Goal: Task Accomplishment & Management: Use online tool/utility

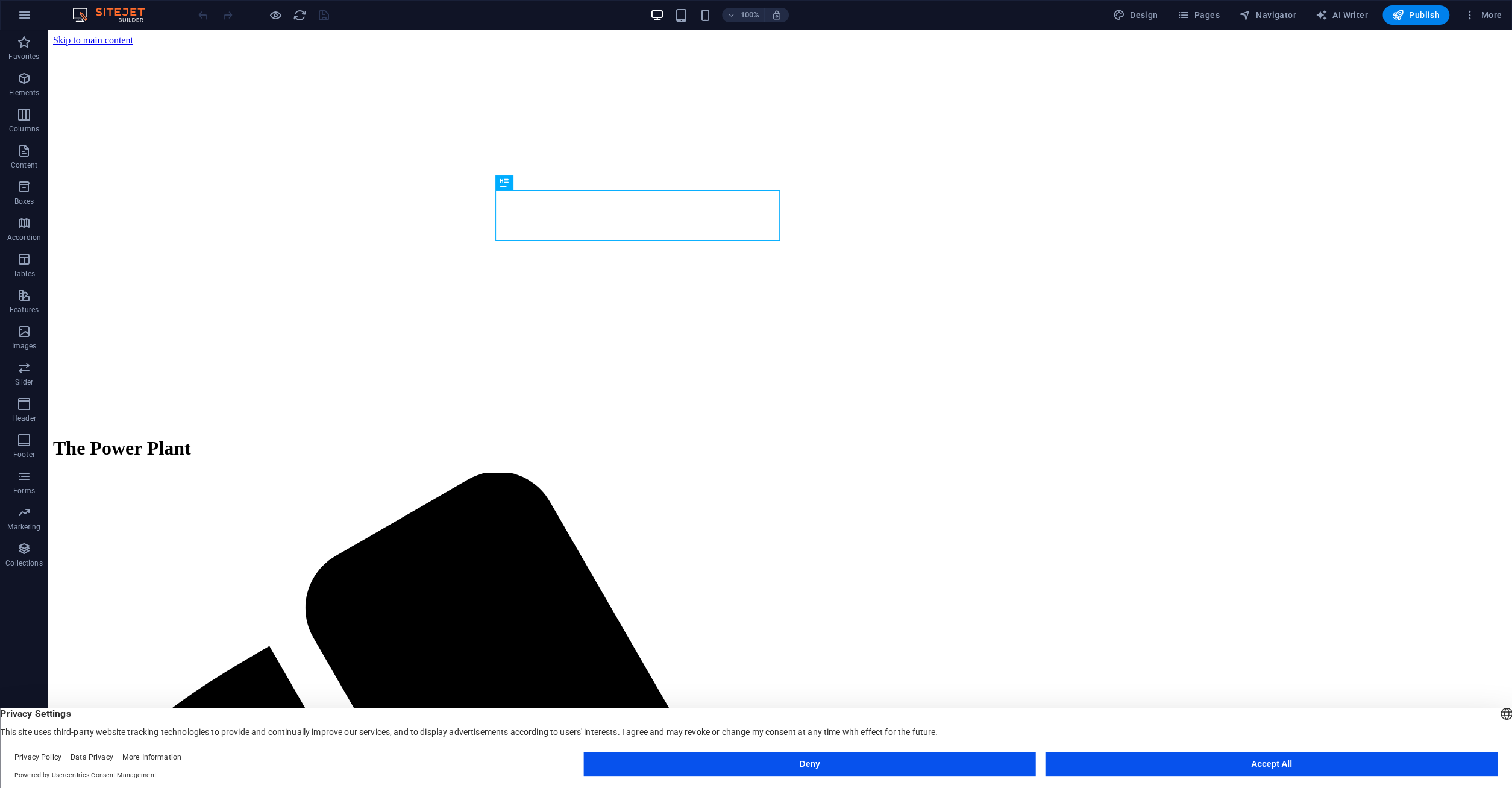
click at [1124, 758] on button "Accept All" at bounding box center [1271, 763] width 452 height 24
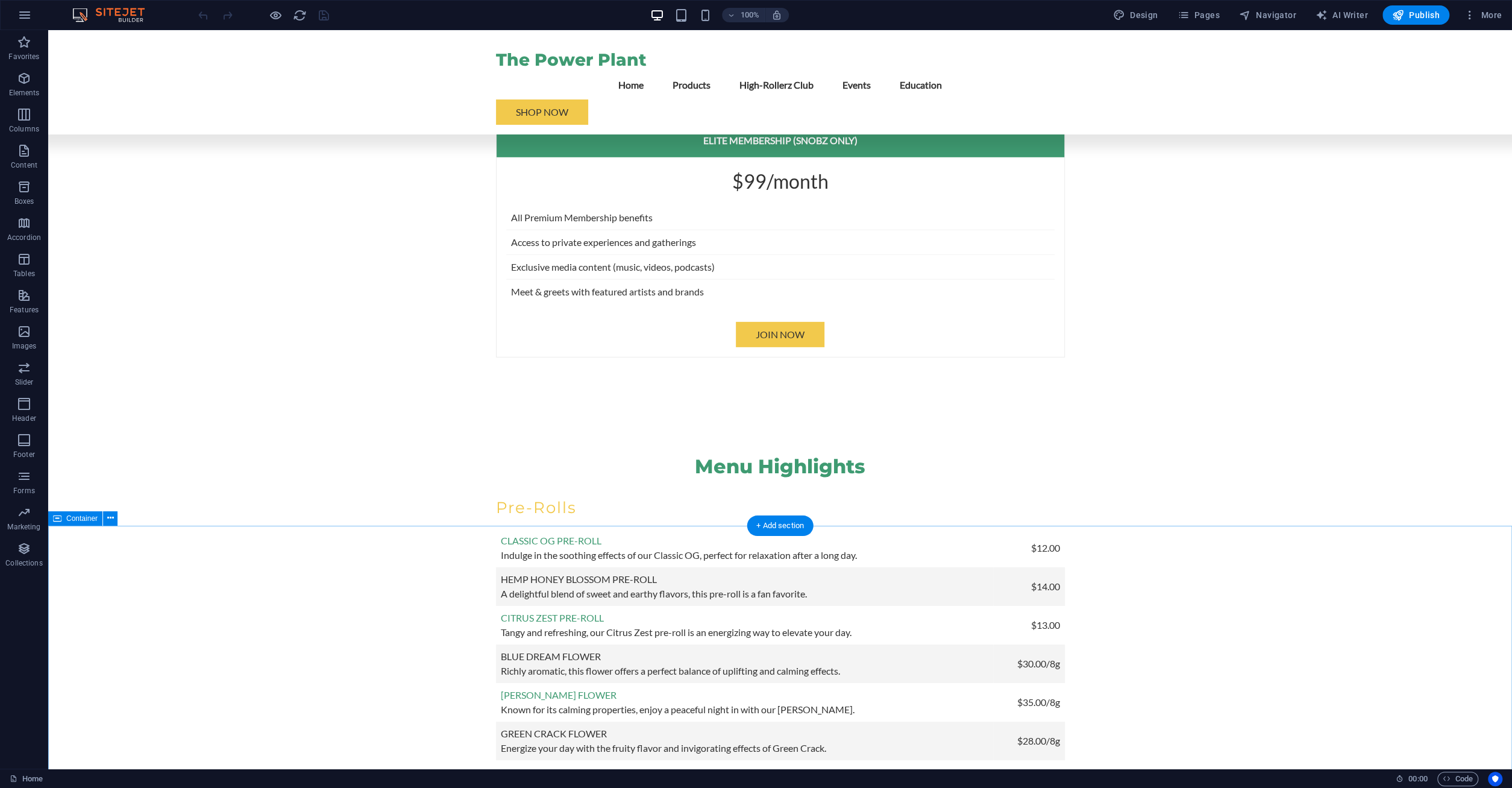
scroll to position [3758, 0]
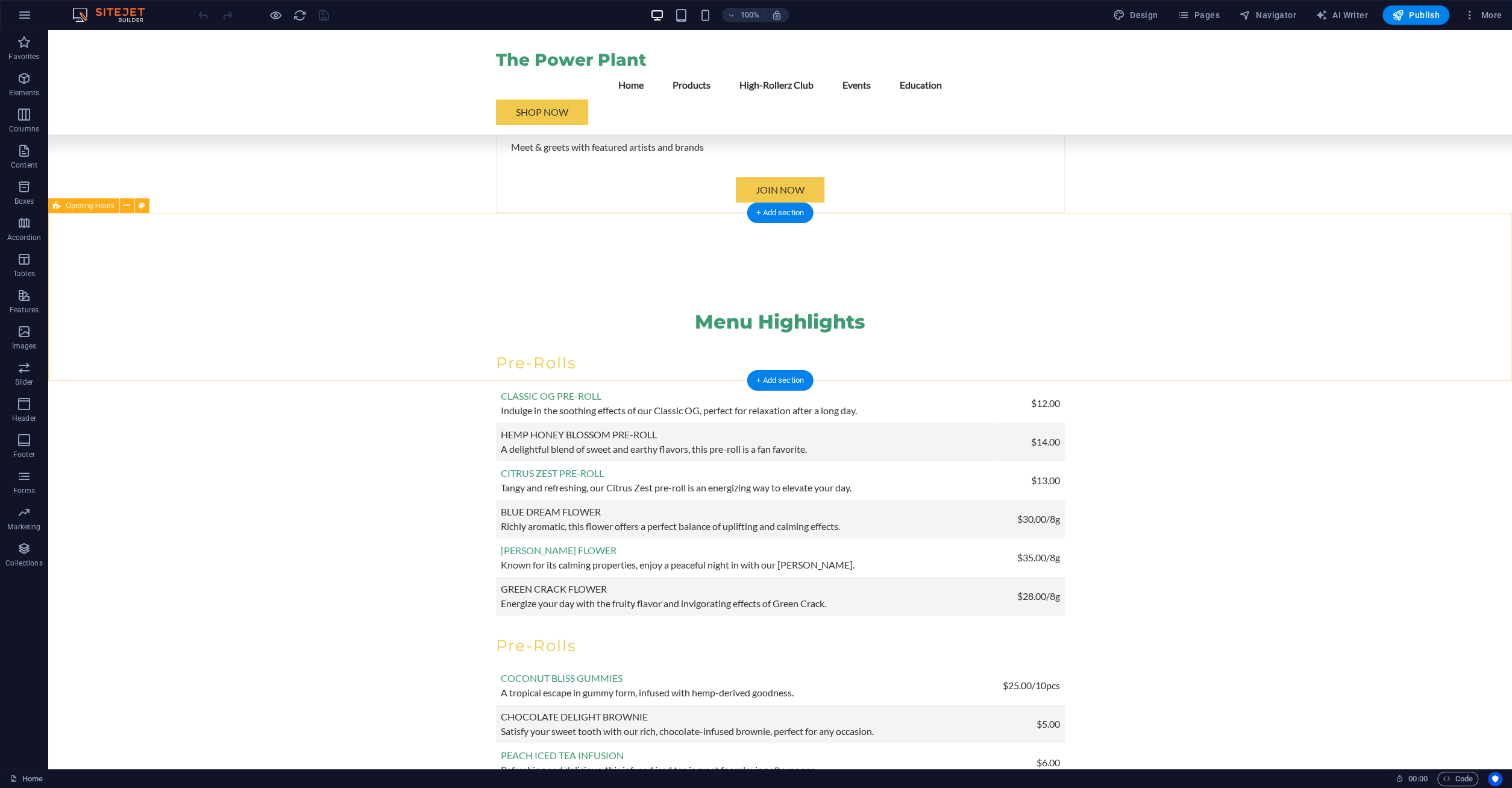
drag, startPoint x: 122, startPoint y: 241, endPoint x: 150, endPoint y: 685, distance: 444.9
drag, startPoint x: 147, startPoint y: 239, endPoint x: 247, endPoint y: 704, distance: 475.6
click at [128, 204] on icon at bounding box center [127, 206] width 7 height 13
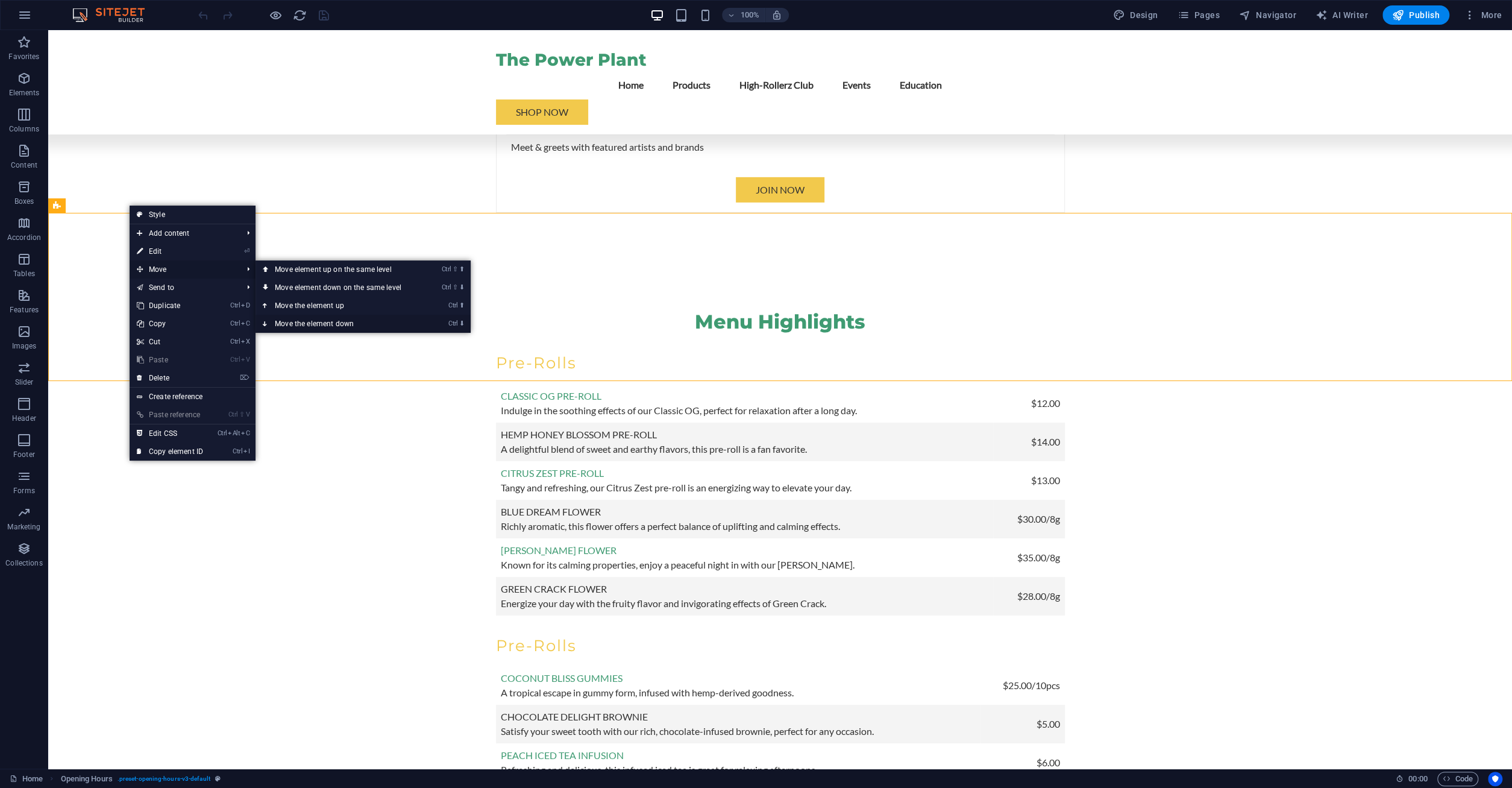
click at [330, 322] on link "Ctrl ⬇ Move the element down" at bounding box center [340, 324] width 170 height 18
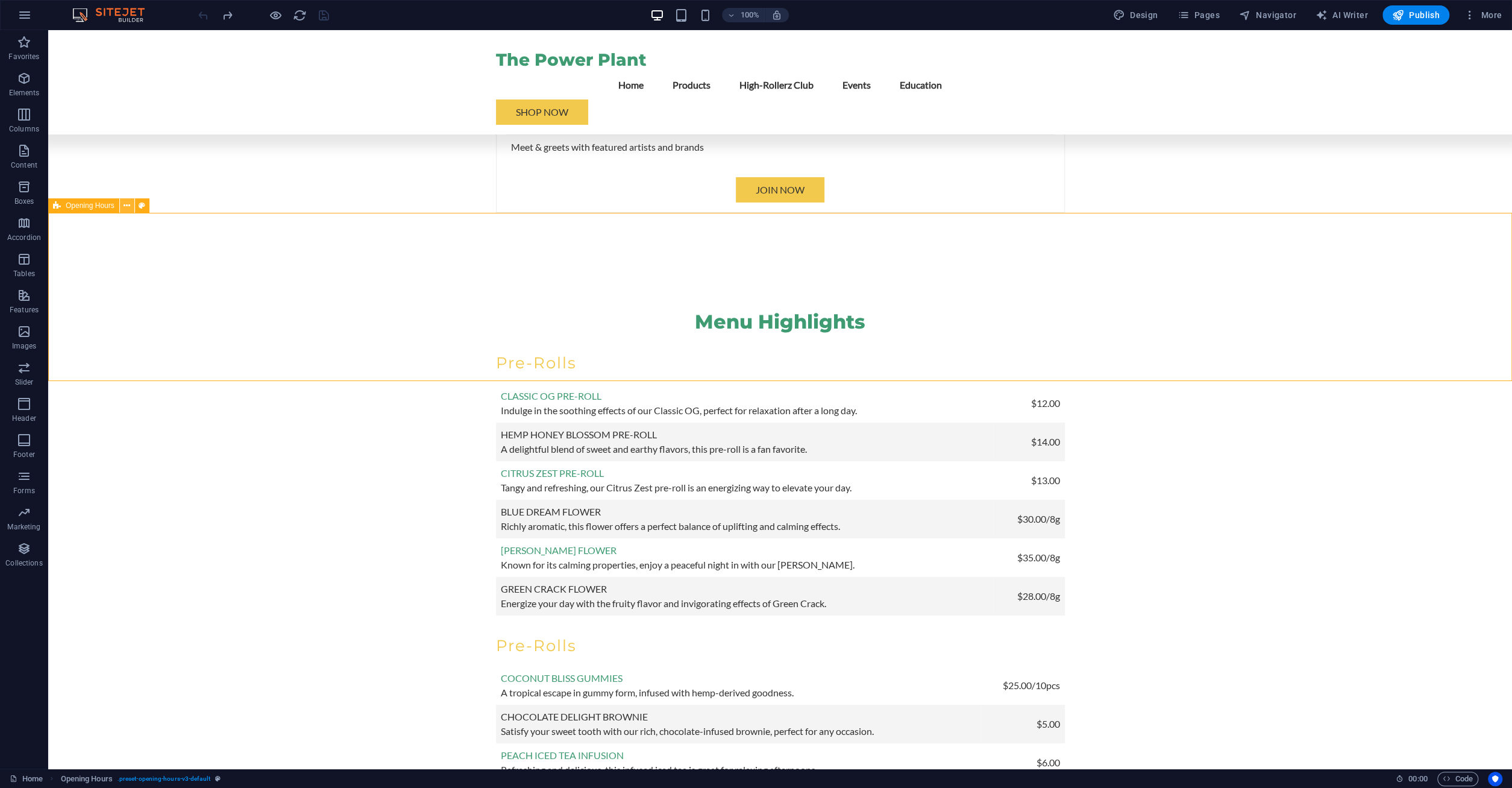
click at [128, 211] on icon at bounding box center [127, 206] width 7 height 13
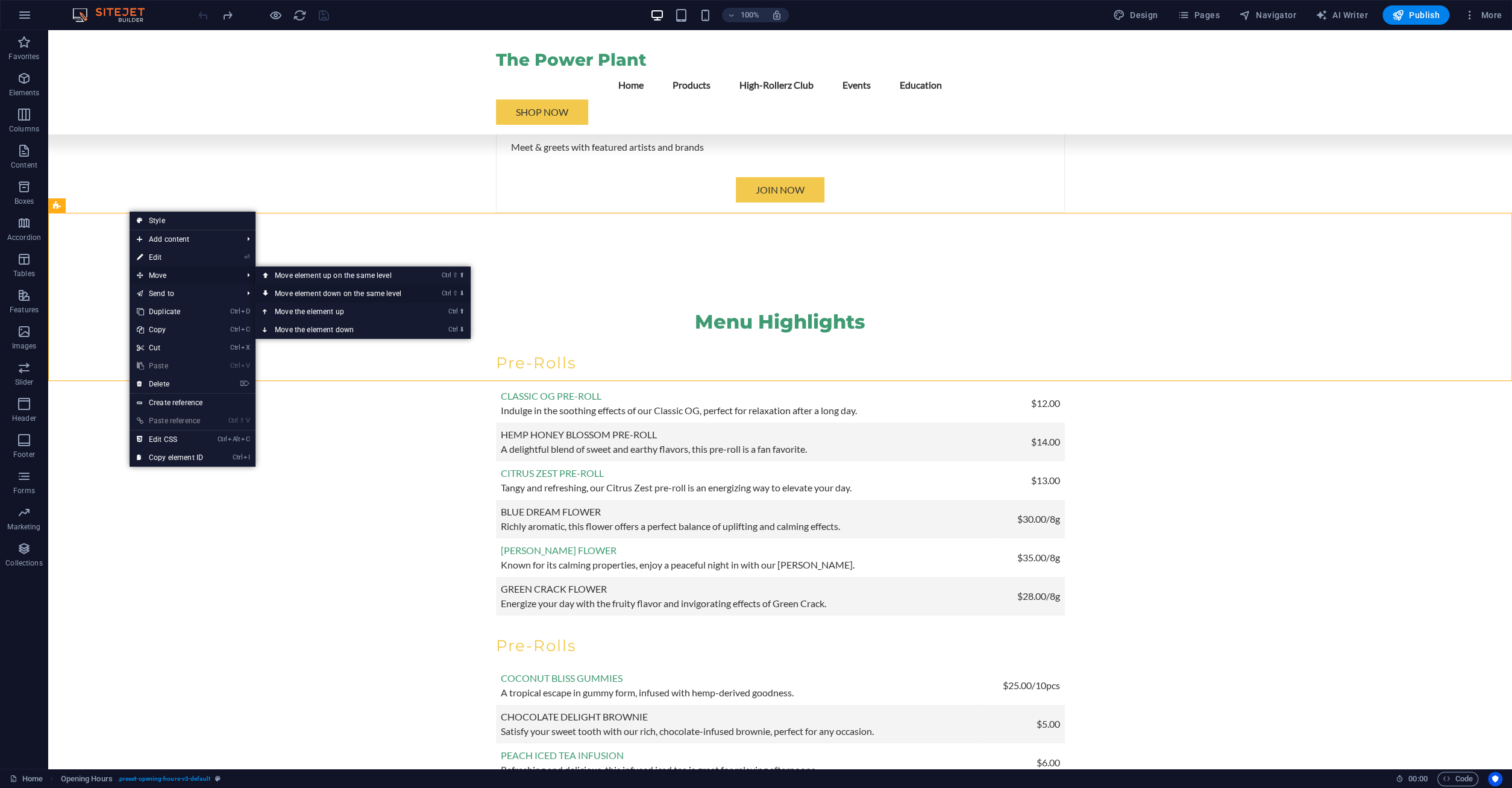
click at [396, 290] on link "Ctrl ⇧ ⬇ Move element down on the same level" at bounding box center [340, 293] width 170 height 18
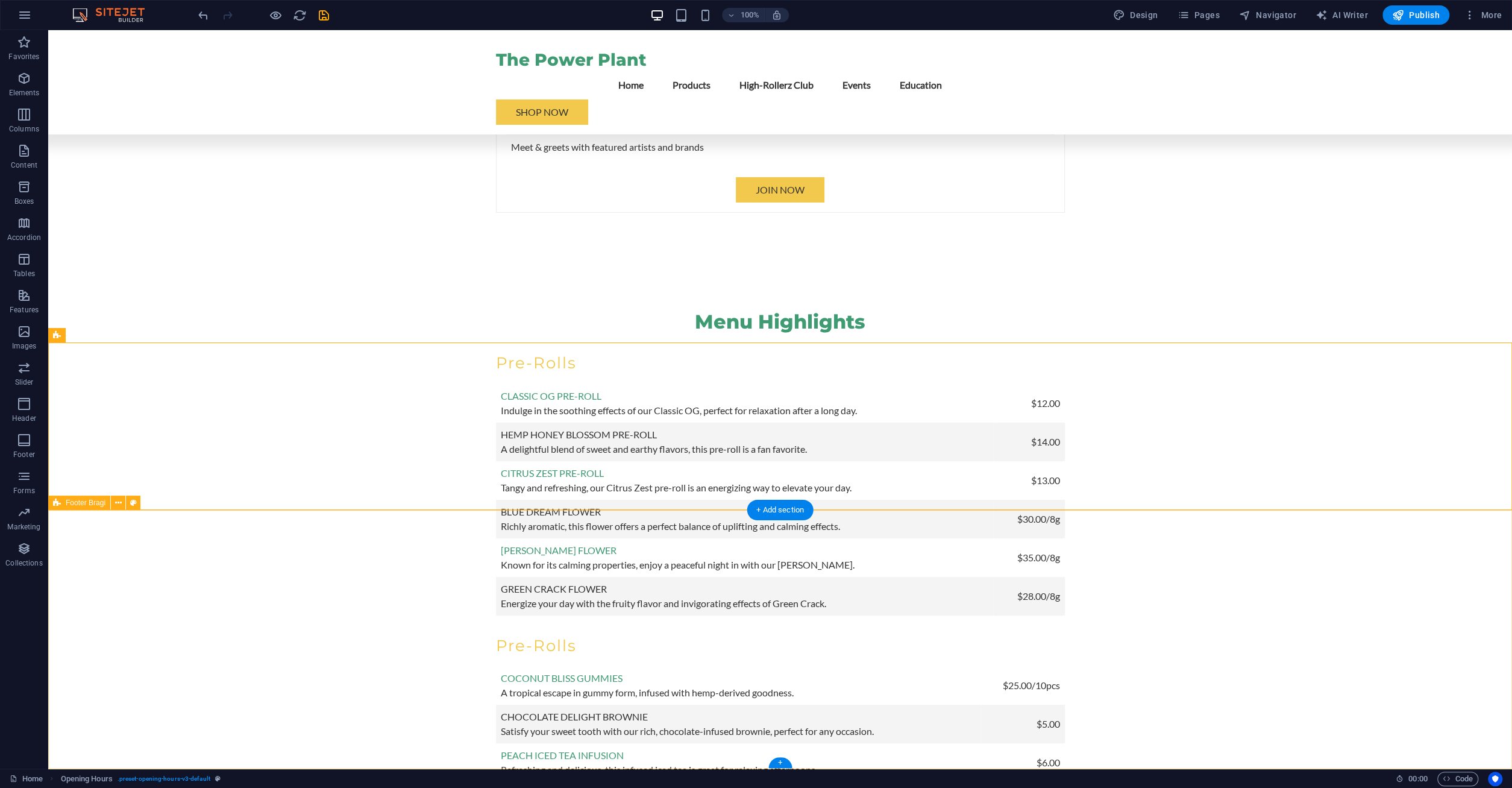
scroll to position [3962, 0]
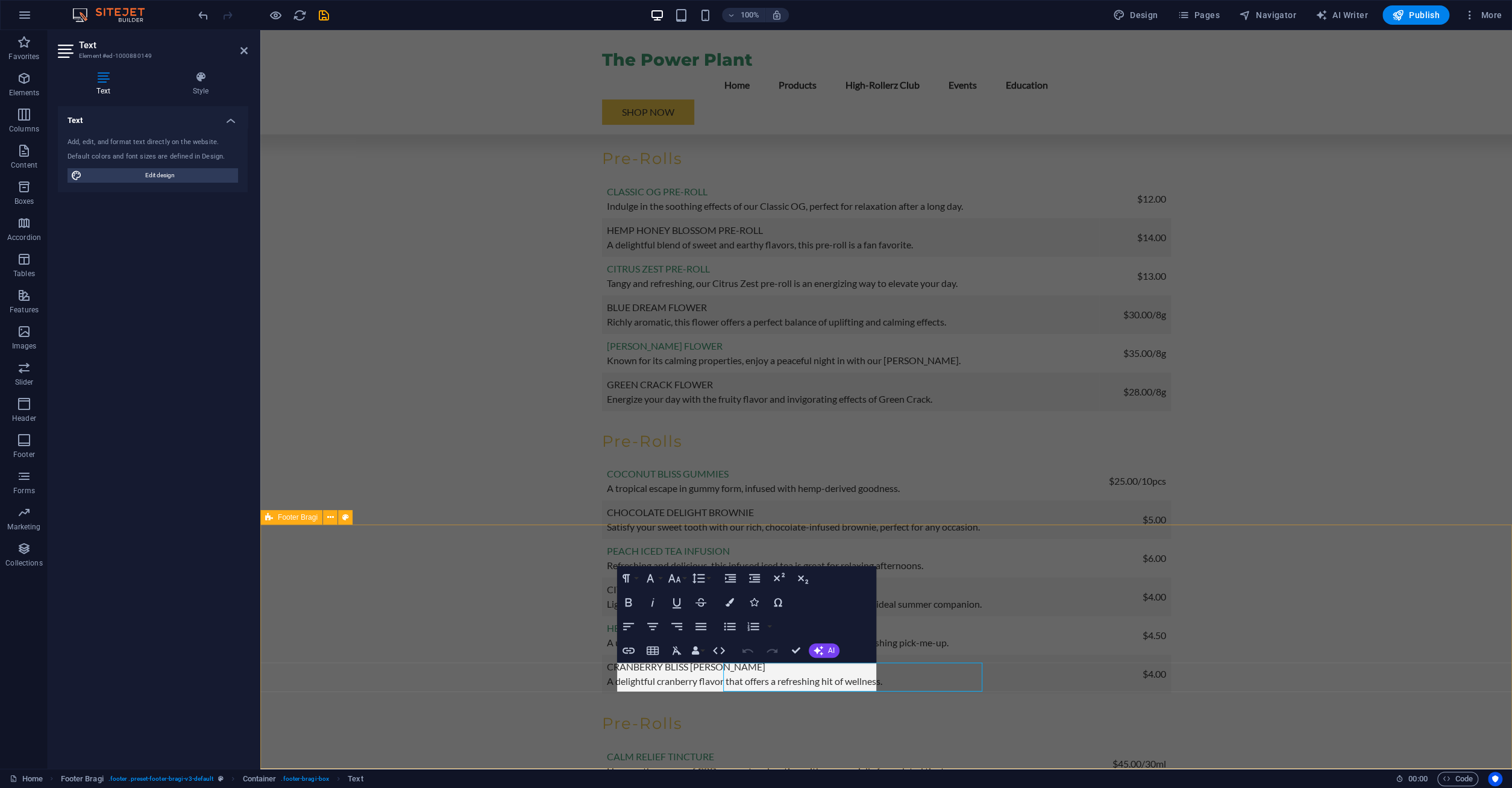
scroll to position [3948, 0]
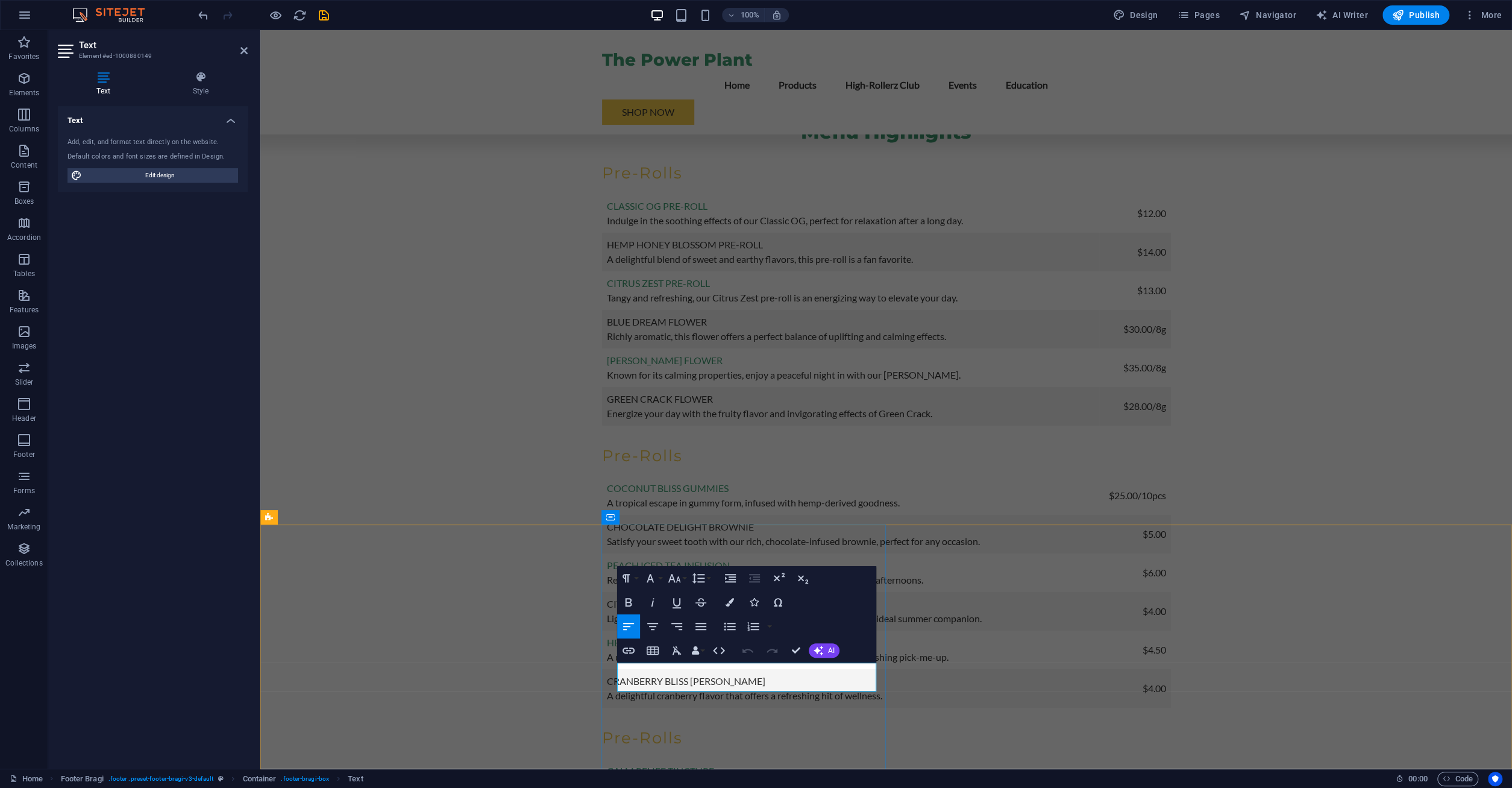
drag, startPoint x: 716, startPoint y: 685, endPoint x: 631, endPoint y: 665, distance: 87.3
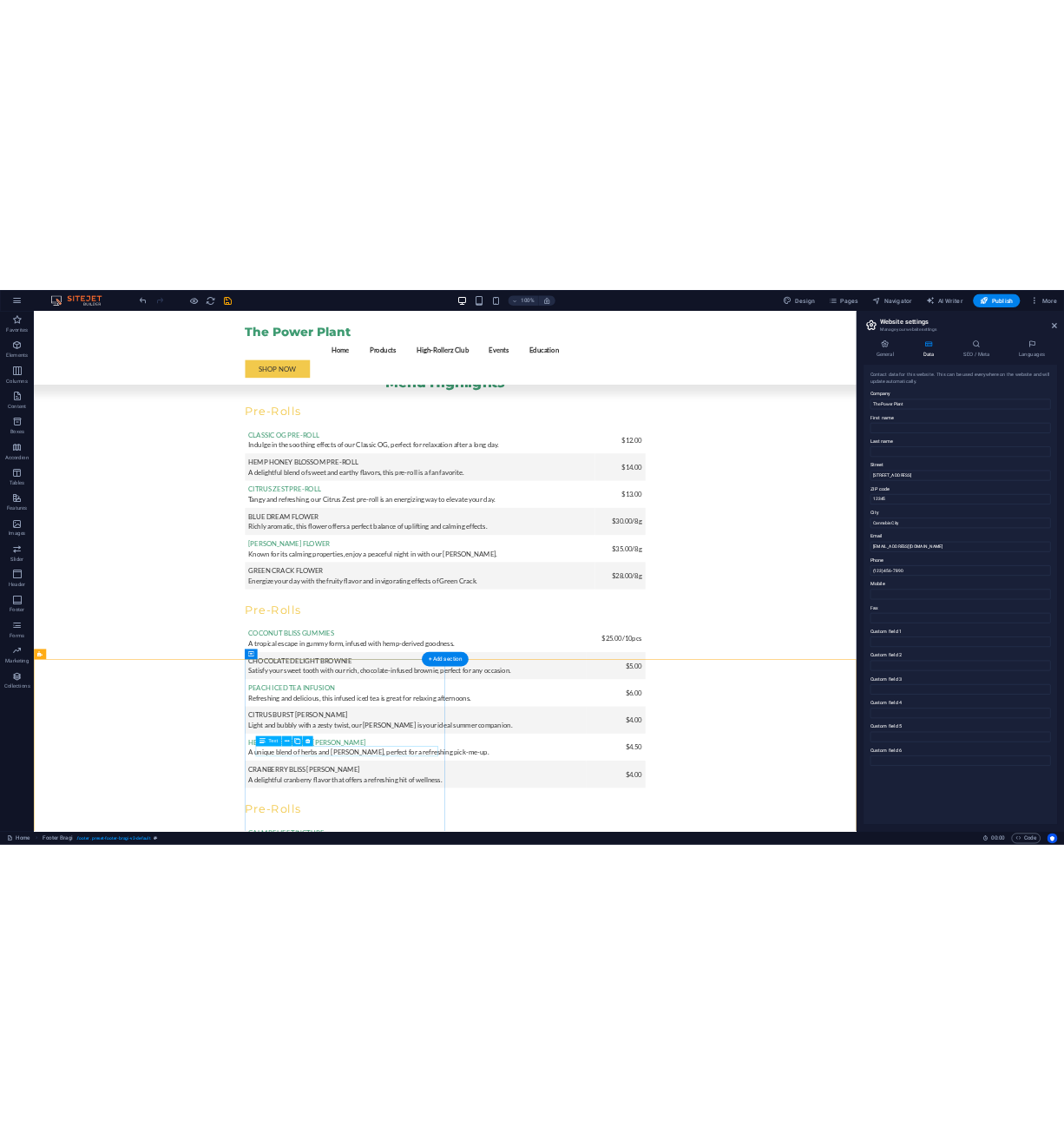
scroll to position [5706, 0]
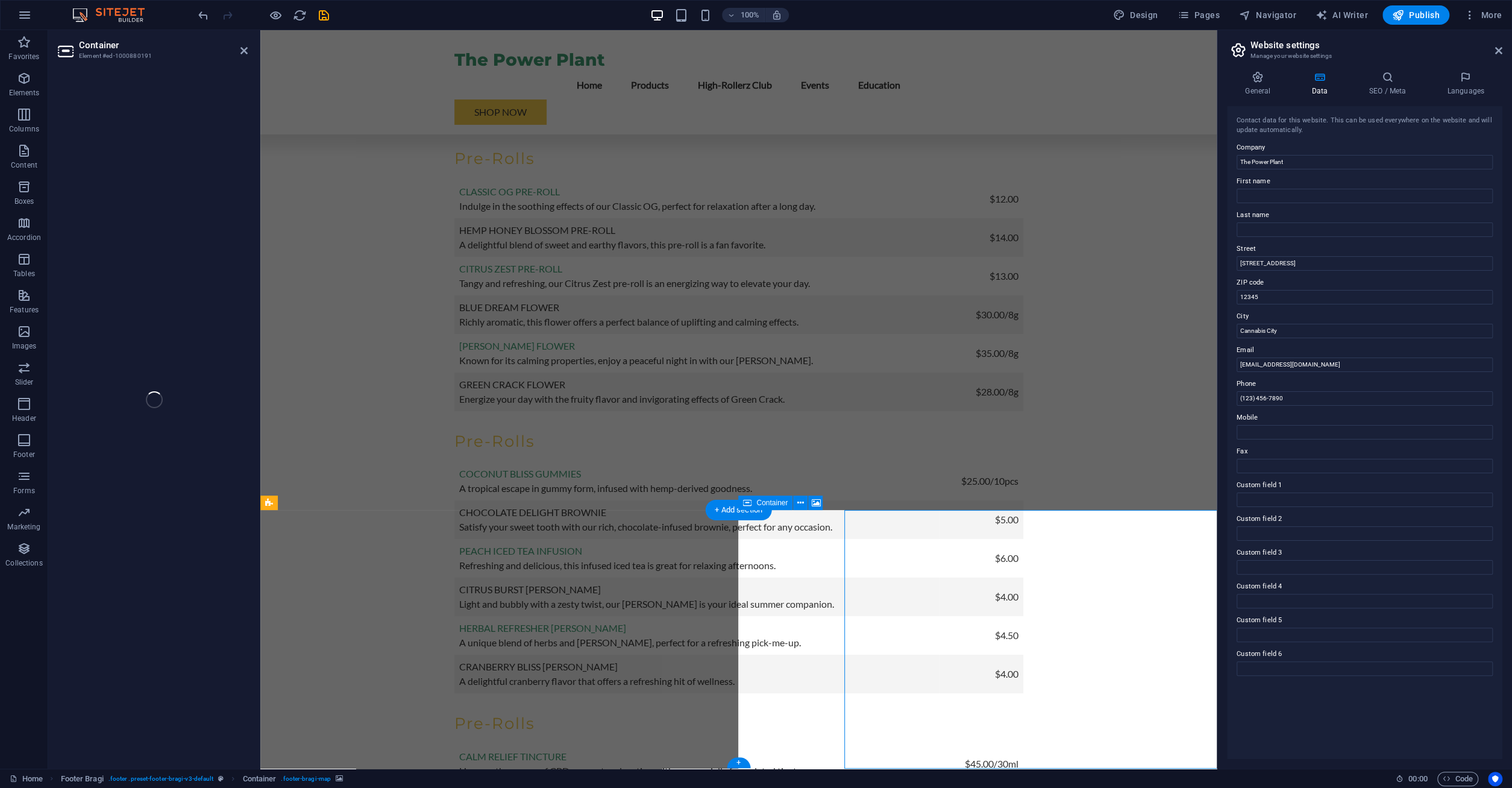
select select "px"
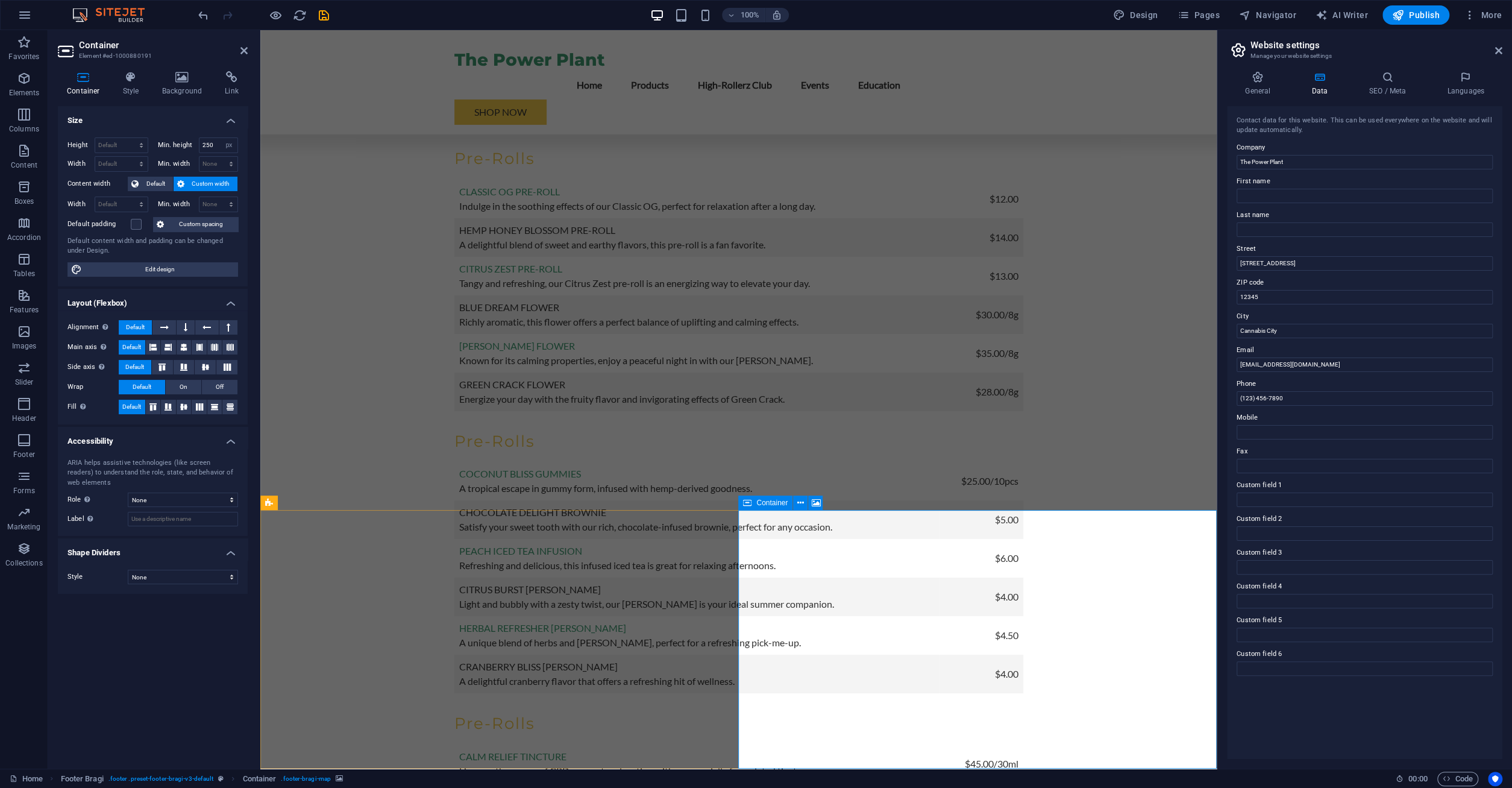
drag, startPoint x: 1312, startPoint y: 262, endPoint x: 1246, endPoint y: 256, distance: 66.3
click at [1246, 256] on input "[STREET_ADDRESS]" at bounding box center [1365, 263] width 256 height 14
drag, startPoint x: 1301, startPoint y: 393, endPoint x: 1205, endPoint y: 403, distance: 96.5
click at [1237, 403] on input "(123) 456-7890" at bounding box center [1365, 398] width 256 height 14
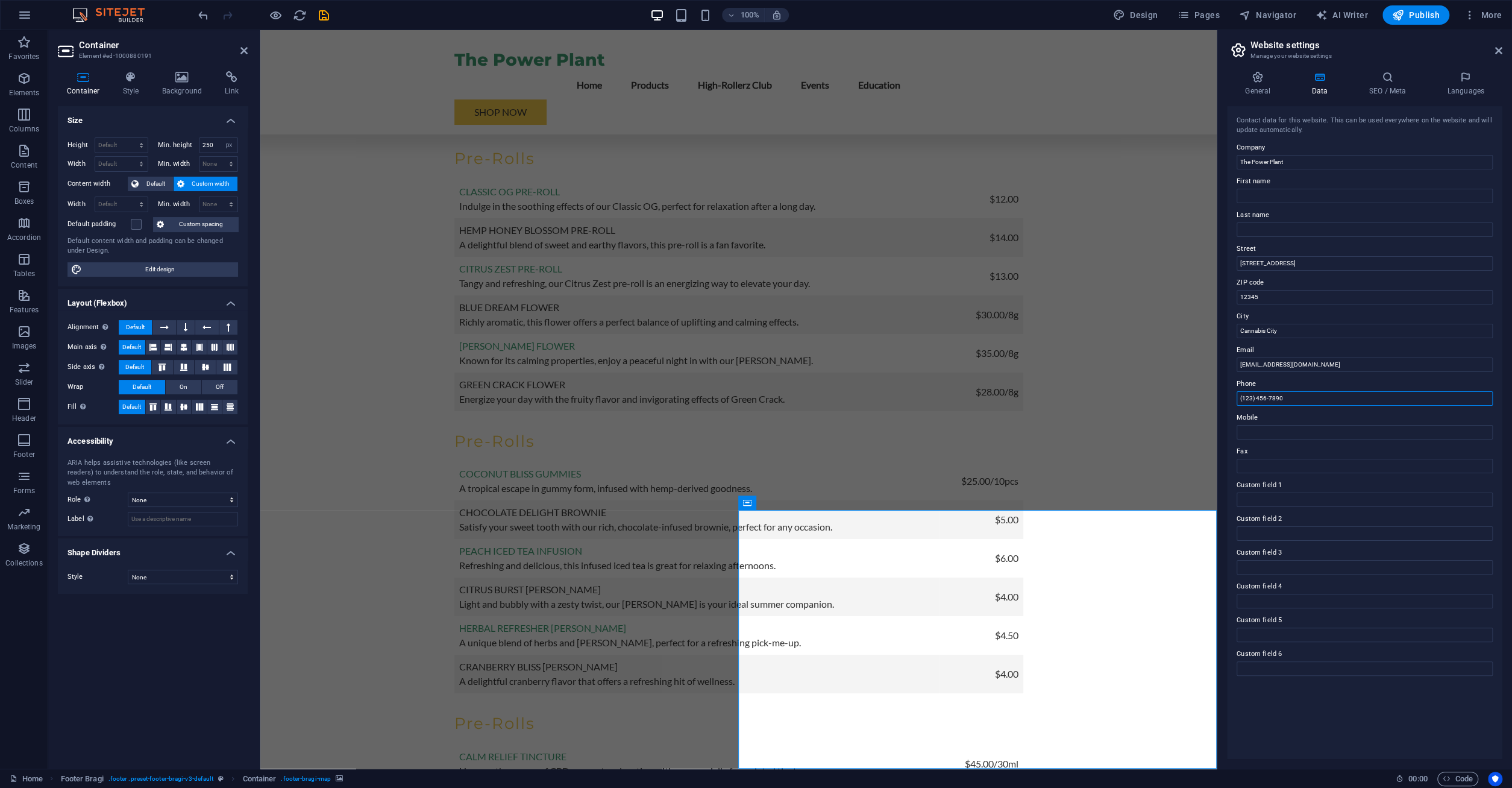
paste input "804) 590-8876"
type input "[PHONE_NUMBER]"
drag, startPoint x: 1302, startPoint y: 295, endPoint x: 1194, endPoint y: 291, distance: 108.1
click at [1237, 291] on input "12345" at bounding box center [1365, 297] width 256 height 14
type input "23803"
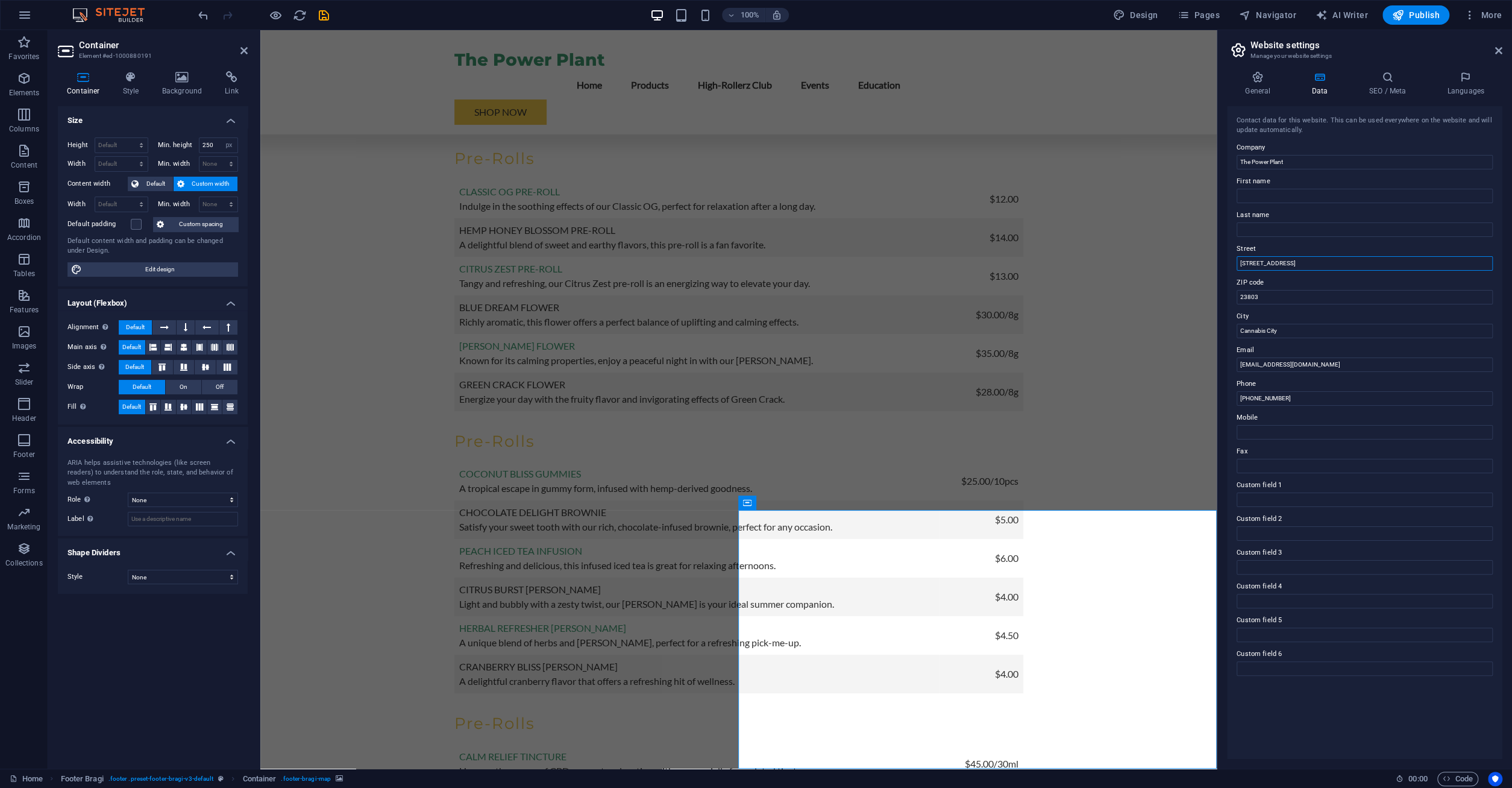
drag, startPoint x: 1300, startPoint y: 261, endPoint x: 1192, endPoint y: 255, distance: 108.2
click at [1237, 256] on input "[STREET_ADDRESS]" at bounding box center [1365, 263] width 256 height 14
type input "[STREET_ADDRESS]"
drag, startPoint x: 1286, startPoint y: 329, endPoint x: 1201, endPoint y: 329, distance: 85.0
click at [1237, 329] on input "Cannabis City" at bounding box center [1365, 331] width 256 height 14
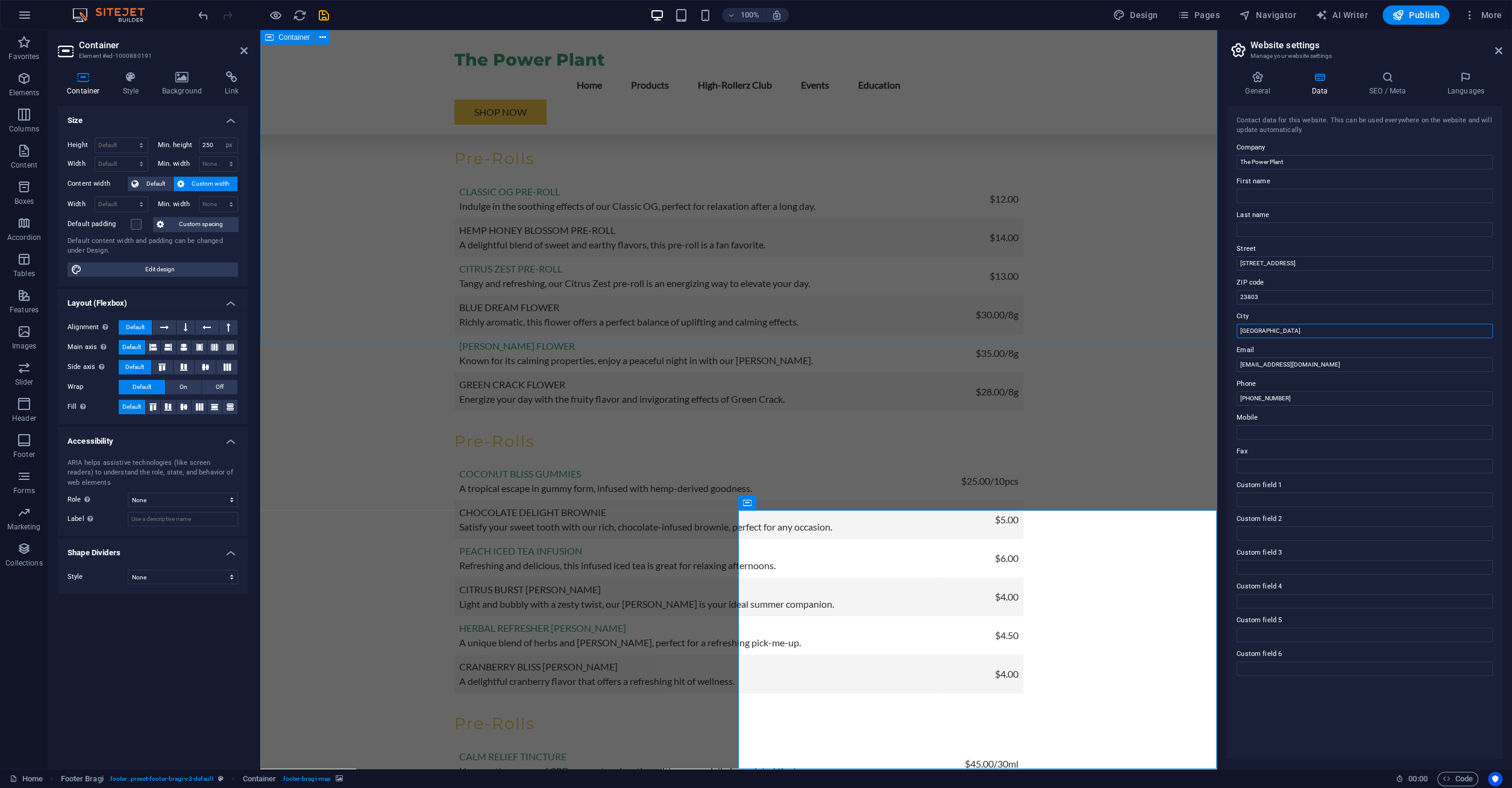
type input "[GEOGRAPHIC_DATA]"
click at [1291, 192] on input "First name" at bounding box center [1365, 195] width 256 height 14
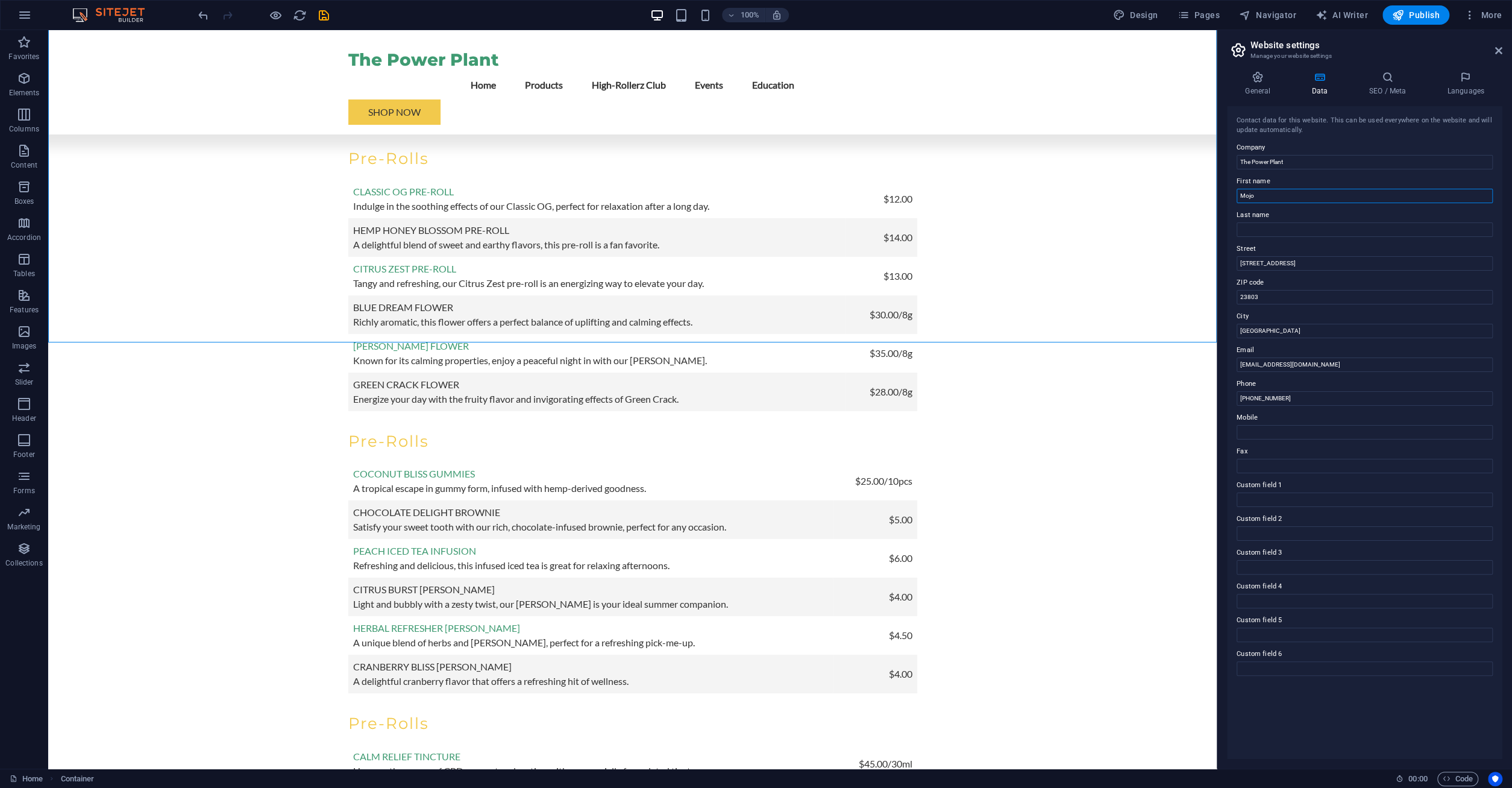
click at [1282, 195] on input "Mojo" at bounding box center [1365, 195] width 256 height 14
type input "MoJo"
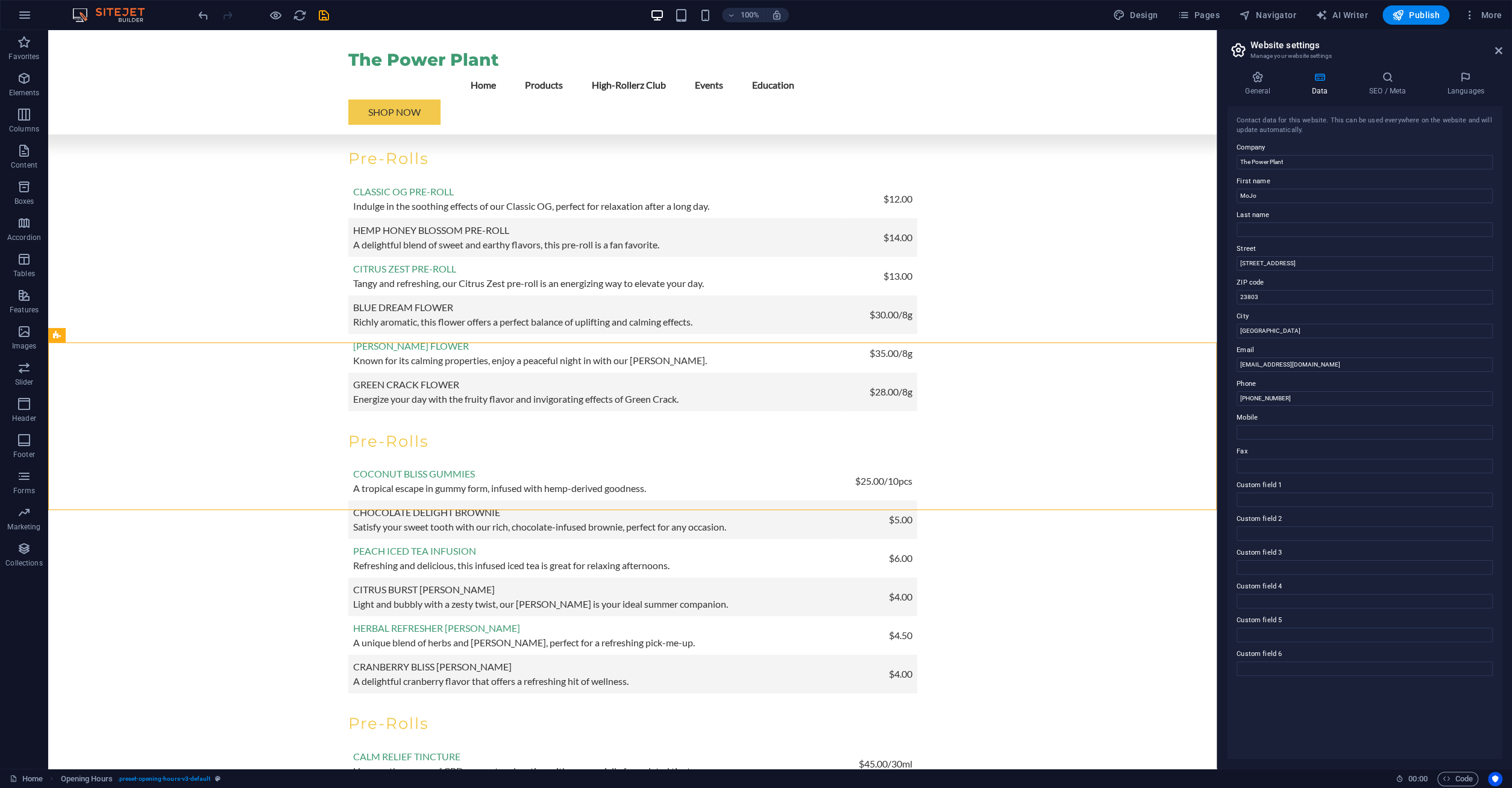
click at [1336, 760] on div "General Data SEO / Meta Languages Website name mojospowerplant.com Logo Drag fi…" at bounding box center [1364, 415] width 295 height 707
select select "px"
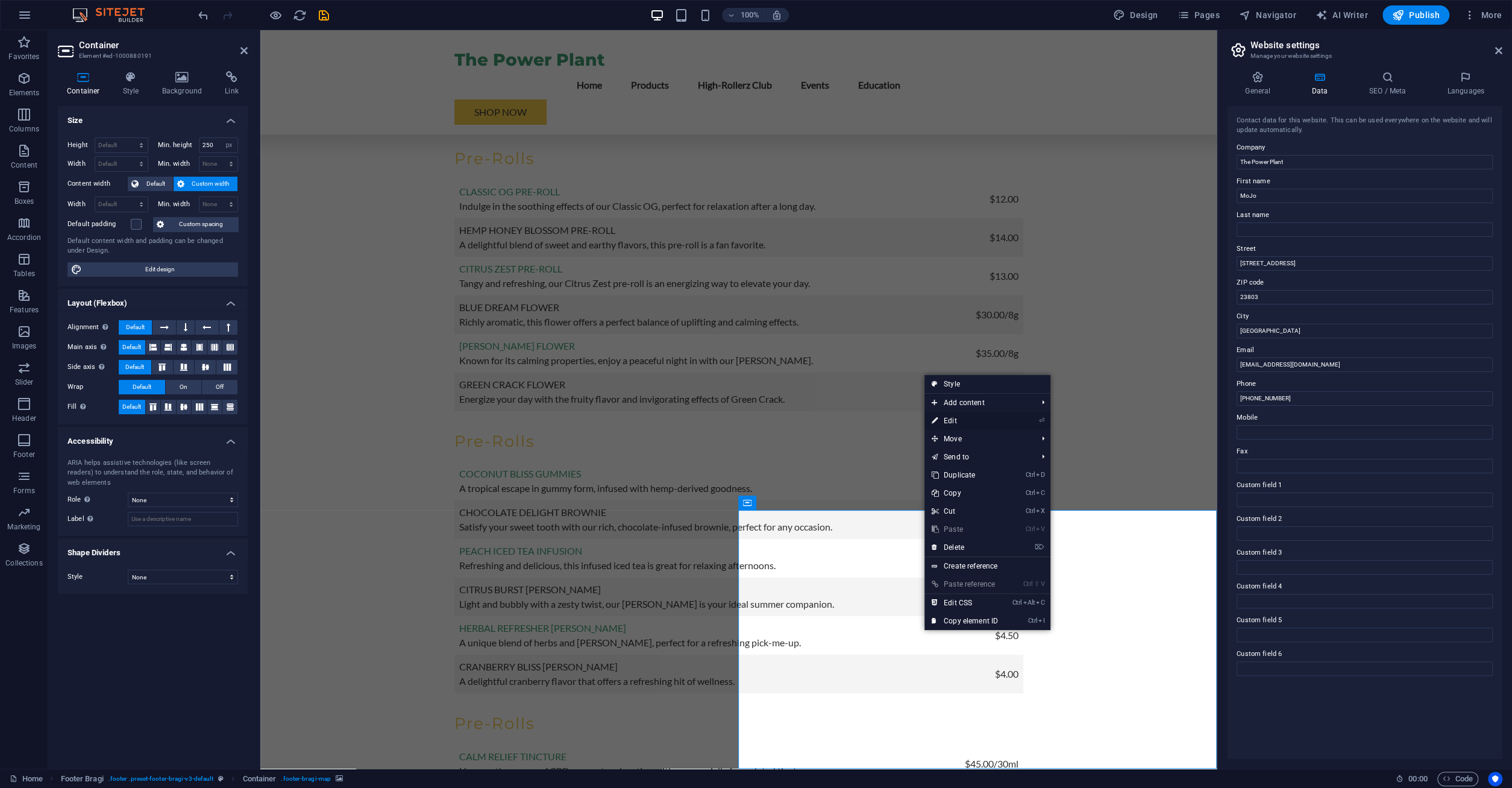
click at [992, 418] on link "⏎ Edit" at bounding box center [965, 420] width 81 height 18
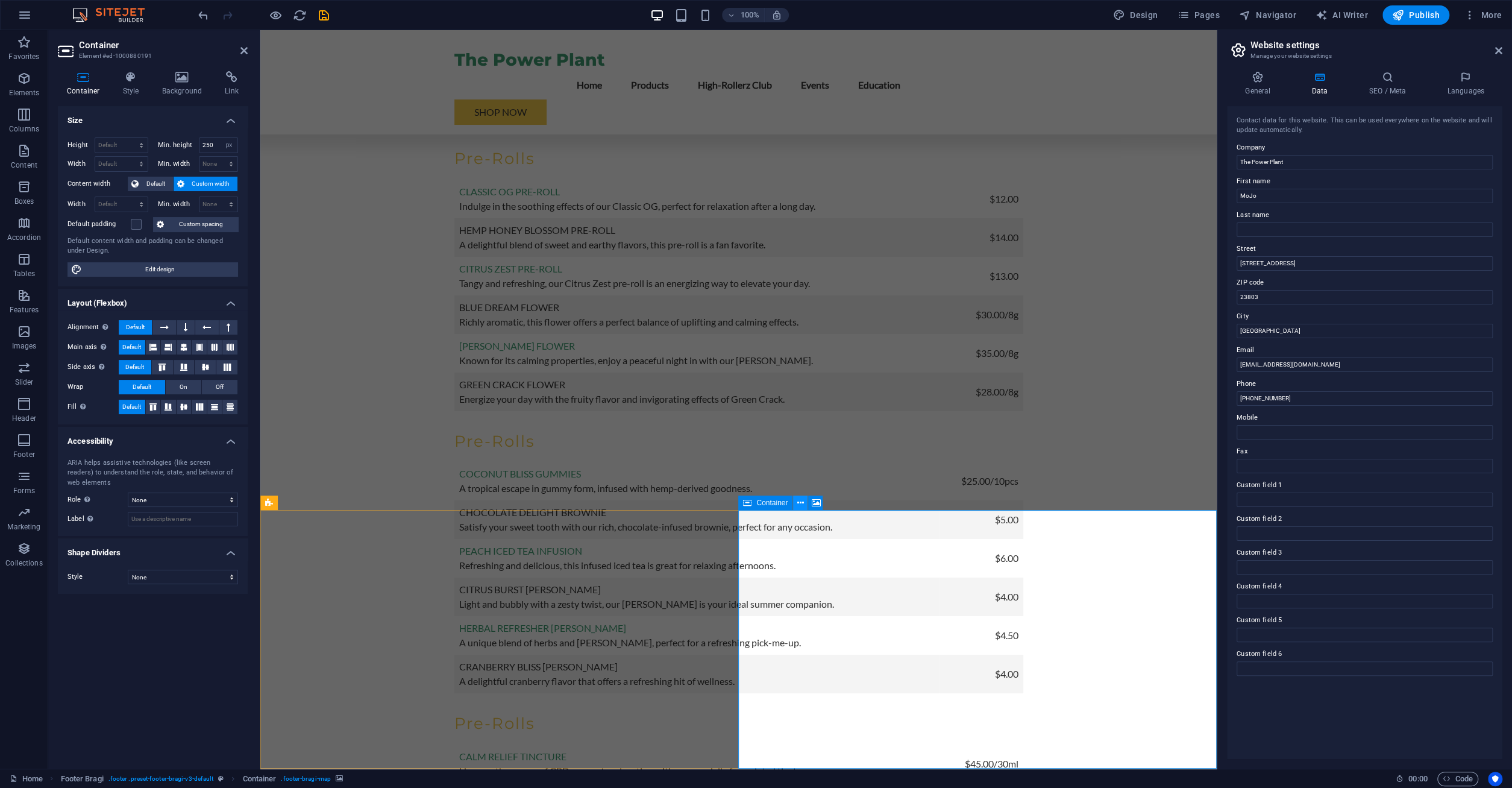
click at [801, 504] on icon at bounding box center [800, 503] width 7 height 13
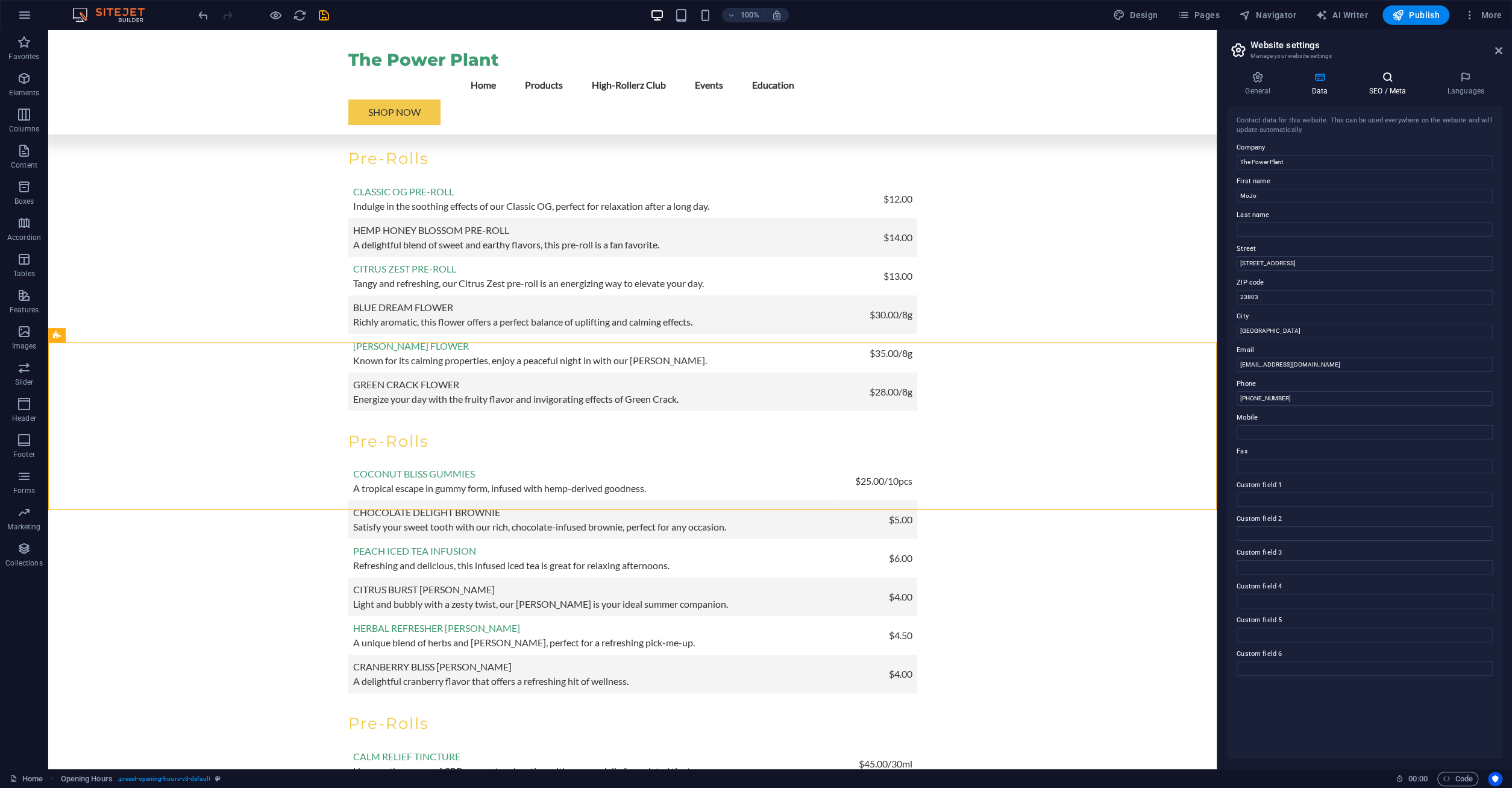
click at [1399, 76] on icon at bounding box center [1387, 77] width 73 height 12
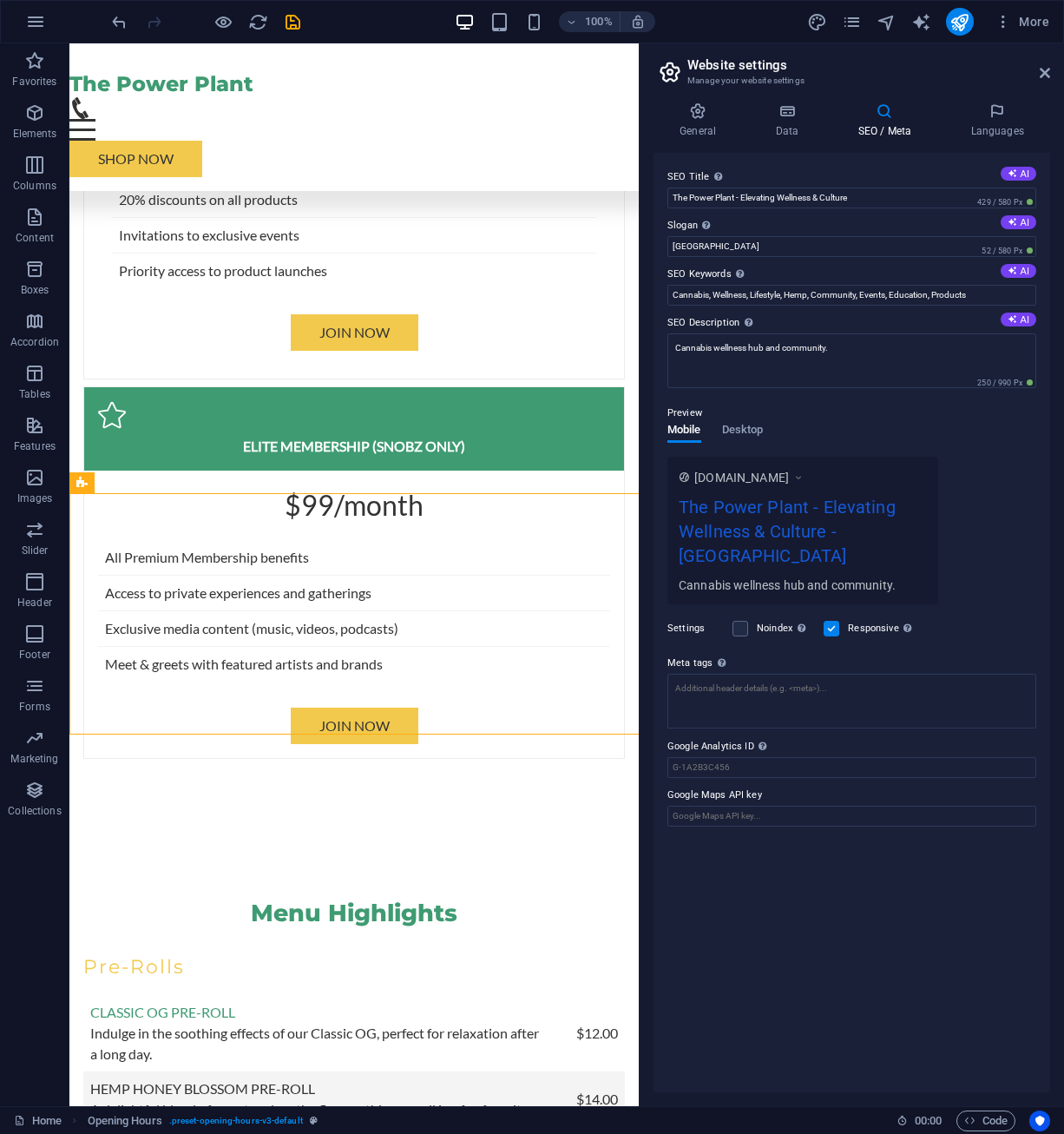
scroll to position [5135, 0]
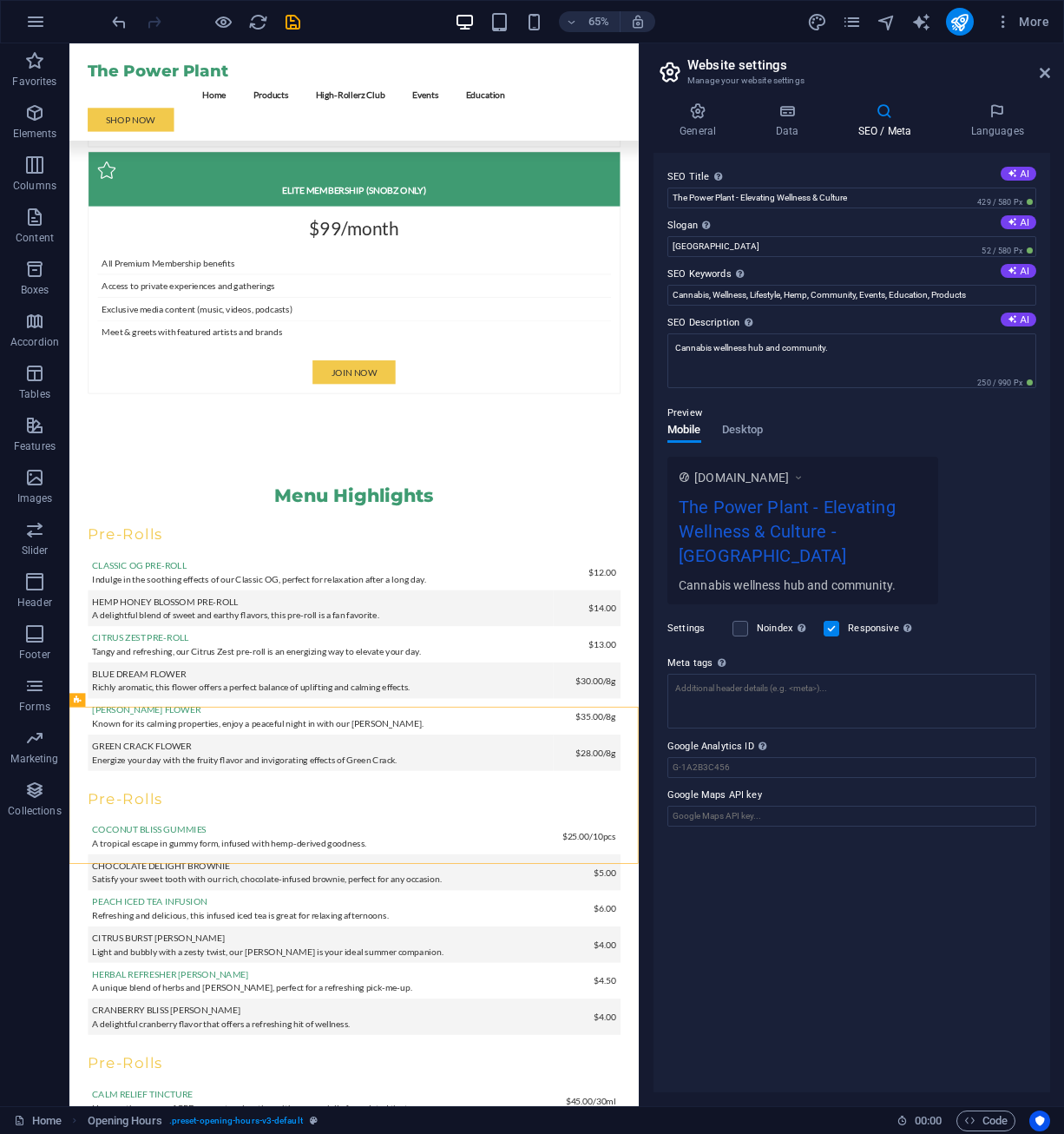
click at [721, 901] on div "SEO Title The title of your website - make it something that stands out in sear…" at bounding box center [851, 623] width 396 height 939
click at [736, 805] on input "Google Maps API key" at bounding box center [852, 815] width 369 height 21
click at [782, 805] on input "Google Maps API key" at bounding box center [852, 815] width 369 height 21
paste input "[SECURITY_DATA]"
type input "[SECURITY_DATA]"
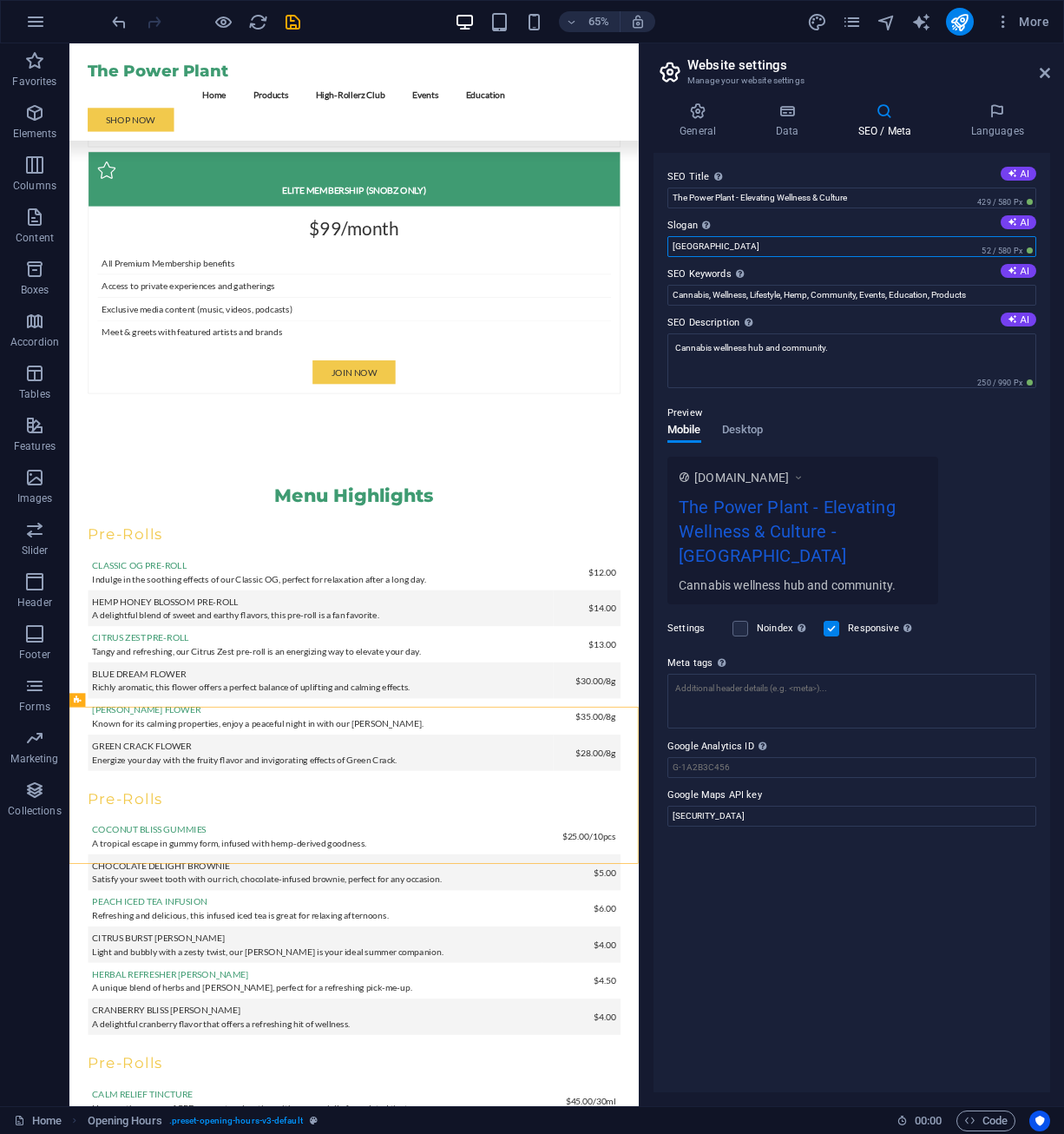
click at [777, 242] on input "Berlin" at bounding box center [852, 246] width 369 height 21
drag, startPoint x: 777, startPoint y: 242, endPoint x: 589, endPoint y: 249, distance: 188.1
click at [668, 249] on input "Berlin" at bounding box center [852, 246] width 369 height 21
drag, startPoint x: 876, startPoint y: 195, endPoint x: 736, endPoint y: 203, distance: 140.2
click at [736, 203] on input "The Power Plant - Elevating Wellness & Culture" at bounding box center [852, 197] width 369 height 21
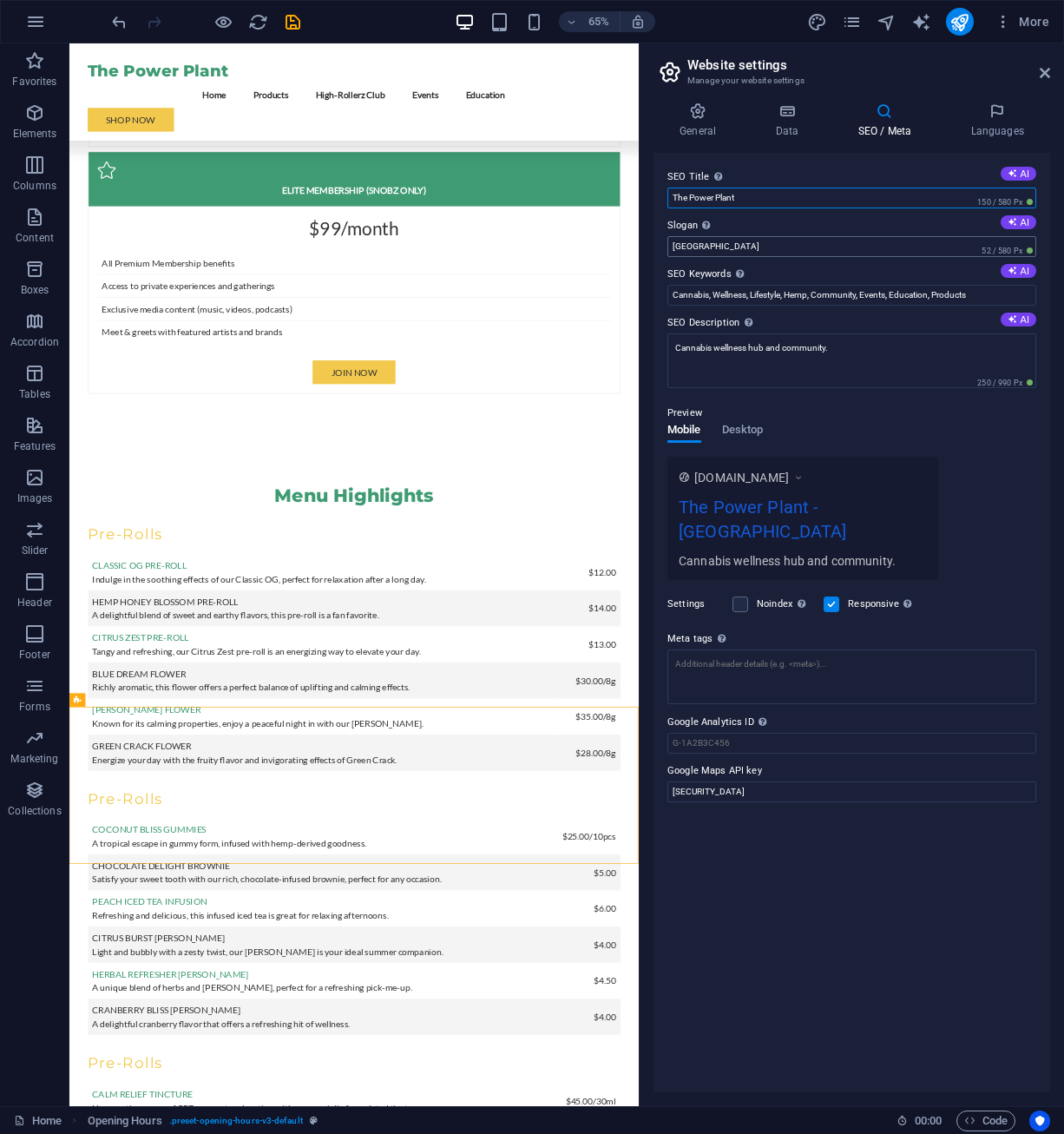
type input "The Power Plant"
drag, startPoint x: 757, startPoint y: 244, endPoint x: 619, endPoint y: 254, distance: 138.4
click at [668, 254] on input "Berlin" at bounding box center [852, 246] width 369 height 21
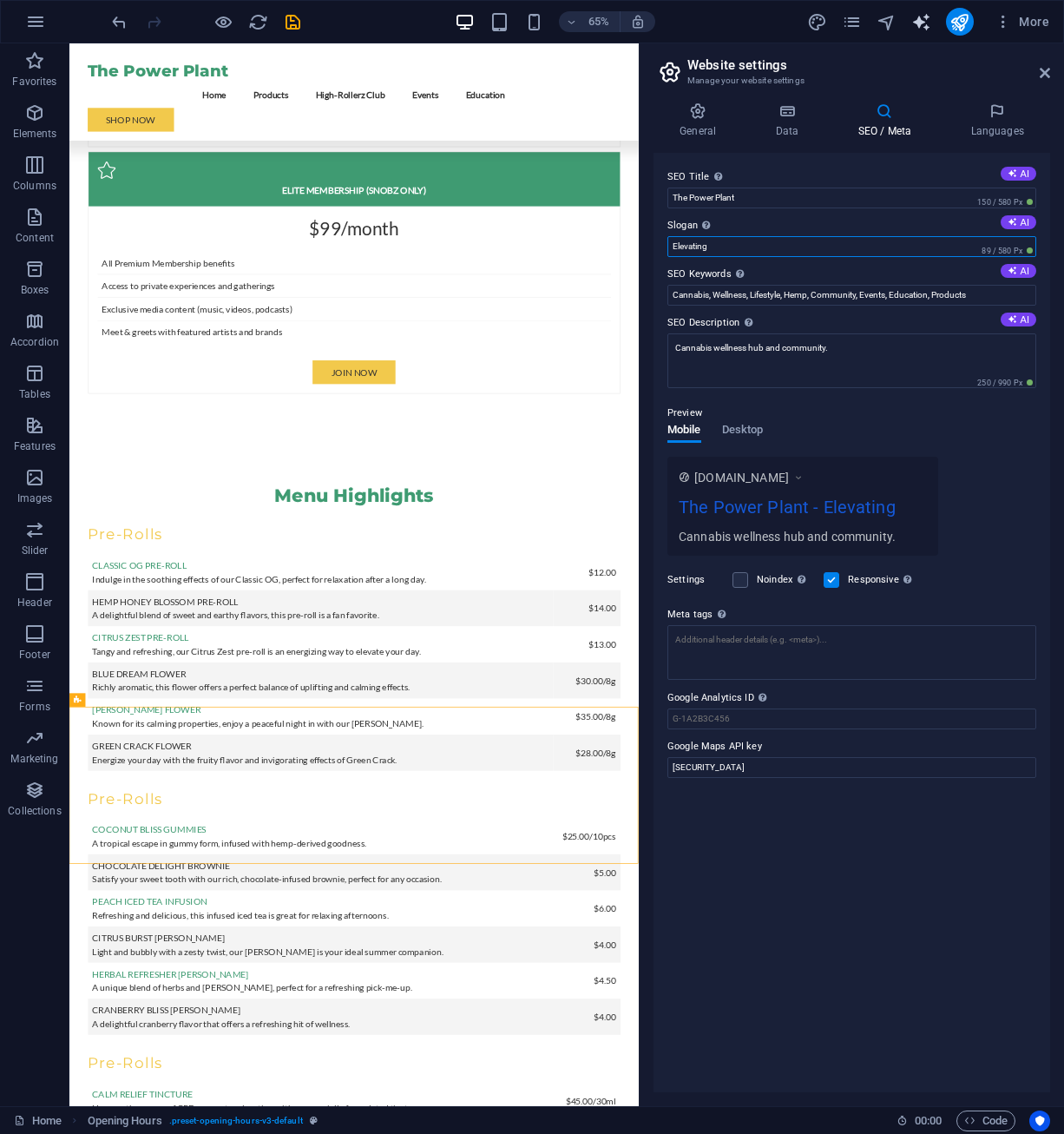
type input "Elevating"
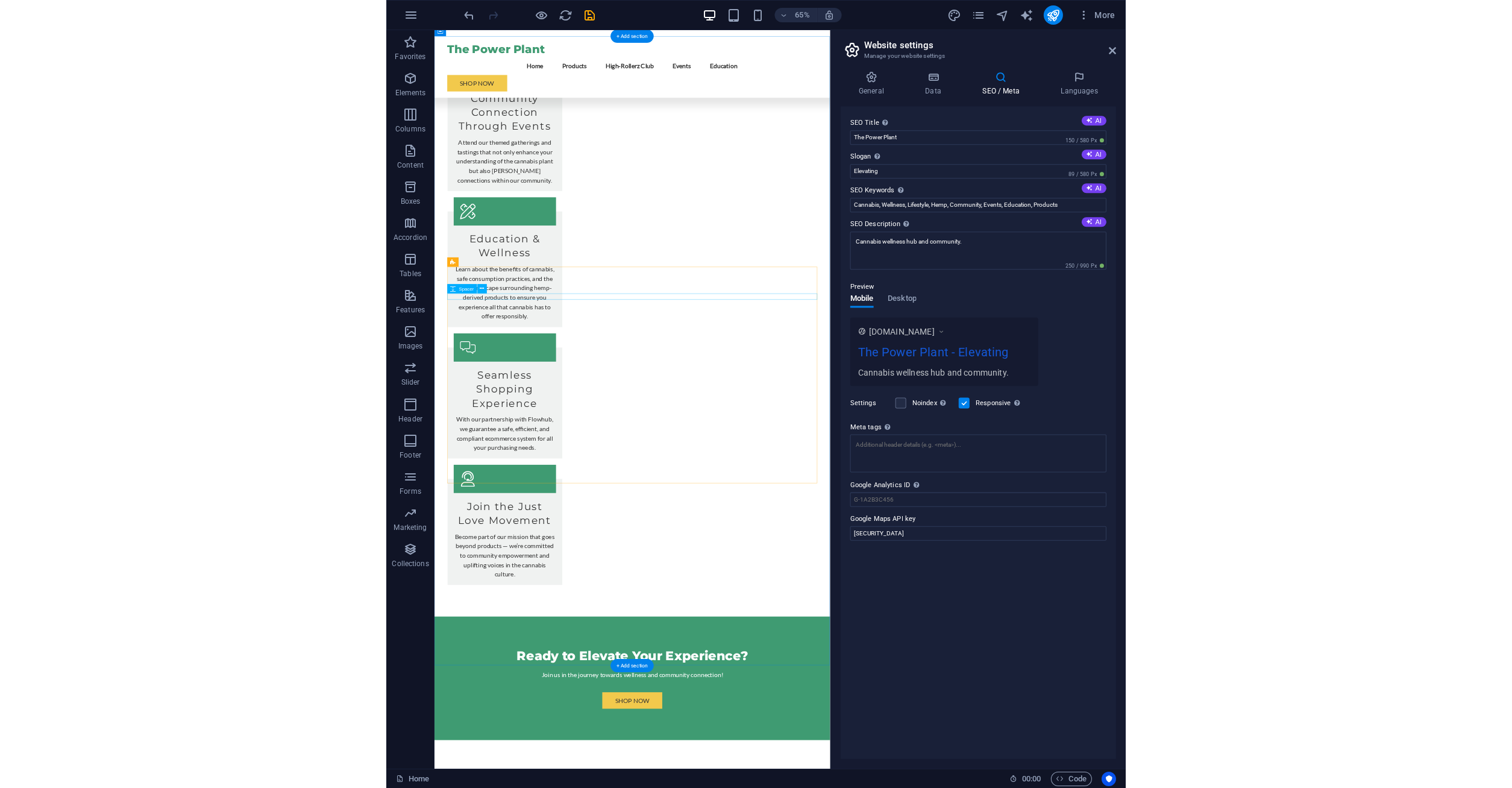
scroll to position [1722, 0]
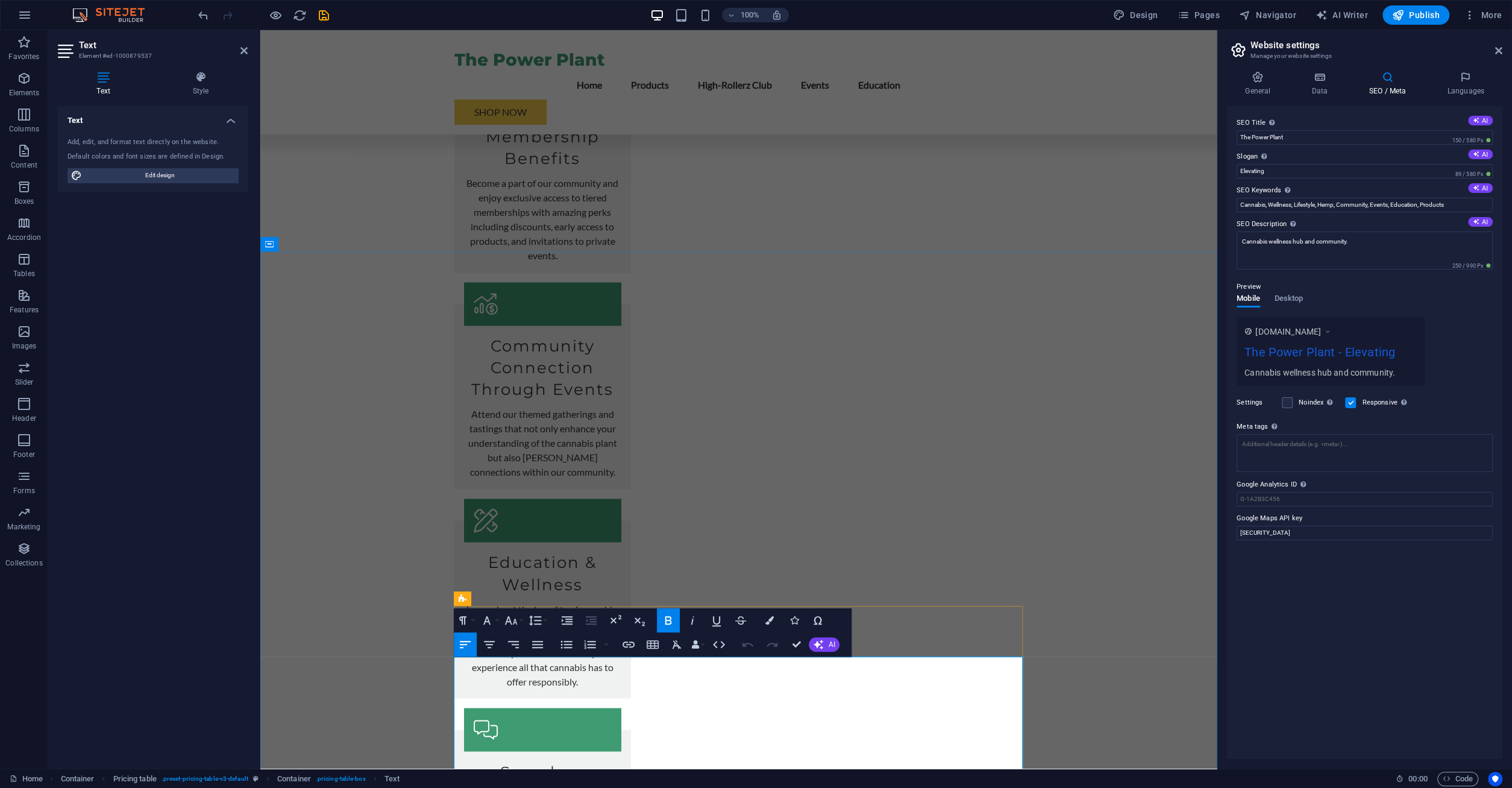
drag, startPoint x: 584, startPoint y: 667, endPoint x: 447, endPoint y: 671, distance: 137.1
drag, startPoint x: 621, startPoint y: 706, endPoint x: 433, endPoint y: 713, distance: 188.1
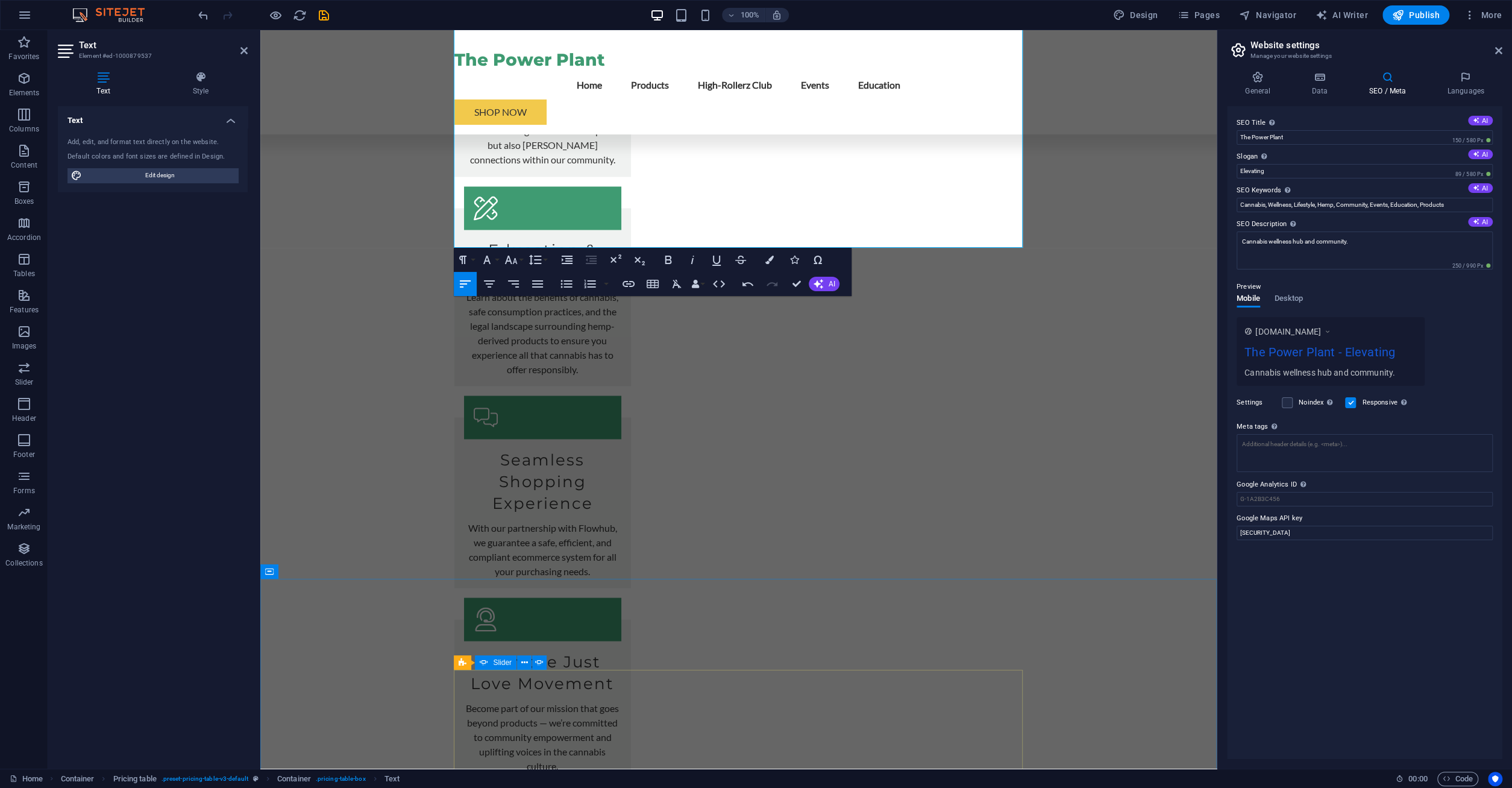
scroll to position [2362, 0]
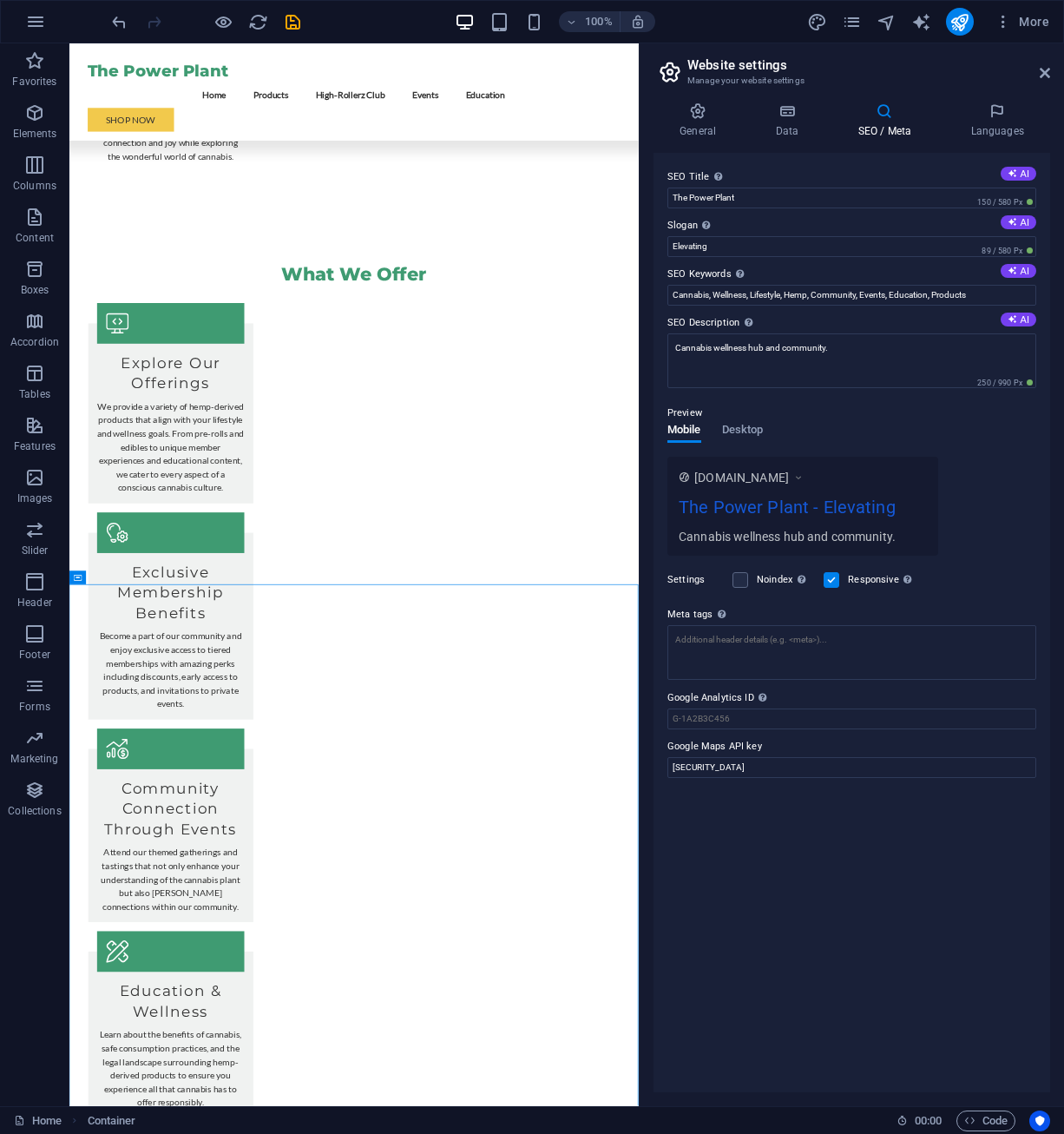
scroll to position [1965, 0]
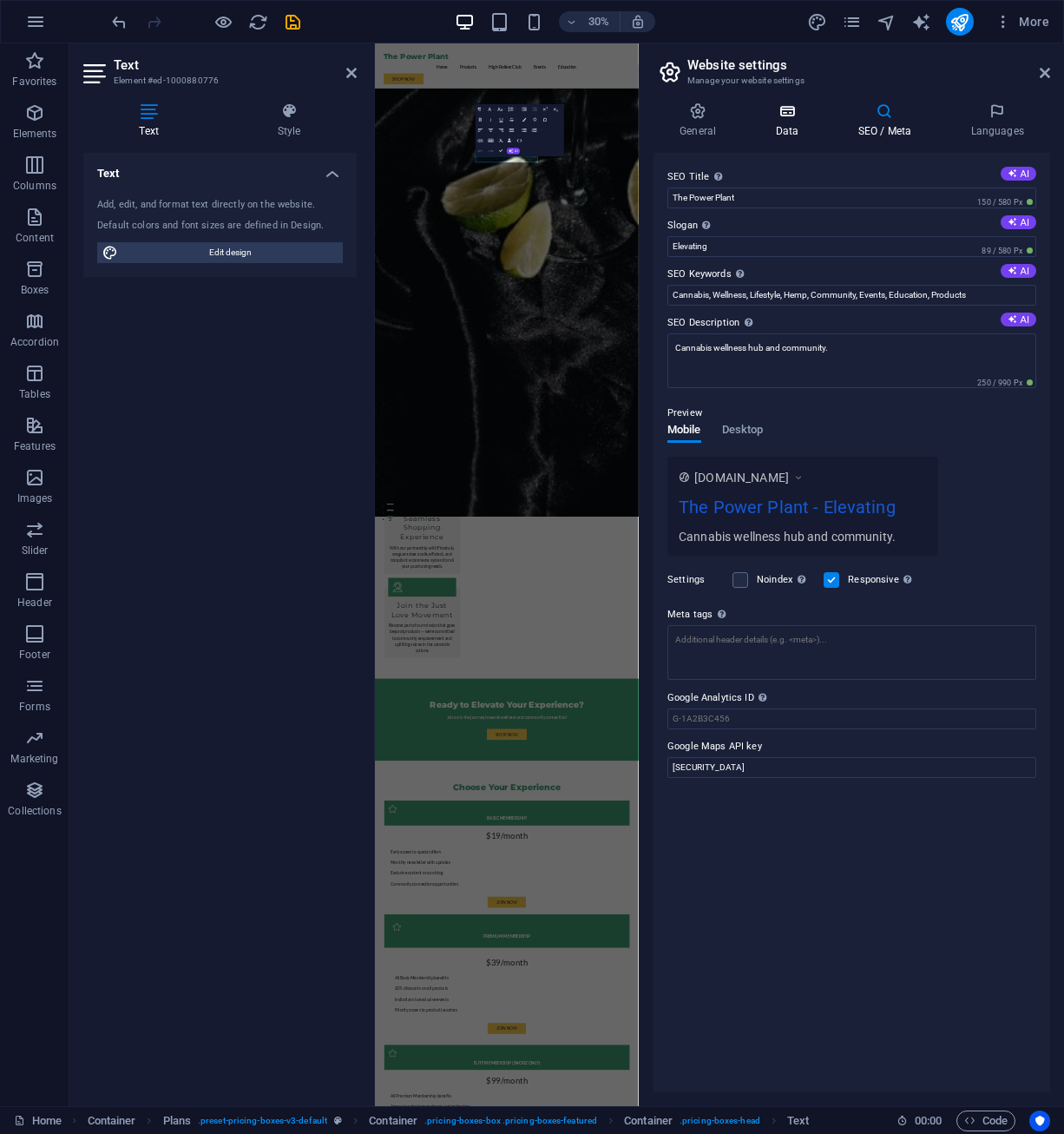
click at [782, 123] on h4 "Data" at bounding box center [790, 120] width 82 height 36
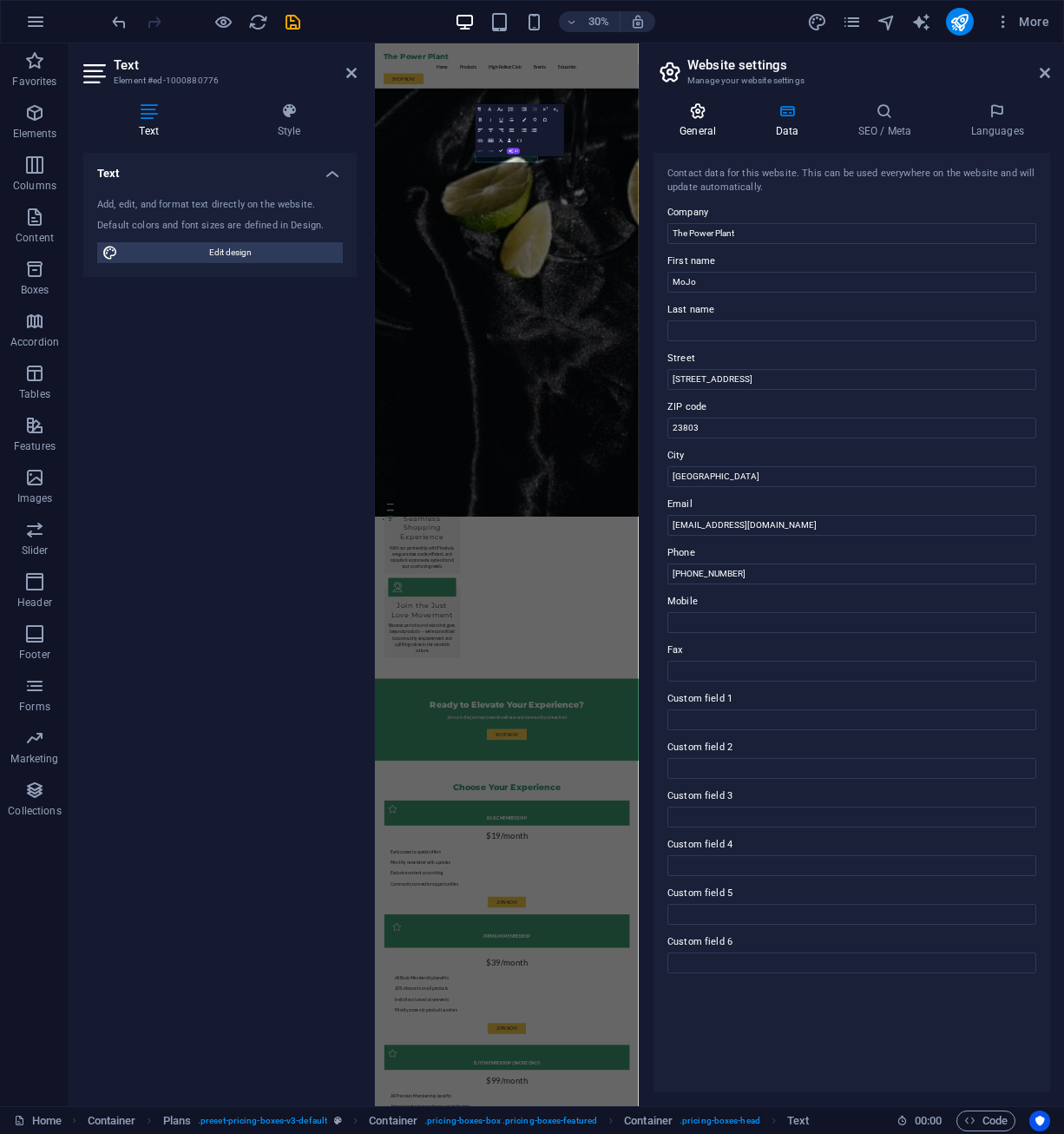
click at [698, 120] on h4 "General" at bounding box center [701, 120] width 96 height 36
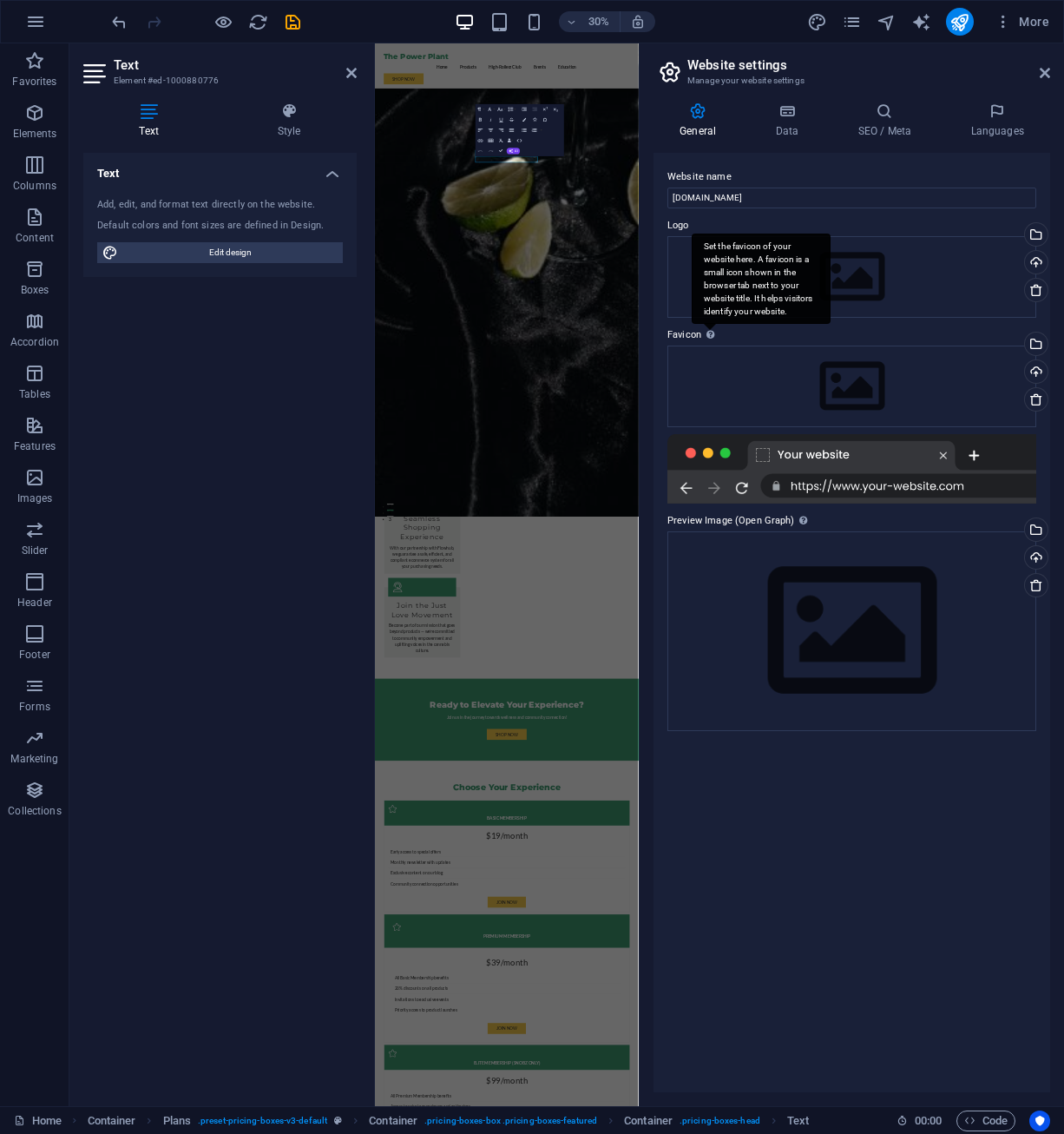
click at [711, 325] on div "Set the favicon of your website here. A favicon is a small icon shown in the br…" at bounding box center [761, 279] width 138 height 91
click at [681, 224] on label "Logo" at bounding box center [852, 225] width 369 height 21
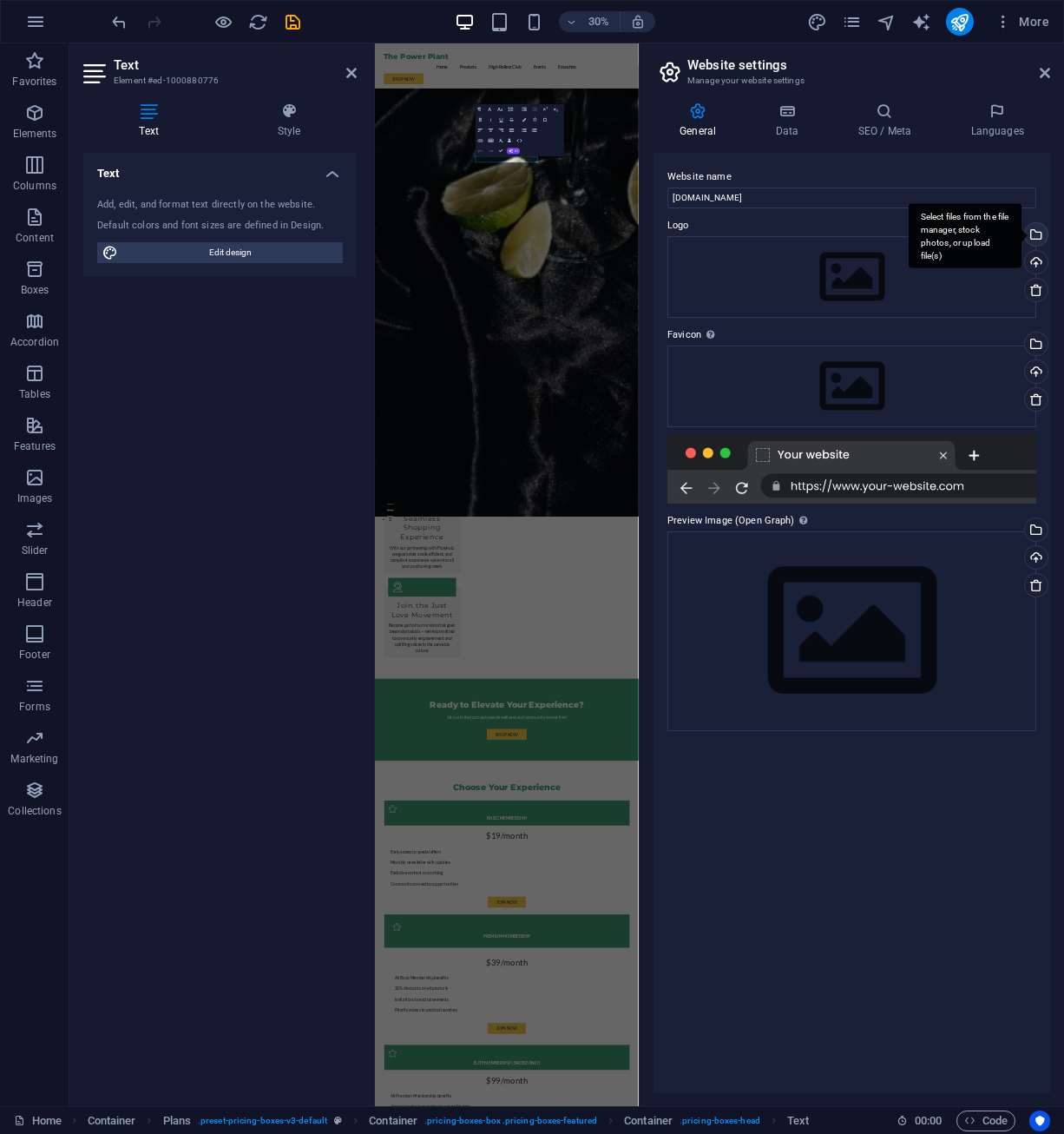
click at [1021, 233] on div "Select files from the file manager, stock photos, or upload file(s)" at bounding box center [964, 235] width 113 height 65
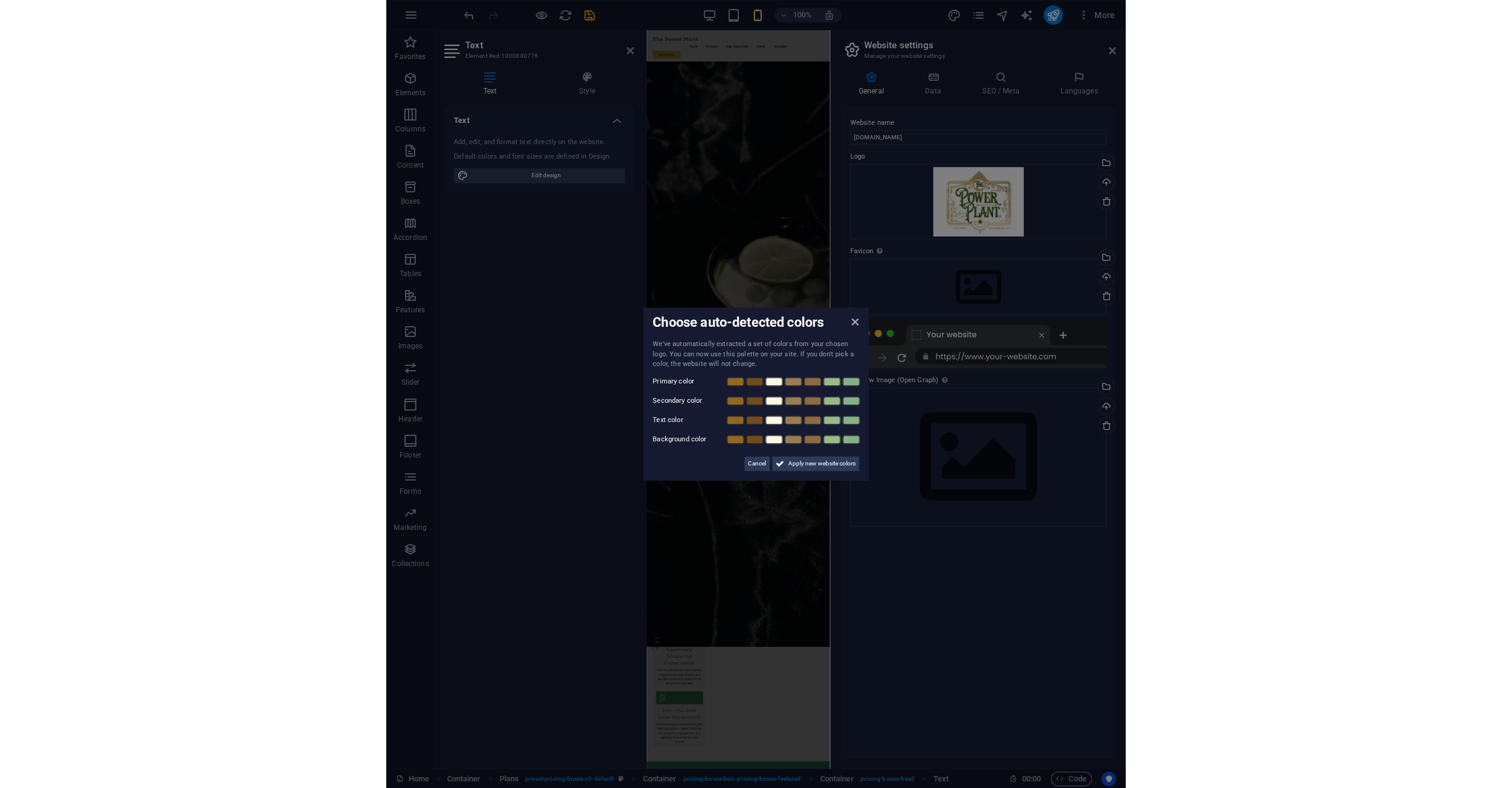
scroll to position [403, 0]
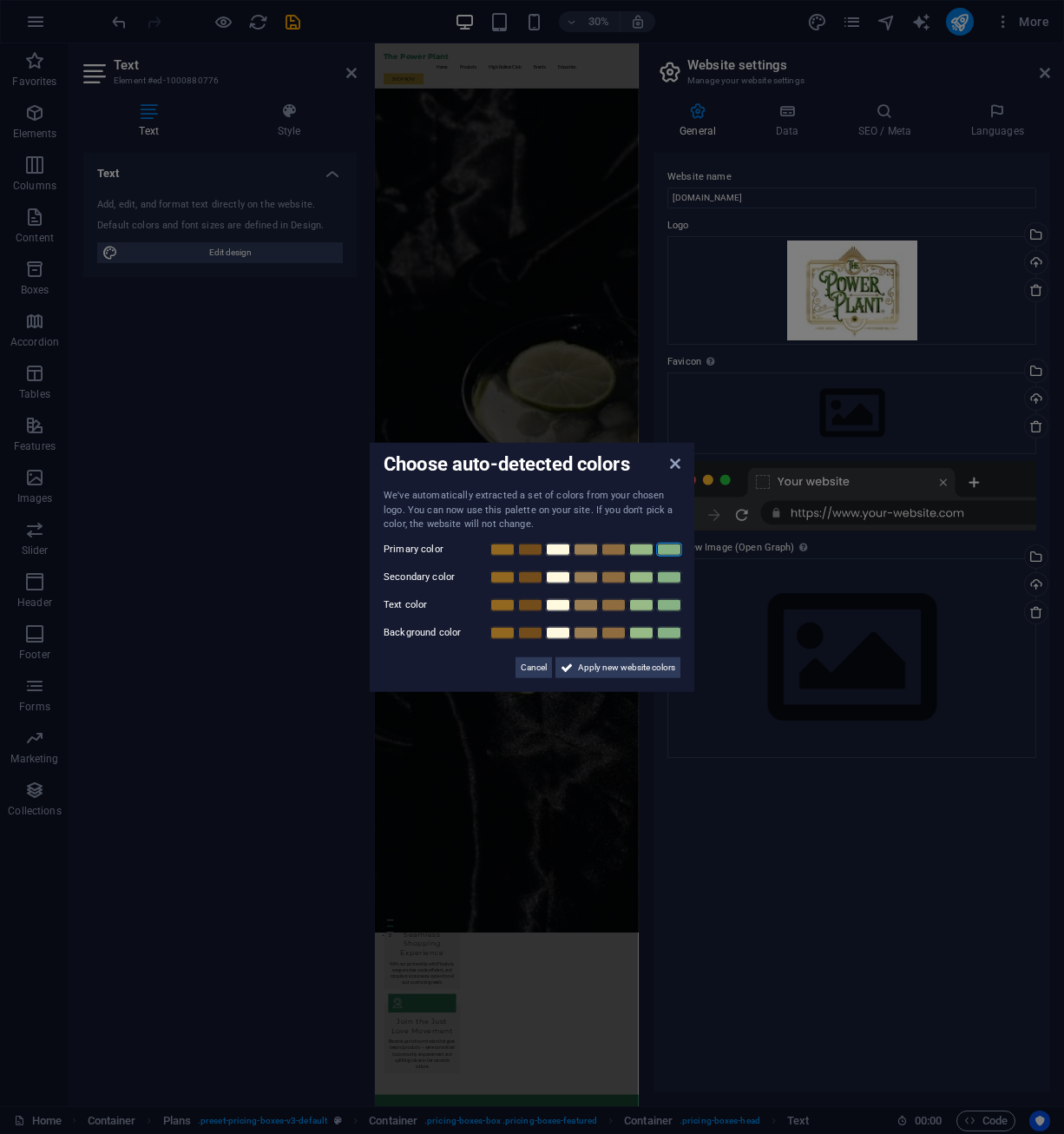
click at [668, 551] on link at bounding box center [669, 548] width 26 height 14
click at [553, 628] on link at bounding box center [557, 632] width 26 height 14
click at [657, 669] on span "Apply new website colors" at bounding box center [626, 666] width 97 height 21
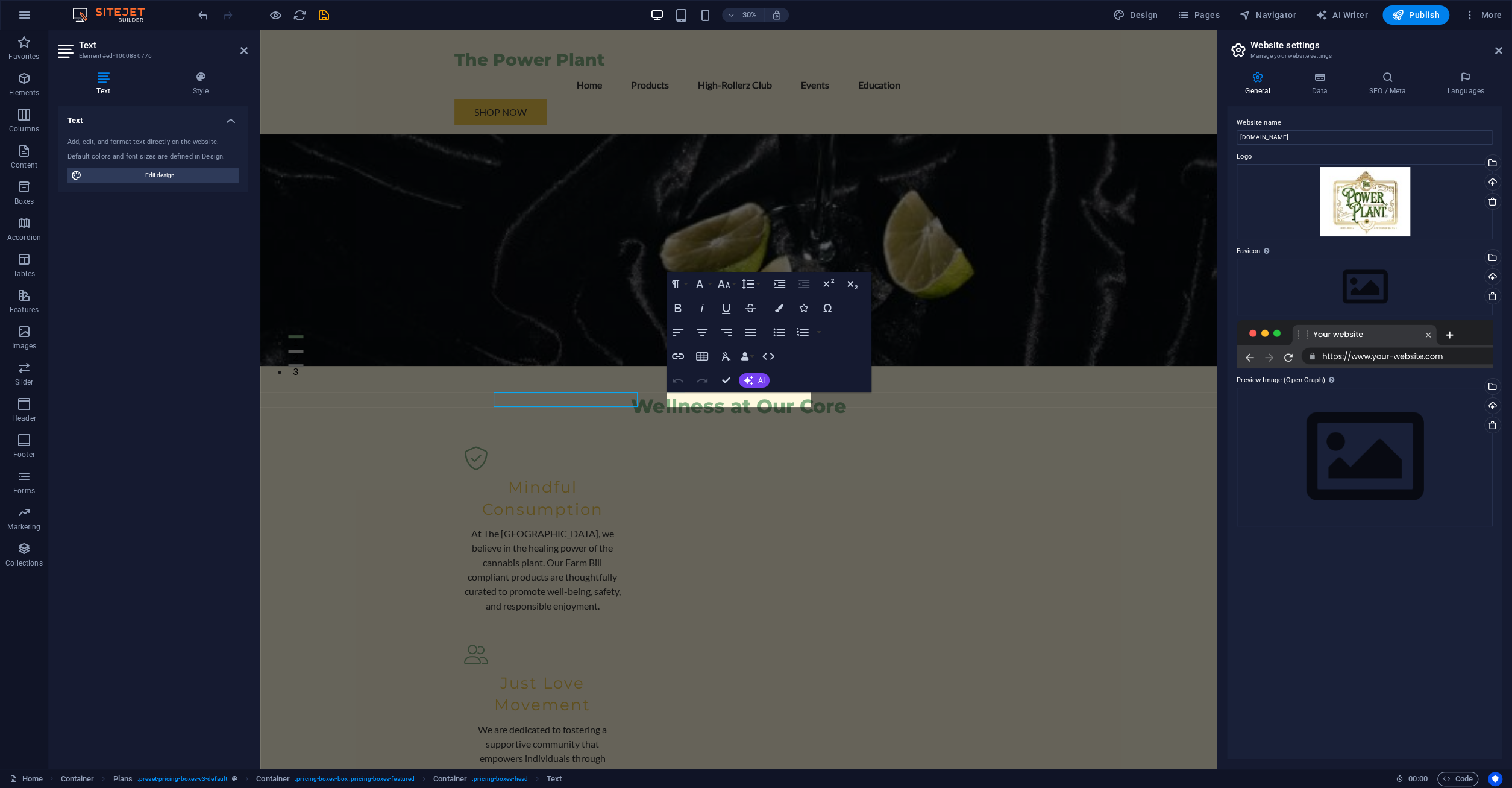
scroll to position [1264, 0]
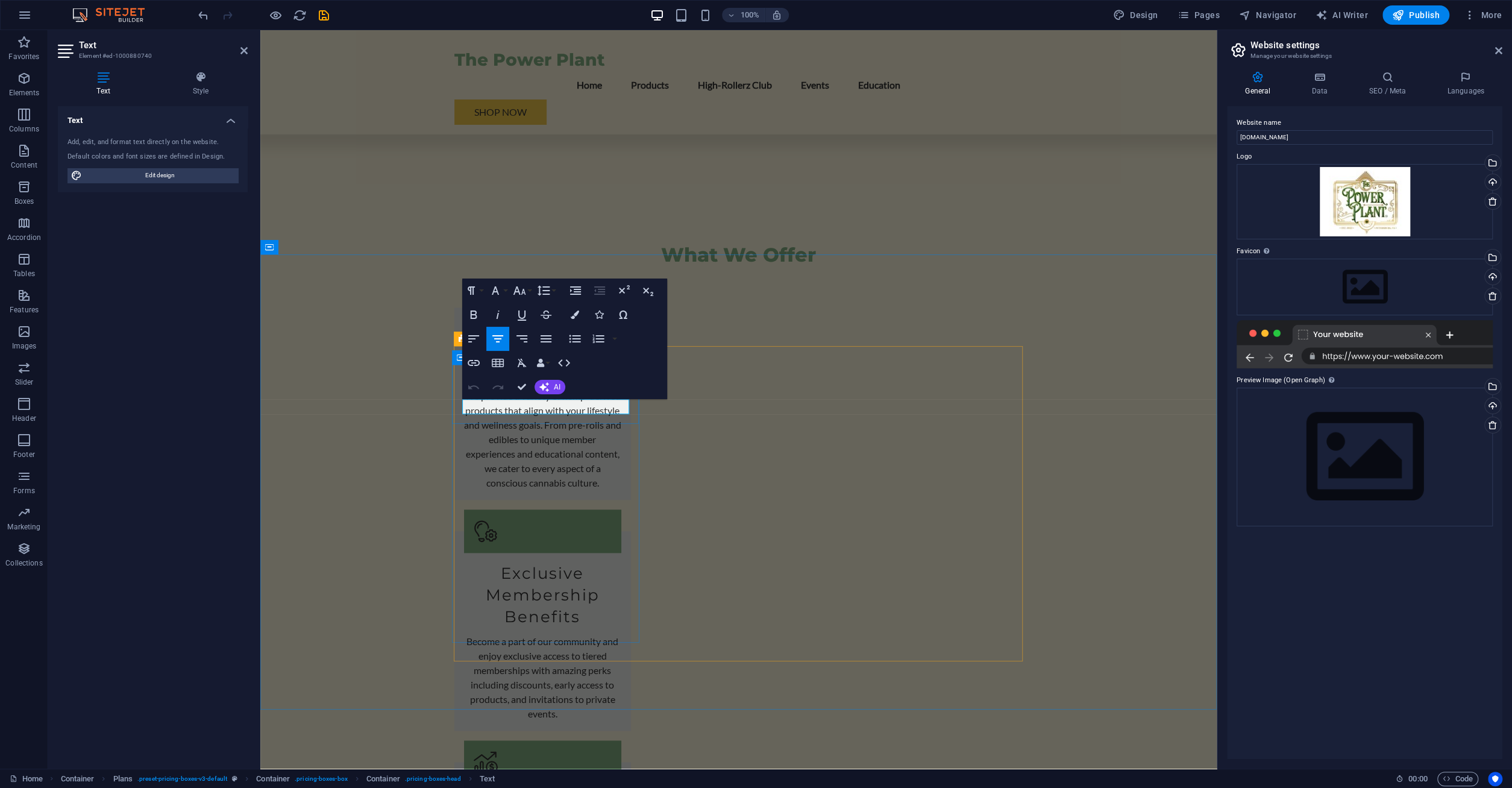
drag, startPoint x: 599, startPoint y: 405, endPoint x: 452, endPoint y: 410, distance: 147.1
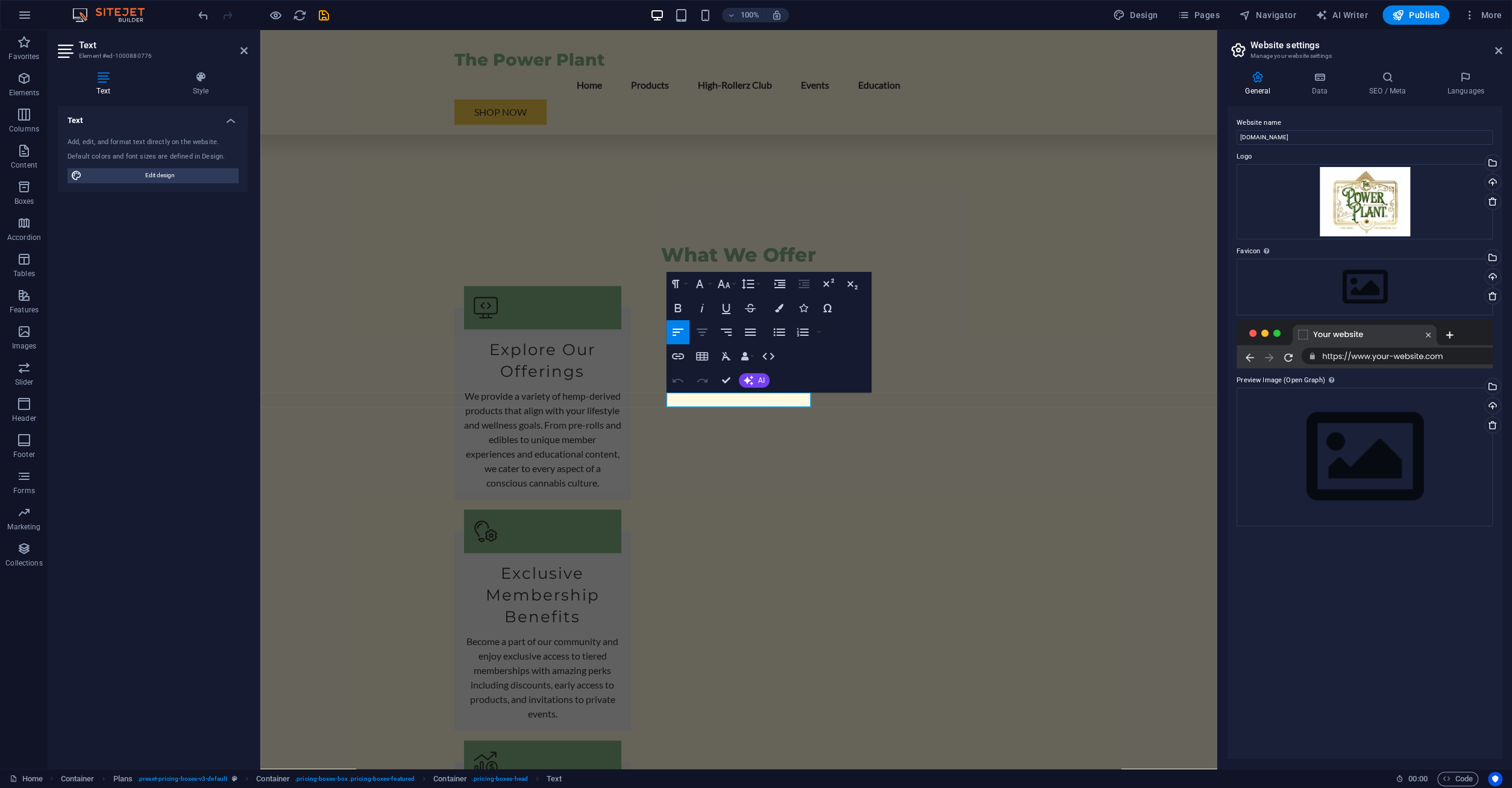
click at [707, 332] on icon "button" at bounding box center [702, 332] width 14 height 14
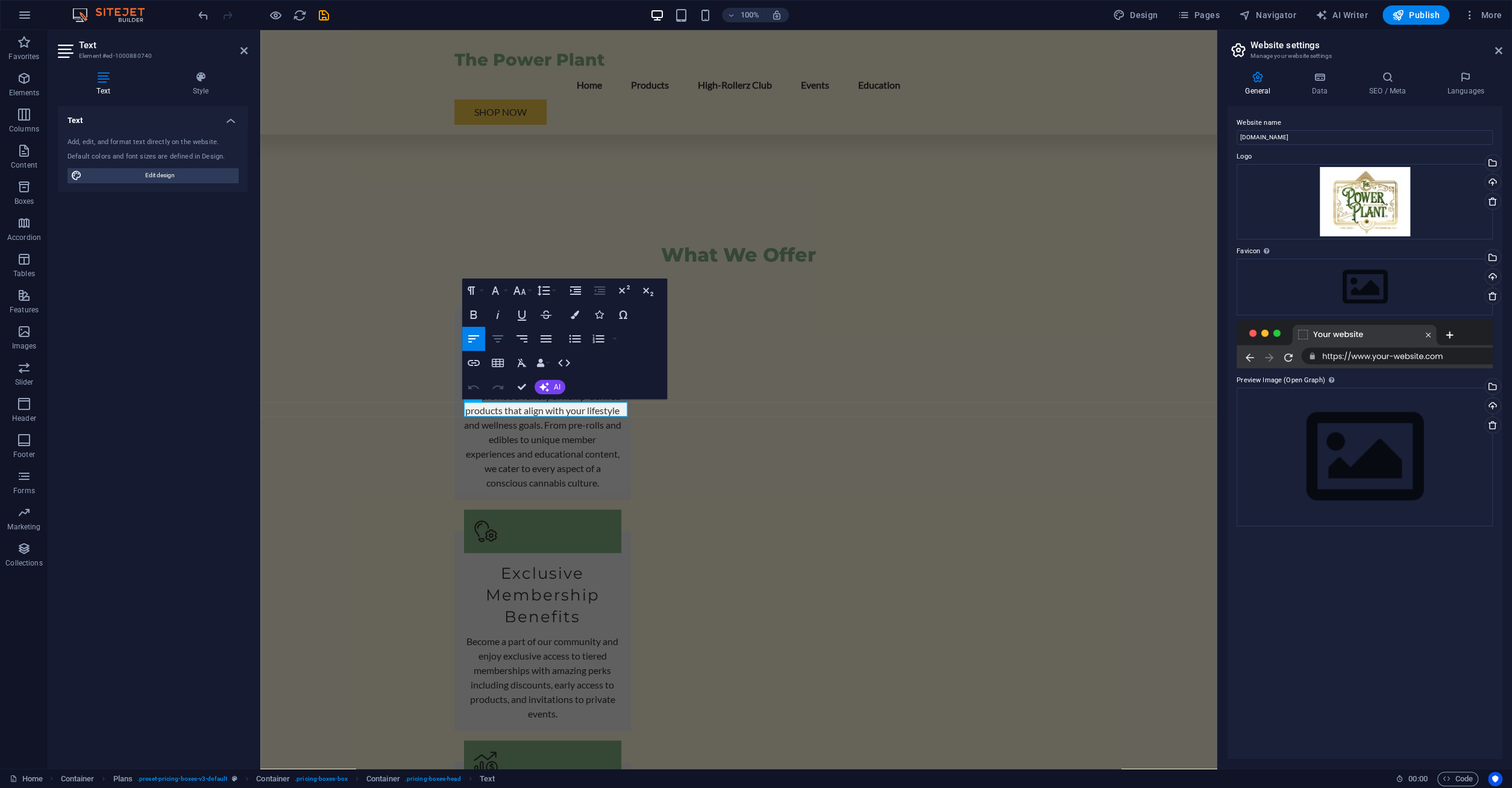
click at [499, 339] on icon "button" at bounding box center [498, 339] width 11 height 8
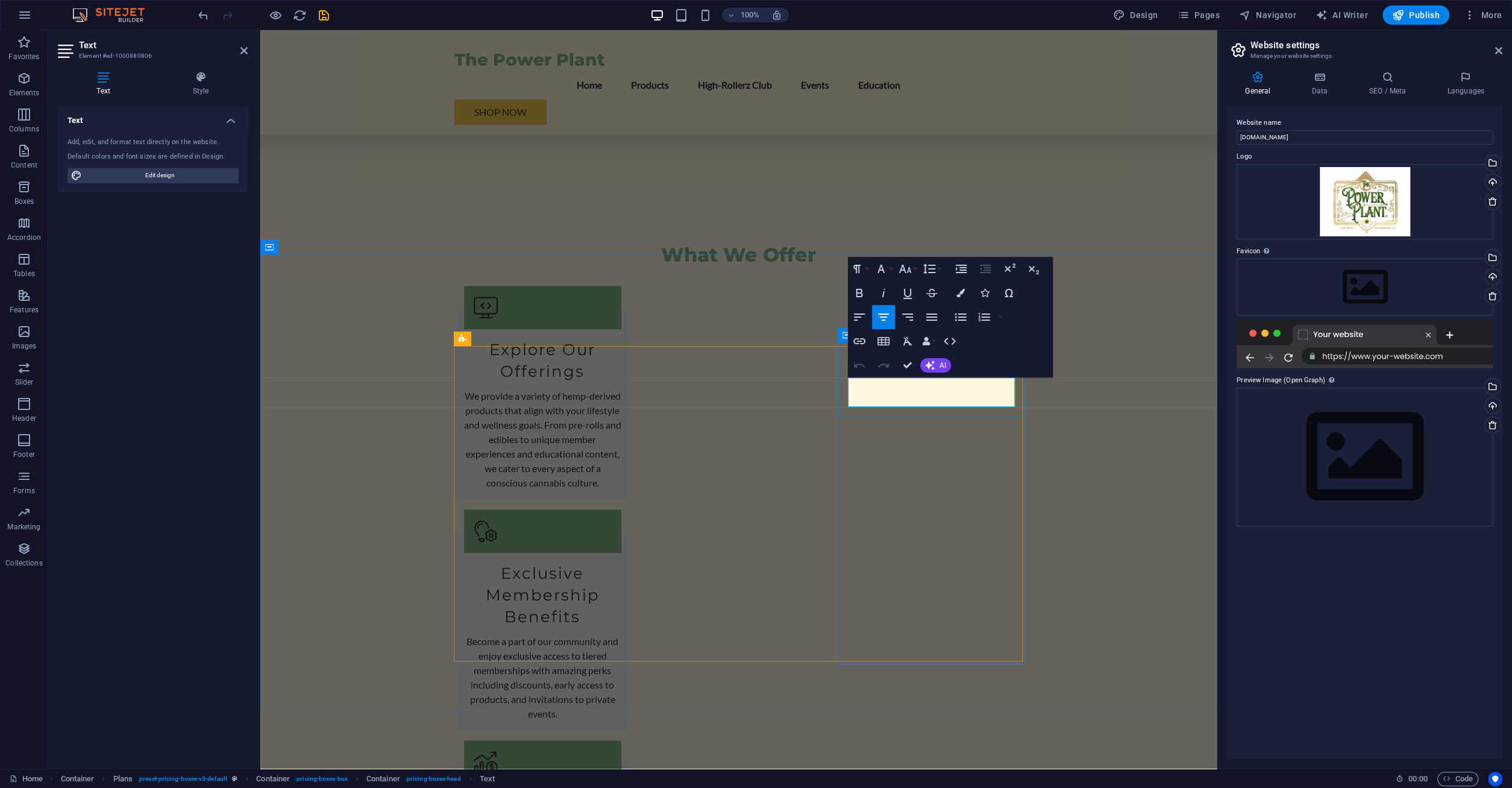
drag, startPoint x: 956, startPoint y: 398, endPoint x: 863, endPoint y: 379, distance: 94.9
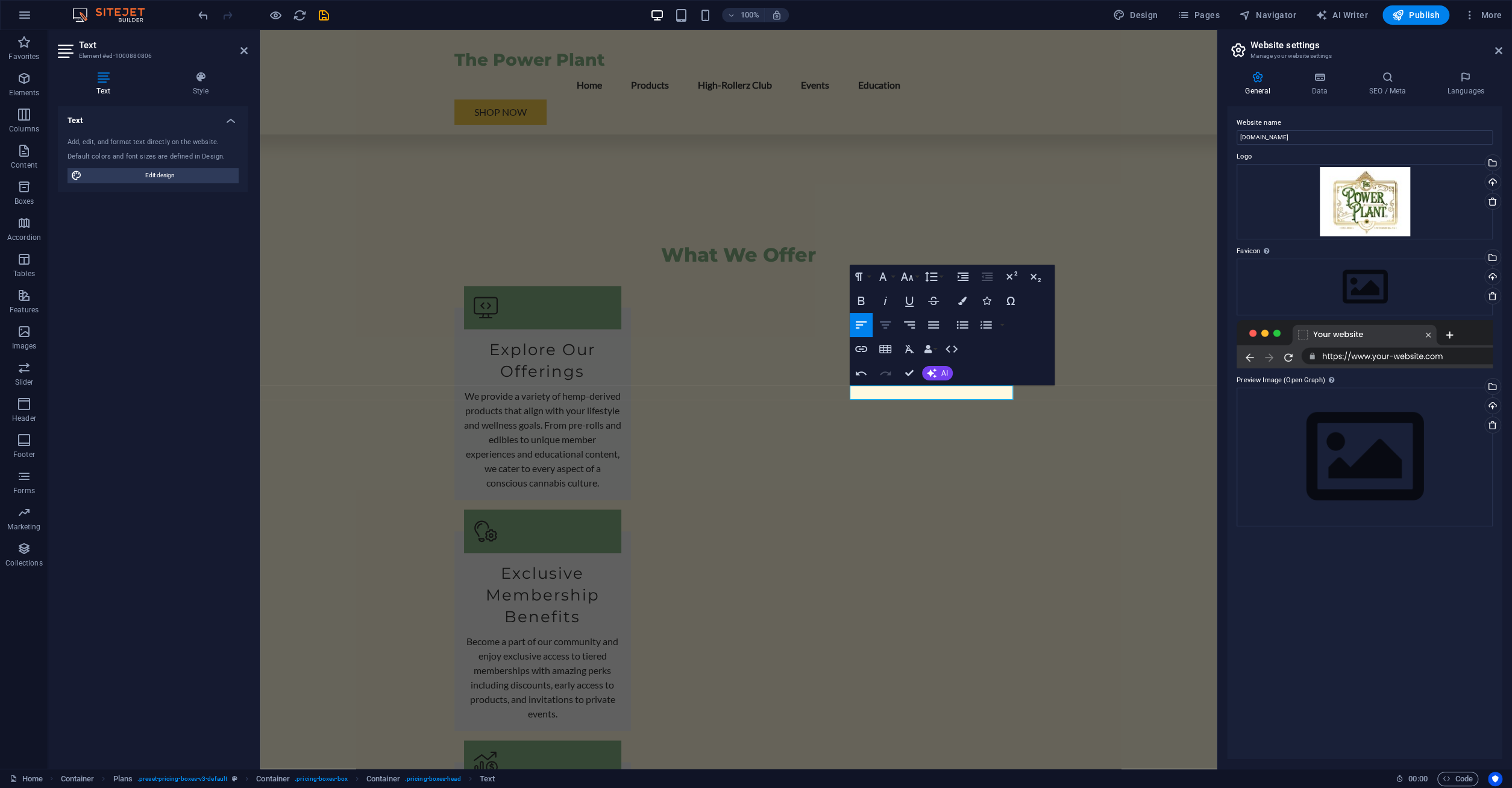
click at [888, 321] on icon "button" at bounding box center [885, 325] width 11 height 8
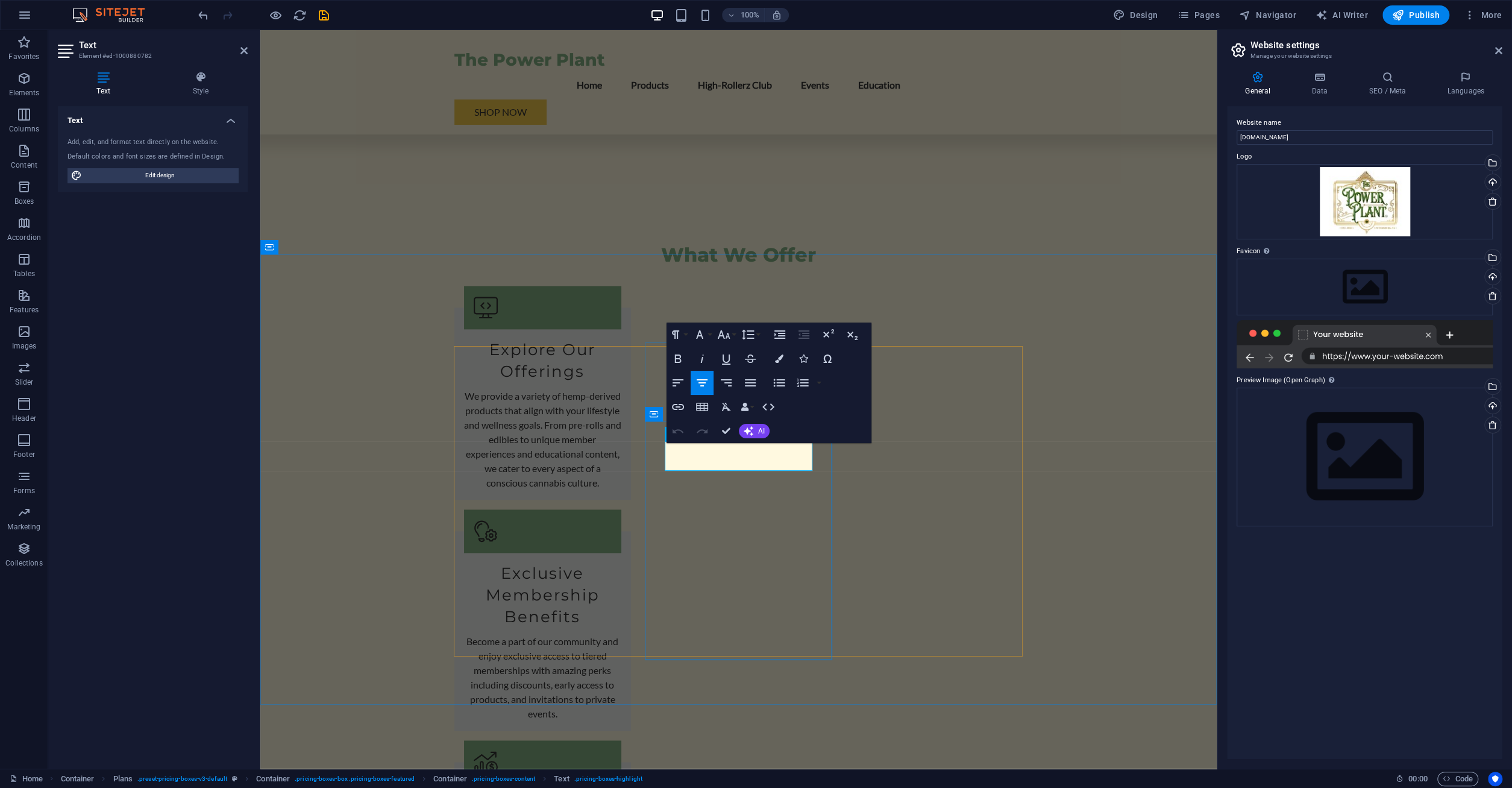
drag, startPoint x: 725, startPoint y: 453, endPoint x: 700, endPoint y: 456, distance: 25.2
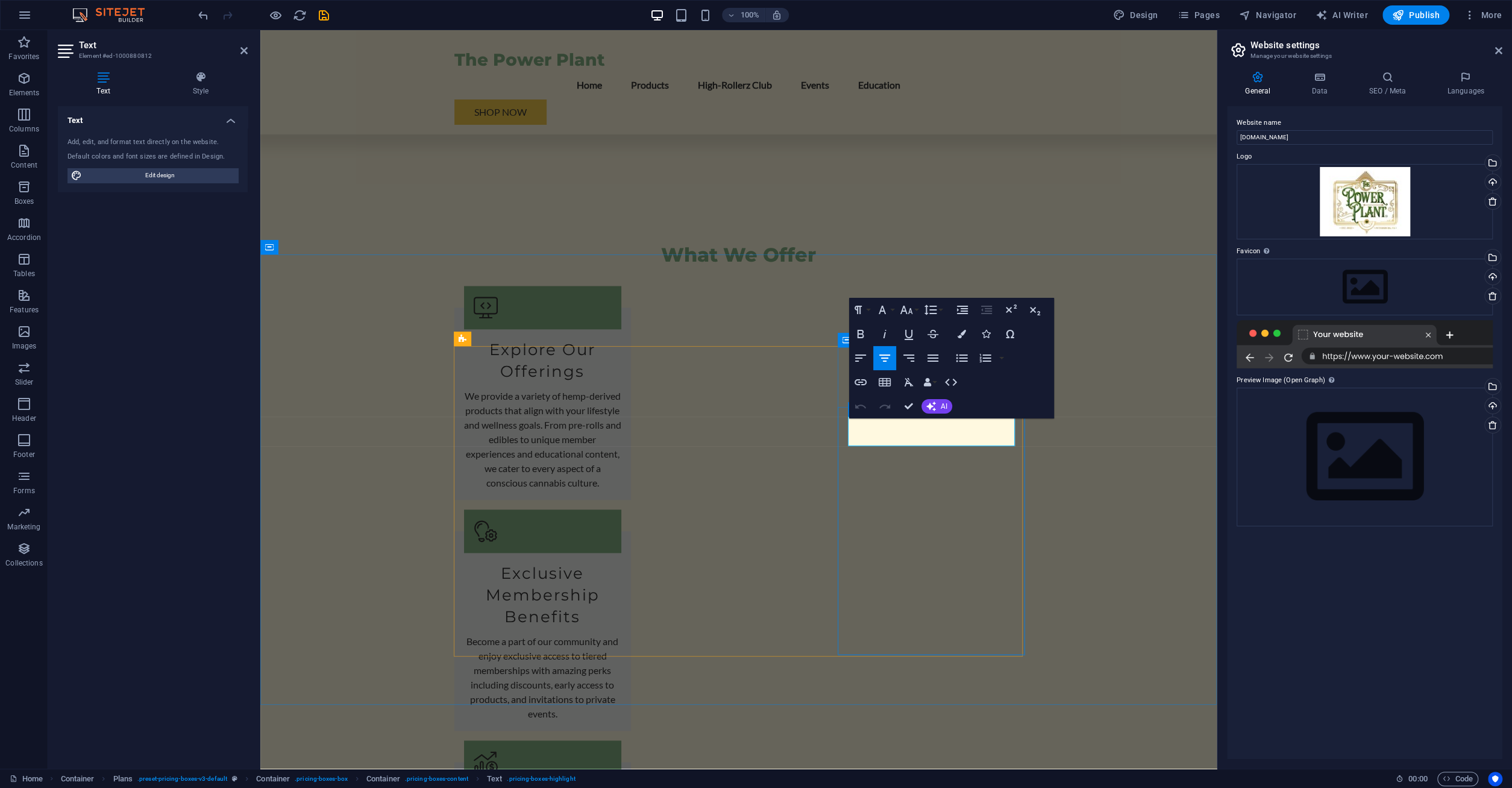
drag, startPoint x: 915, startPoint y: 429, endPoint x: 897, endPoint y: 432, distance: 18.2
click at [35, 516] on span "Marketing" at bounding box center [24, 520] width 48 height 29
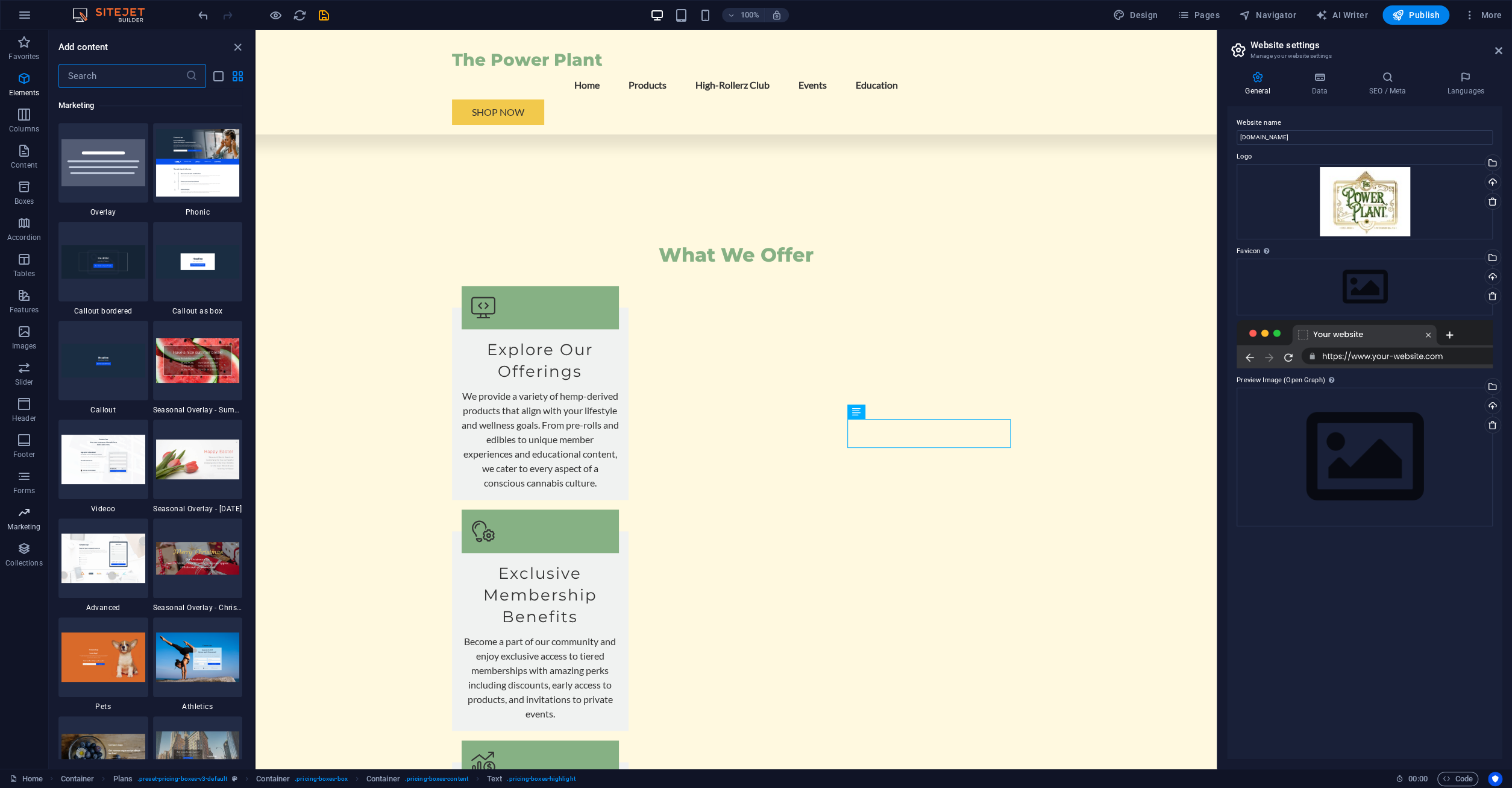
scroll to position [10054, 0]
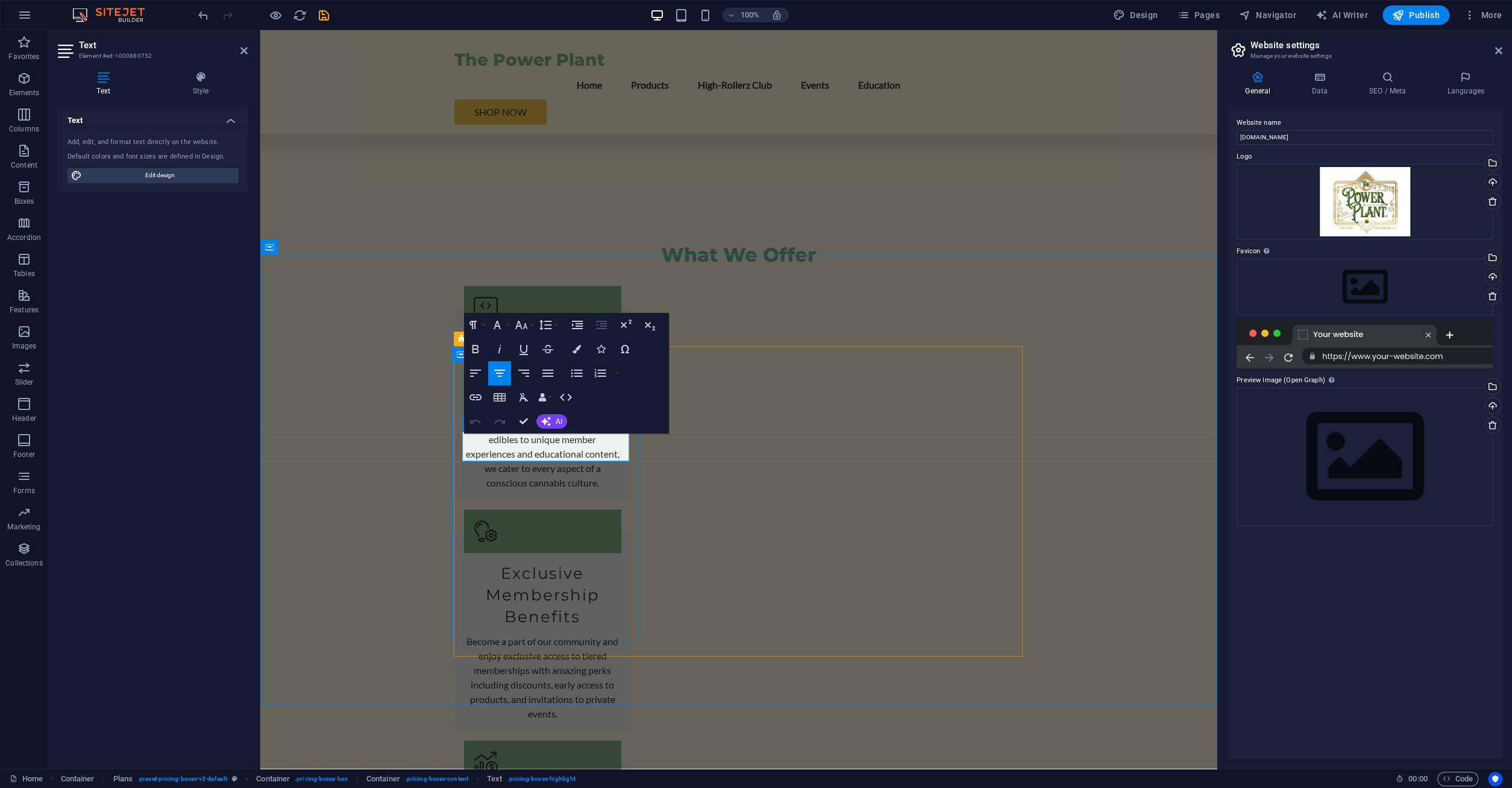
drag, startPoint x: 531, startPoint y: 451, endPoint x: 511, endPoint y: 452, distance: 20.0
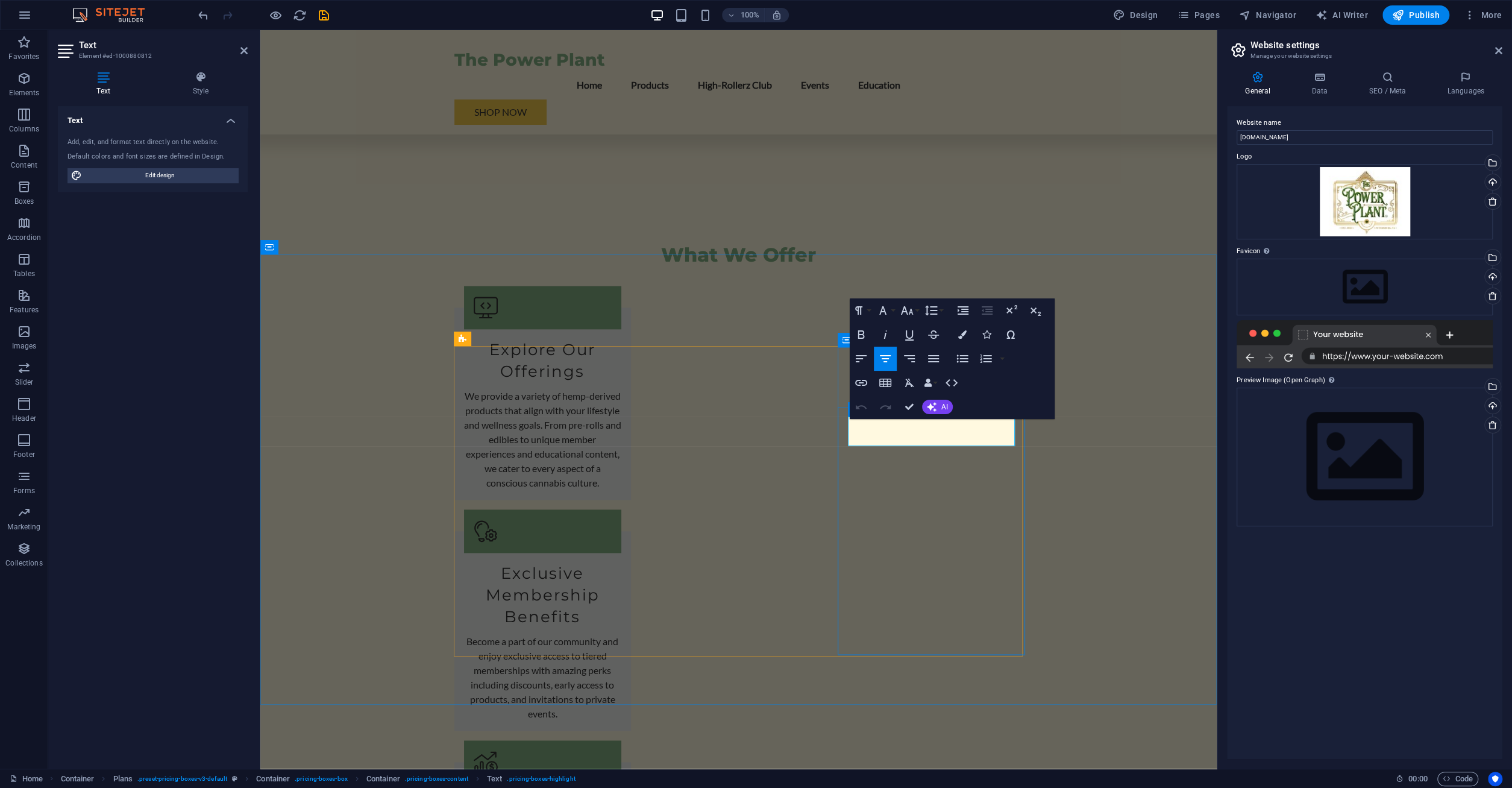
drag, startPoint x: 923, startPoint y: 427, endPoint x: 883, endPoint y: 432, distance: 40.3
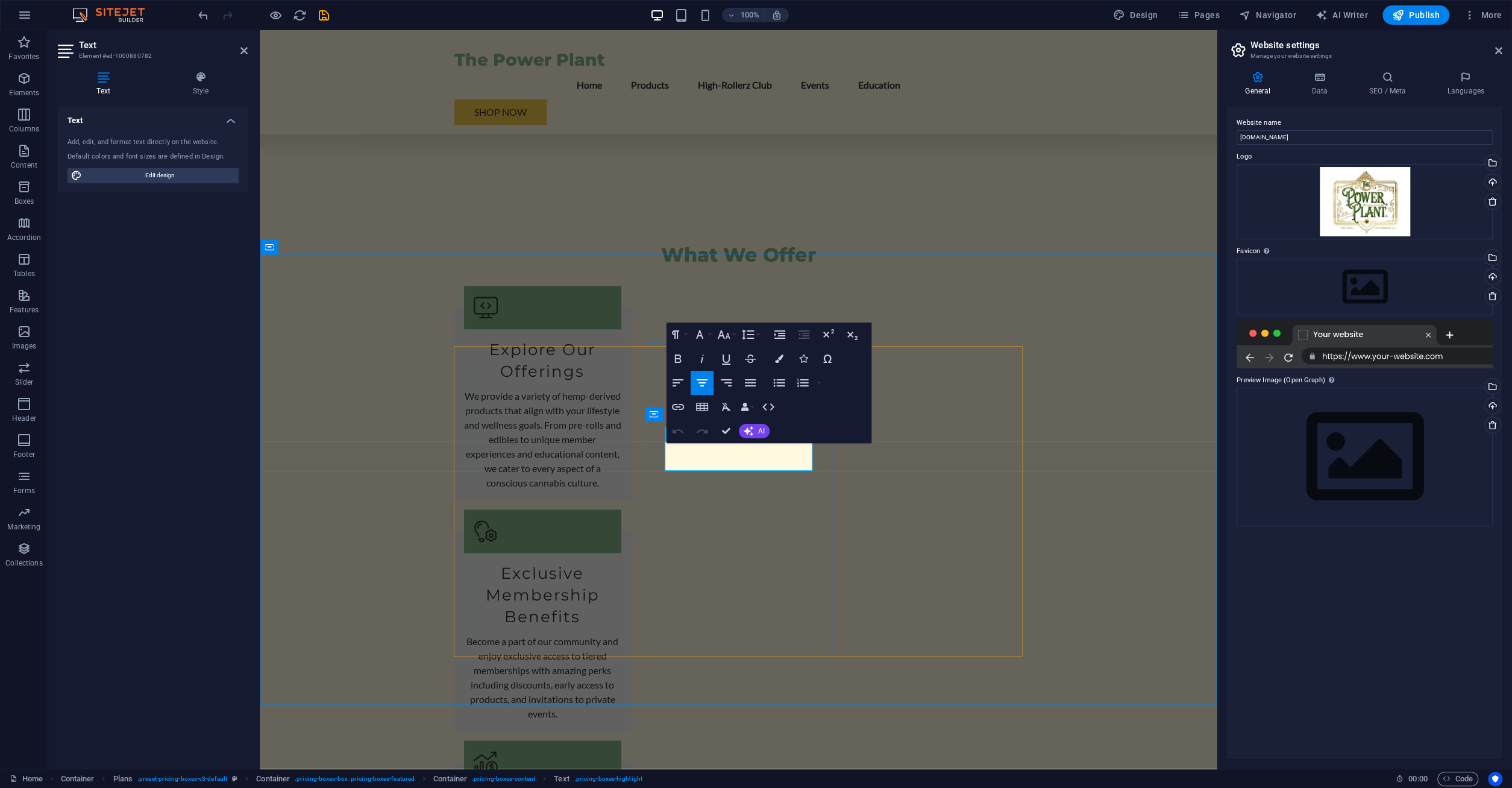
drag, startPoint x: 729, startPoint y: 459, endPoint x: 701, endPoint y: 449, distance: 29.7
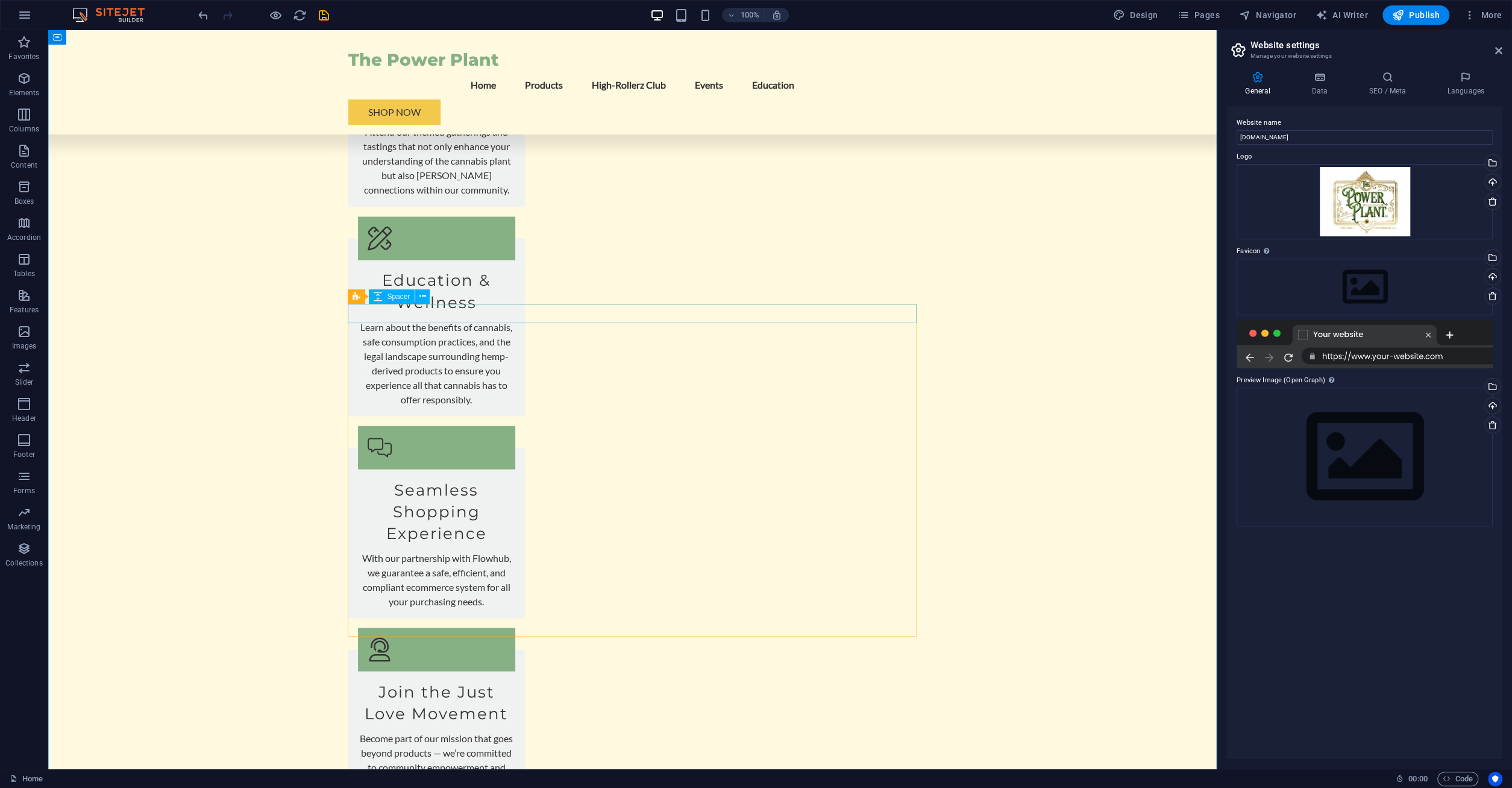
scroll to position [2019, 0]
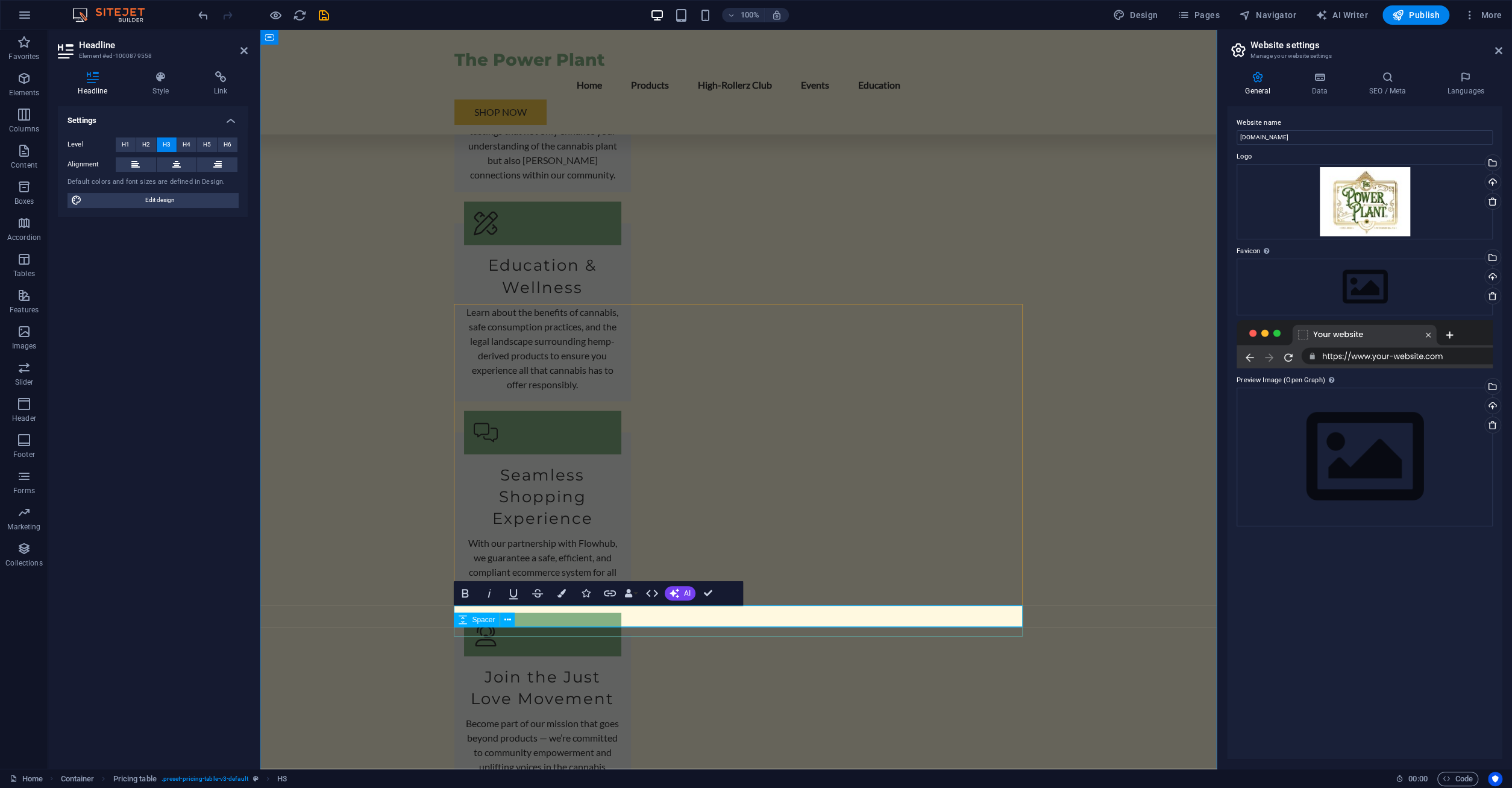
click at [467, 620] on icon at bounding box center [462, 620] width 8 height 14
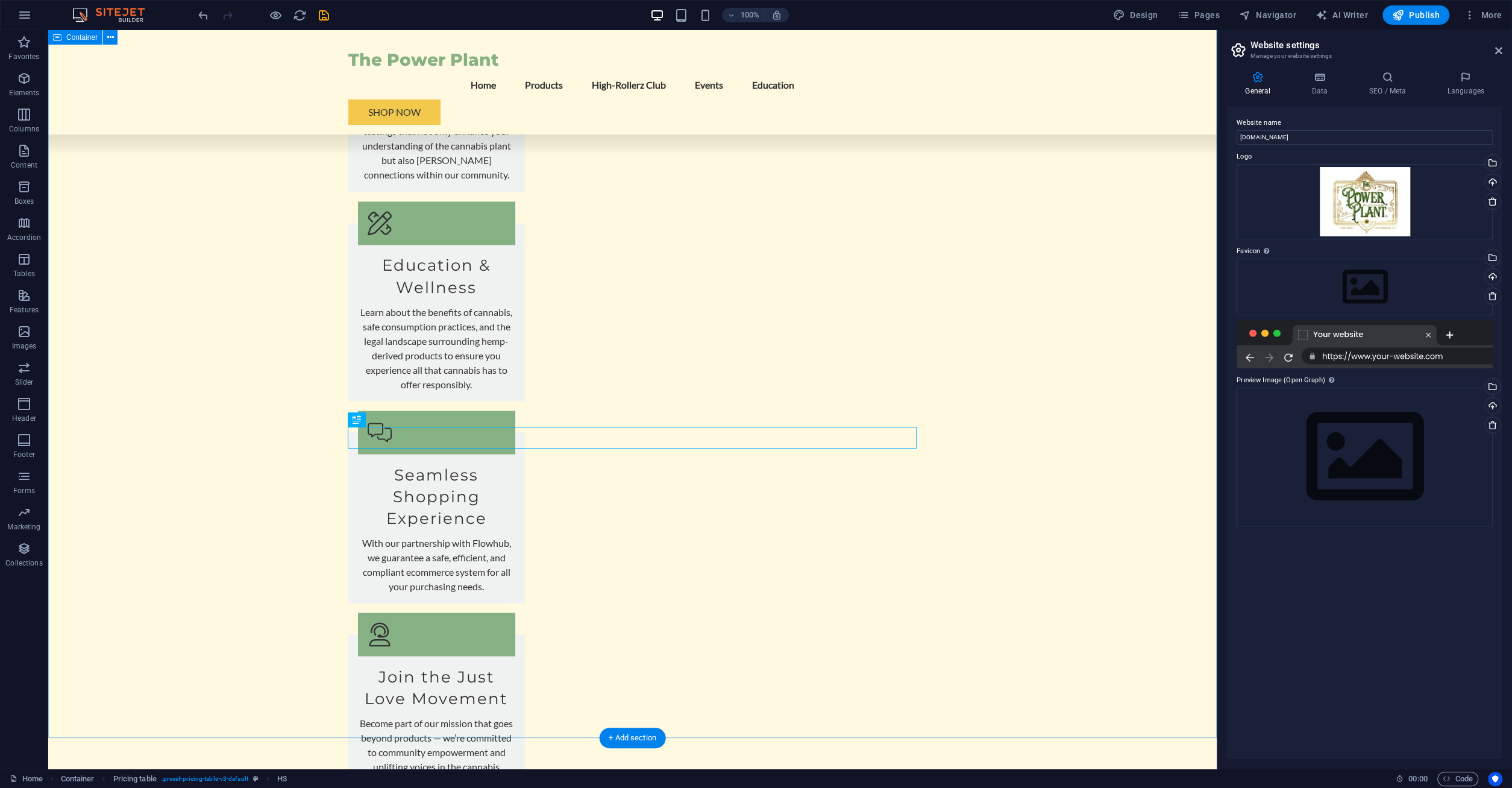
scroll to position [2200, 0]
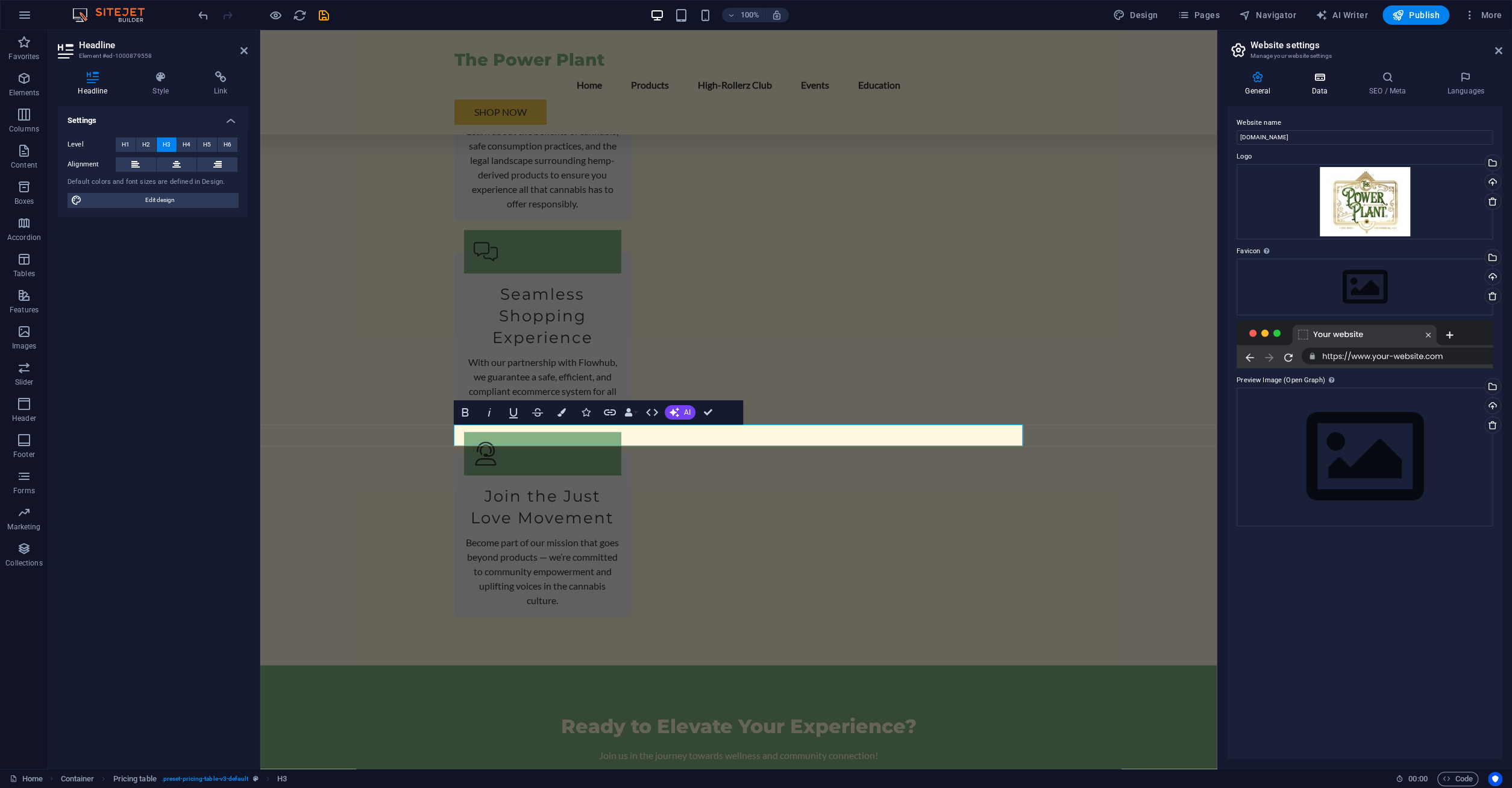
click at [1327, 81] on icon at bounding box center [1319, 77] width 52 height 12
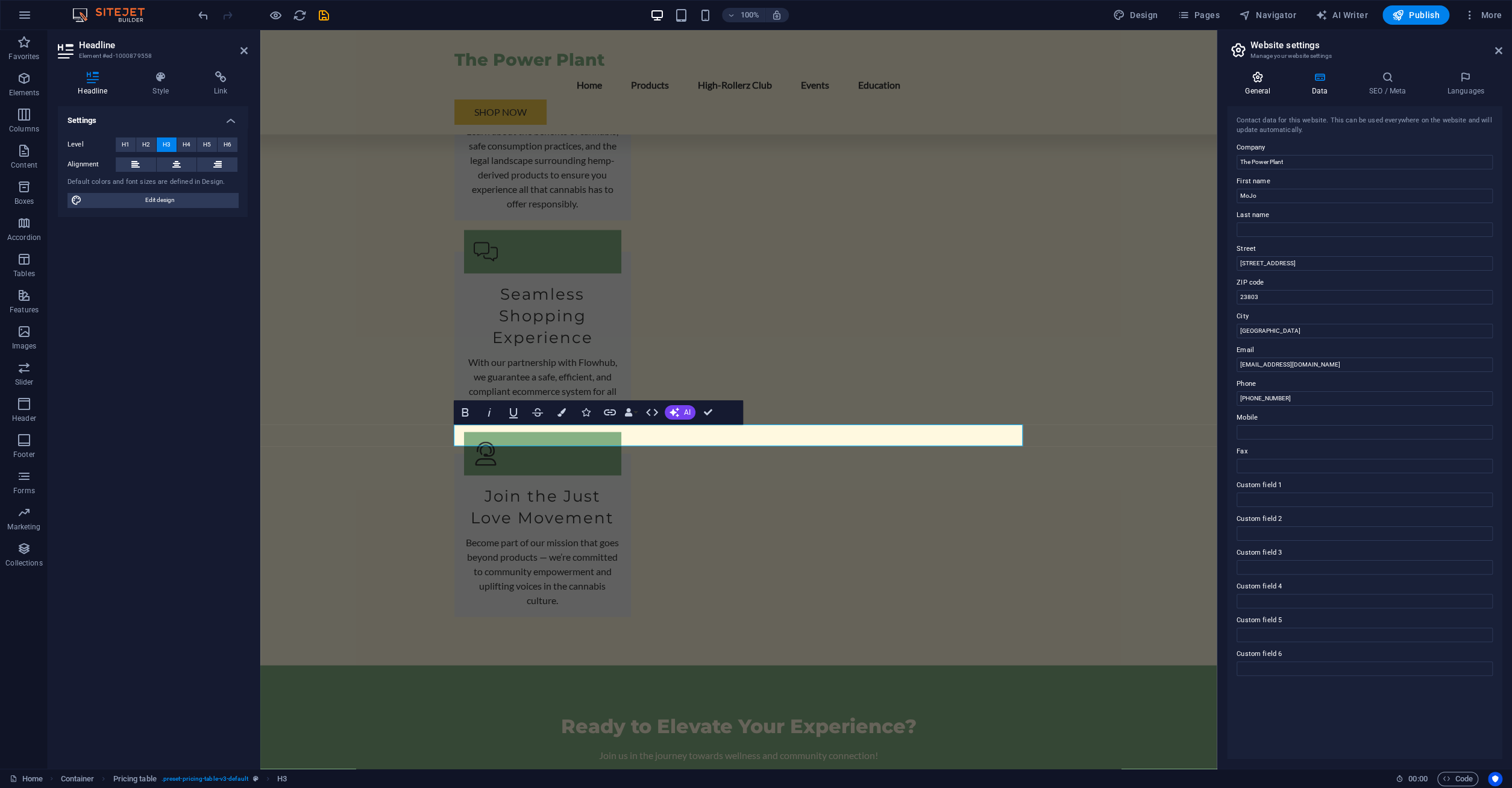
click at [1263, 82] on icon at bounding box center [1258, 77] width 62 height 12
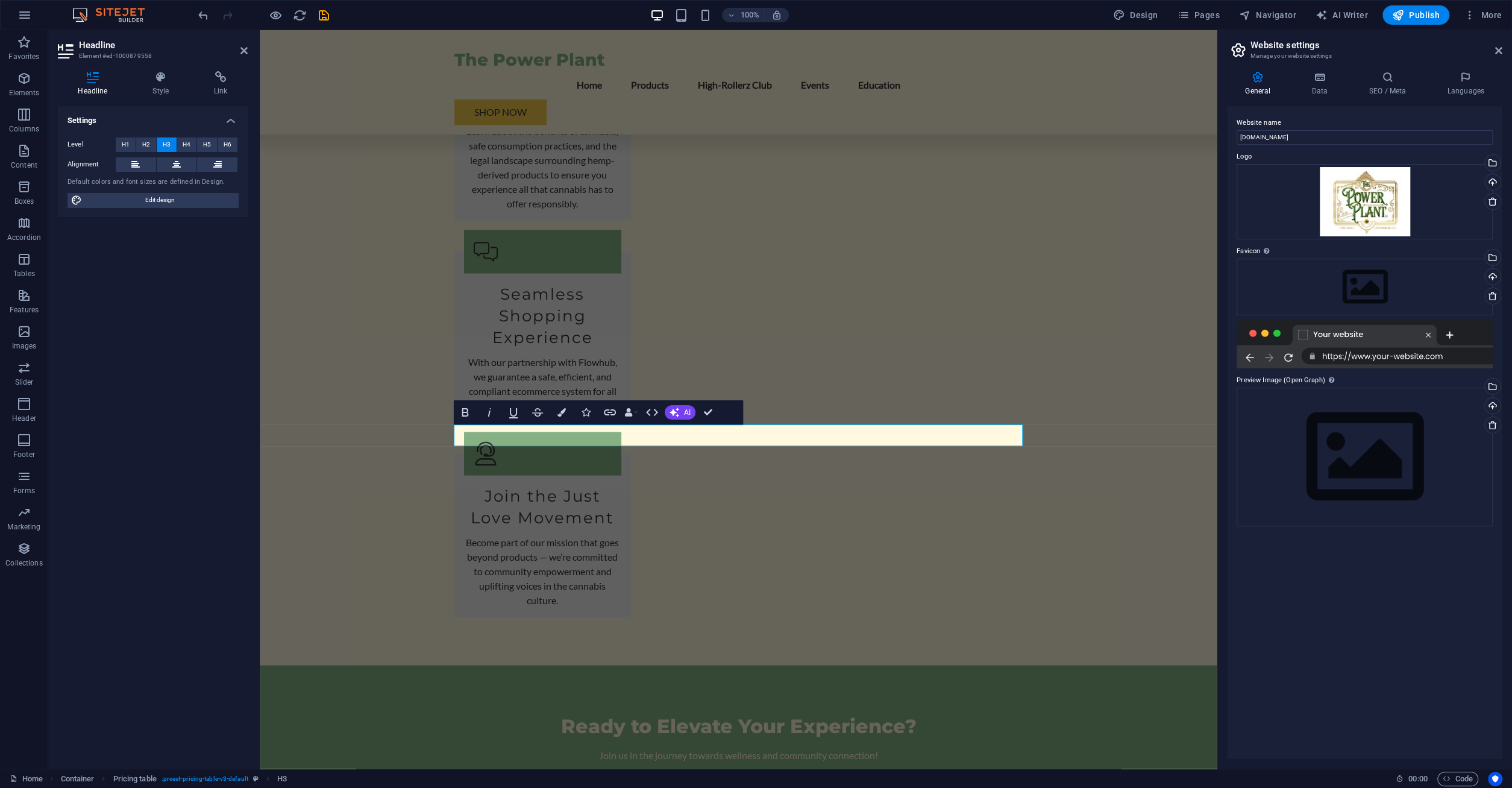
click at [1276, 335] on div at bounding box center [1365, 344] width 256 height 48
click at [1369, 329] on div at bounding box center [1365, 344] width 256 height 48
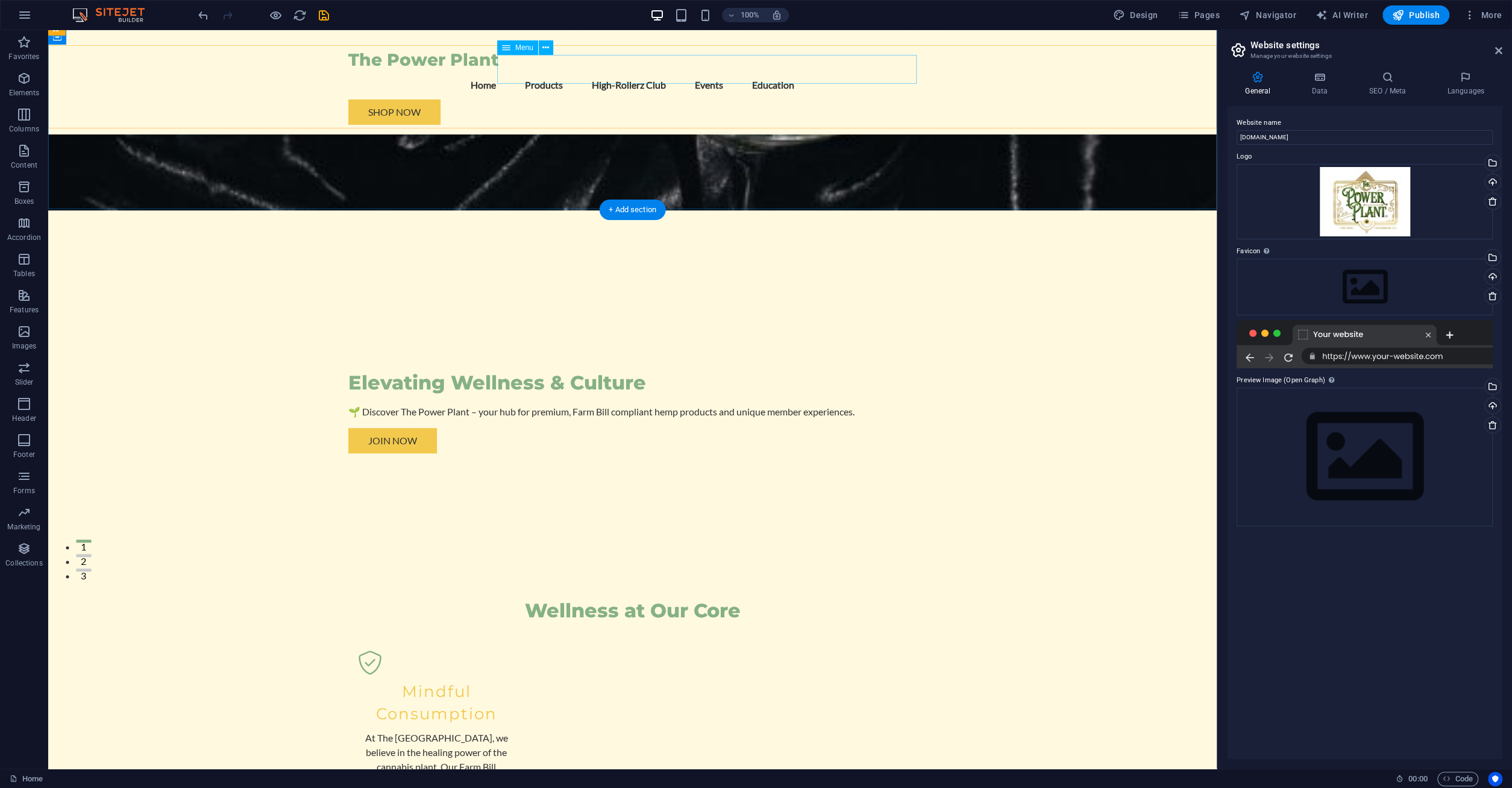
scroll to position [198, 0]
click at [435, 681] on div "Mindful Consumption" at bounding box center [437, 703] width 157 height 44
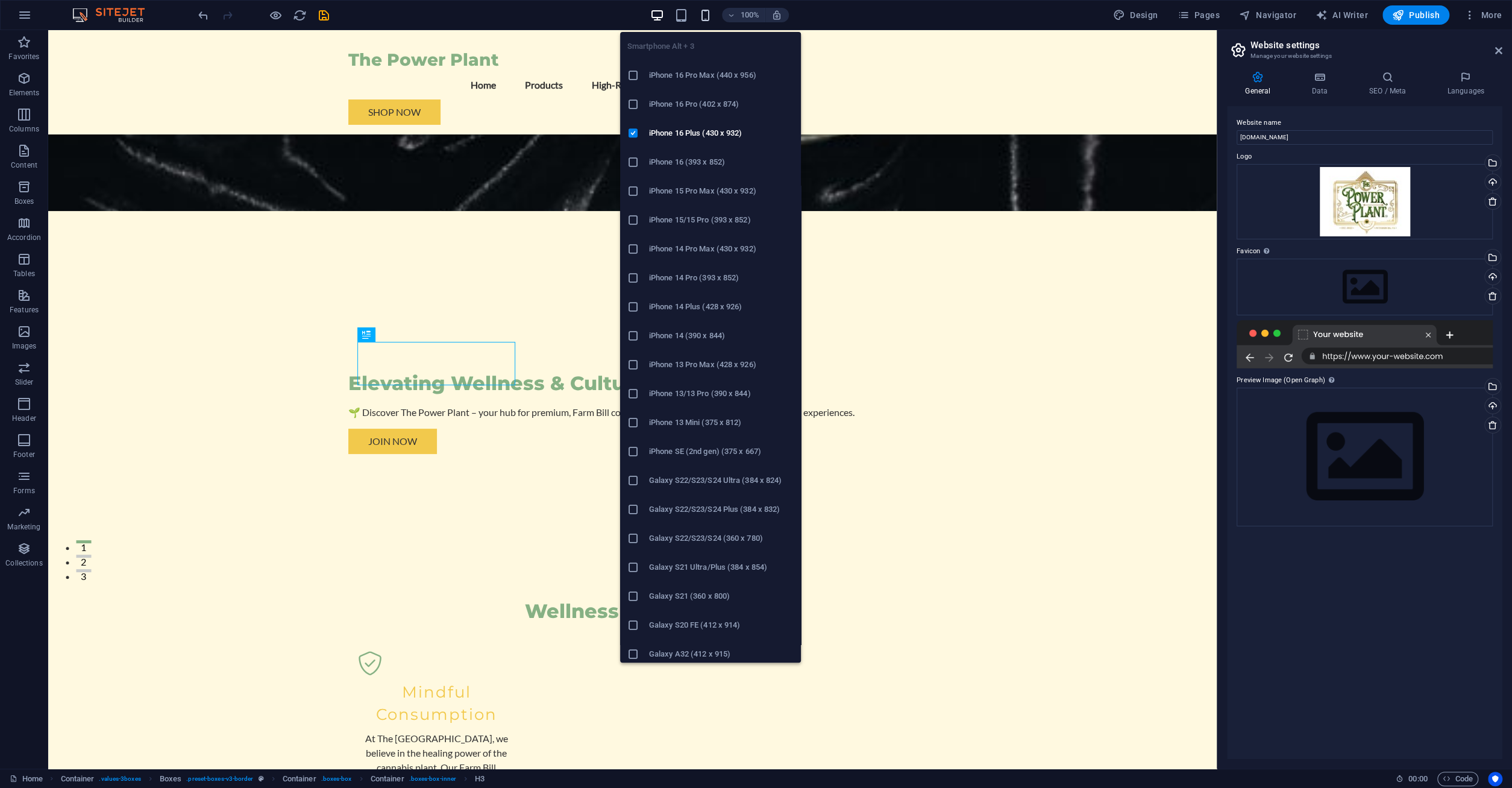
click at [705, 18] on icon "button" at bounding box center [705, 15] width 14 height 14
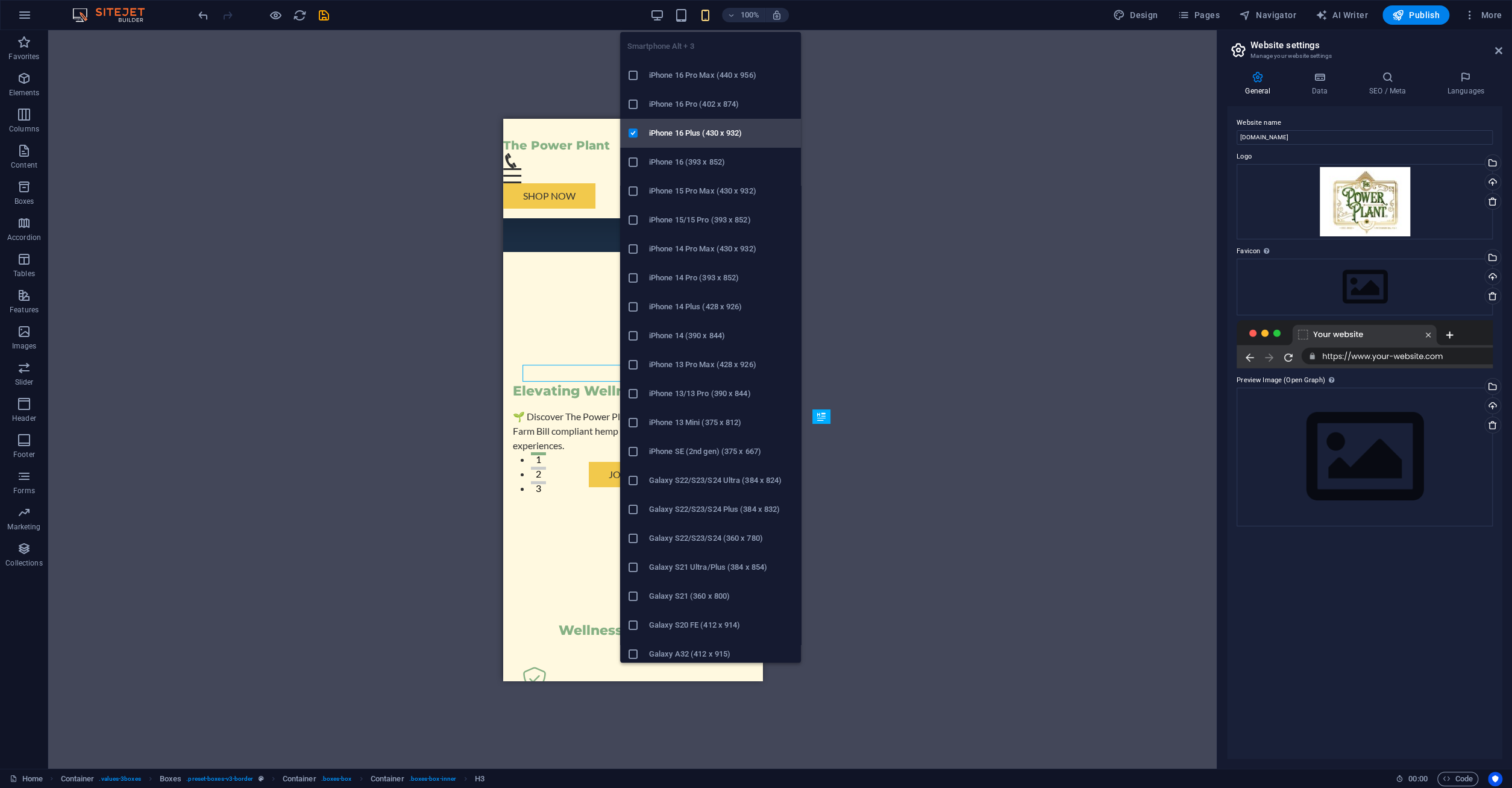
click at [663, 135] on h6 "iPhone 16 Plus (430 x 932)" at bounding box center [721, 133] width 144 height 14
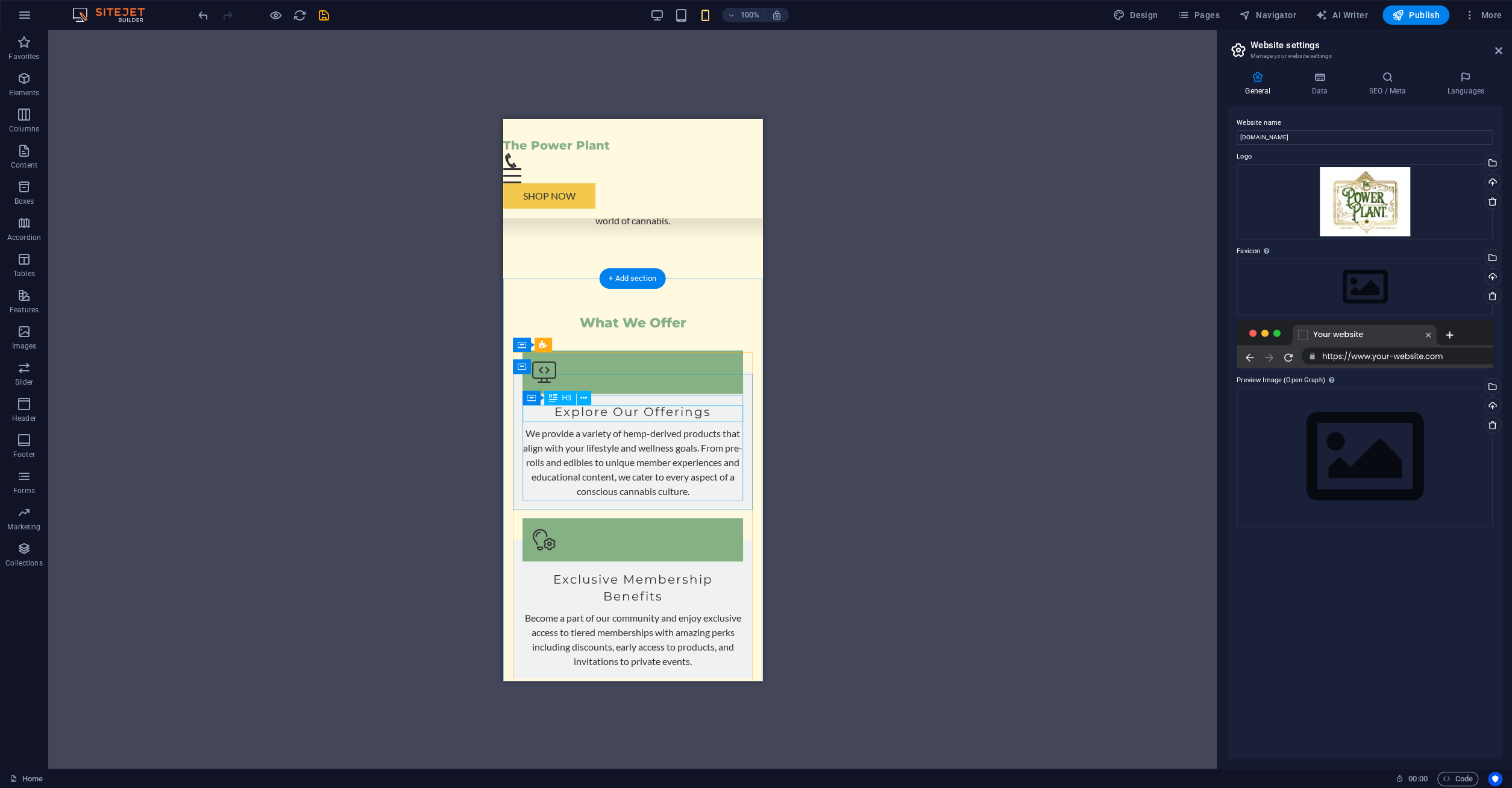
scroll to position [0, 0]
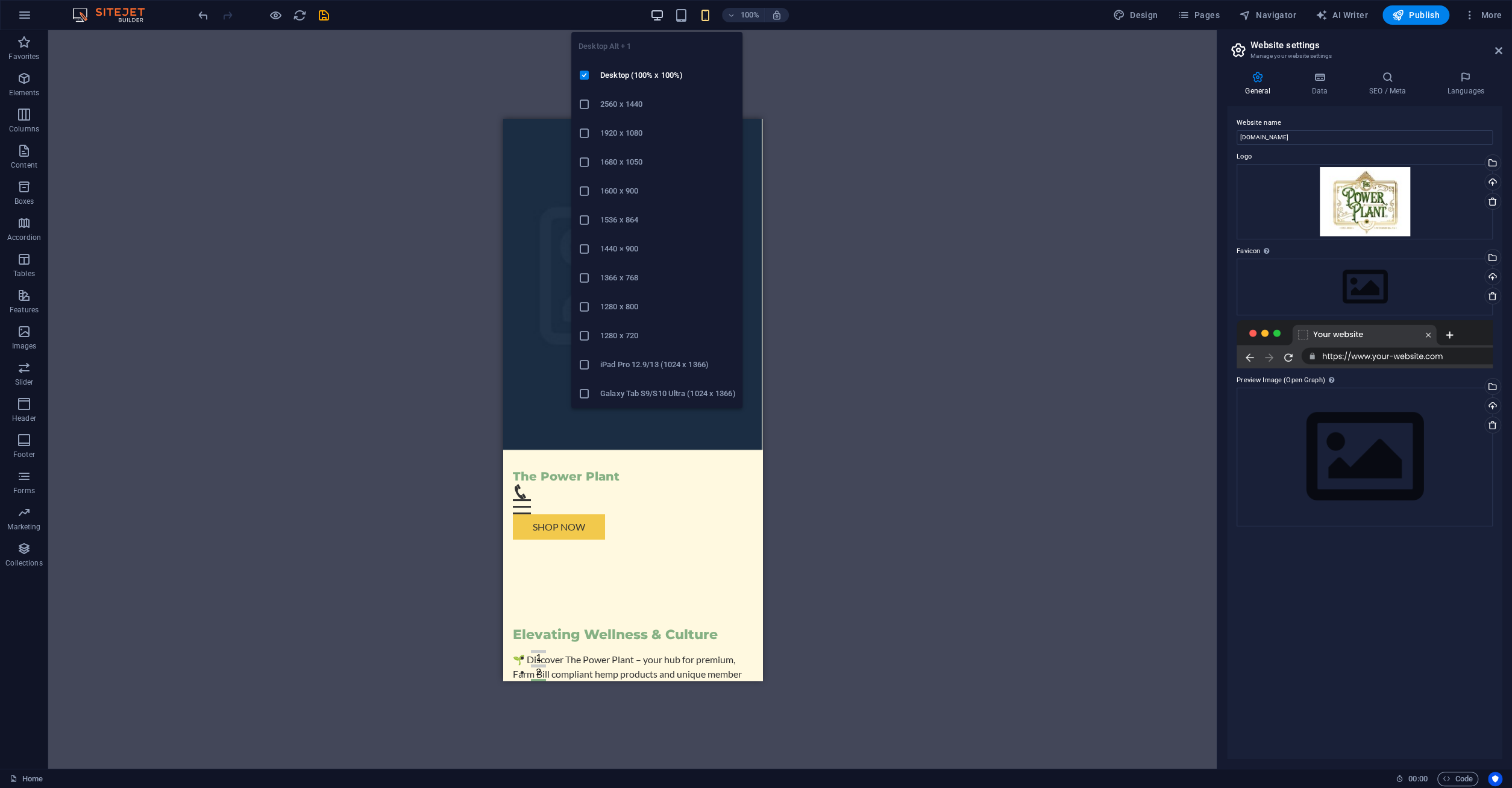
click at [661, 19] on icon "button" at bounding box center [657, 15] width 14 height 14
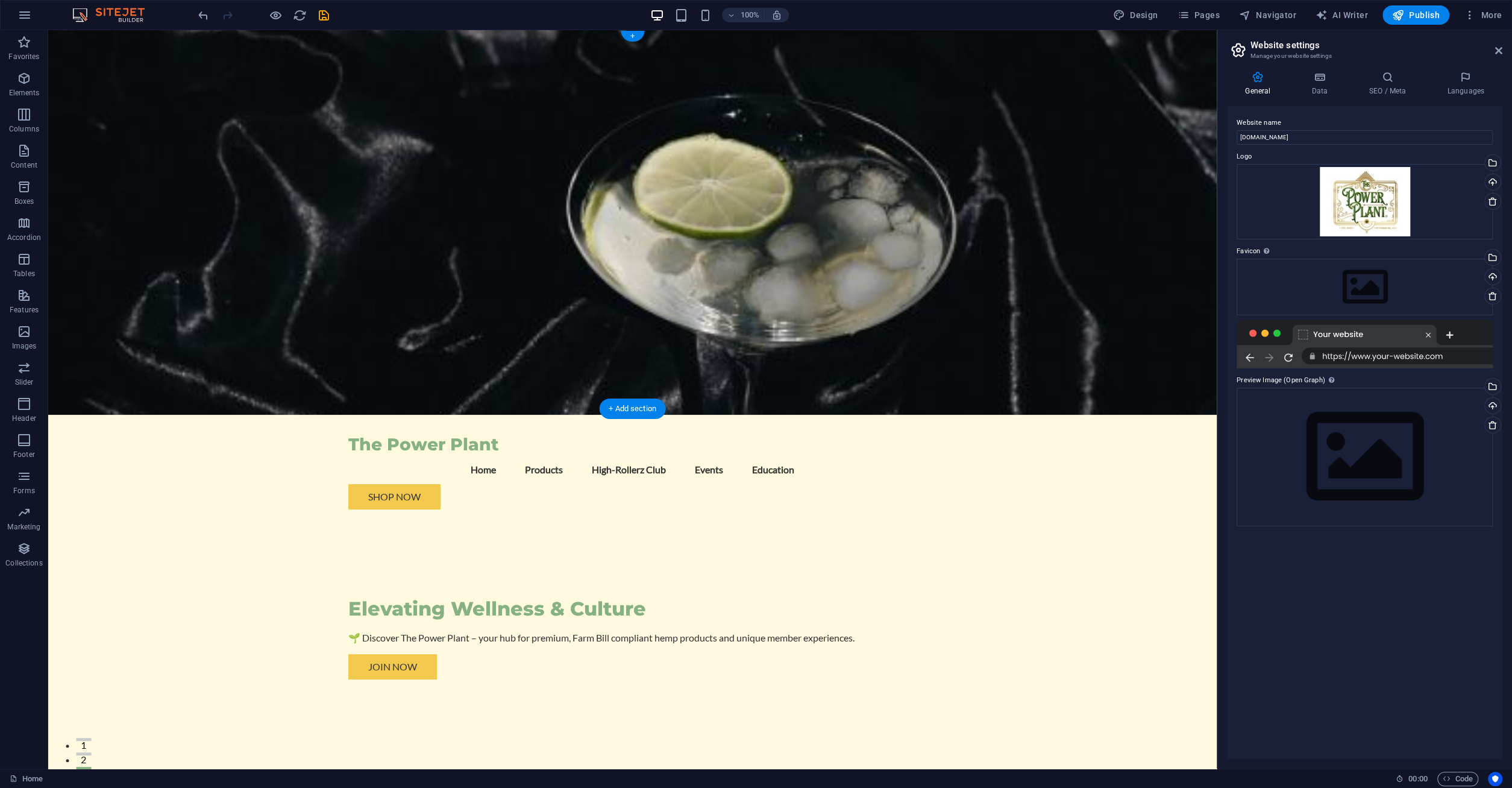
click at [219, 215] on figure at bounding box center [633, 222] width 1168 height 385
click at [868, 224] on figure at bounding box center [633, 222] width 1168 height 385
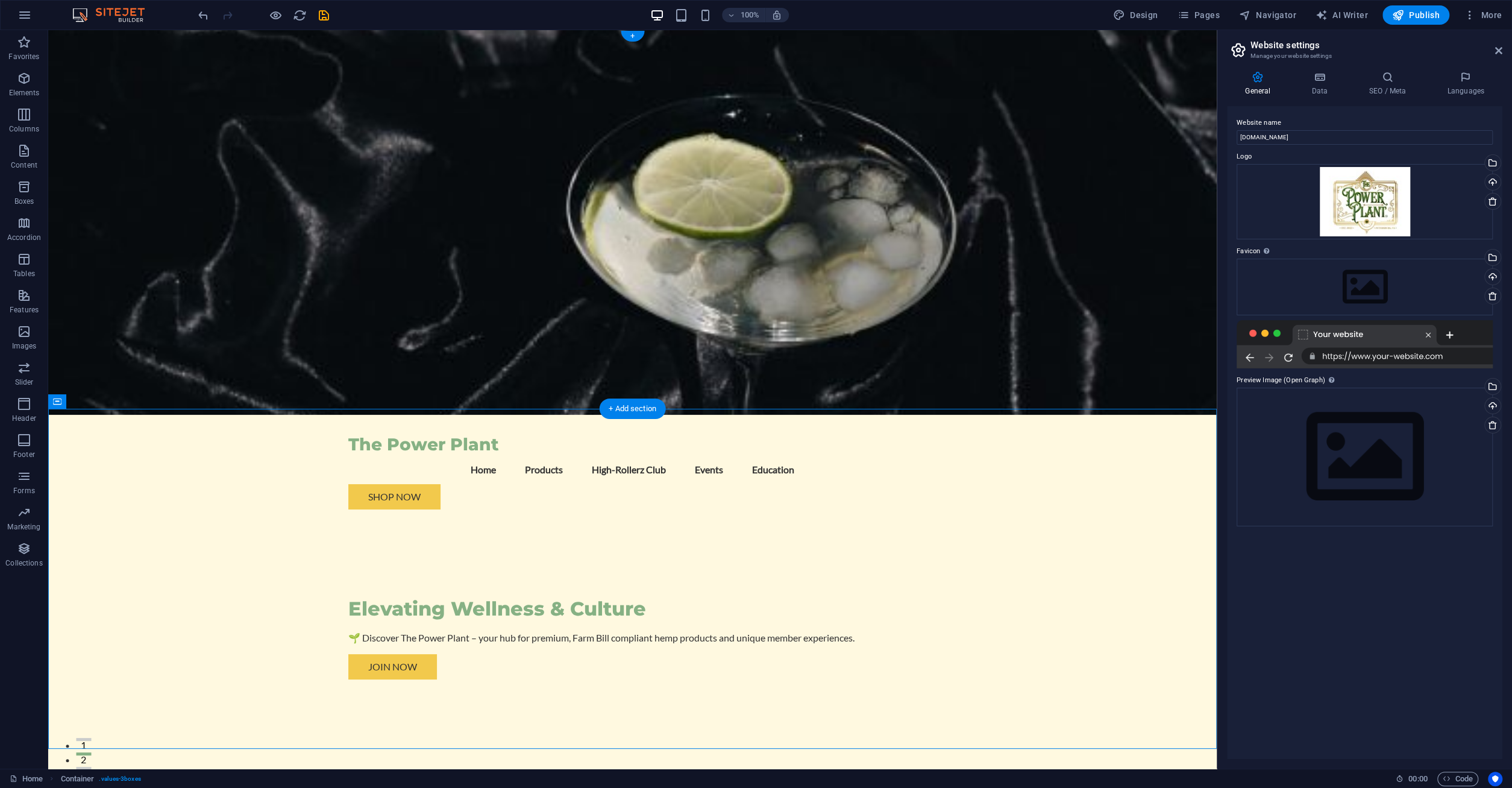
click at [819, 312] on figure at bounding box center [633, 222] width 1168 height 385
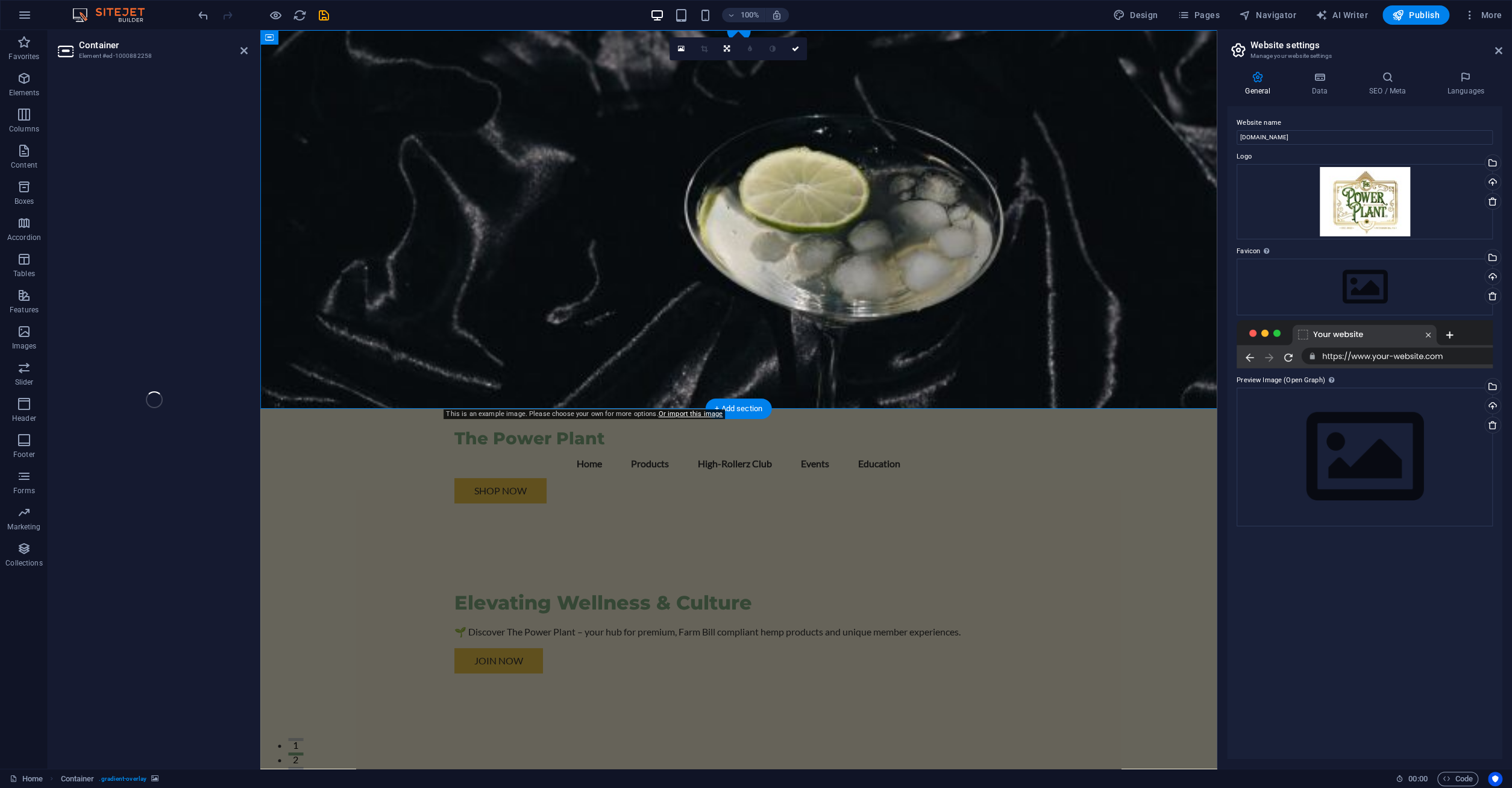
select select "header"
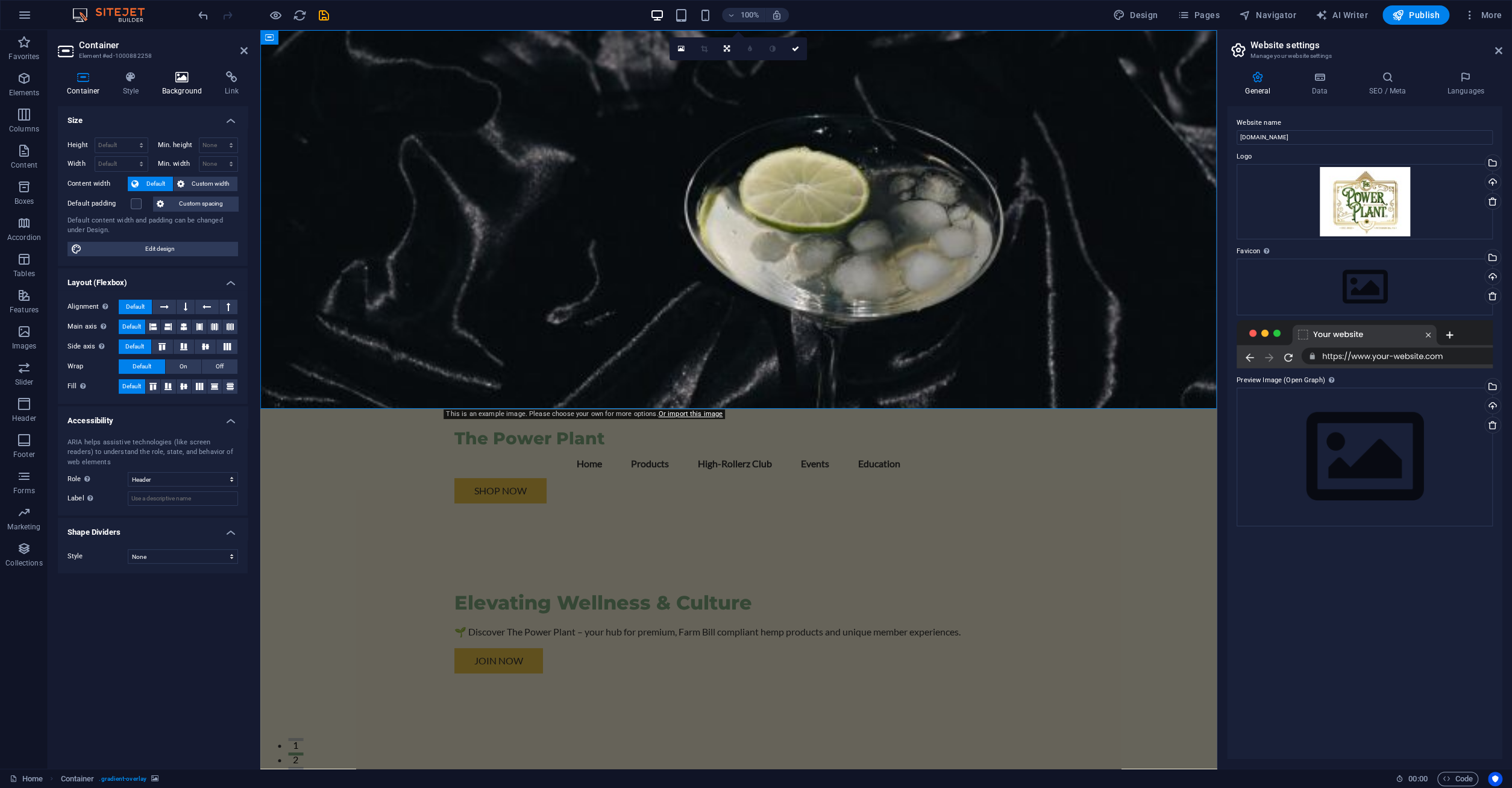
click at [178, 80] on icon at bounding box center [182, 77] width 58 height 12
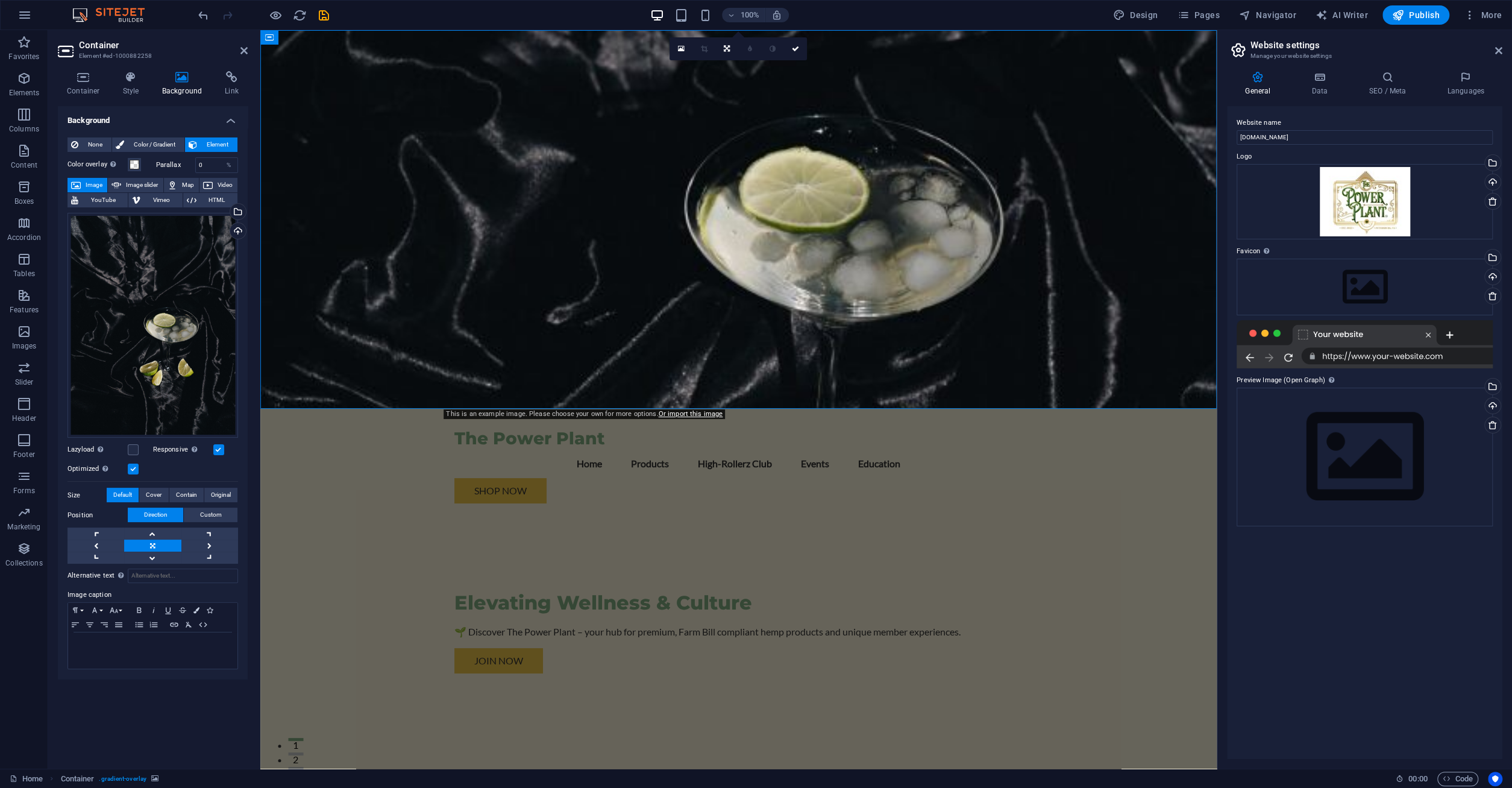
click at [973, 185] on figure at bounding box center [738, 219] width 956 height 378
click at [160, 299] on div "Drag files here, click to choose files or select files from Files or our free s…" at bounding box center [152, 326] width 170 height 226
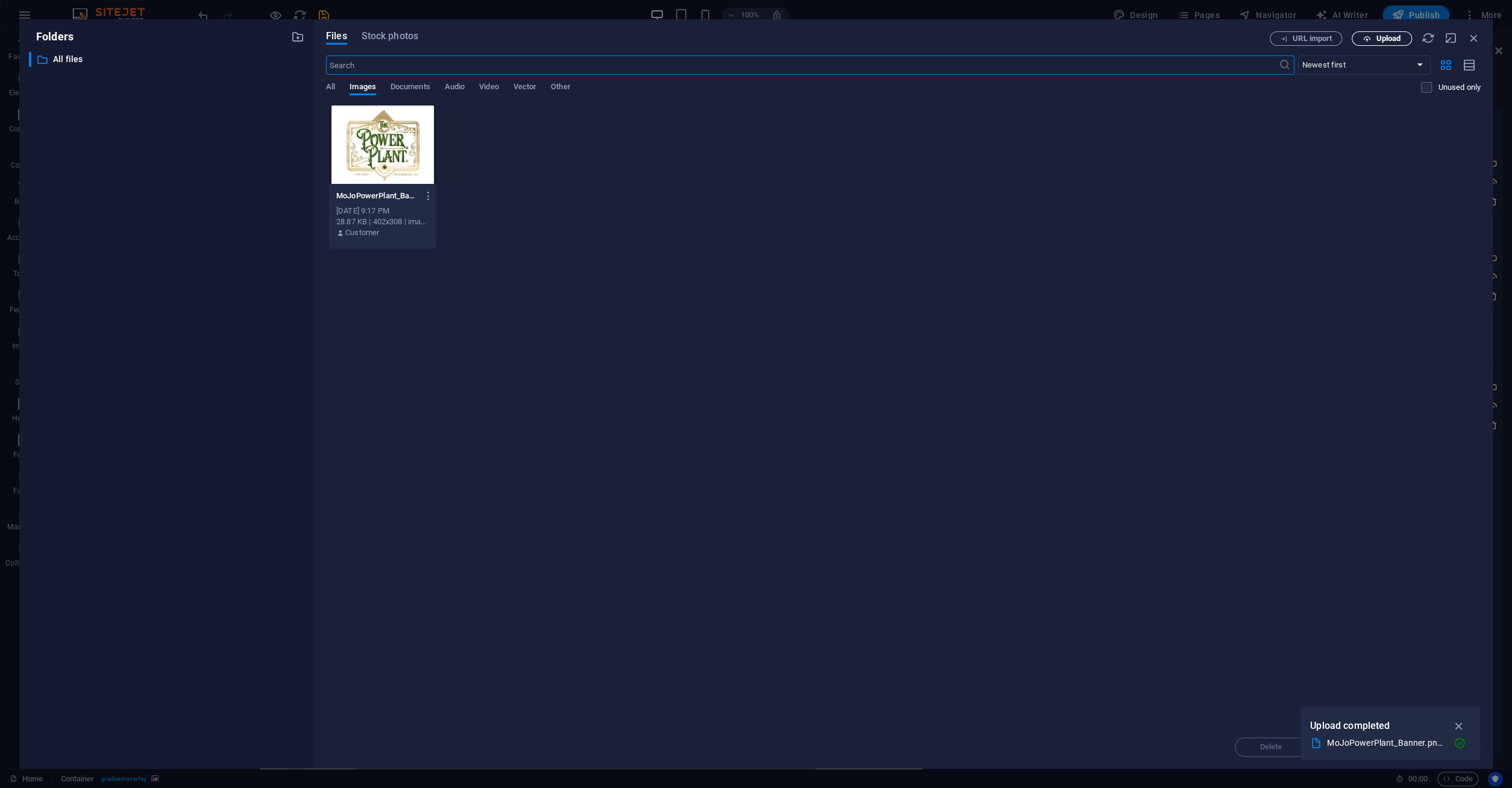
click at [1381, 38] on span "Upload" at bounding box center [1388, 39] width 24 height 8
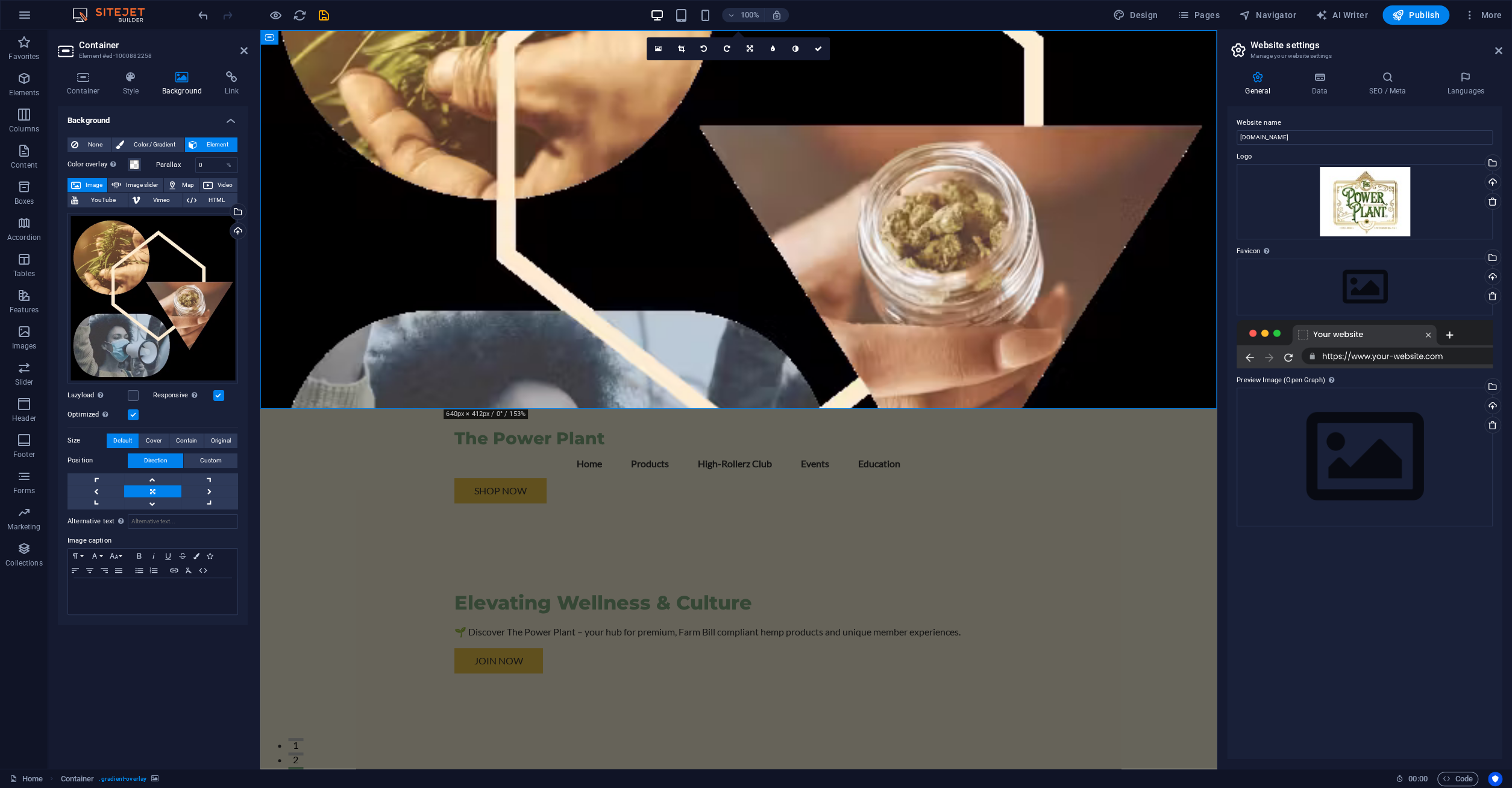
click at [133, 414] on label at bounding box center [133, 414] width 11 height 11
click at [0, 0] on input "Optimized Images are compressed to improve page speed." at bounding box center [0, 0] width 0 height 0
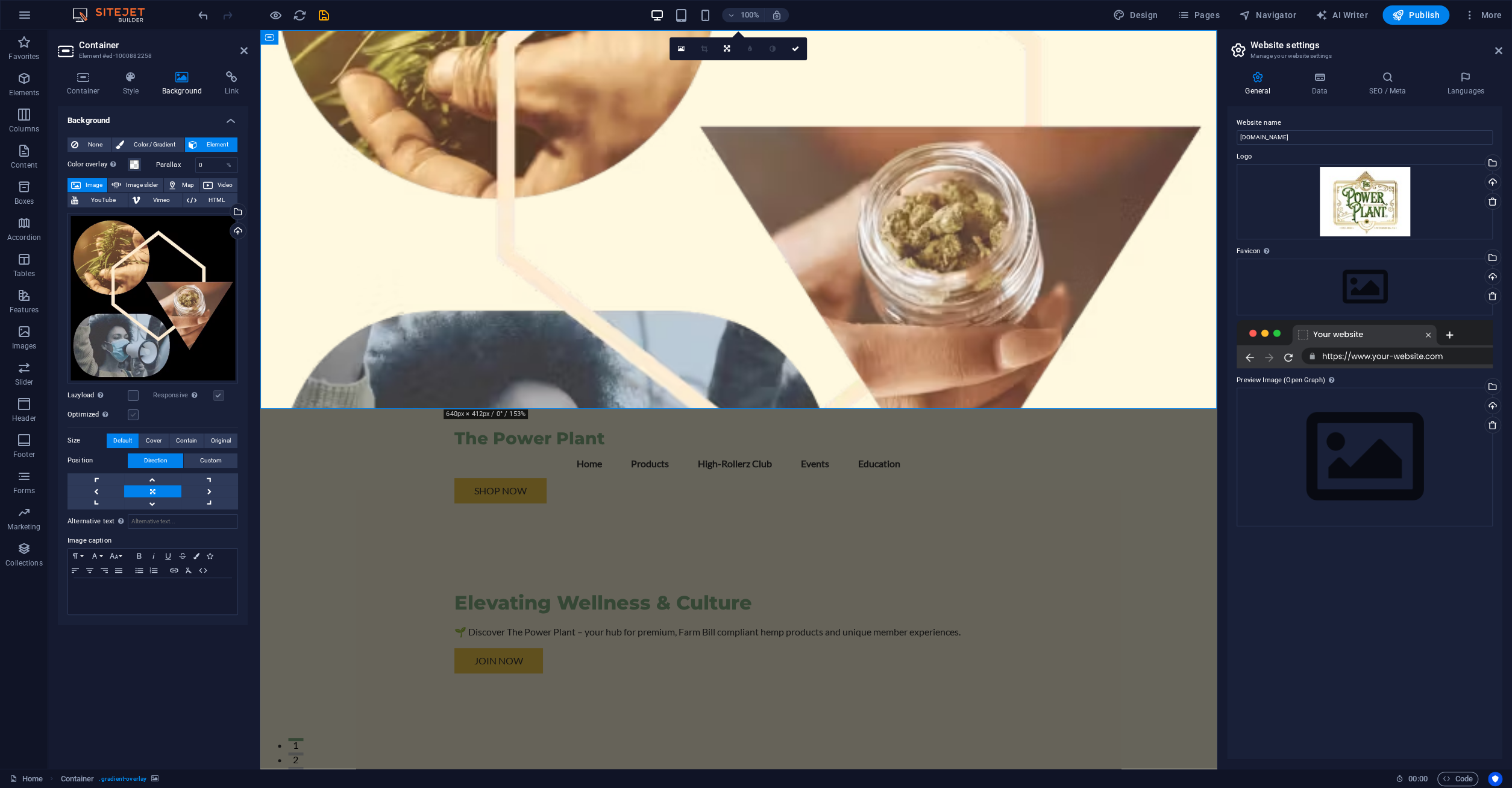
click at [133, 414] on label at bounding box center [133, 414] width 11 height 11
click at [0, 0] on input "Optimized Images are compressed to improve page speed." at bounding box center [0, 0] width 0 height 0
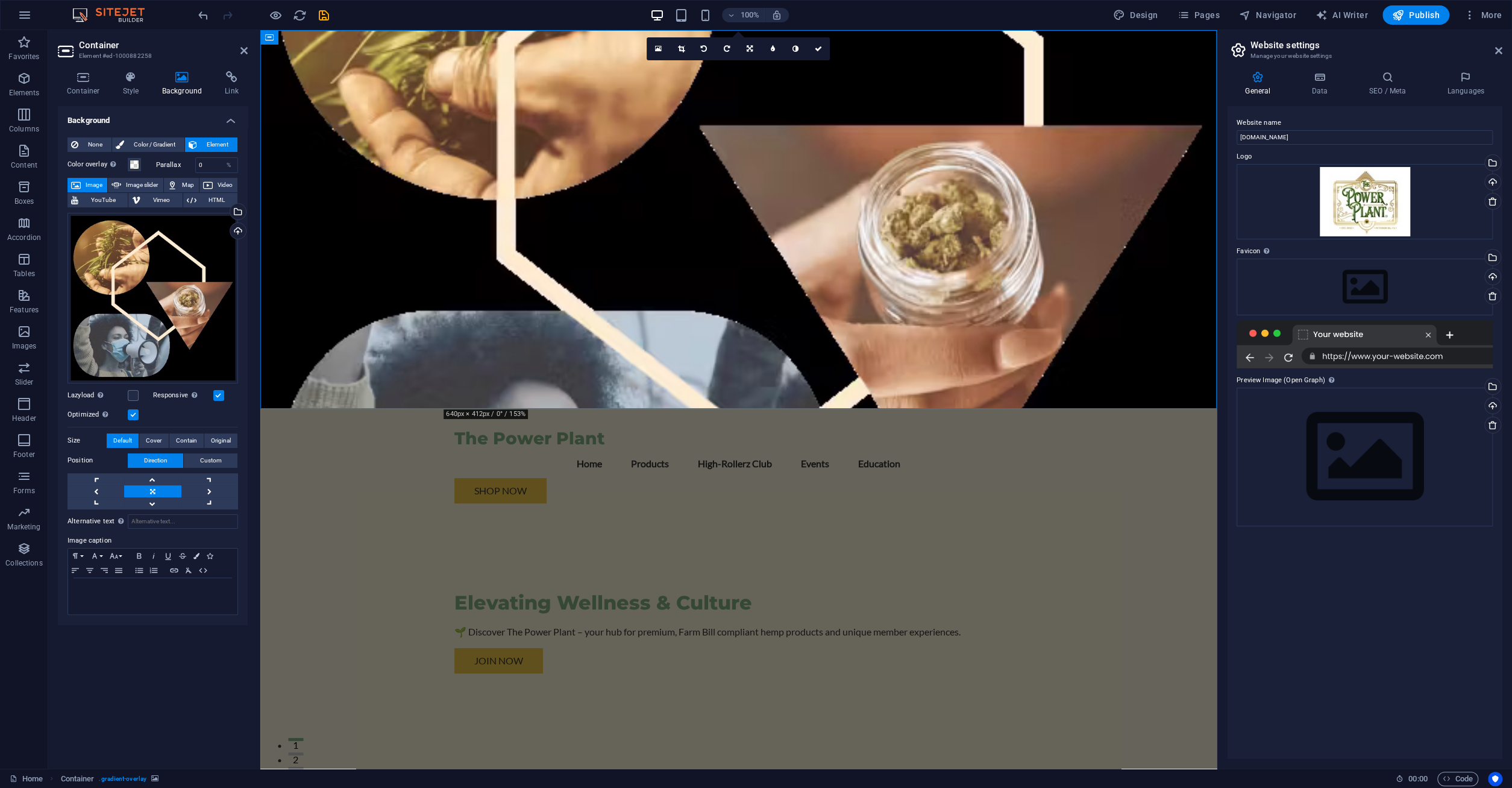
click at [133, 414] on label at bounding box center [133, 414] width 11 height 11
click at [0, 0] on input "Optimized Images are compressed to improve page speed." at bounding box center [0, 0] width 0 height 0
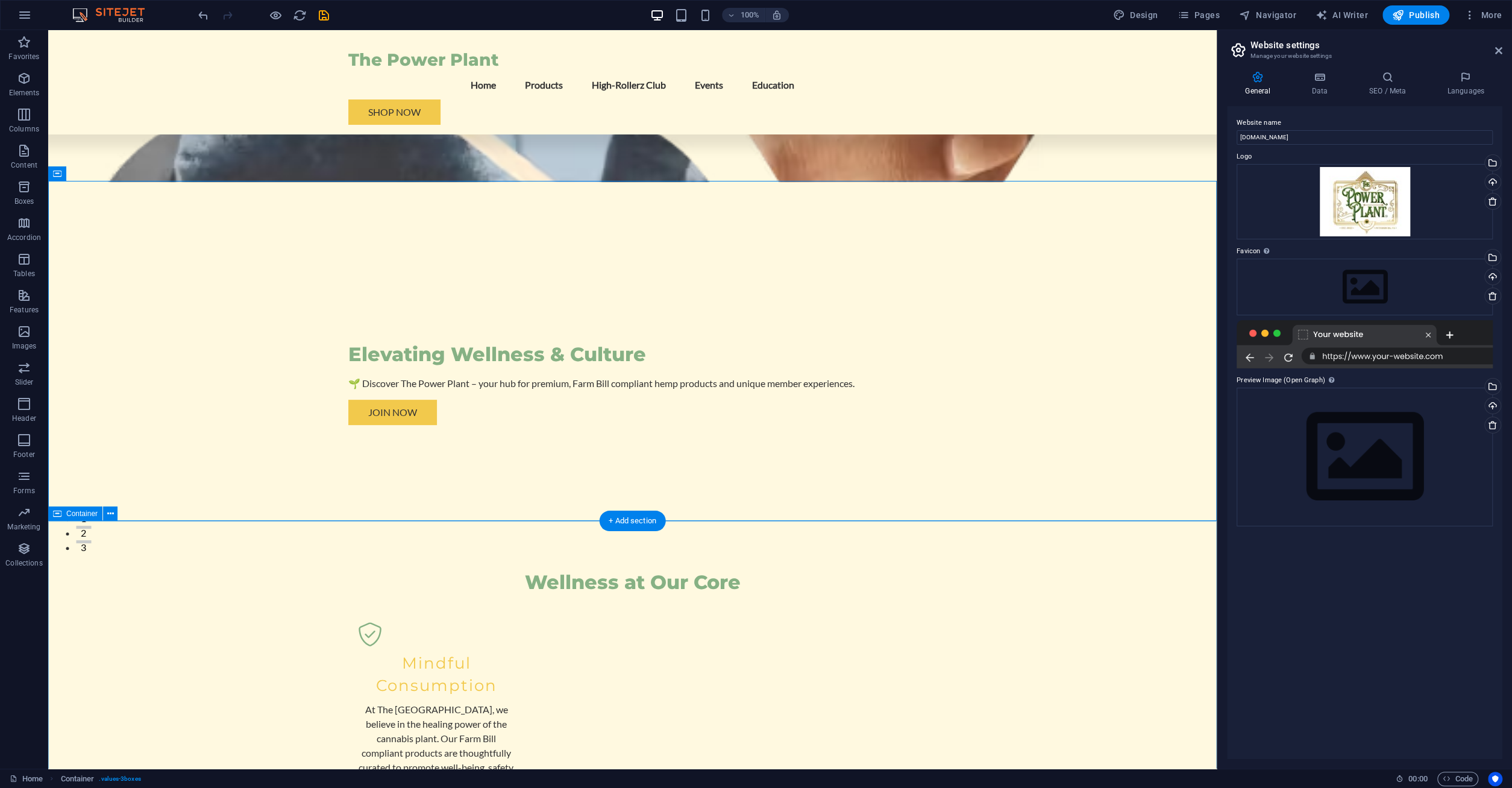
scroll to position [227, 0]
click at [672, 569] on div "Wellness at Our Core" at bounding box center [633, 582] width 569 height 25
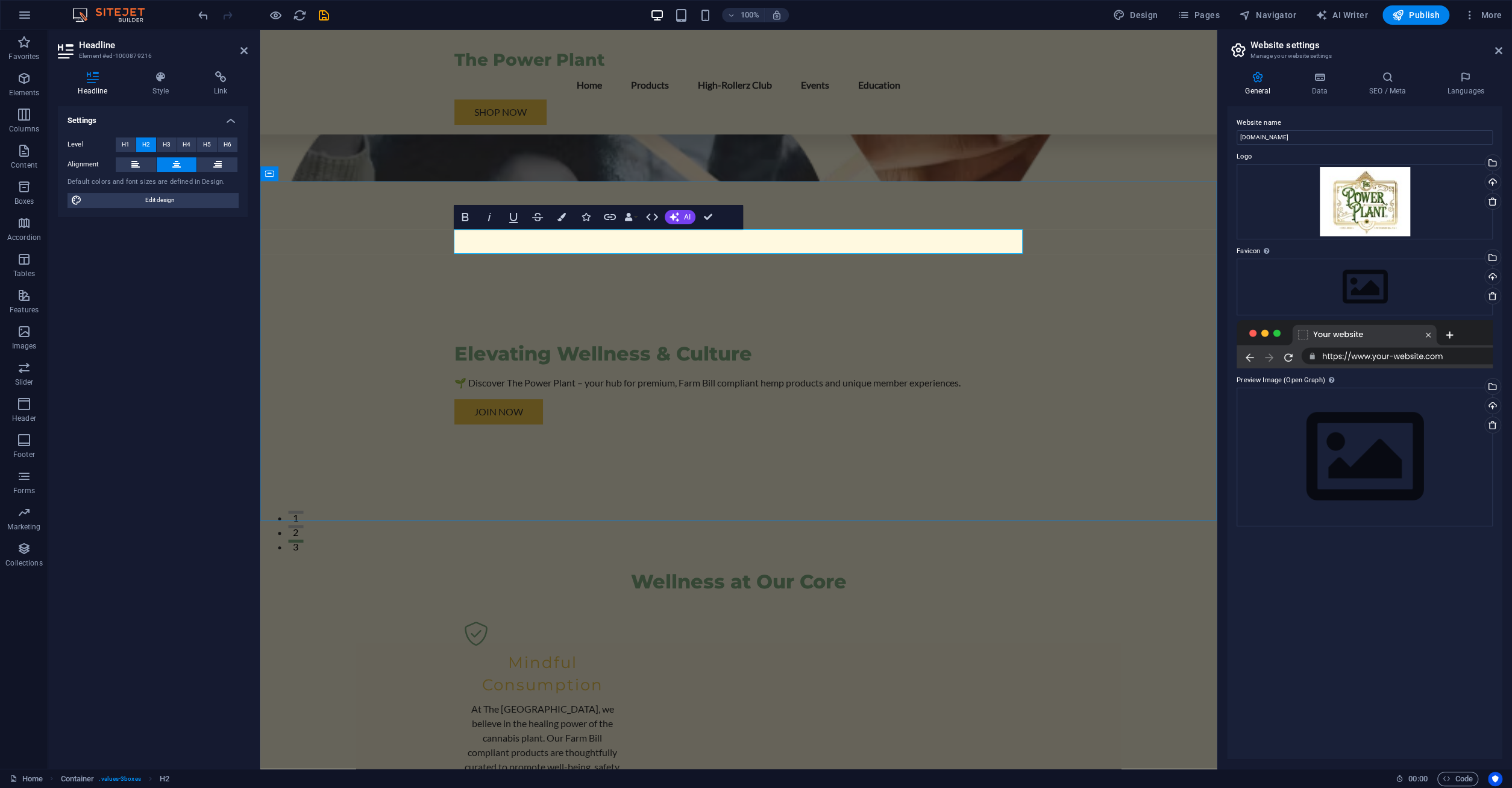
click at [881, 569] on h2 "Wellness at Our Core" at bounding box center [739, 582] width 569 height 25
drag, startPoint x: 794, startPoint y: 243, endPoint x: 727, endPoint y: 232, distance: 67.9
click at [727, 569] on h2 "Wellness at Our Core" at bounding box center [739, 582] width 569 height 25
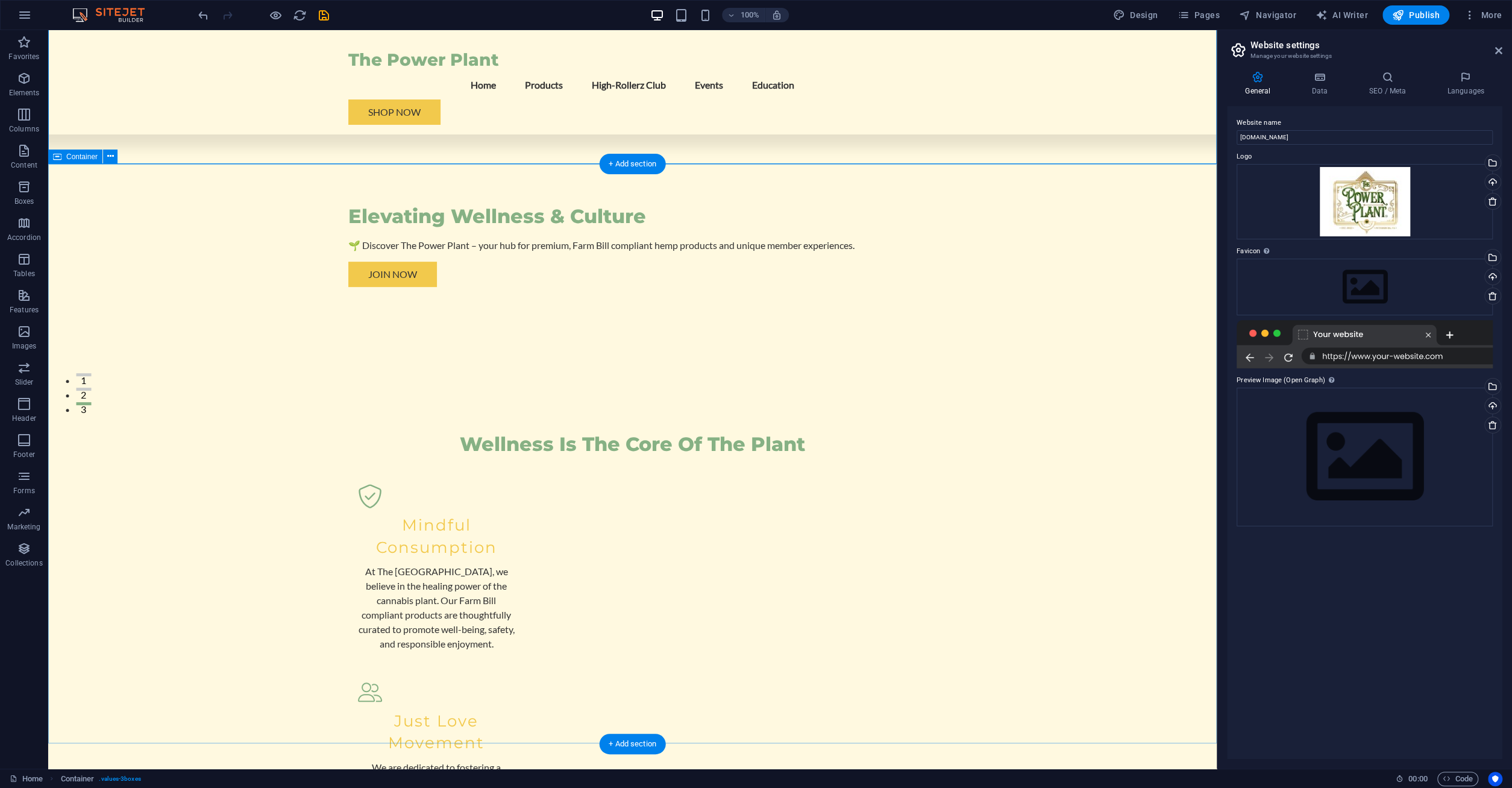
scroll to position [593, 0]
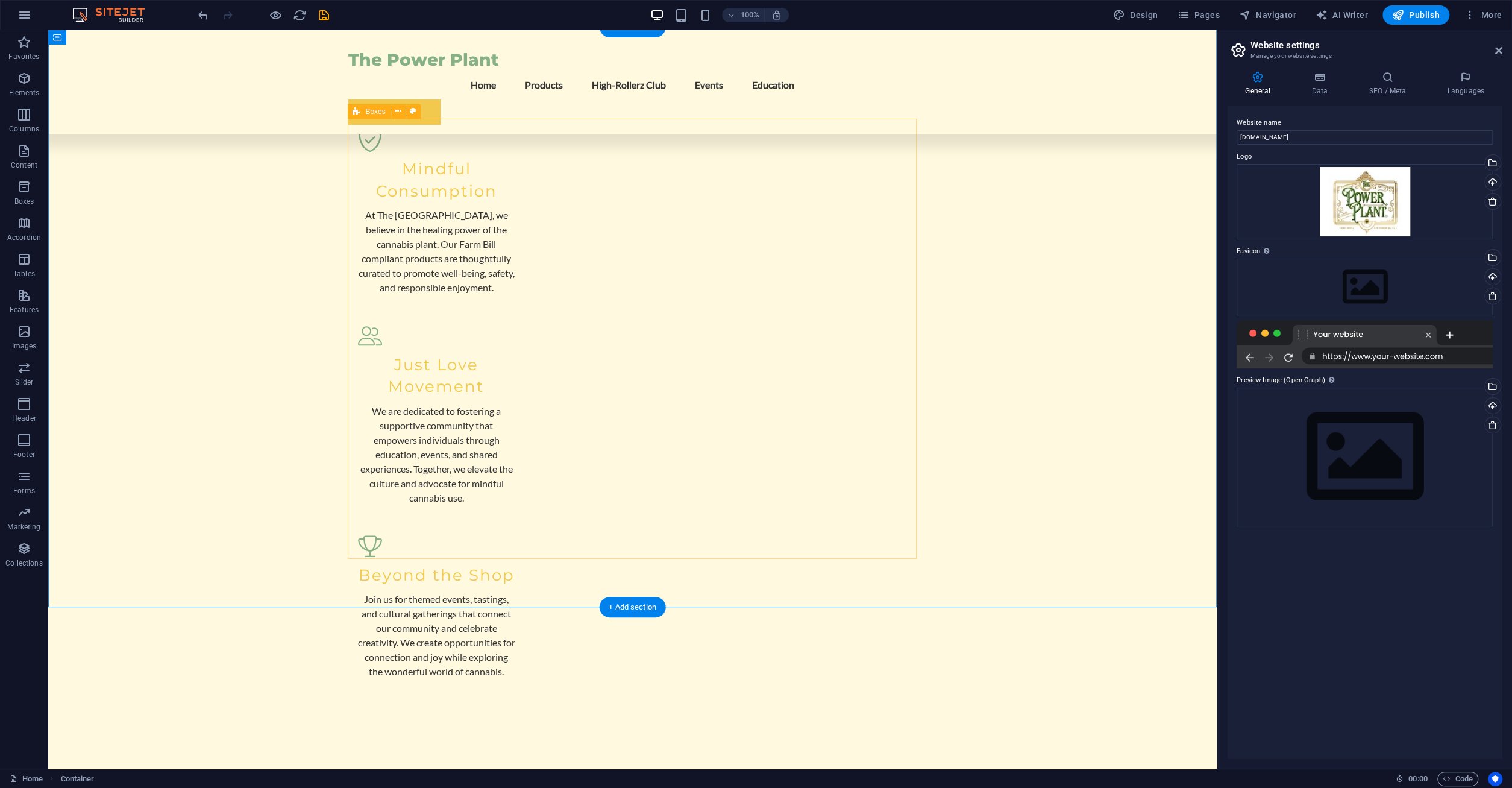
scroll to position [721, 0]
drag, startPoint x: 403, startPoint y: 168, endPoint x: 362, endPoint y: 141, distance: 49.1
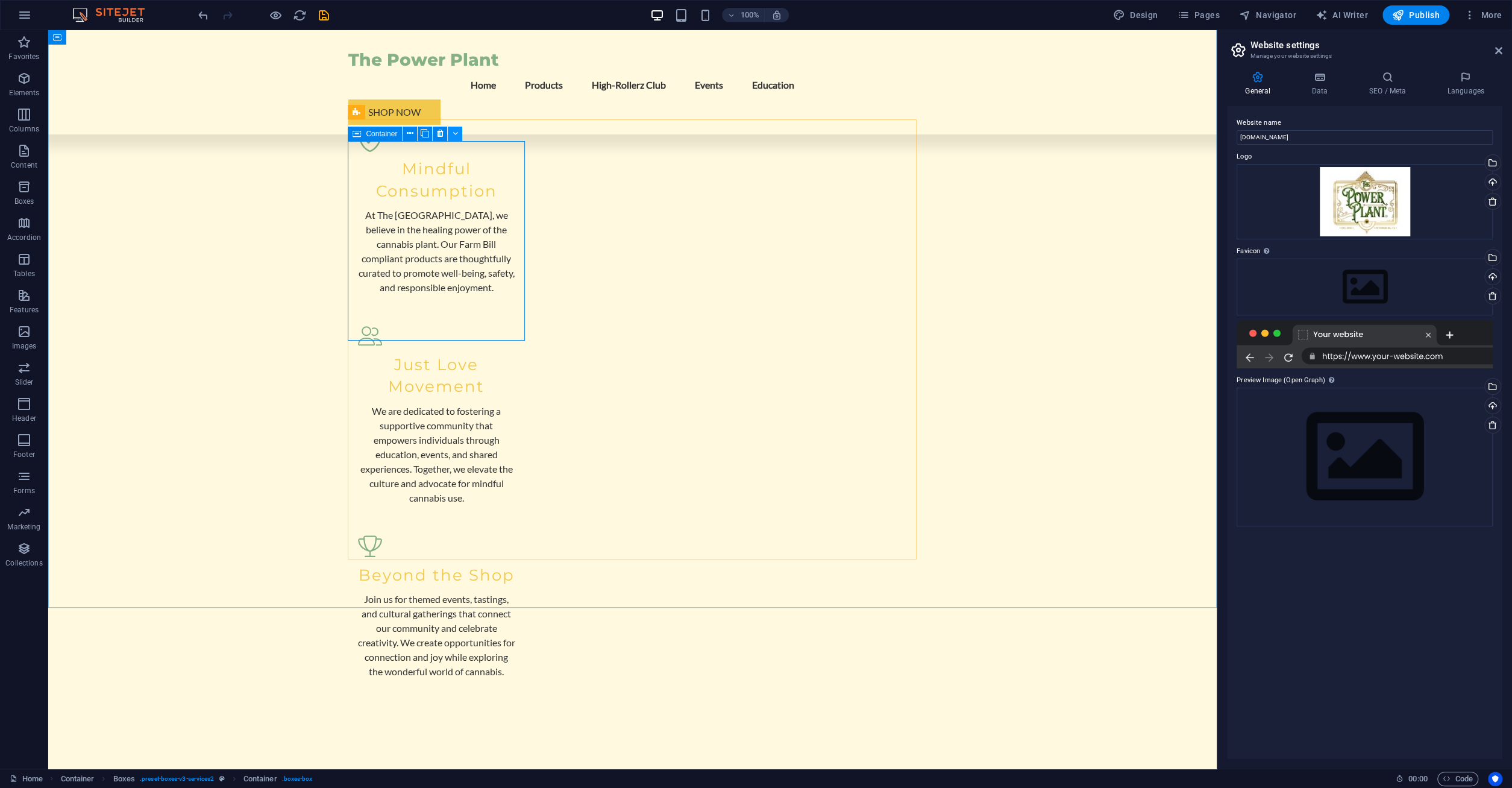
click at [456, 133] on icon at bounding box center [455, 133] width 6 height 13
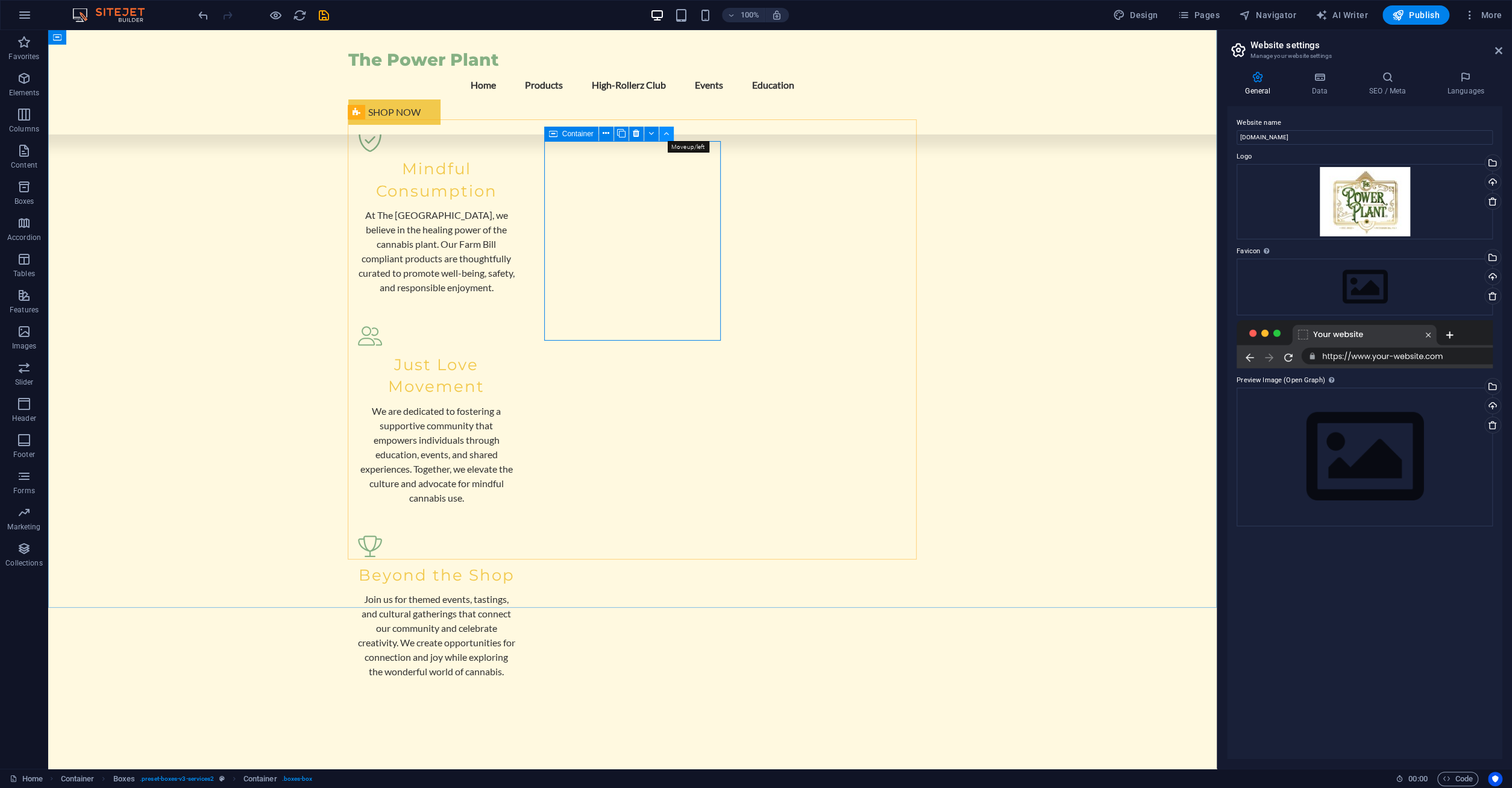
click at [666, 133] on icon at bounding box center [666, 133] width 6 height 13
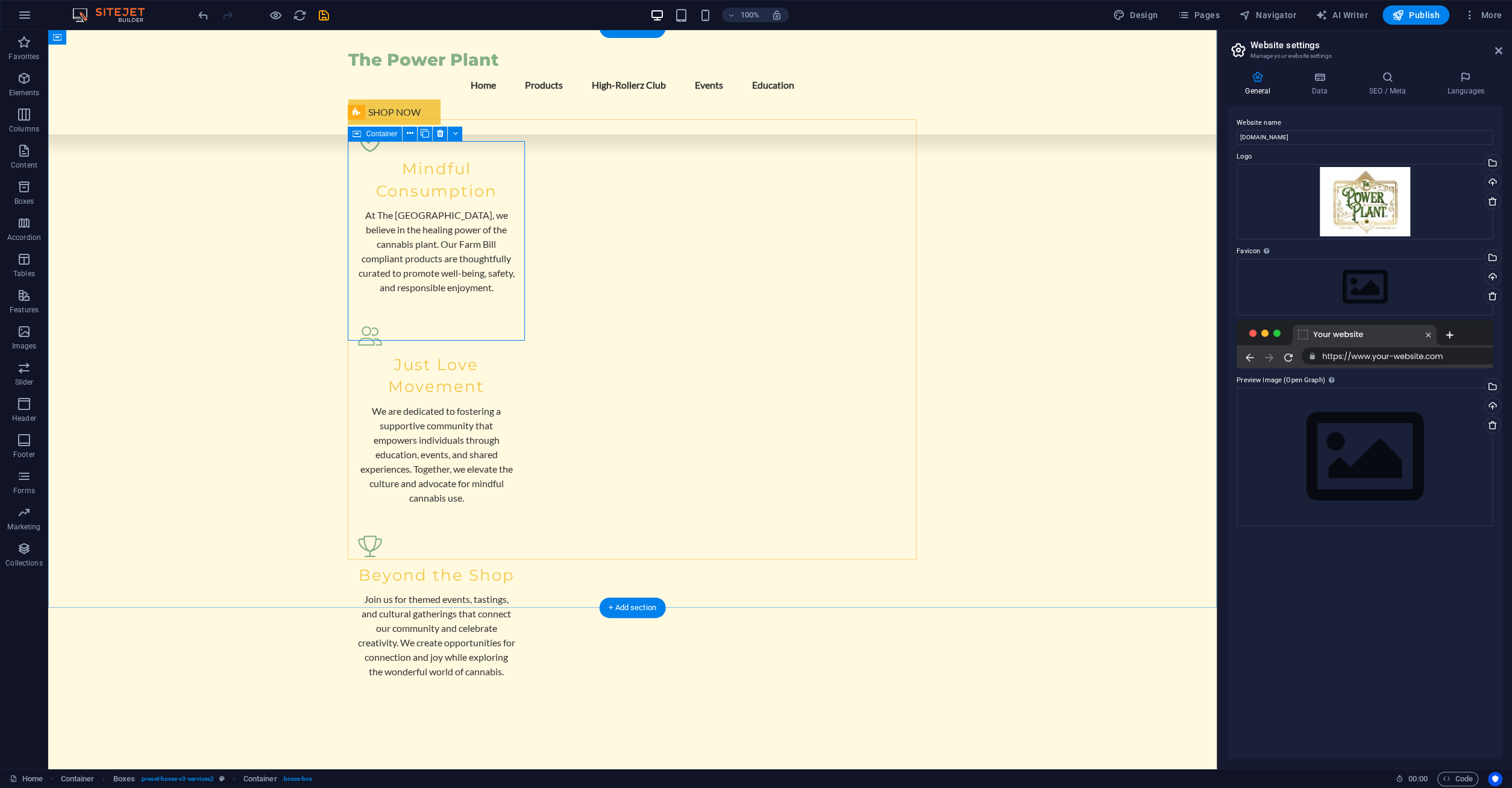
click at [457, 133] on icon at bounding box center [455, 133] width 6 height 13
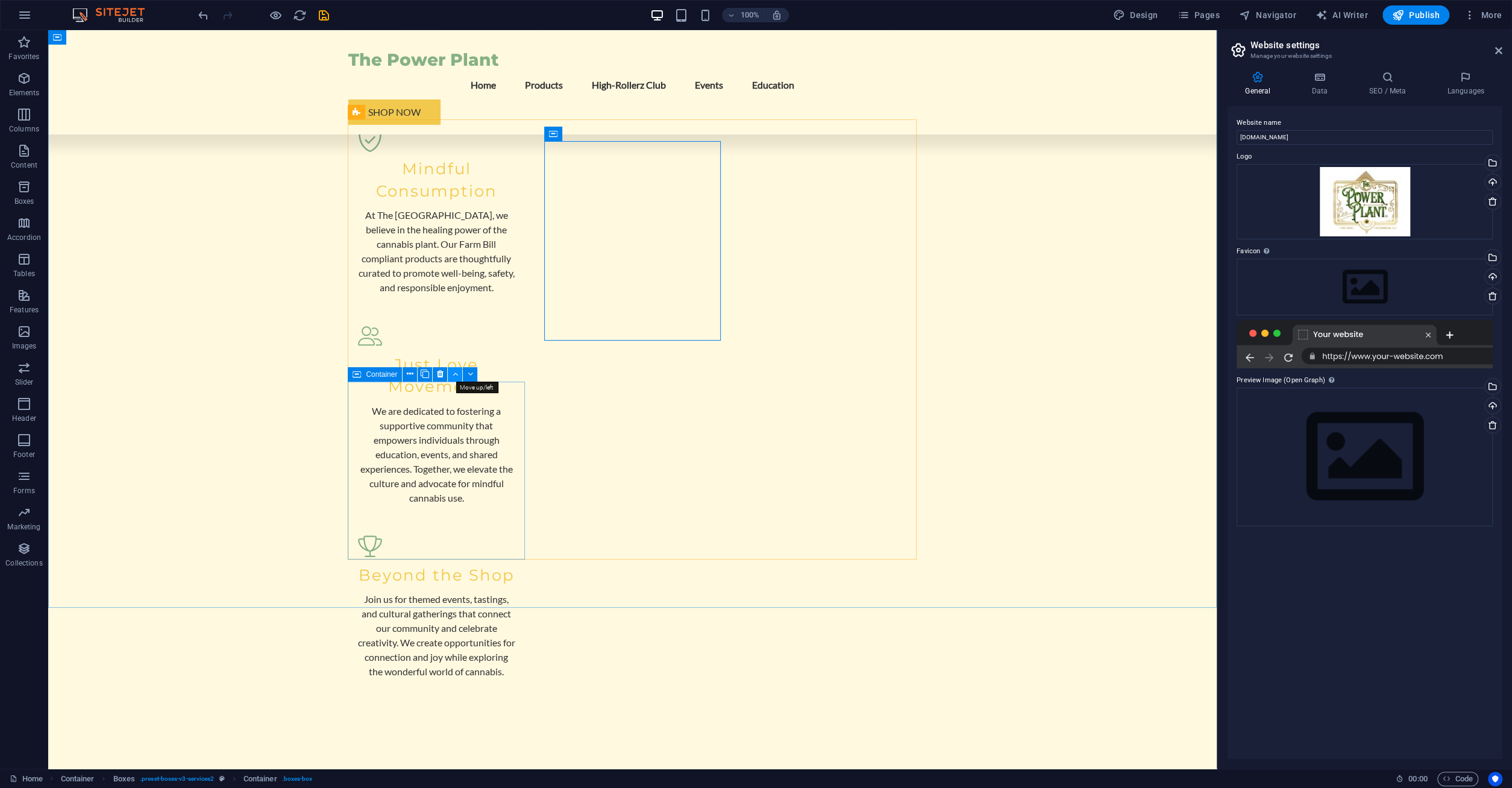
click at [455, 372] on icon at bounding box center [455, 374] width 6 height 13
click at [849, 138] on icon at bounding box center [847, 133] width 6 height 13
click at [457, 376] on icon at bounding box center [455, 374] width 6 height 13
click at [456, 376] on icon at bounding box center [455, 374] width 6 height 13
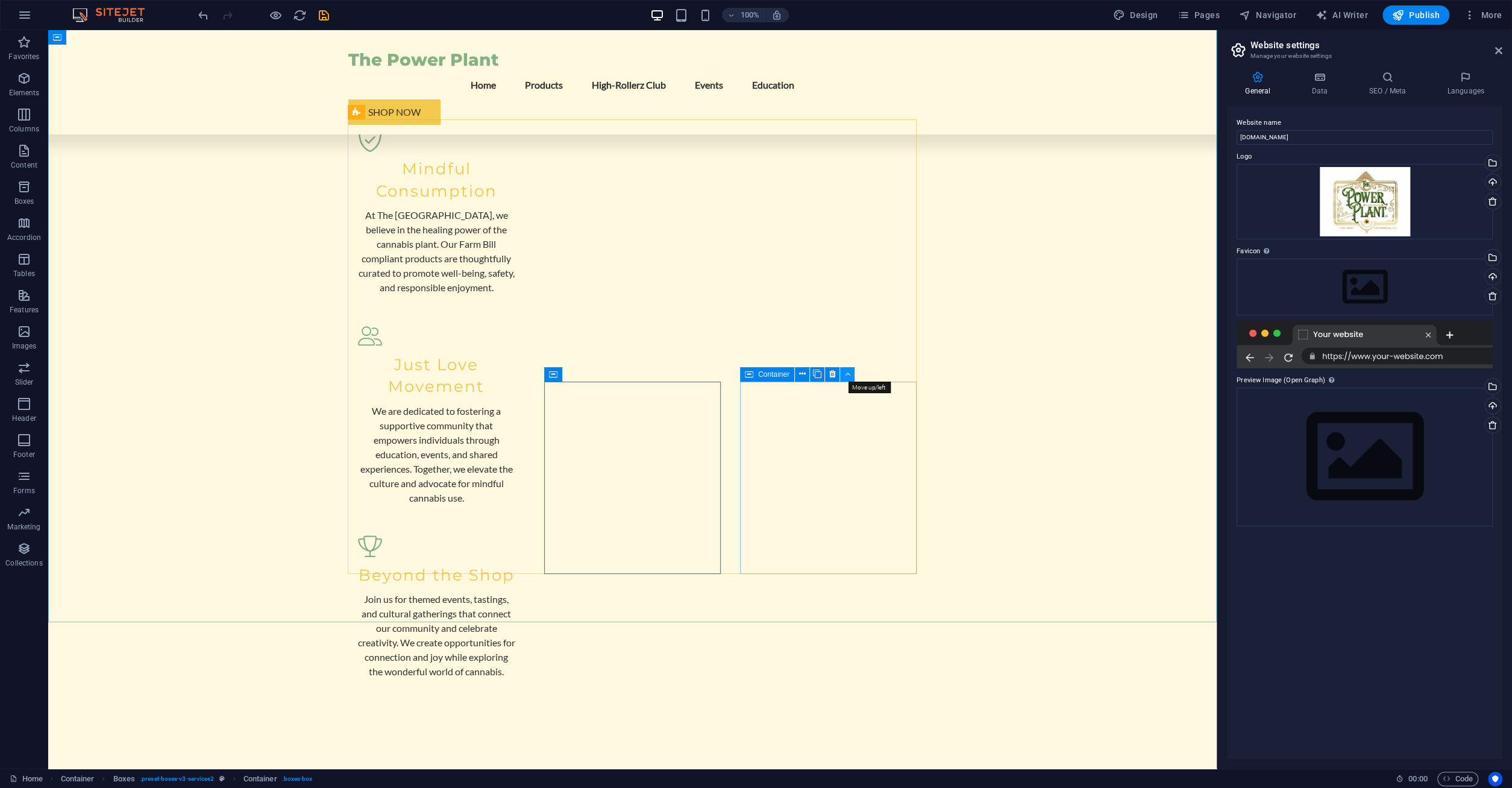
click at [848, 377] on icon at bounding box center [847, 374] width 6 height 13
click at [632, 358] on div "Icon" at bounding box center [629, 353] width 37 height 14
click at [620, 354] on icon at bounding box center [619, 353] width 8 height 14
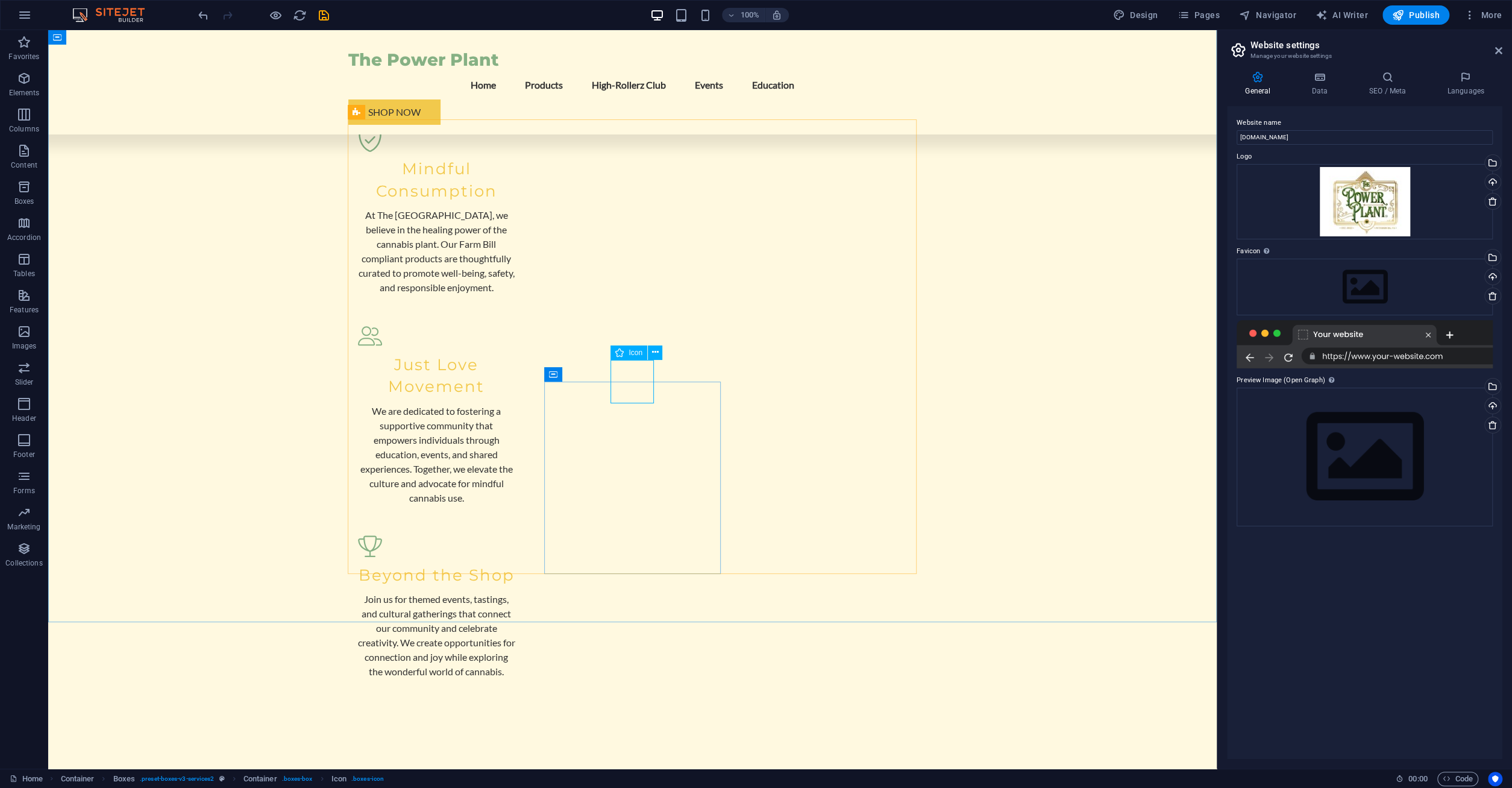
click at [620, 354] on icon at bounding box center [619, 353] width 8 height 14
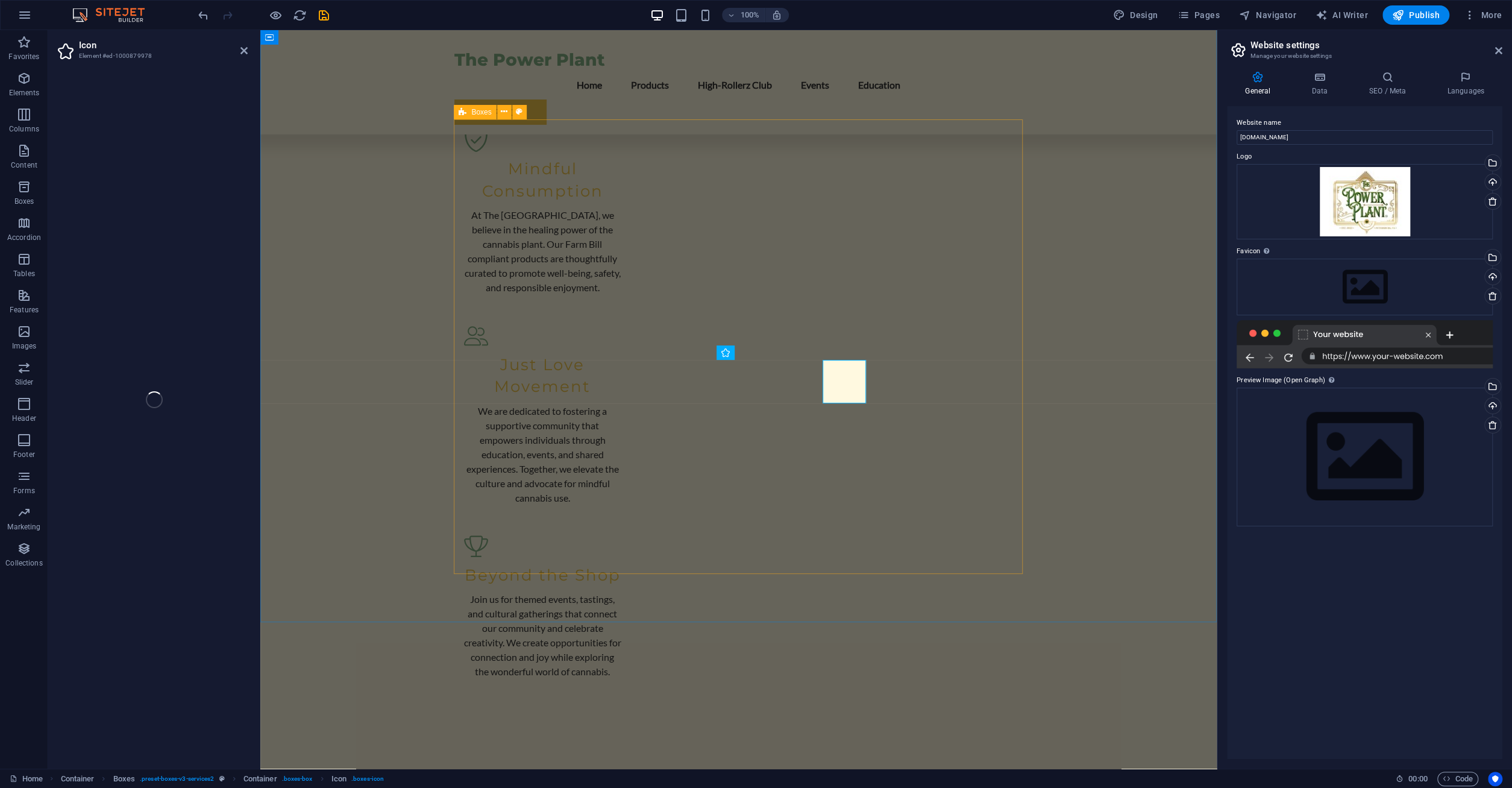
select select "xMidYMid"
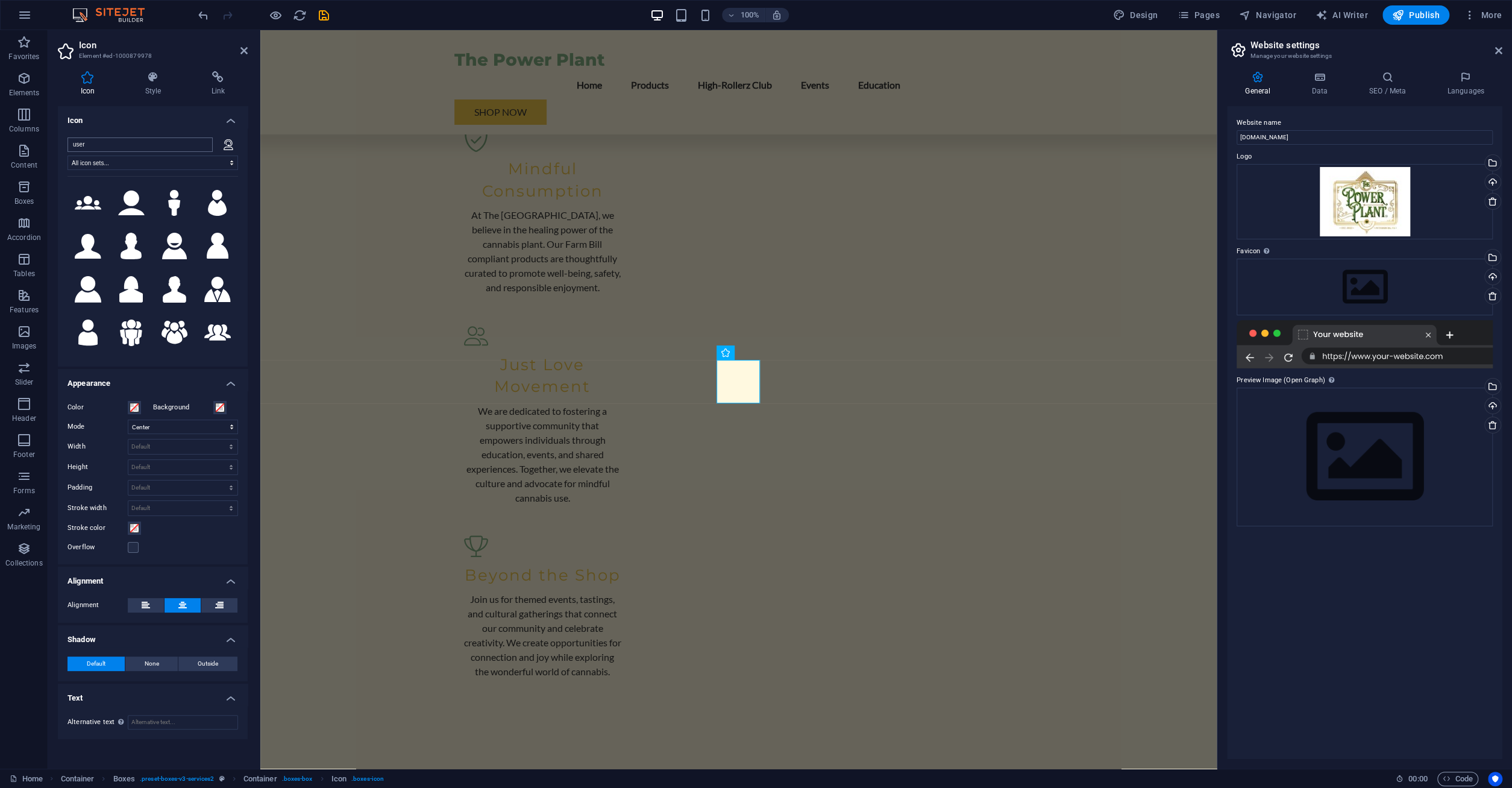
drag, startPoint x: 177, startPoint y: 141, endPoint x: 16, endPoint y: 141, distance: 161.0
click at [67, 141] on input "user" at bounding box center [139, 145] width 145 height 14
type input "love"
click at [85, 205] on icon at bounding box center [88, 202] width 26 height 22
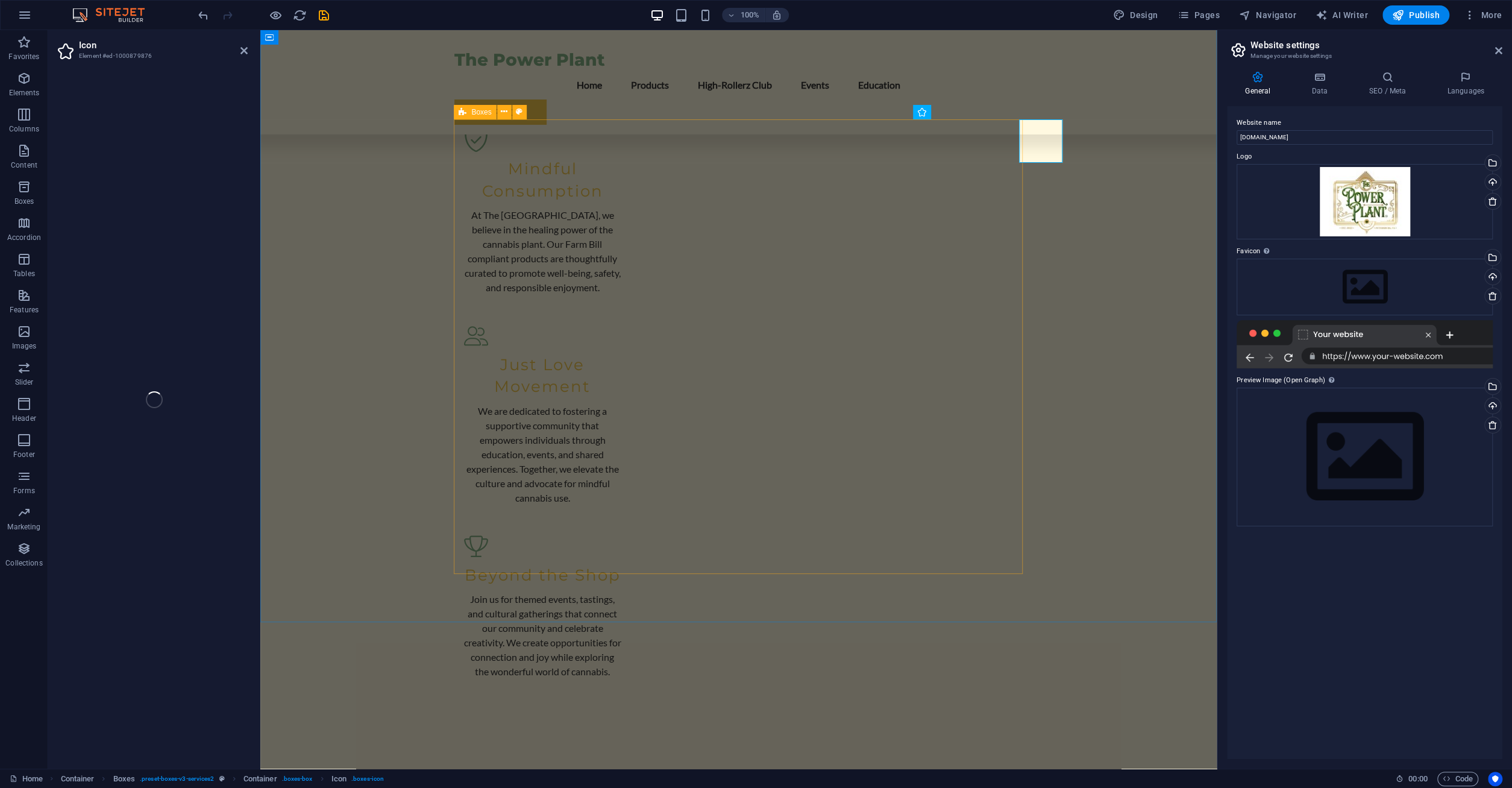
select select "xMidYMid"
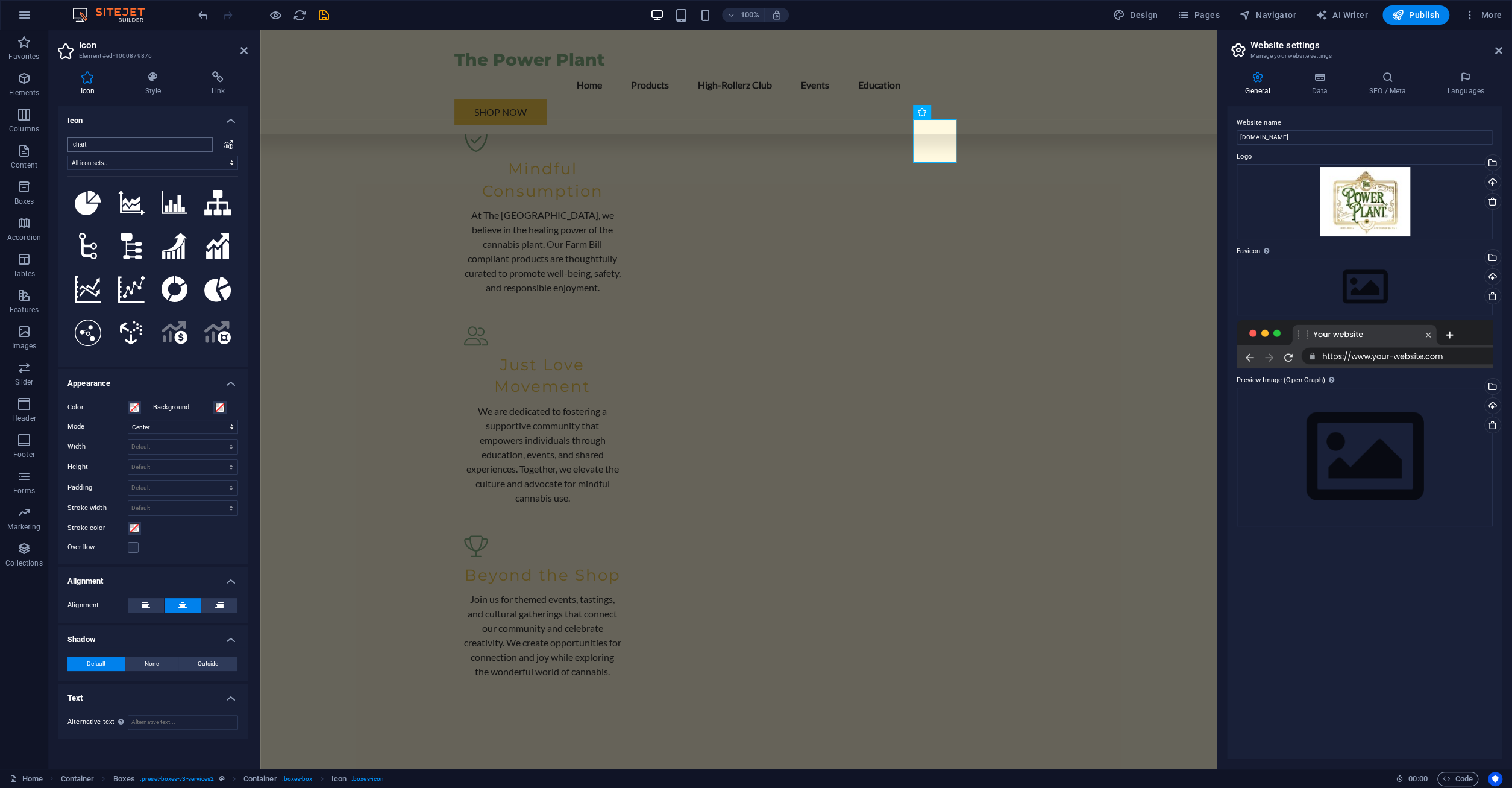
drag, startPoint x: 138, startPoint y: 139, endPoint x: -31, endPoint y: 134, distance: 169.1
click at [67, 138] on input "chart" at bounding box center [139, 145] width 145 height 14
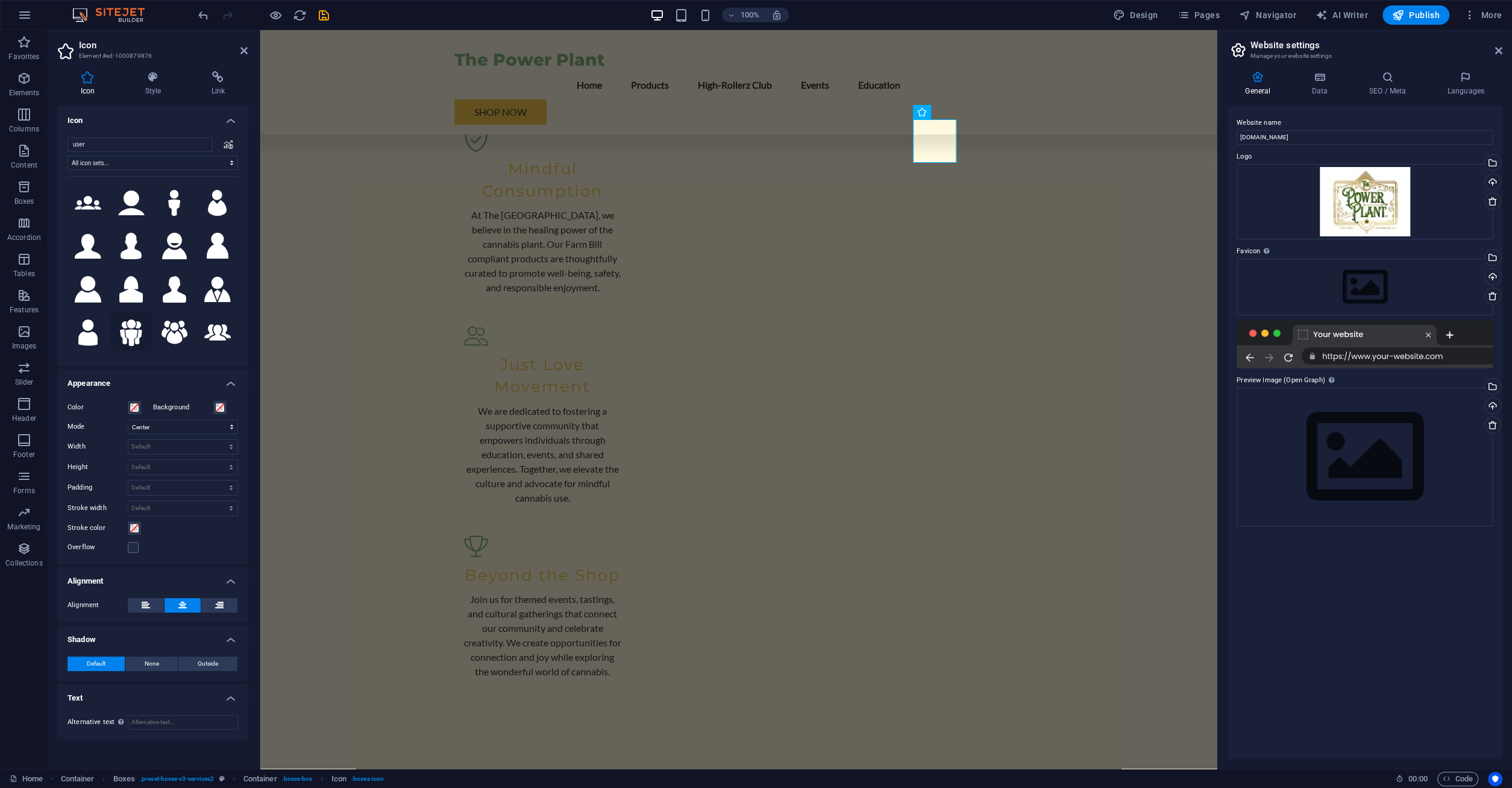
click at [128, 334] on icon at bounding box center [131, 332] width 22 height 26
click at [178, 333] on icon at bounding box center [175, 332] width 26 height 23
click at [219, 334] on icon at bounding box center [217, 332] width 26 height 16
drag, startPoint x: 121, startPoint y: 141, endPoint x: -6, endPoint y: 138, distance: 127.0
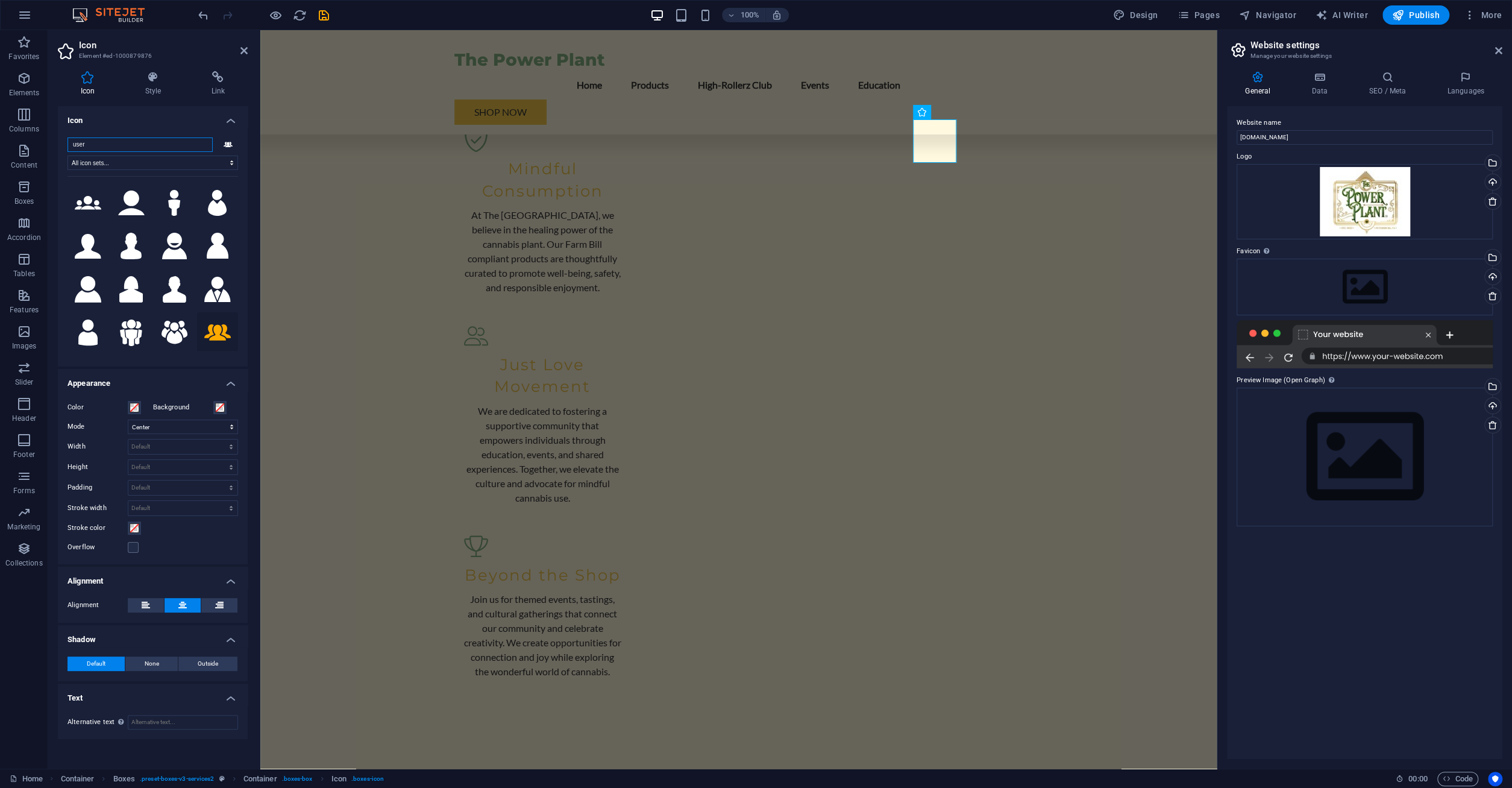
click at [67, 138] on input "user" at bounding box center [139, 145] width 145 height 14
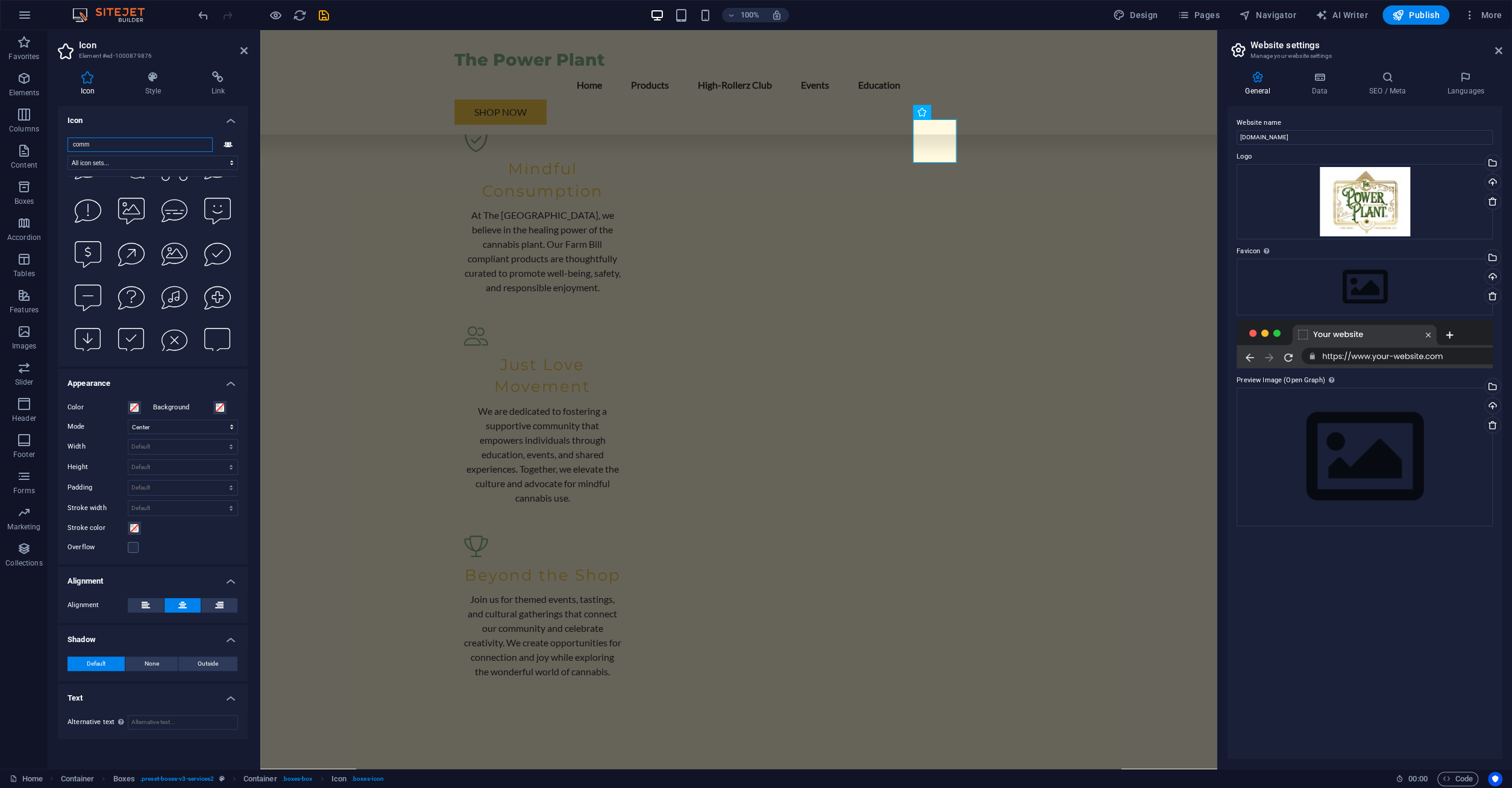
scroll to position [2805, 0]
drag, startPoint x: 127, startPoint y: 146, endPoint x: 23, endPoint y: 135, distance: 104.6
click at [67, 138] on input "comm" at bounding box center [139, 145] width 145 height 14
type input "e"
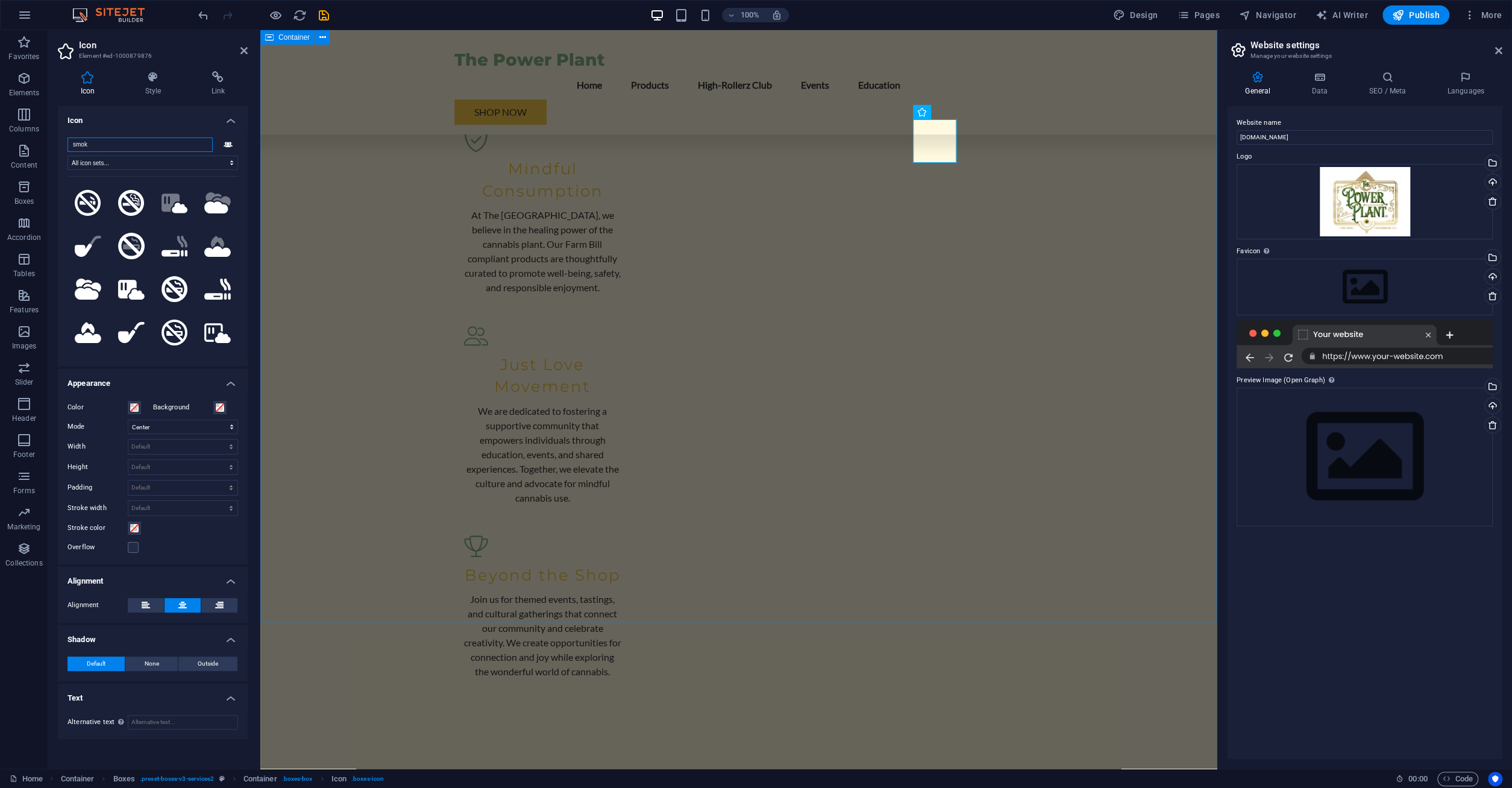
type input "smok"
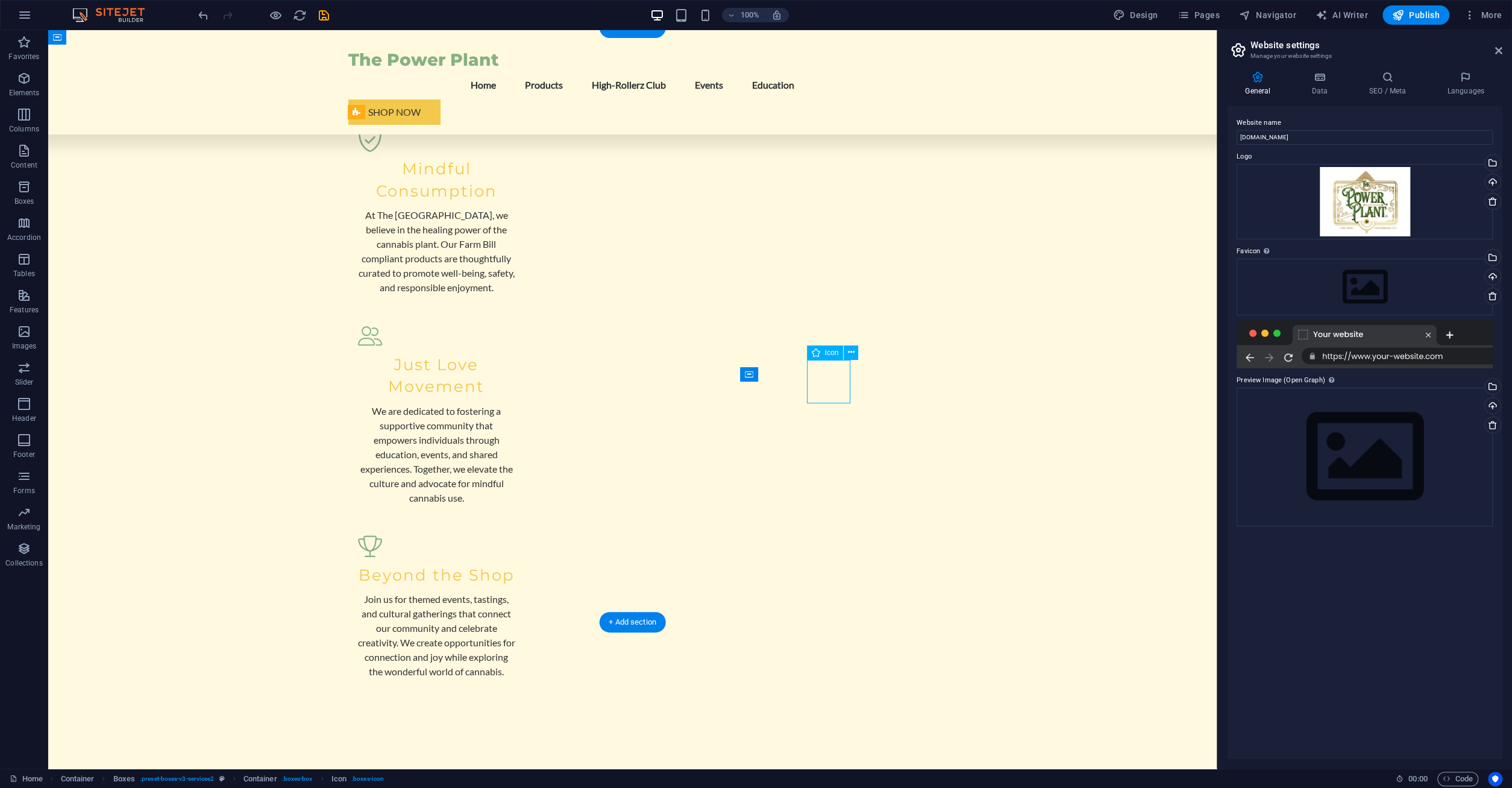
click at [830, 351] on span "Icon" at bounding box center [832, 353] width 14 height 8
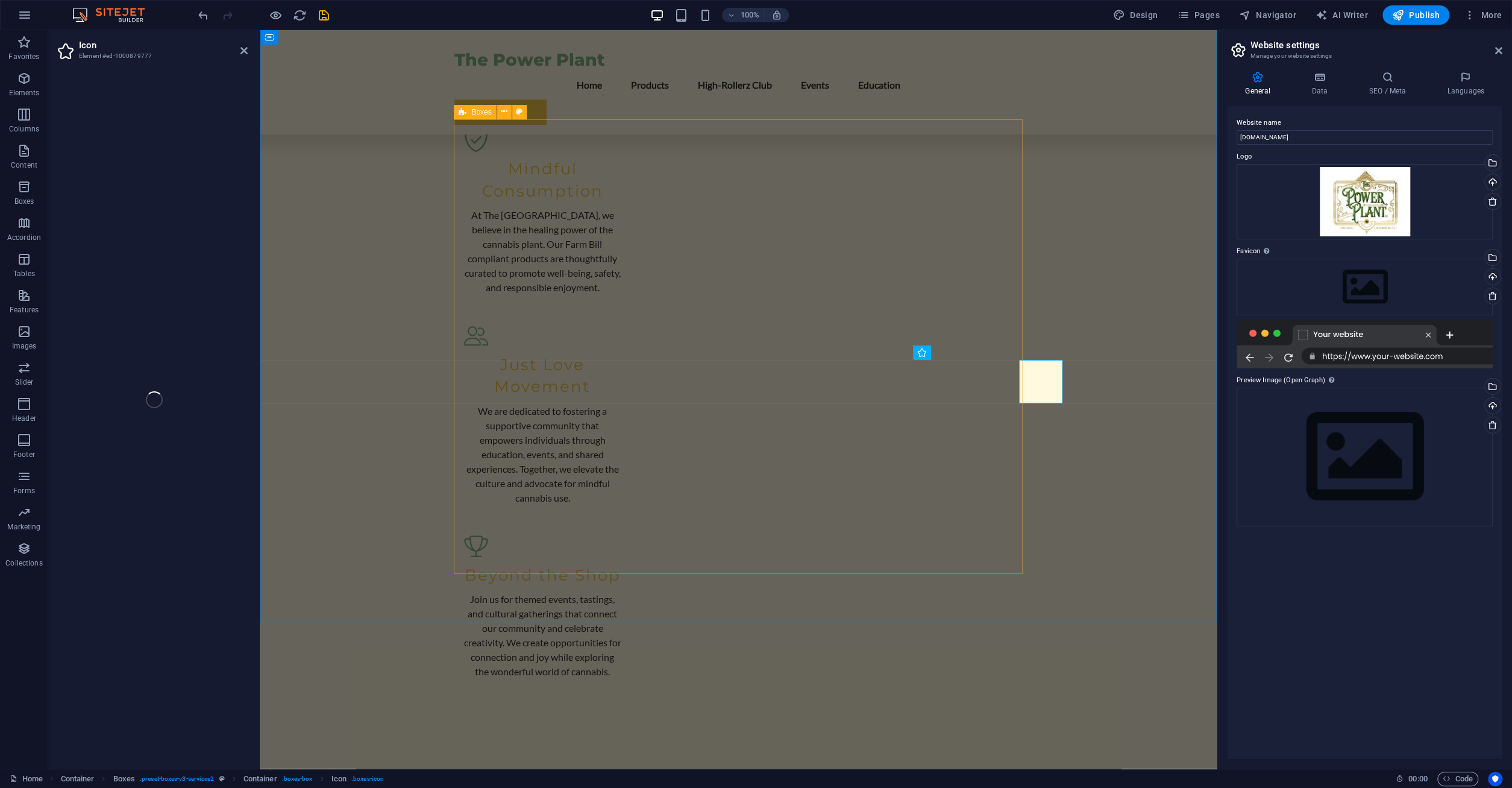
select select "xMidYMid"
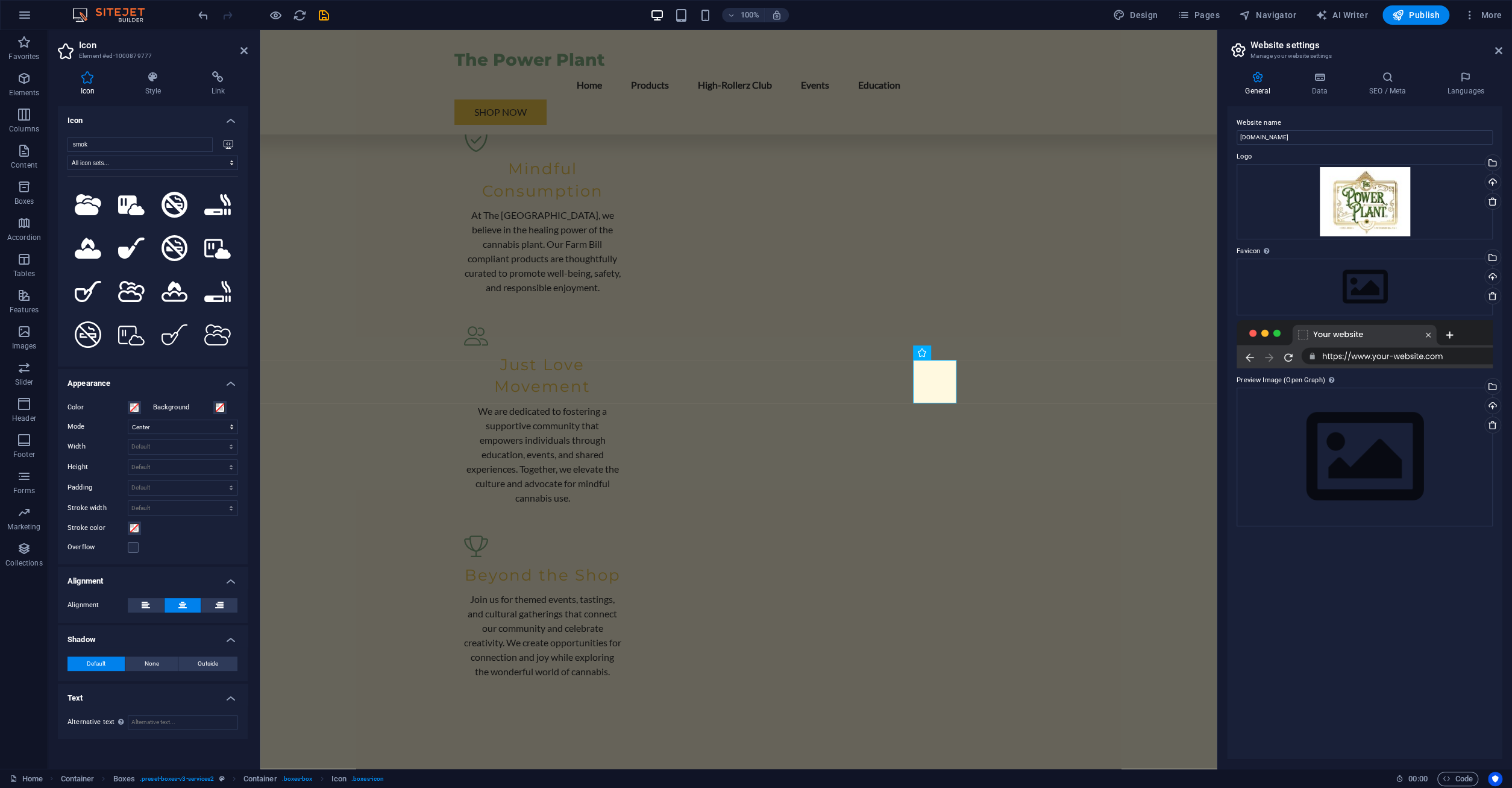
scroll to position [3, 0]
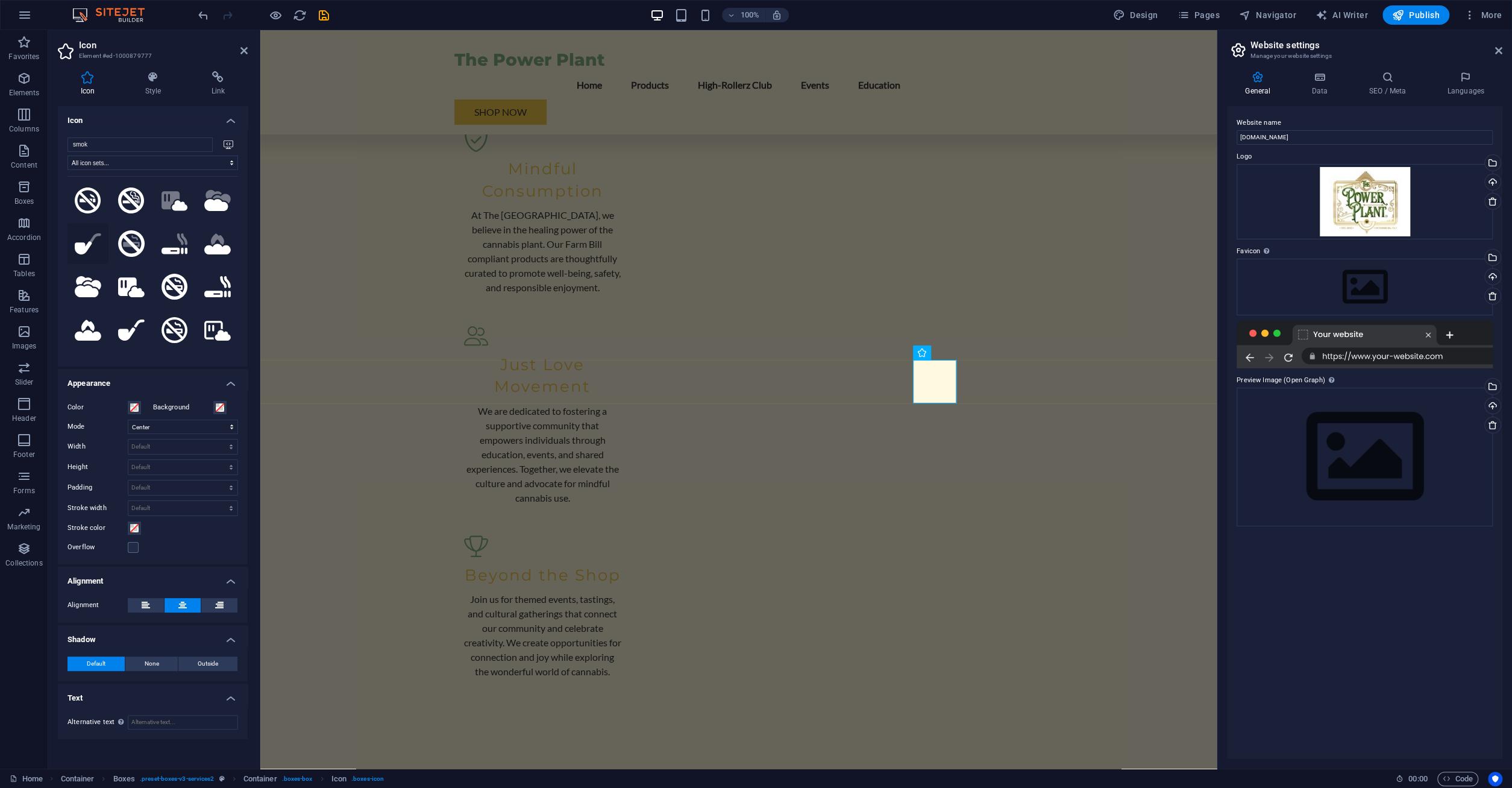
type input "smok"
click at [82, 243] on icon at bounding box center [83, 248] width 17 height 13
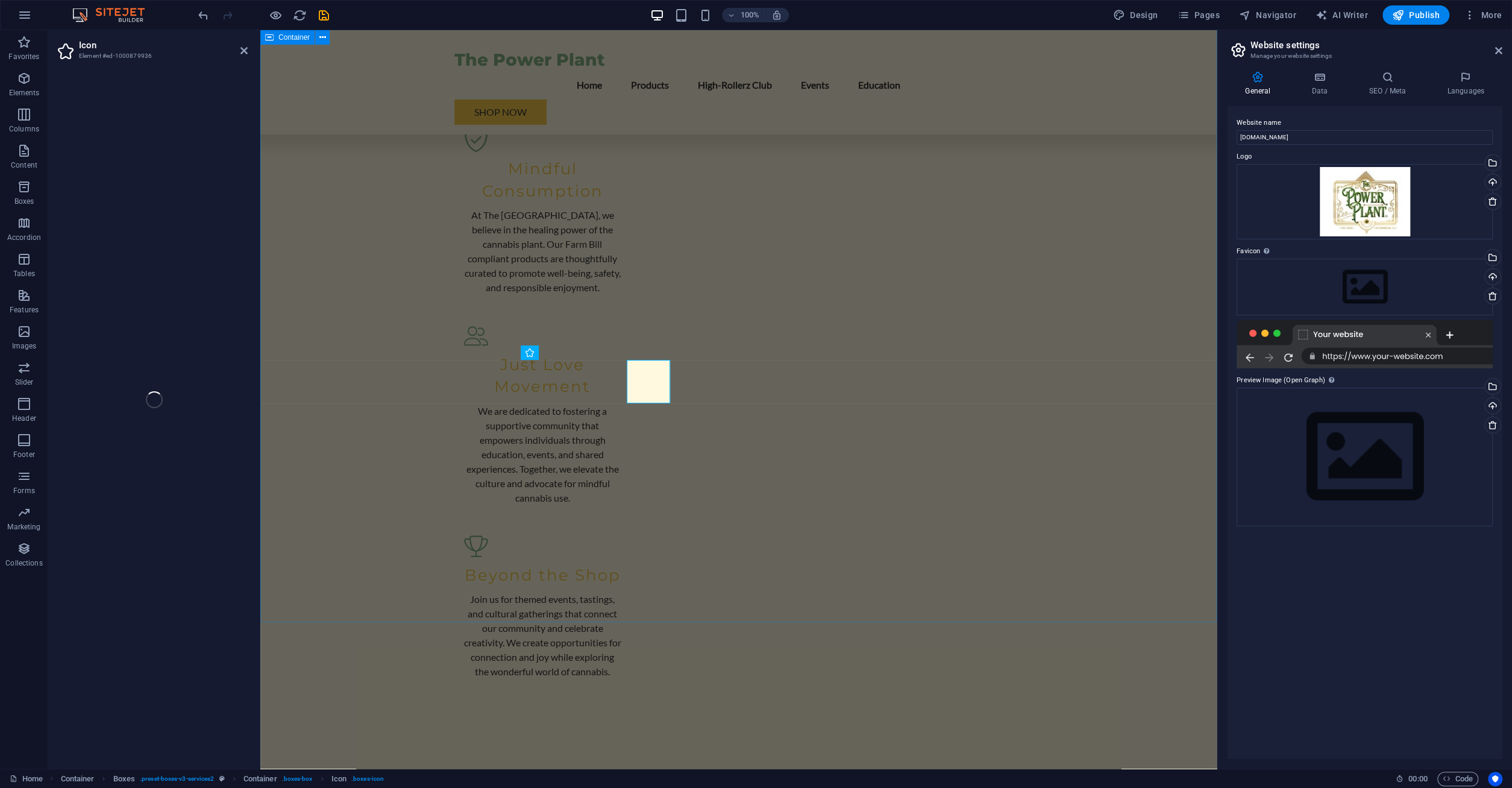
select select "xMidYMid"
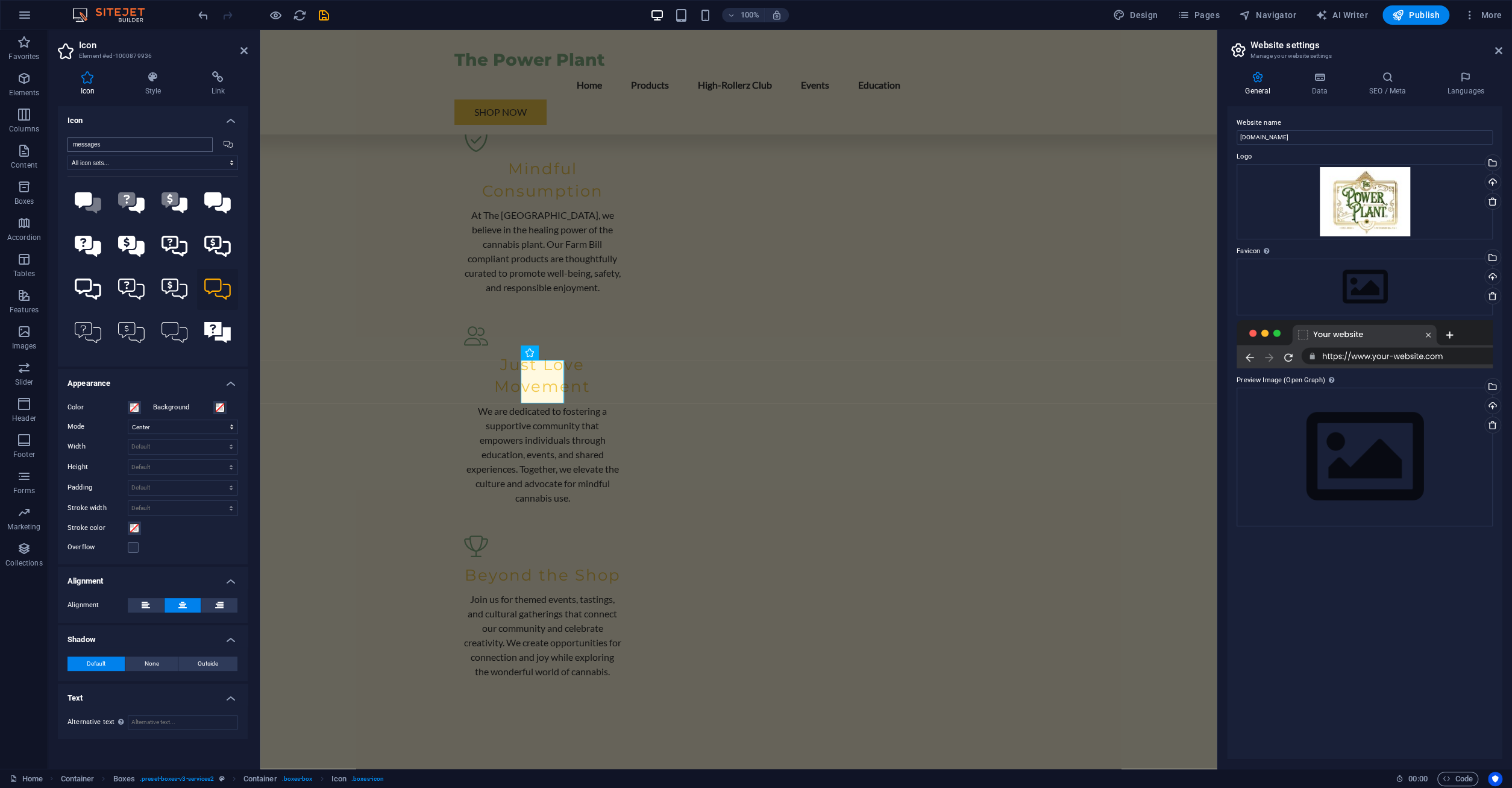
drag, startPoint x: 151, startPoint y: 143, endPoint x: 36, endPoint y: 134, distance: 115.4
click at [67, 138] on input "messages" at bounding box center [139, 145] width 145 height 14
type input "shop"
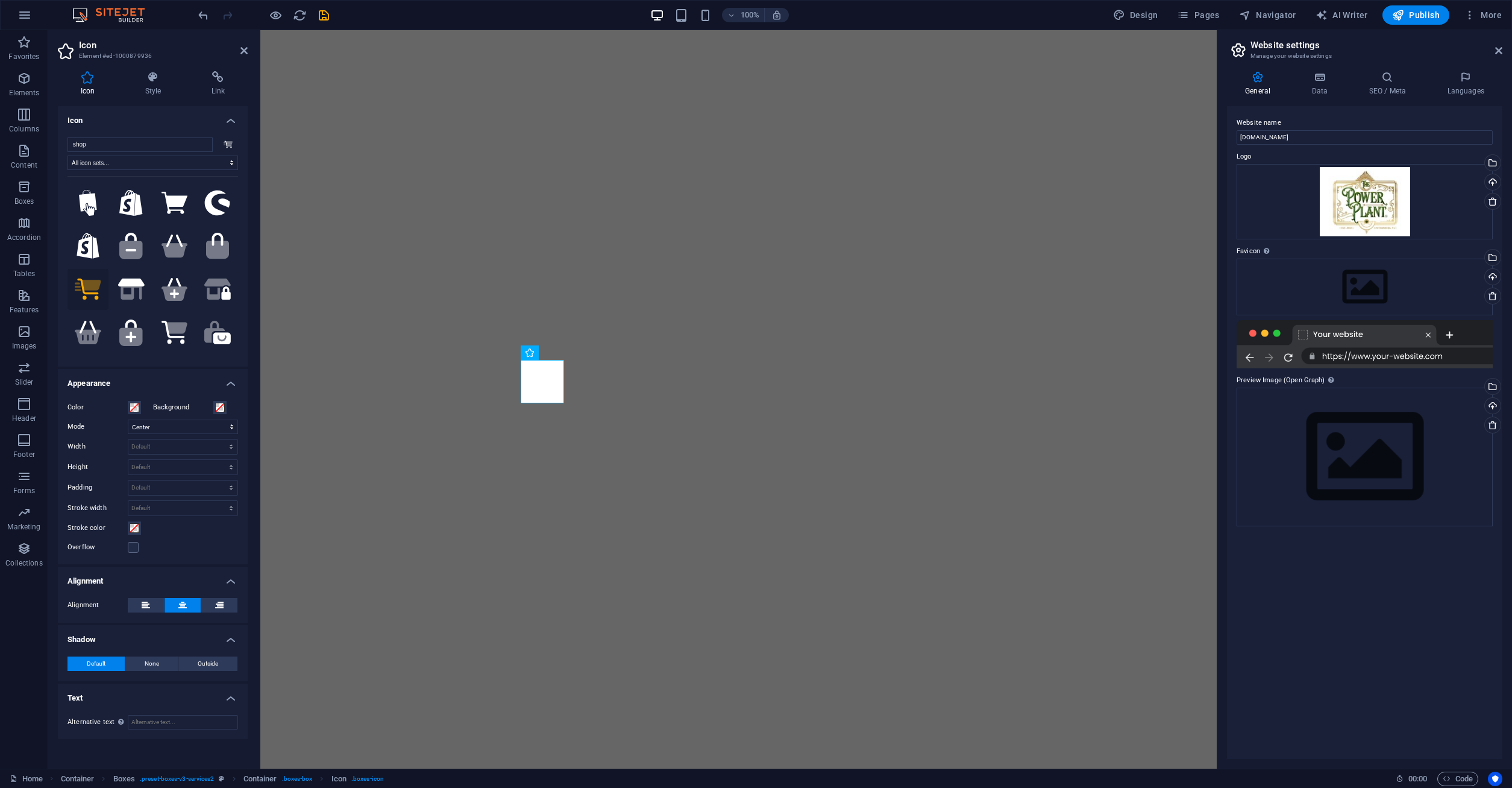
select select "xMidYMid"
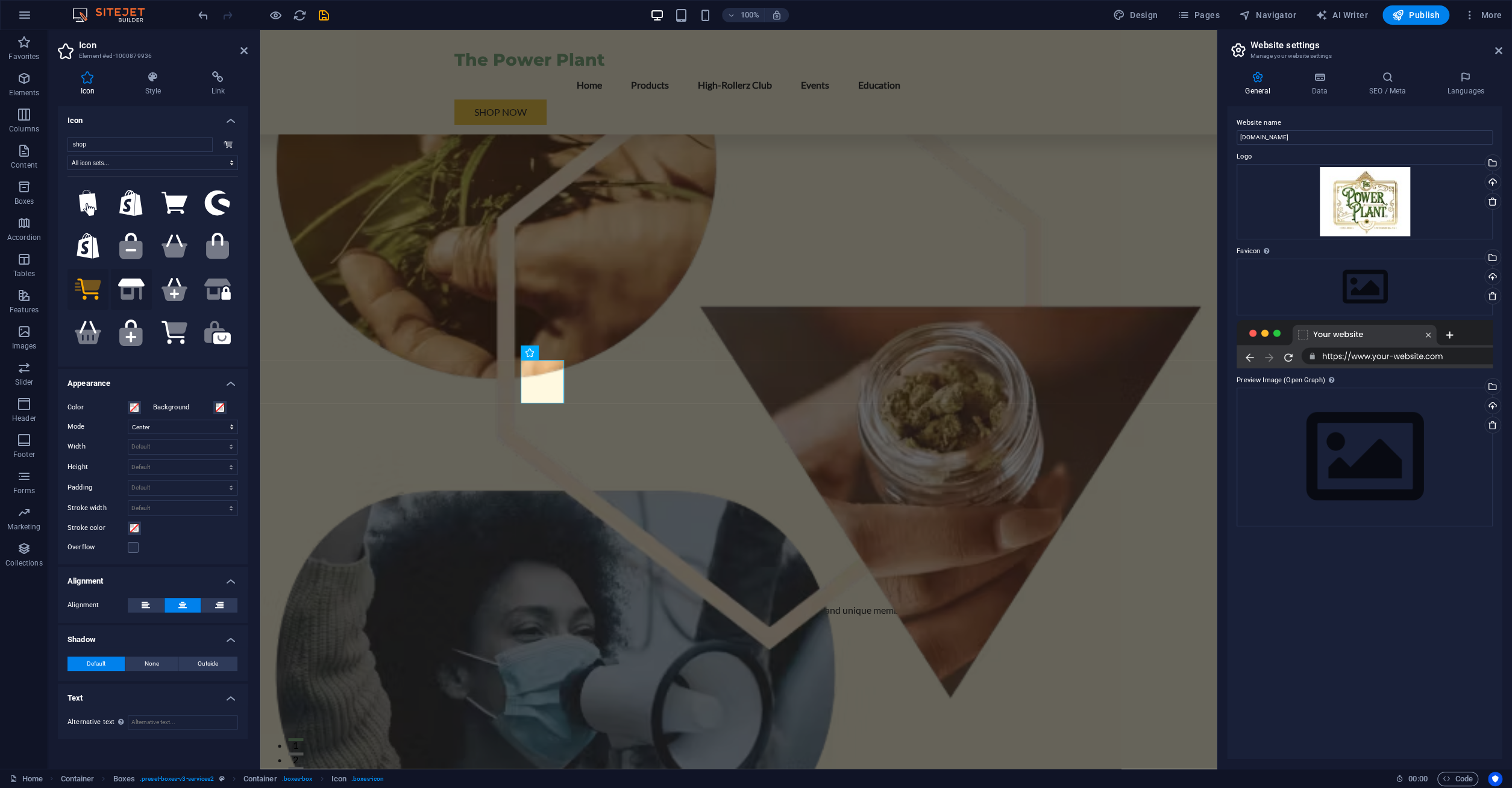
scroll to position [721, 0]
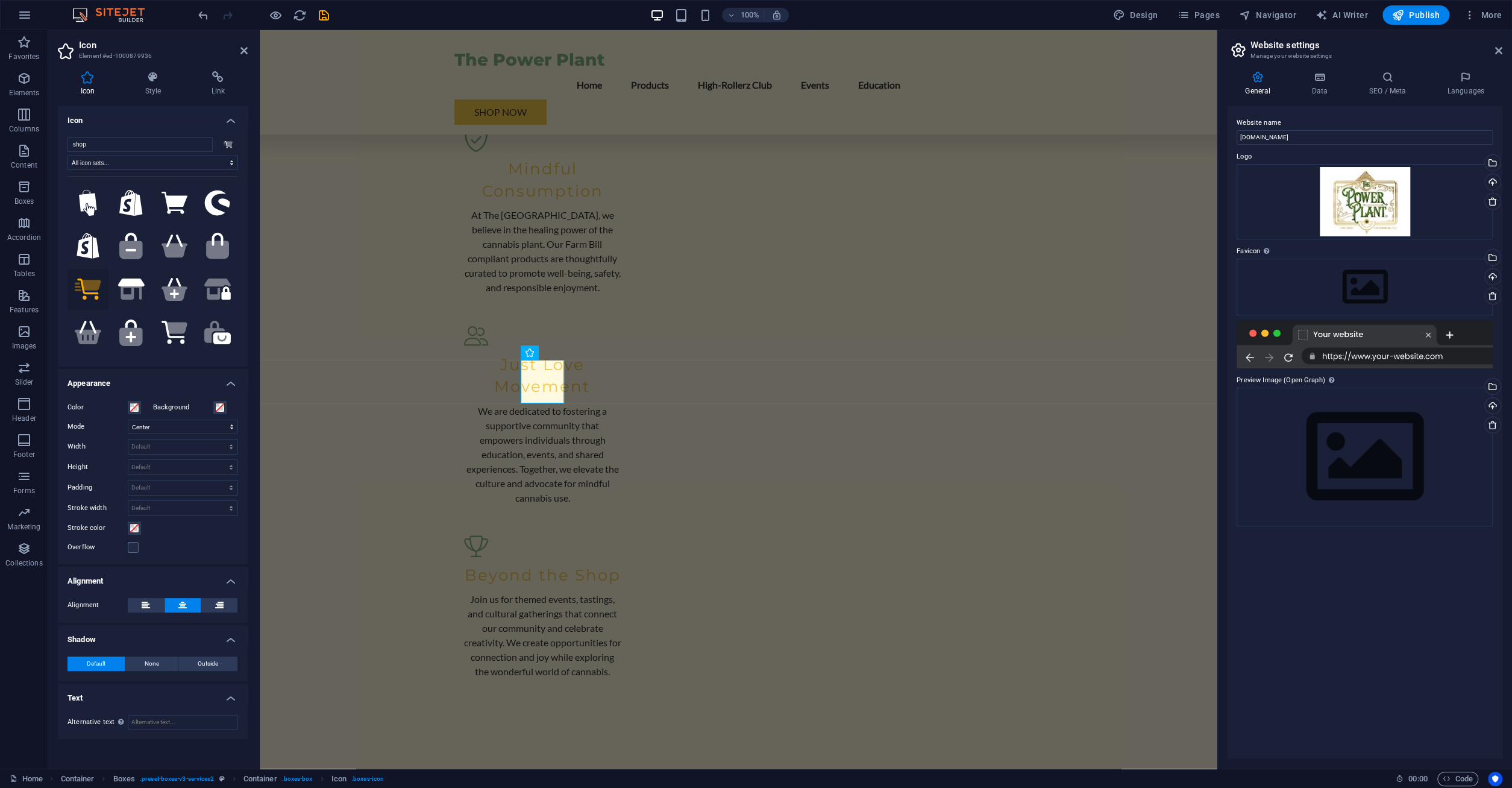
click at [90, 285] on icon at bounding box center [87, 286] width 26 height 11
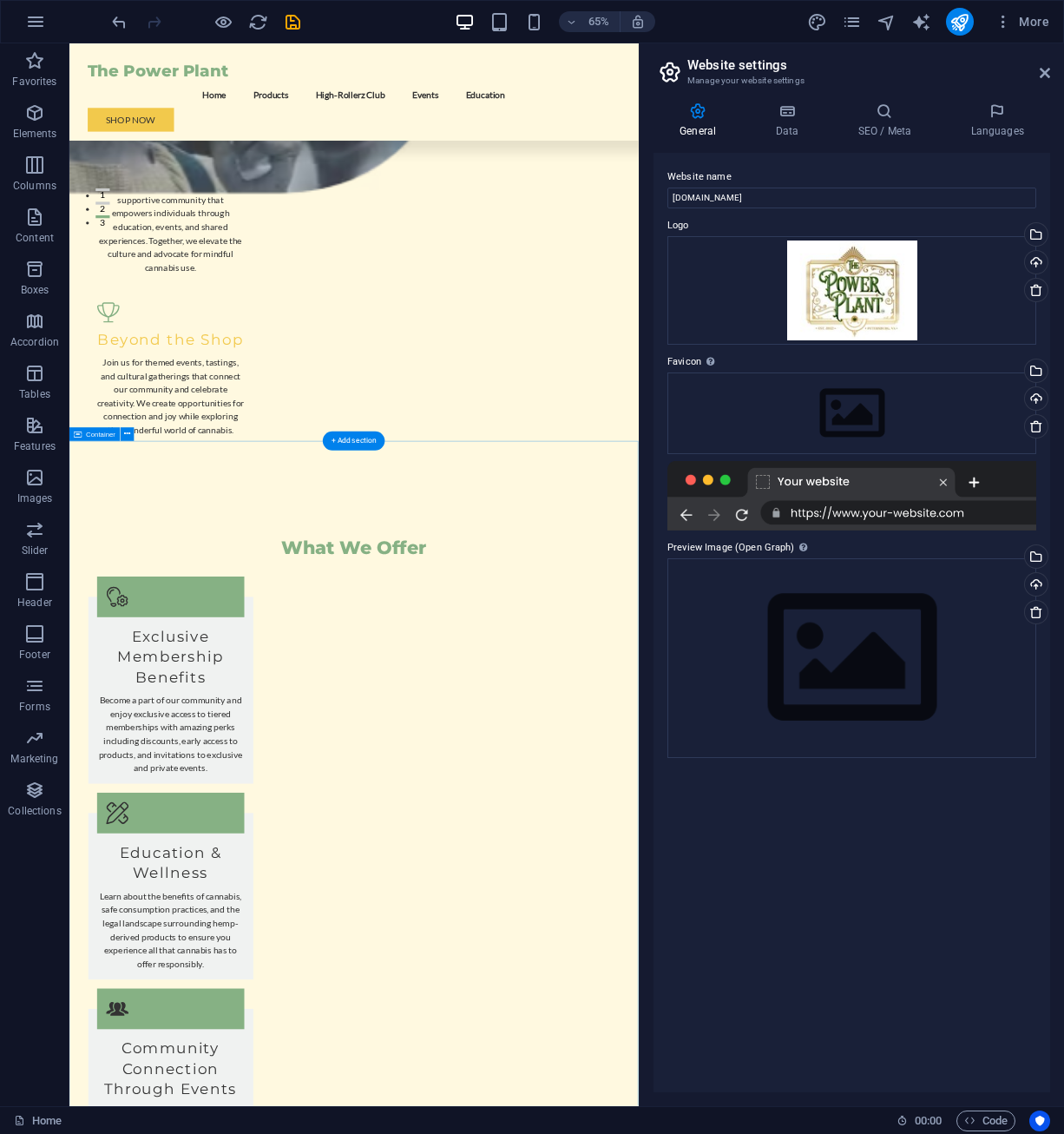
scroll to position [2200, 0]
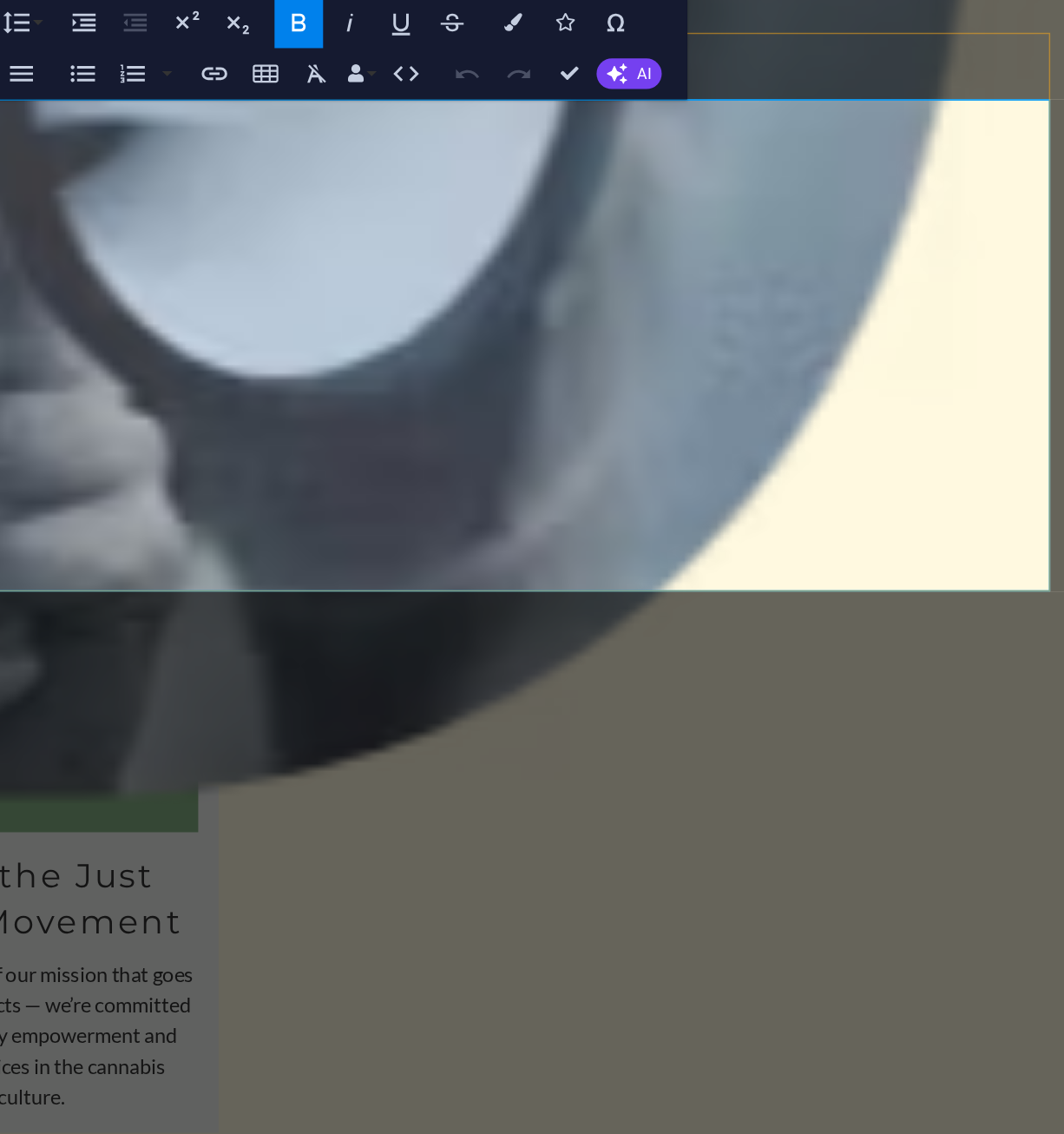
scroll to position [2199, 0]
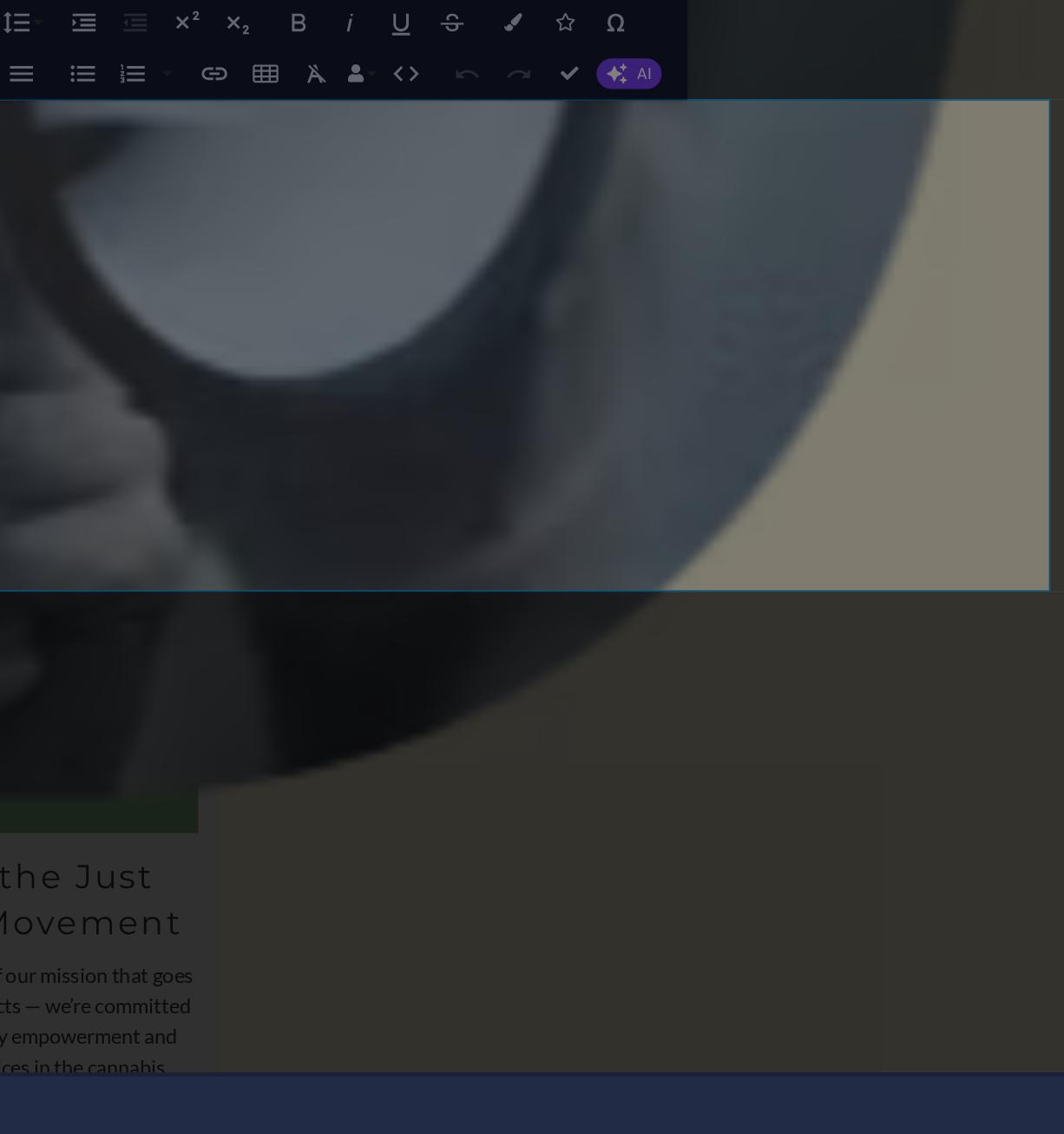
click at [543, 291] on div "Ready to publish? Click Publish to make the latest version of this website acce…" at bounding box center [532, 567] width 1064 height 1134
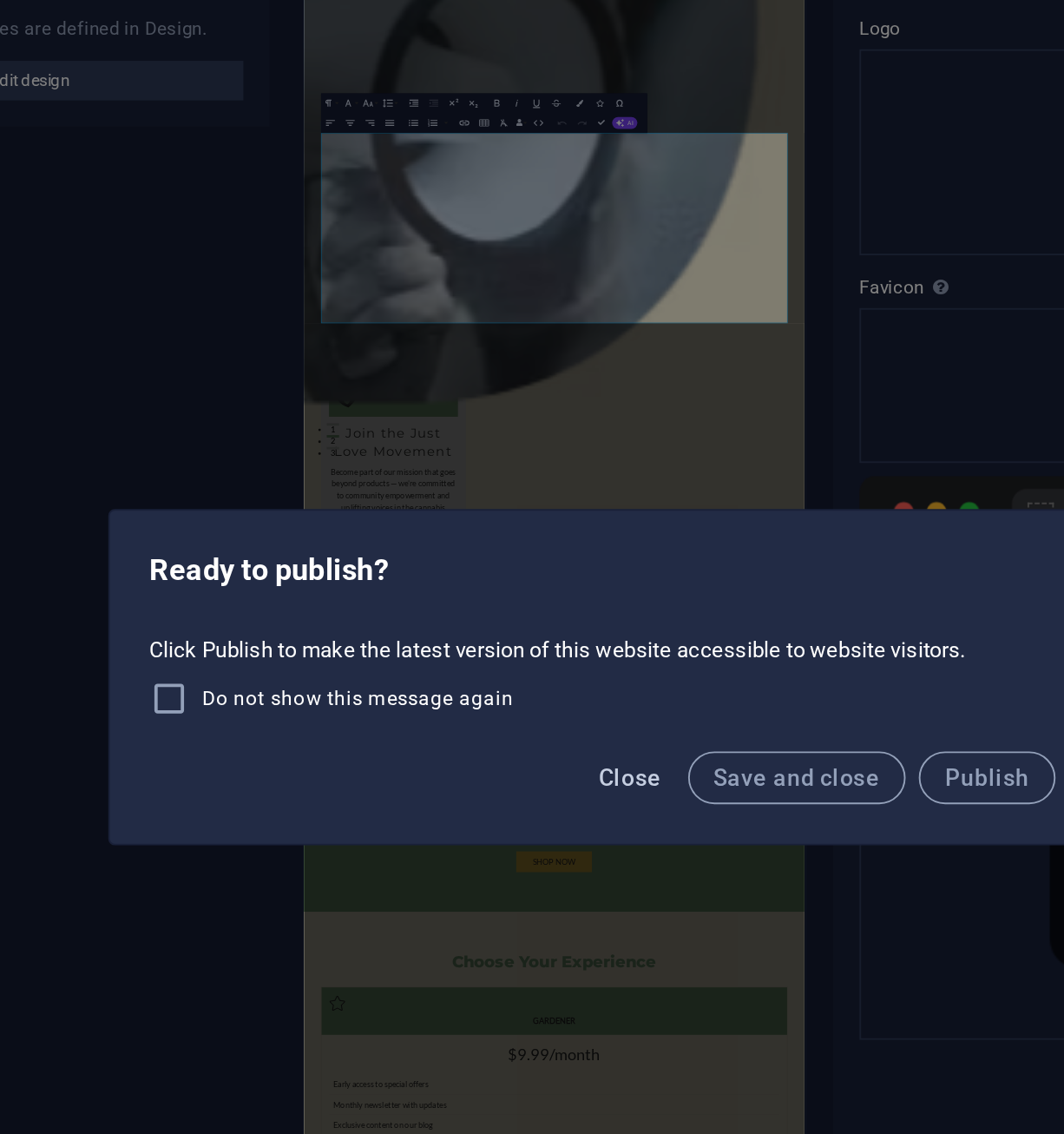
click at [567, 626] on button "Close" at bounding box center [546, 620] width 47 height 28
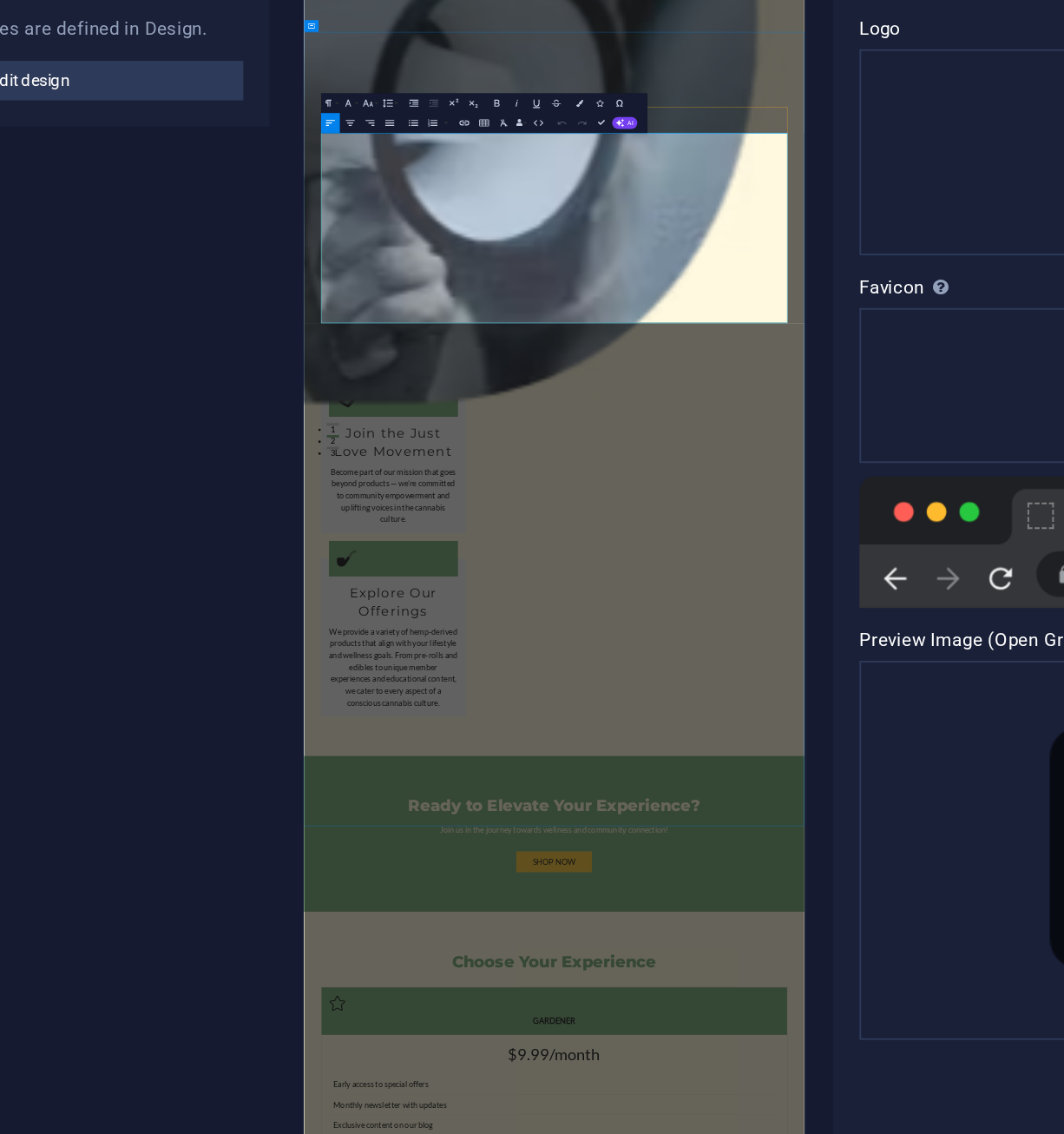
drag, startPoint x: 880, startPoint y: 513, endPoint x: 340, endPoint y: 501, distance: 540.1
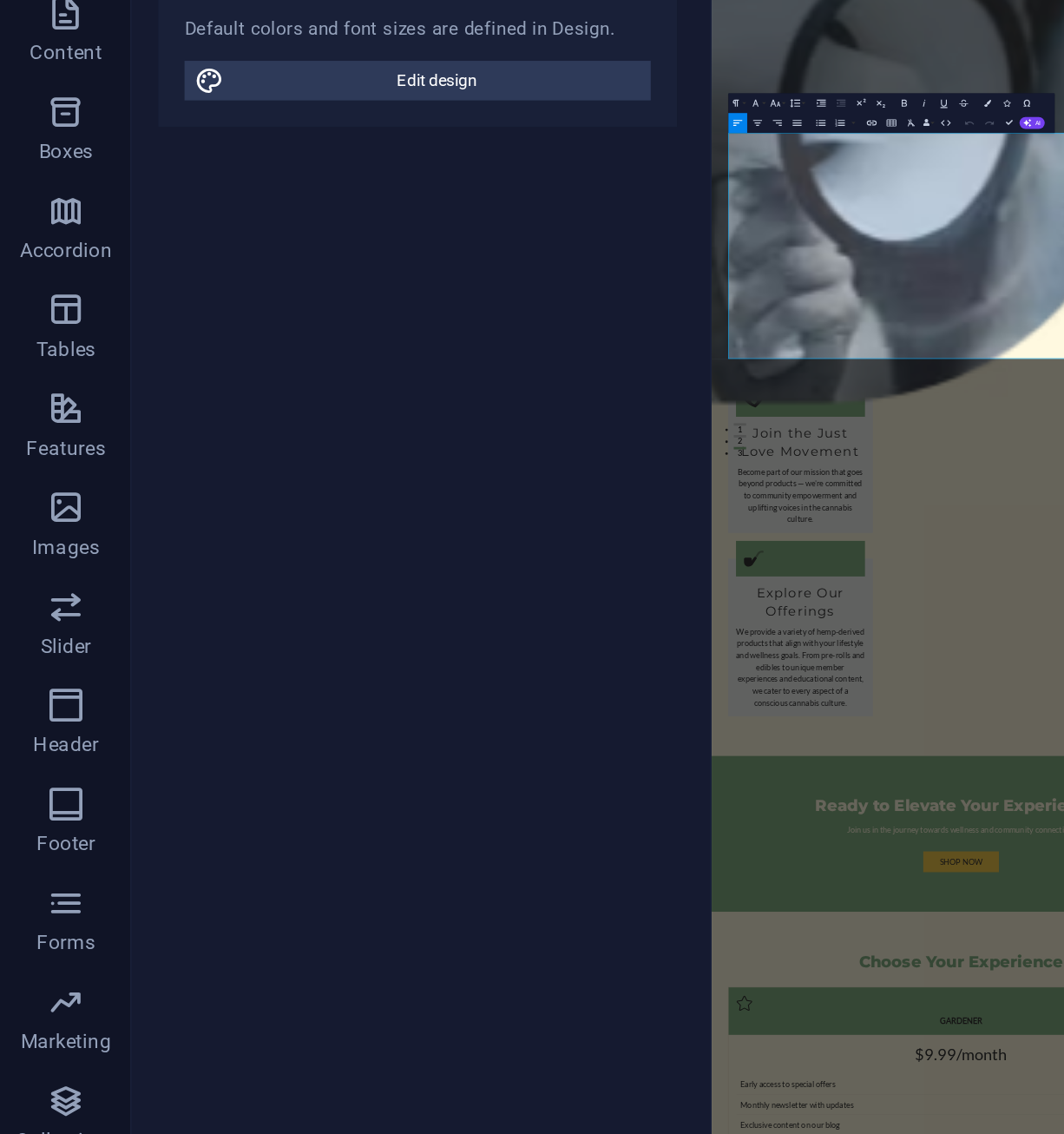
scroll to position [1672, 16]
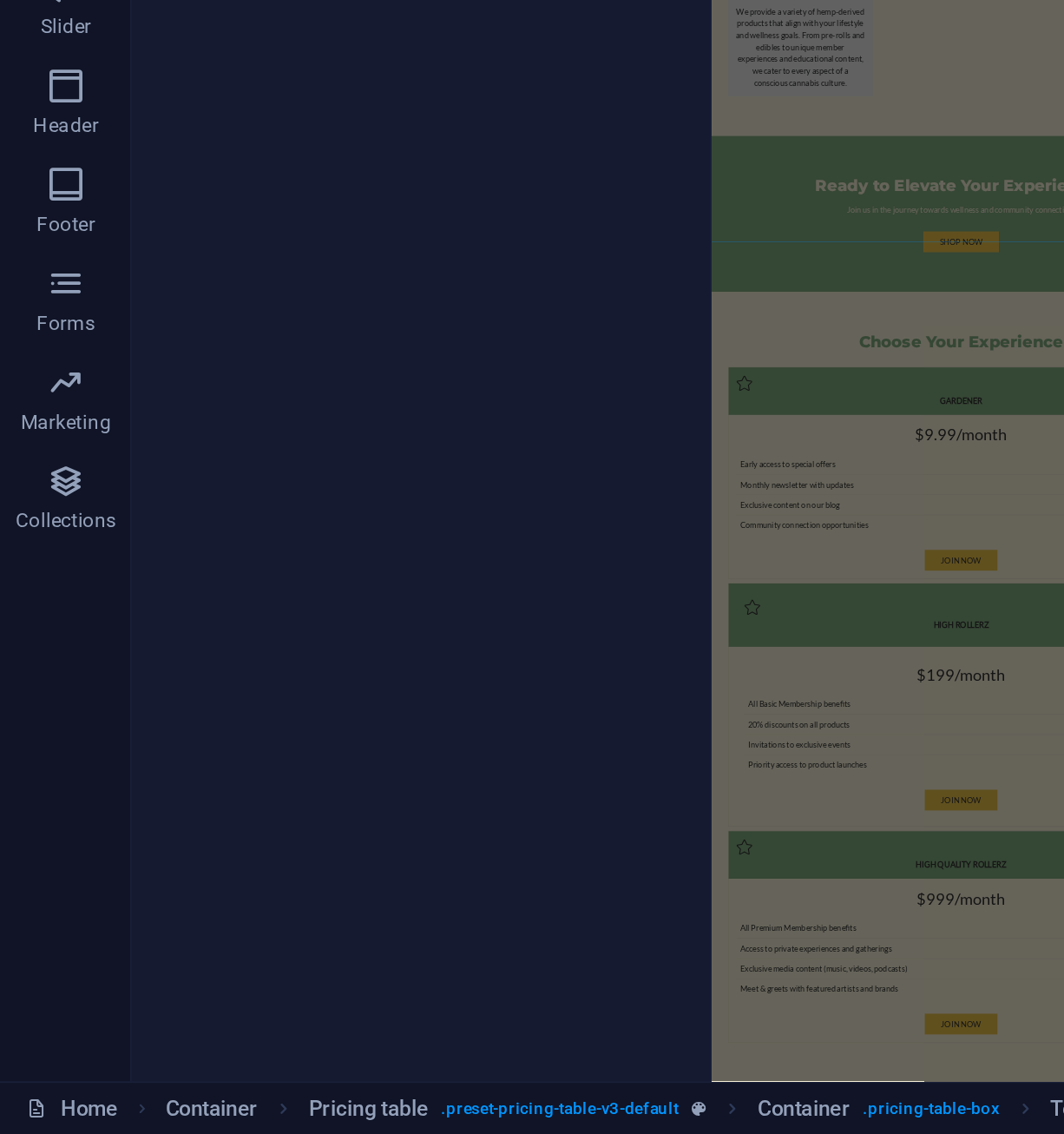
scroll to position [0, 7]
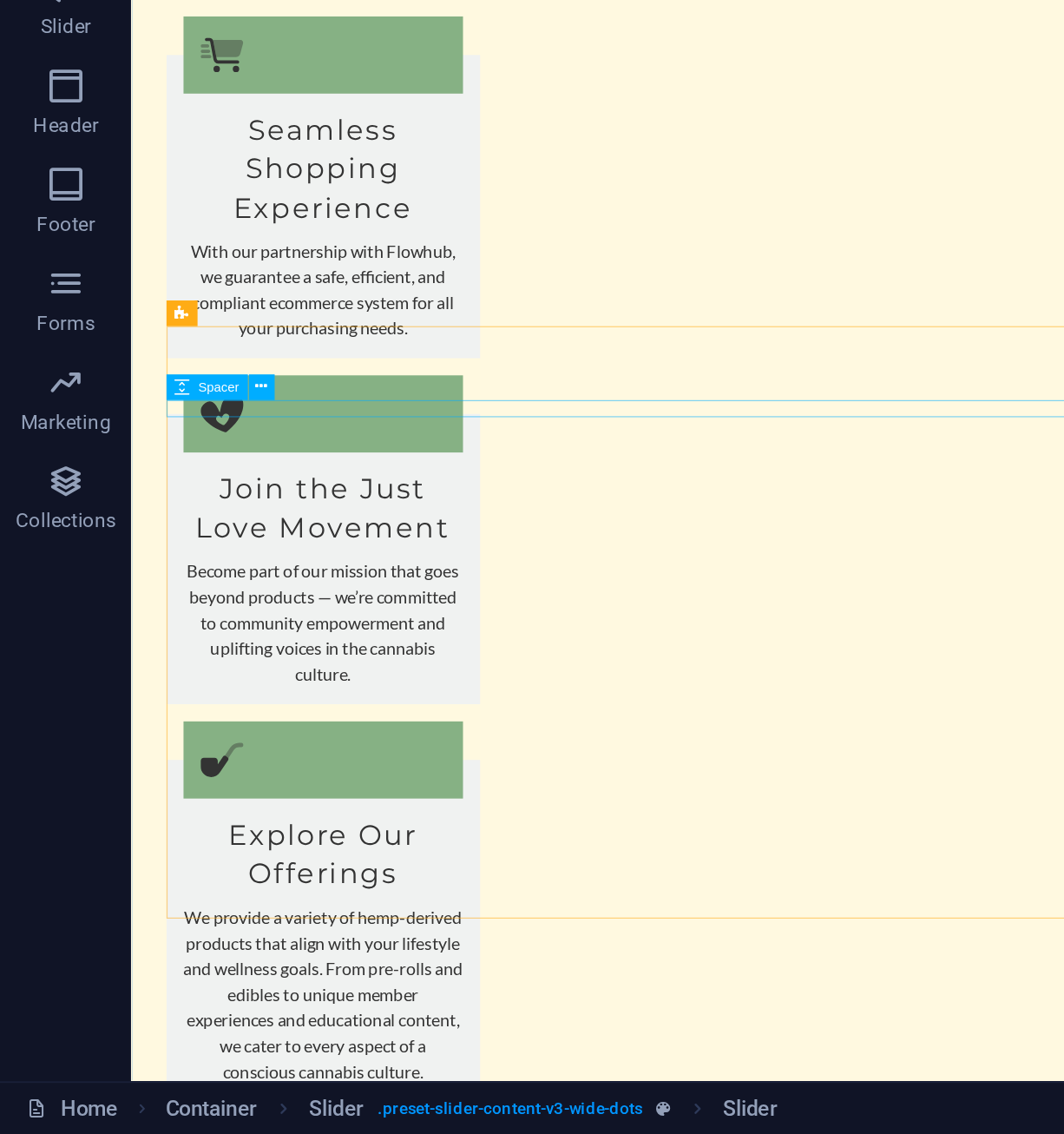
scroll to position [3665, 0]
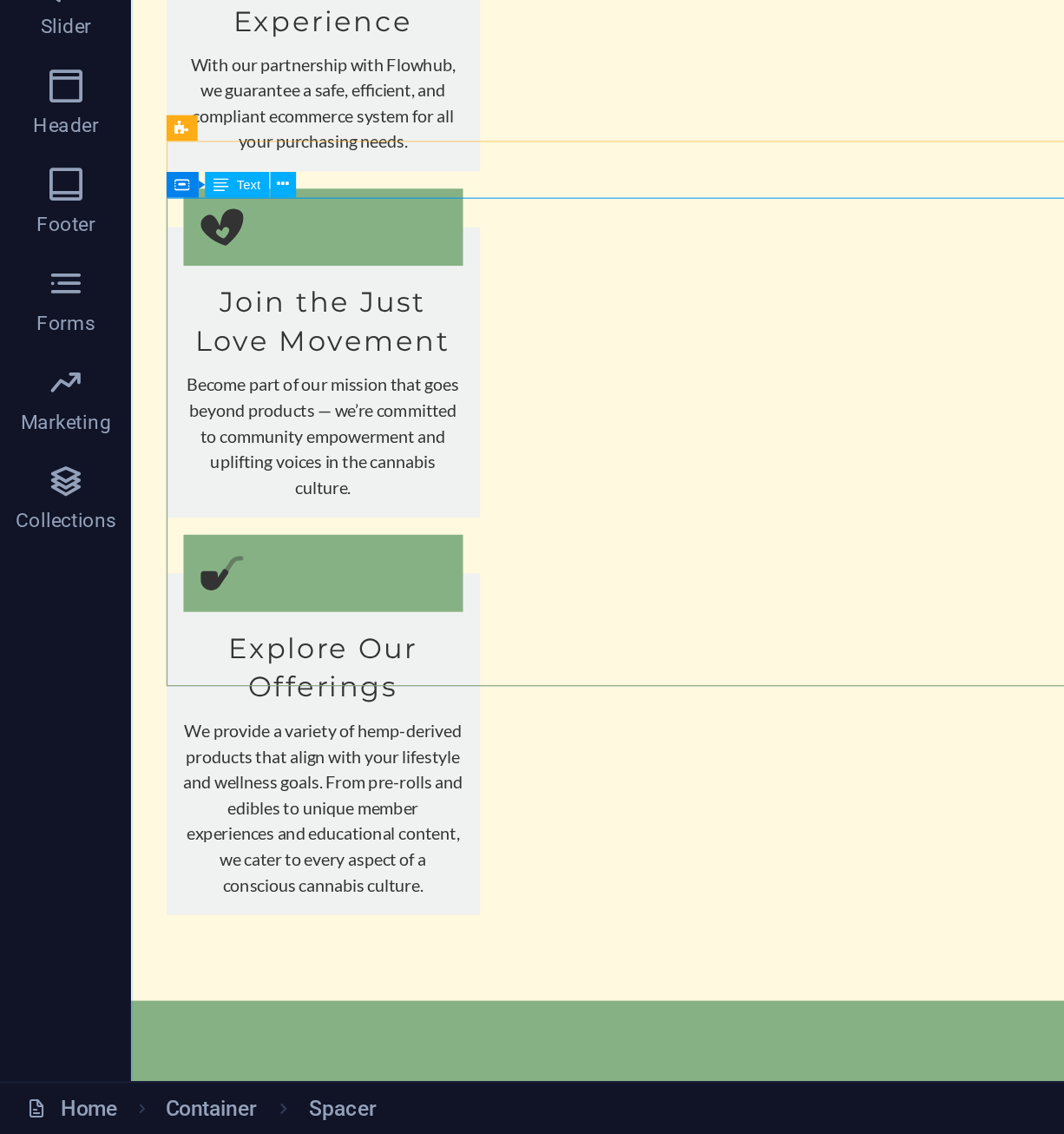
scroll to position [2067, 0]
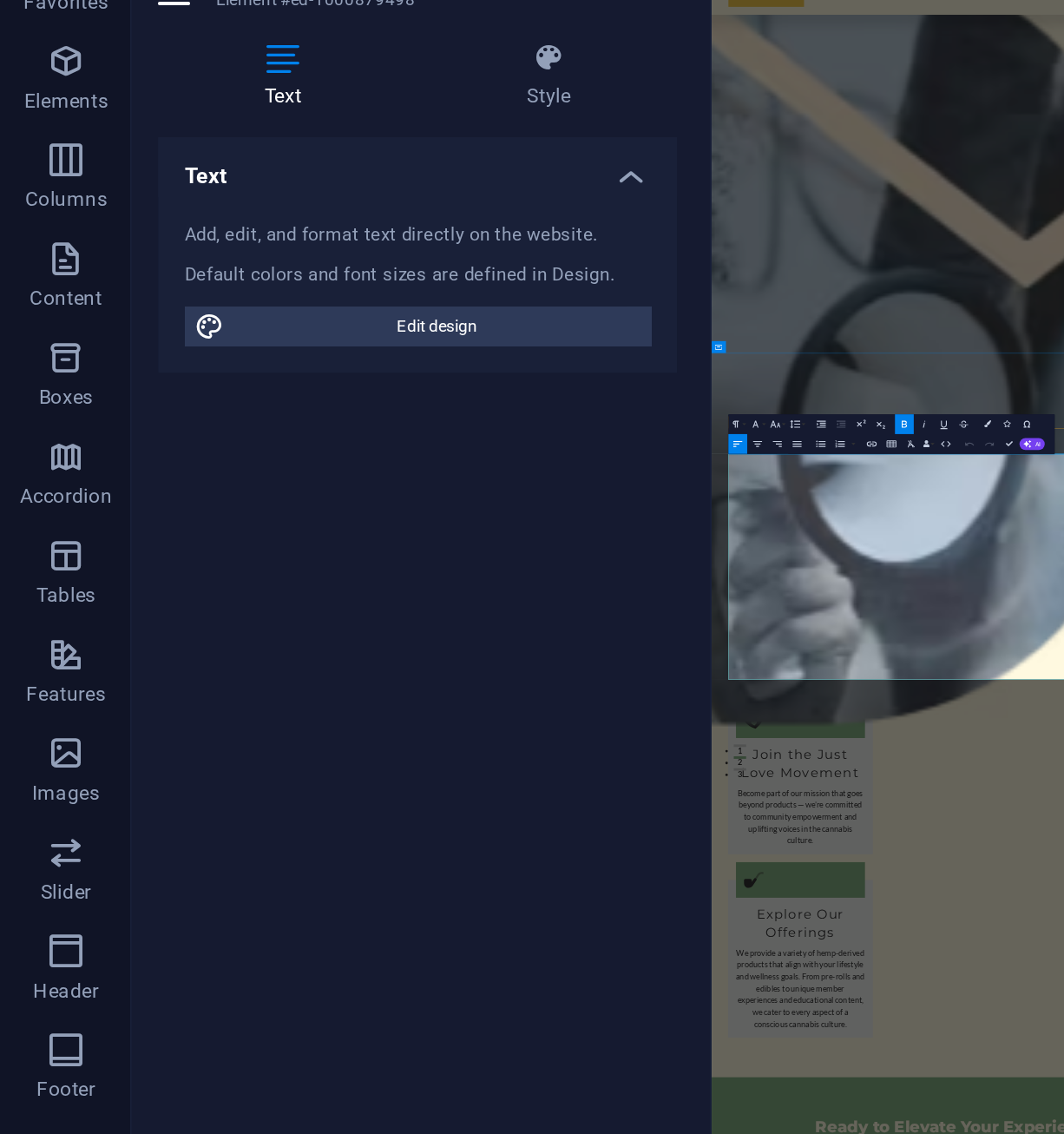
drag, startPoint x: 1206, startPoint y: 1005, endPoint x: 730, endPoint y: 1007, distance: 476.0
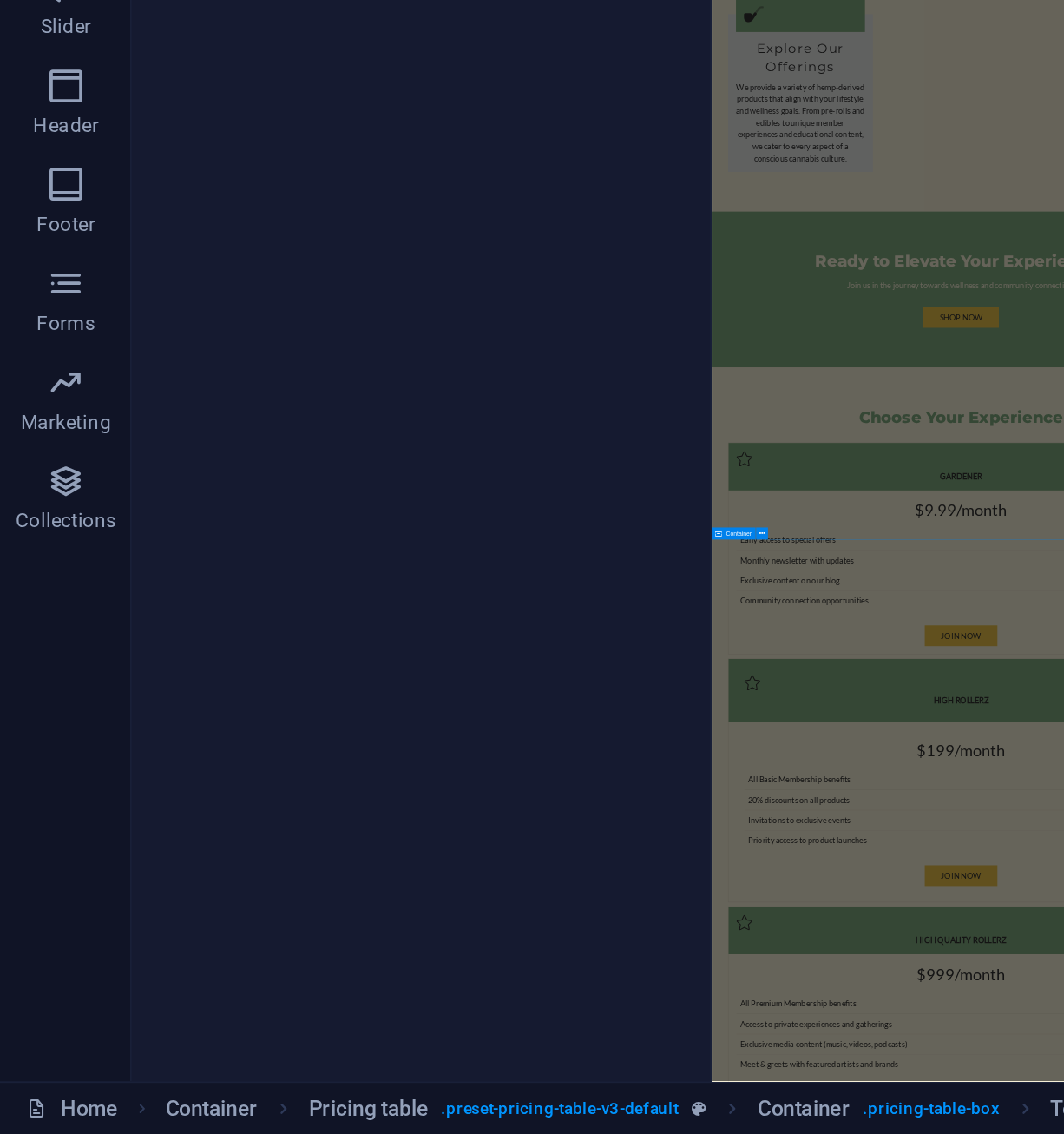
scroll to position [2039, 5]
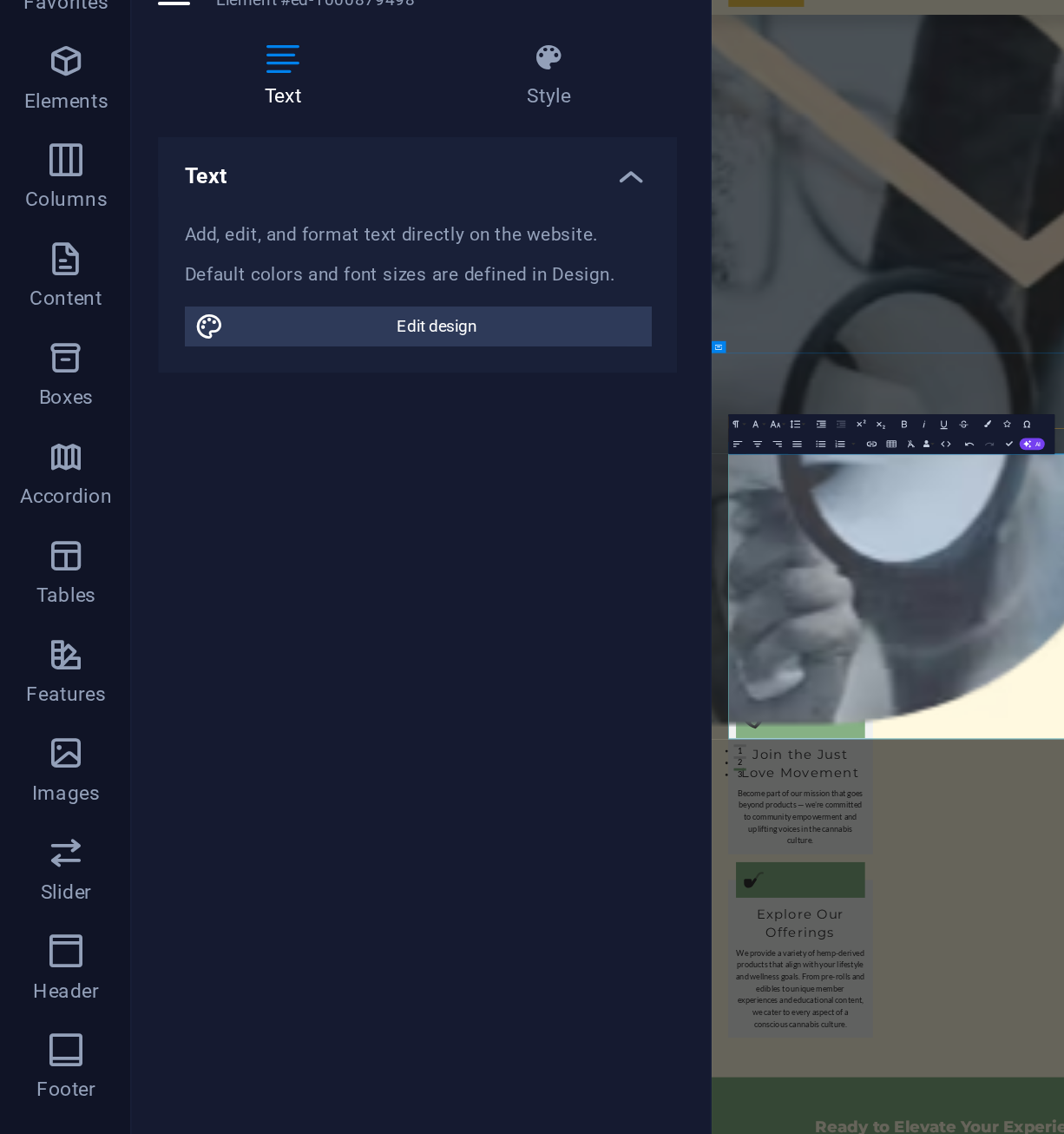
drag, startPoint x: 901, startPoint y: 865, endPoint x: 713, endPoint y: 857, distance: 188.2
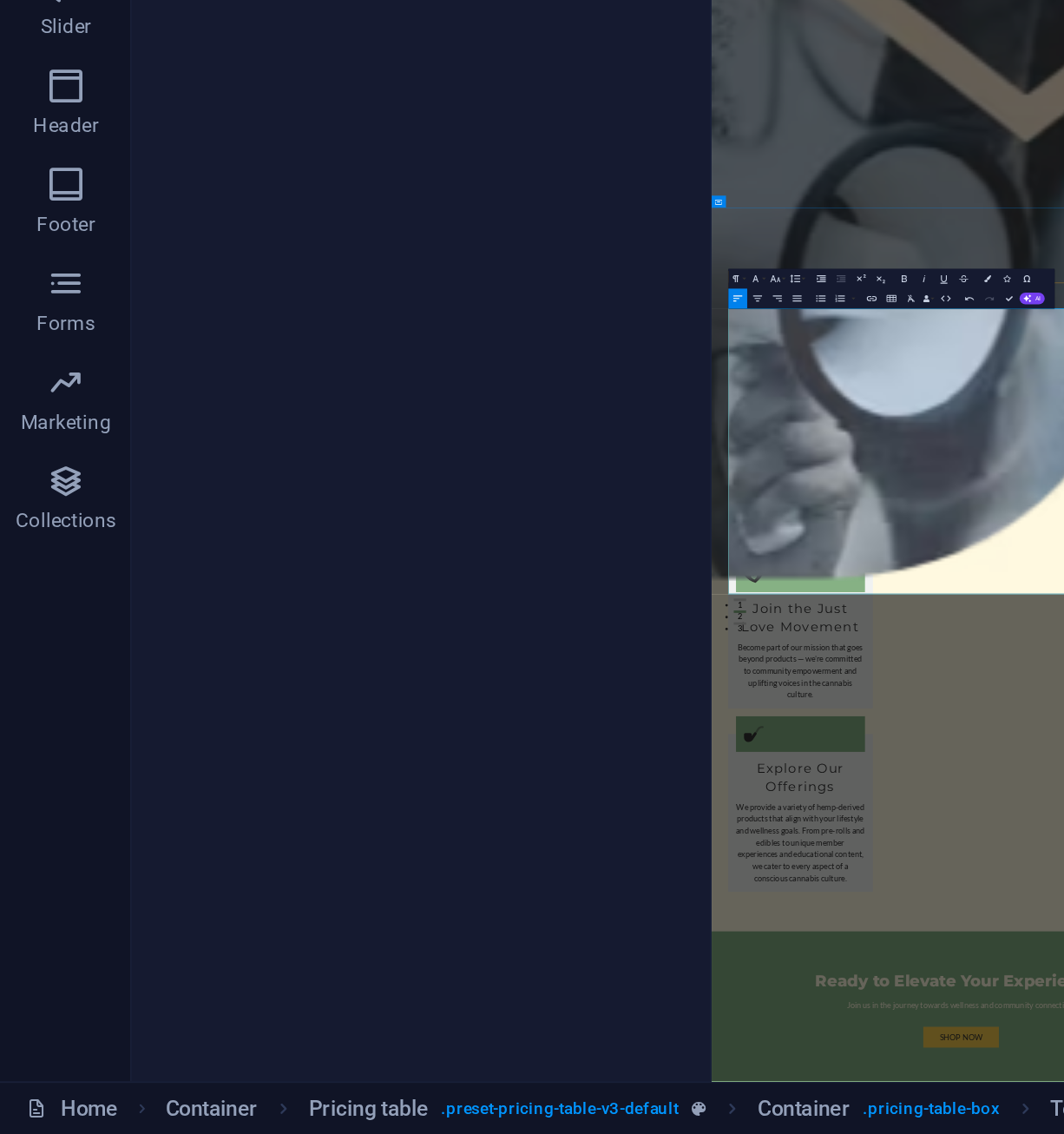
scroll to position [803, 0]
drag, startPoint x: 1014, startPoint y: 1381, endPoint x: 732, endPoint y: 1378, distance: 282.0
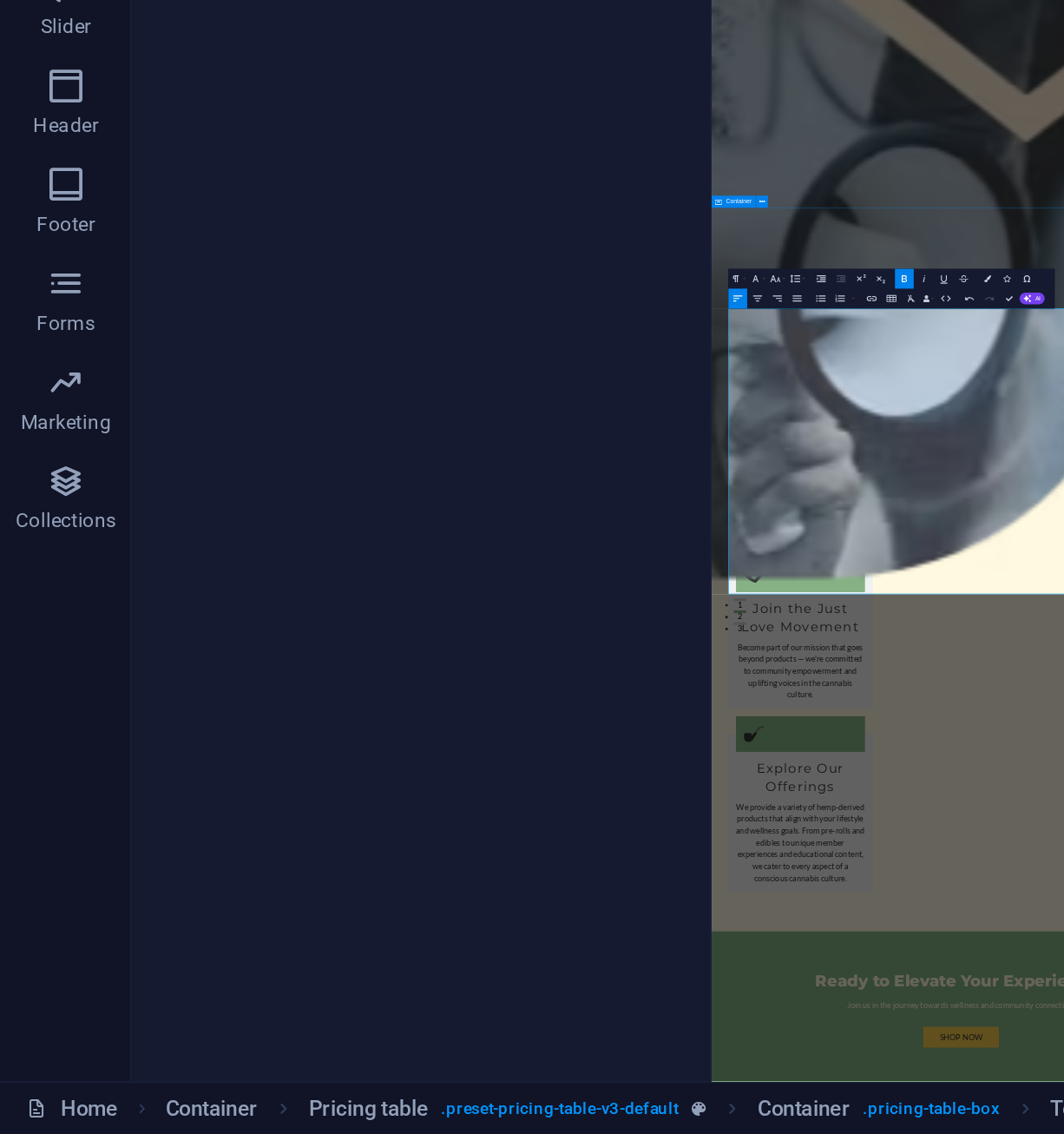
scroll to position [0, 6]
drag, startPoint x: 957, startPoint y: 1545, endPoint x: 740, endPoint y: 1541, distance: 217.0
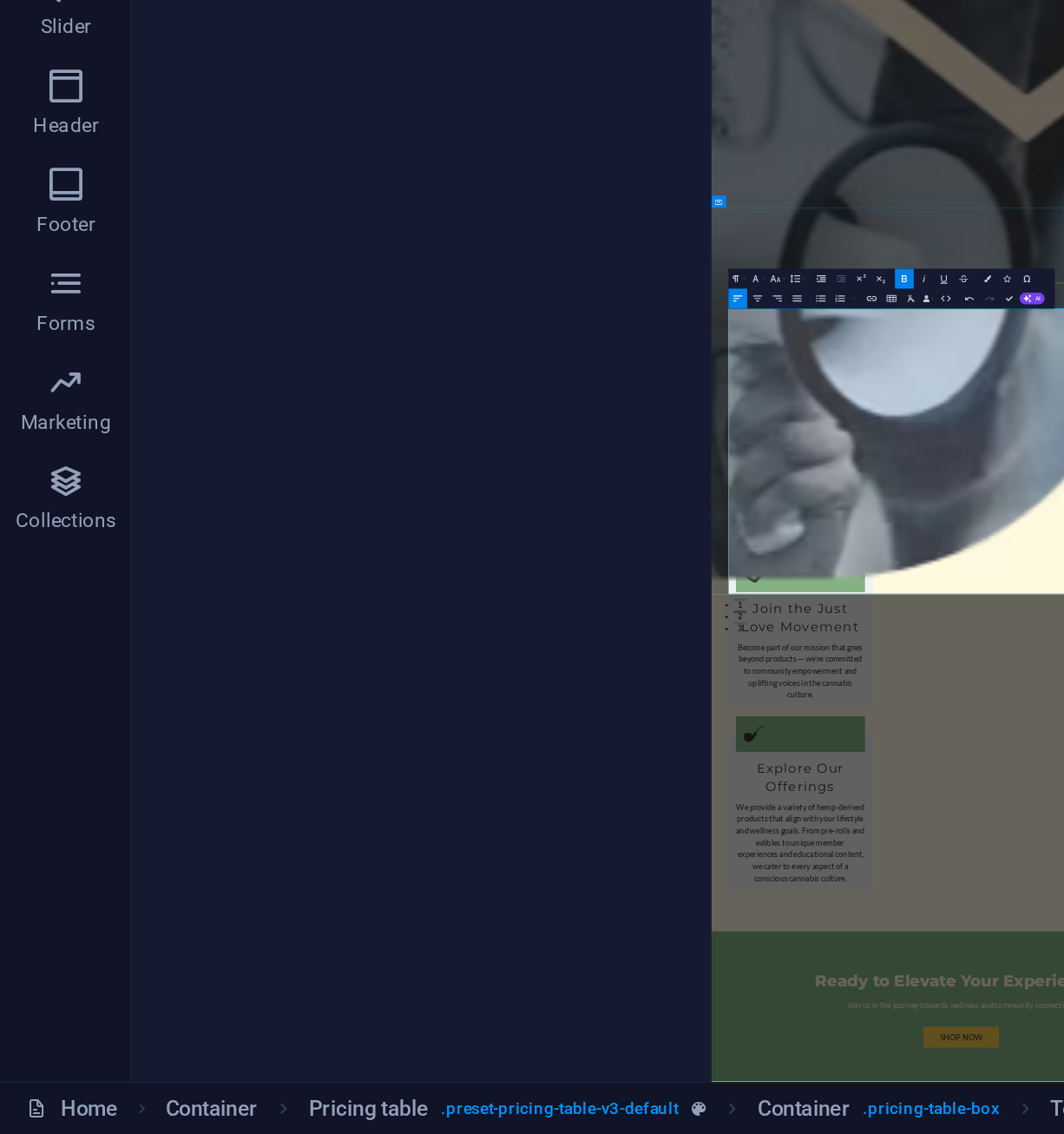
drag, startPoint x: 955, startPoint y: 1654, endPoint x: 719, endPoint y: 1645, distance: 236.2
drag, startPoint x: 928, startPoint y: 1592, endPoint x: 757, endPoint y: 1596, distance: 171.0
drag, startPoint x: 928, startPoint y: 1591, endPoint x: 753, endPoint y: 1594, distance: 175.0
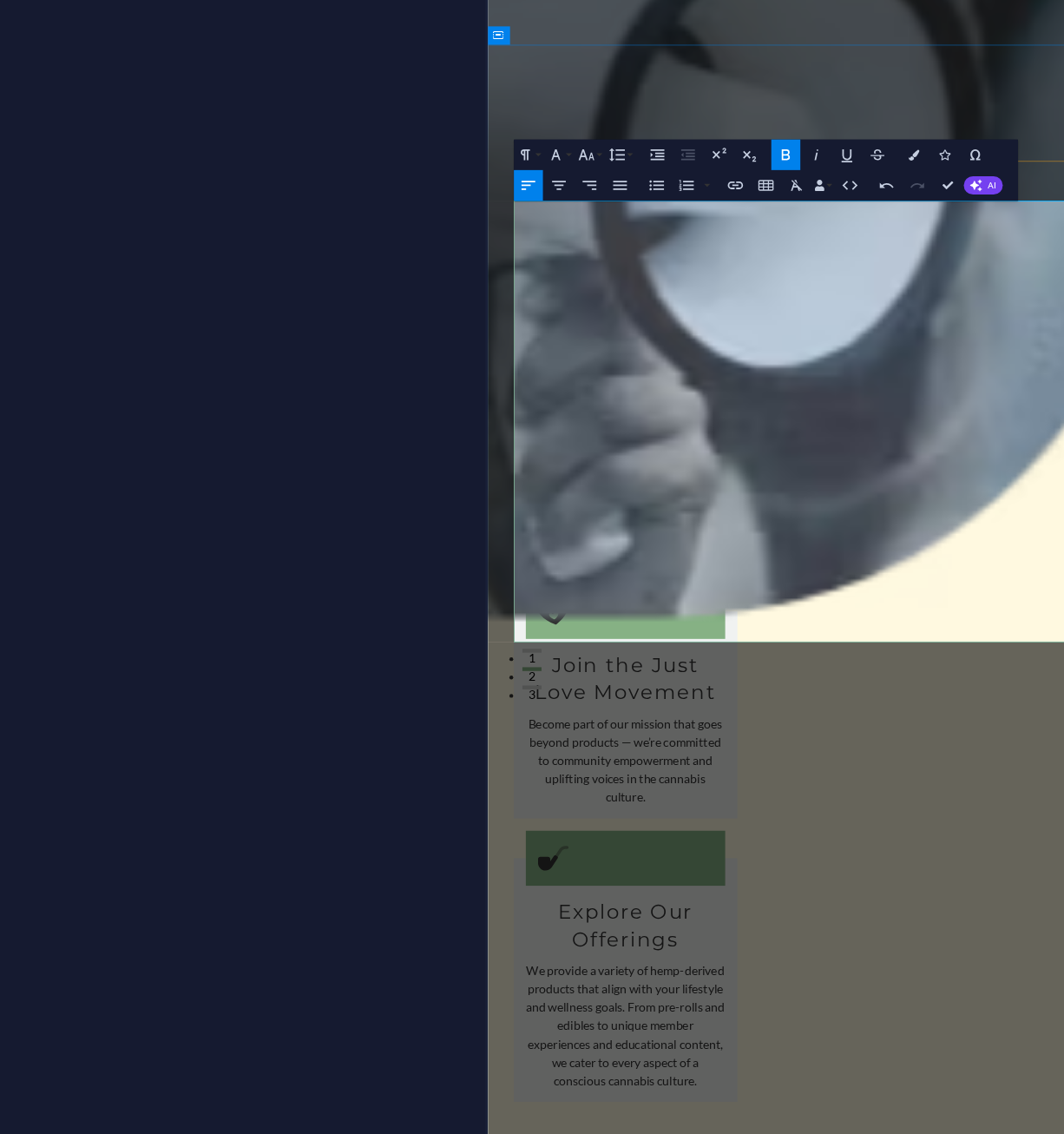
drag, startPoint x: 736, startPoint y: 753, endPoint x: 518, endPoint y: 758, distance: 218.1
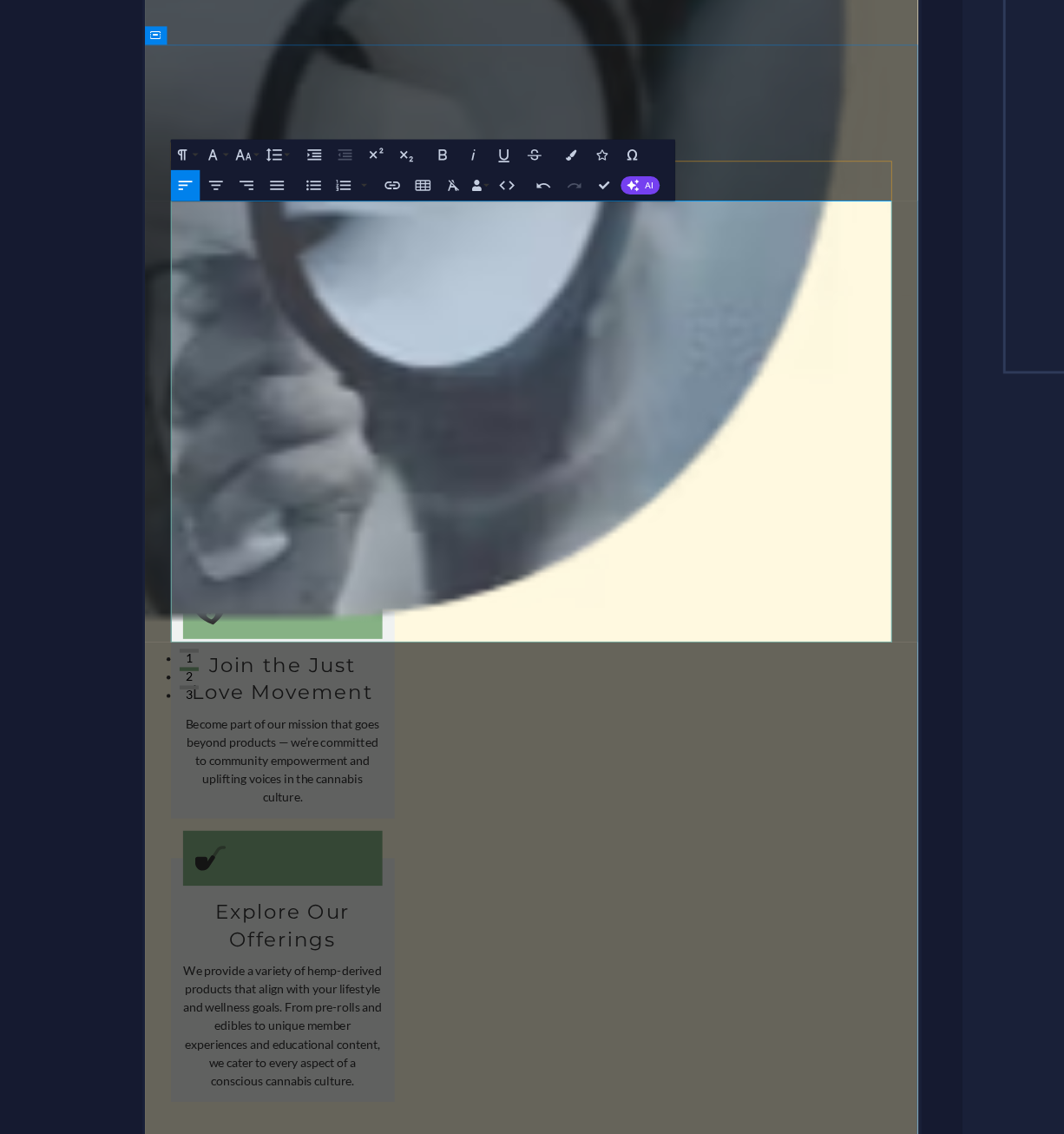
drag, startPoint x: 414, startPoint y: 816, endPoint x: 186, endPoint y: 812, distance: 228.0
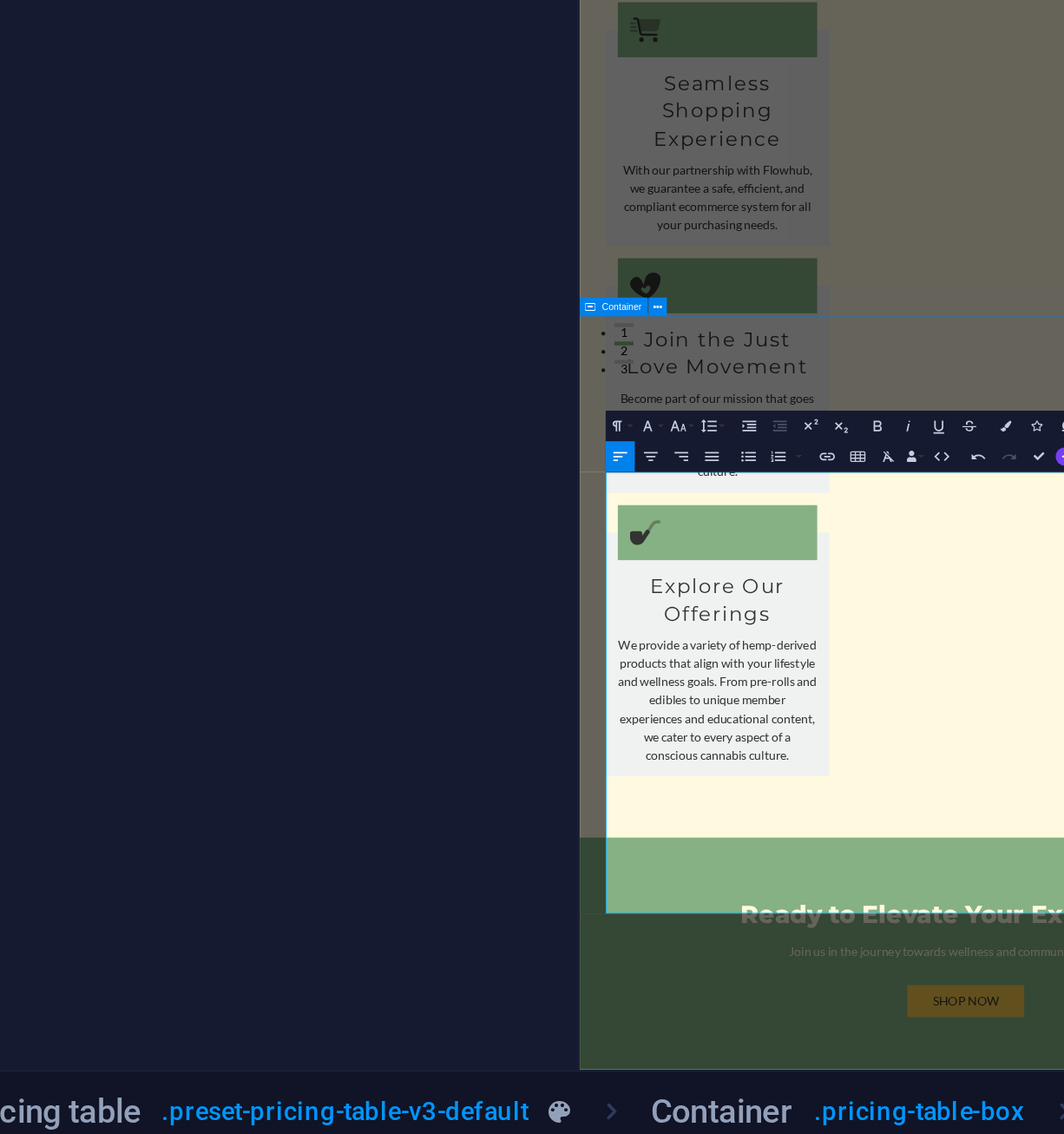
scroll to position [125, 0]
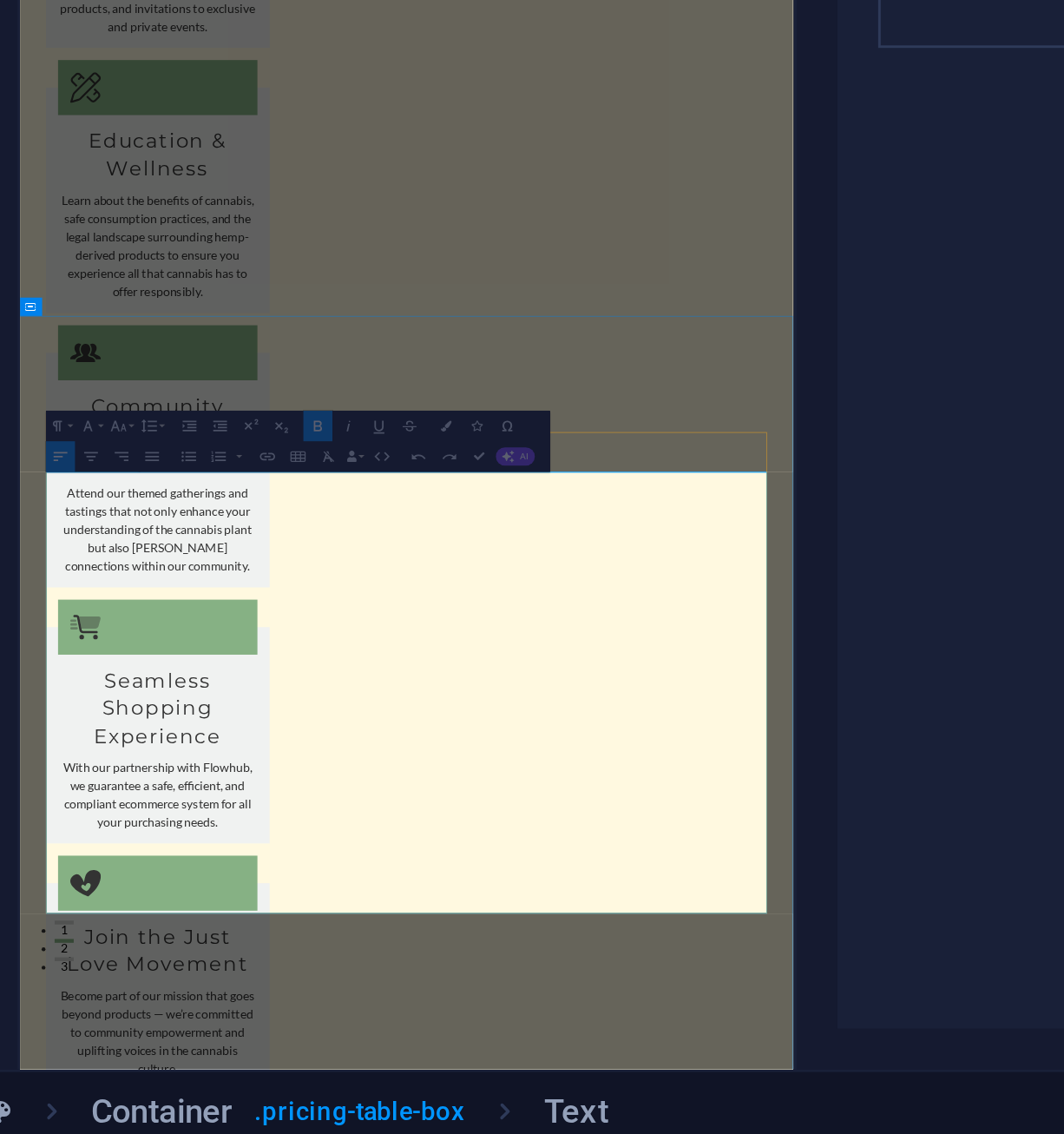
drag, startPoint x: 214, startPoint y: 1216, endPoint x: 59, endPoint y: 1224, distance: 155.2
drag, startPoint x: 59, startPoint y: 1224, endPoint x: 234, endPoint y: 1223, distance: 175.0
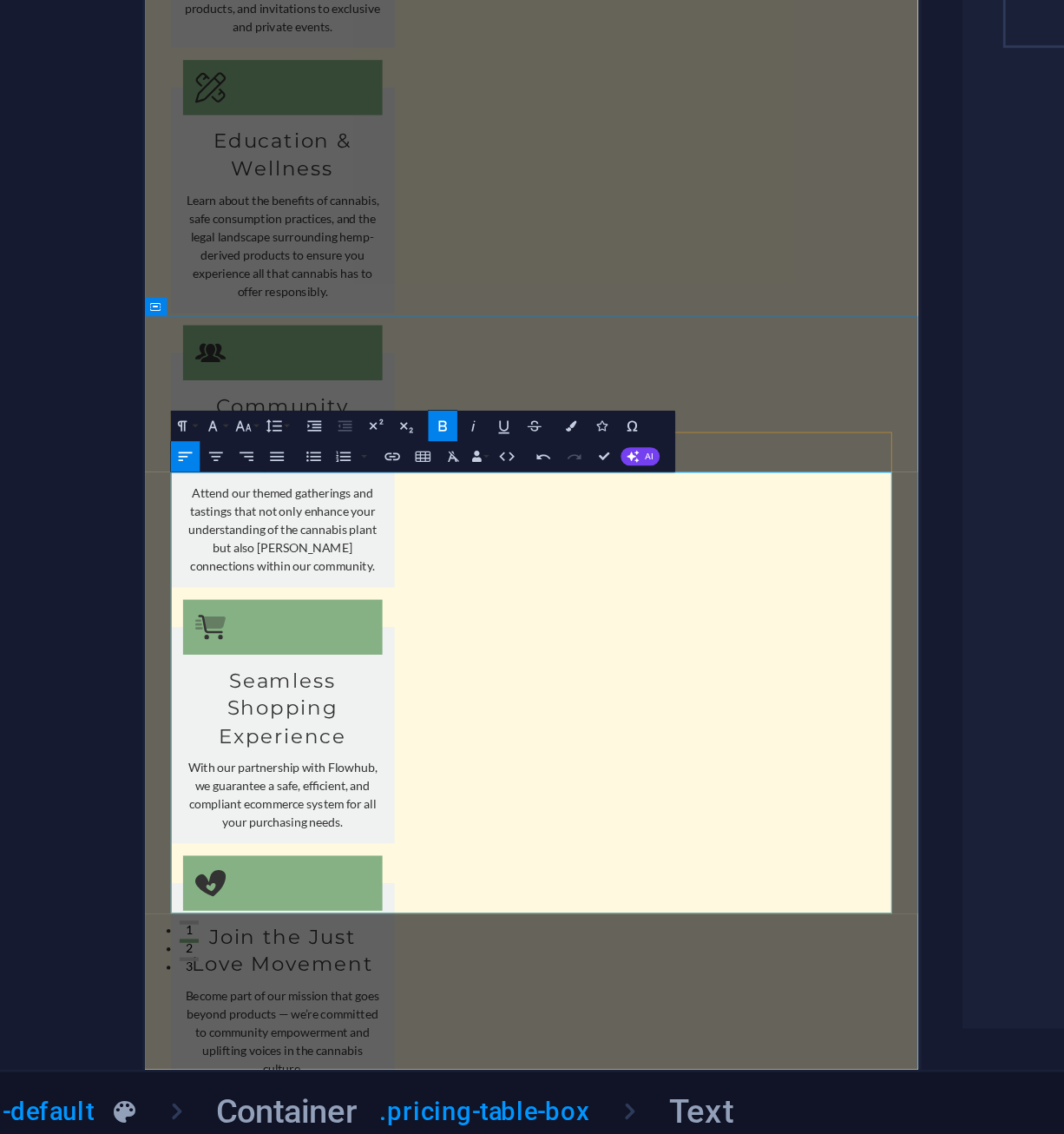
drag, startPoint x: 377, startPoint y: 947, endPoint x: 181, endPoint y: 951, distance: 196.0
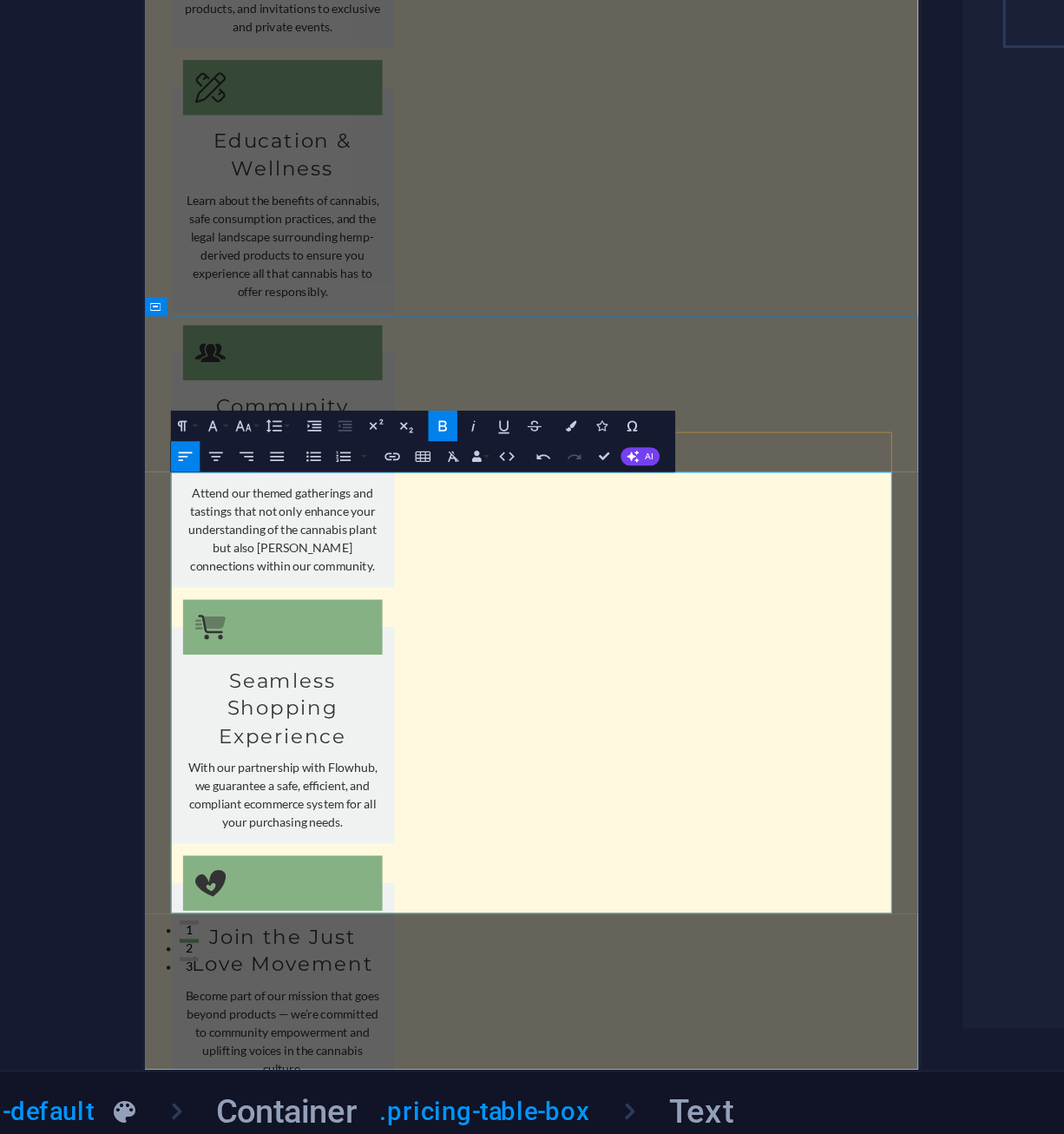
click at [403, 887] on button "Font Family" at bounding box center [399, 887] width 10 height 11
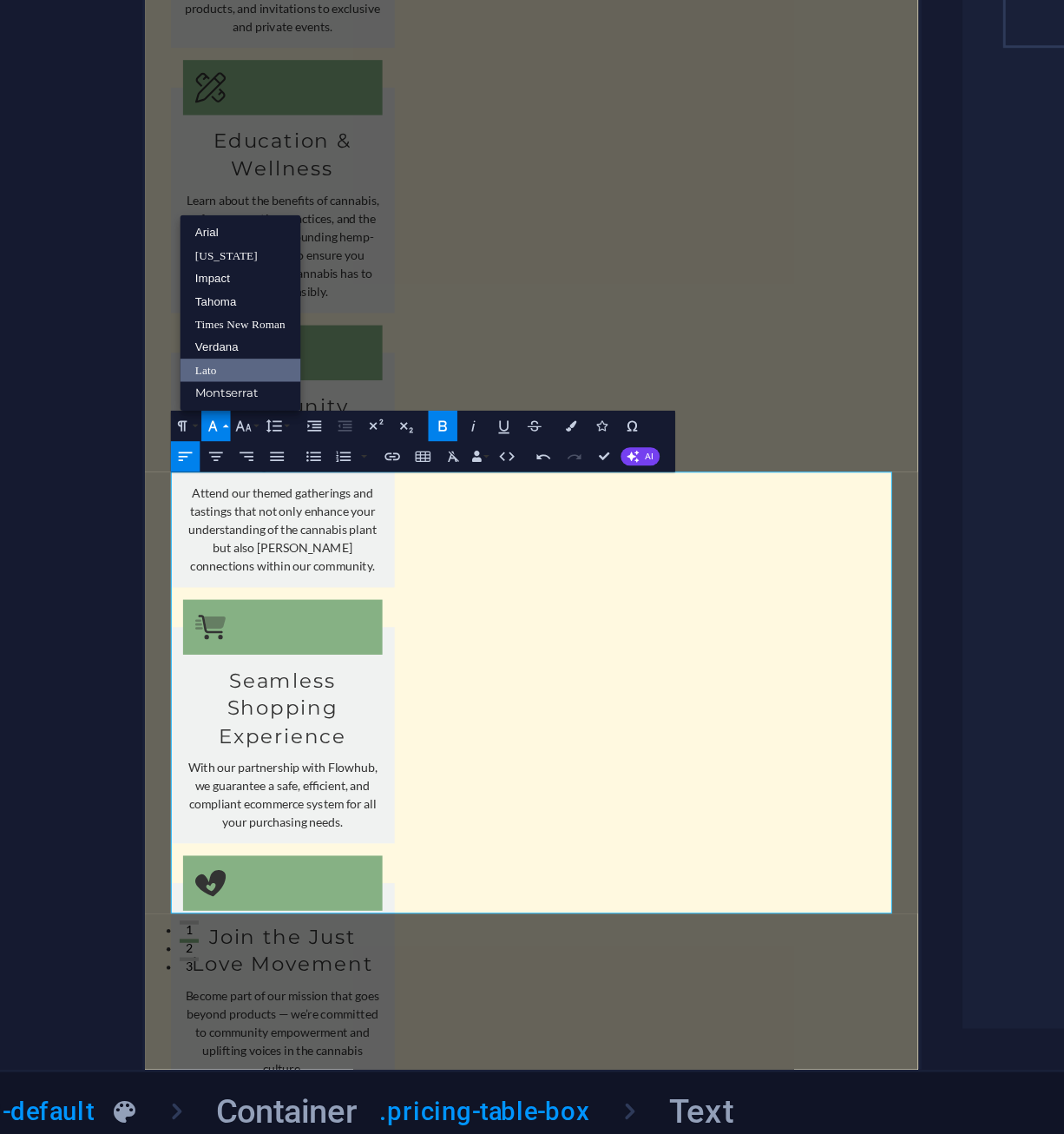
scroll to position [0, 0]
click at [414, 827] on link "[US_STATE]" at bounding box center [407, 828] width 41 height 8
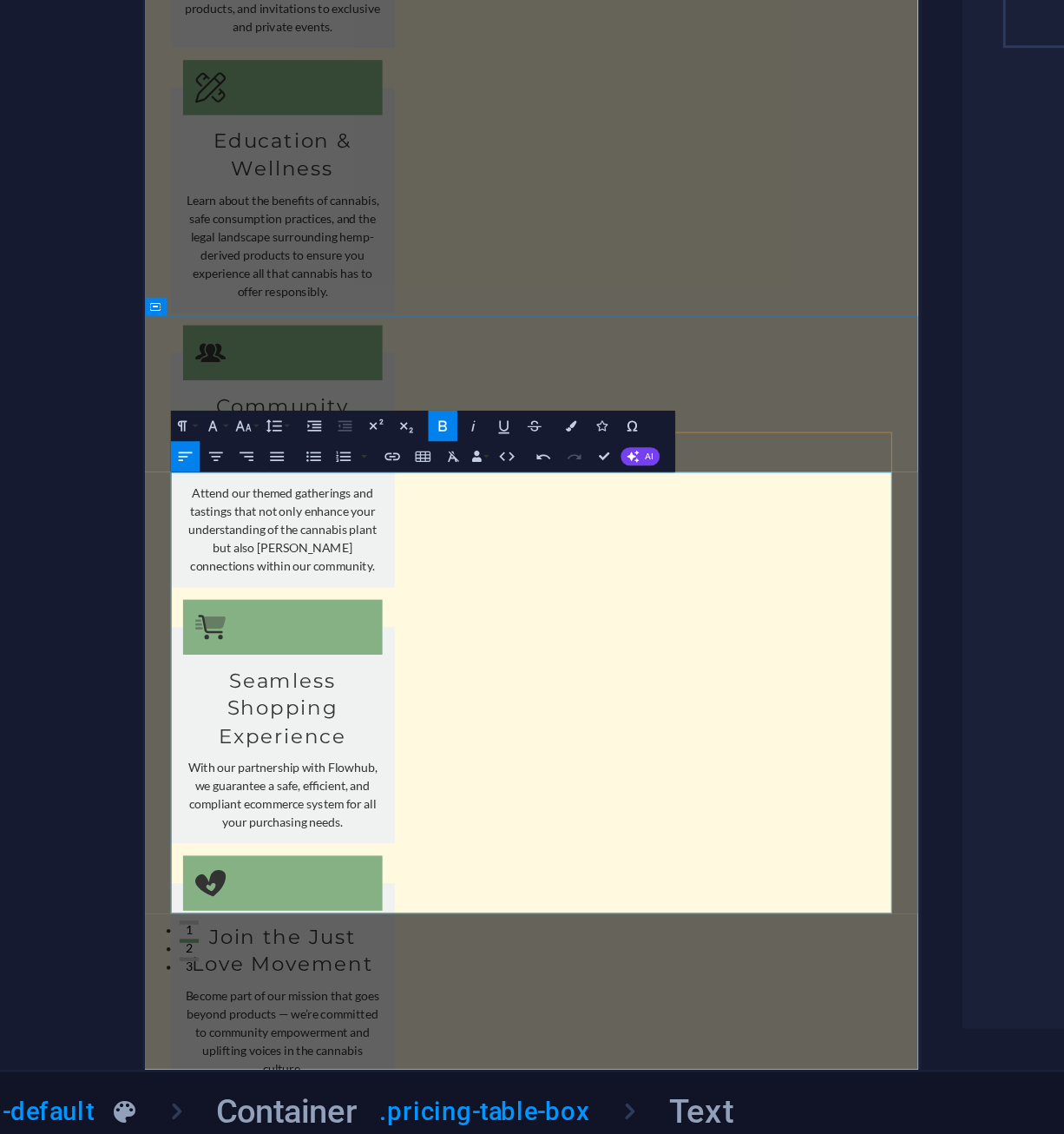
click at [398, 884] on icon "button" at bounding box center [397, 887] width 6 height 6
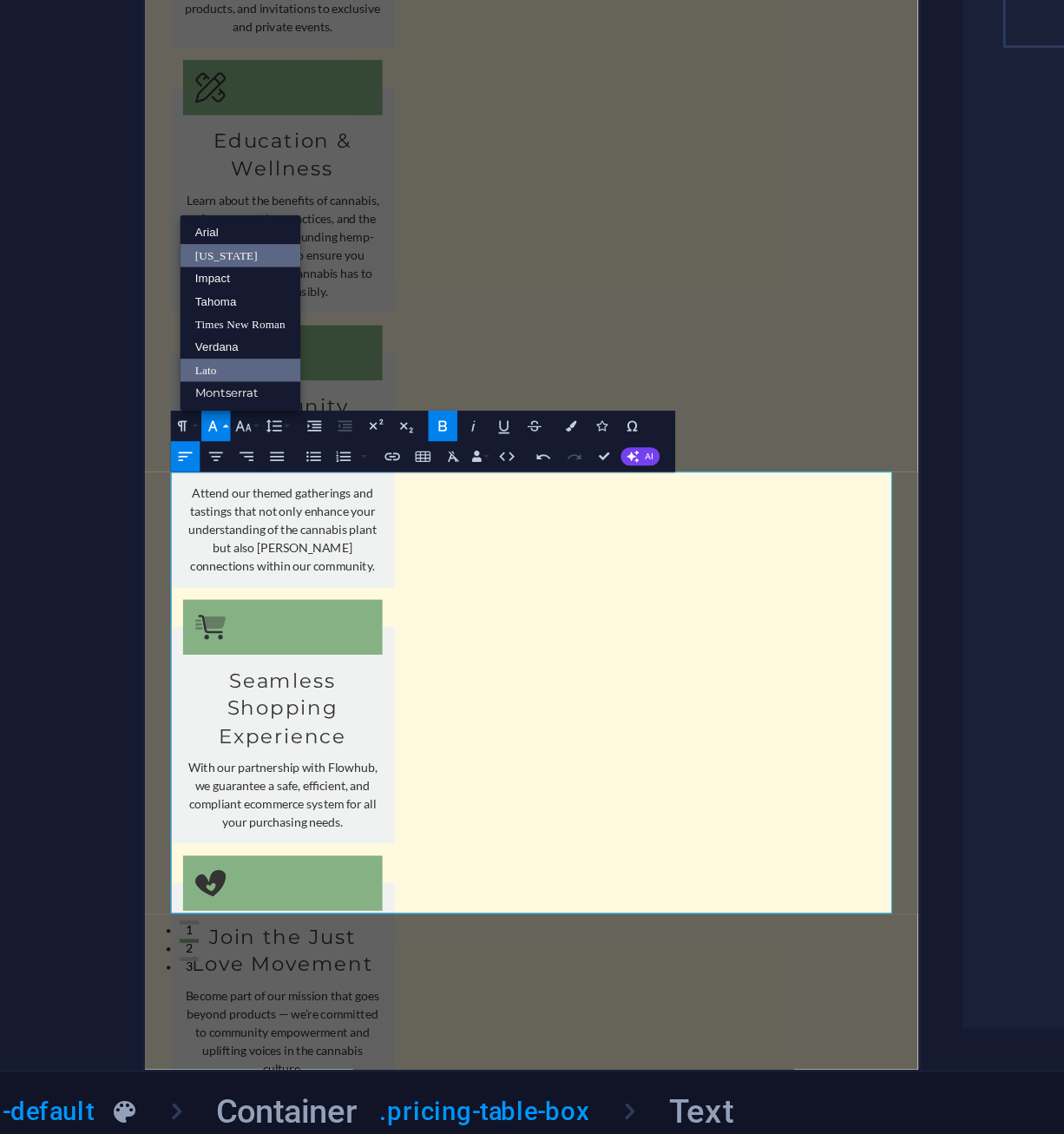
click at [403, 827] on link "[US_STATE]" at bounding box center [407, 828] width 41 height 8
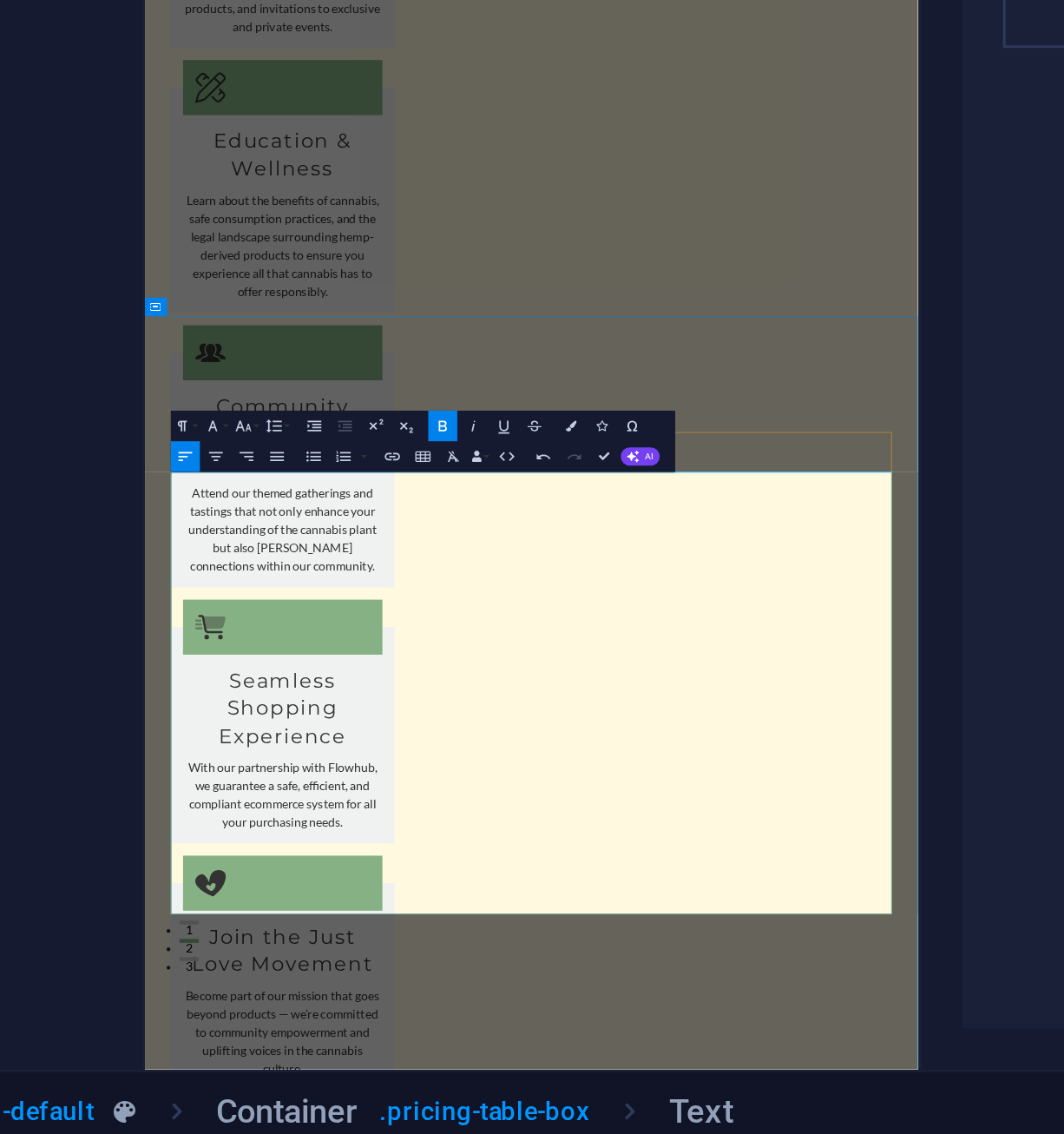
drag, startPoint x: 413, startPoint y: 1115, endPoint x: 173, endPoint y: 1113, distance: 240.0
click at [400, 888] on icon "button" at bounding box center [397, 887] width 6 height 6
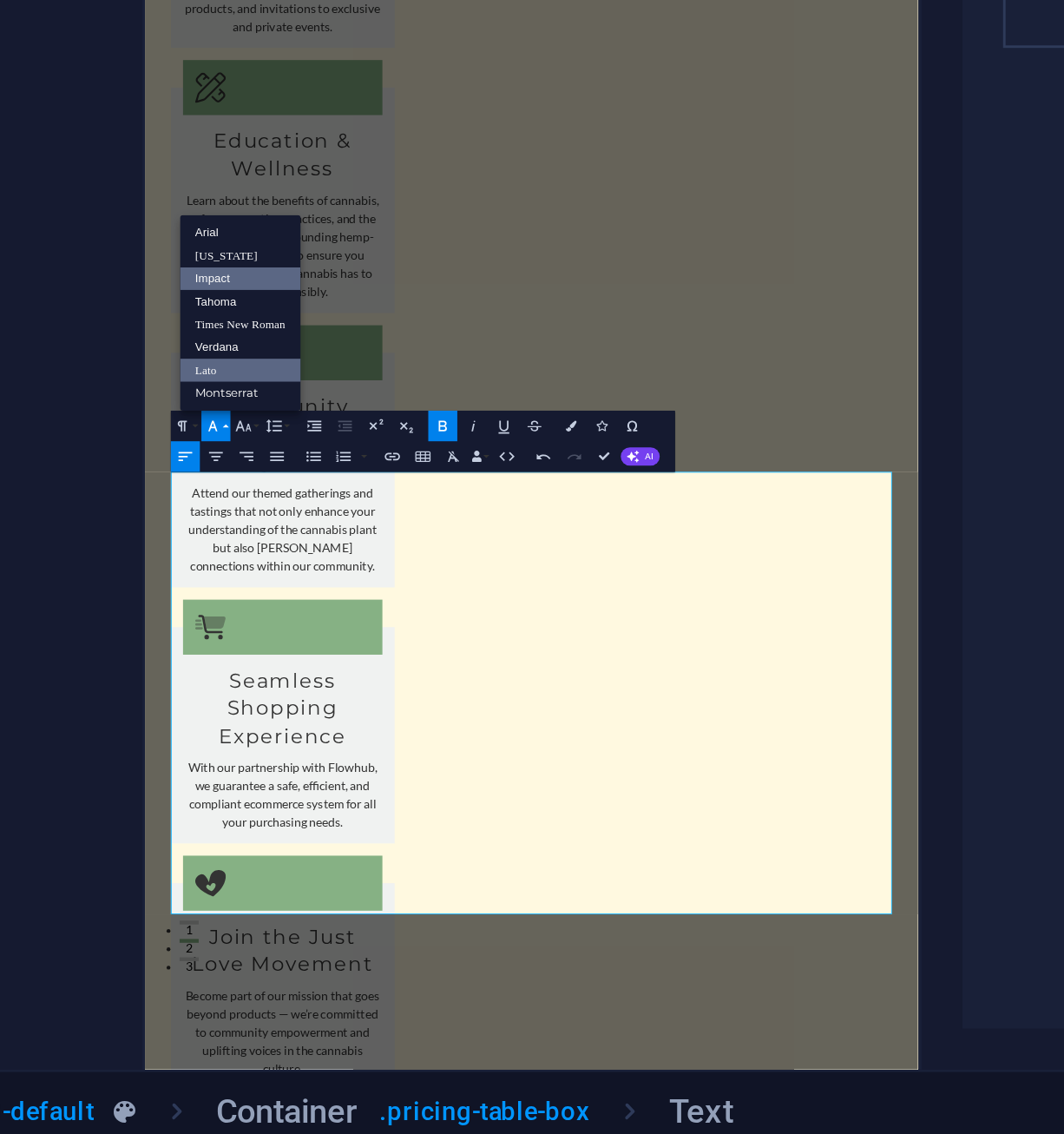
click at [410, 834] on link "Impact" at bounding box center [407, 836] width 41 height 8
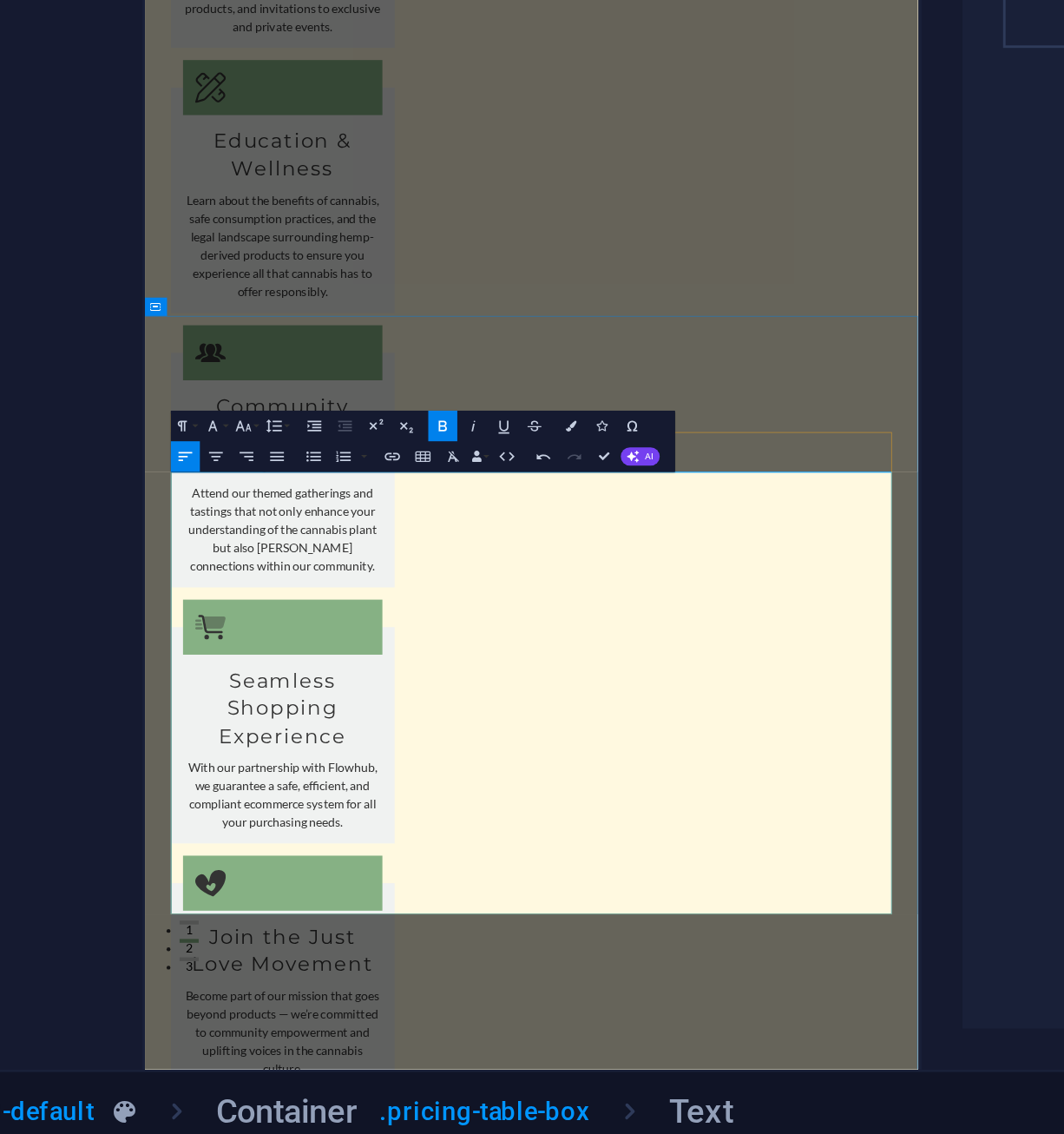
click at [400, 886] on icon "button" at bounding box center [397, 887] width 6 height 6
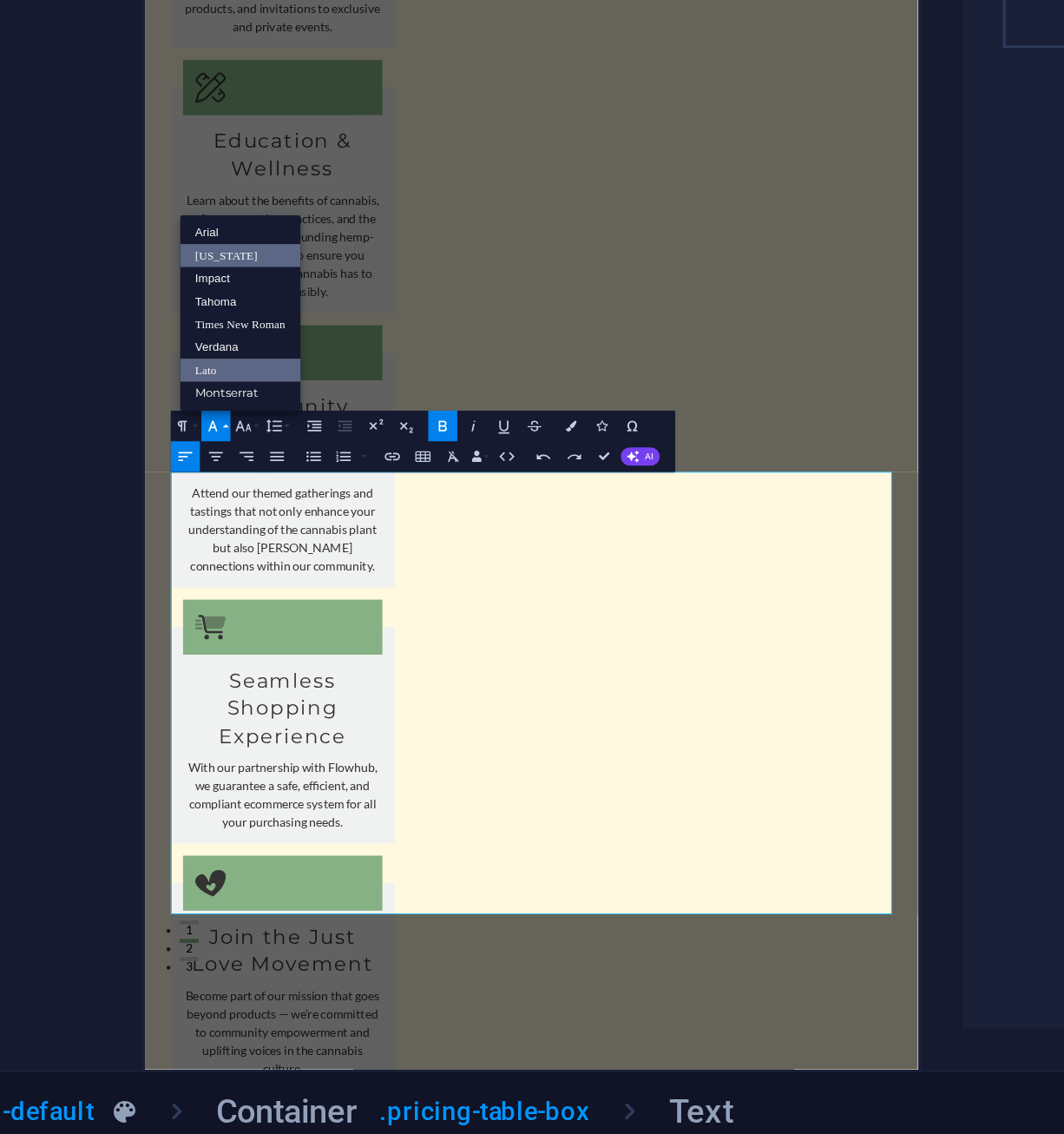
click at [412, 833] on link "[US_STATE]" at bounding box center [407, 828] width 41 height 8
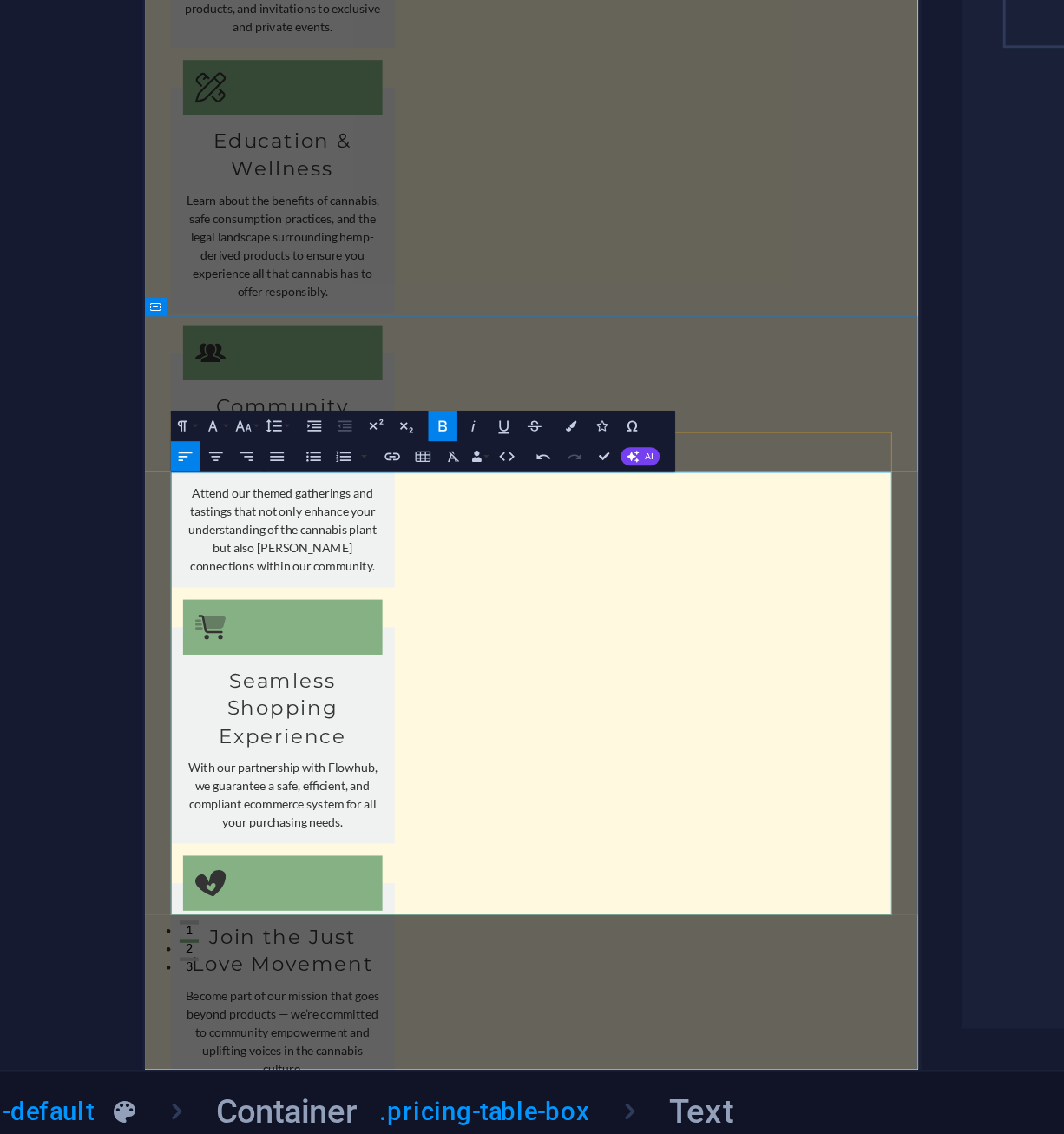
drag, startPoint x: 370, startPoint y: 1164, endPoint x: 165, endPoint y: 1179, distance: 205.5
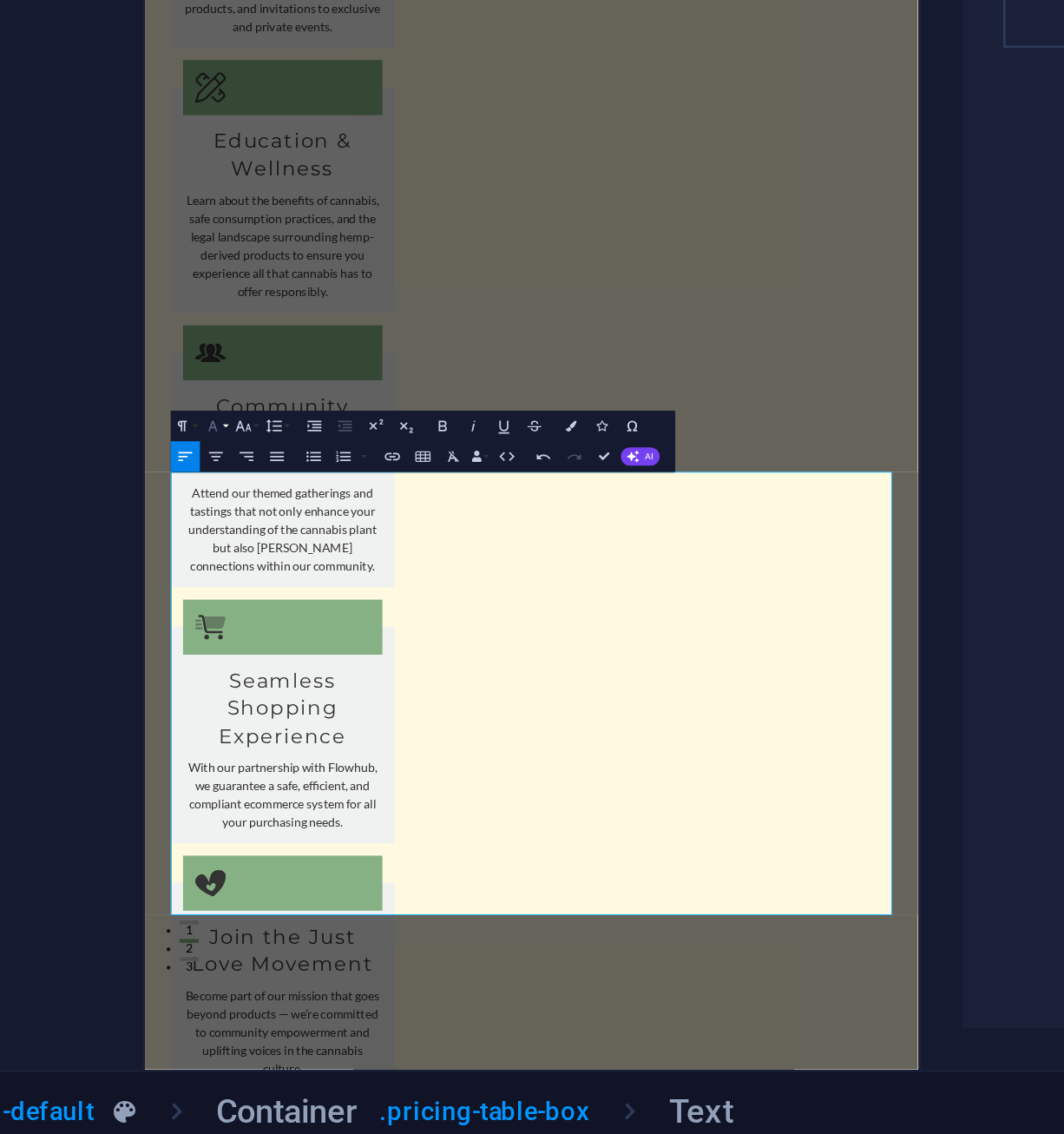
click at [402, 888] on button "Font Family" at bounding box center [399, 887] width 10 height 11
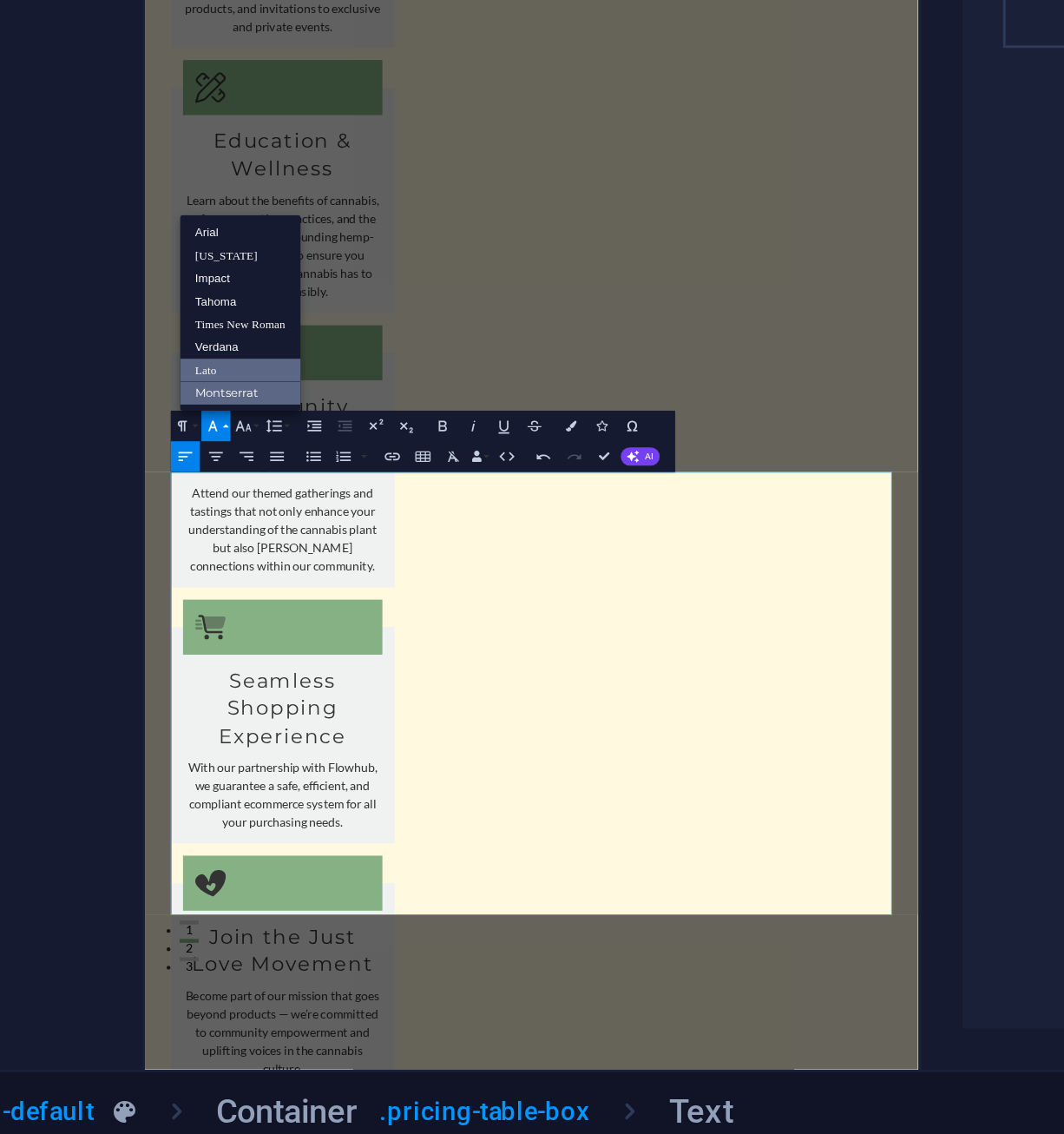
click at [414, 877] on link "Montserrat" at bounding box center [407, 875] width 41 height 8
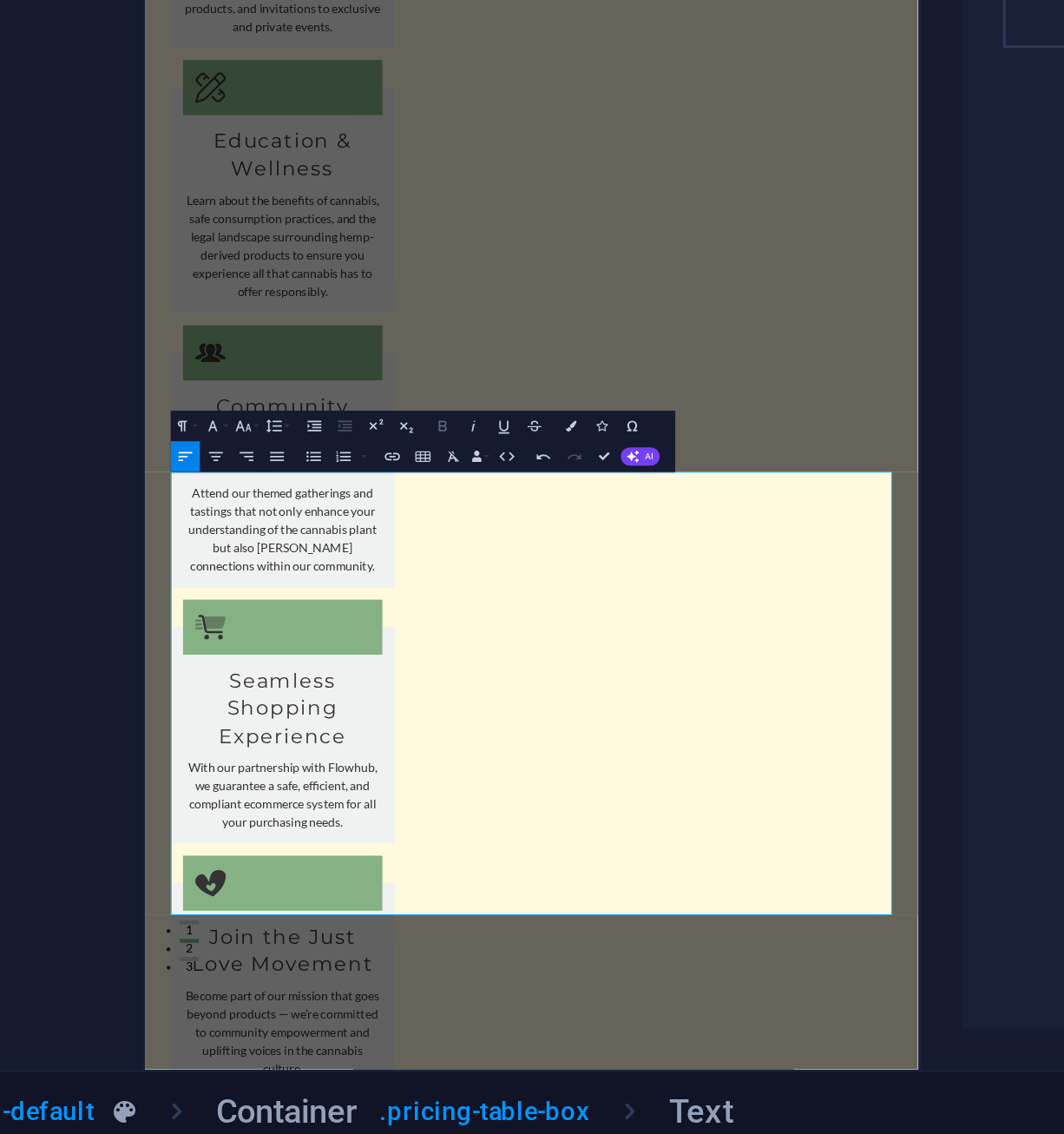
click at [479, 886] on icon "button" at bounding box center [477, 887] width 6 height 6
click at [403, 886] on button "Font Family" at bounding box center [399, 887] width 10 height 11
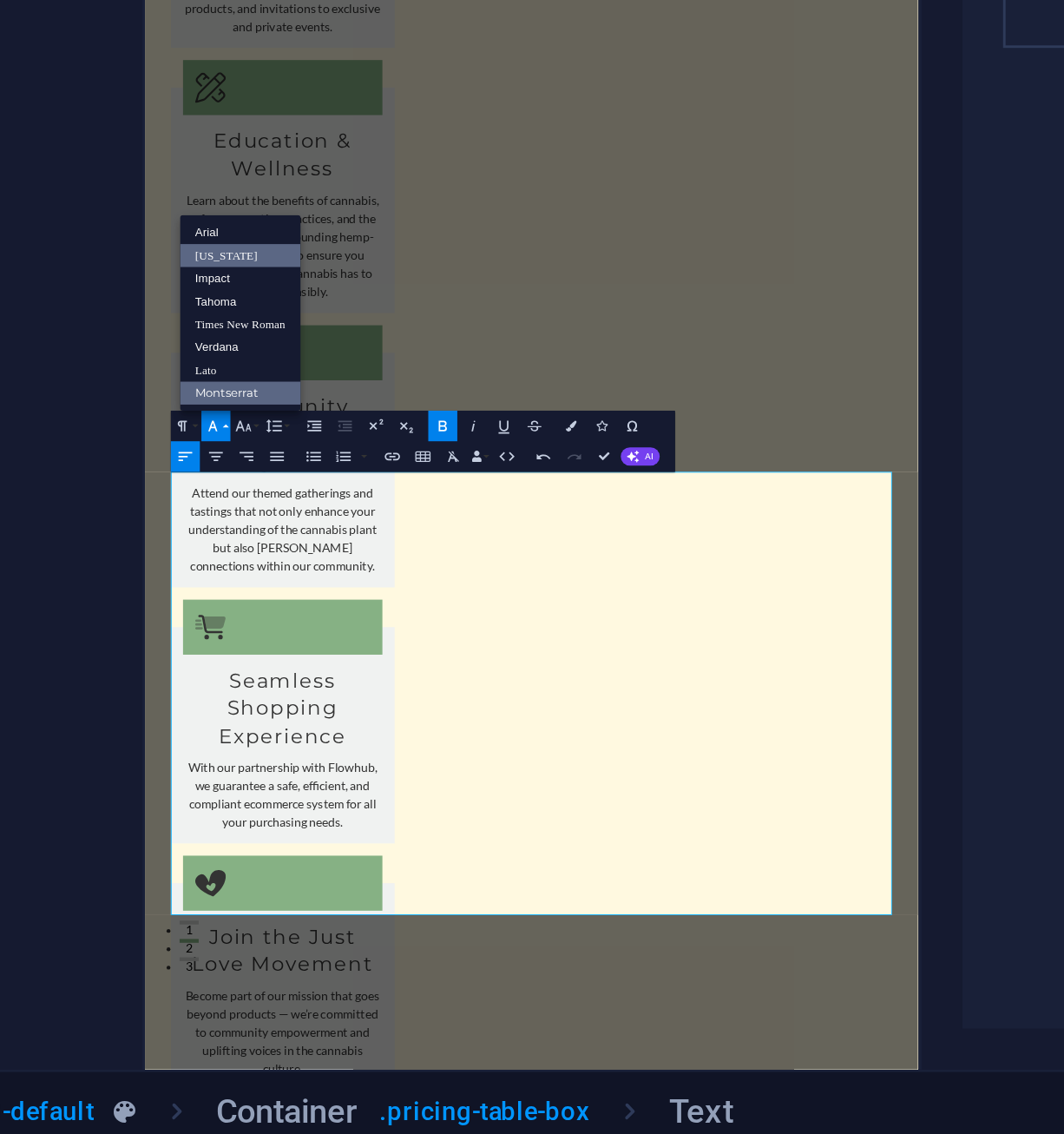
click at [418, 828] on link "[US_STATE]" at bounding box center [407, 828] width 41 height 8
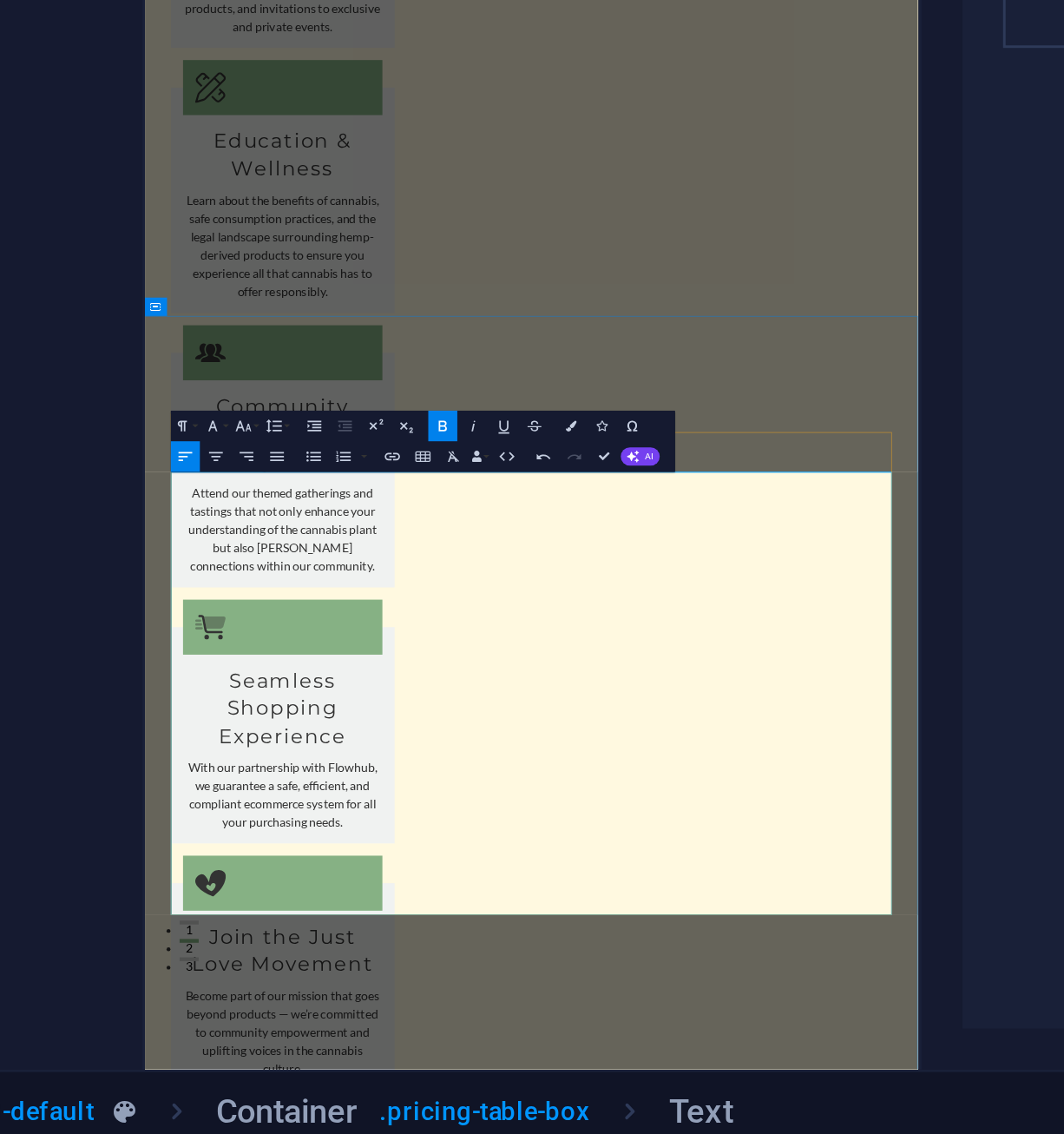
drag, startPoint x: 681, startPoint y: 1299, endPoint x: 180, endPoint y: 1320, distance: 501.4
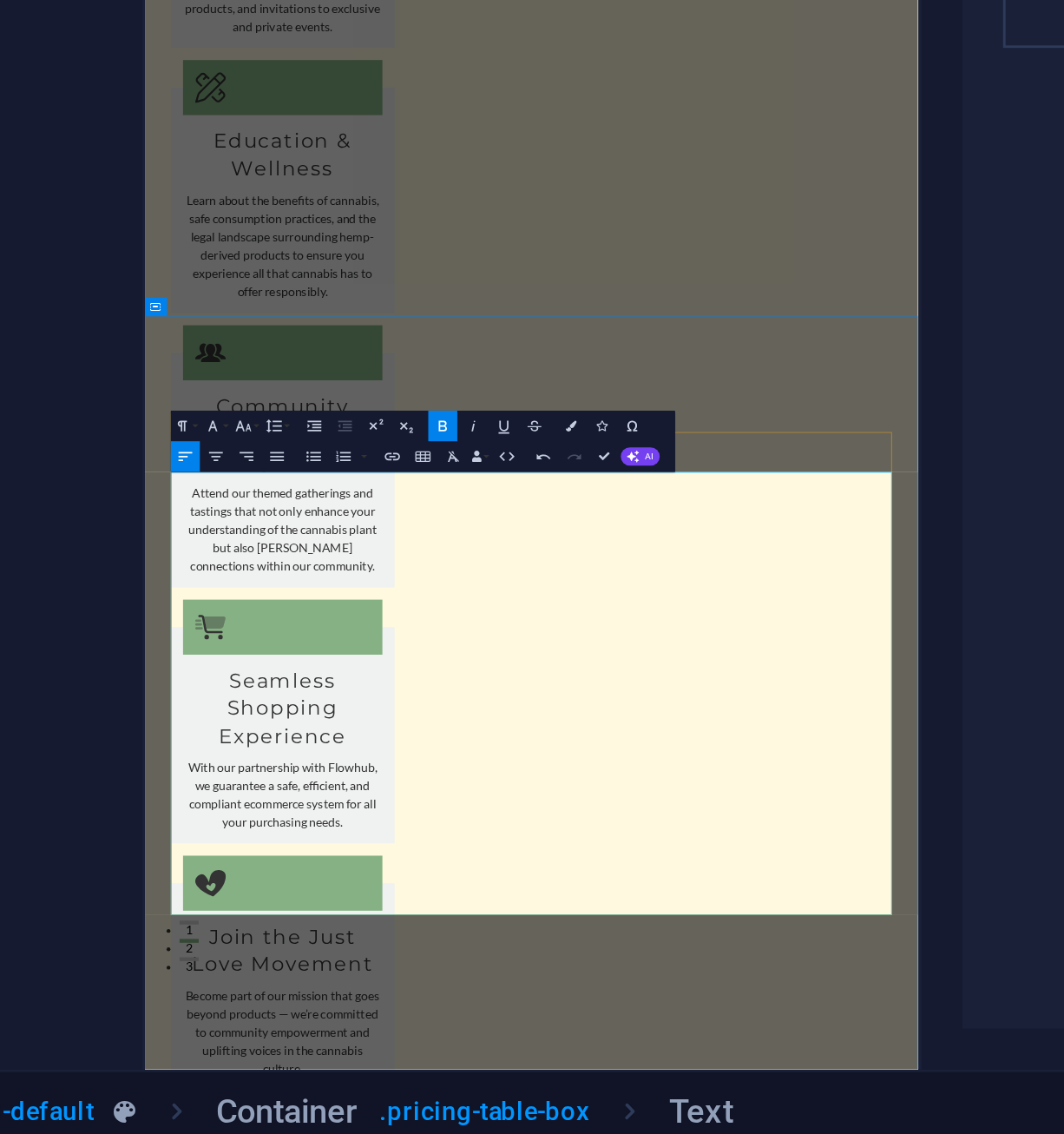
drag, startPoint x: 348, startPoint y: 1276, endPoint x: 170, endPoint y: 1278, distance: 178.0
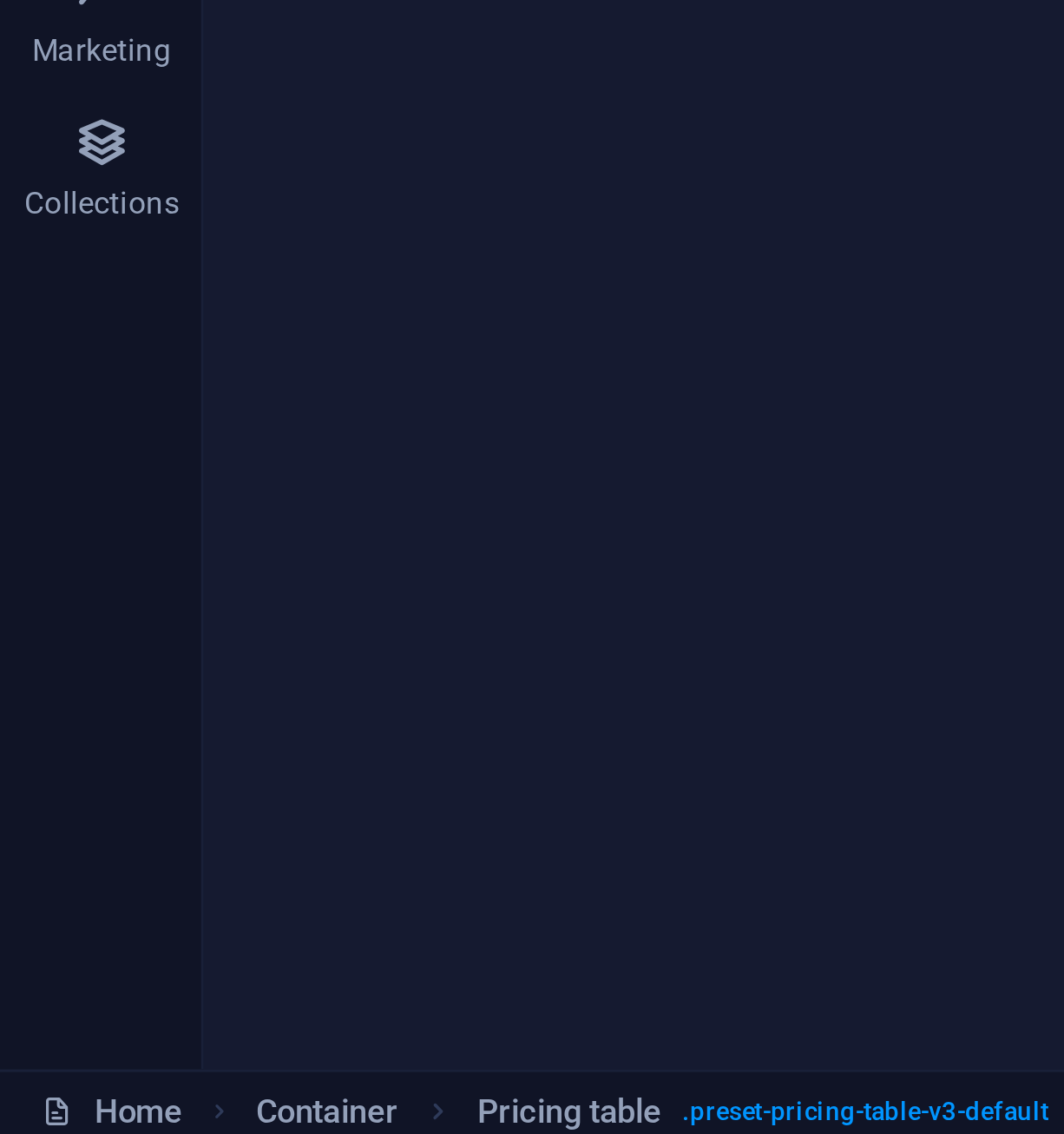
scroll to position [0, 5]
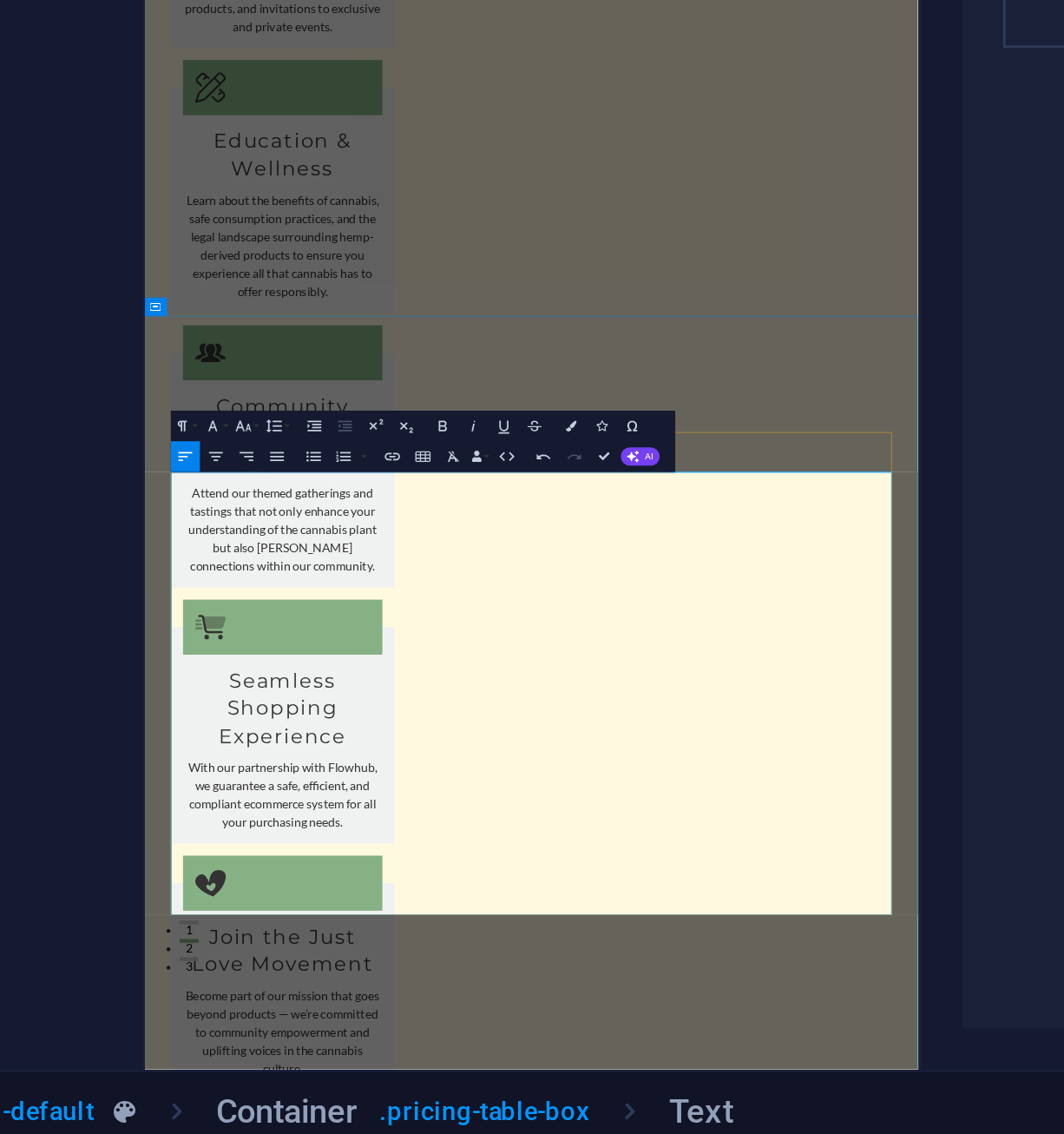
drag, startPoint x: 464, startPoint y: 1277, endPoint x: 182, endPoint y: 1280, distance: 282.0
click at [402, 886] on button "Font Family" at bounding box center [399, 887] width 10 height 11
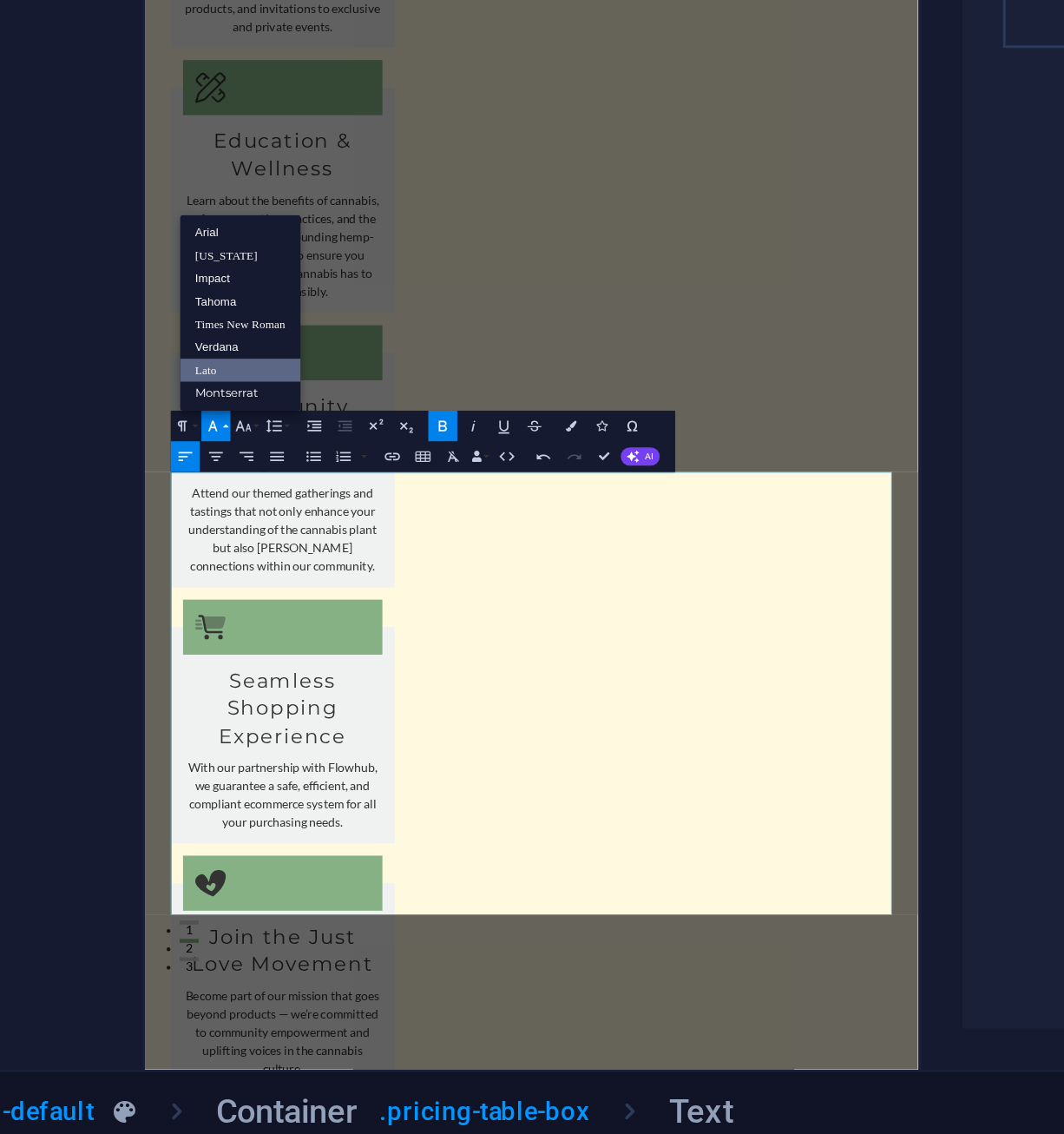
scroll to position [0, 0]
click at [409, 830] on link "[US_STATE]" at bounding box center [407, 828] width 41 height 8
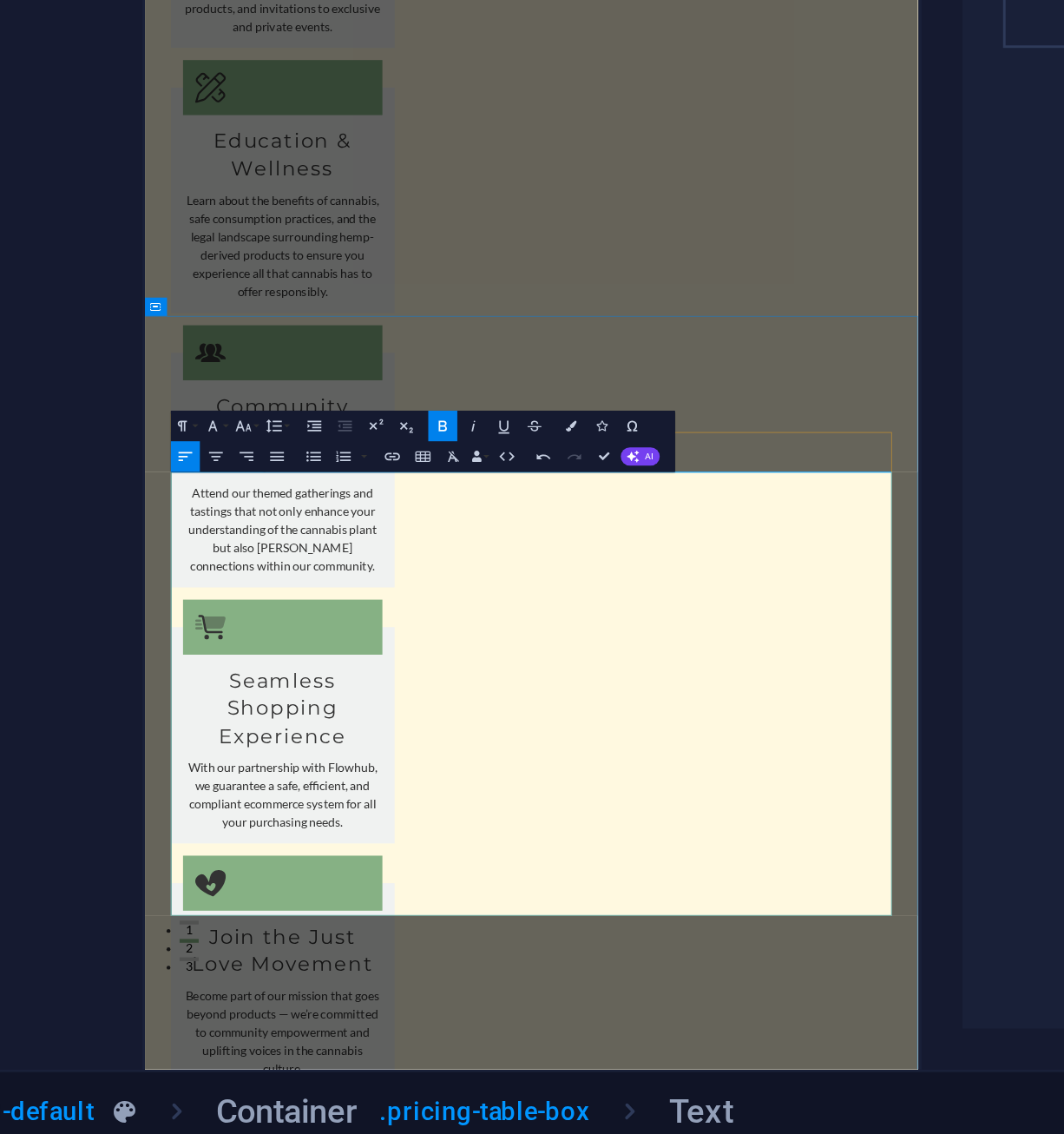
drag, startPoint x: 180, startPoint y: 1187, endPoint x: 686, endPoint y: 1179, distance: 506.1
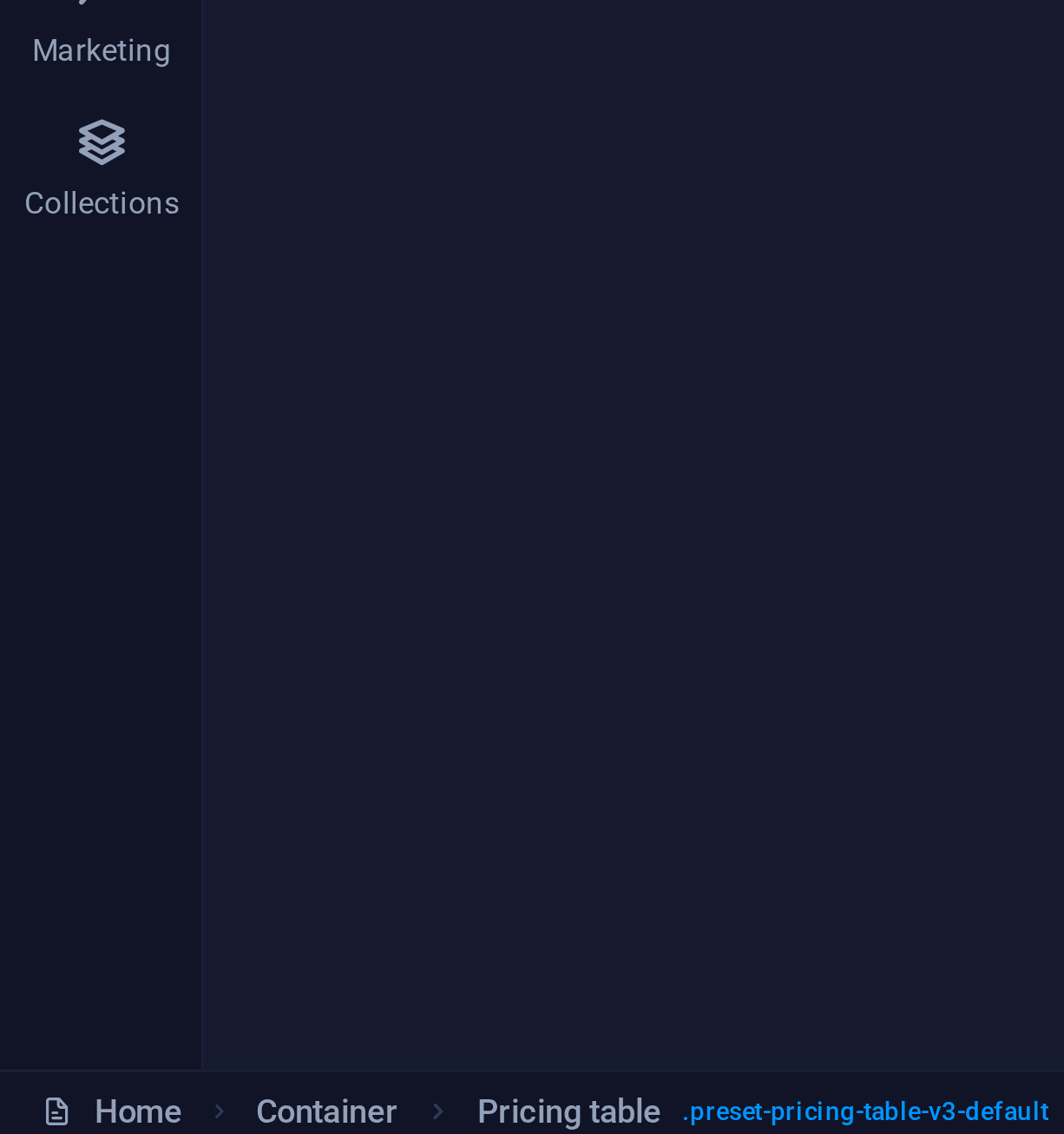
scroll to position [1649, 7]
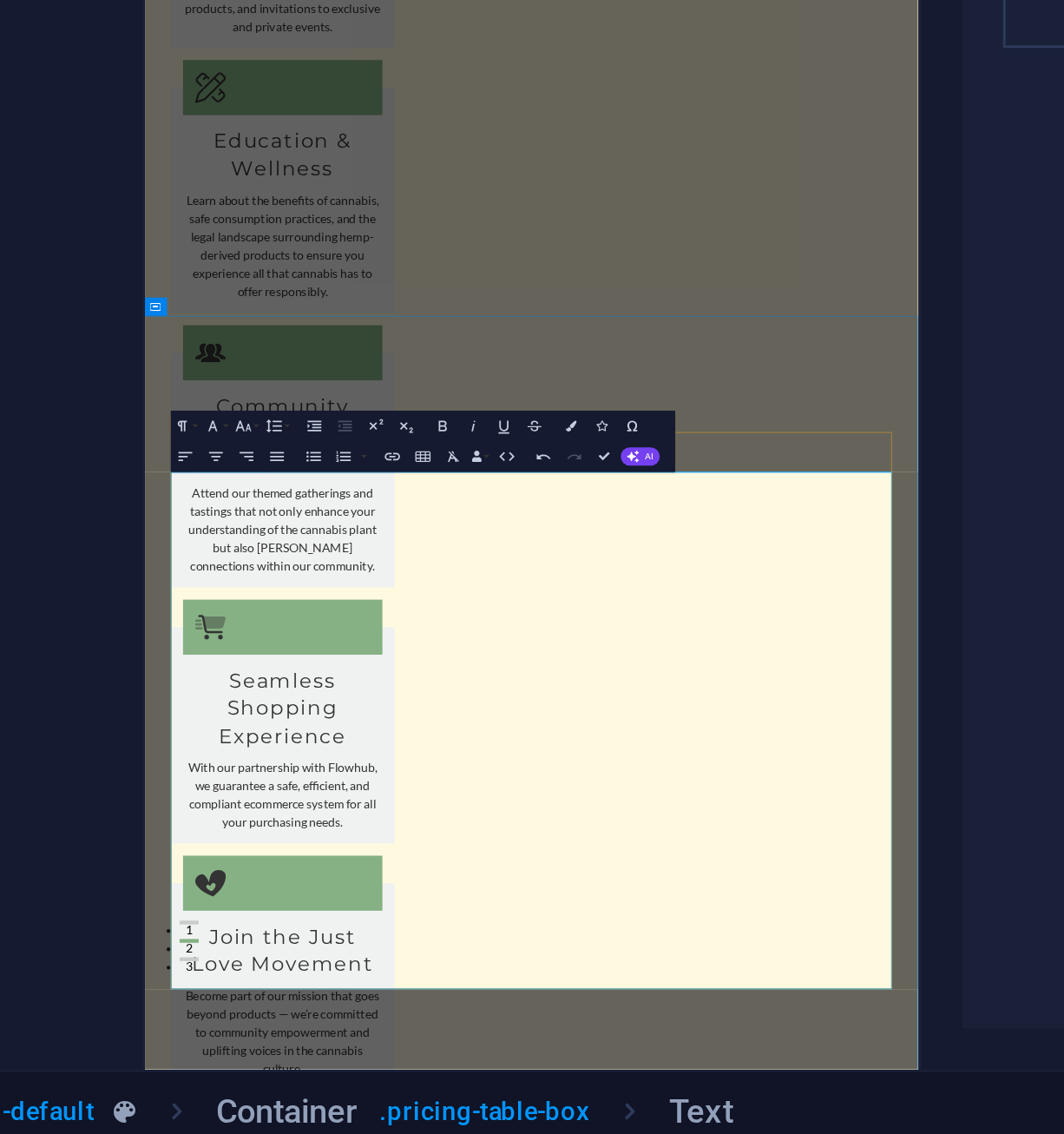
drag, startPoint x: 696, startPoint y: 1132, endPoint x: 150, endPoint y: 1145, distance: 546.2
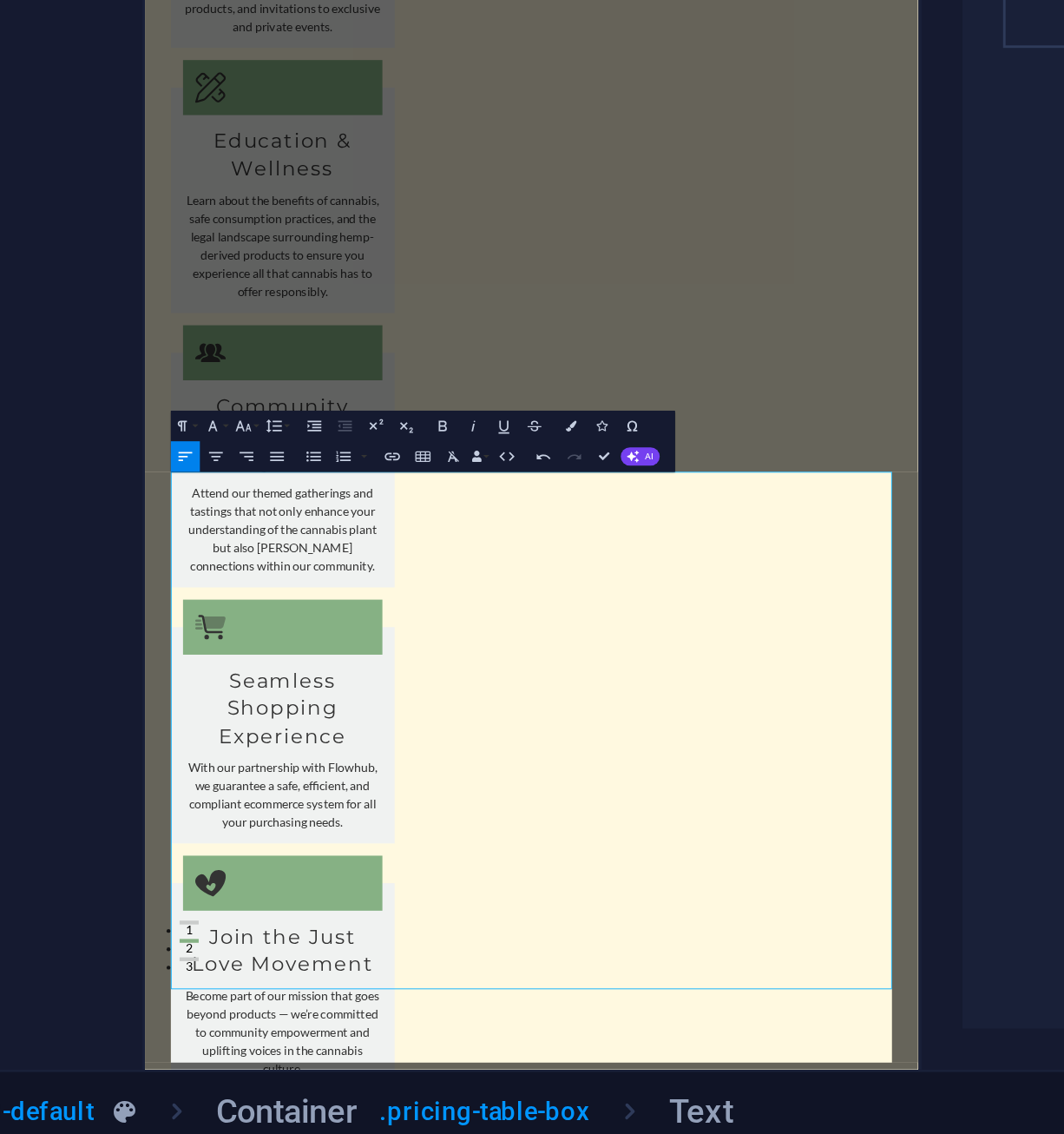
scroll to position [2330, 5]
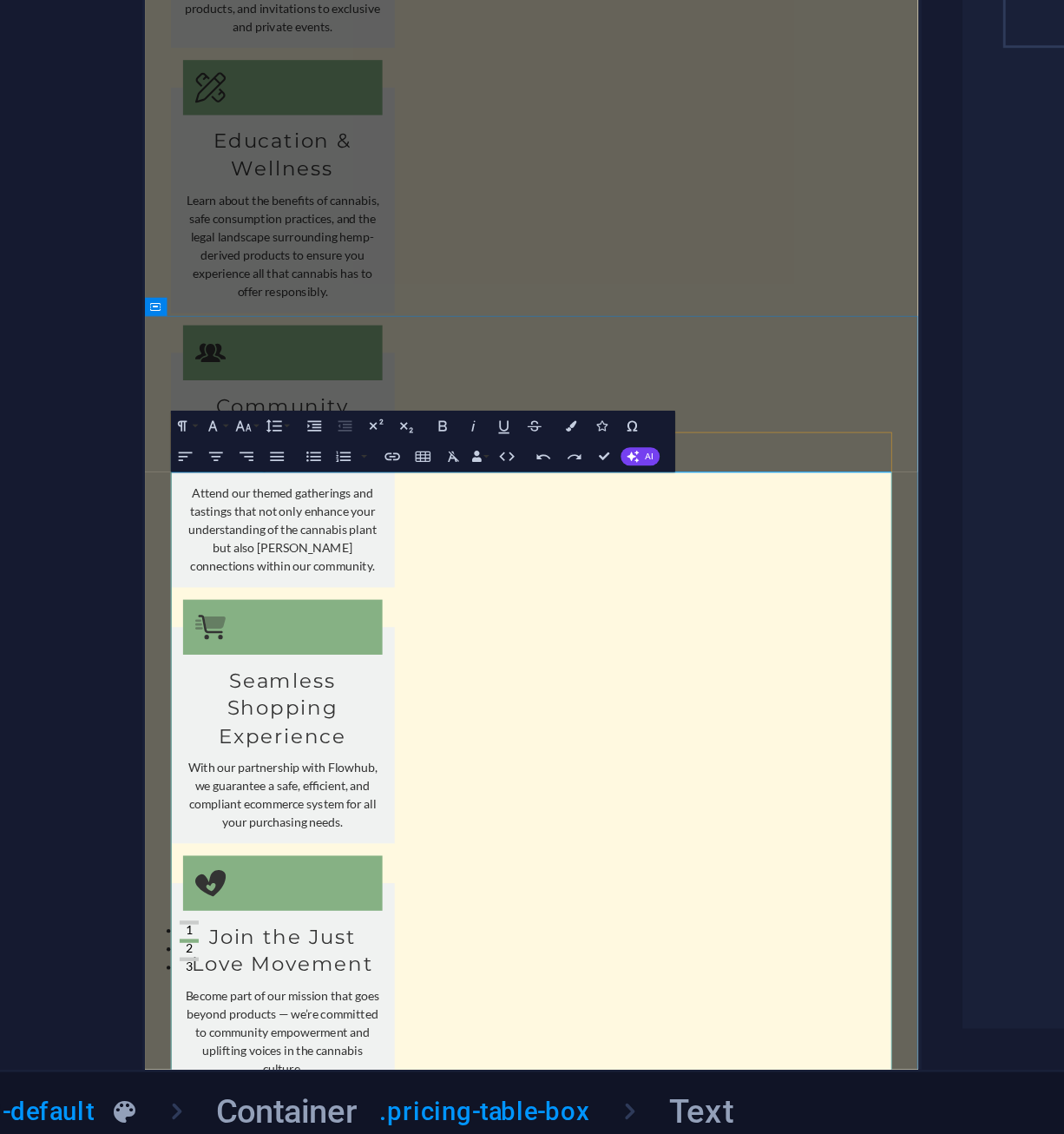
drag, startPoint x: 966, startPoint y: 890, endPoint x: 828, endPoint y: -1189, distance: 2083.6
drag, startPoint x: 968, startPoint y: 1034, endPoint x: 952, endPoint y: 1034, distance: 16.0
drag, startPoint x: 984, startPoint y: 1329, endPoint x: 931, endPoint y: 1329, distance: 53.0
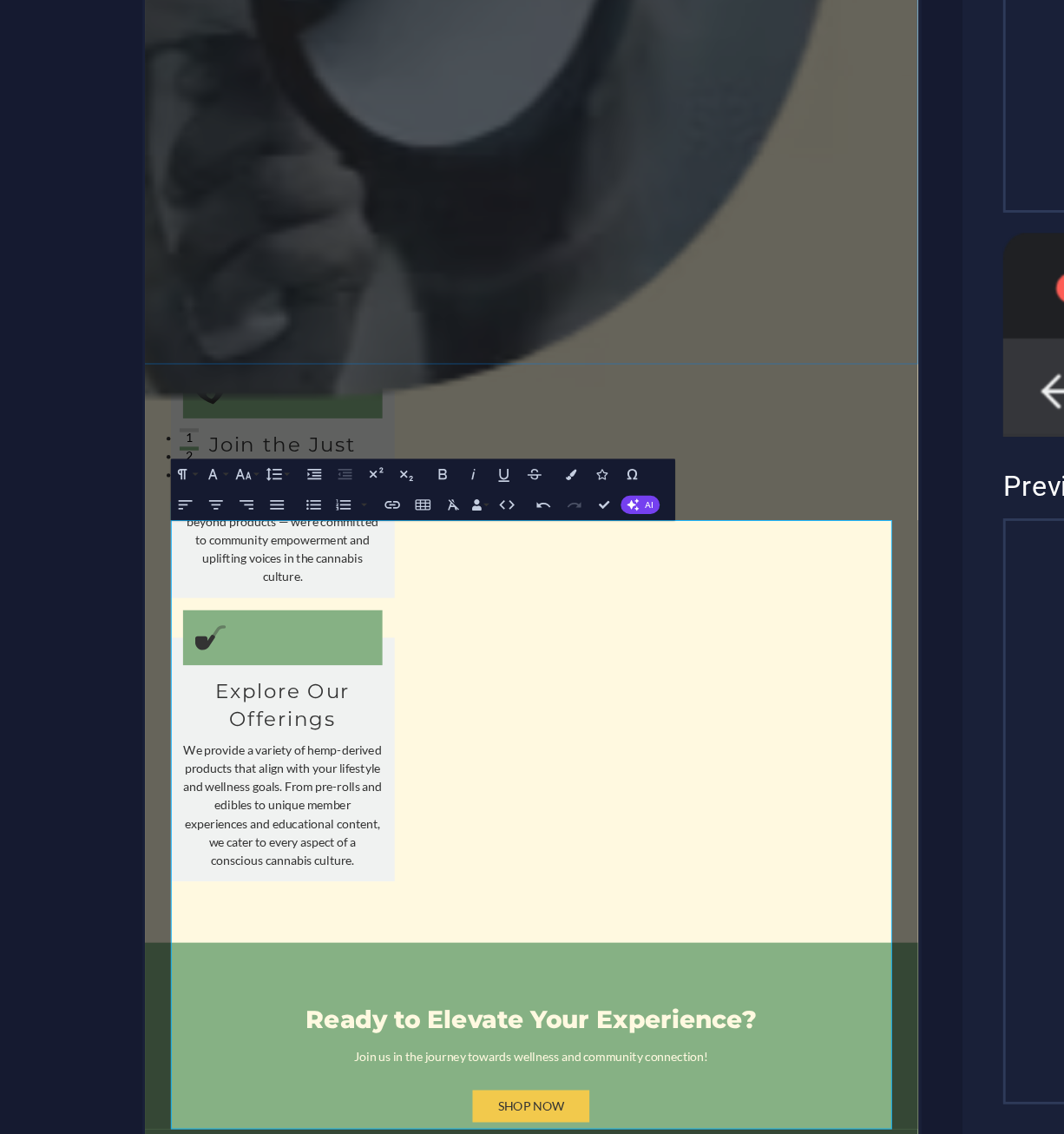
scroll to position [1217, 0]
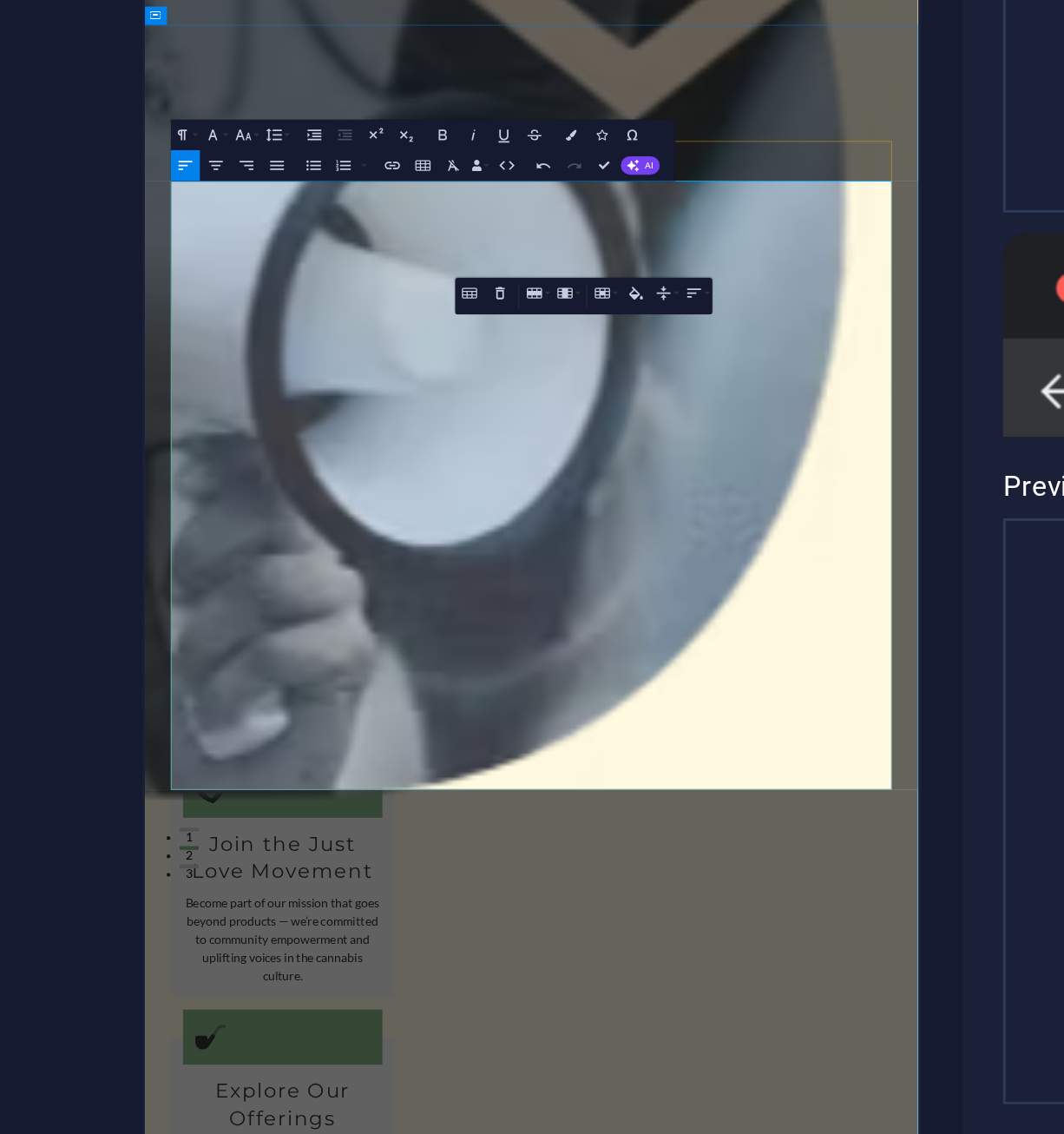
scroll to position [1655, 0]
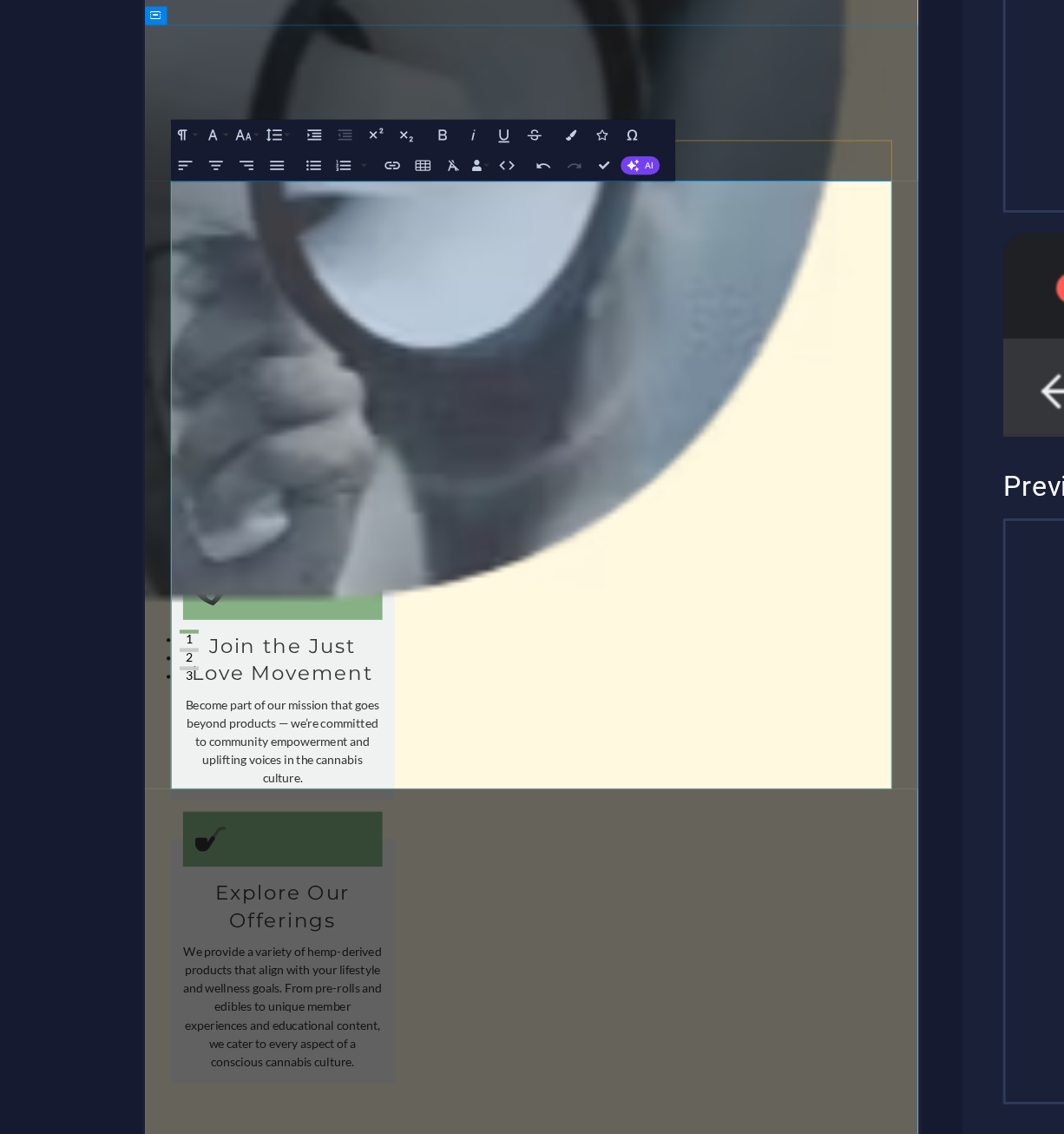
drag, startPoint x: 693, startPoint y: 964, endPoint x: 186, endPoint y: 954, distance: 507.1
drag, startPoint x: 182, startPoint y: 956, endPoint x: 658, endPoint y: 962, distance: 476.0
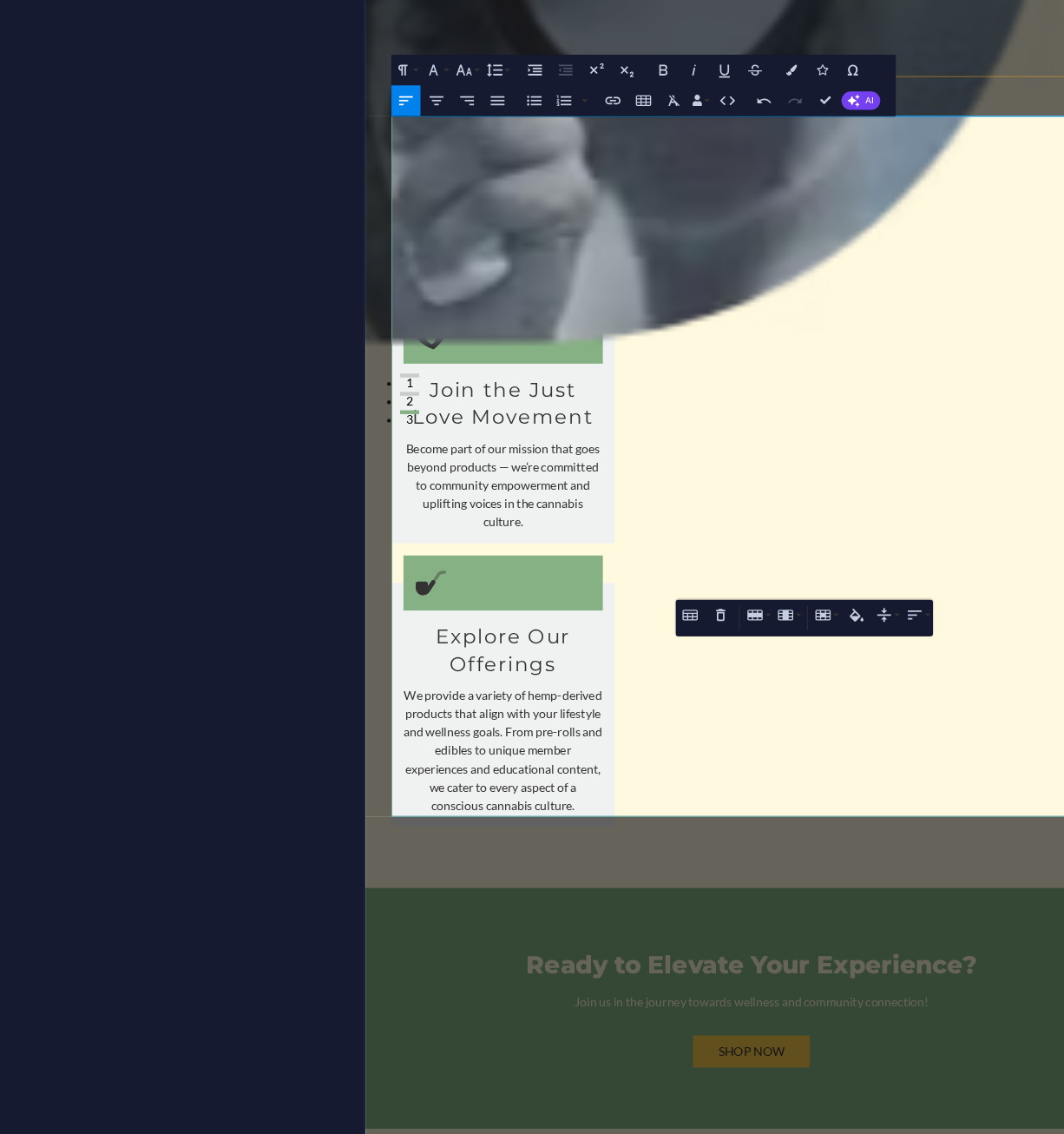
scroll to position [881, 0]
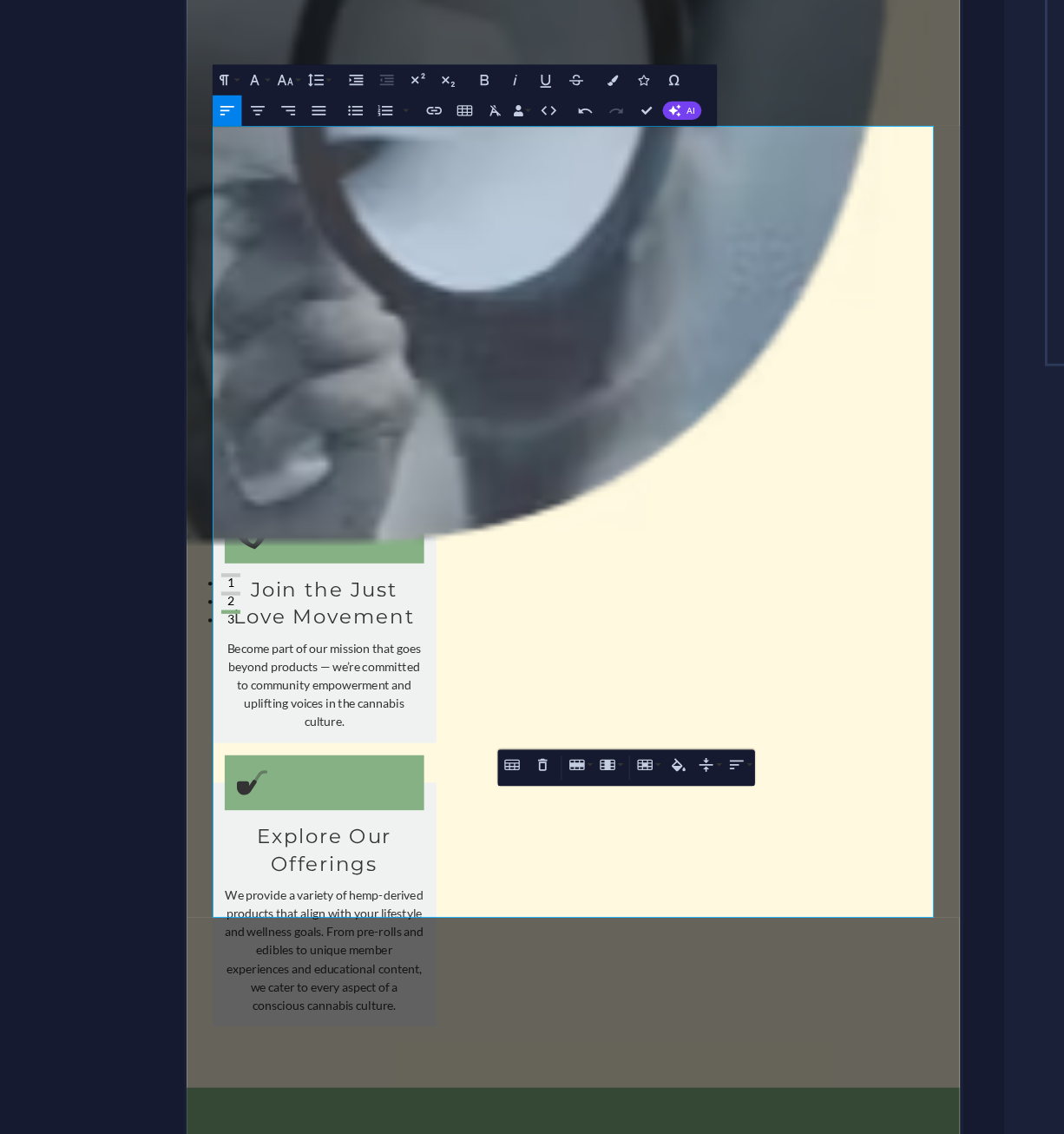
scroll to position [657, 7]
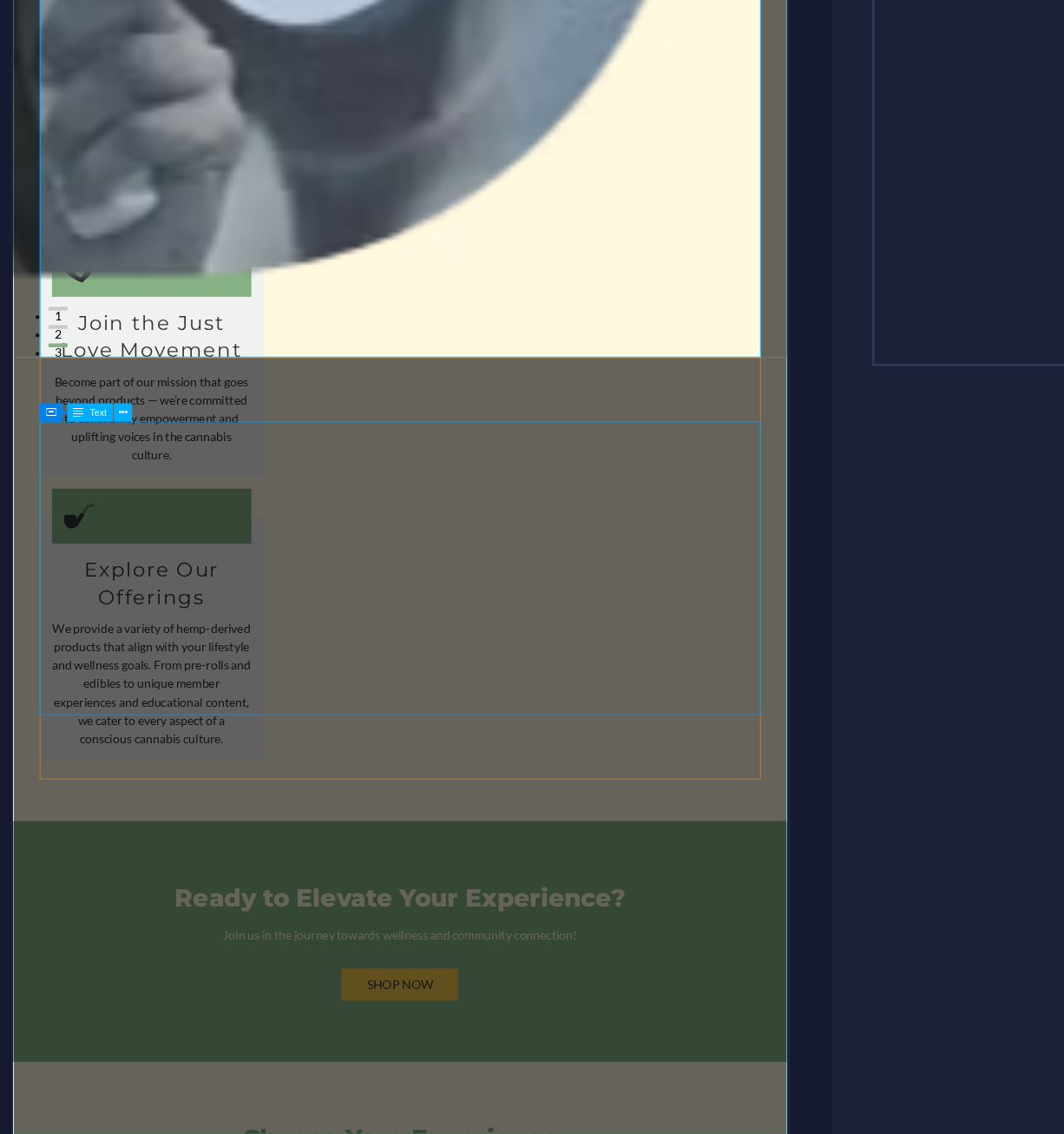
scroll to position [1476, 0]
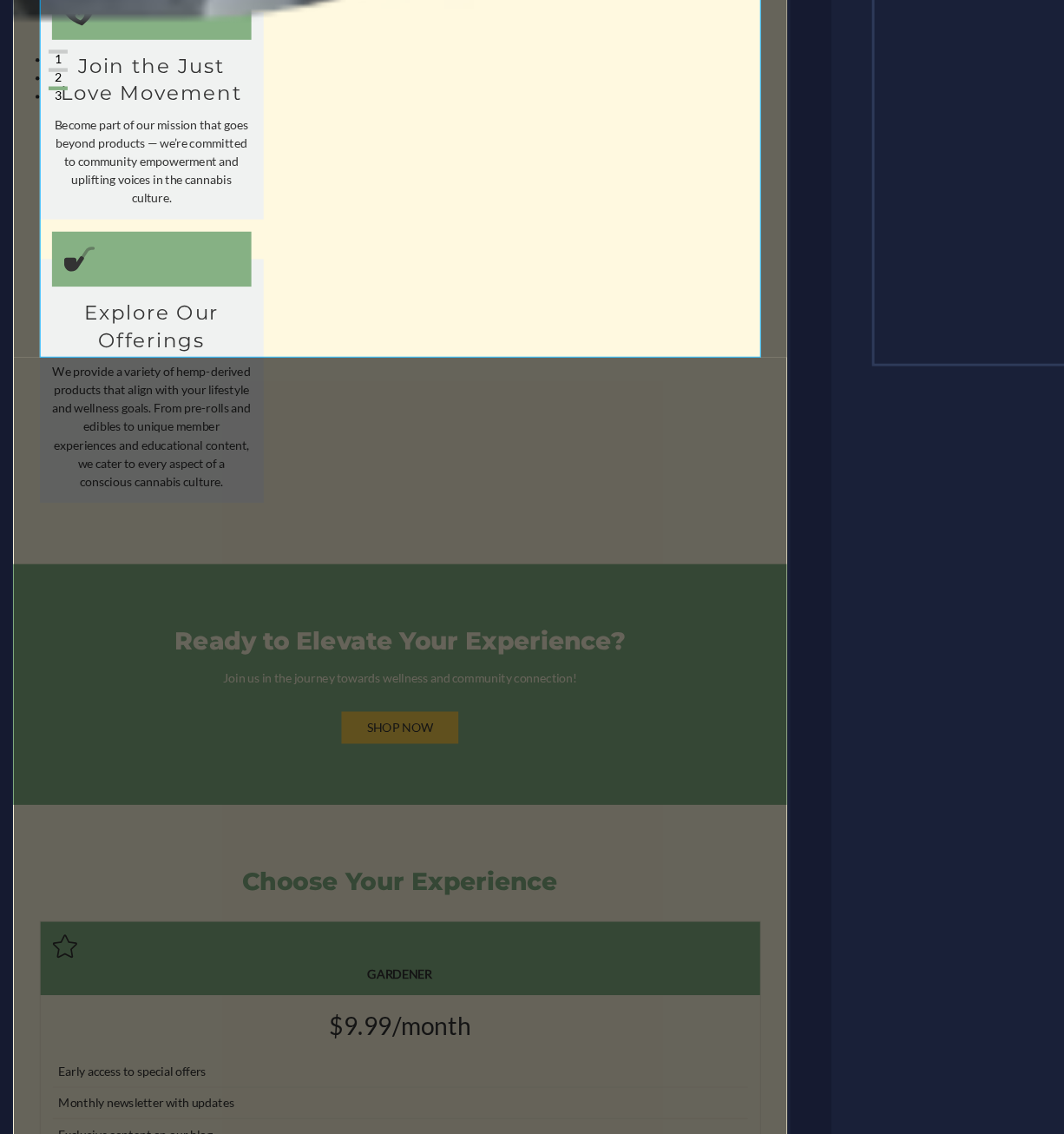
click at [654, 858] on div "Website name mojospowerplant.com Logo Drag files here, click to choose files or…" at bounding box center [851, 623] width 396 height 939
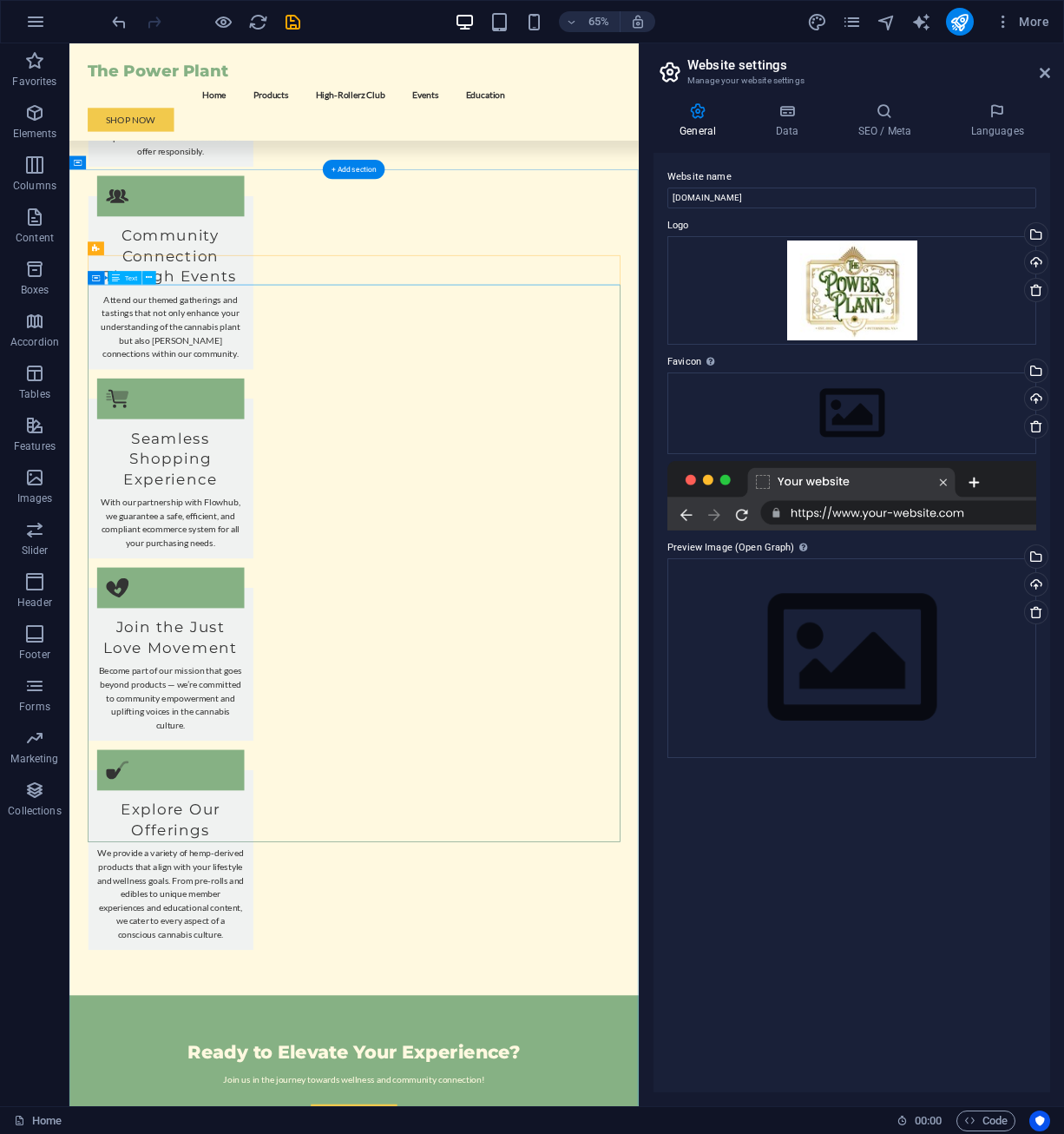
scroll to position [2616, 0]
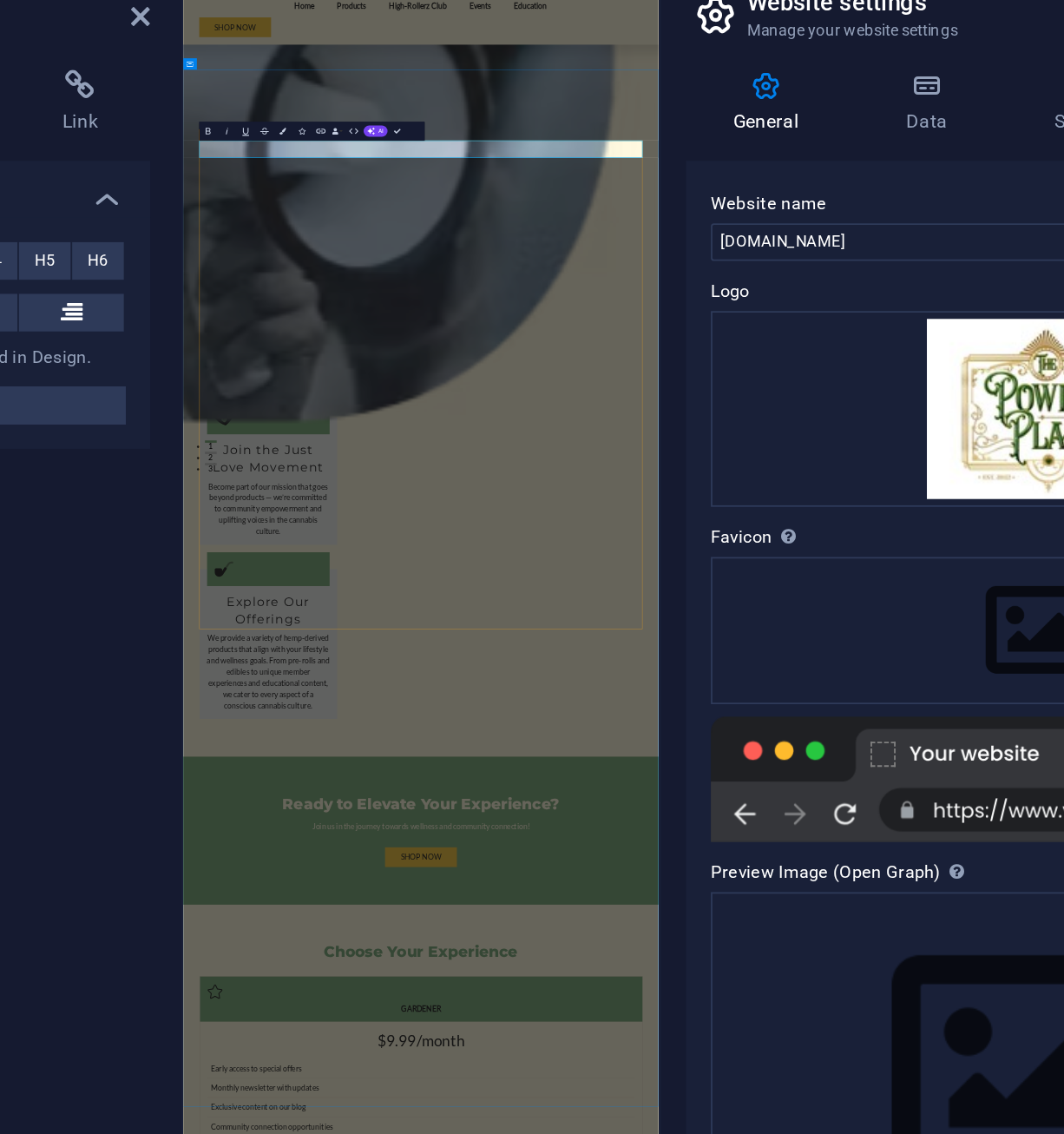
drag, startPoint x: 993, startPoint y: 299, endPoint x: 338, endPoint y: 300, distance: 655.0
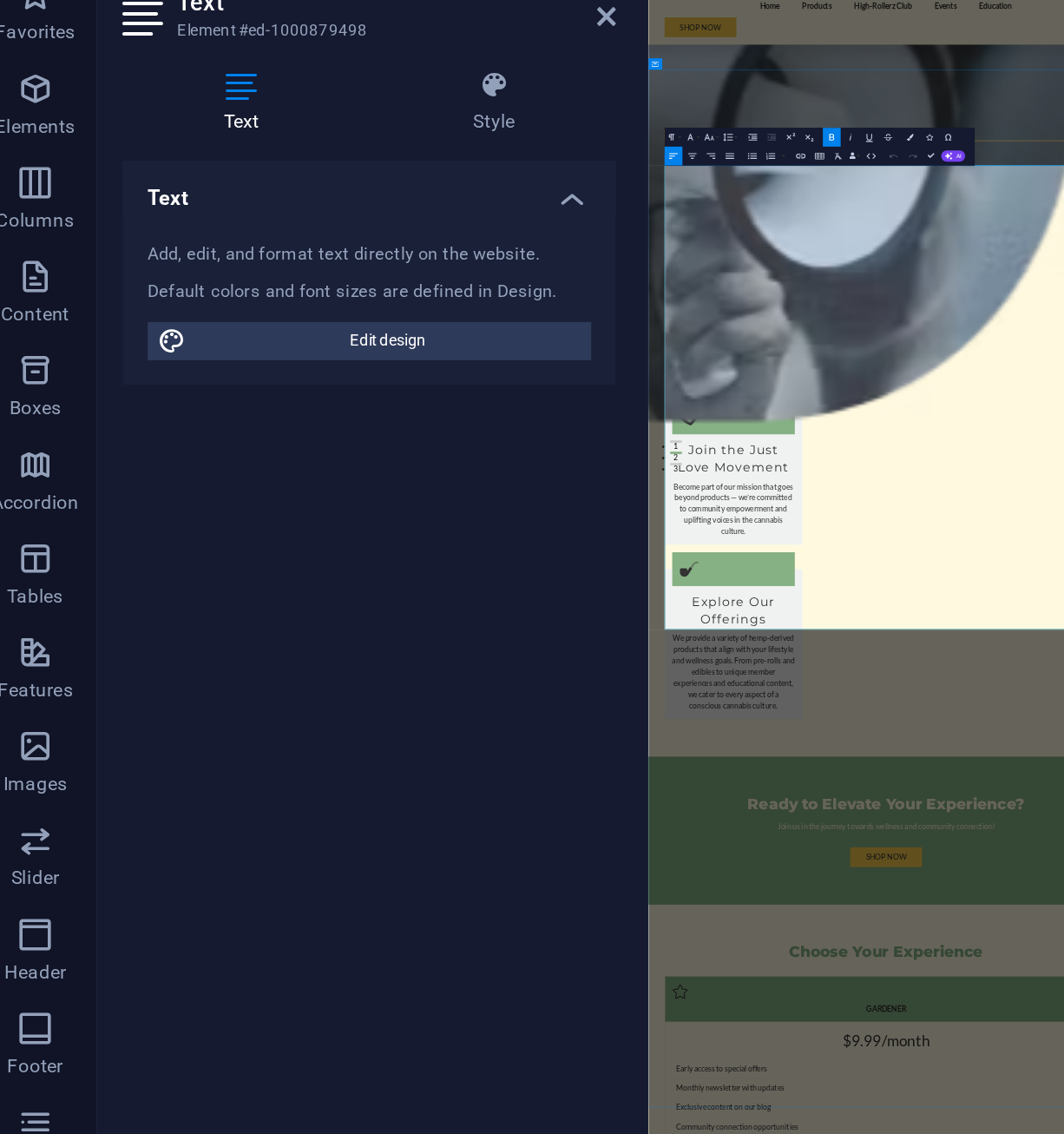
drag, startPoint x: 1357, startPoint y: 367, endPoint x: 683, endPoint y: 347, distance: 674.3
click at [409, 138] on icon "button" at bounding box center [408, 139] width 6 height 6
click at [402, 158] on link "9" at bounding box center [400, 157] width 19 height 8
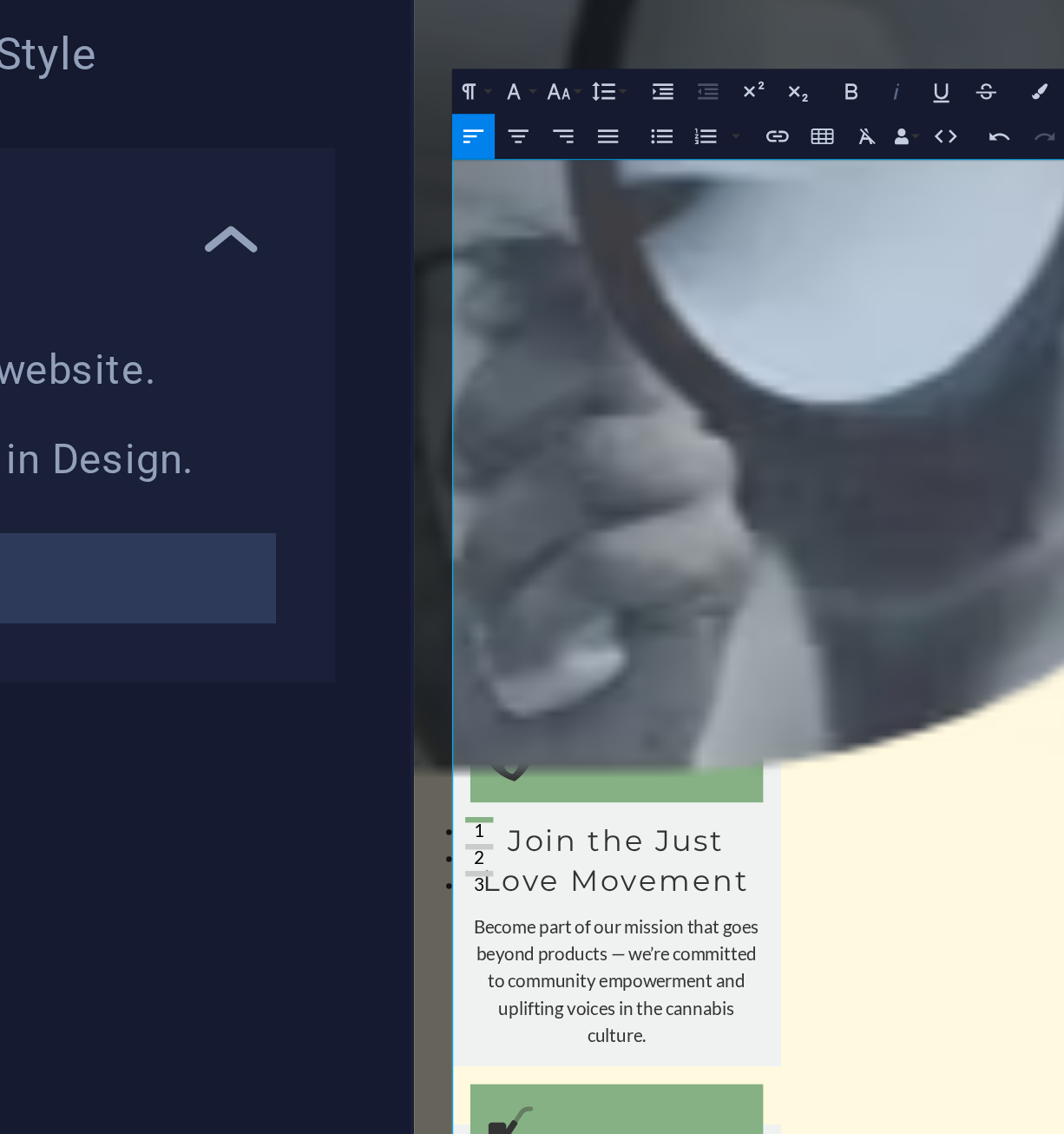
click at [488, 140] on icon "button" at bounding box center [487, 139] width 6 height 6
click at [402, 138] on button "Font Family" at bounding box center [399, 140] width 10 height 11
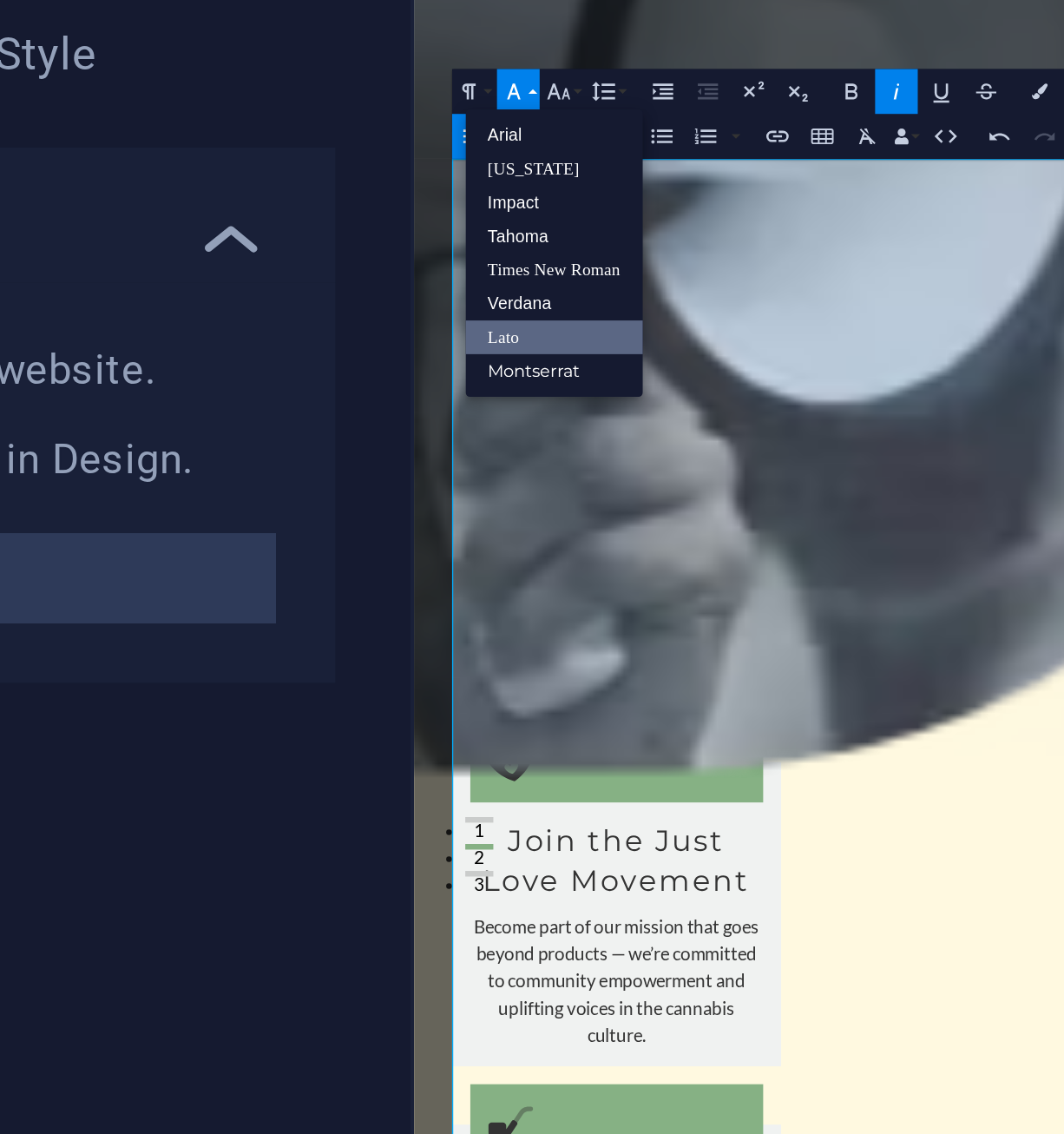
scroll to position [0, 0]
click at [406, 205] on link "Montserrat" at bounding box center [407, 205] width 41 height 8
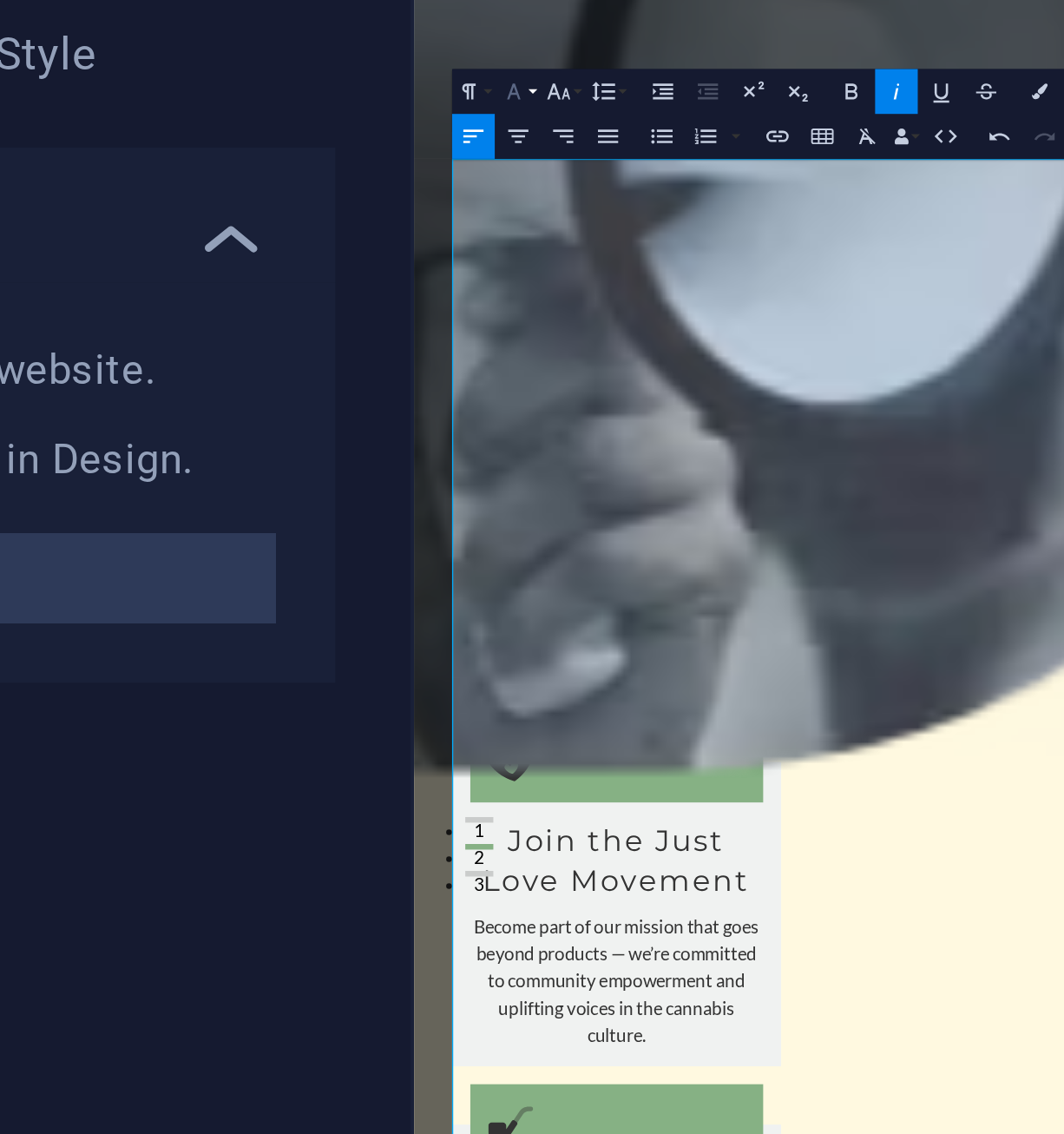
click at [403, 140] on button "Font Family" at bounding box center [399, 140] width 10 height 11
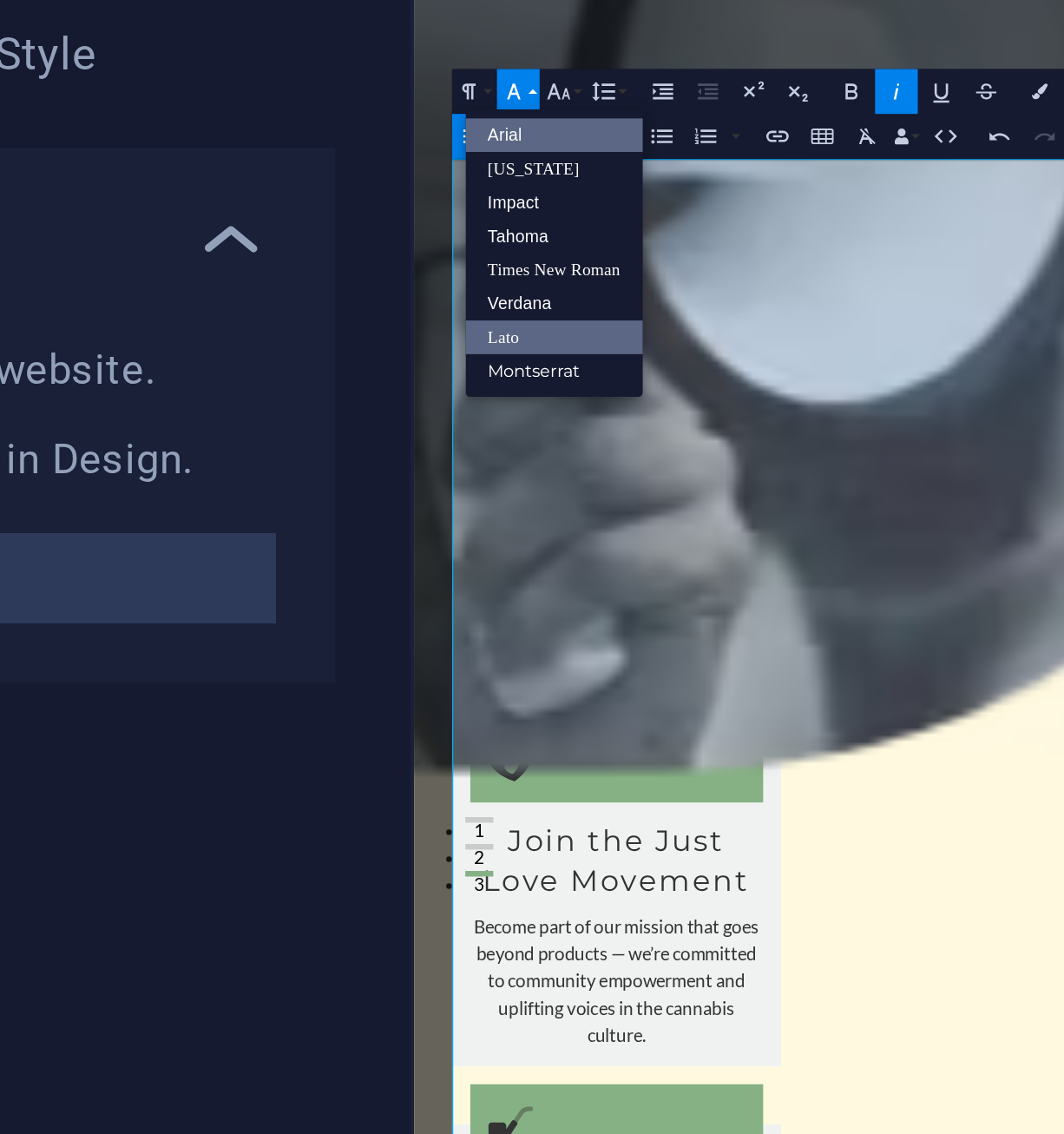
click at [404, 150] on link "Arial" at bounding box center [407, 149] width 41 height 8
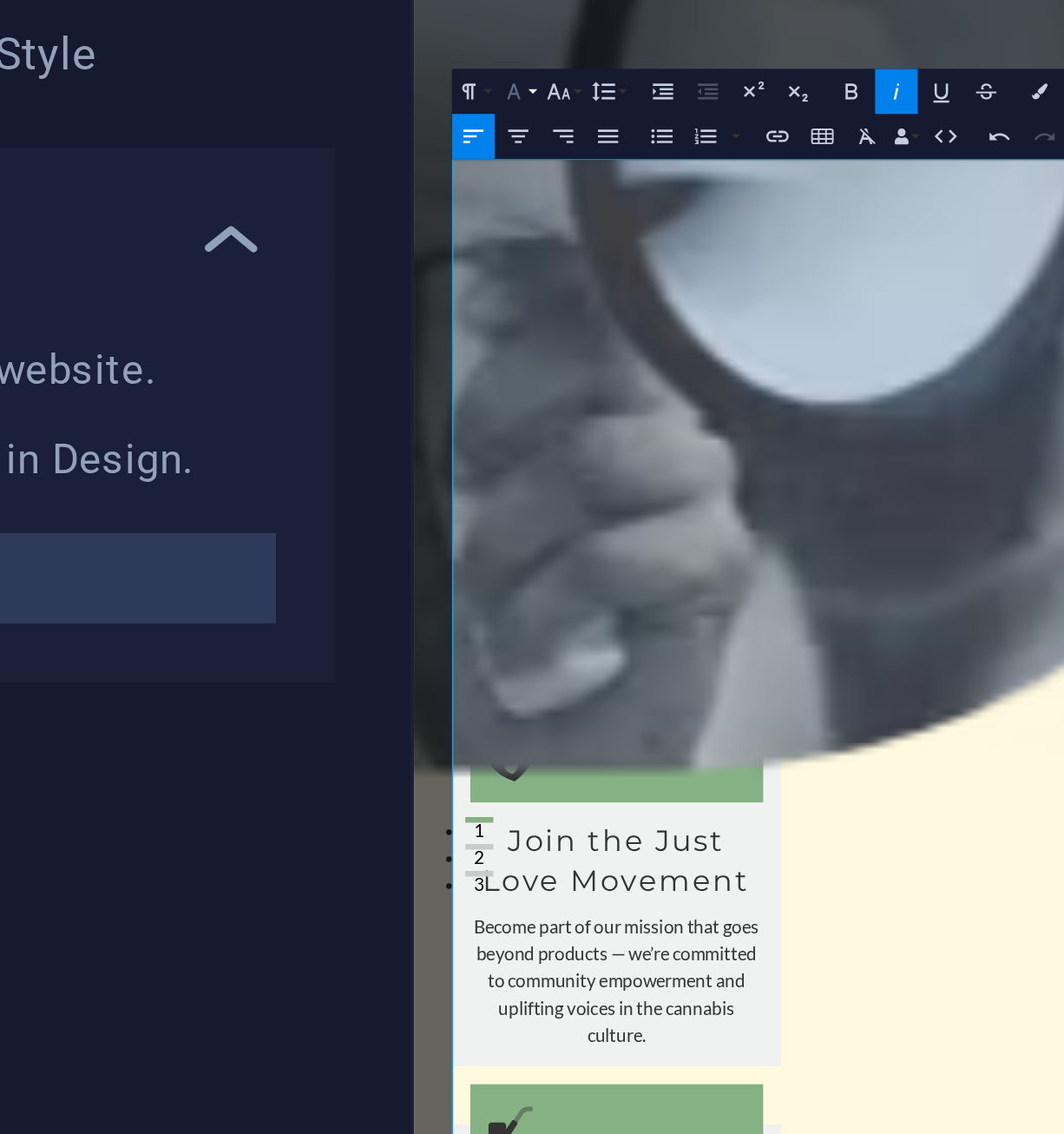
click at [398, 139] on icon "button" at bounding box center [398, 140] width 4 height 4
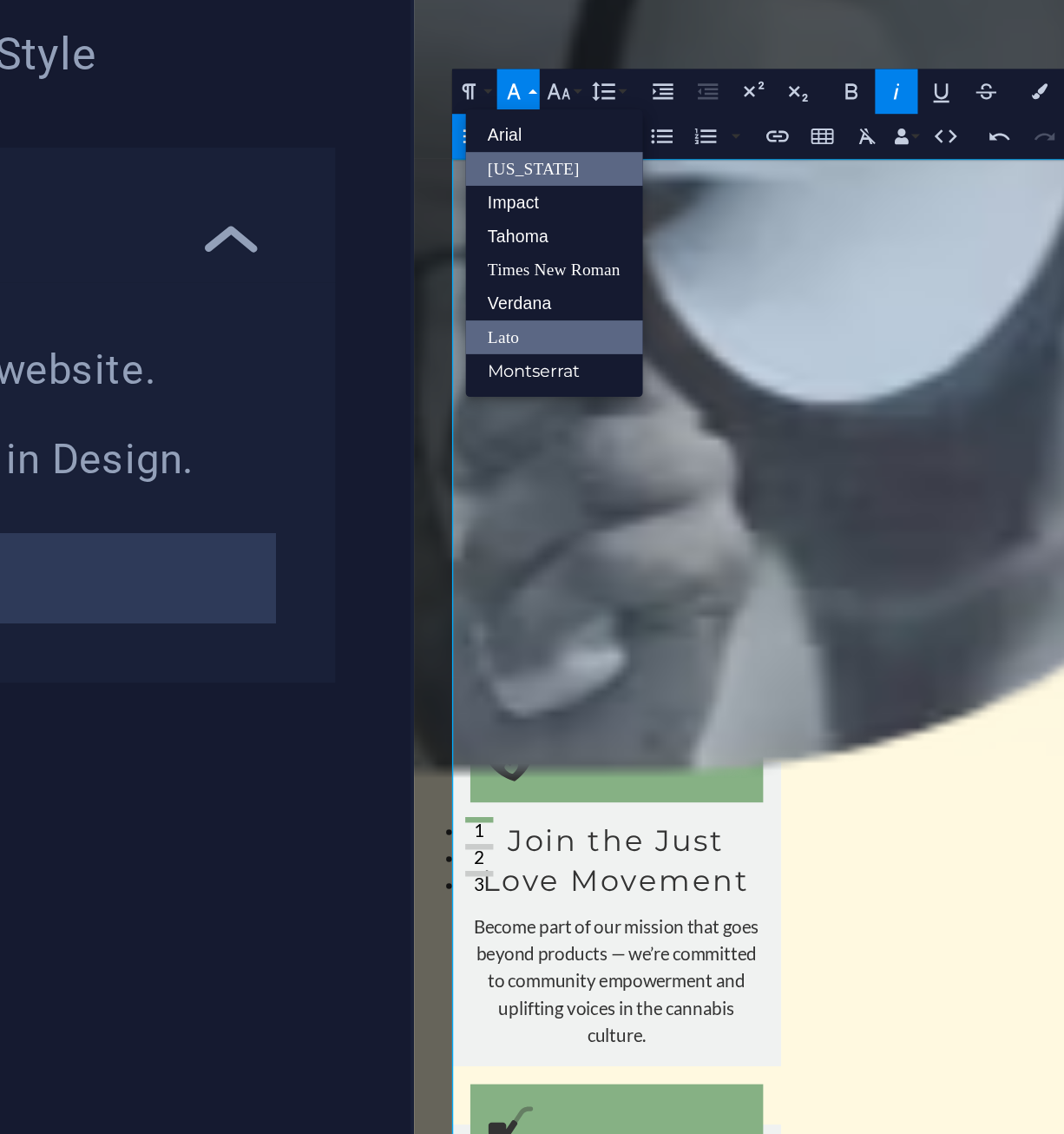
click at [406, 157] on link "[US_STATE]" at bounding box center [407, 157] width 41 height 8
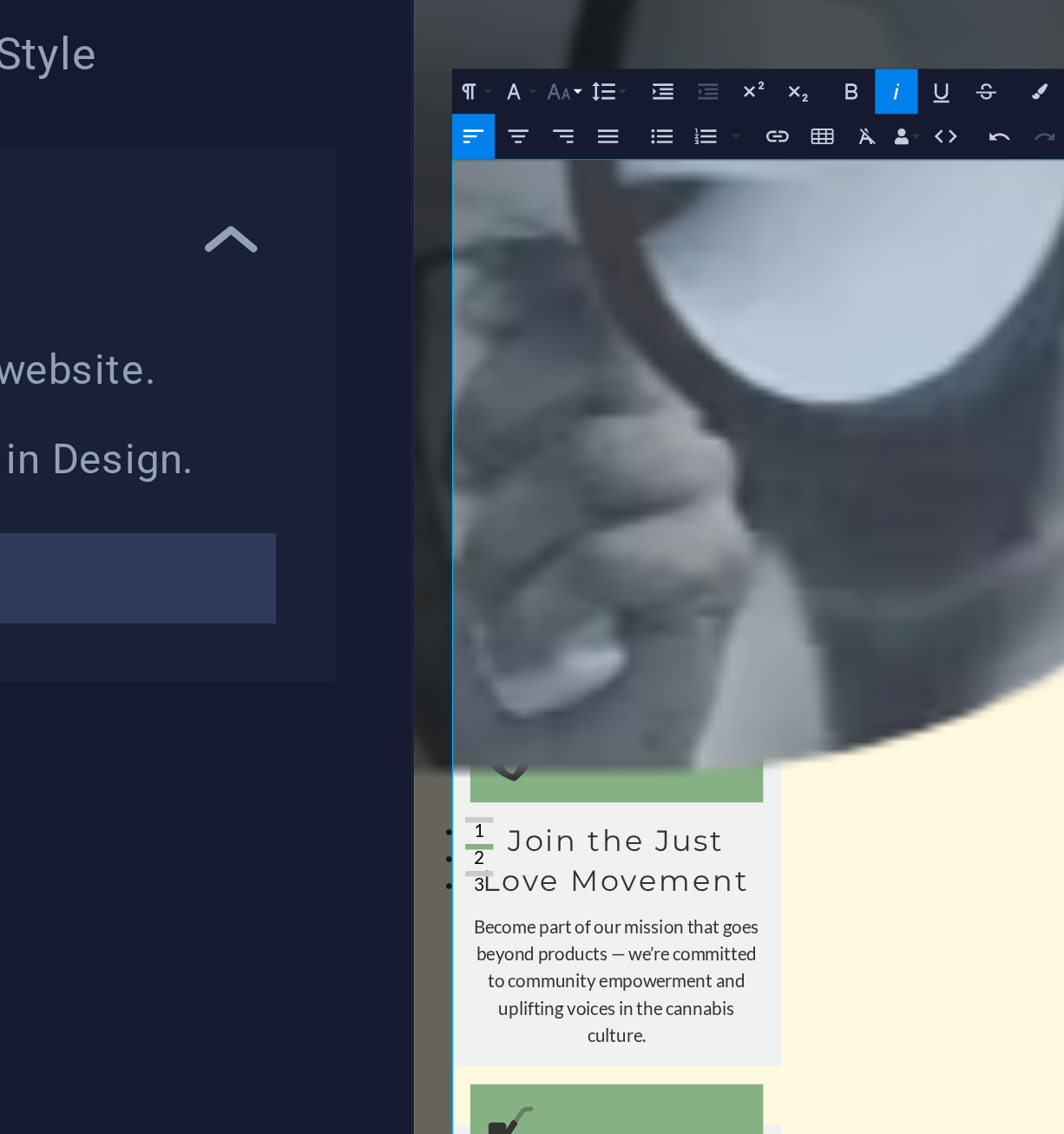
click at [413, 140] on button "Font Size" at bounding box center [409, 140] width 10 height 11
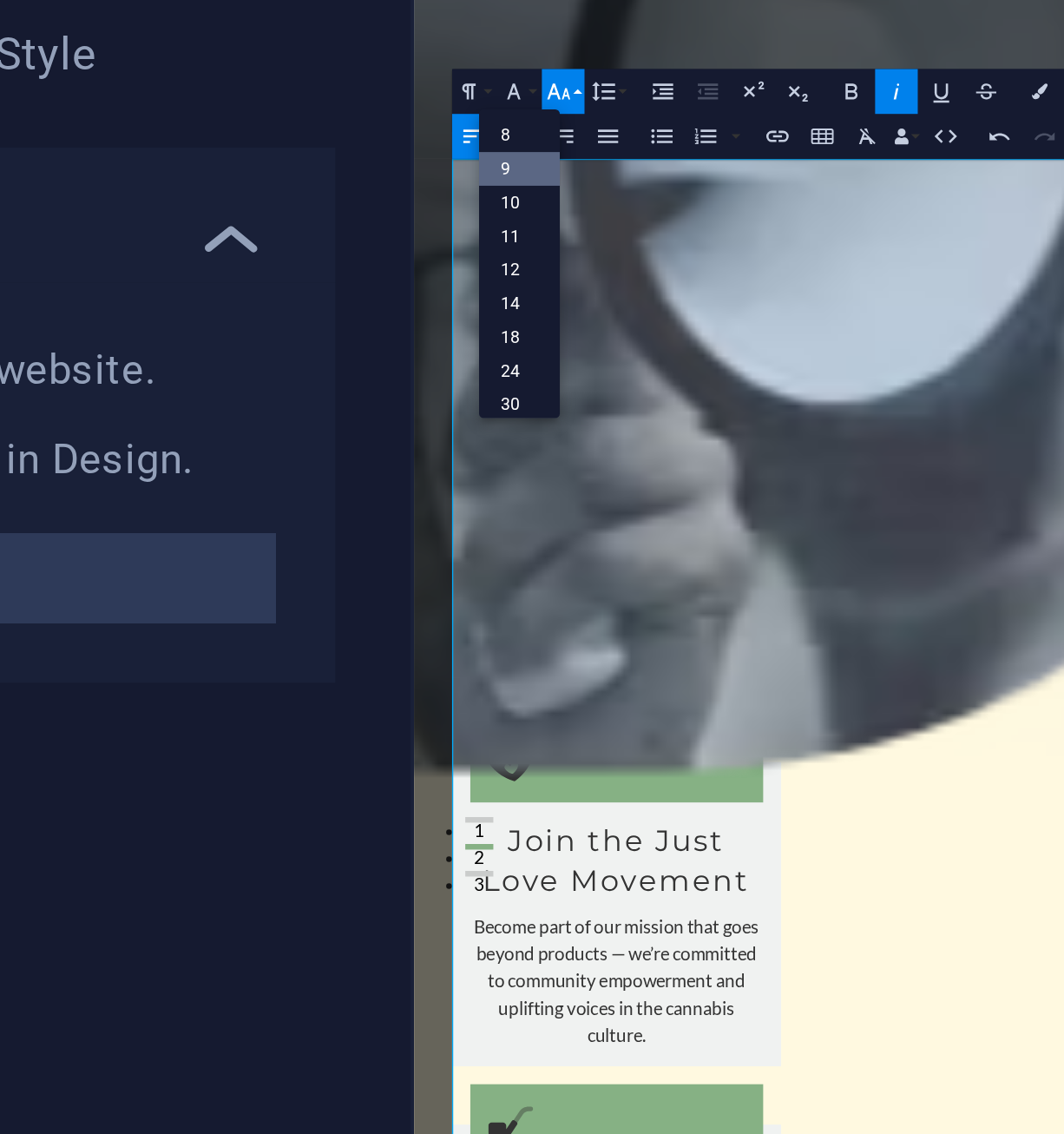
scroll to position [46, 0]
click at [401, 160] on link "11" at bounding box center [400, 159] width 19 height 8
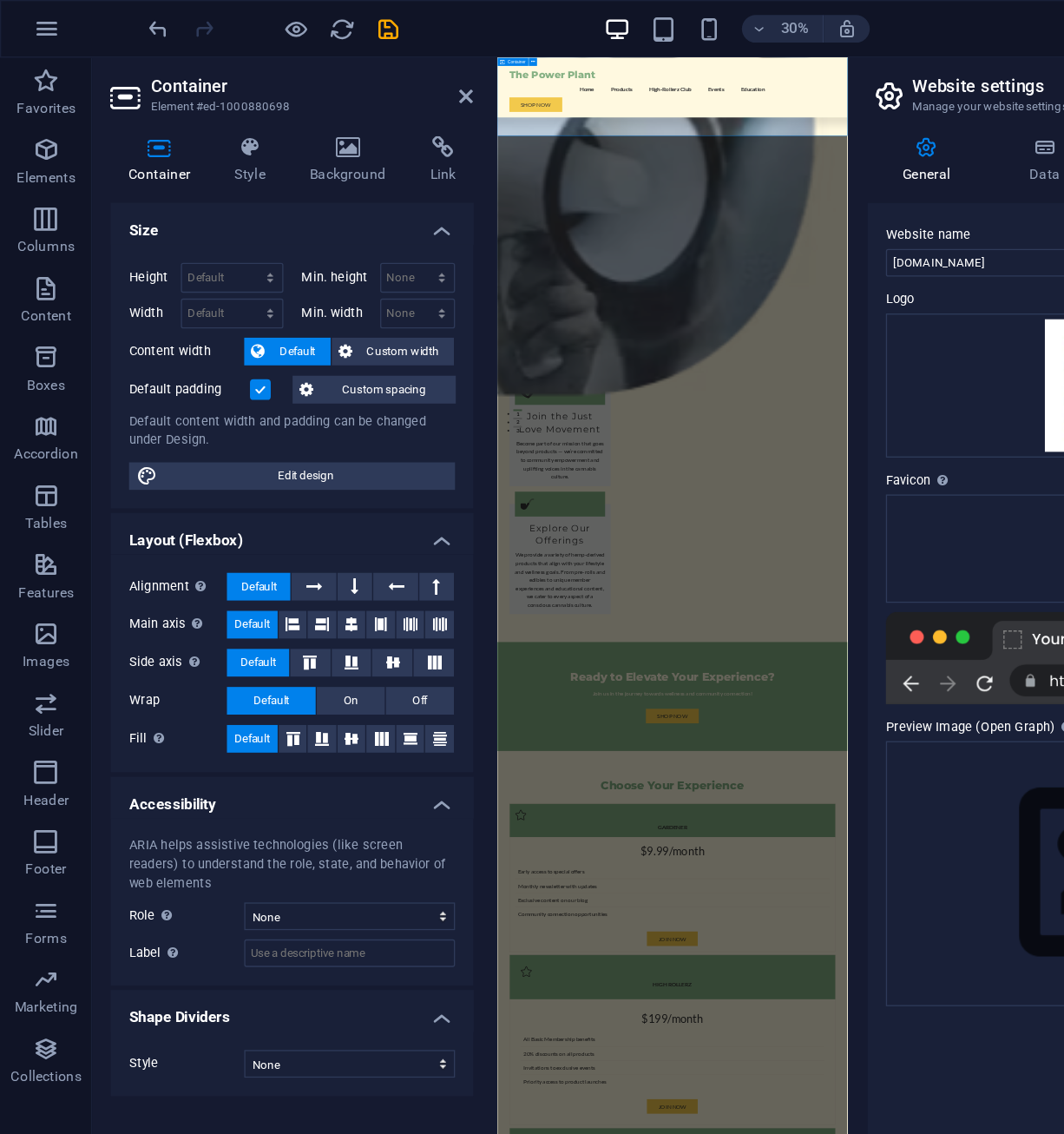
click at [42, 16] on icon "button" at bounding box center [35, 21] width 21 height 21
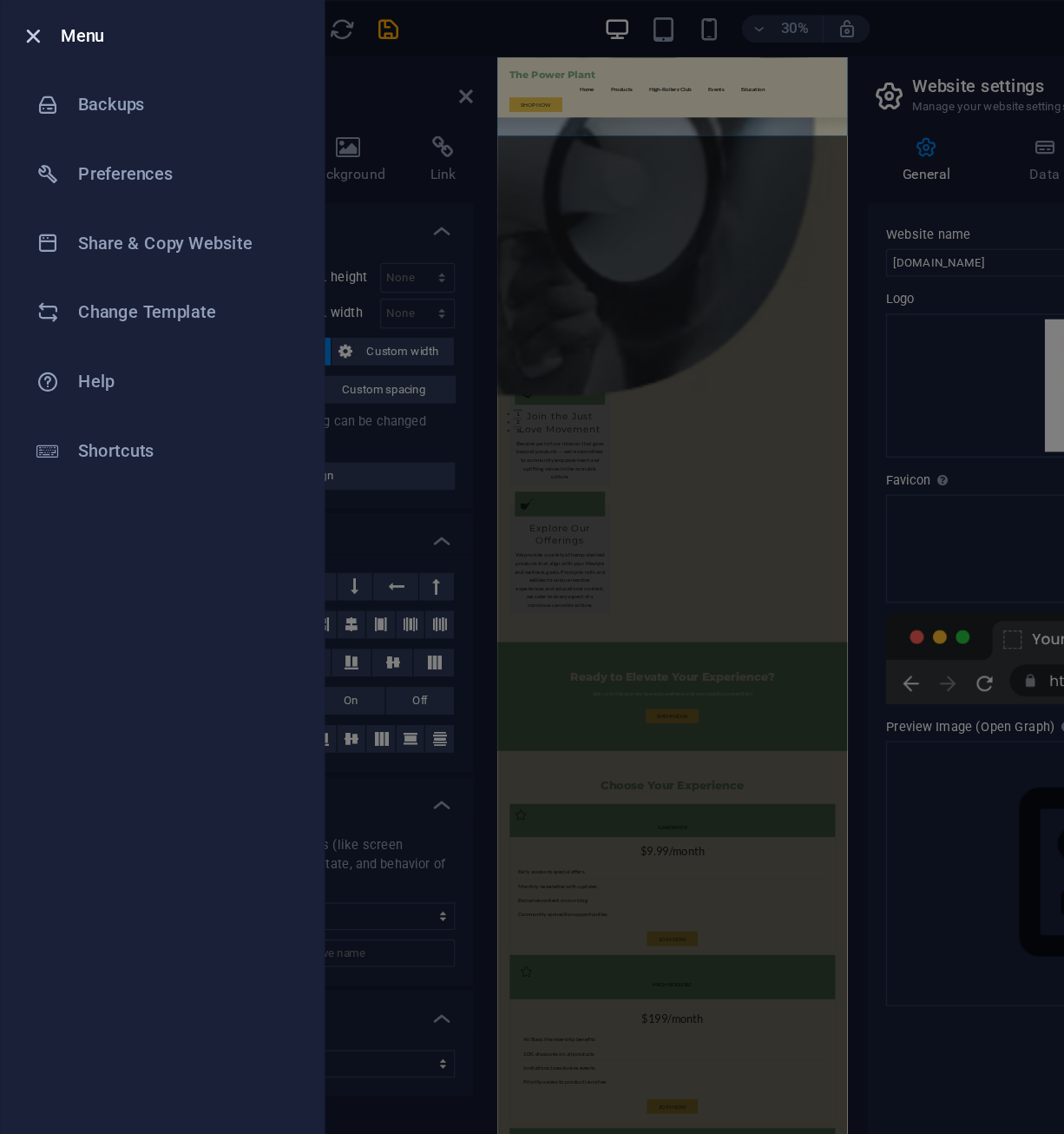
click at [29, 24] on icon "button" at bounding box center [25, 27] width 20 height 20
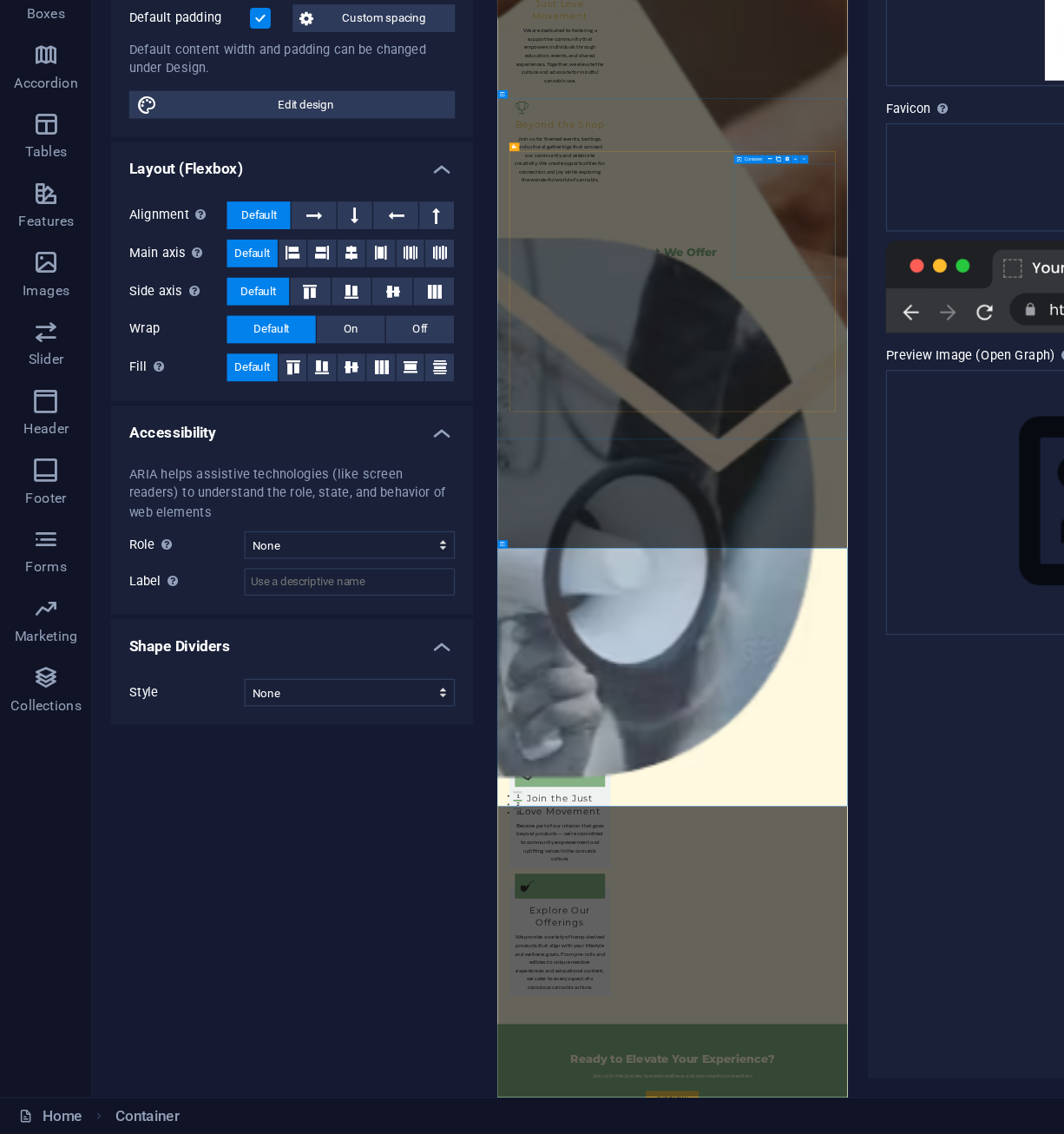
scroll to position [0, 0]
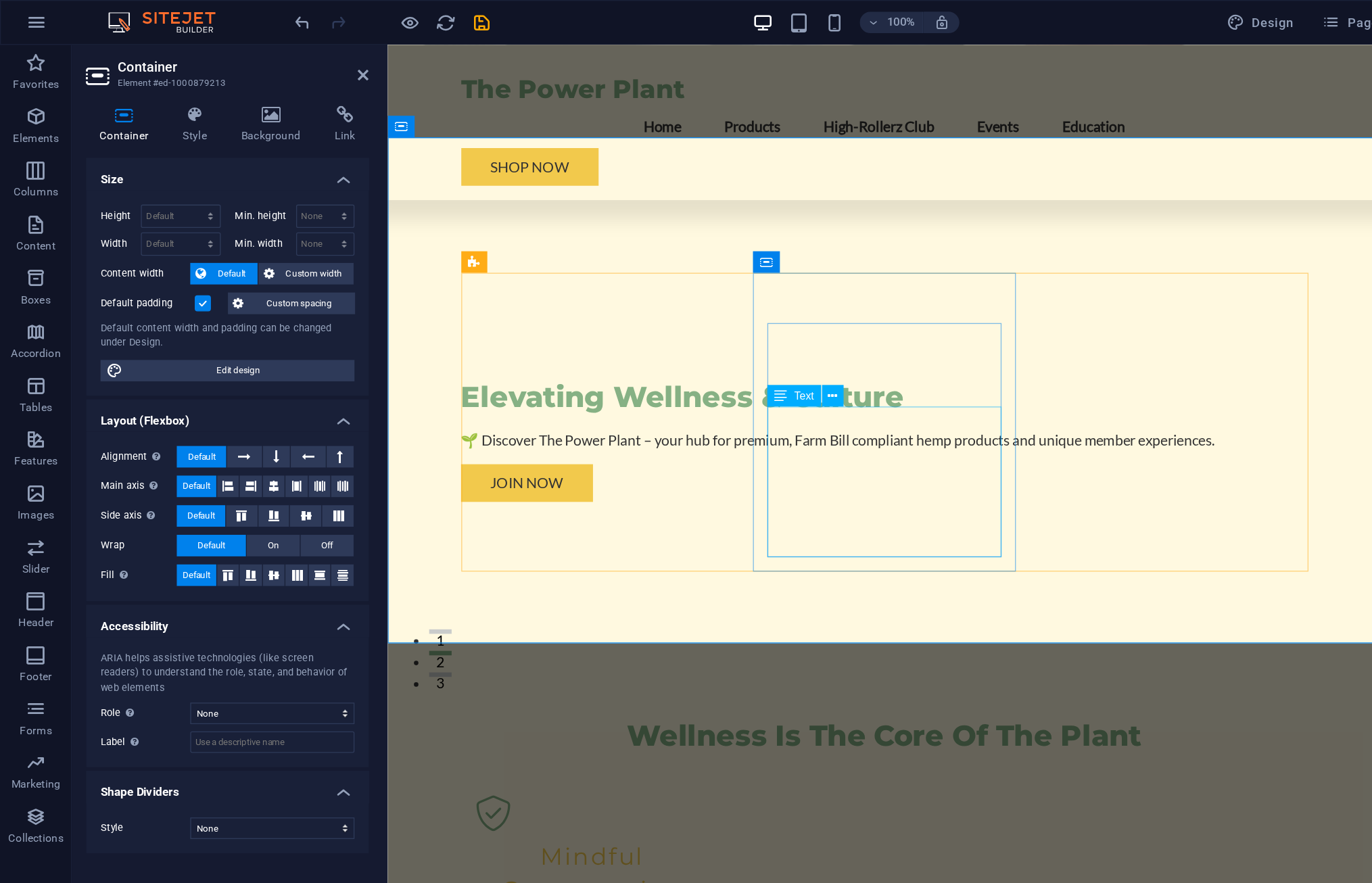
scroll to position [357, 0]
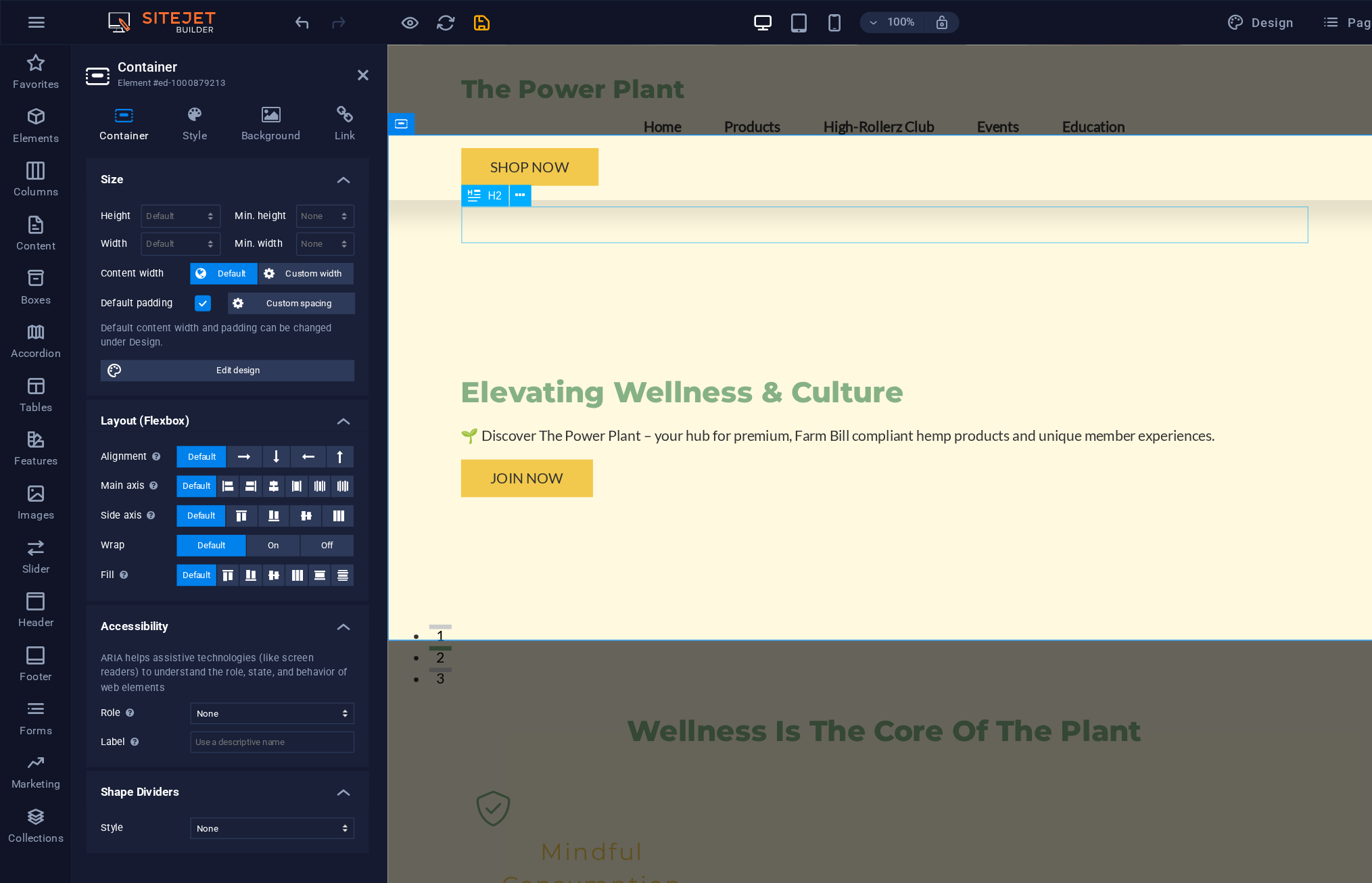
click at [705, 548] on div "Wellness Is The Core Of The Plant" at bounding box center [762, 562] width 639 height 28
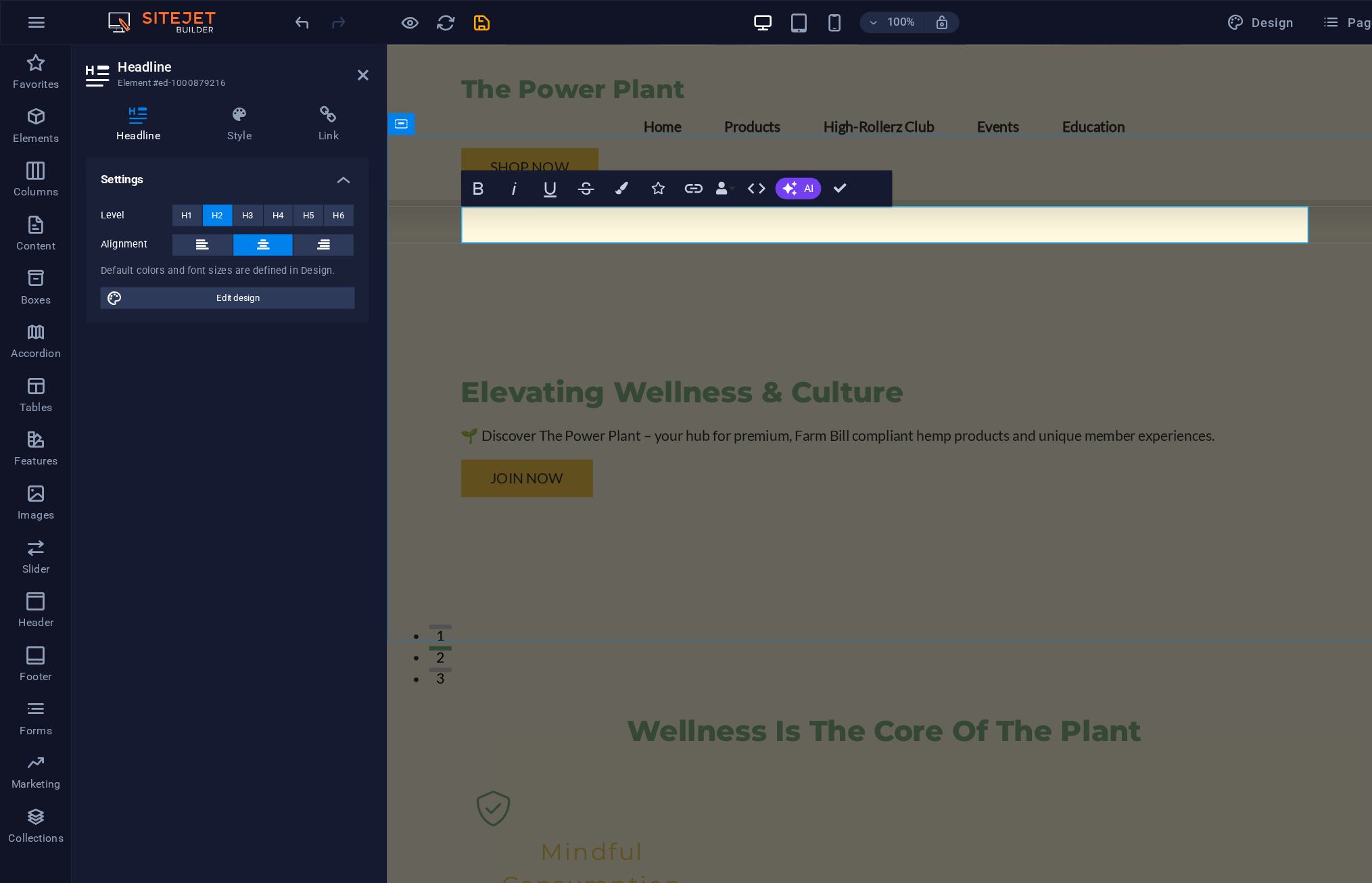
click at [705, 548] on h2 "Wellness Is The Core Of The Plant" at bounding box center [762, 562] width 639 height 28
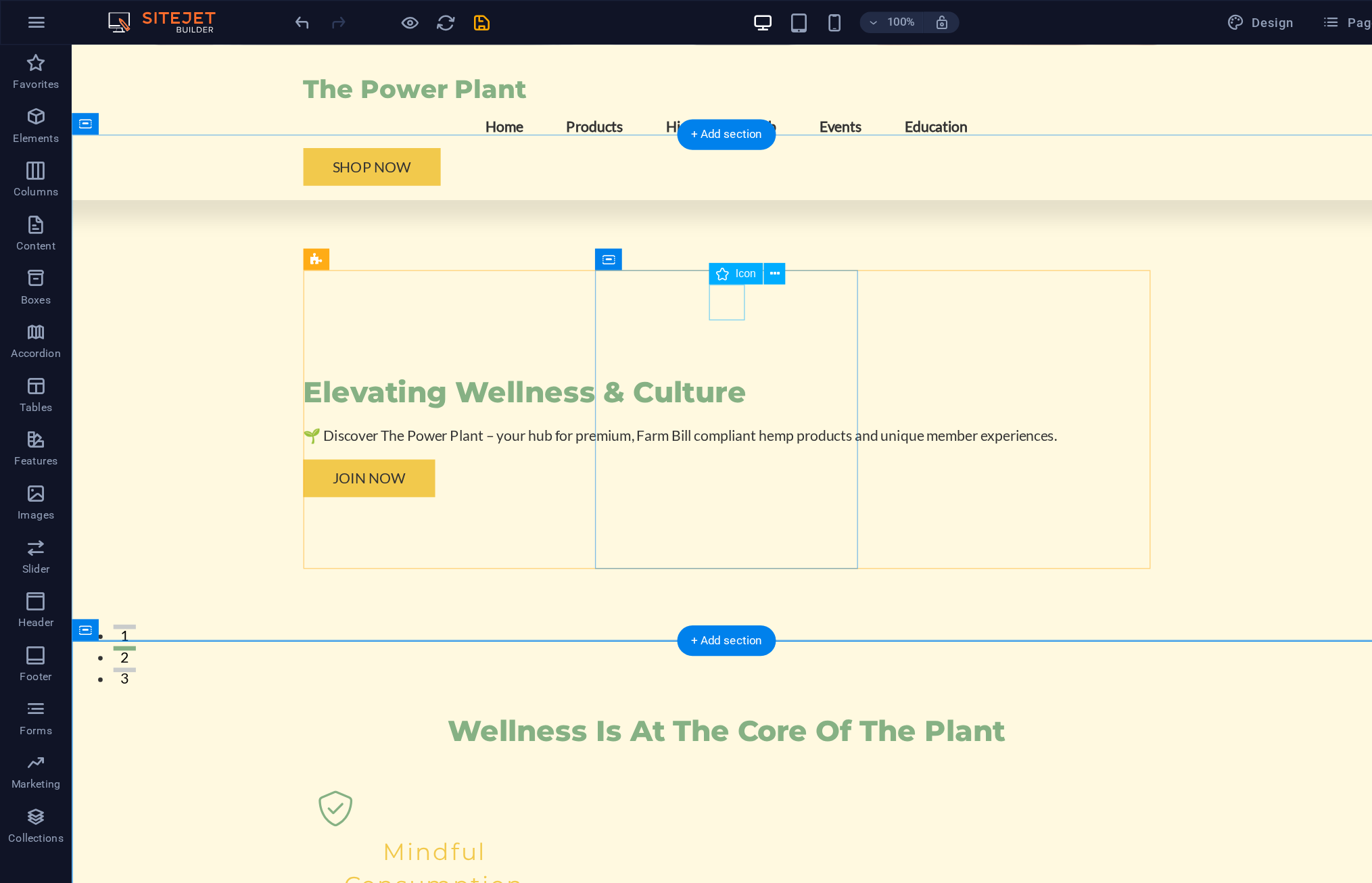
click at [434, 826] on figure at bounding box center [345, 839] width 176 height 27
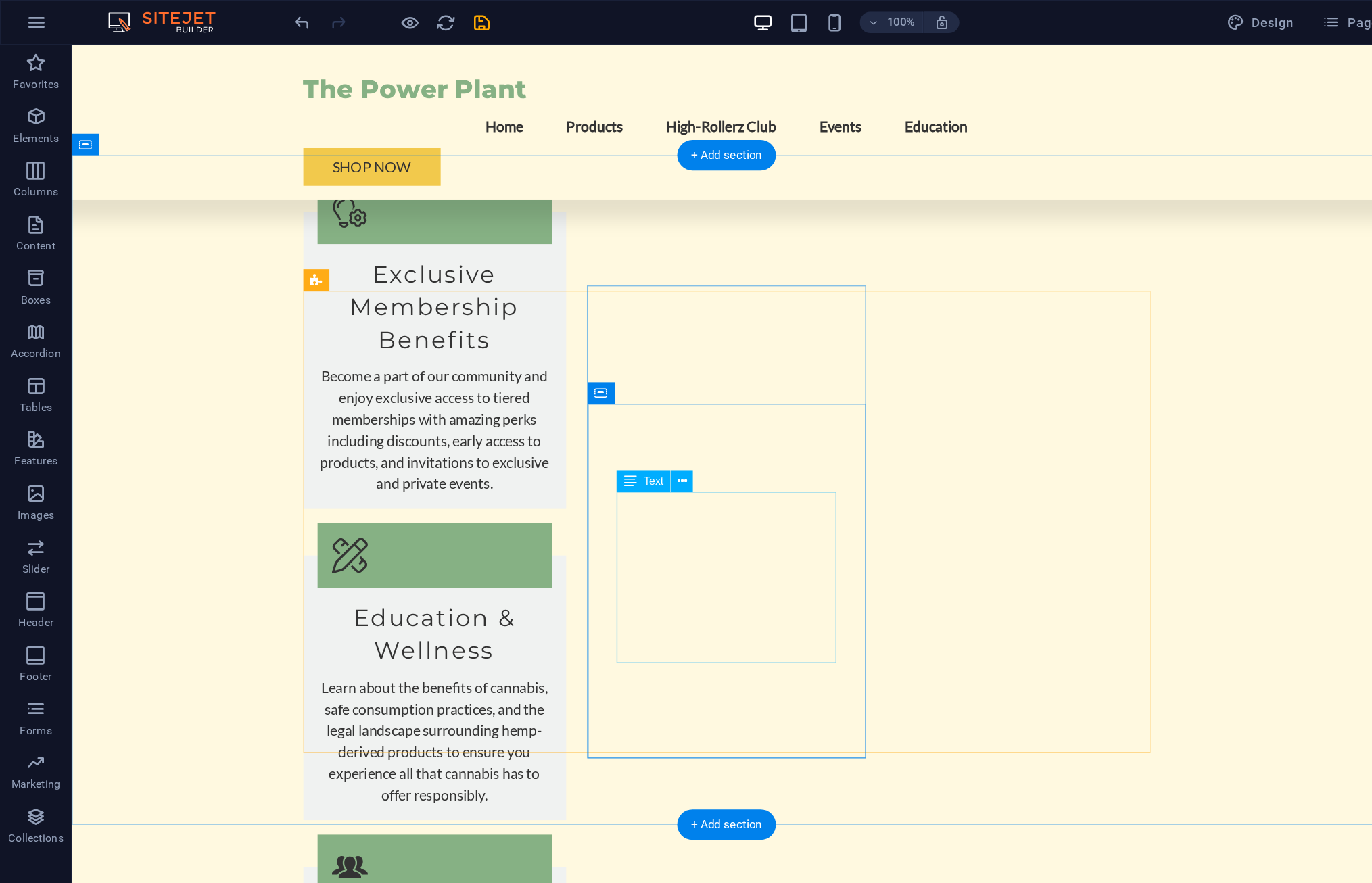
scroll to position [1602, 0]
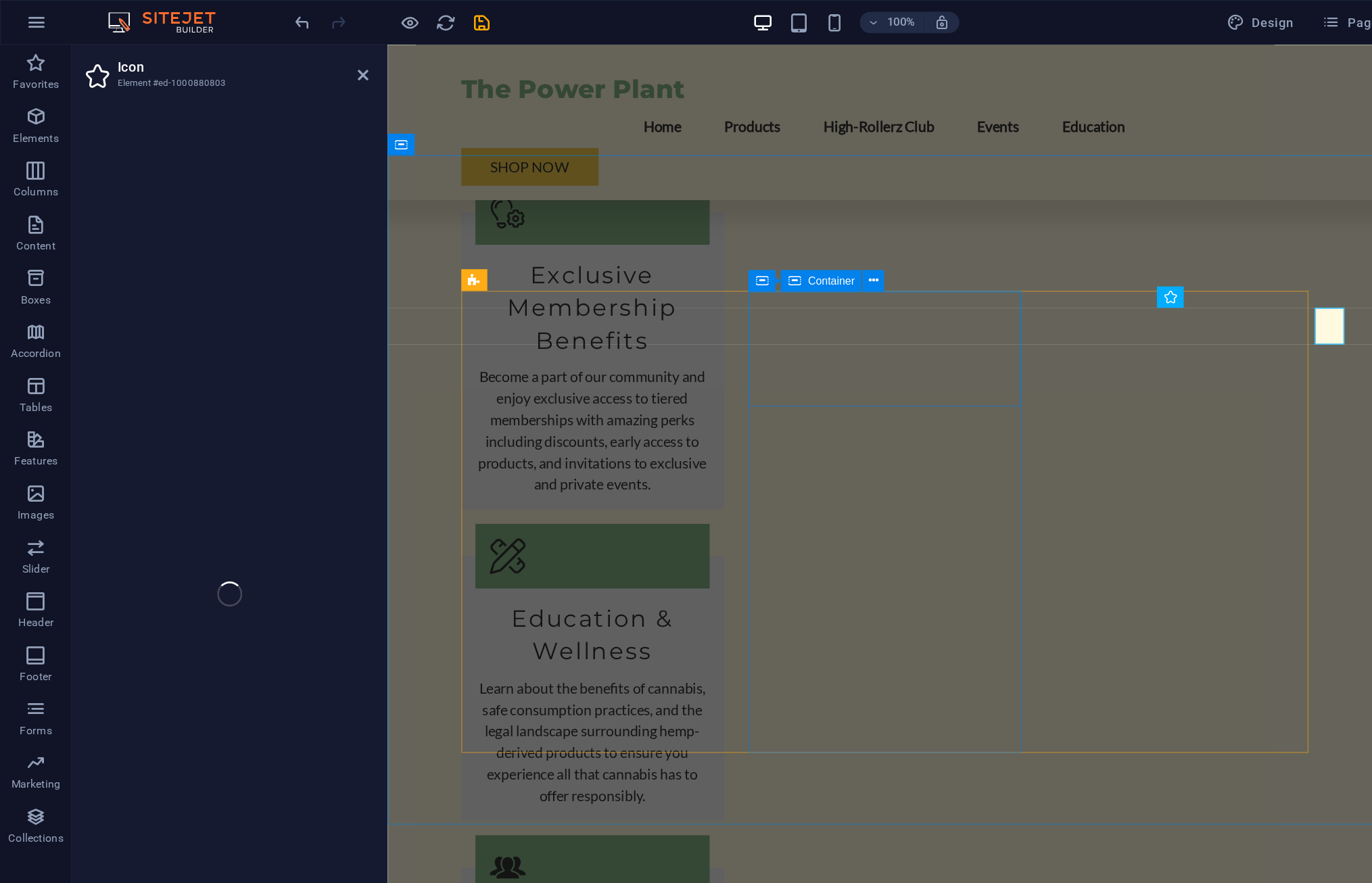
select select "xMidYMid"
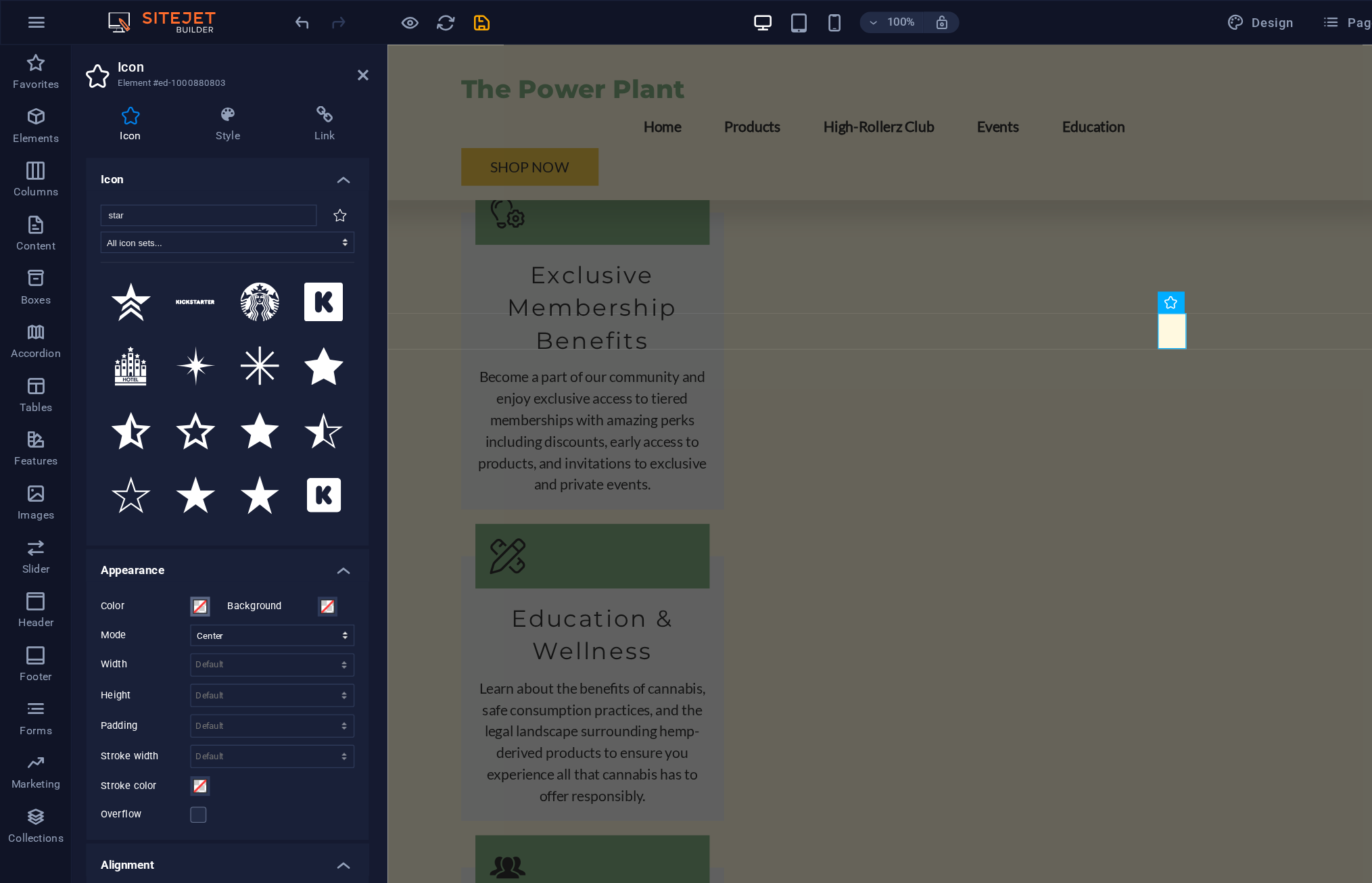
click at [149, 457] on span at bounding box center [150, 457] width 11 height 11
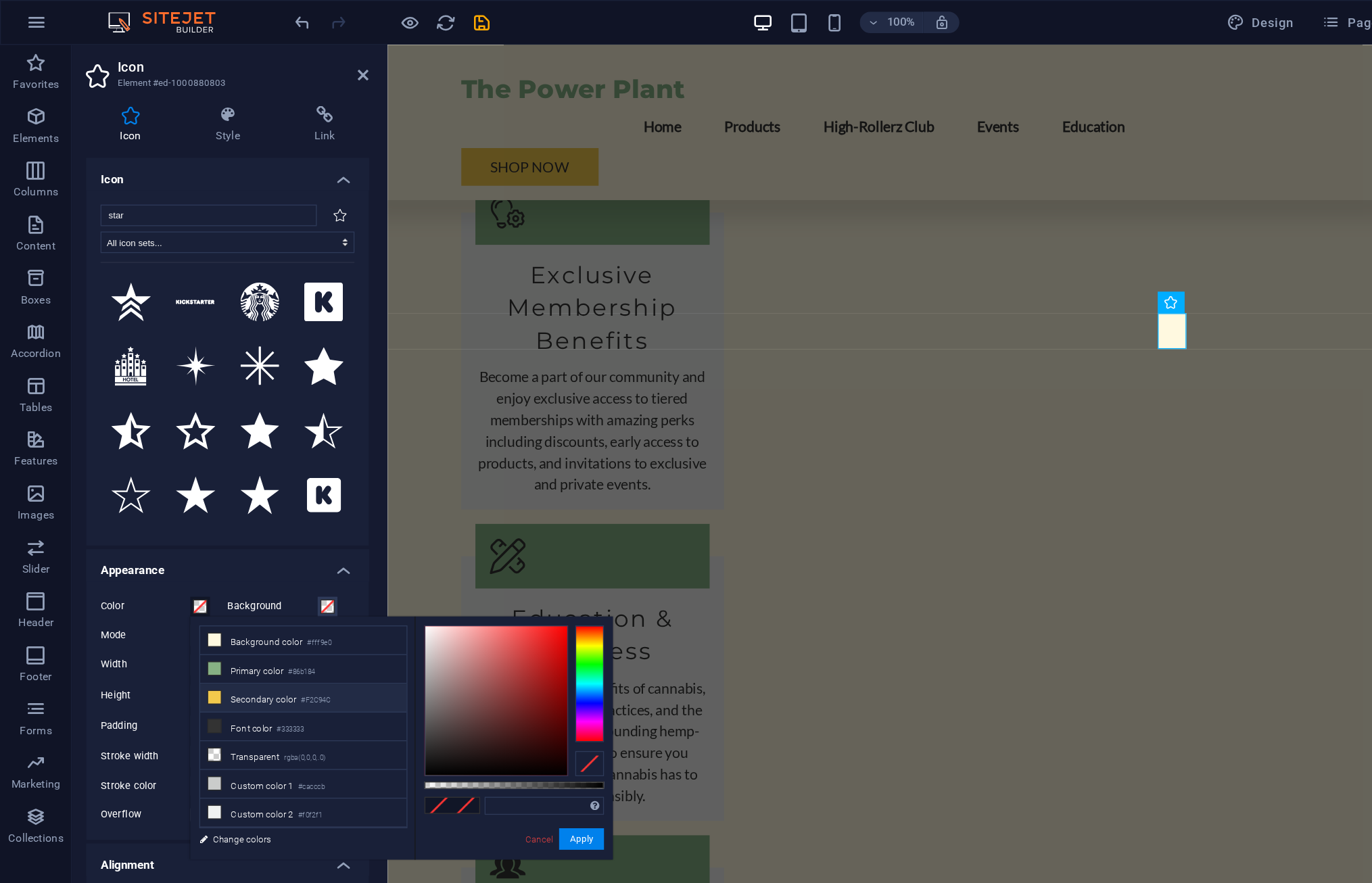
click at [159, 521] on icon at bounding box center [161, 525] width 9 height 9
type input "#f2c94c"
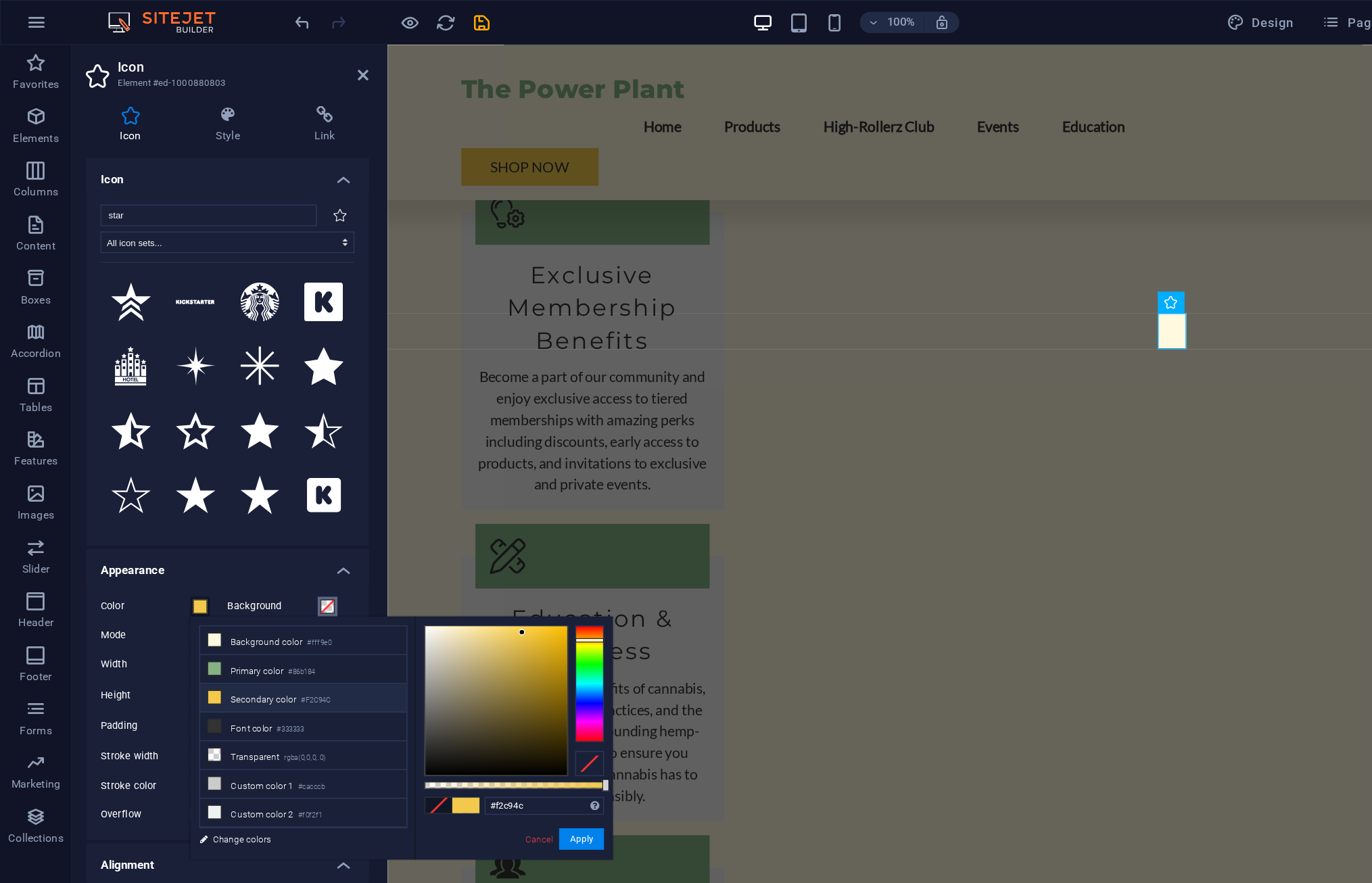
click at [247, 458] on span at bounding box center [246, 457] width 11 height 11
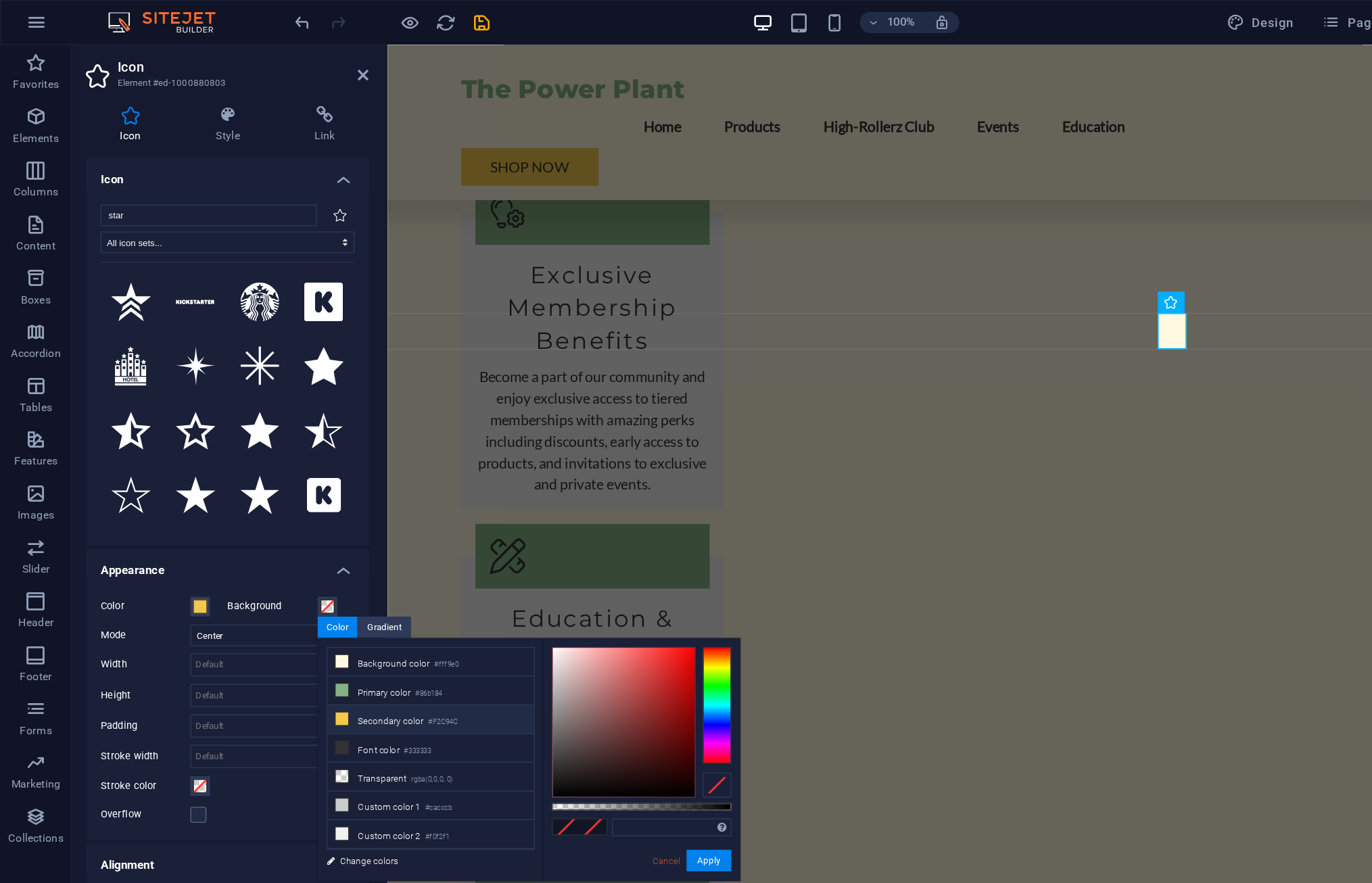
click at [255, 541] on icon at bounding box center [257, 541] width 9 height 9
type input "#f2c94c"
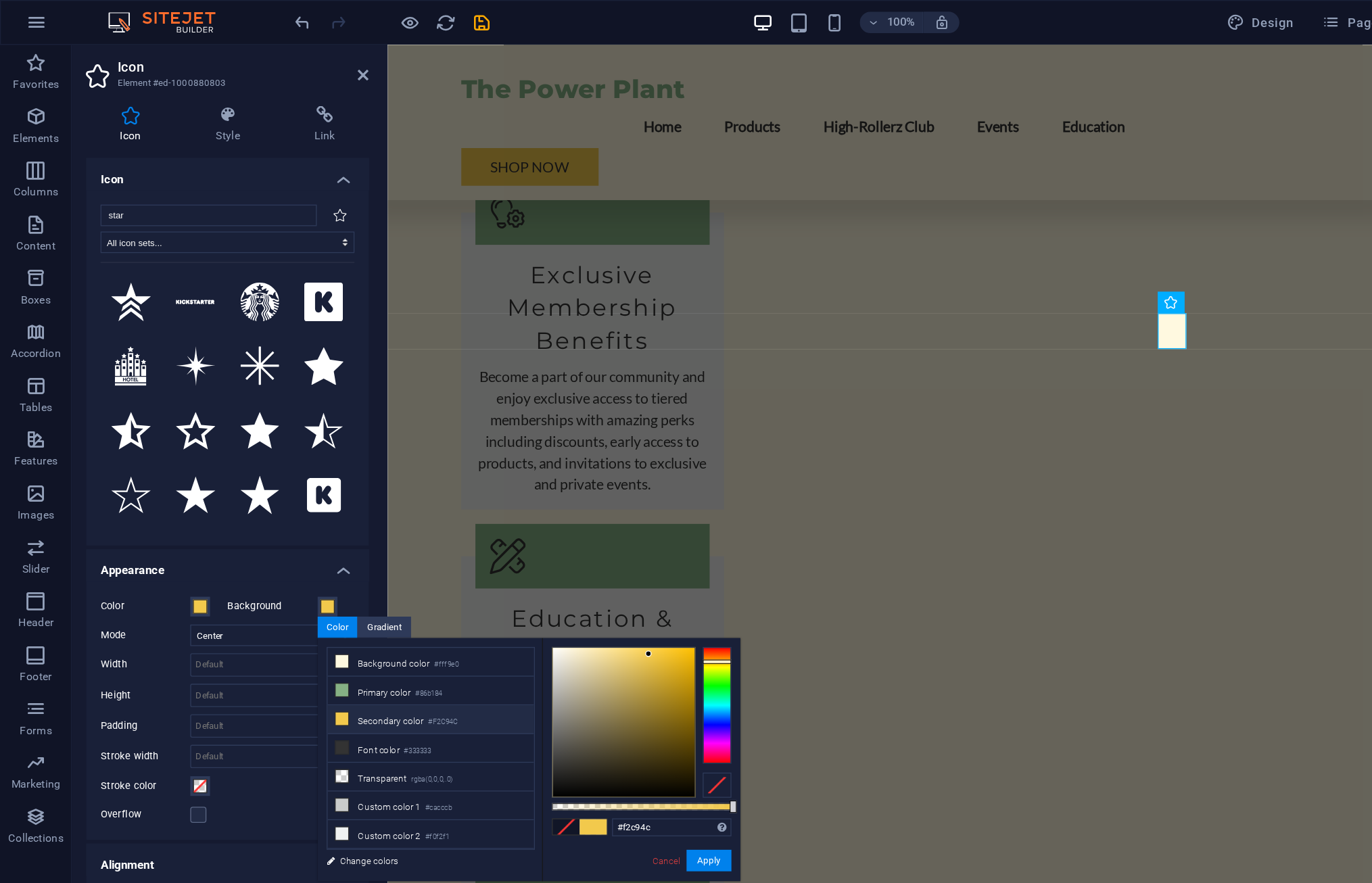
click at [427, 622] on span at bounding box center [427, 623] width 20 height 11
click at [507, 648] on link "Cancel" at bounding box center [503, 648] width 24 height 10
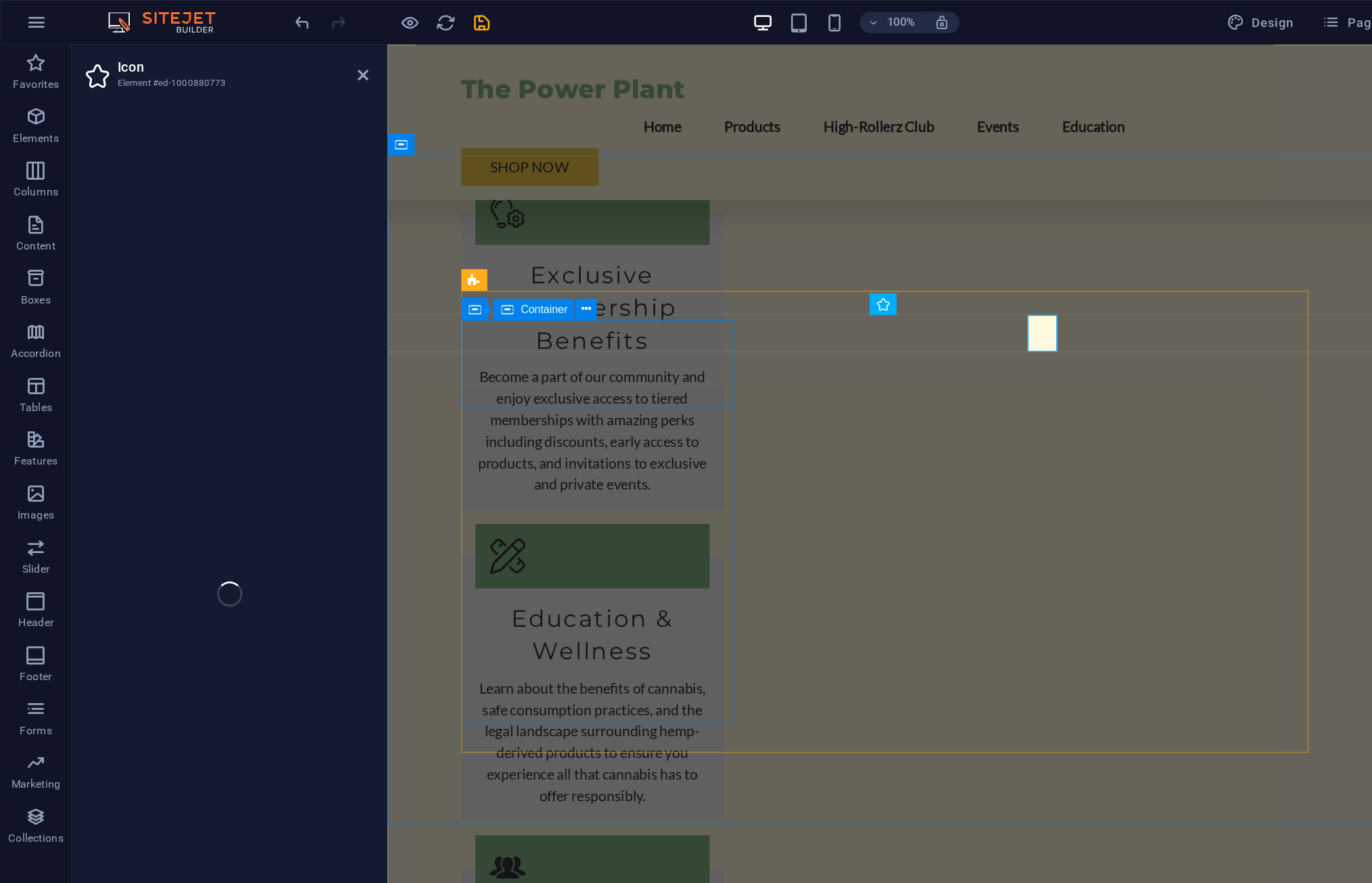
select select "xMidYMid"
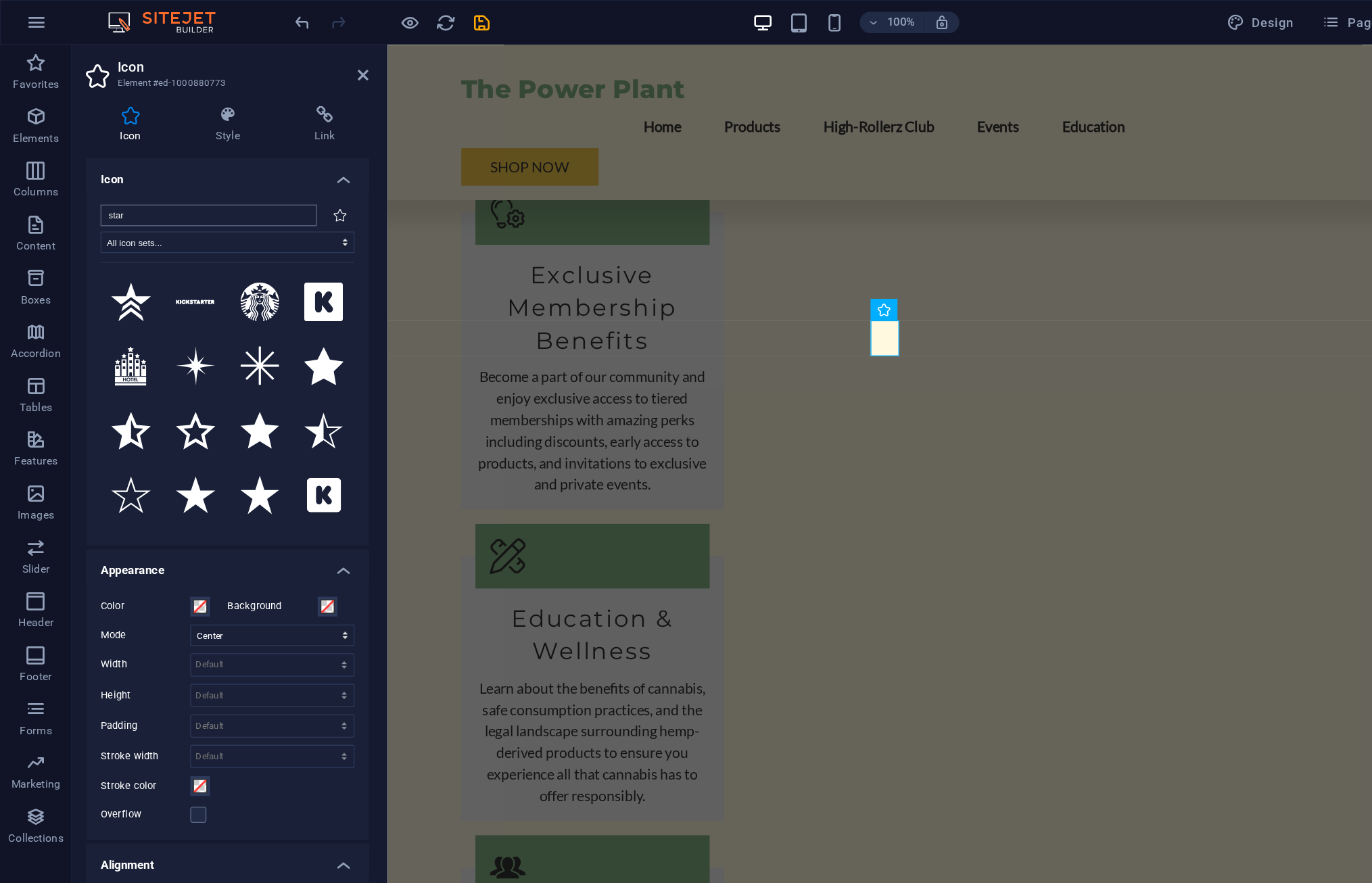
drag, startPoint x: 106, startPoint y: 161, endPoint x: 66, endPoint y: 166, distance: 40.3
click at [75, 166] on input "star" at bounding box center [157, 162] width 163 height 16
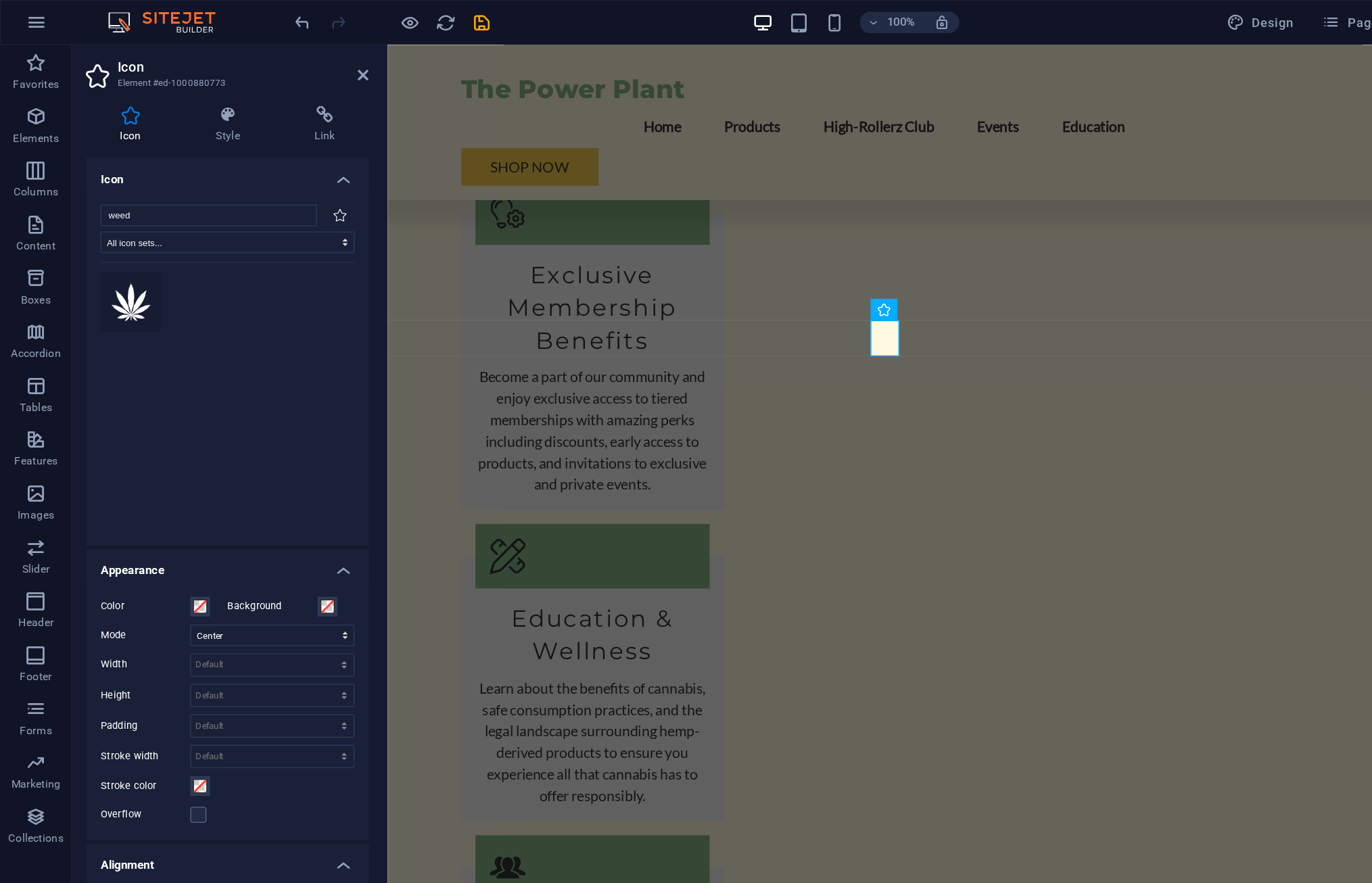
type input "weed"
click at [103, 230] on icon at bounding box center [99, 227] width 30 height 29
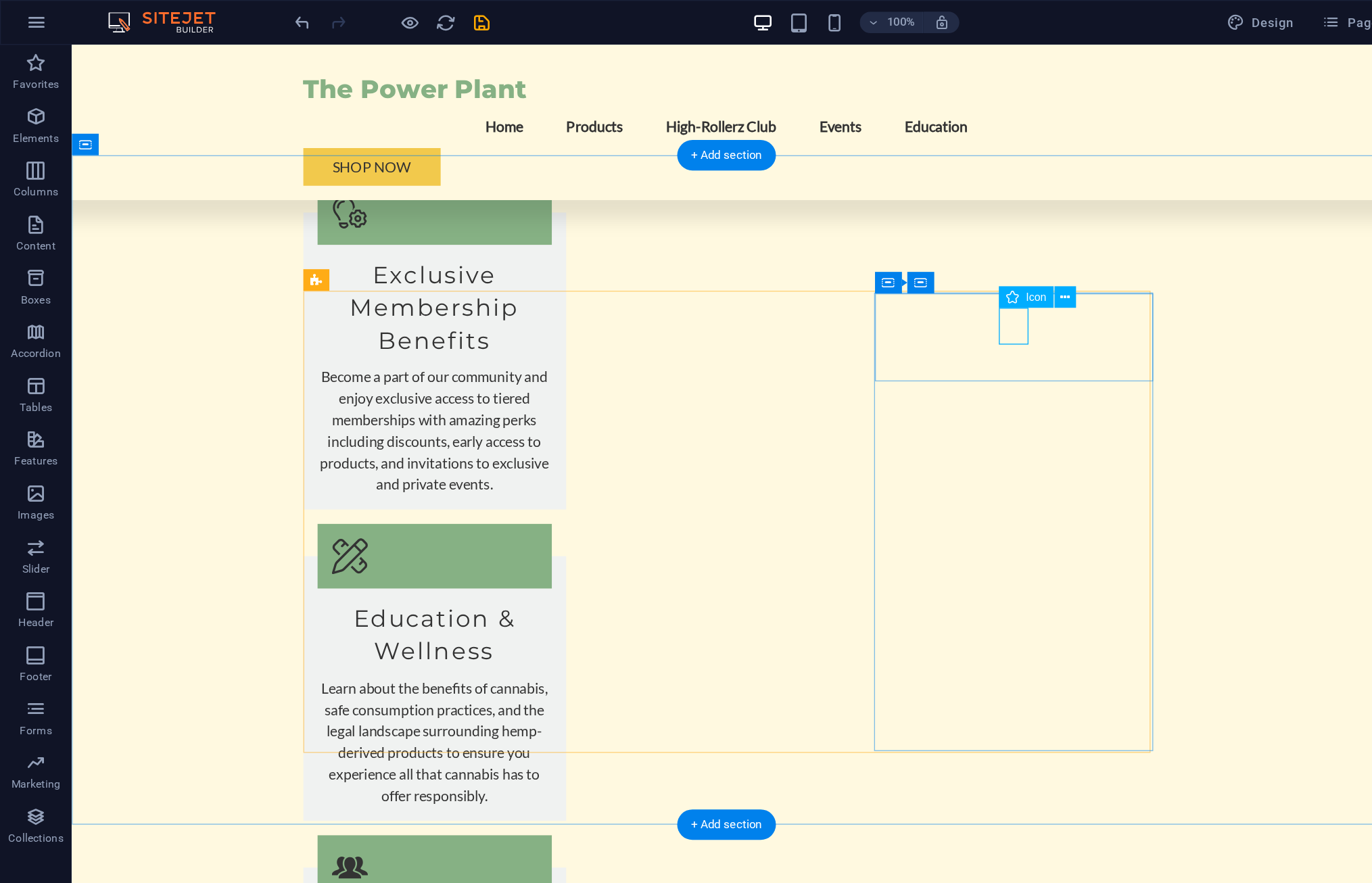
select select "xMidYMid"
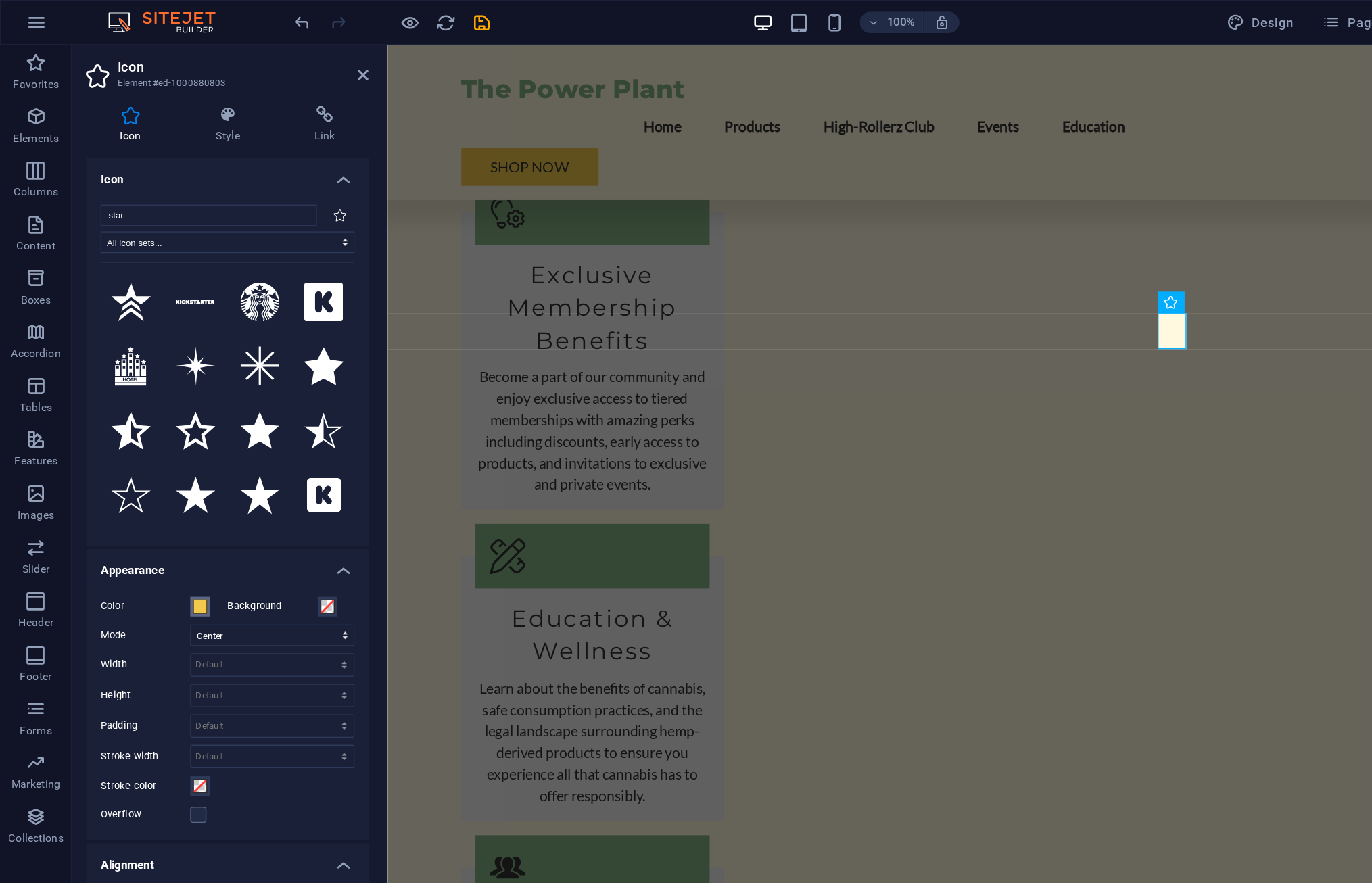
click at [150, 460] on span at bounding box center [150, 457] width 11 height 11
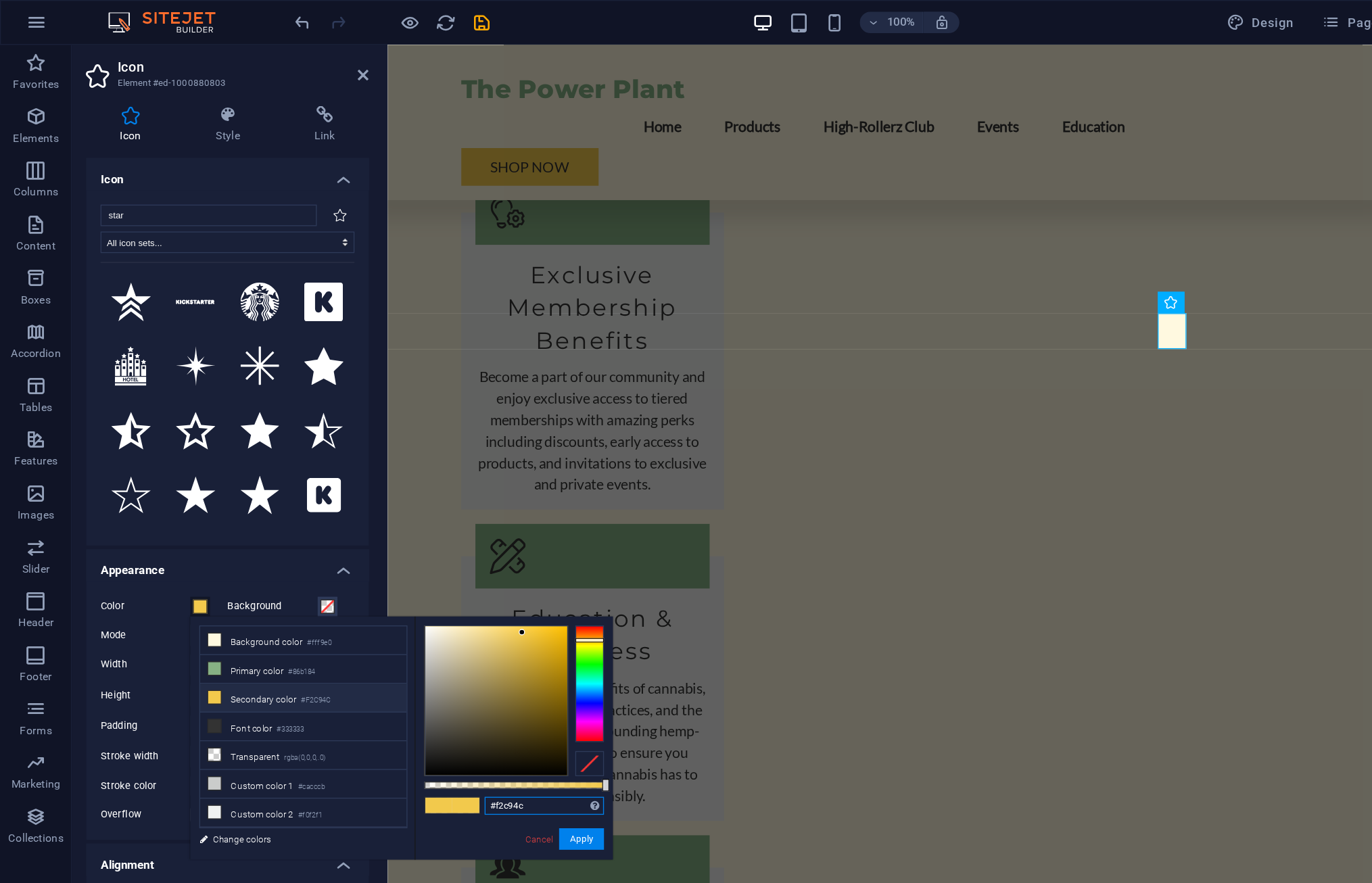
drag, startPoint x: 411, startPoint y: 604, endPoint x: 355, endPoint y: 607, distance: 56.1
click at [365, 607] on input "#f2c94c" at bounding box center [410, 607] width 90 height 13
click at [371, 607] on input "00000" at bounding box center [410, 607] width 90 height 13
click at [434, 633] on button "Apply" at bounding box center [439, 631] width 34 height 16
type input "#000000"
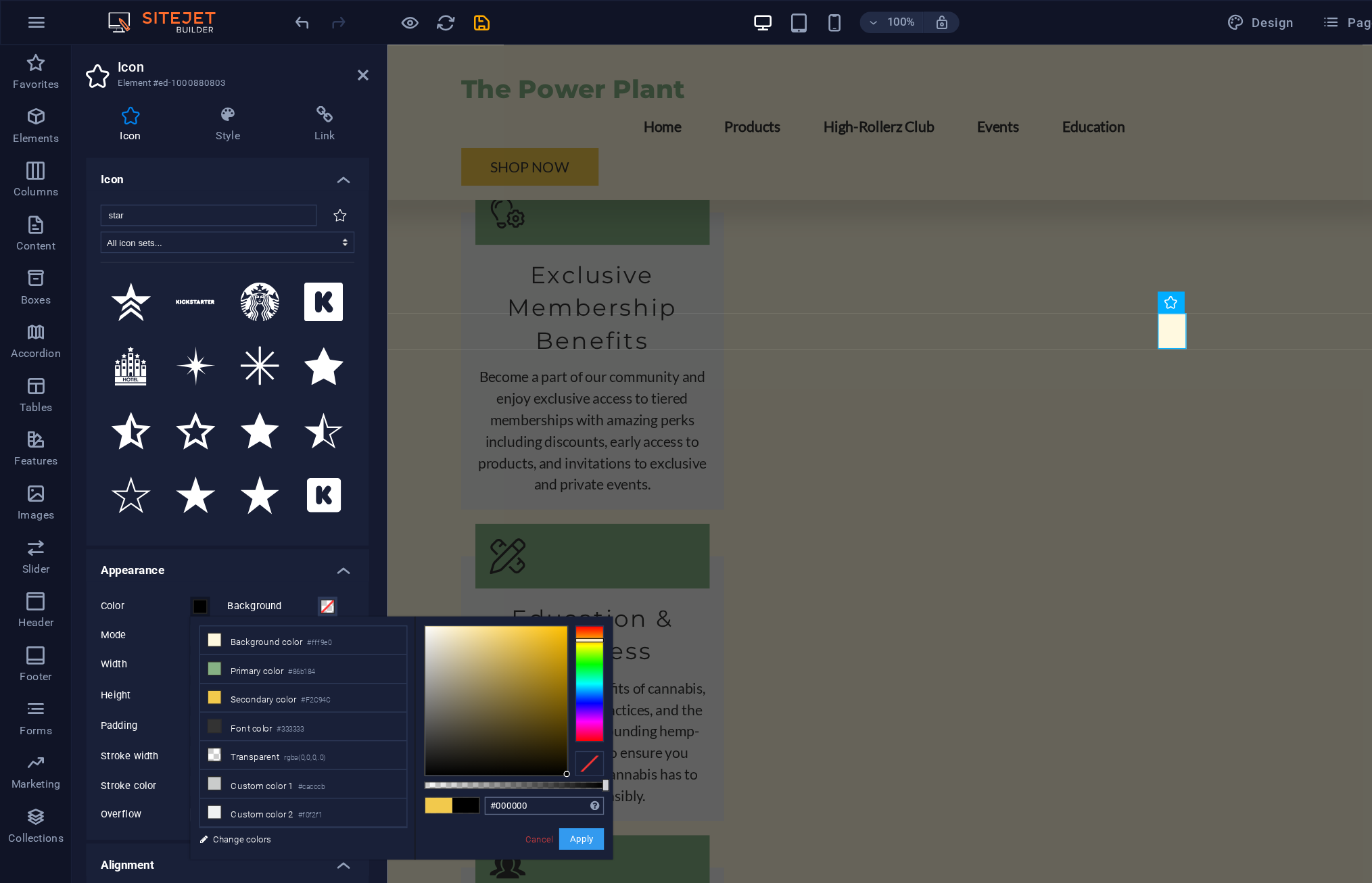
drag, startPoint x: 391, startPoint y: 474, endPoint x: 440, endPoint y: 604, distance: 138.9
click at [440, 604] on div "#000000 Supported formats #0852ed rgb(8, 82, 237) rgba(8, 82, 237, 90%) hsv(221…" at bounding box center [387, 654] width 149 height 379
click at [441, 634] on button "Apply" at bounding box center [439, 631] width 34 height 16
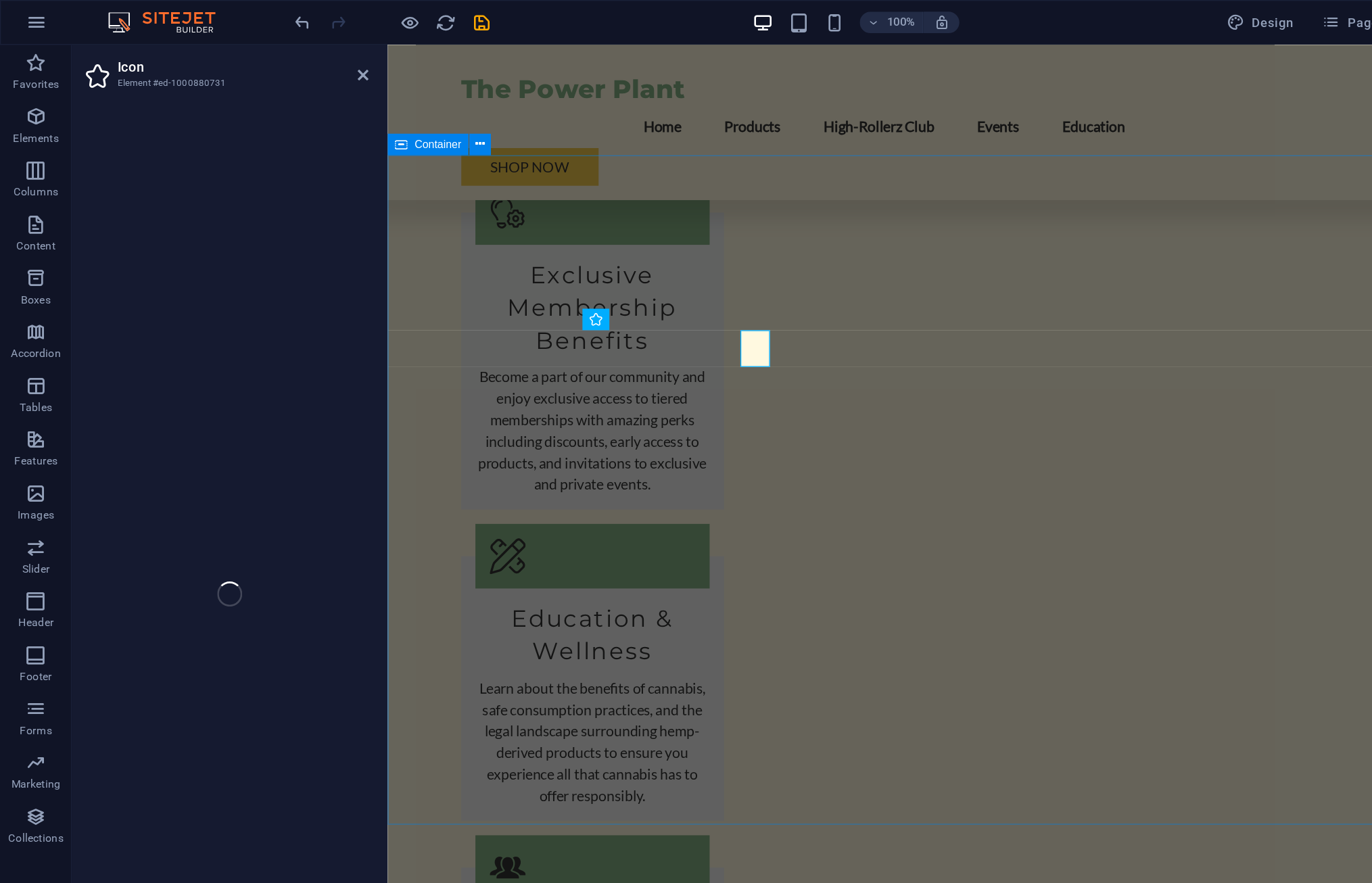
select select "xMidYMid"
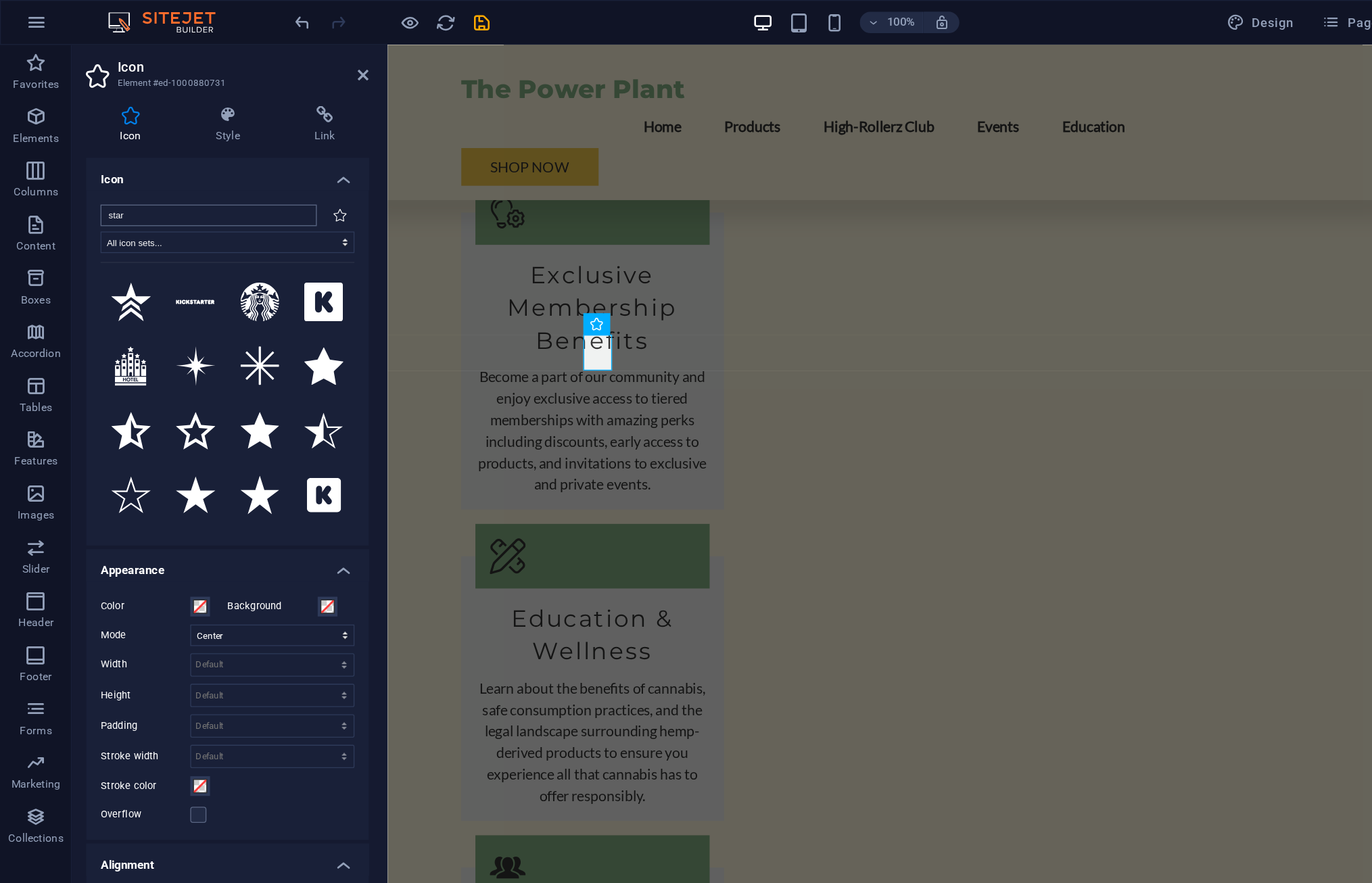
drag, startPoint x: 173, startPoint y: 166, endPoint x: 20, endPoint y: 138, distance: 155.5
click at [75, 154] on input "star" at bounding box center [157, 162] width 163 height 16
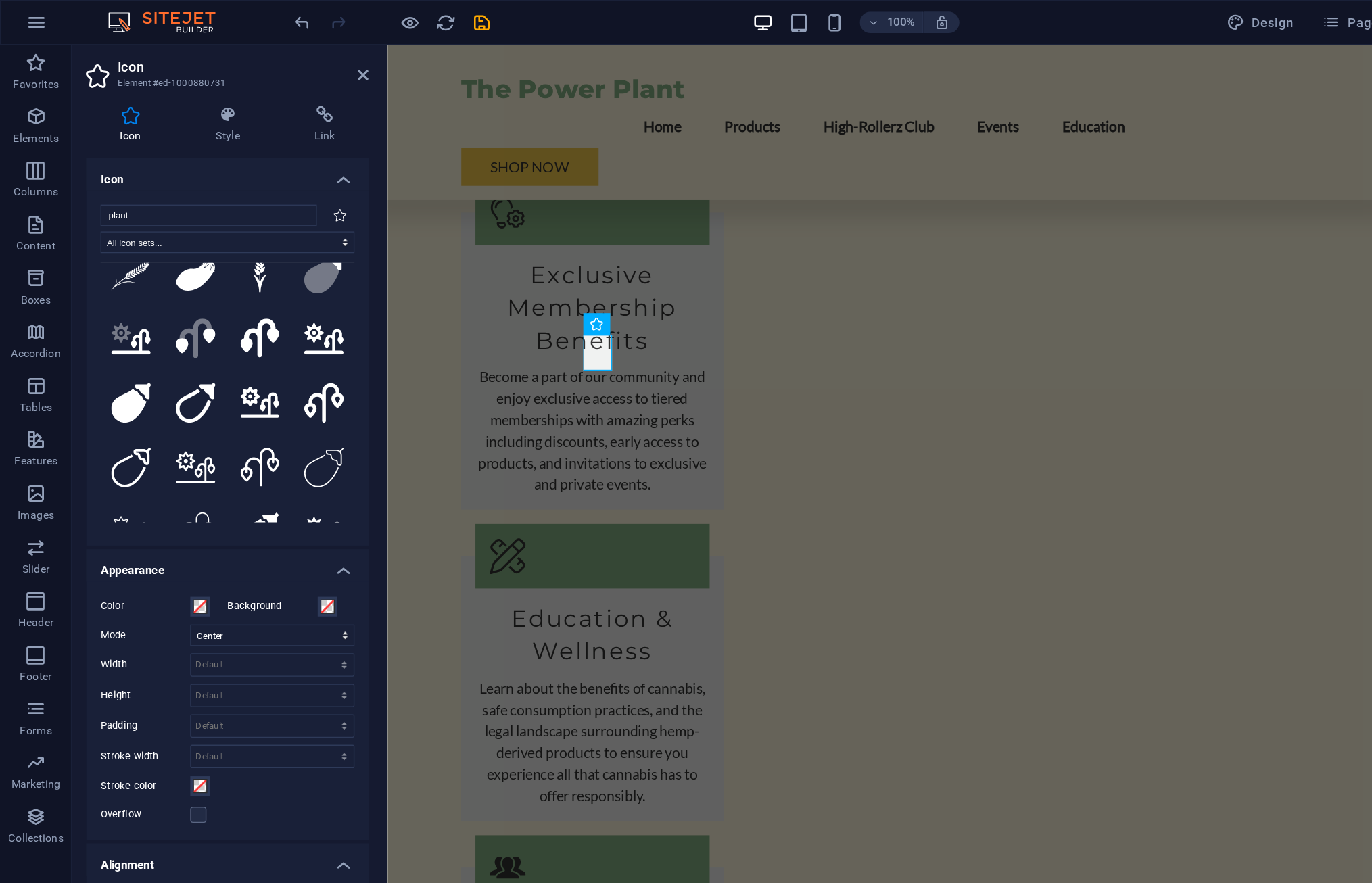
scroll to position [0, 0]
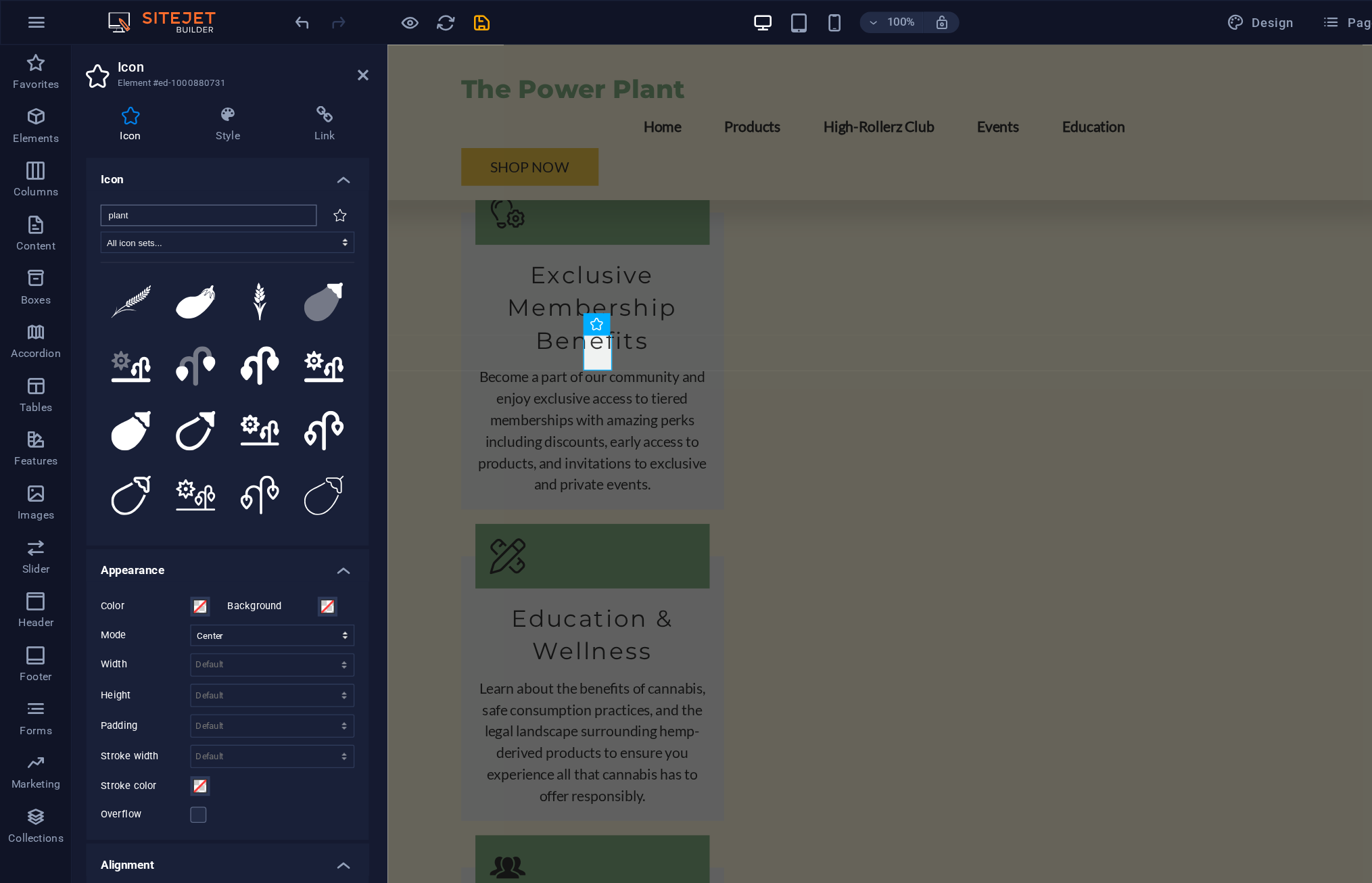
drag, startPoint x: 119, startPoint y: 156, endPoint x: 52, endPoint y: 166, distance: 67.7
click at [75, 166] on input "plant" at bounding box center [157, 162] width 163 height 16
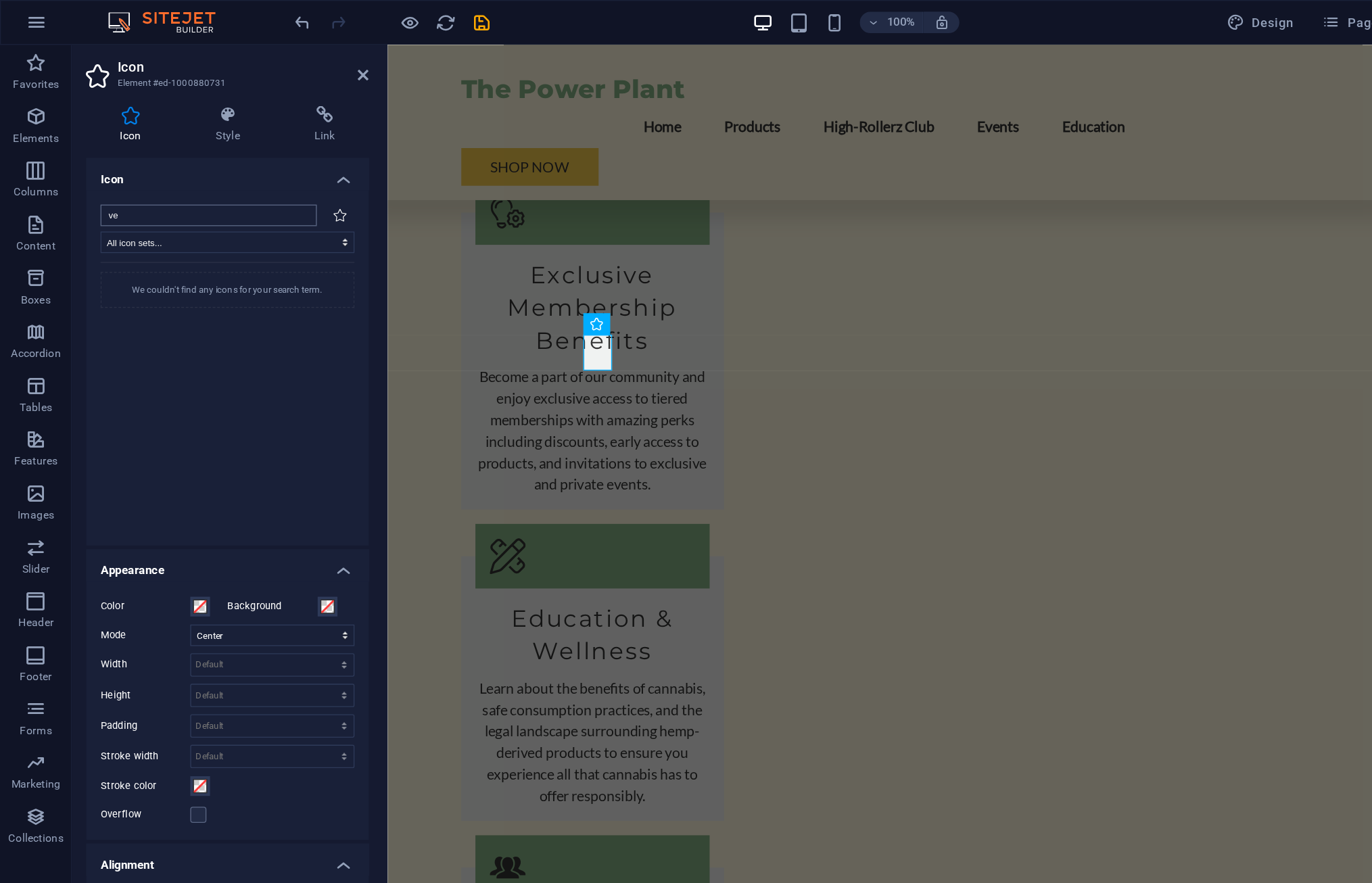
type input "v"
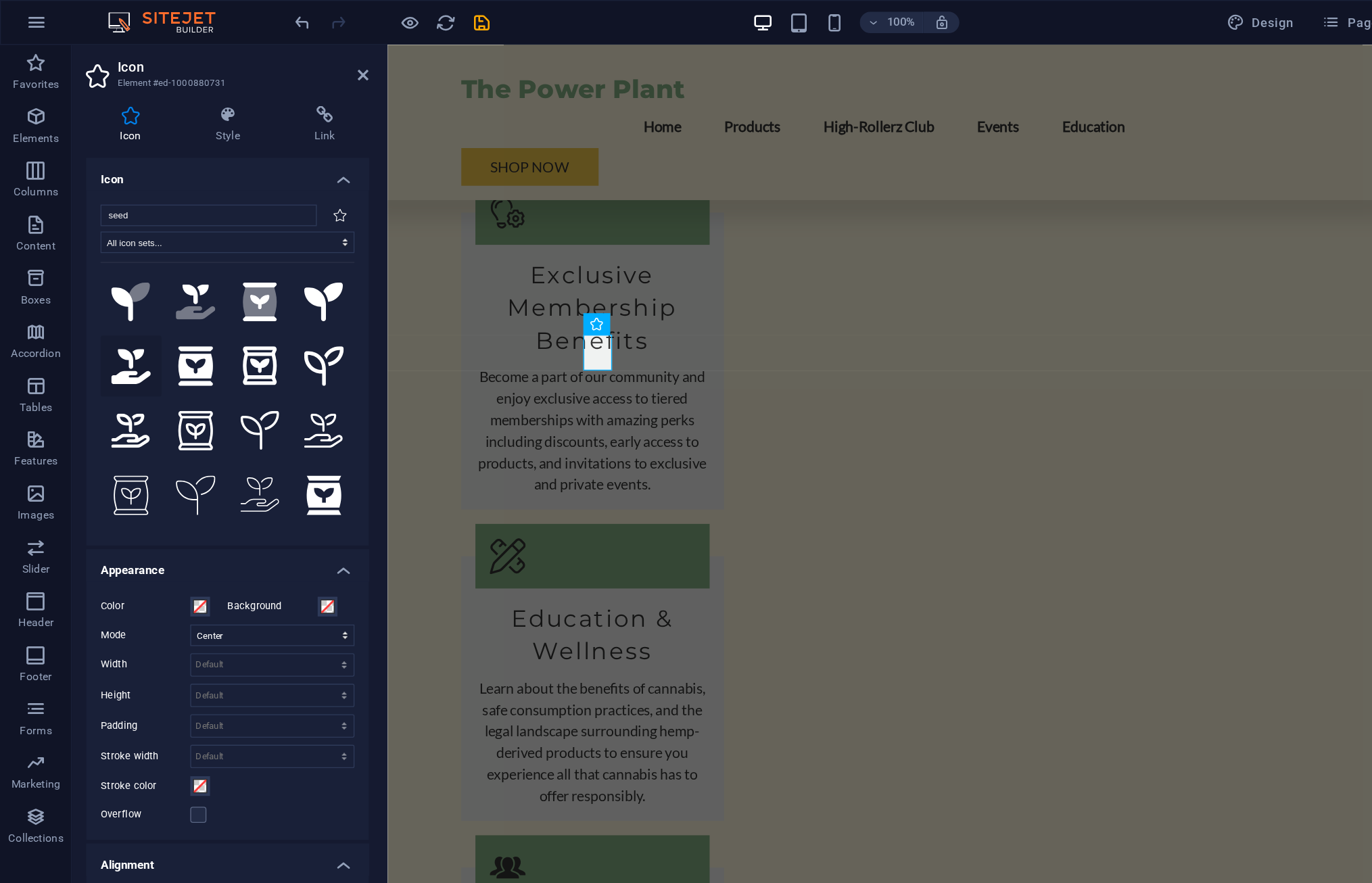
type input "seed"
click at [100, 274] on icon at bounding box center [99, 276] width 30 height 26
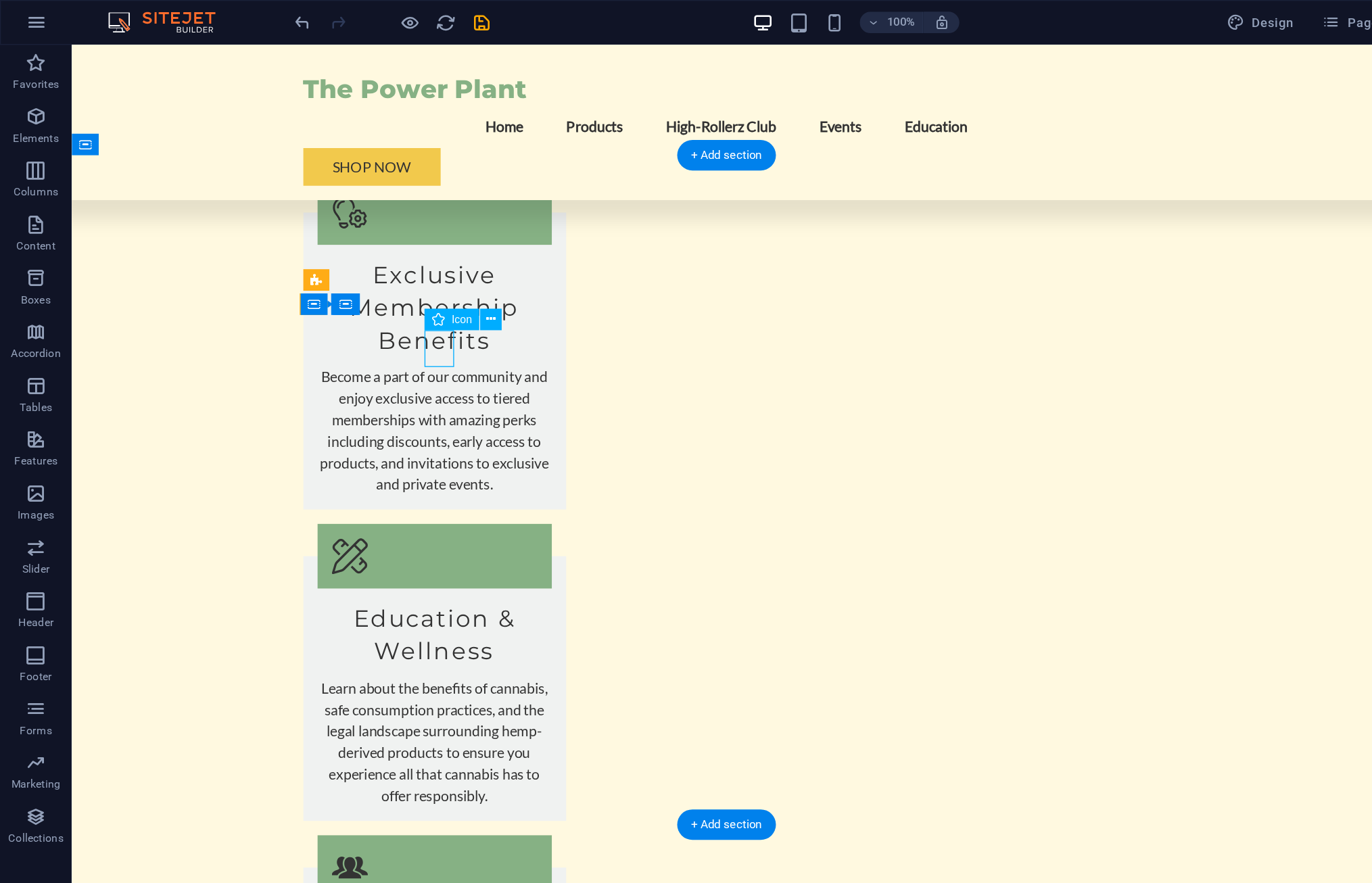
select select "xMidYMid"
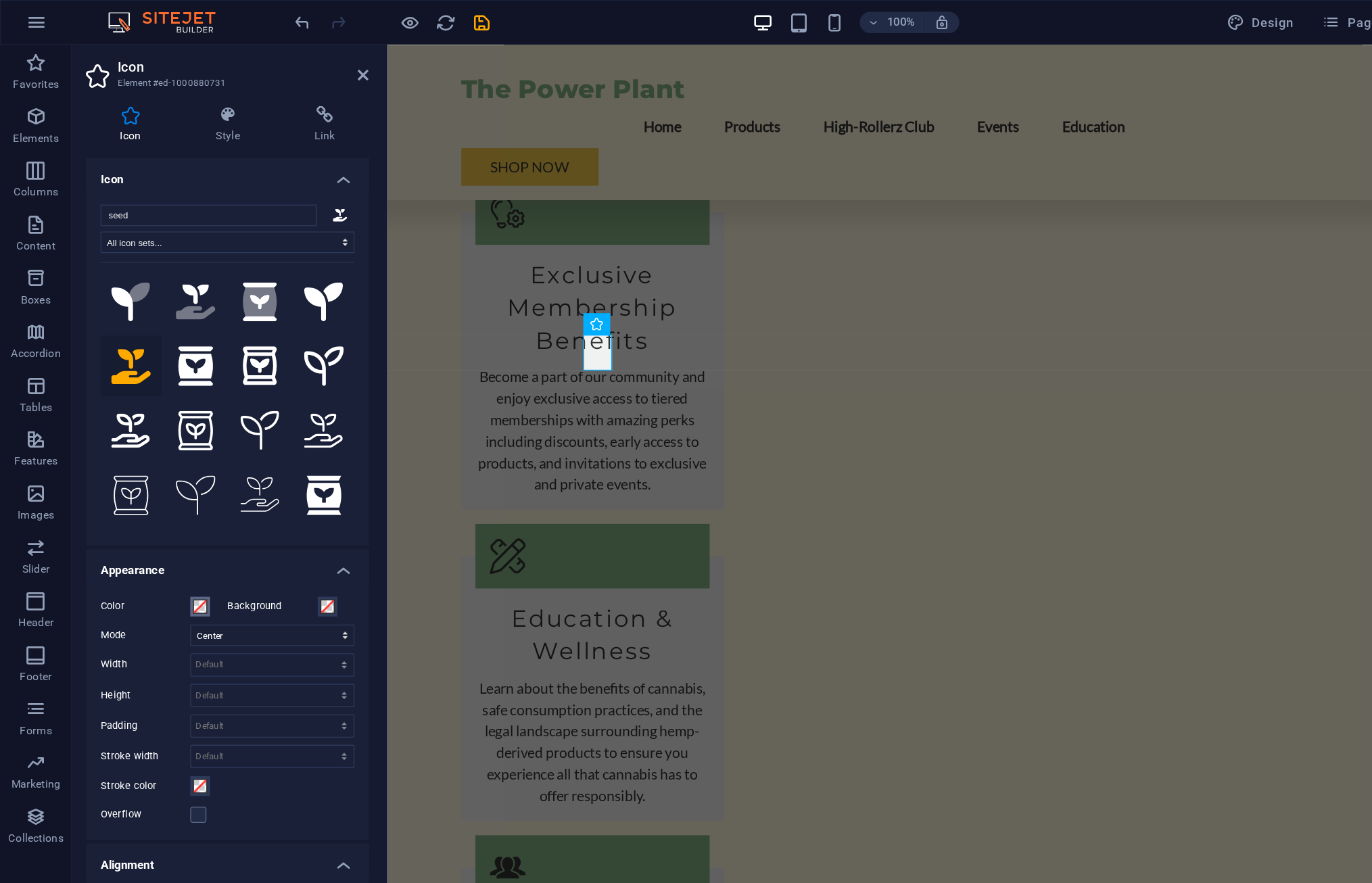
click at [151, 458] on span at bounding box center [150, 457] width 11 height 11
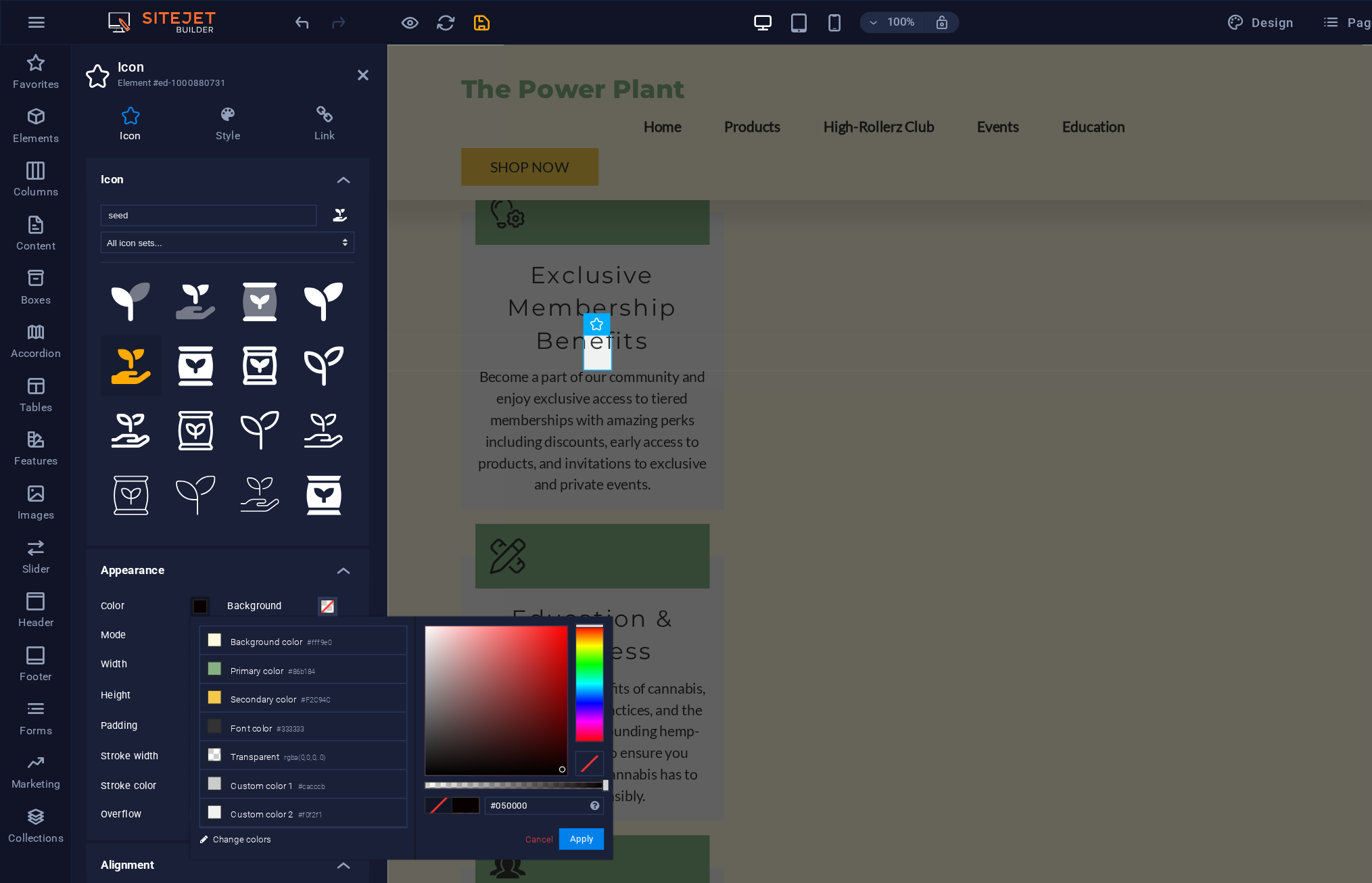
type input "#000000"
drag, startPoint x: 424, startPoint y: 580, endPoint x: 453, endPoint y: 590, distance: 30.7
click at [453, 585] on div at bounding box center [388, 528] width 135 height 113
click at [441, 634] on button "Apply" at bounding box center [439, 631] width 34 height 16
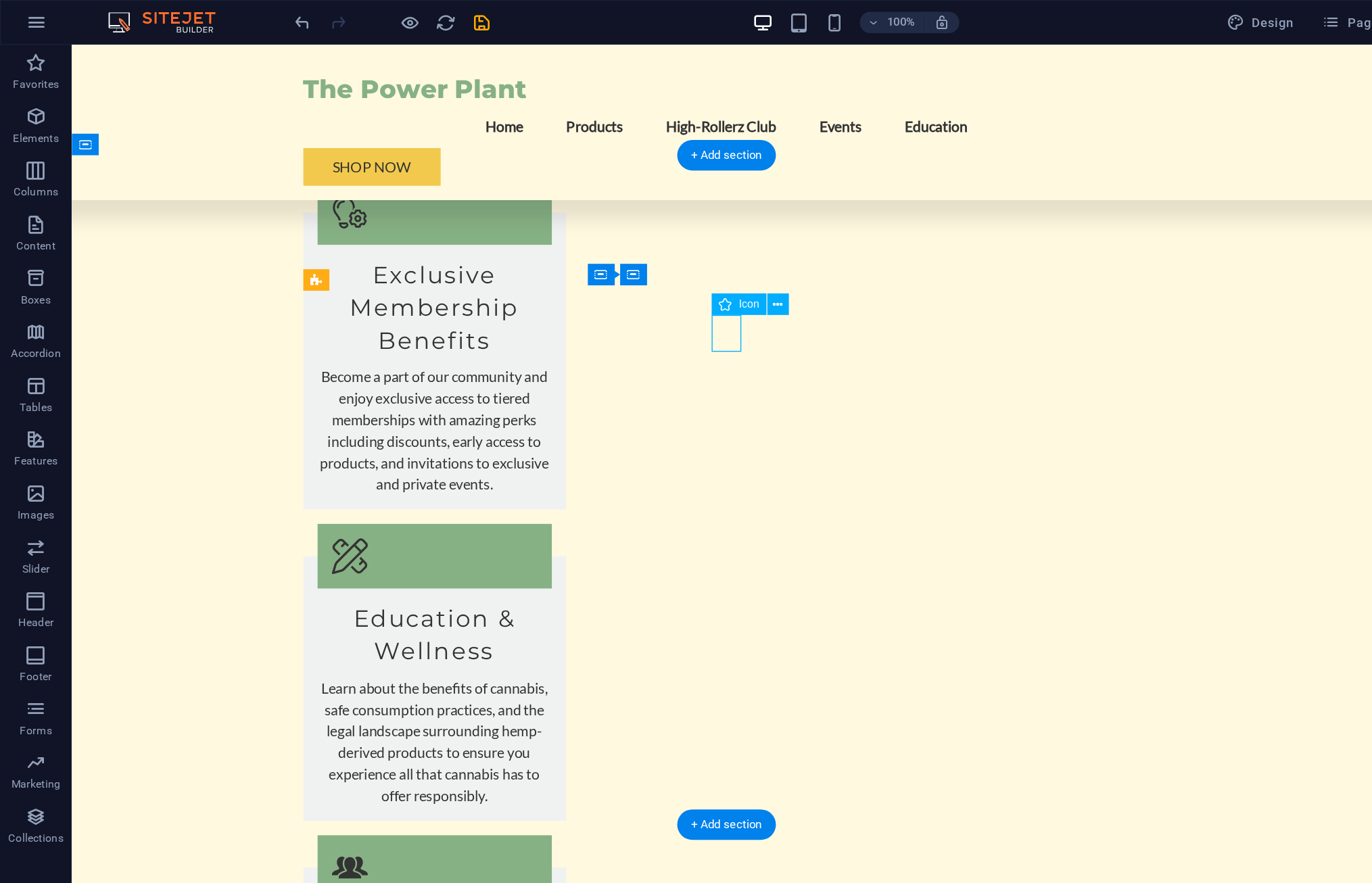
select select "xMidYMid"
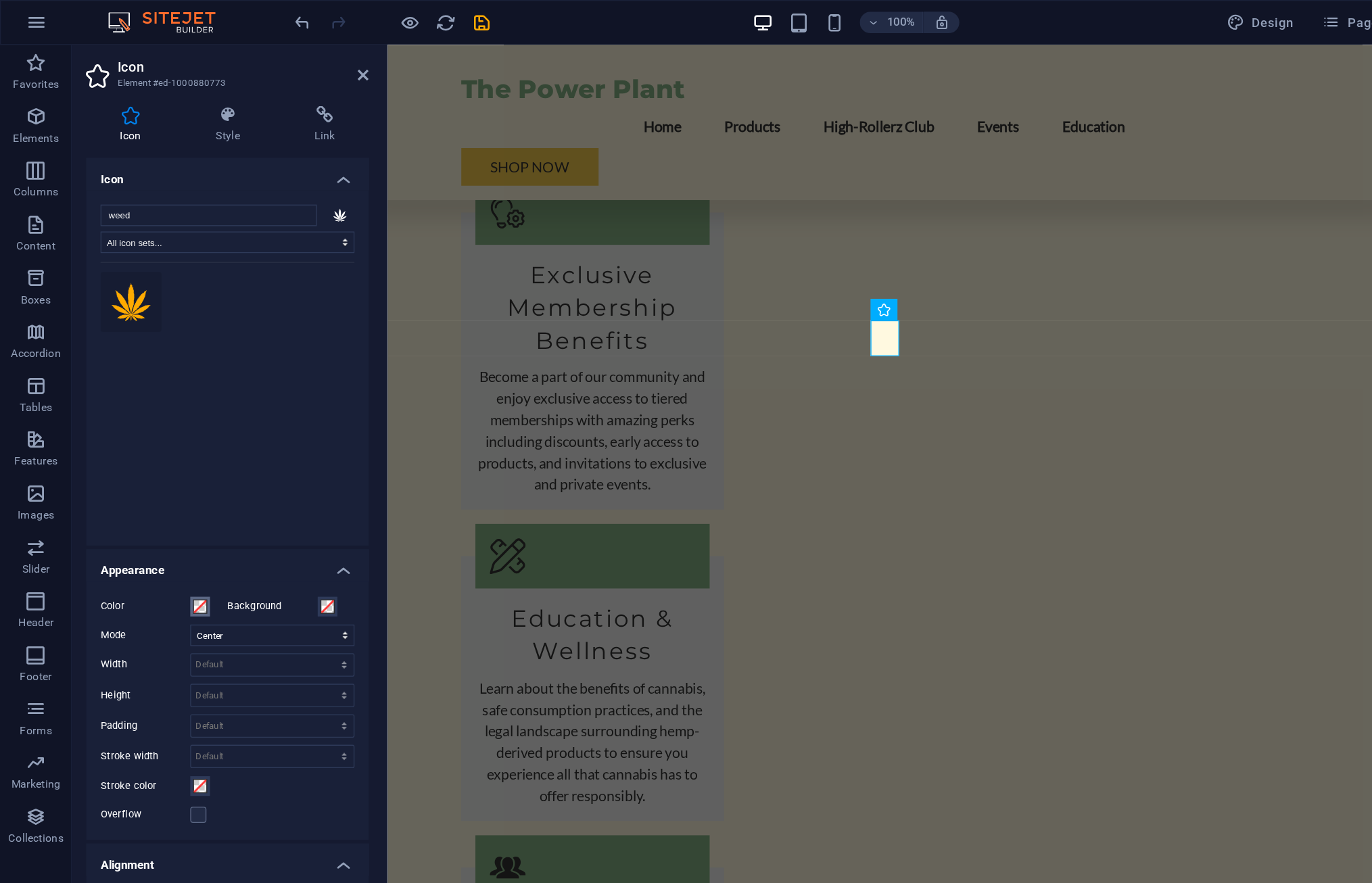
click at [152, 459] on span at bounding box center [150, 457] width 11 height 11
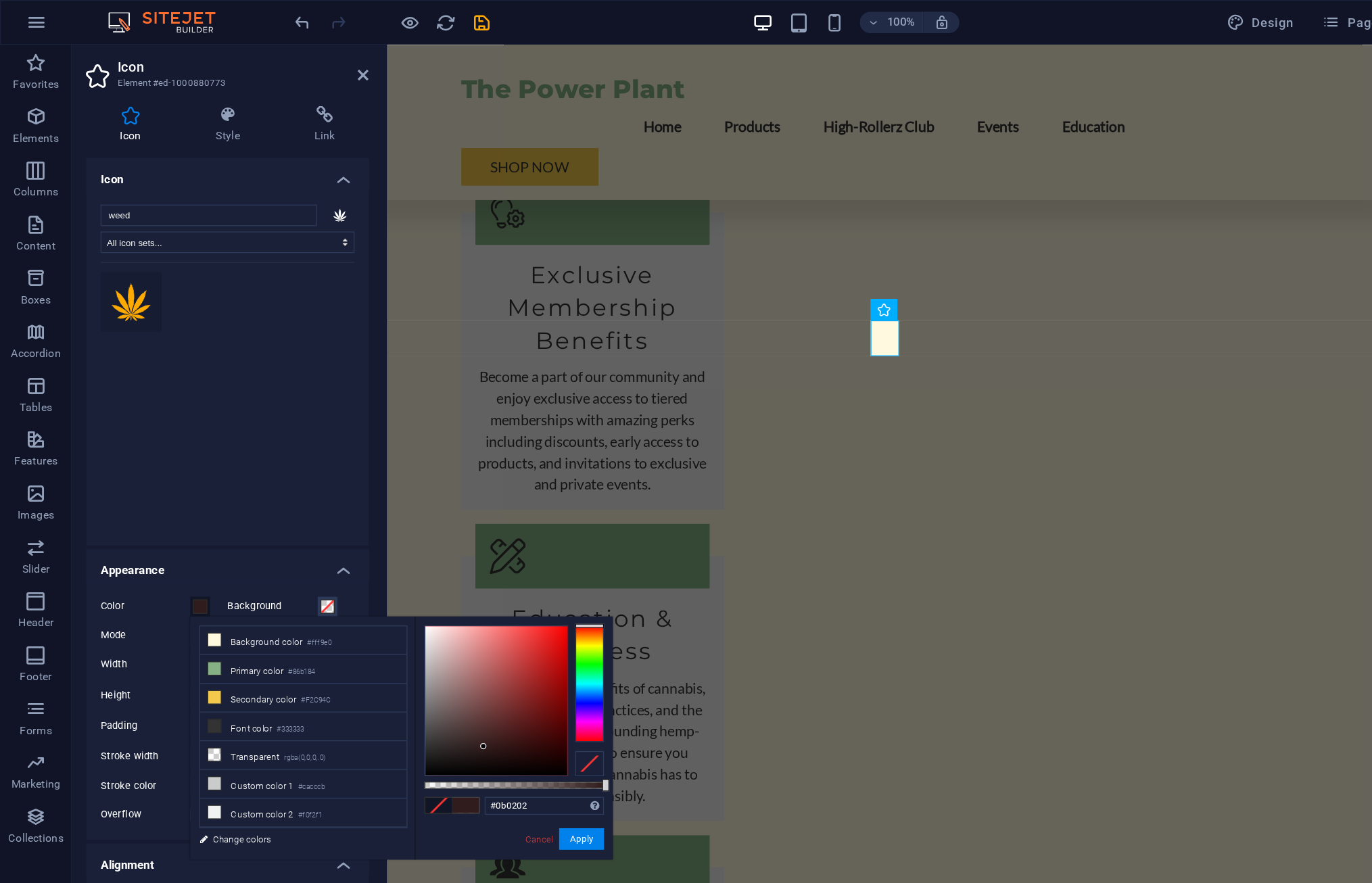
type input "#000000"
drag, startPoint x: 361, startPoint y: 561, endPoint x: 448, endPoint y: 590, distance: 91.7
click at [448, 585] on div at bounding box center [388, 528] width 135 height 113
click at [439, 634] on button "Apply" at bounding box center [439, 631] width 34 height 16
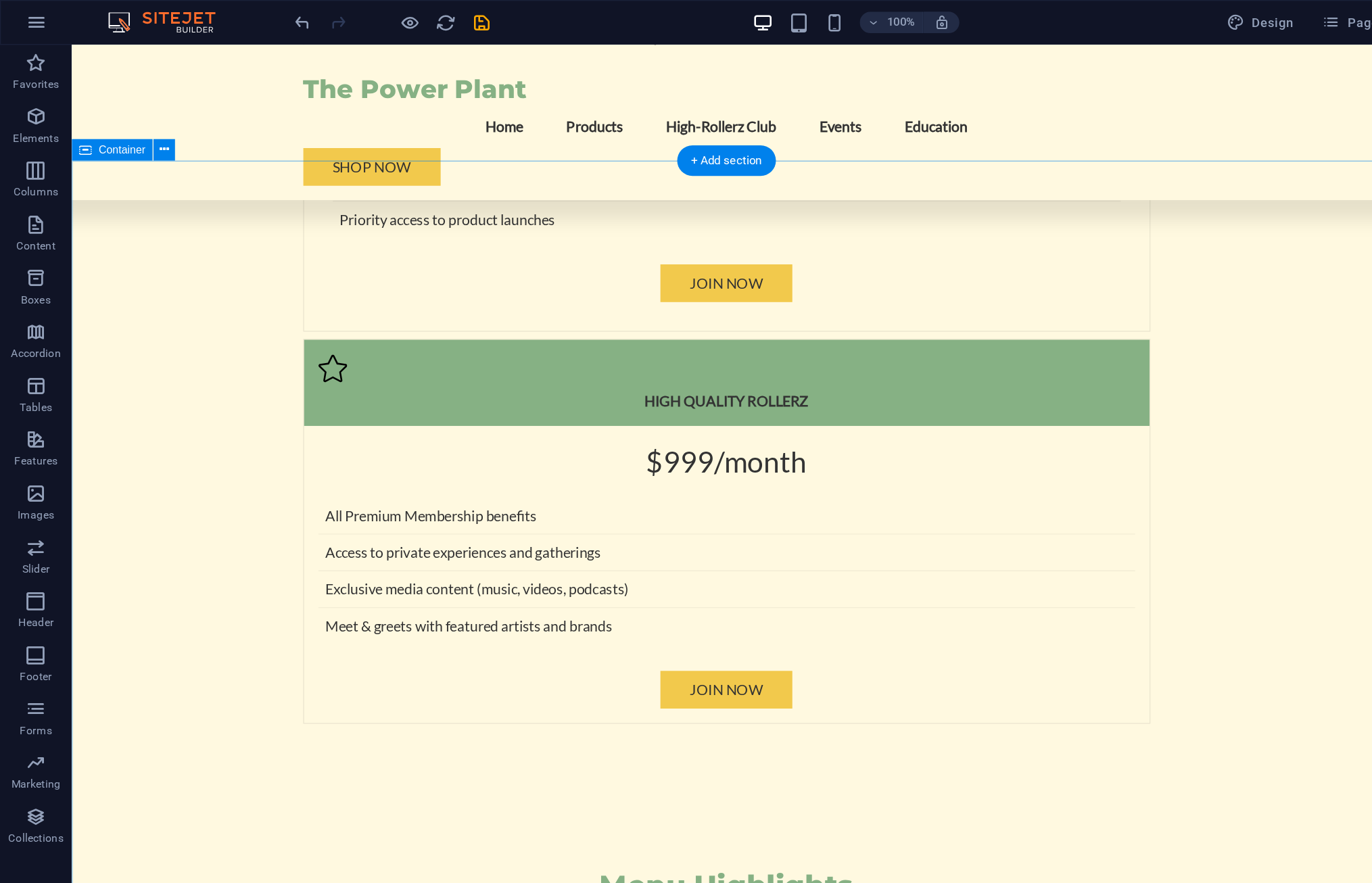
scroll to position [3908, 0]
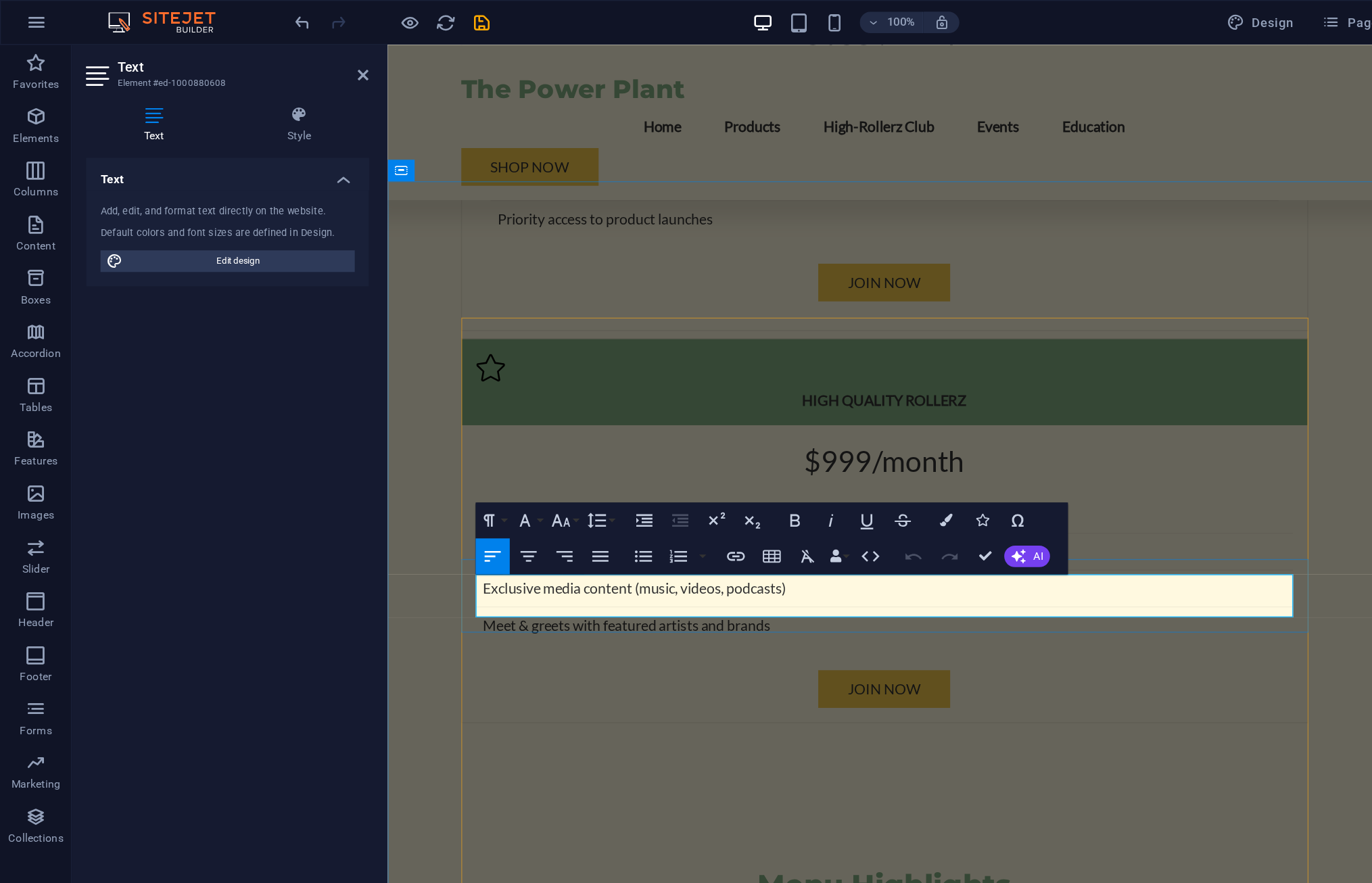
drag, startPoint x: 558, startPoint y: 450, endPoint x: 474, endPoint y: 454, distance: 84.1
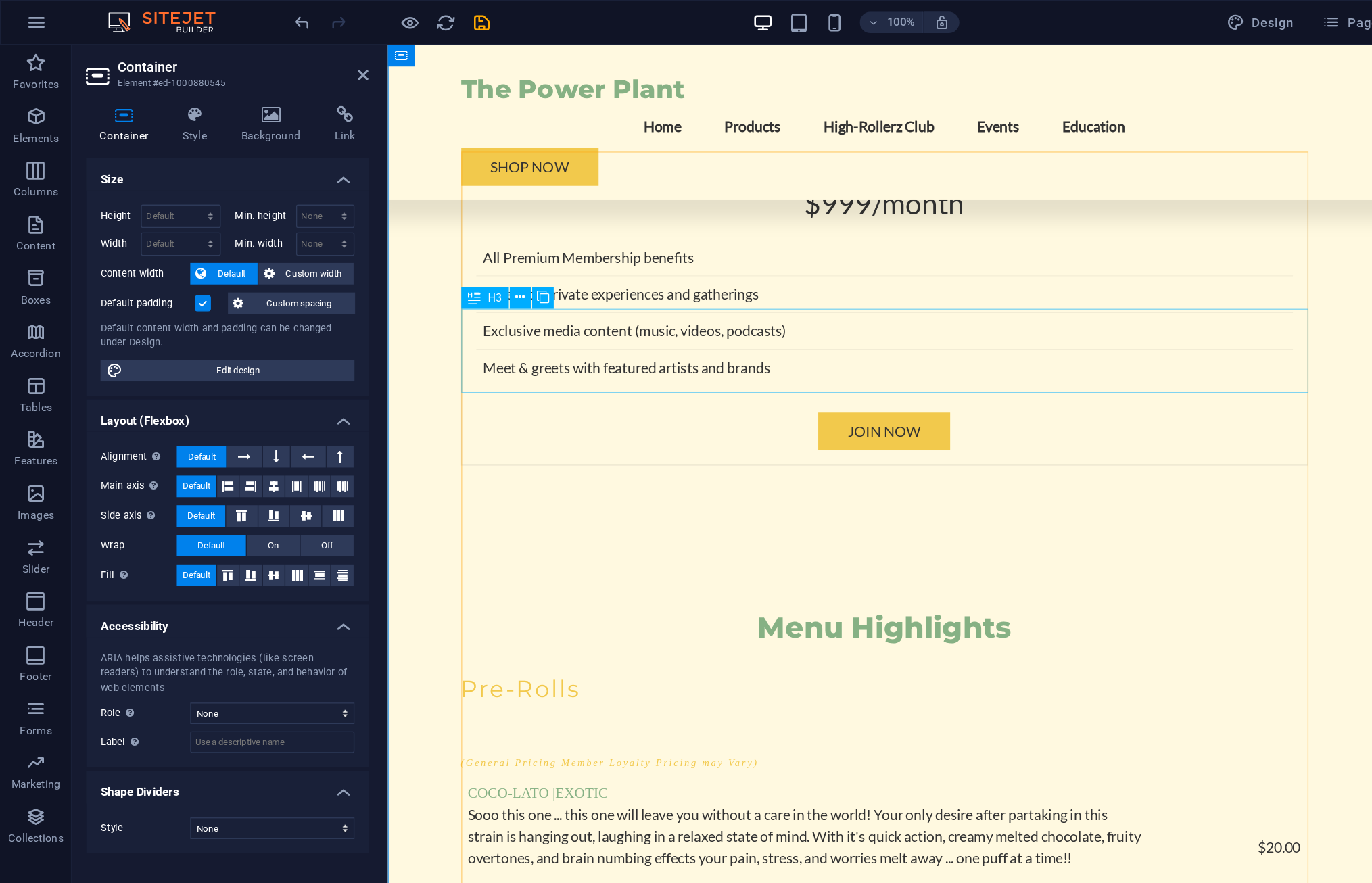
scroll to position [4016, 0]
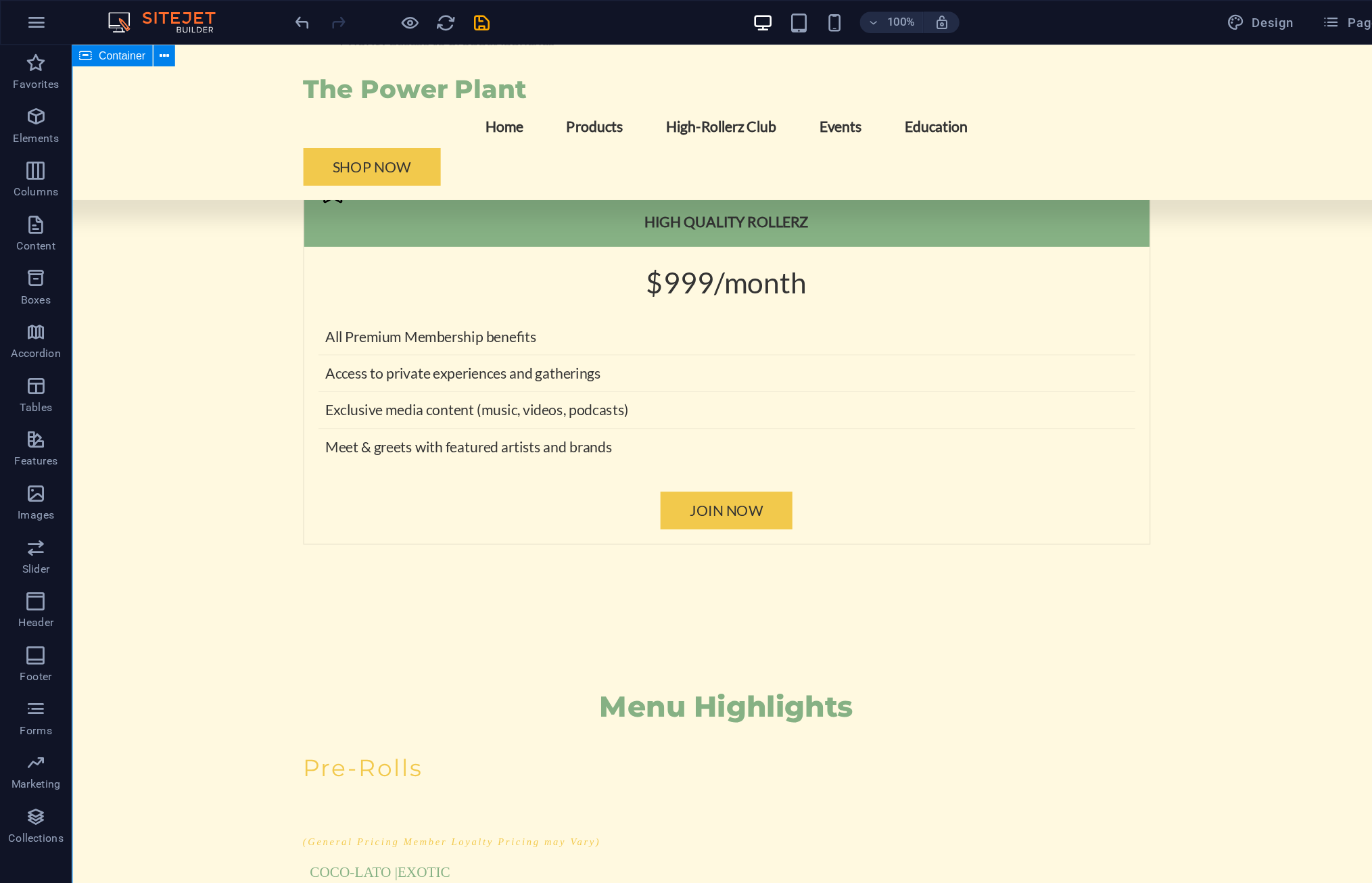
scroll to position [4107, 0]
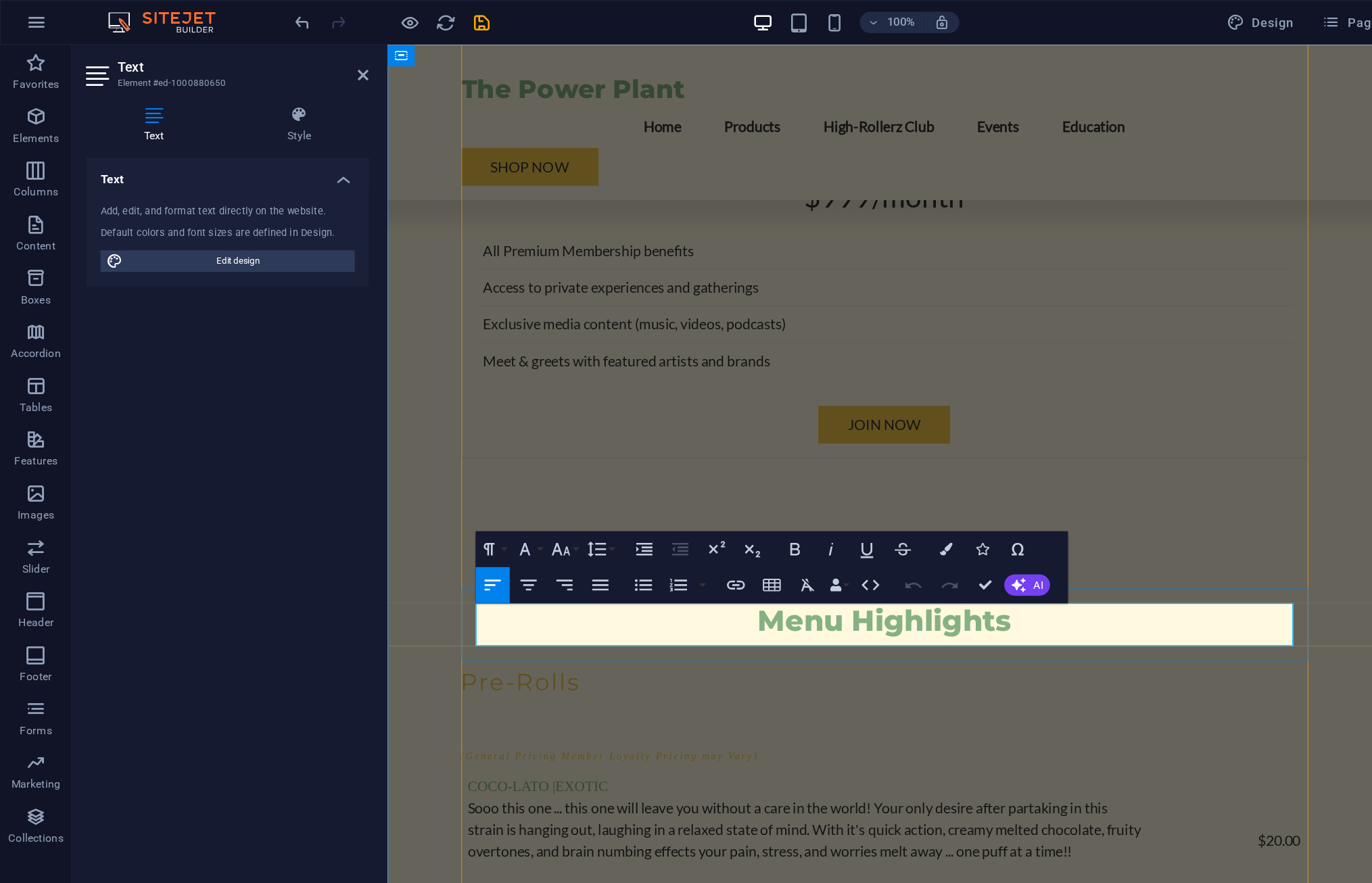
drag, startPoint x: 518, startPoint y: 483, endPoint x: 847, endPoint y: 483, distance: 329.0
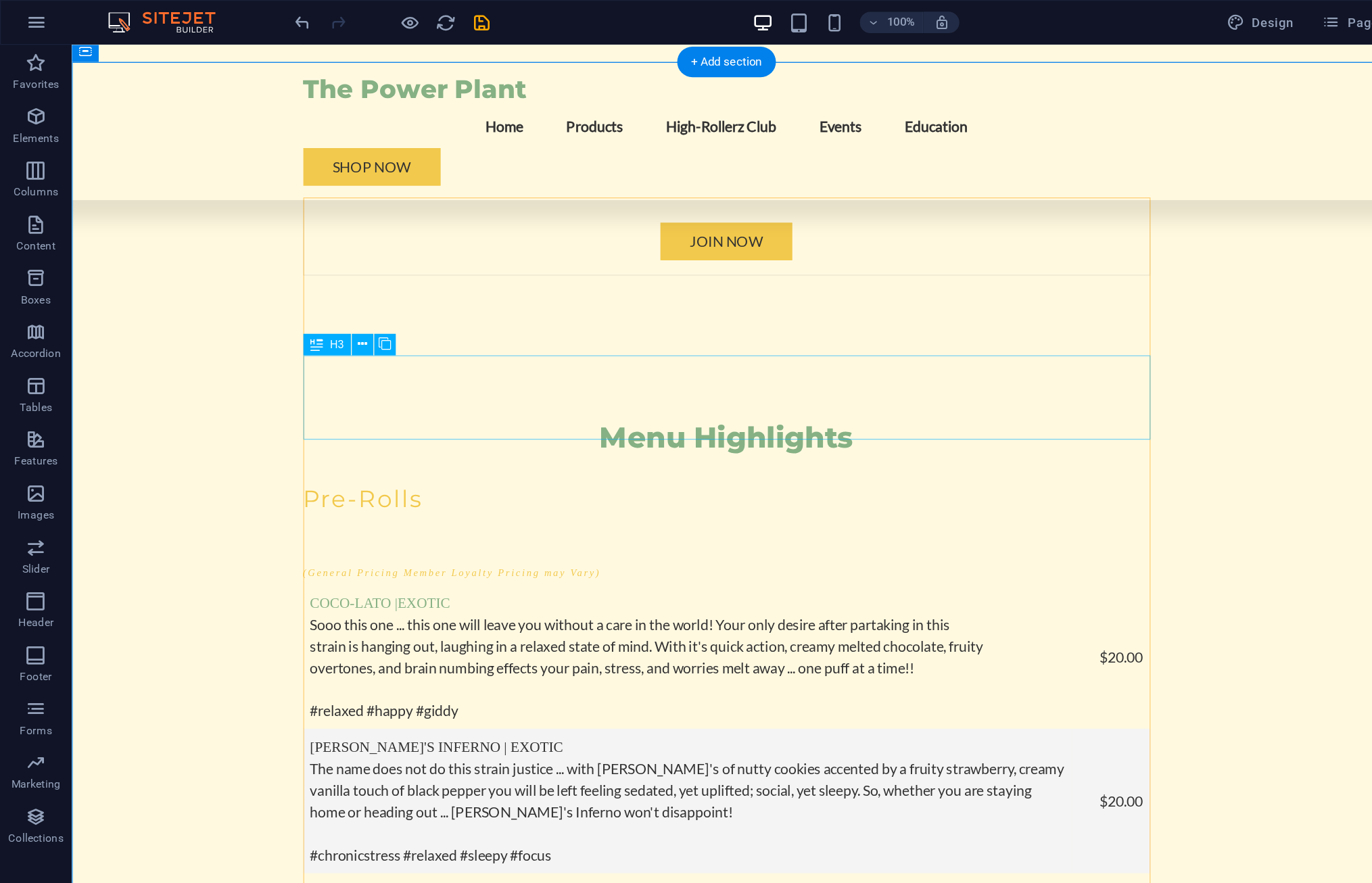
scroll to position [3982, 0]
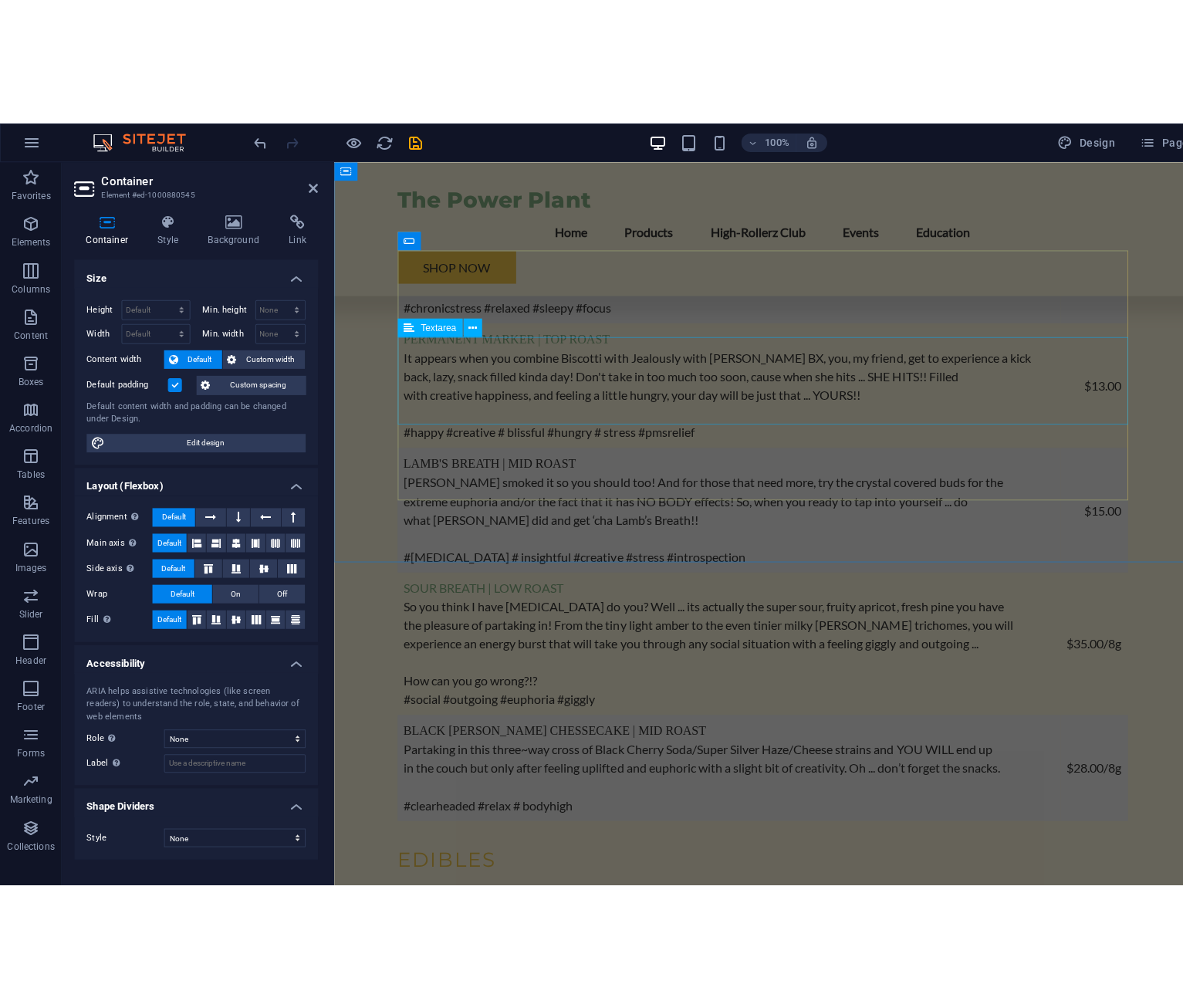
scroll to position [5579, 0]
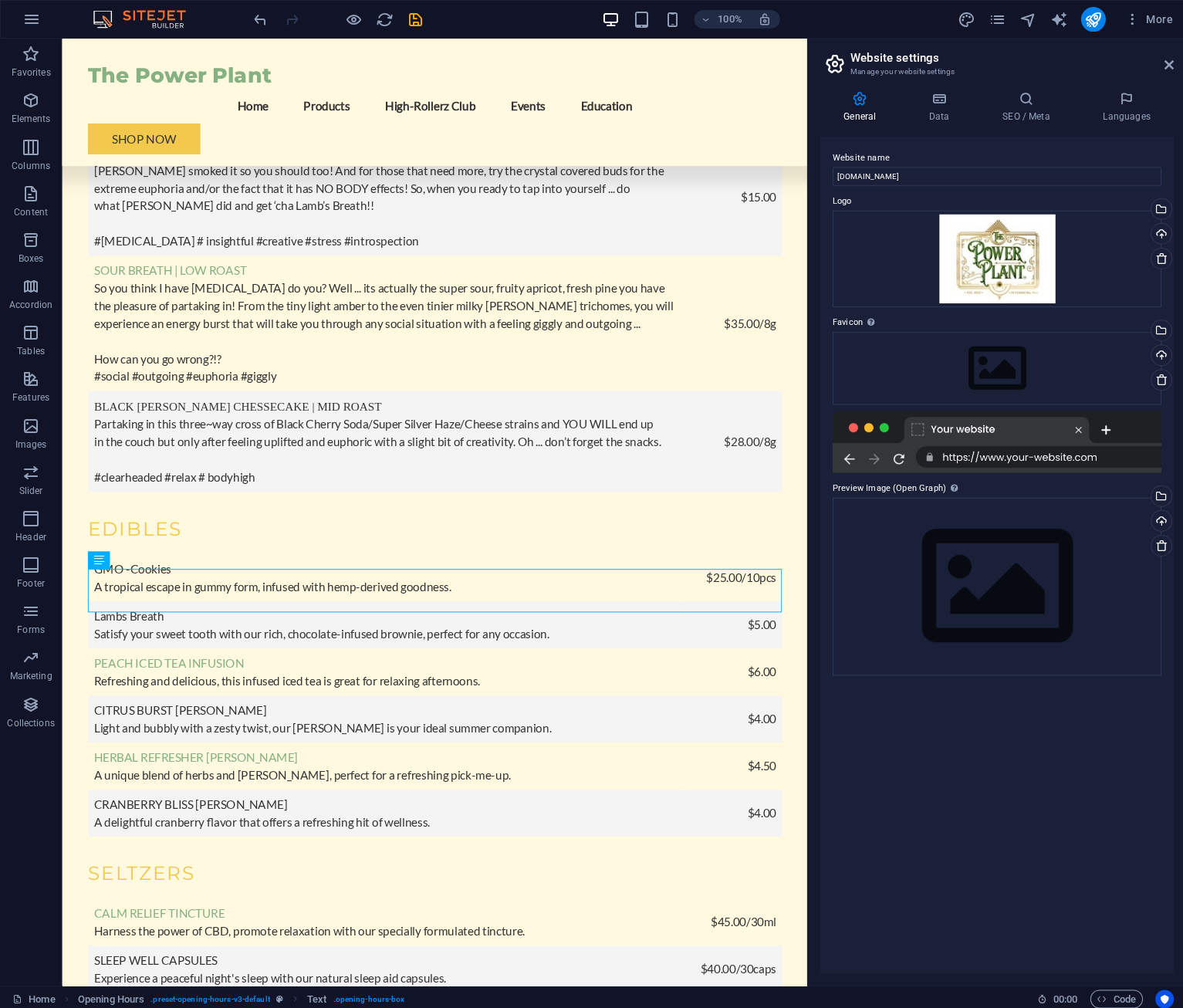
scroll to position [5529, 0]
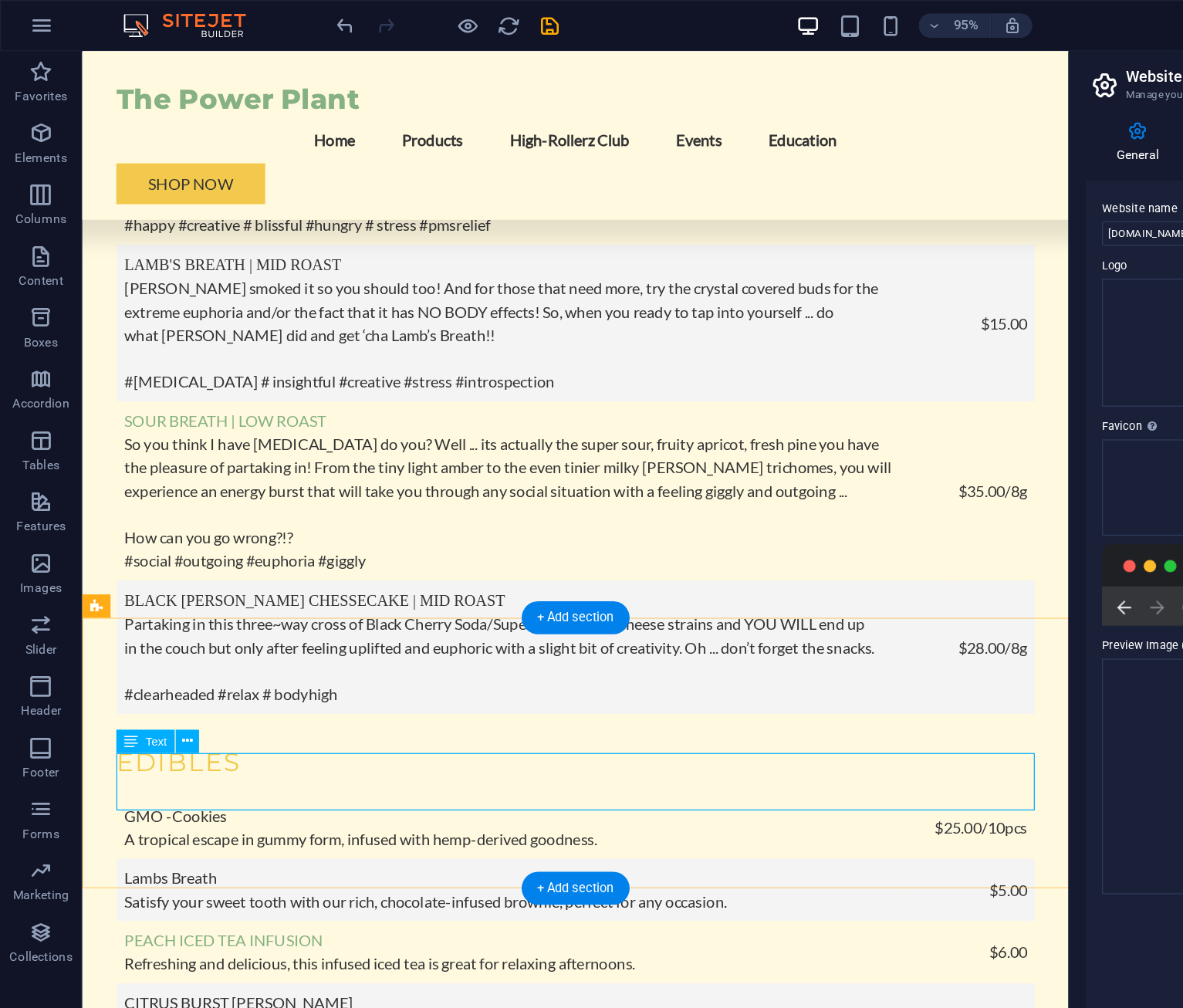
drag, startPoint x: 173, startPoint y: 609, endPoint x: 765, endPoint y: 611, distance: 592.0
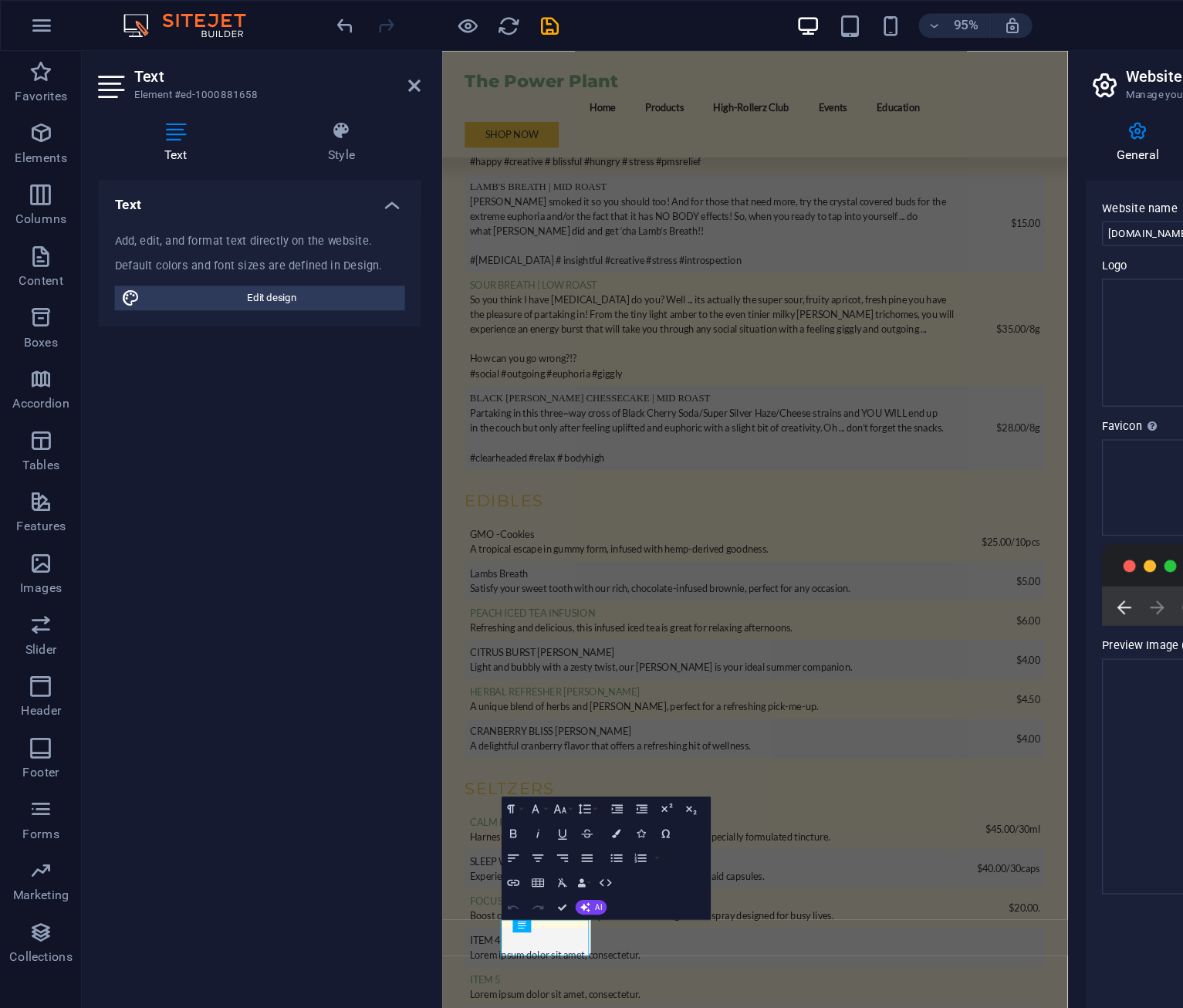
scroll to position [4949, 0]
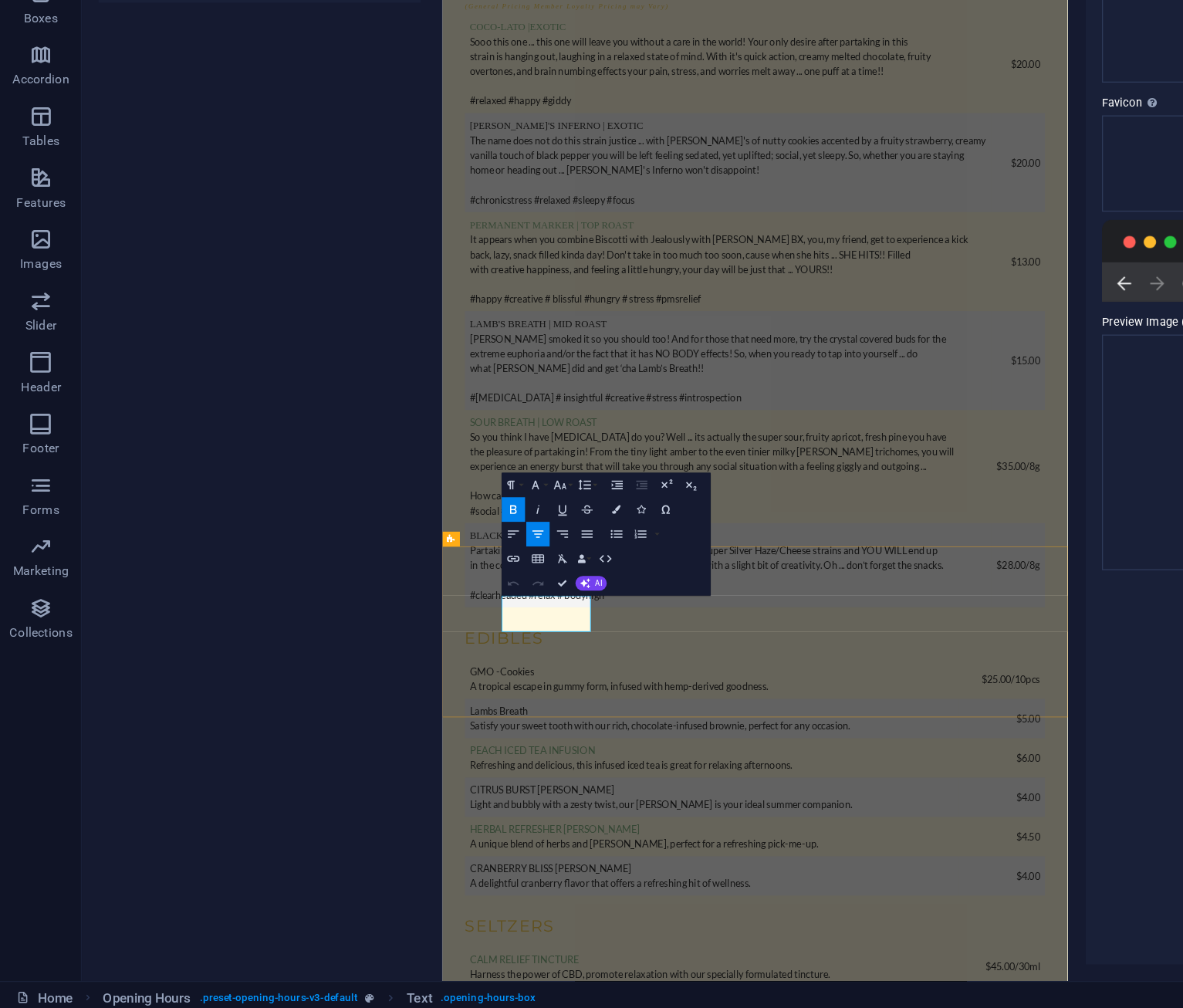
drag, startPoint x: 552, startPoint y: 845, endPoint x: 522, endPoint y: 853, distance: 31.0
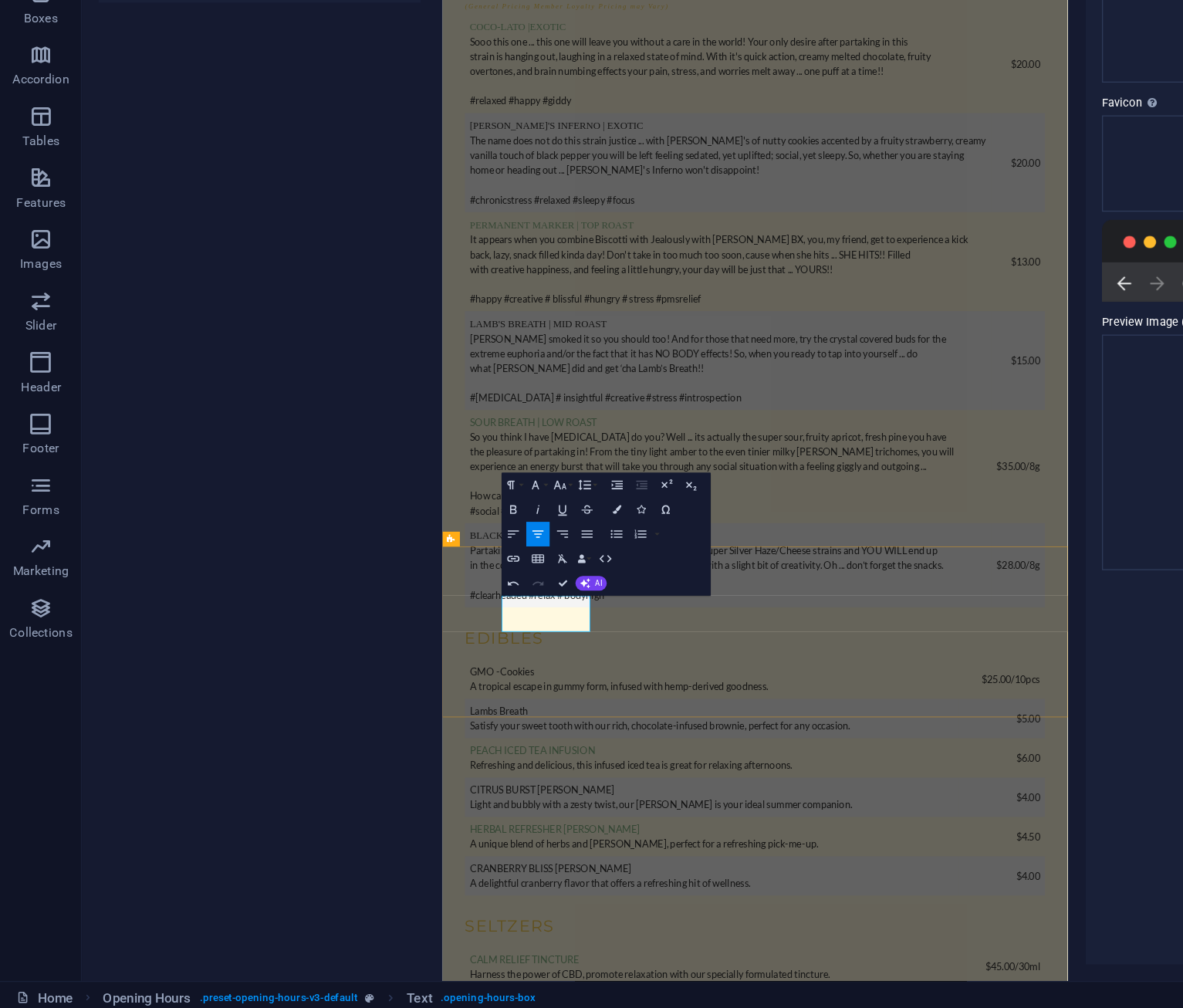
copy p "12:00 PM - 8:00 PM"
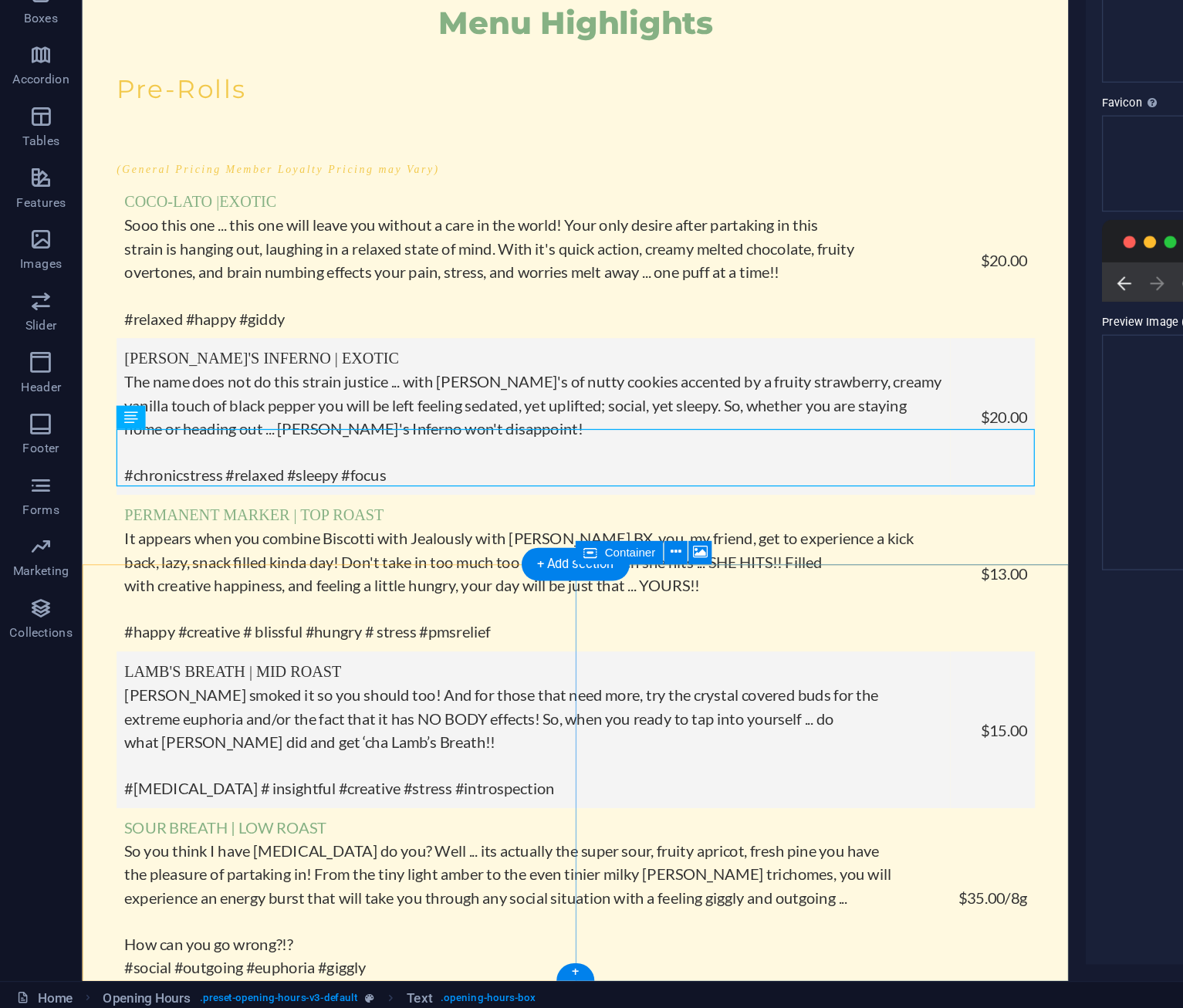
scroll to position [5529, 0]
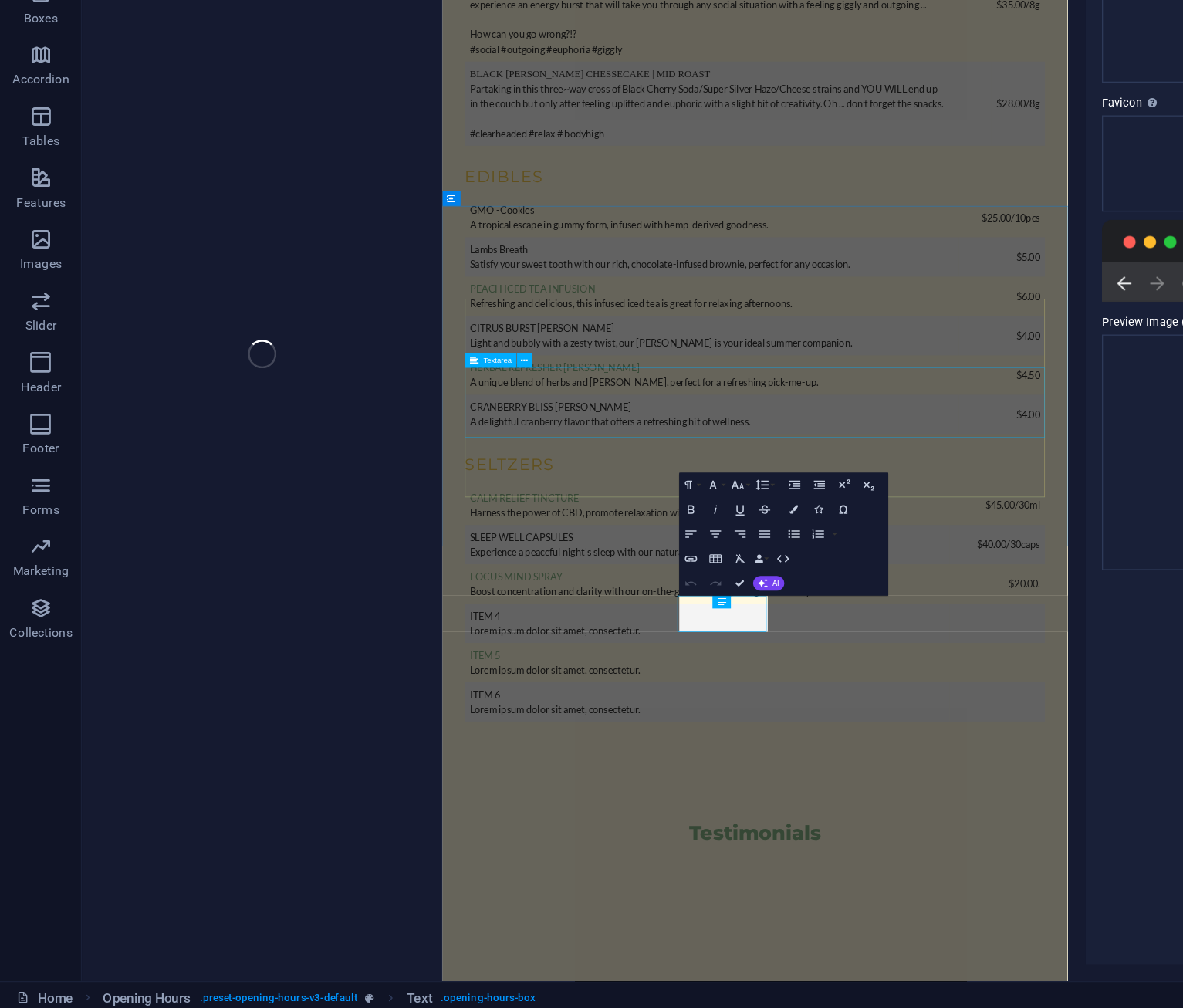
scroll to position [4949, 0]
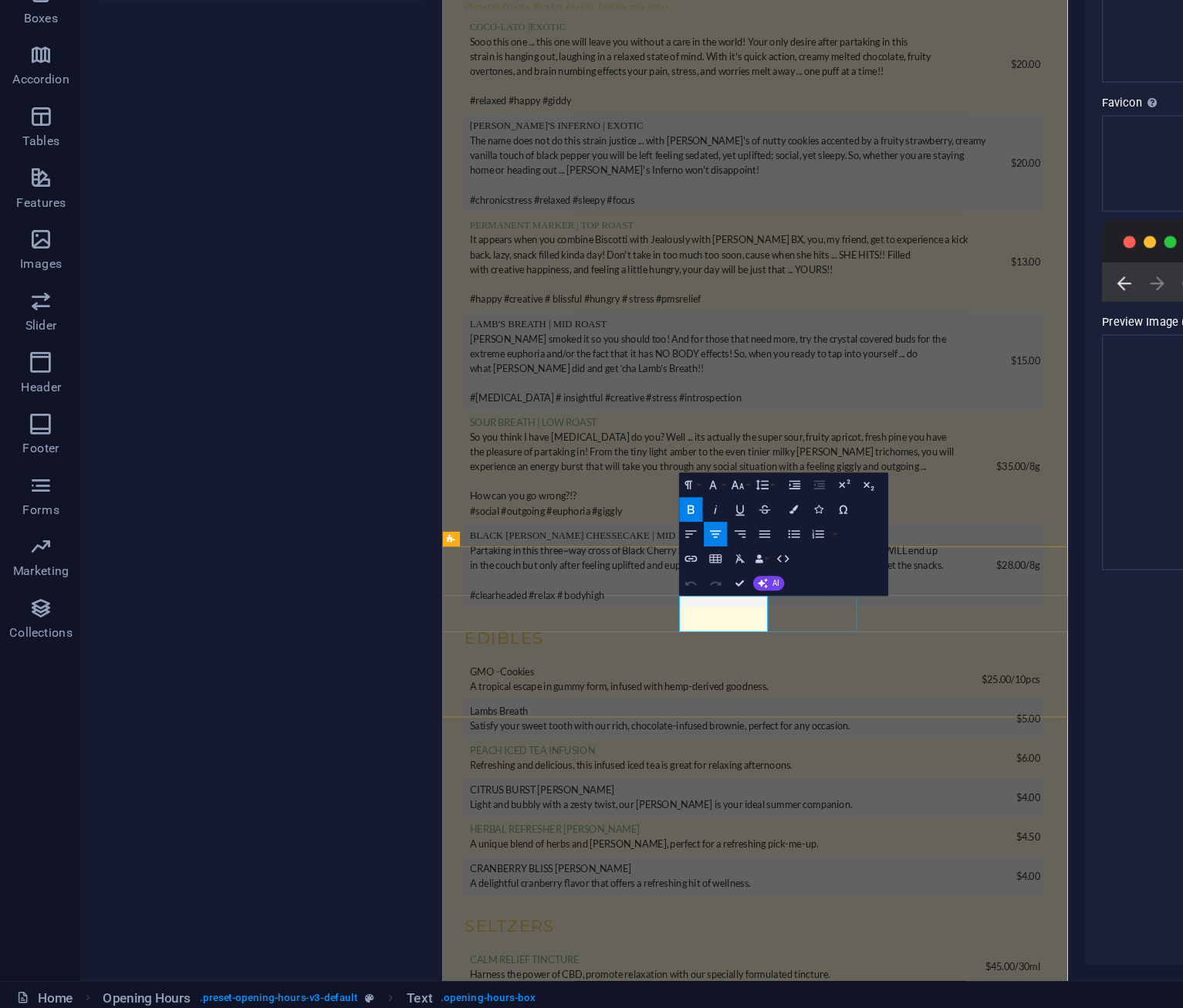
drag, startPoint x: 746, startPoint y: 845, endPoint x: 878, endPoint y: 847, distance: 132.0
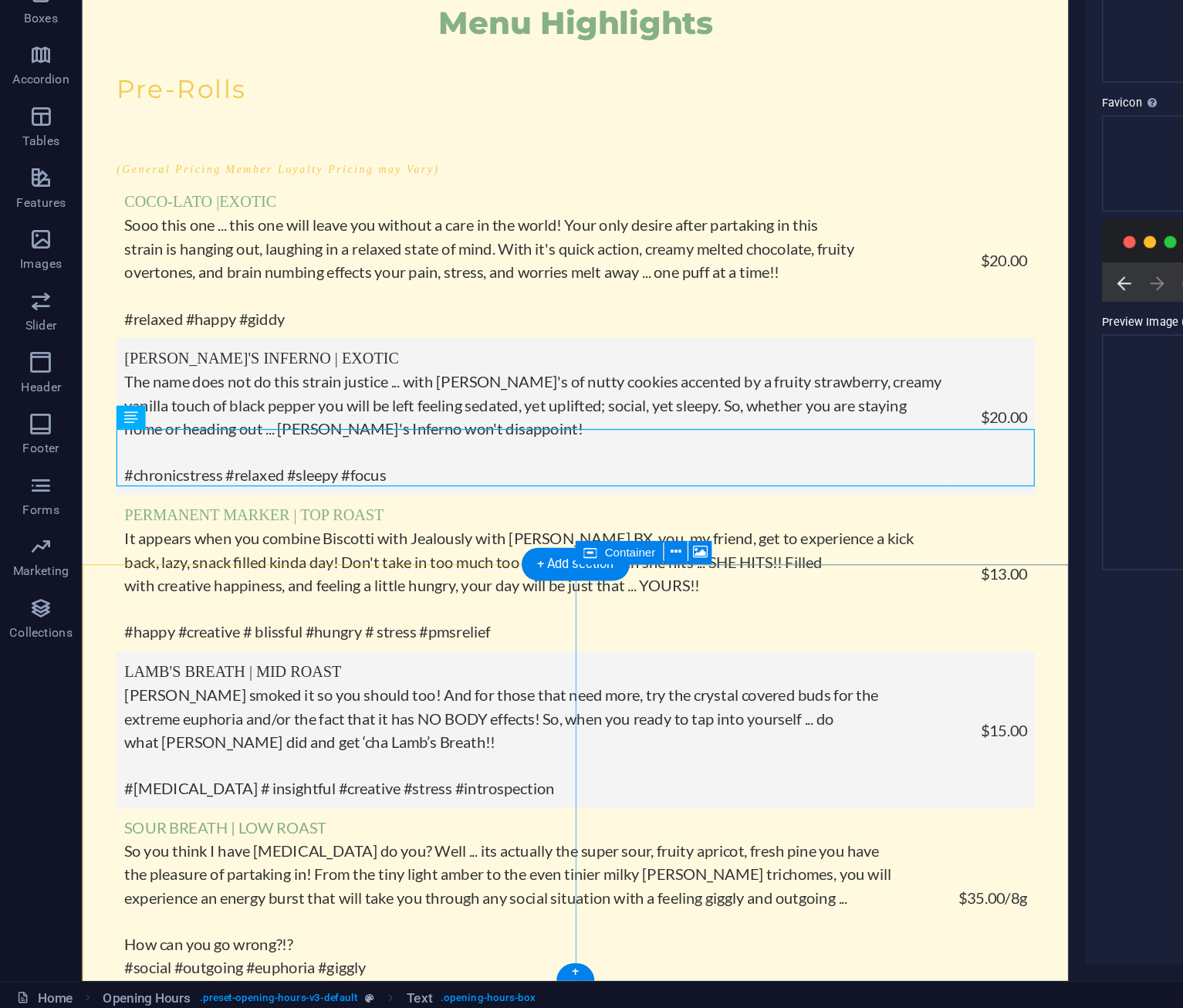
scroll to position [5529, 0]
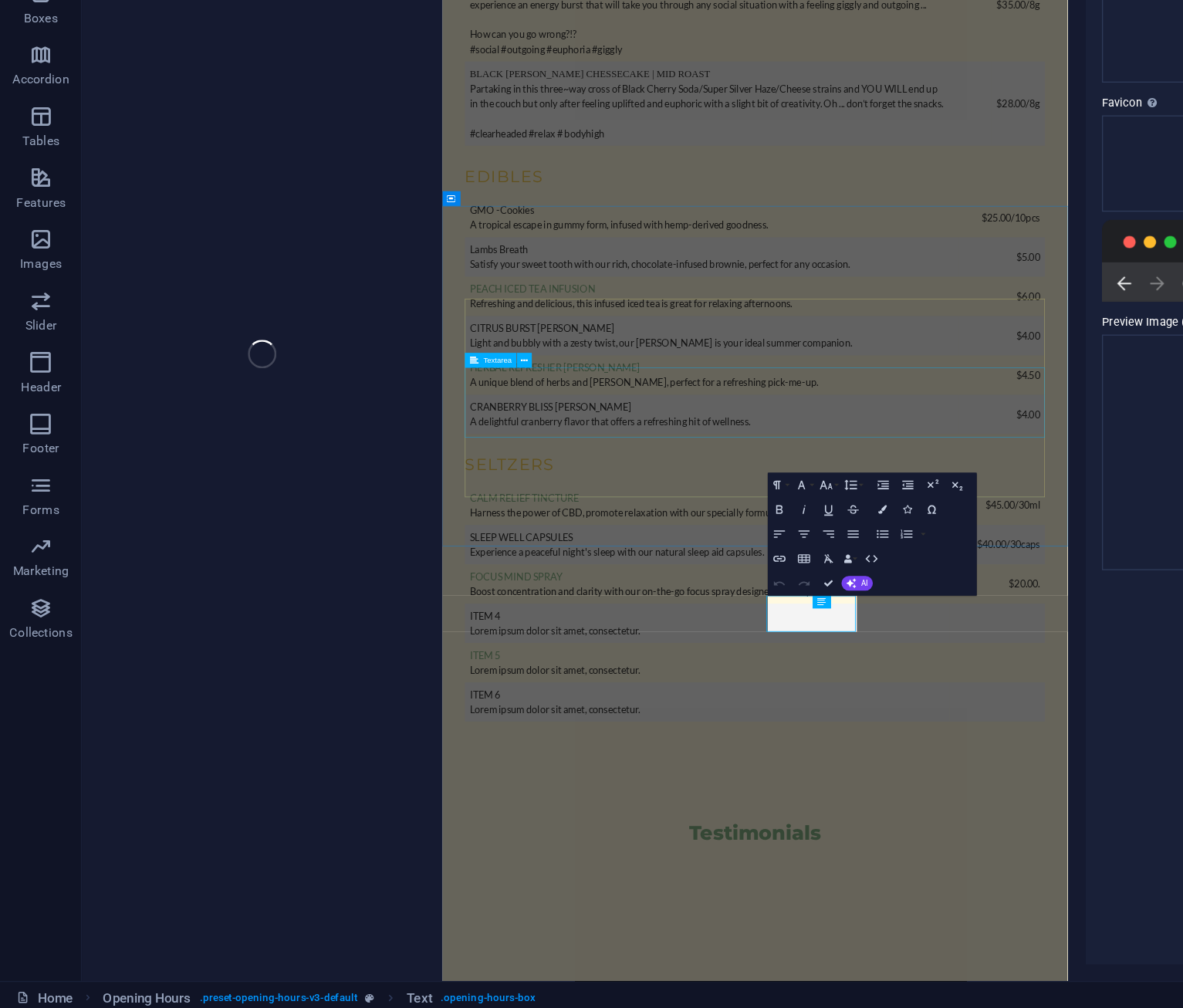
scroll to position [4949, 0]
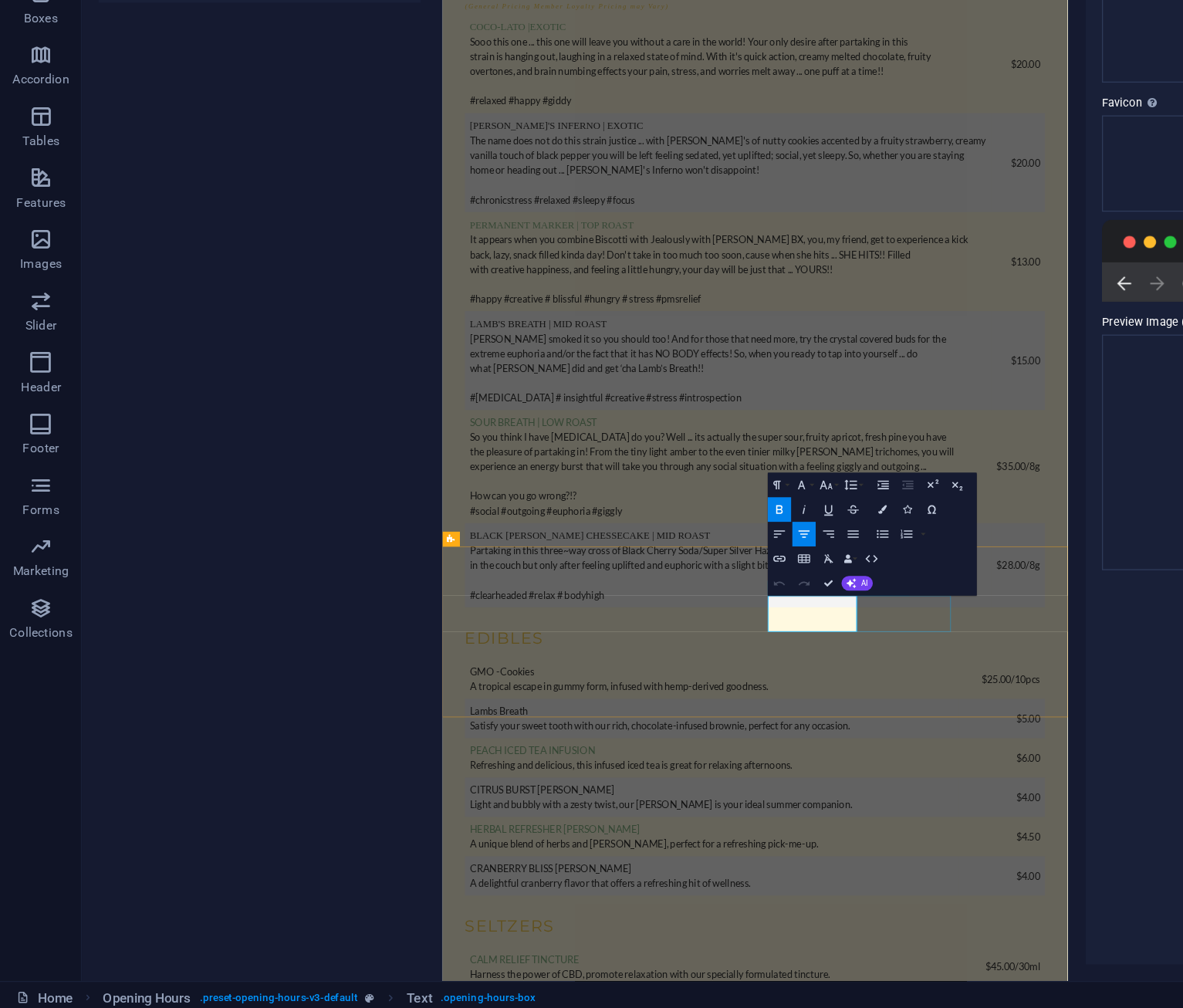
drag, startPoint x: 857, startPoint y: 846, endPoint x: 989, endPoint y: 858, distance: 132.5
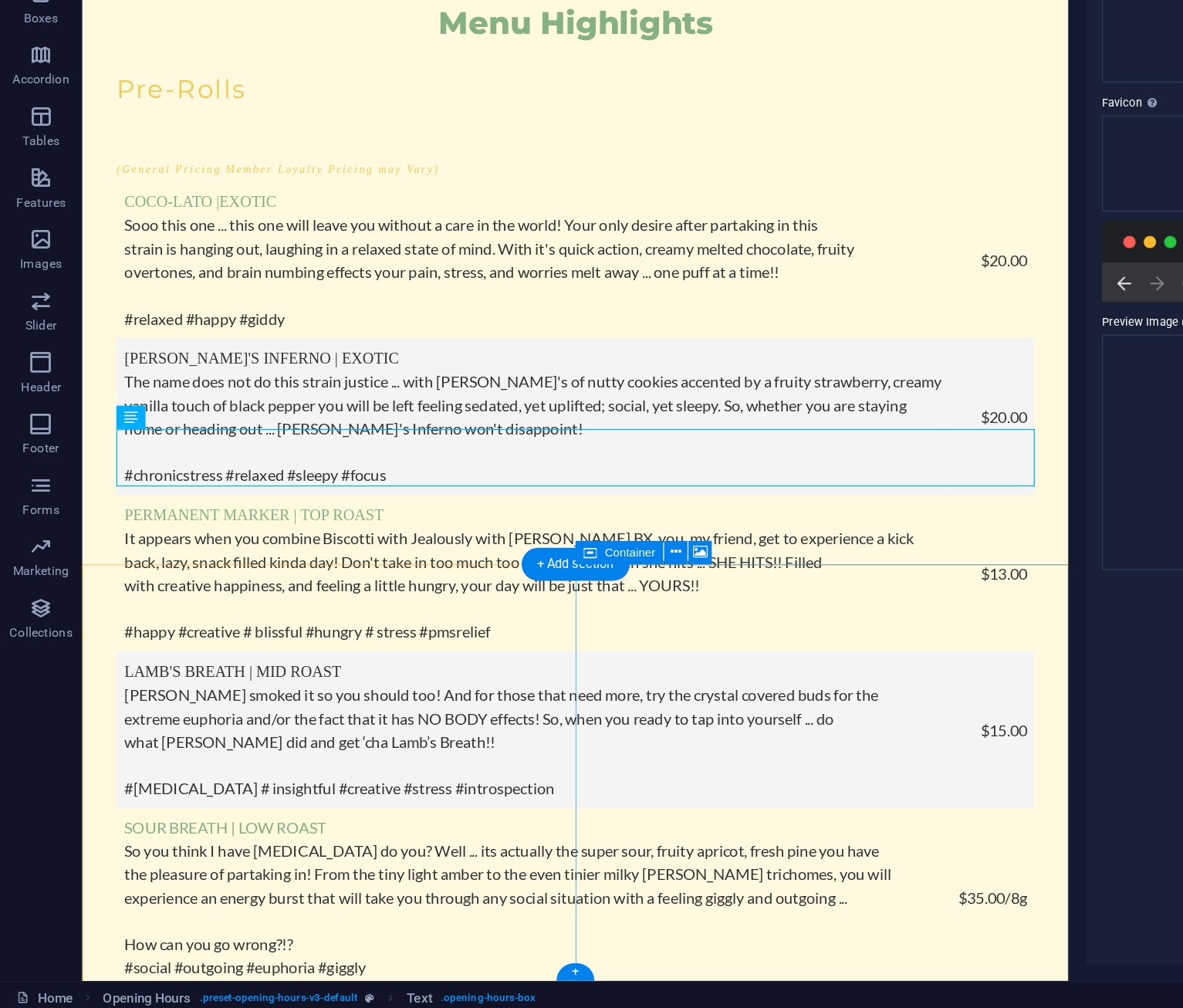
scroll to position [5529, 0]
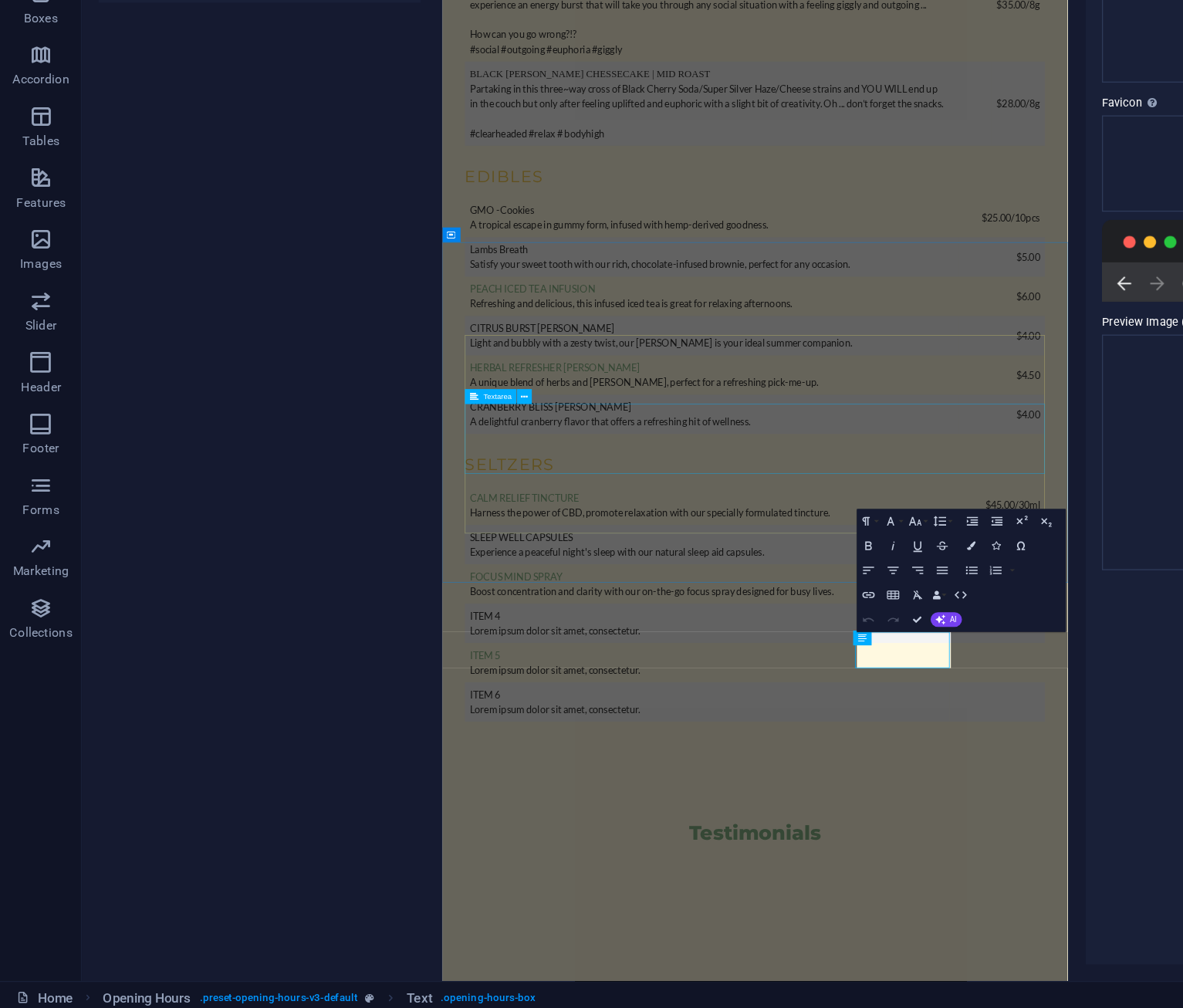
scroll to position [4904, 0]
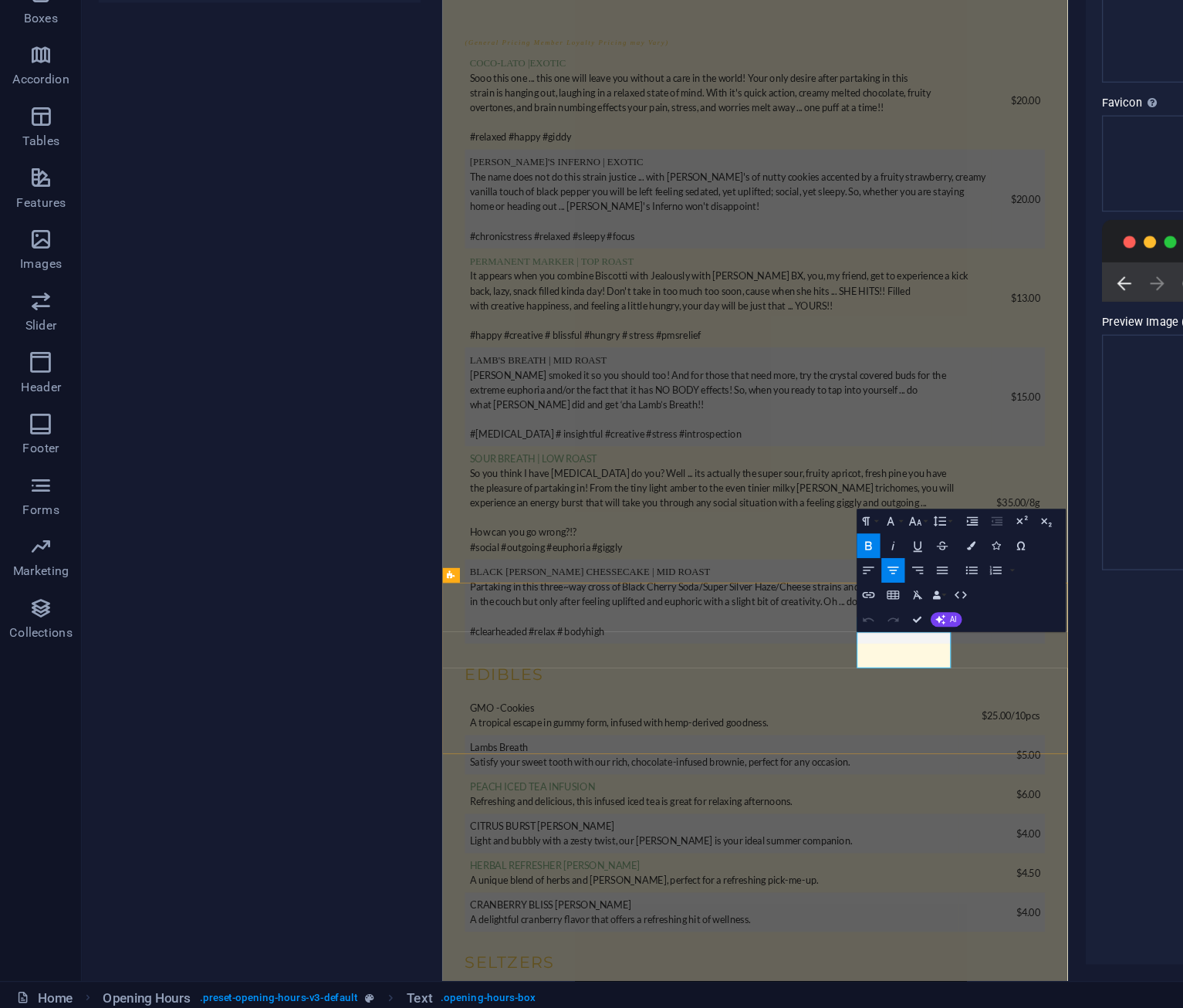
drag, startPoint x: 970, startPoint y: 893, endPoint x: 1074, endPoint y: 899, distance: 104.2
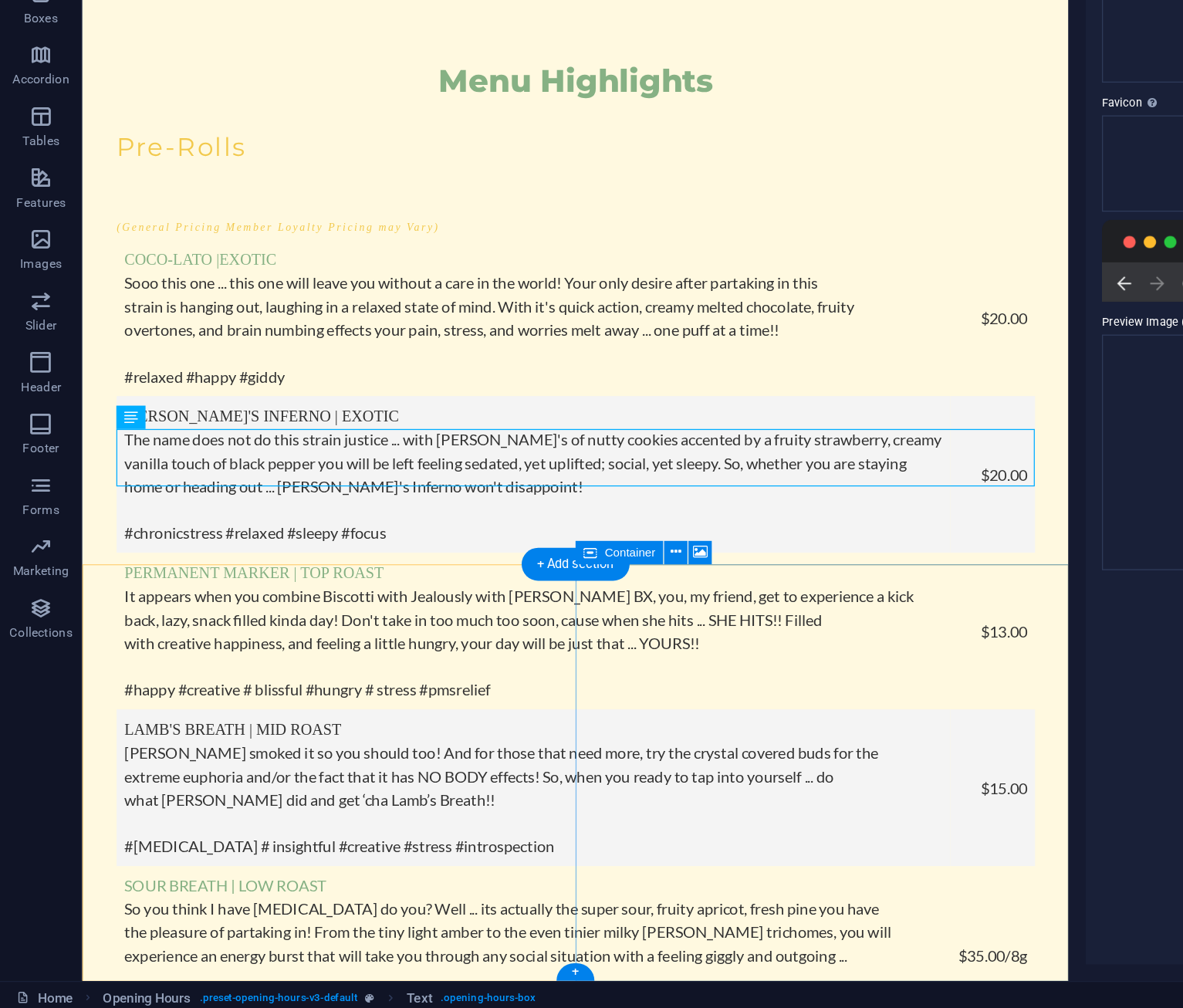
scroll to position [5529, 0]
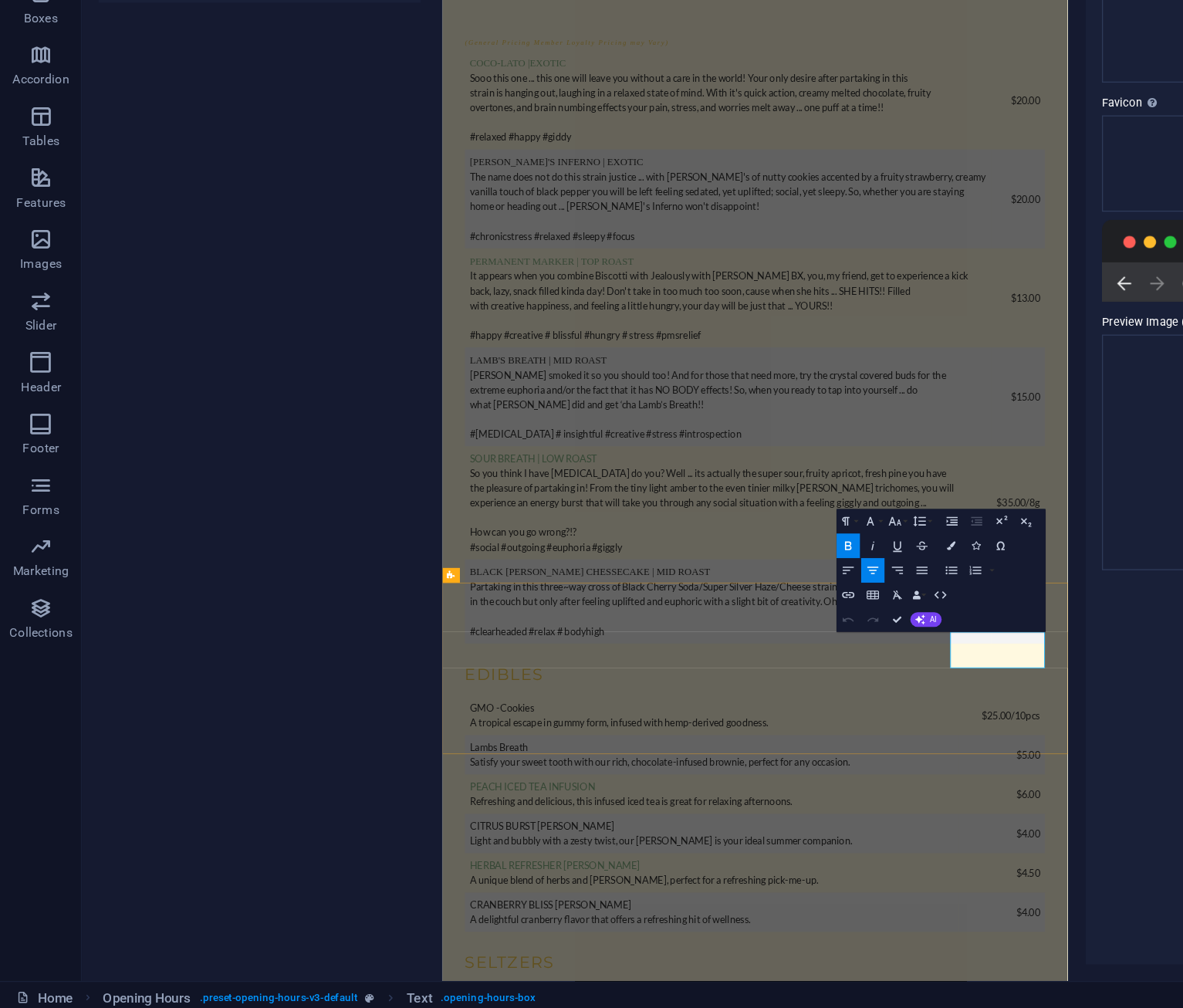
drag, startPoint x: 1090, startPoint y: 887, endPoint x: 1192, endPoint y: 893, distance: 102.2
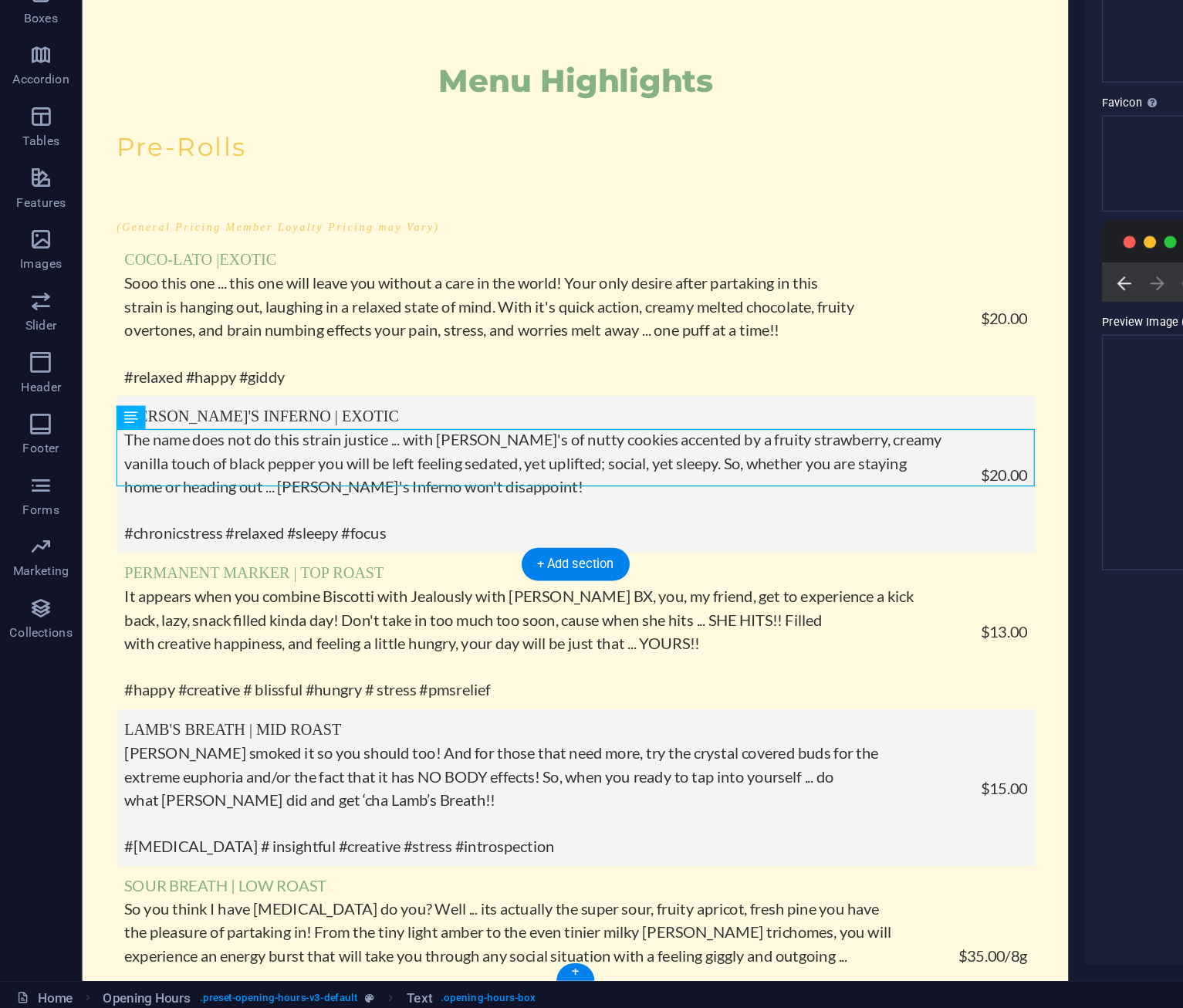
scroll to position [5529, 0]
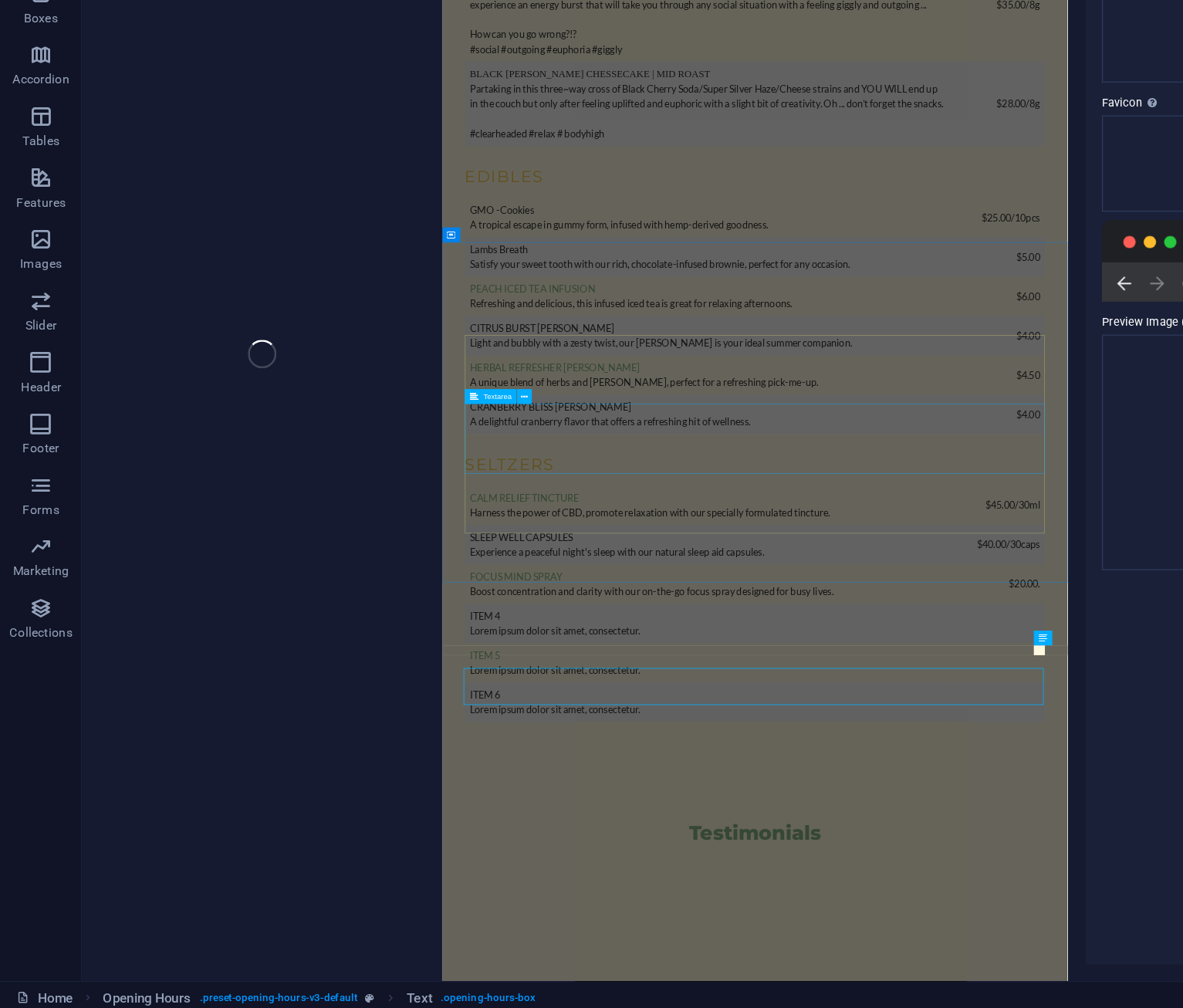
scroll to position [4904, 0]
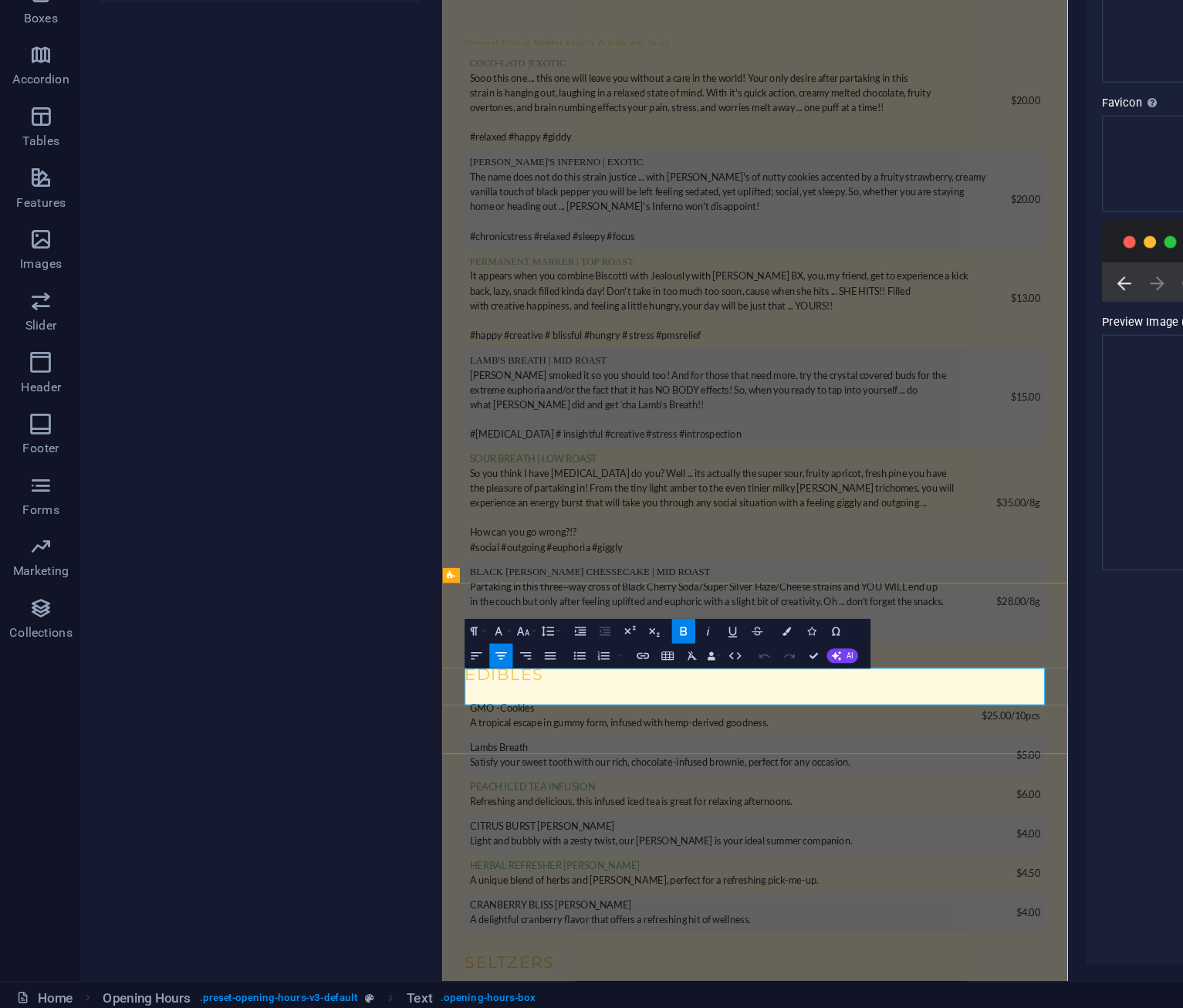
drag, startPoint x: 787, startPoint y: 940, endPoint x: 885, endPoint y: 938, distance: 98.0
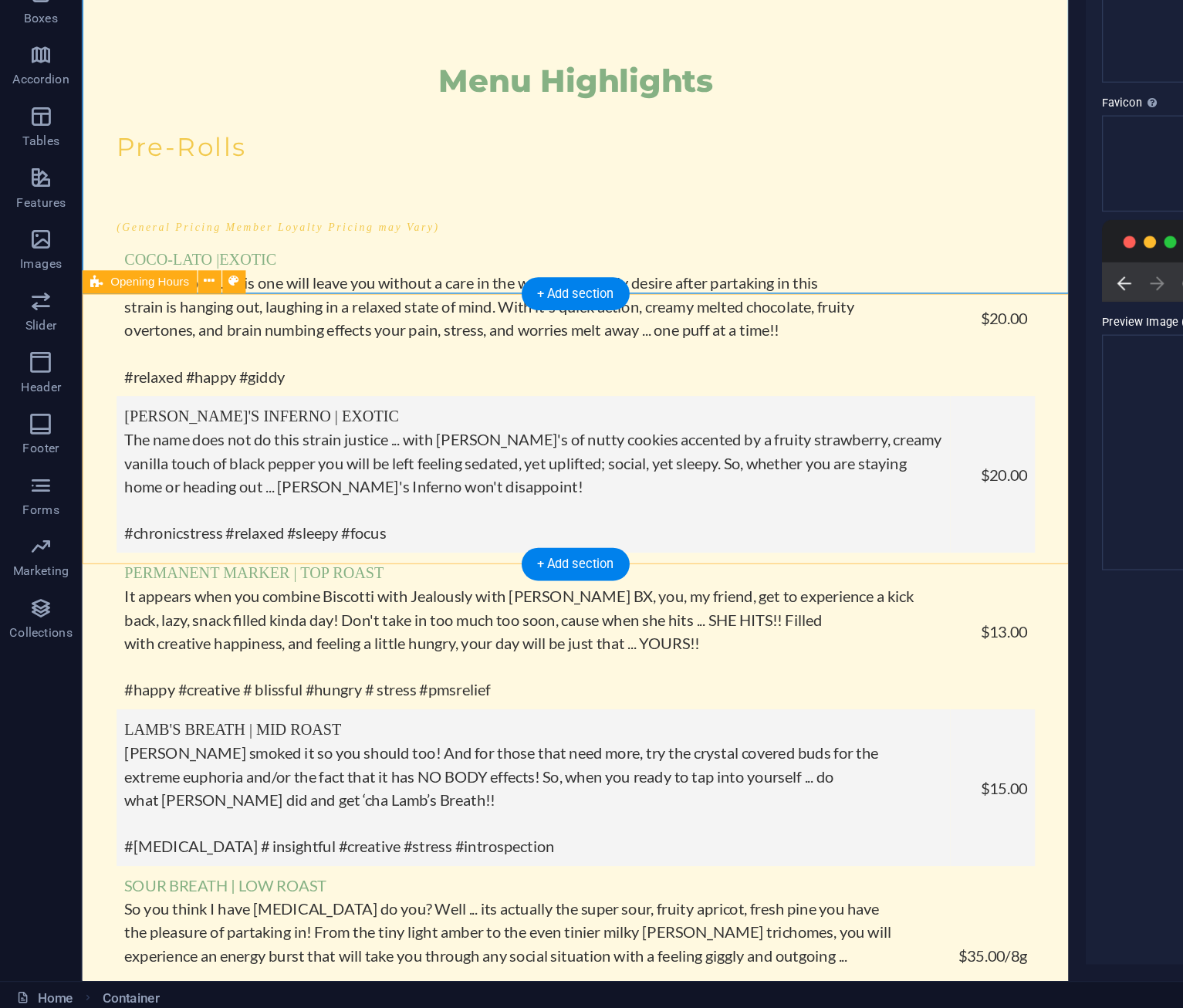
scroll to position [5529, 0]
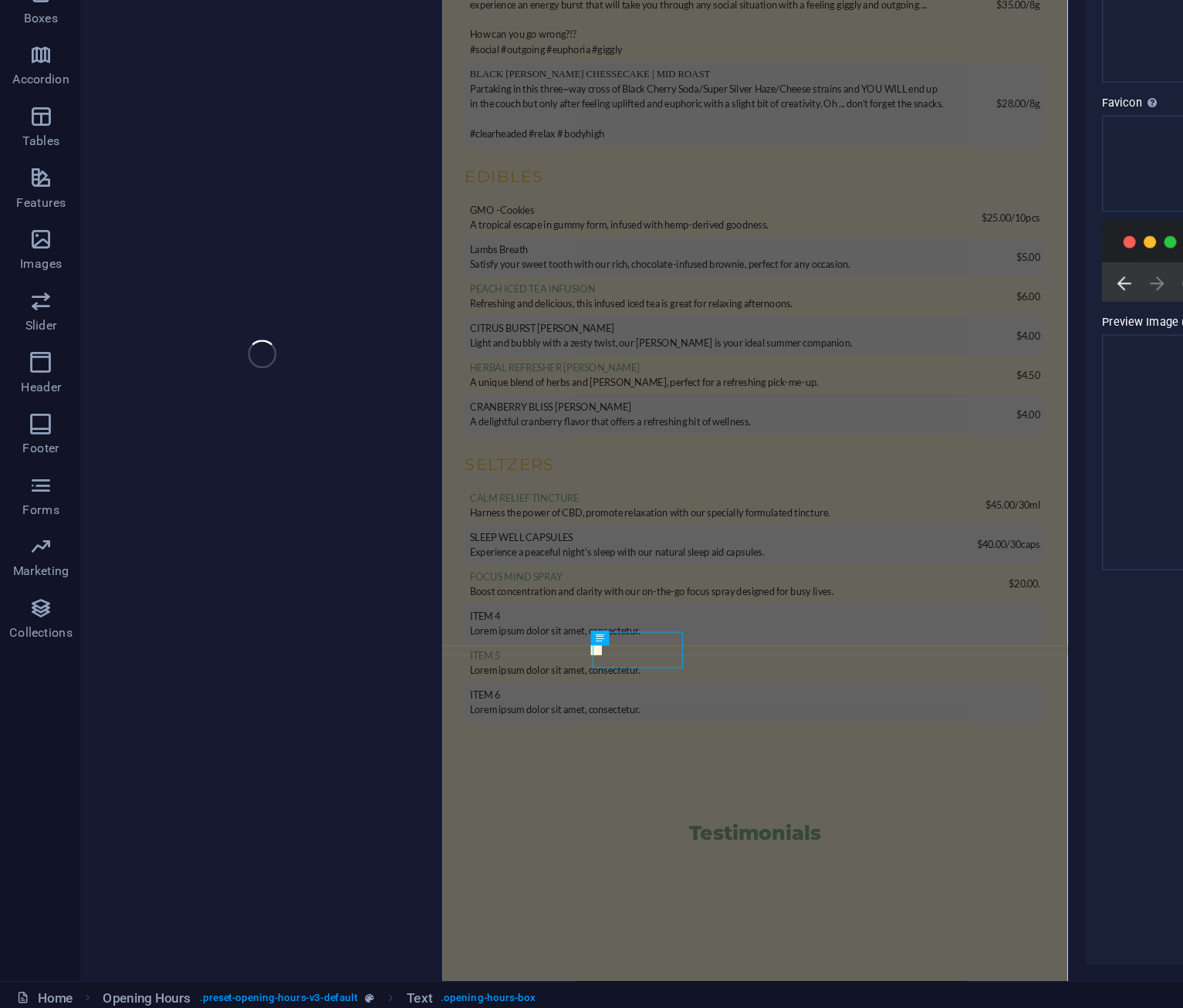
scroll to position [4904, 0]
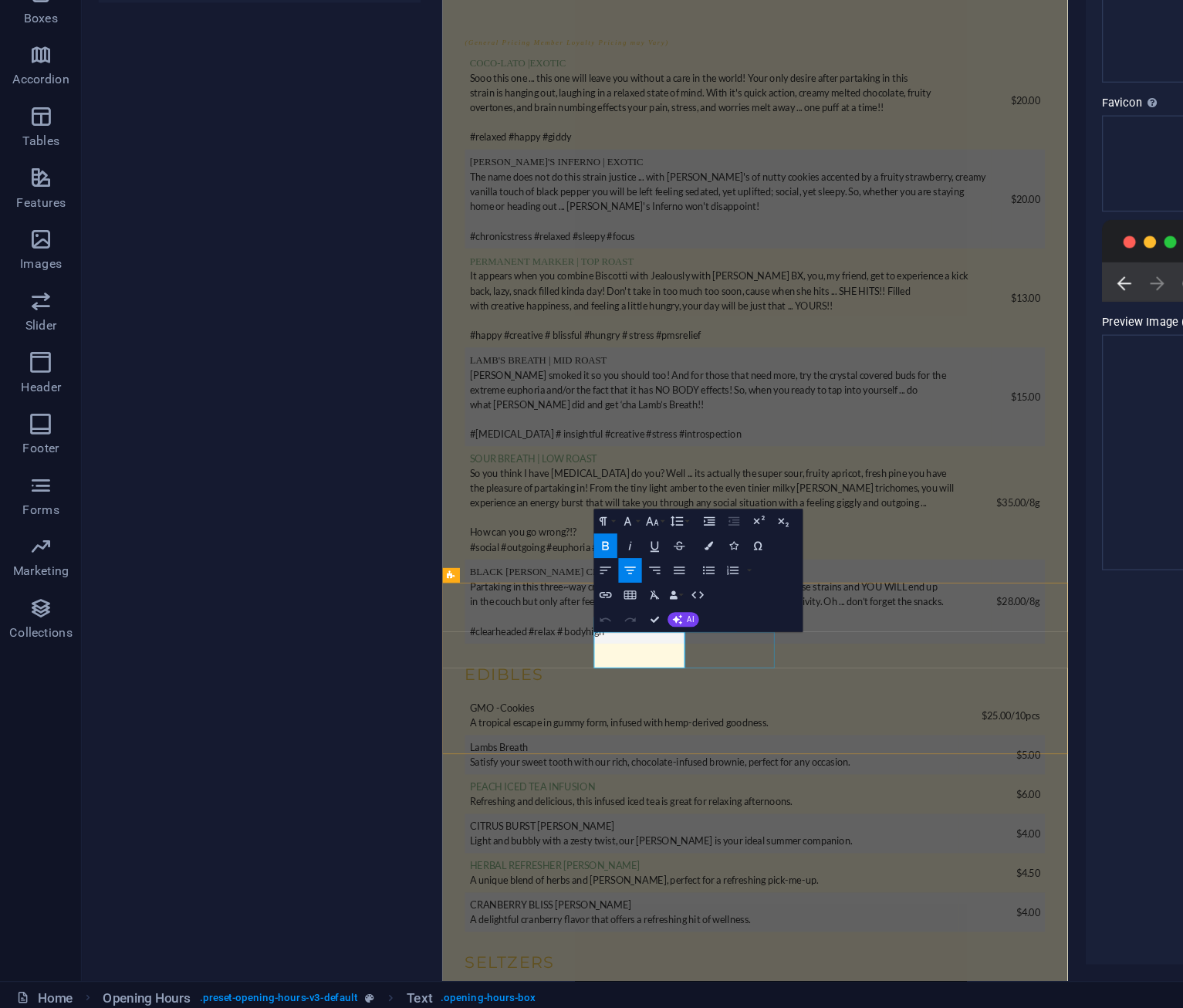
drag, startPoint x: 640, startPoint y: 897, endPoint x: 751, endPoint y: 901, distance: 111.1
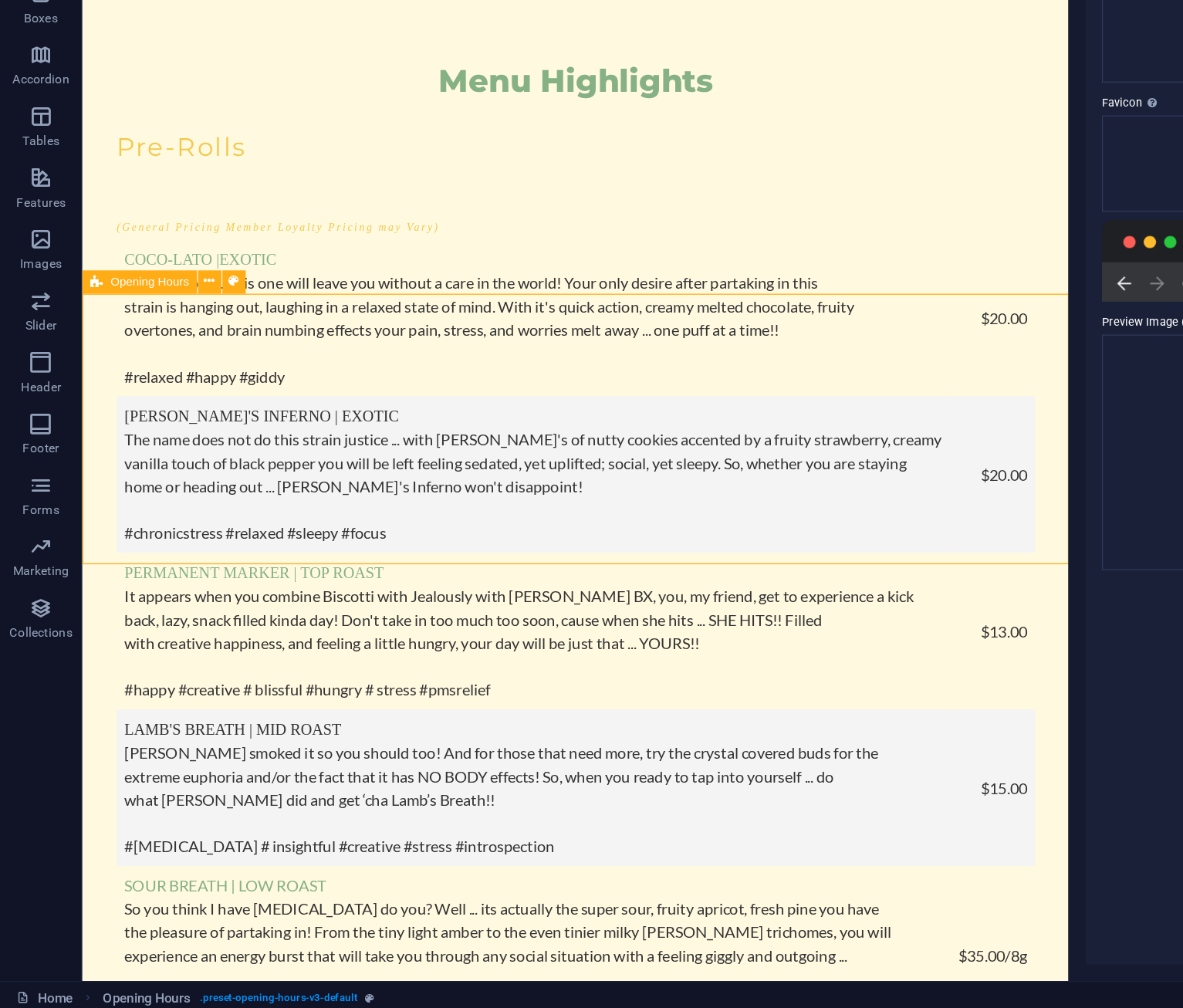
scroll to position [5529, 0]
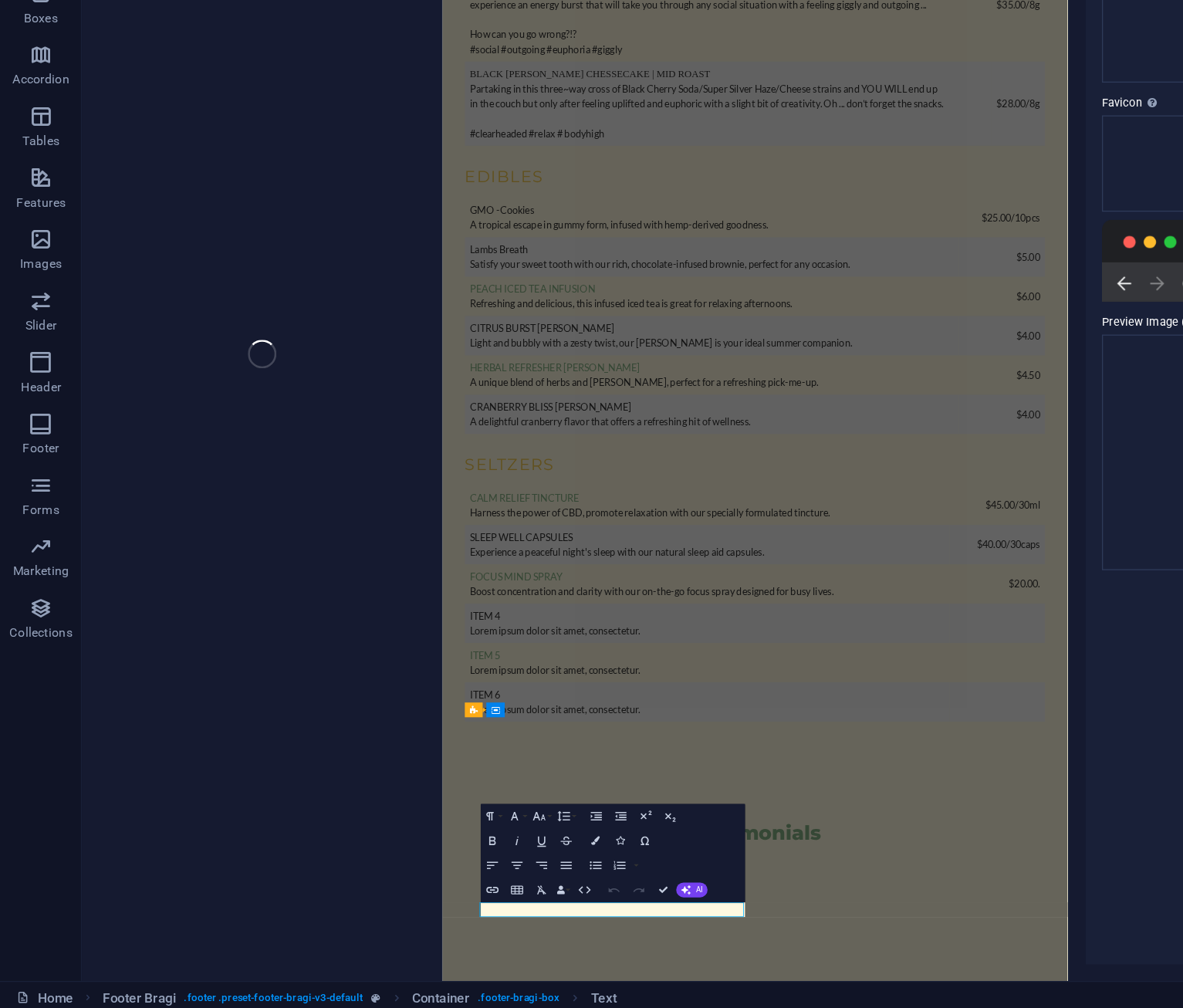
scroll to position [4949, 0]
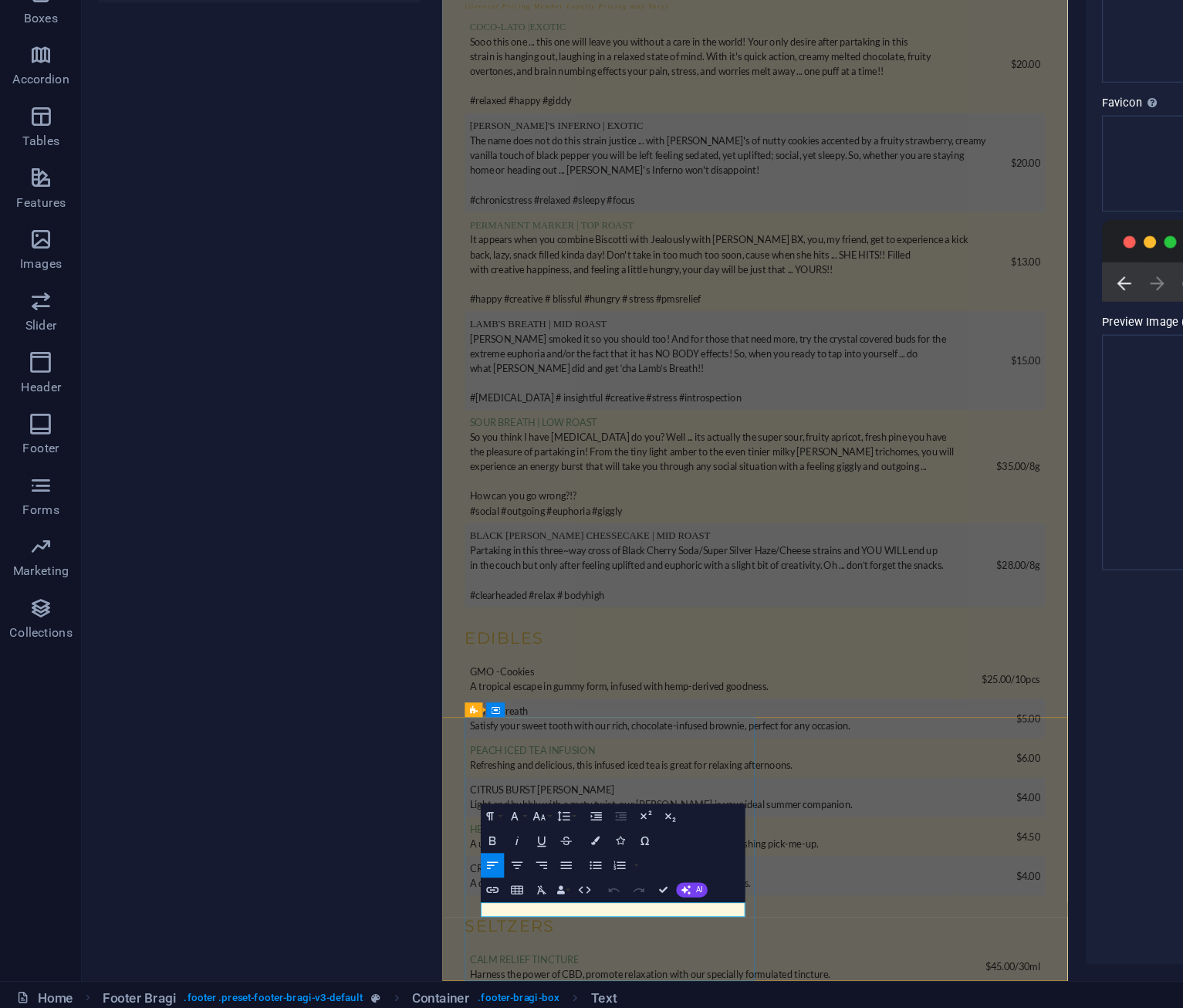
drag, startPoint x: 677, startPoint y: 1212, endPoint x: 540, endPoint y: 1216, distance: 137.1
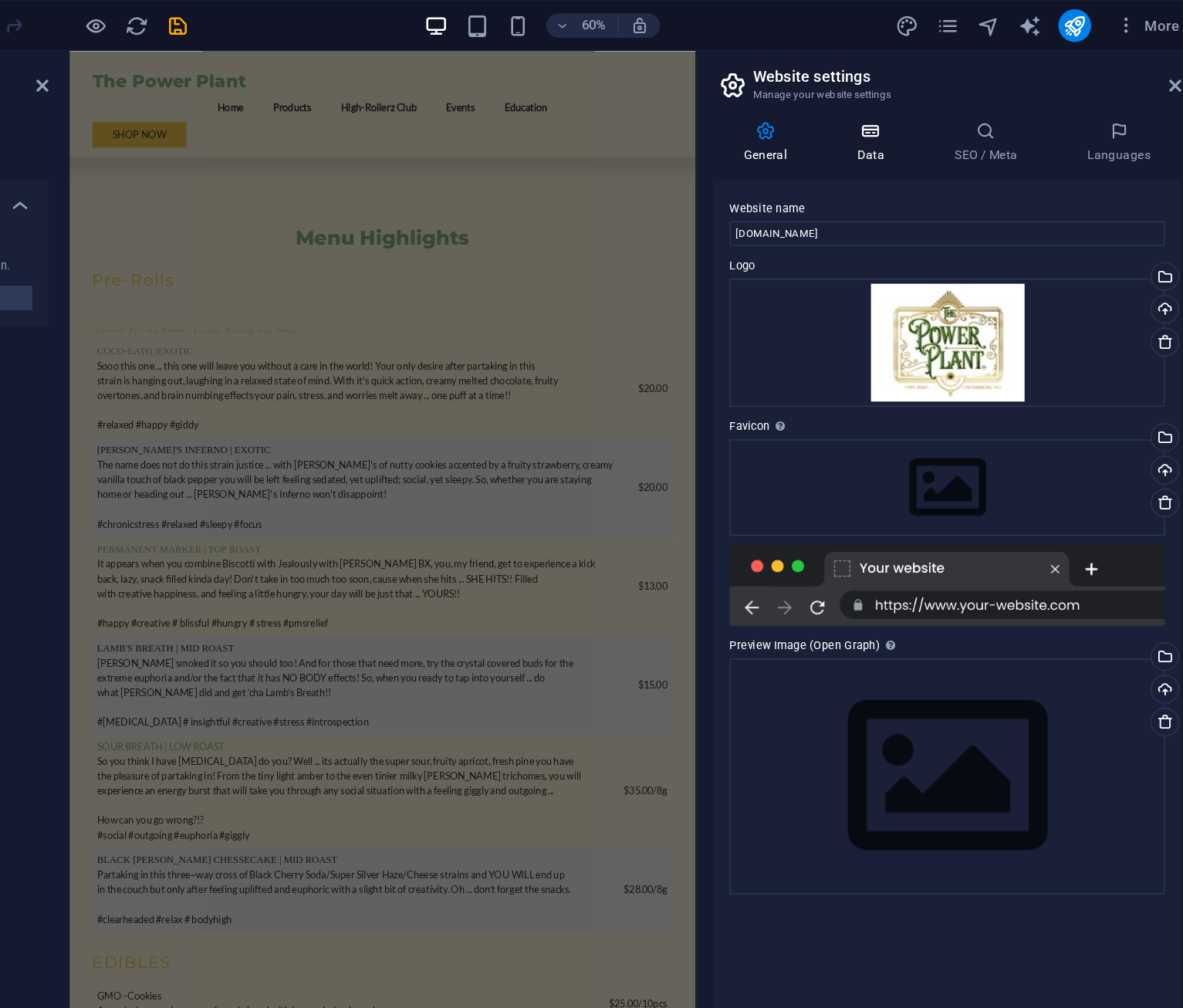
click at [947, 109] on h4 "Data" at bounding box center [939, 107] width 73 height 32
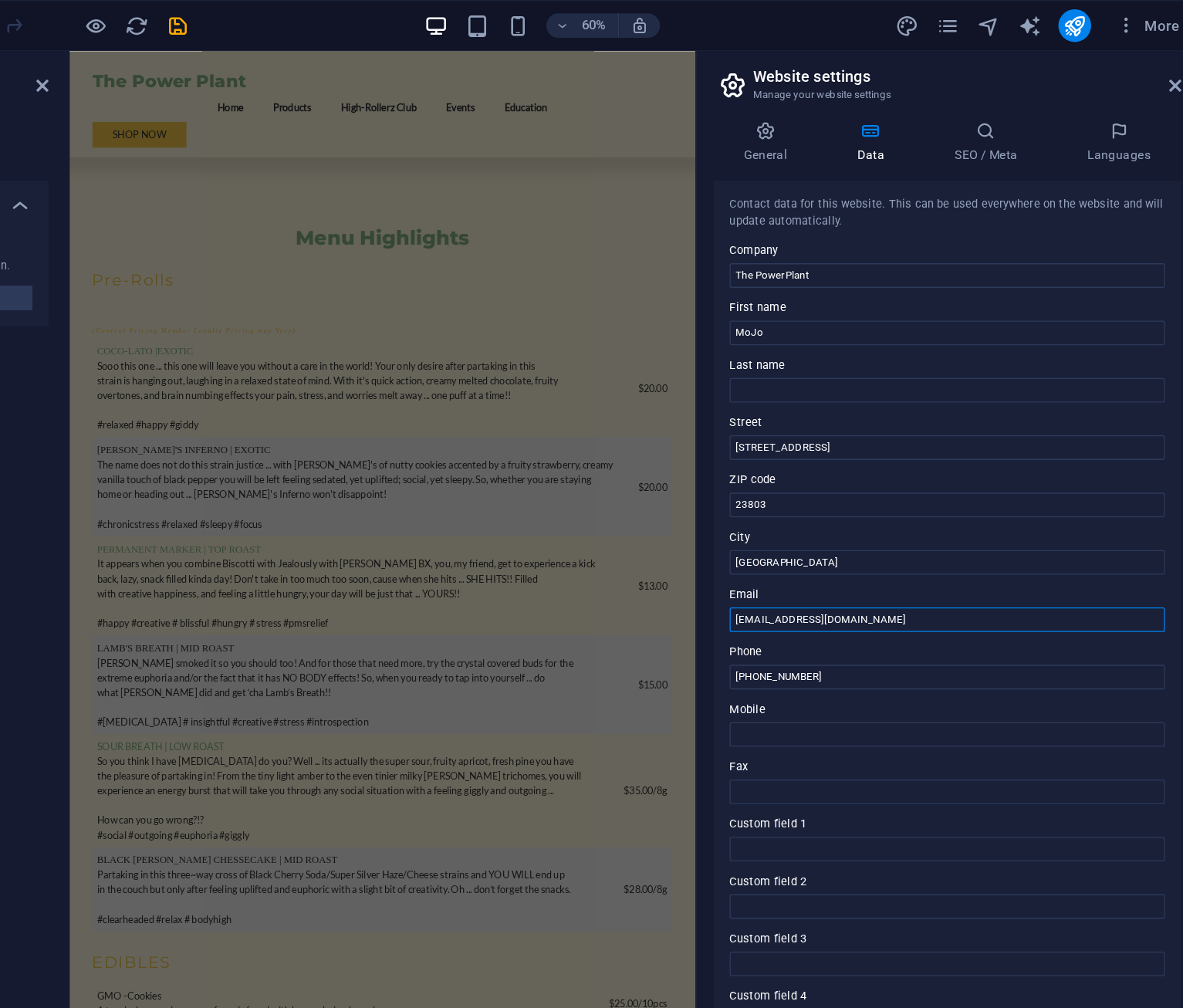
type input "[EMAIL_ADDRESS][DOMAIN_NAME]"
click at [962, 397] on label "City" at bounding box center [994, 405] width 328 height 19
click at [962, 414] on input "[GEOGRAPHIC_DATA]" at bounding box center [994, 423] width 328 height 19
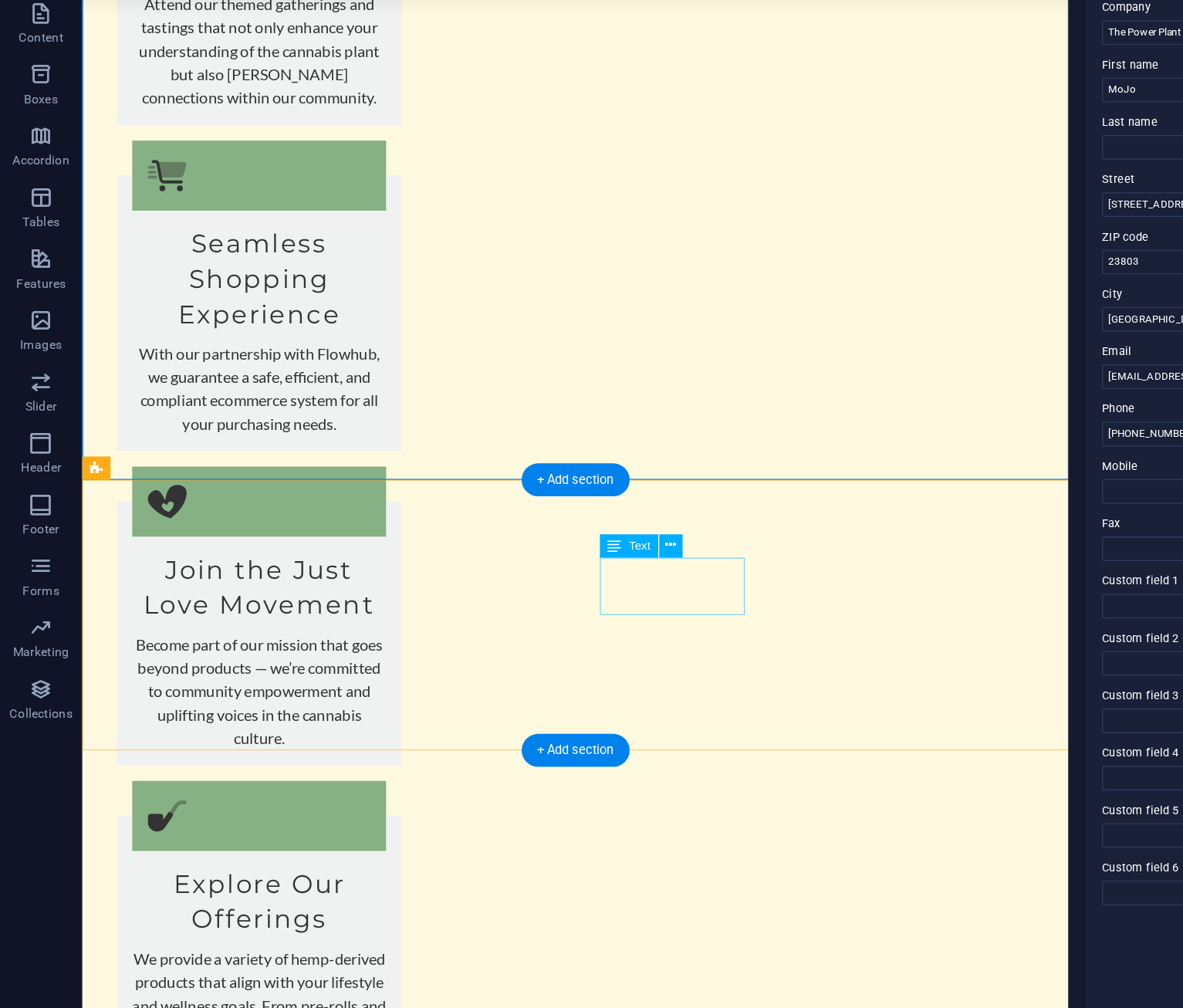
scroll to position [5529, 0]
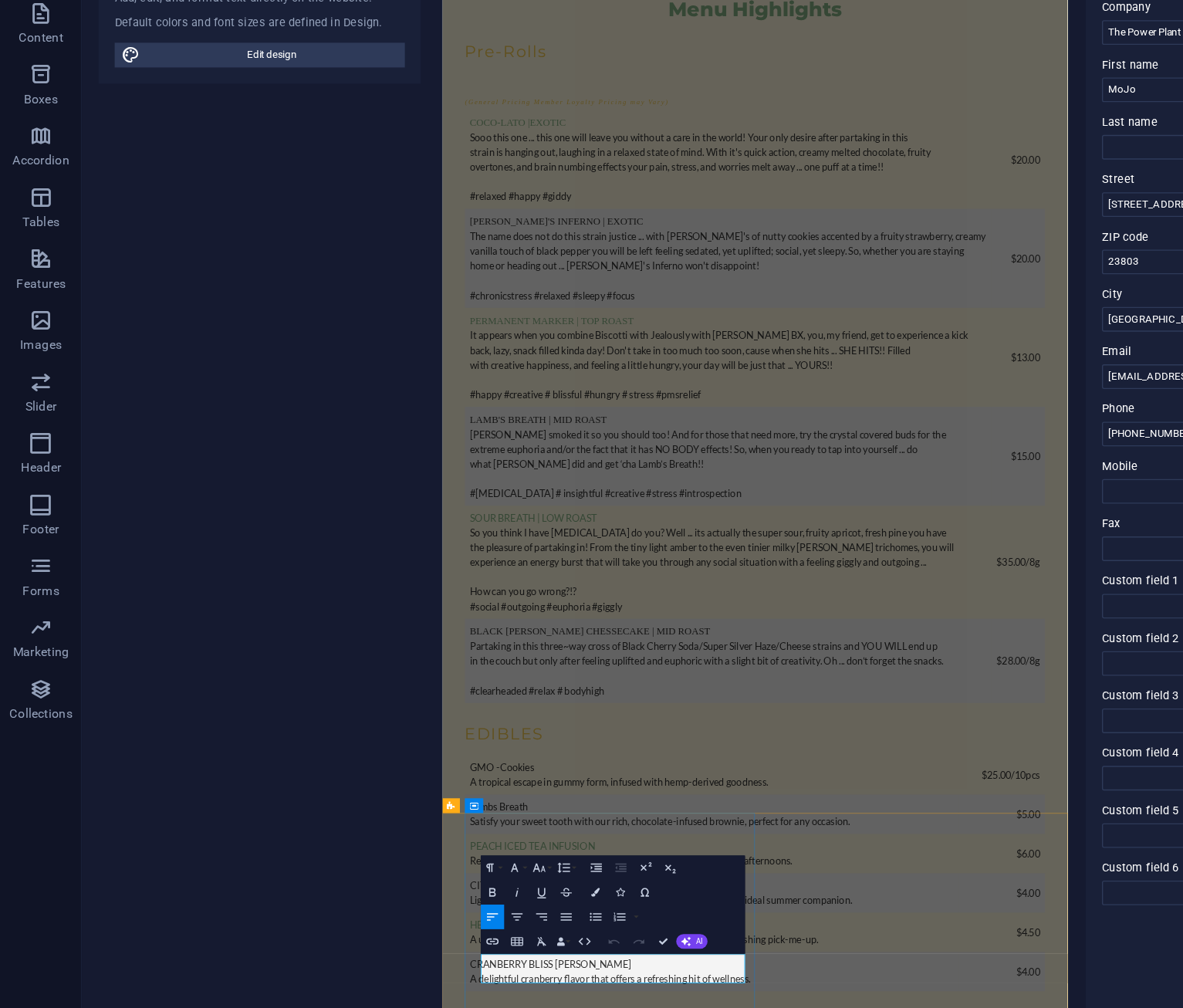
click at [485, 851] on icon "button" at bounding box center [486, 854] width 10 height 10
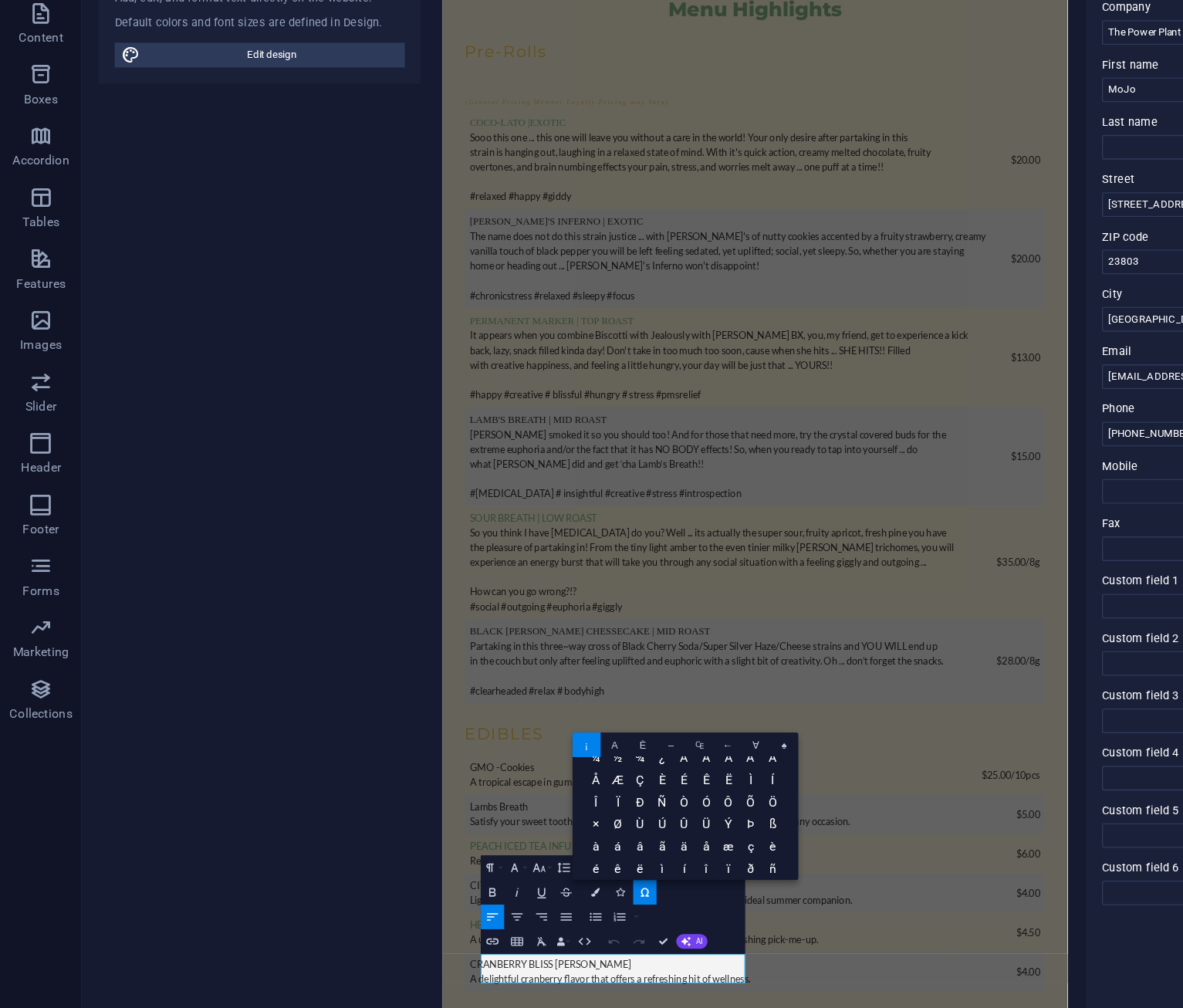
scroll to position [147, 0]
click at [458, 825] on span "é" at bounding box center [449, 816] width 17 height 17
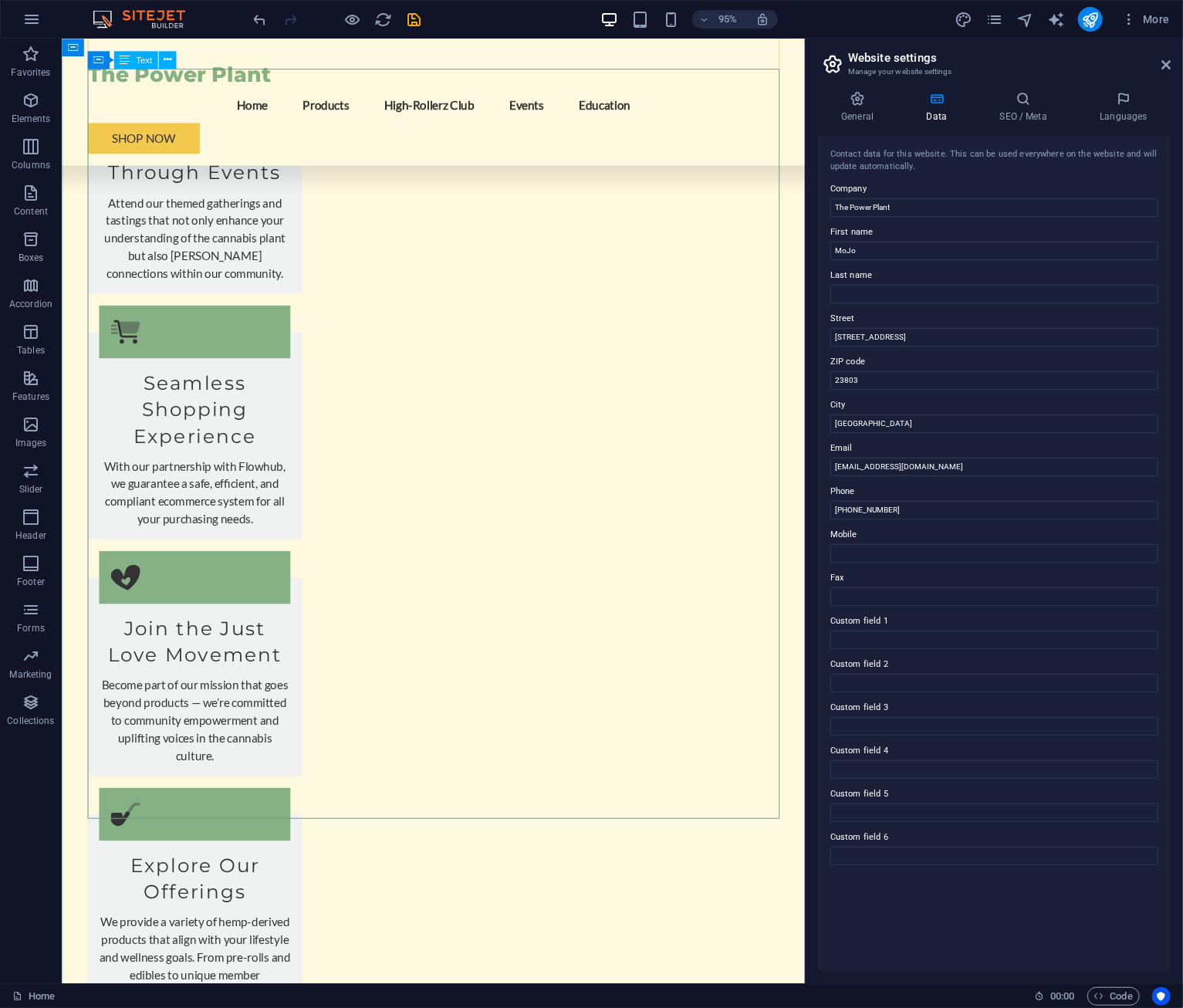
scroll to position [2627, 0]
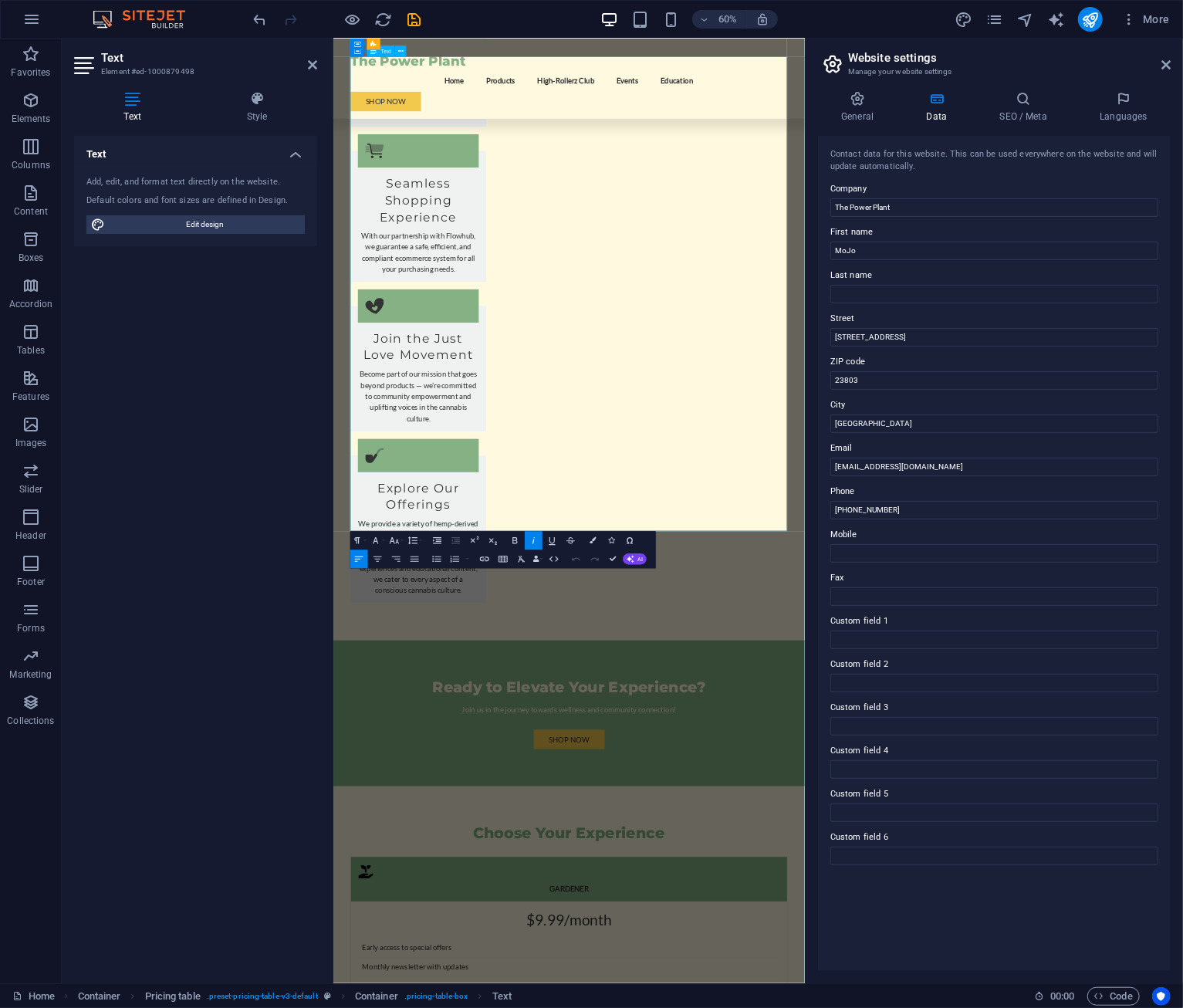
drag, startPoint x: 1033, startPoint y: 684, endPoint x: 1045, endPoint y: 679, distance: 13.0
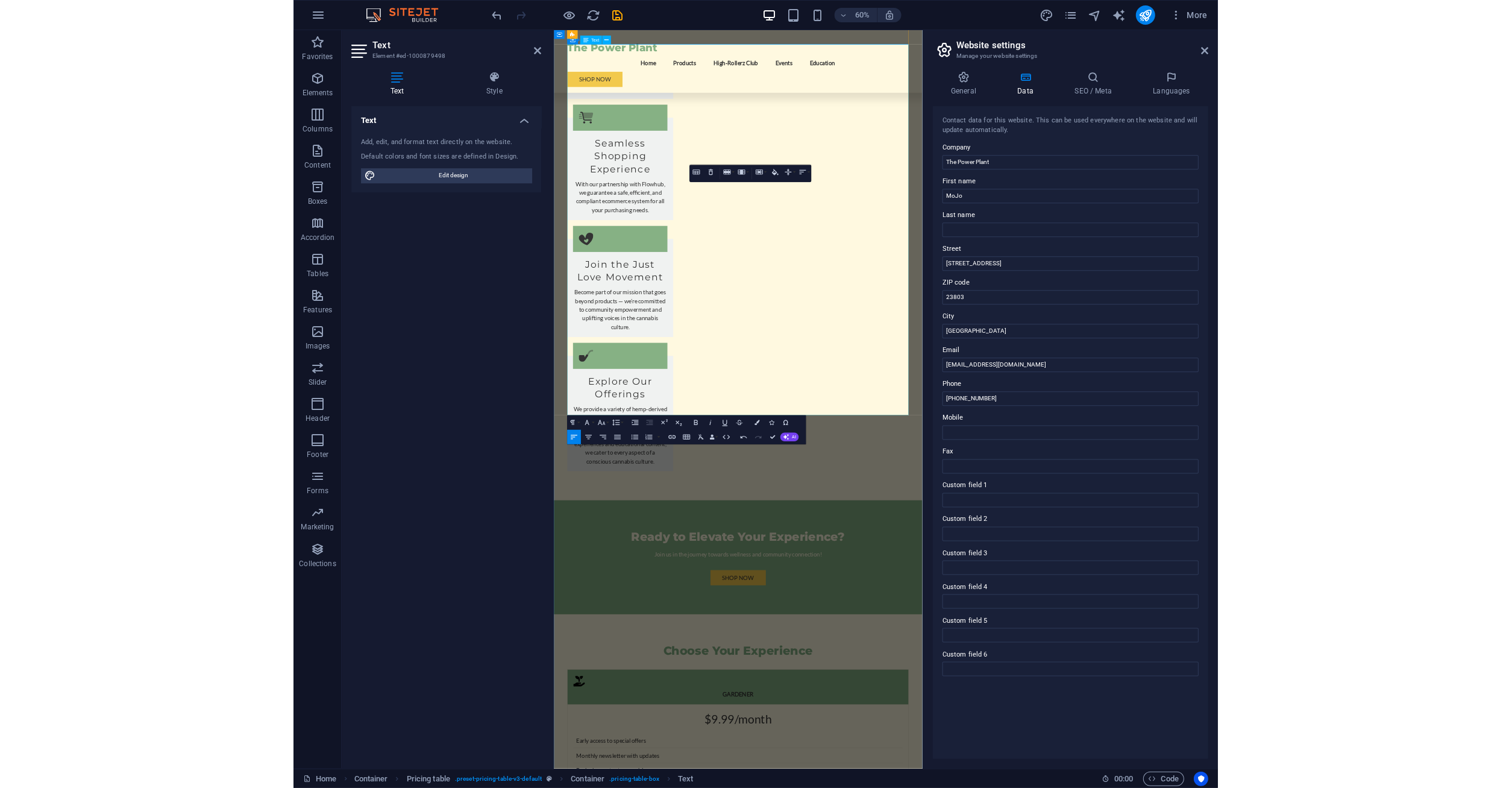
scroll to position [1979, 0]
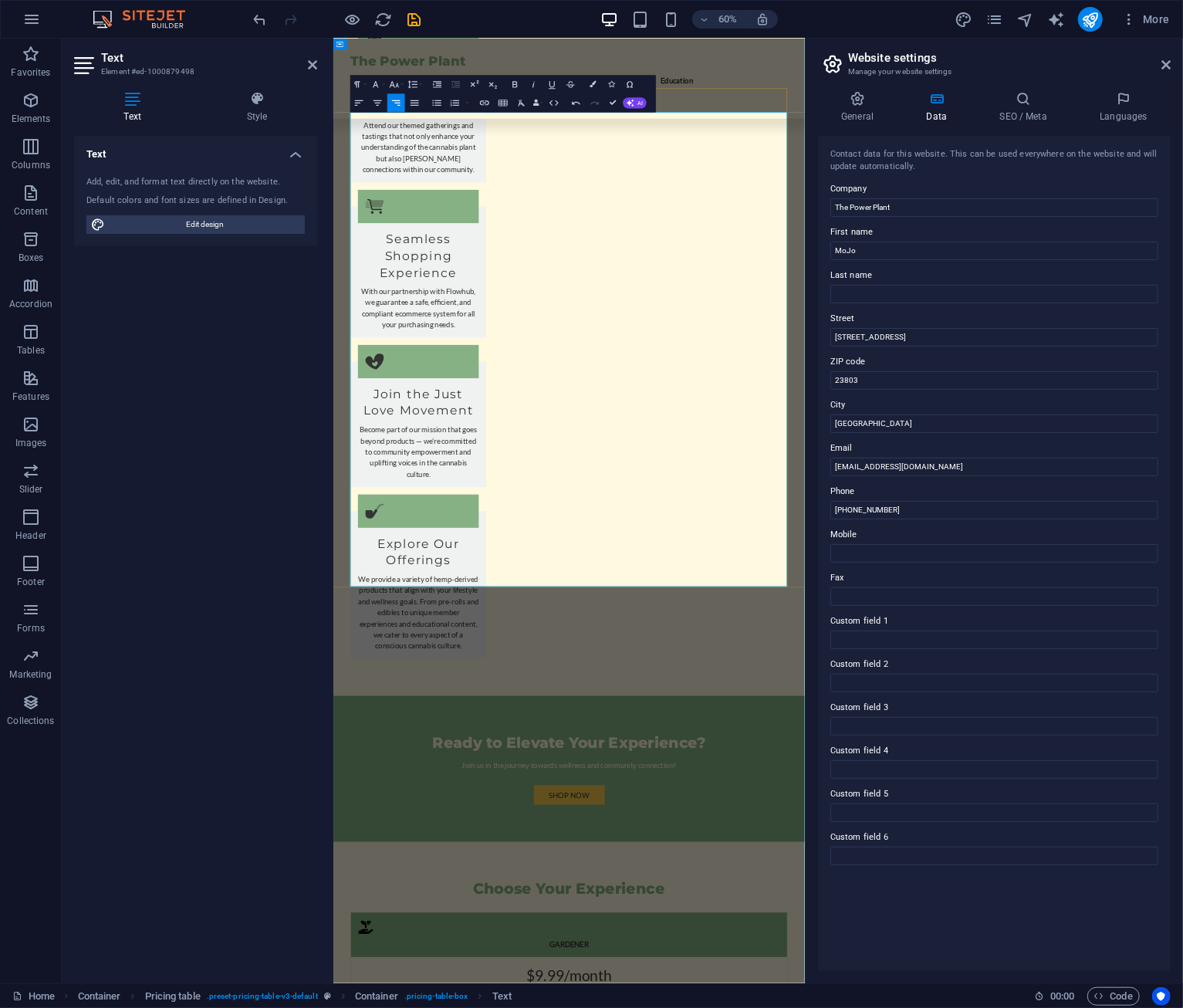
drag, startPoint x: 1052, startPoint y: 512, endPoint x: 1066, endPoint y: 514, distance: 14.1
click at [1087, 123] on div "The Power Plant Menu Home Products High-Rollerz Club Events Education Shop Now" at bounding box center [725, 105] width 786 height 134
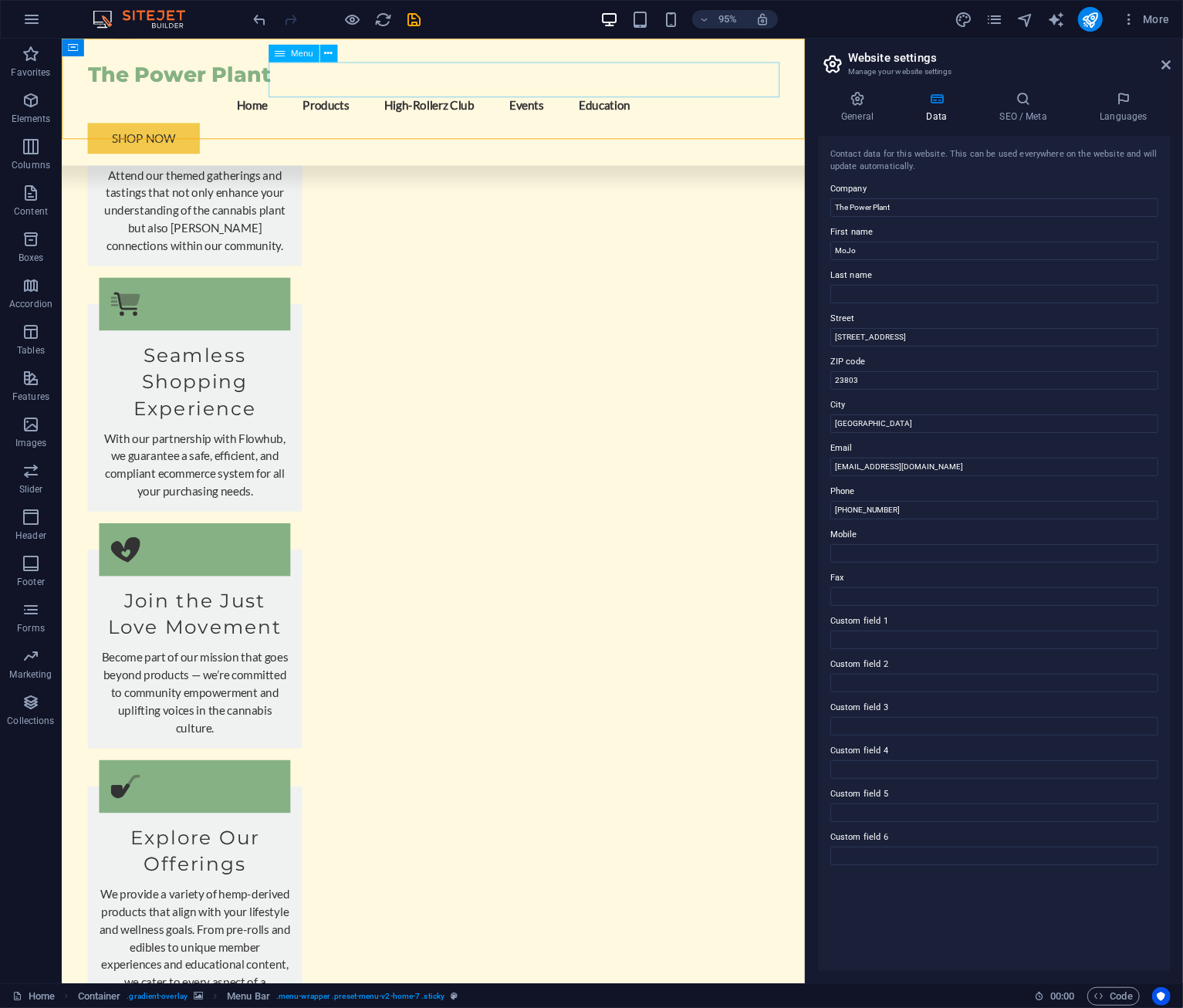
click at [429, 89] on nav "Home Products High-Rollerz Club Events Education" at bounding box center [453, 108] width 729 height 37
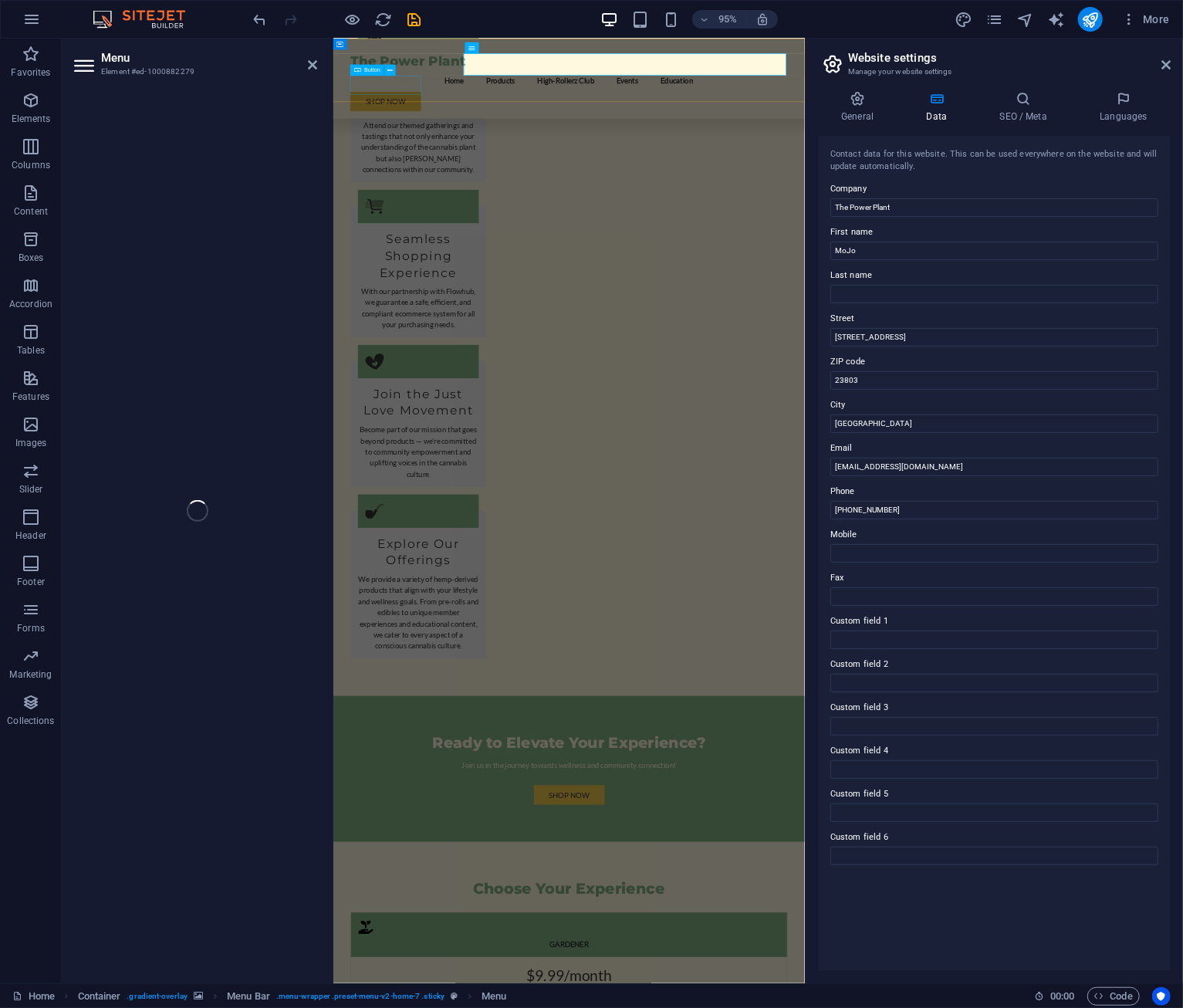
select select
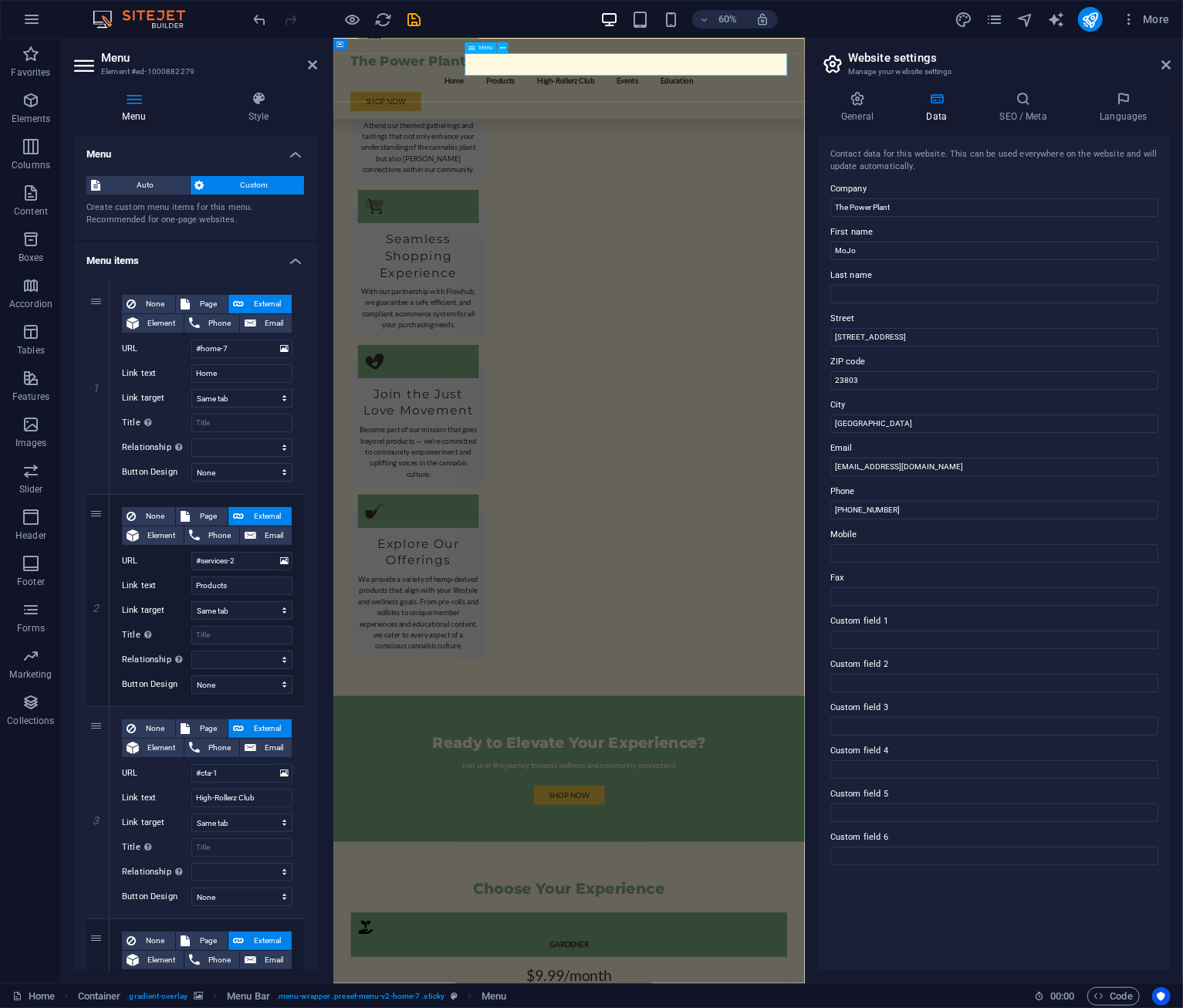
click at [698, 89] on nav "Home Products High-Rollerz Club Events Education" at bounding box center [725, 108] width 729 height 37
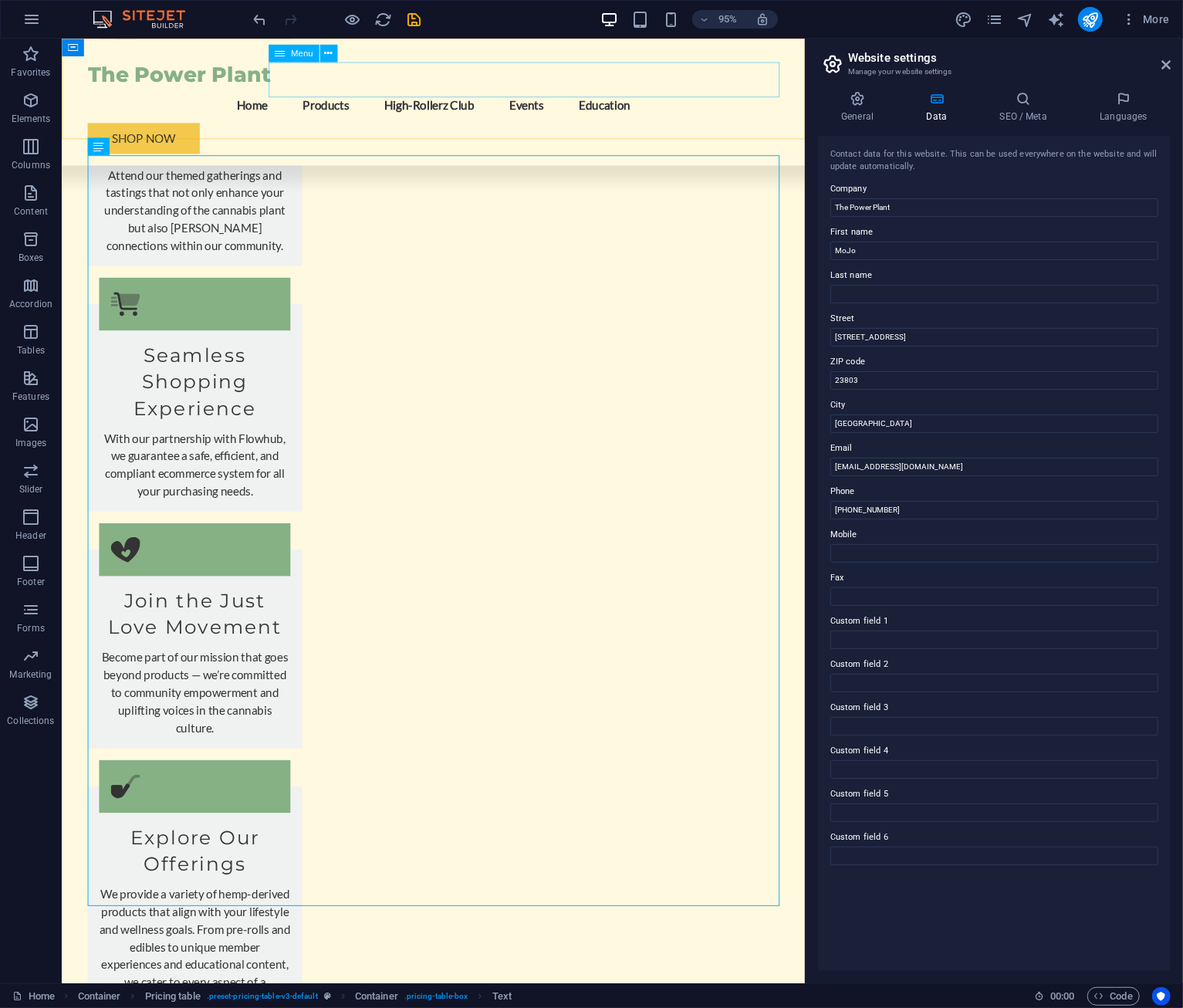
click at [430, 89] on nav "Home Products High-Rollerz Club Events Education" at bounding box center [453, 108] width 729 height 37
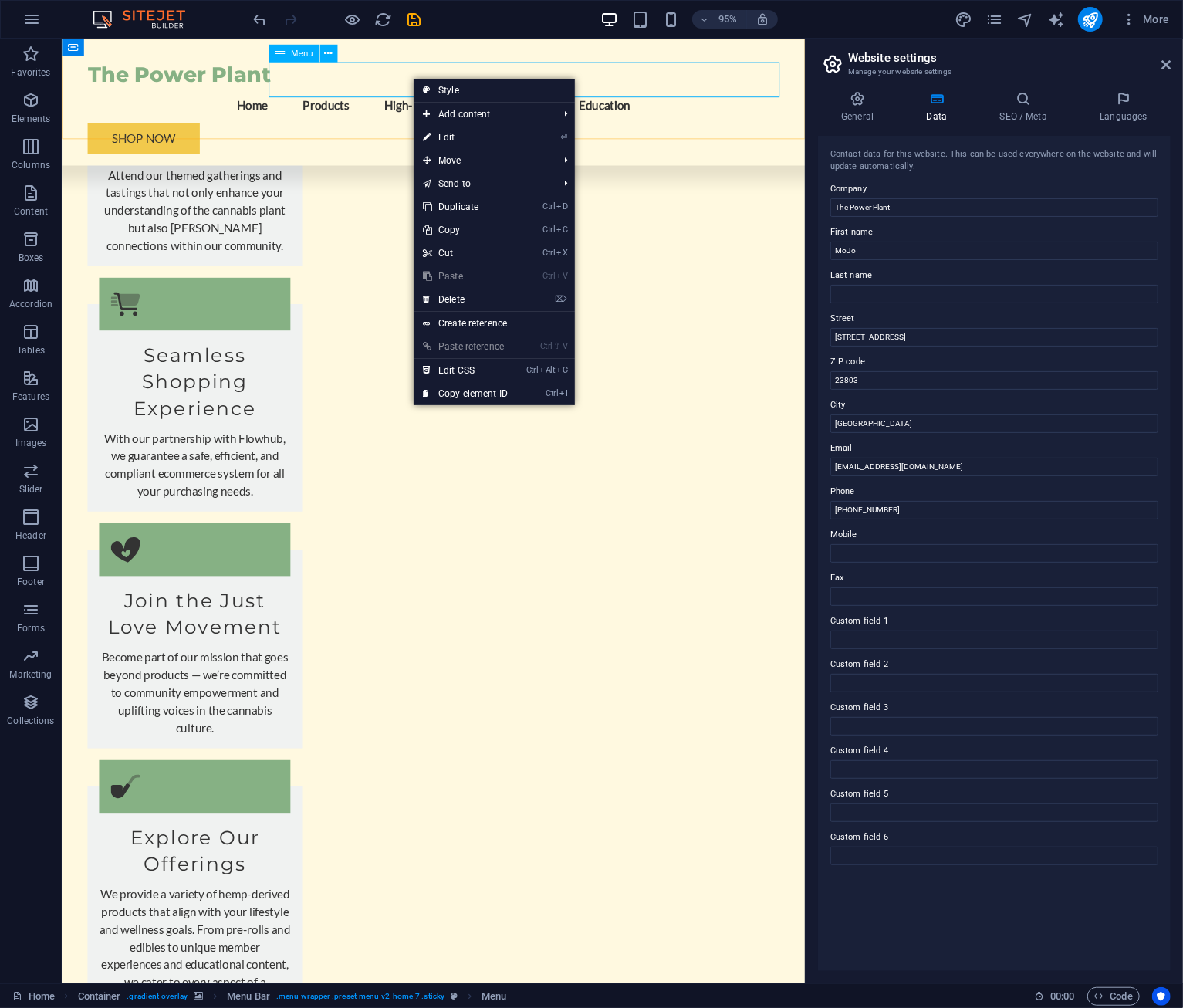
click at [277, 49] on icon at bounding box center [280, 54] width 10 height 18
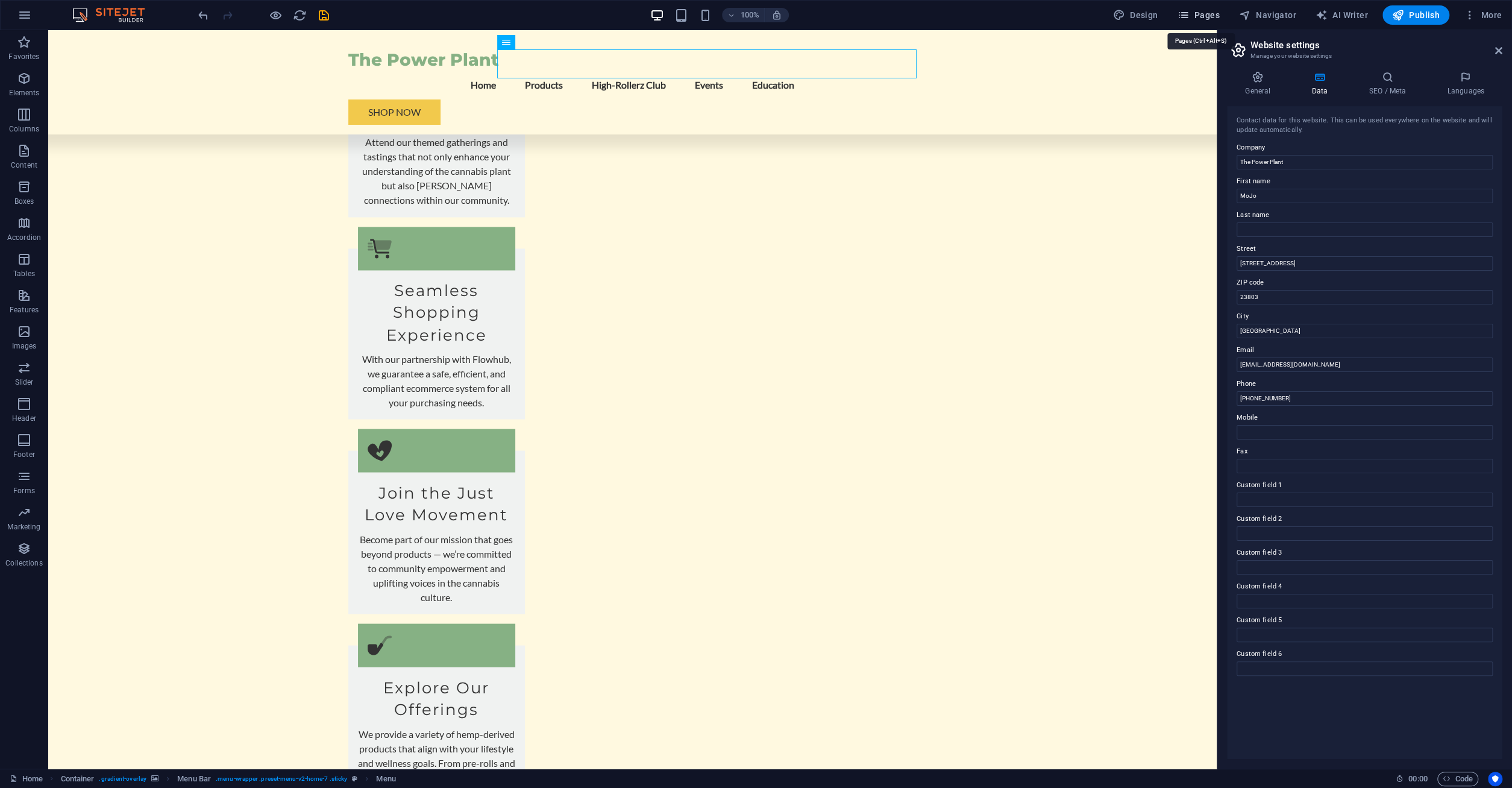
click at [1206, 10] on span "Pages" at bounding box center [1198, 14] width 42 height 12
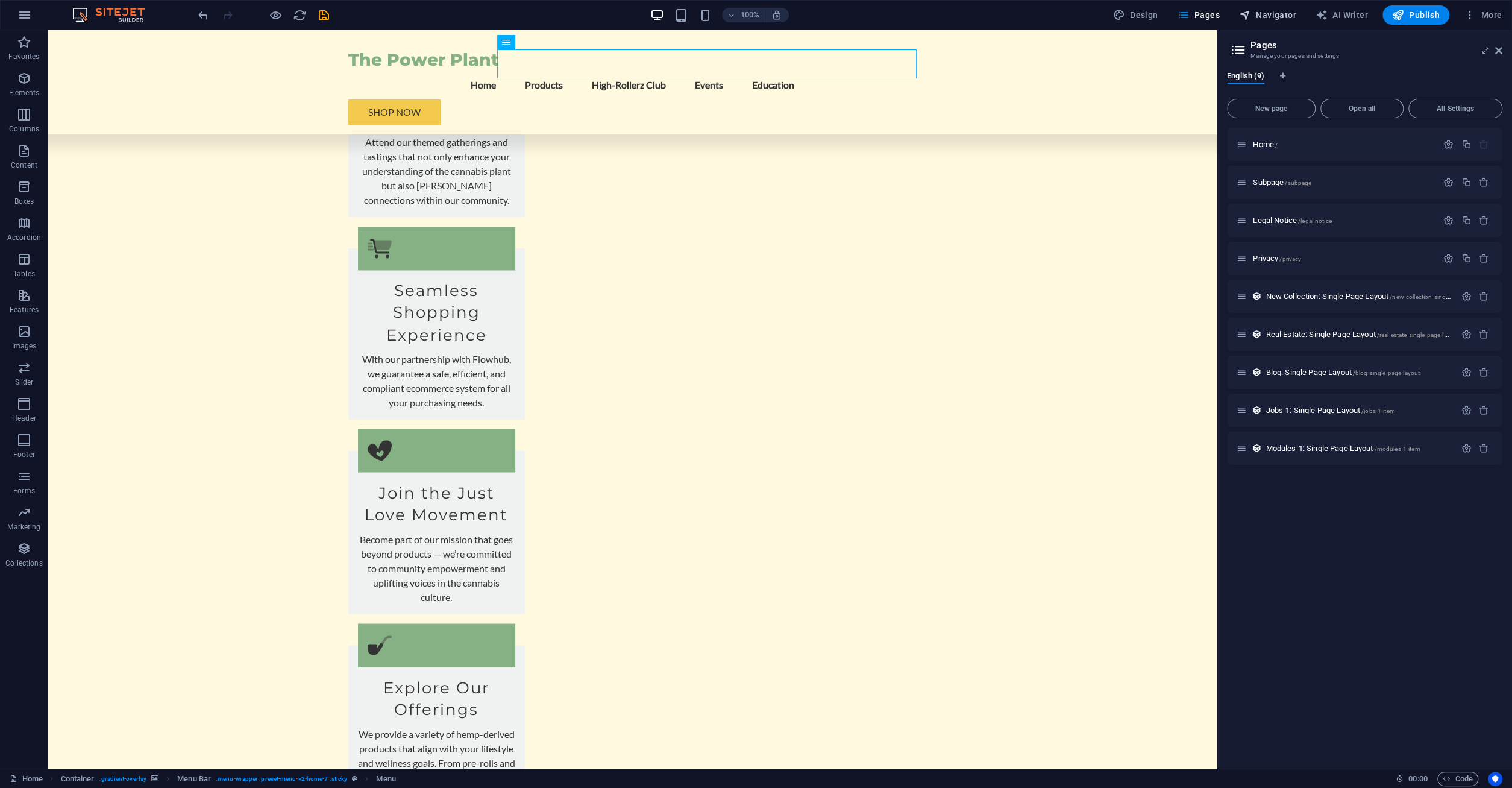
click at [1278, 21] on button "Navigator" at bounding box center [1268, 15] width 67 height 19
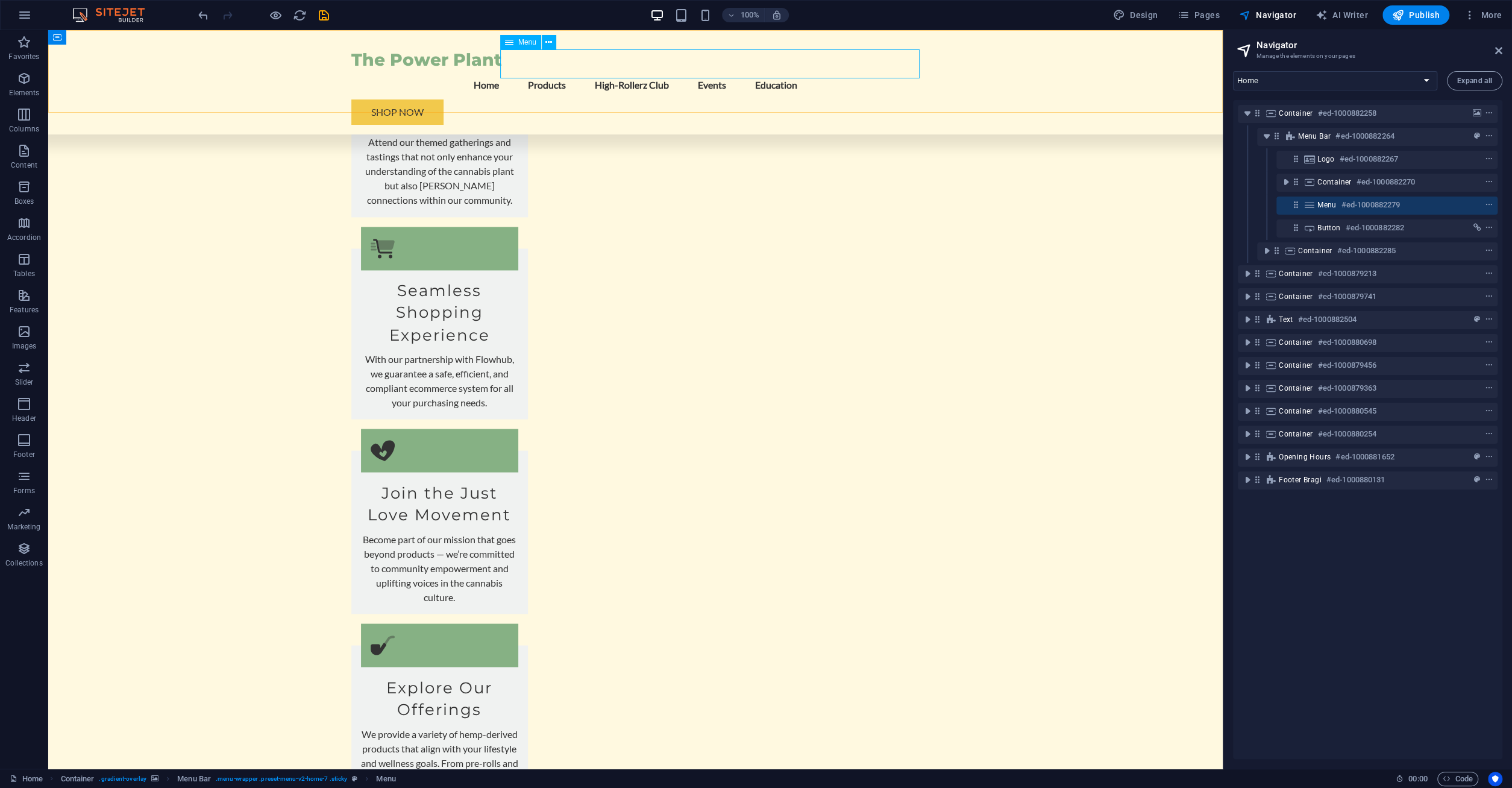
click at [624, 70] on nav "Home Products High-Rollerz Club Events Education" at bounding box center [636, 85] width 569 height 29
click at [411, 70] on nav "Home Products High-Rollerz Club Events Education" at bounding box center [636, 85] width 569 height 29
select select
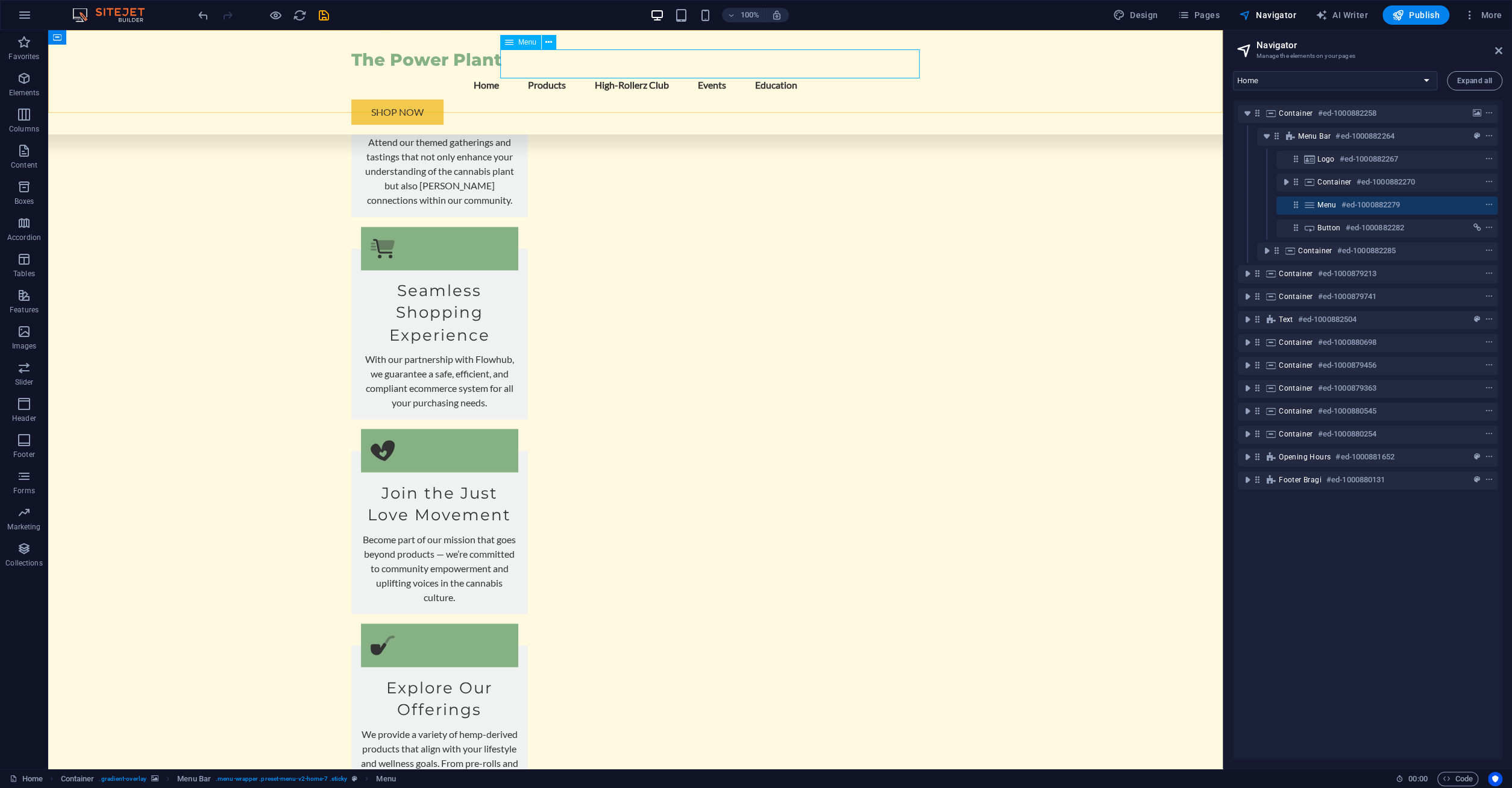
select select
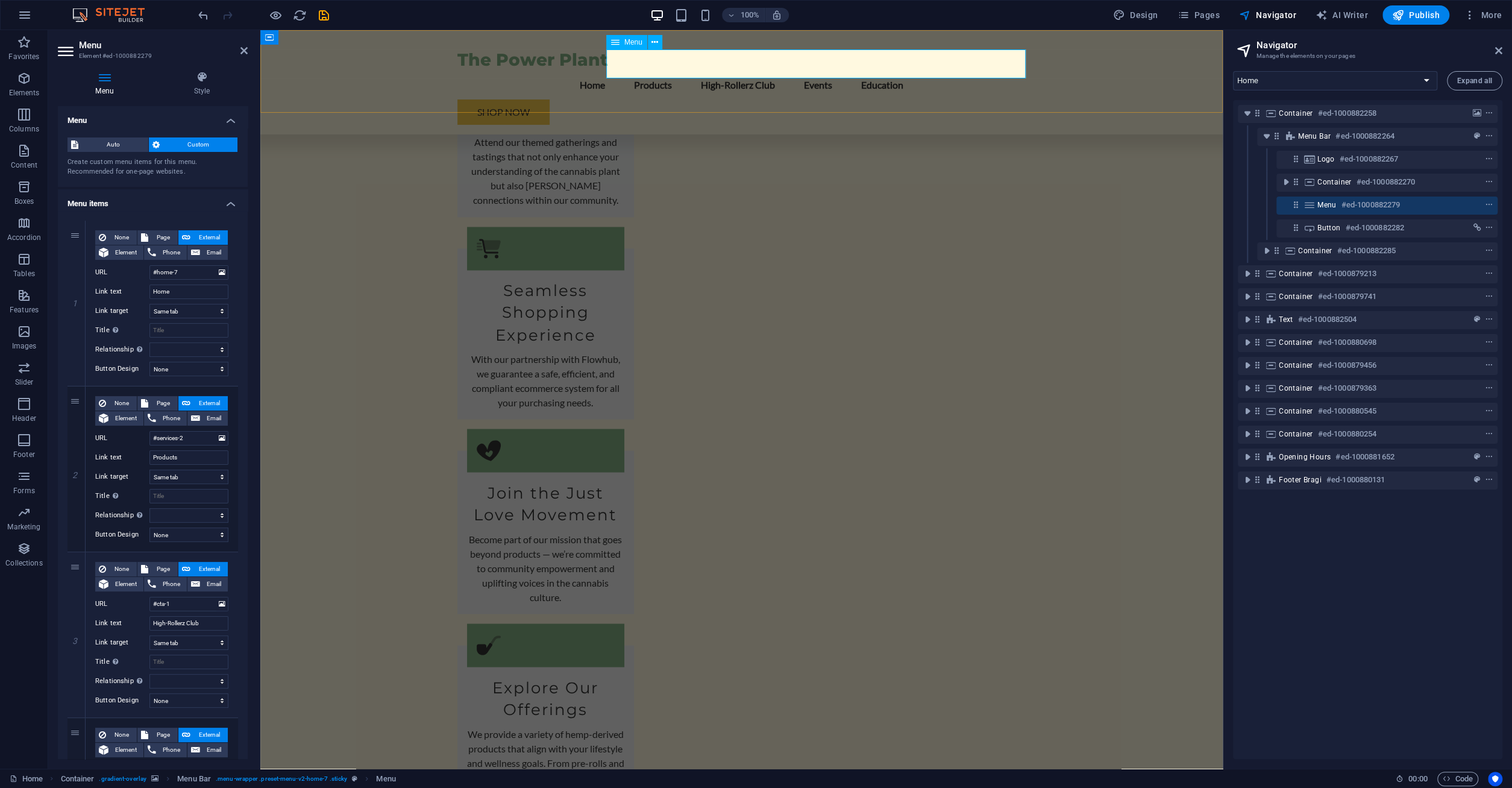
click at [821, 70] on nav "Home Products High-Rollerz Club Events Education" at bounding box center [742, 85] width 569 height 29
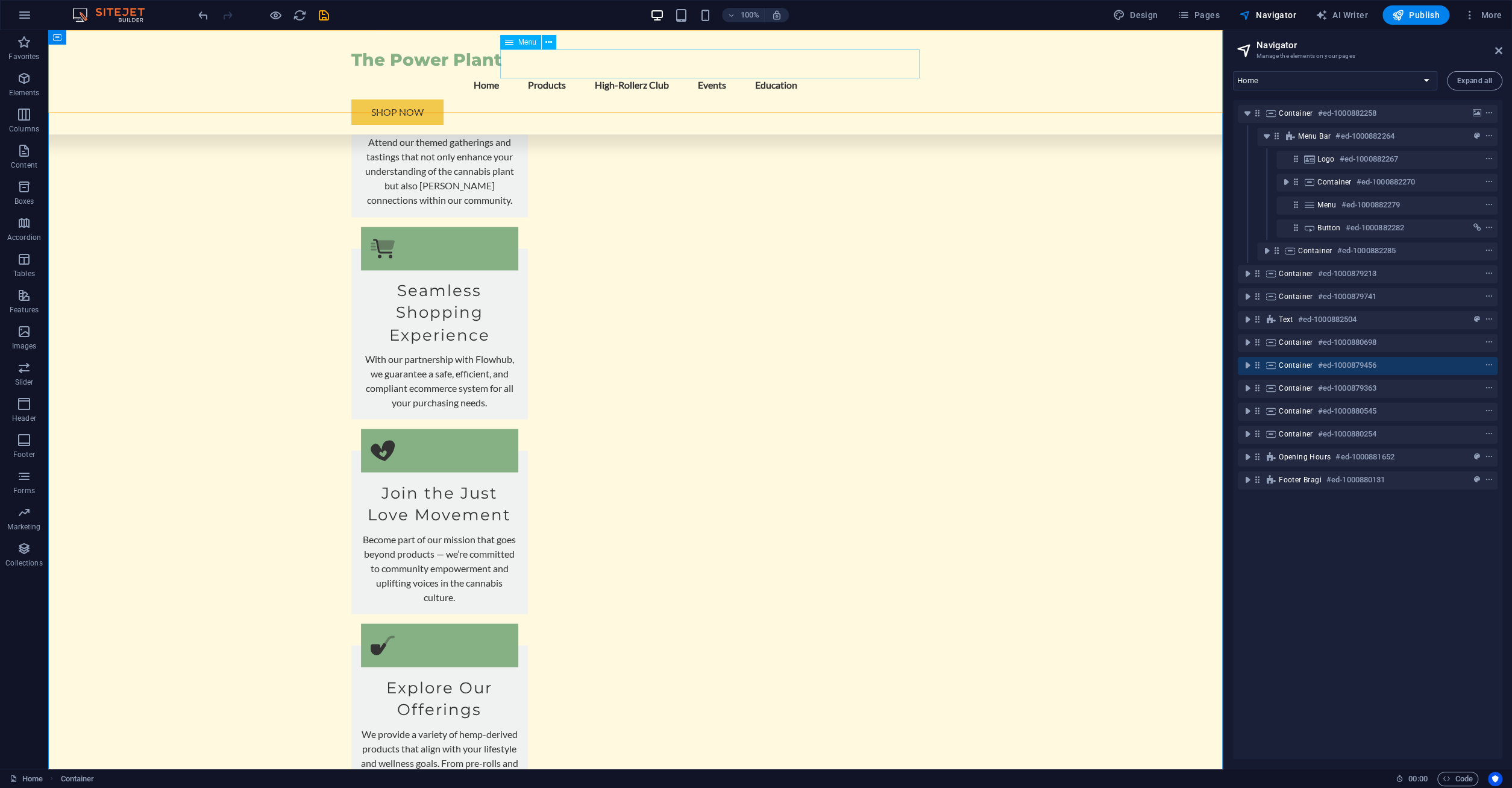
click at [854, 70] on nav "Home Products High-Rollerz Club Events Education" at bounding box center [636, 85] width 569 height 29
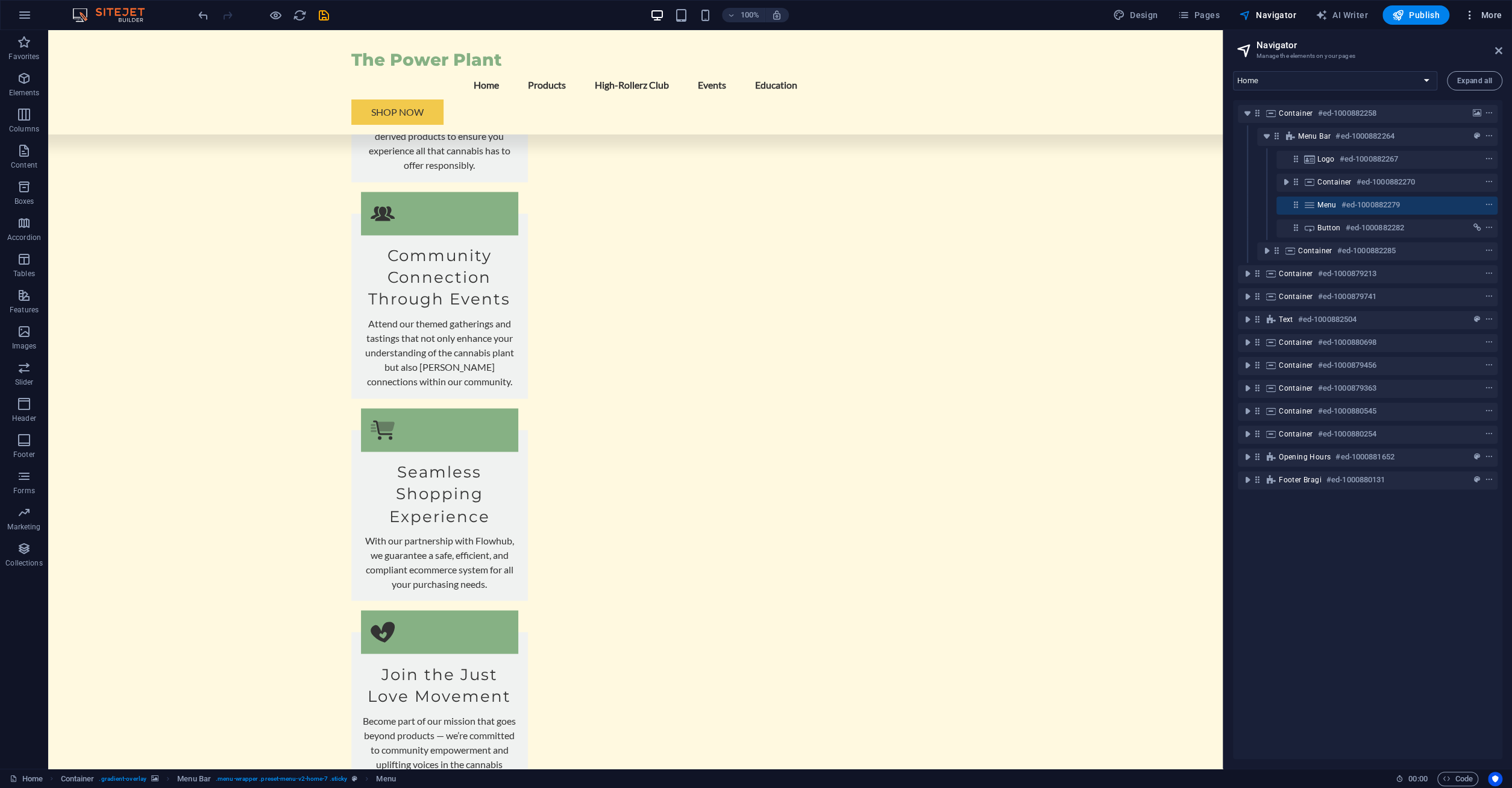
scroll to position [1798, 0]
click at [1494, 7] on button "More" at bounding box center [1483, 15] width 48 height 19
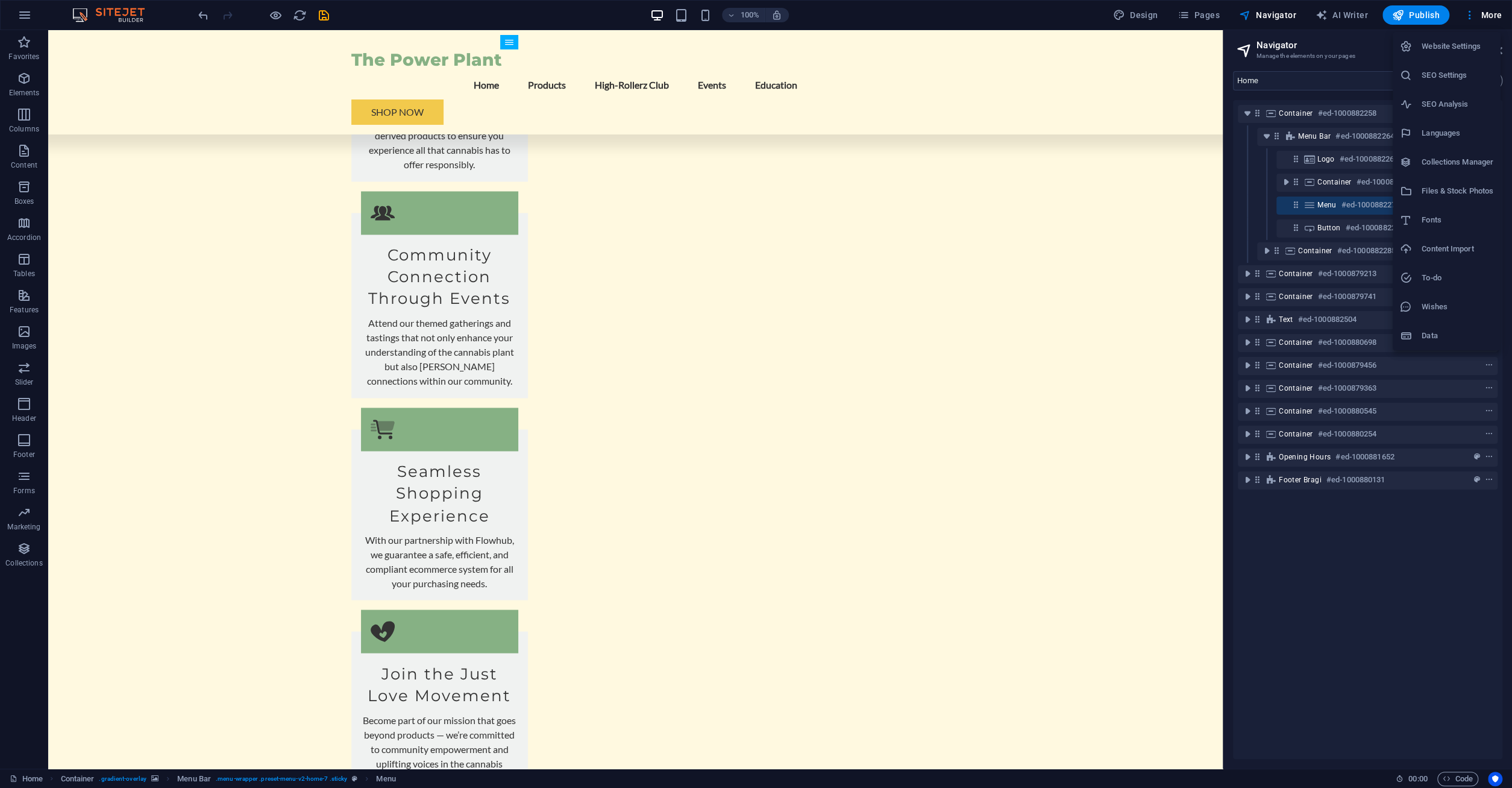
click at [1024, 345] on div at bounding box center [756, 394] width 1512 height 788
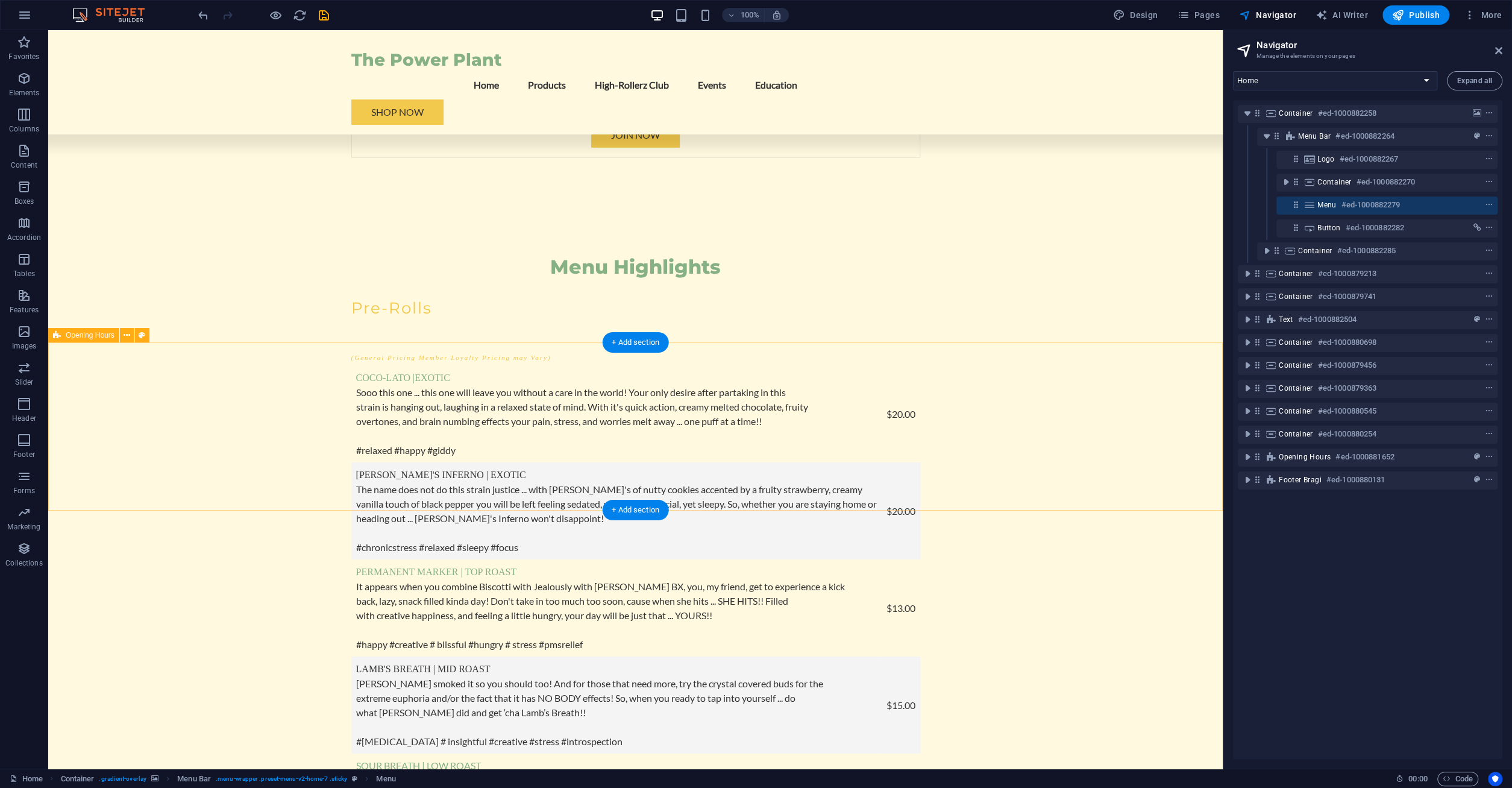
scroll to position [4357, 0]
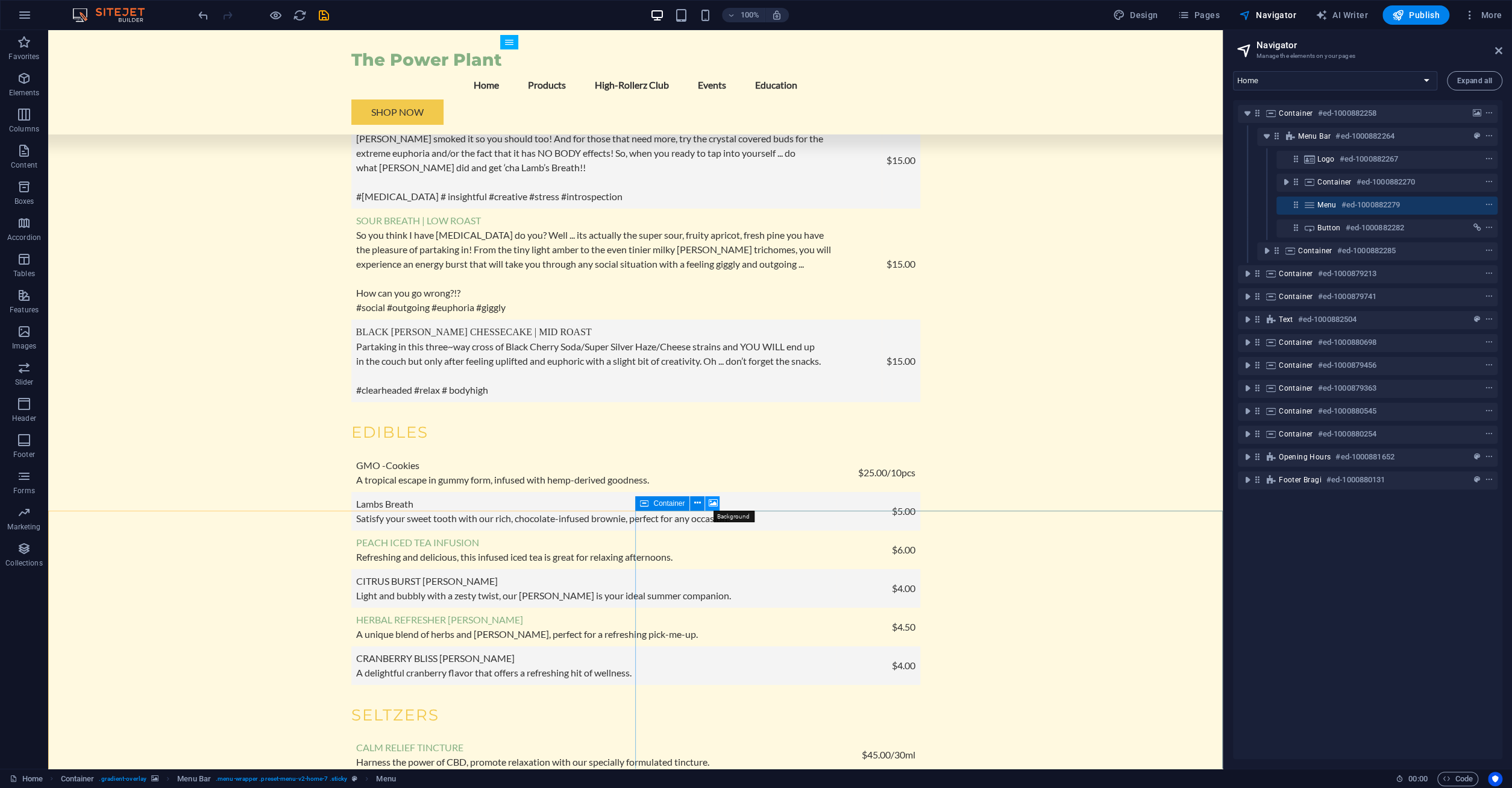
click at [710, 503] on icon at bounding box center [712, 503] width 9 height 13
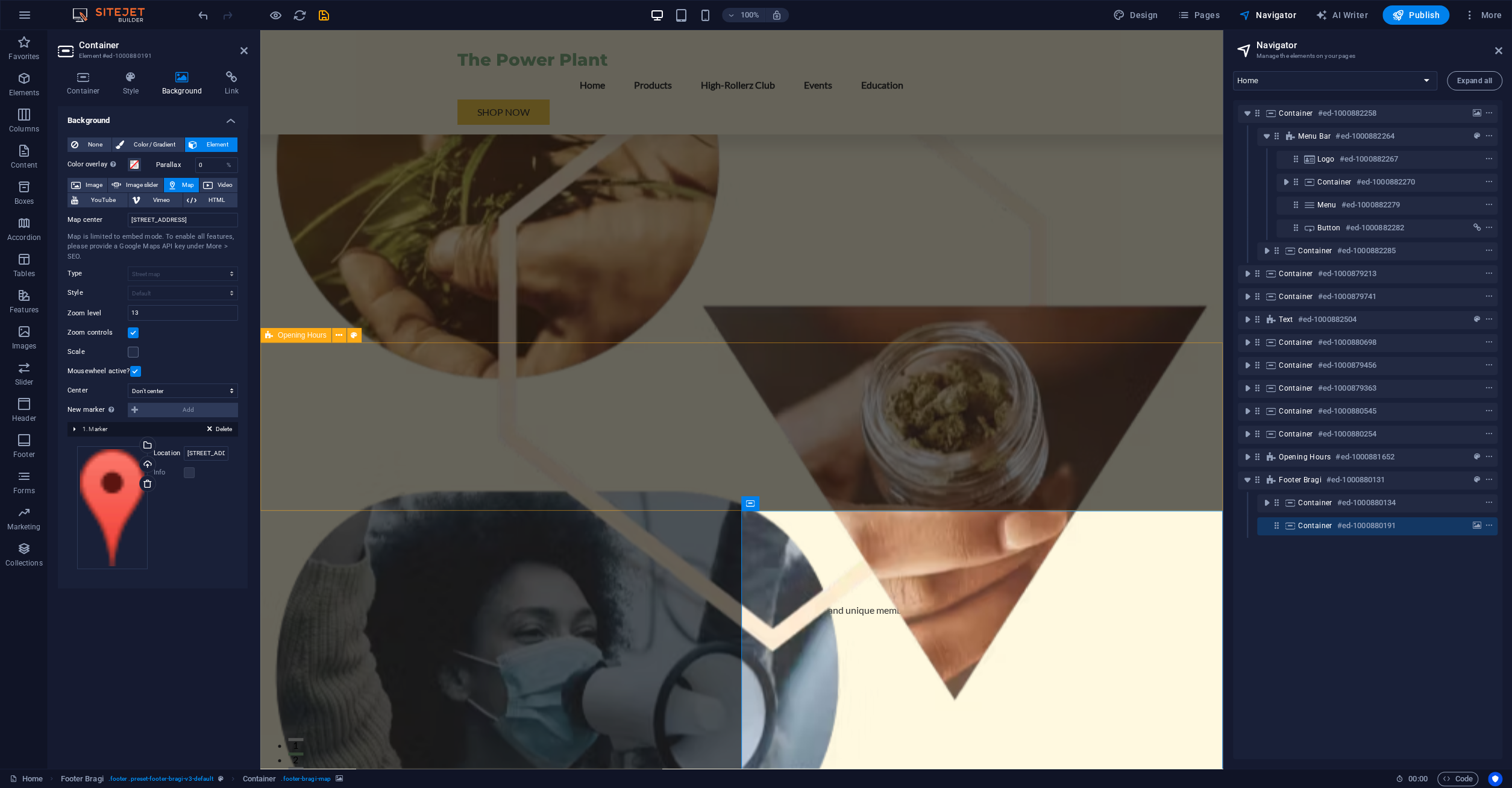
scroll to position [4357, 0]
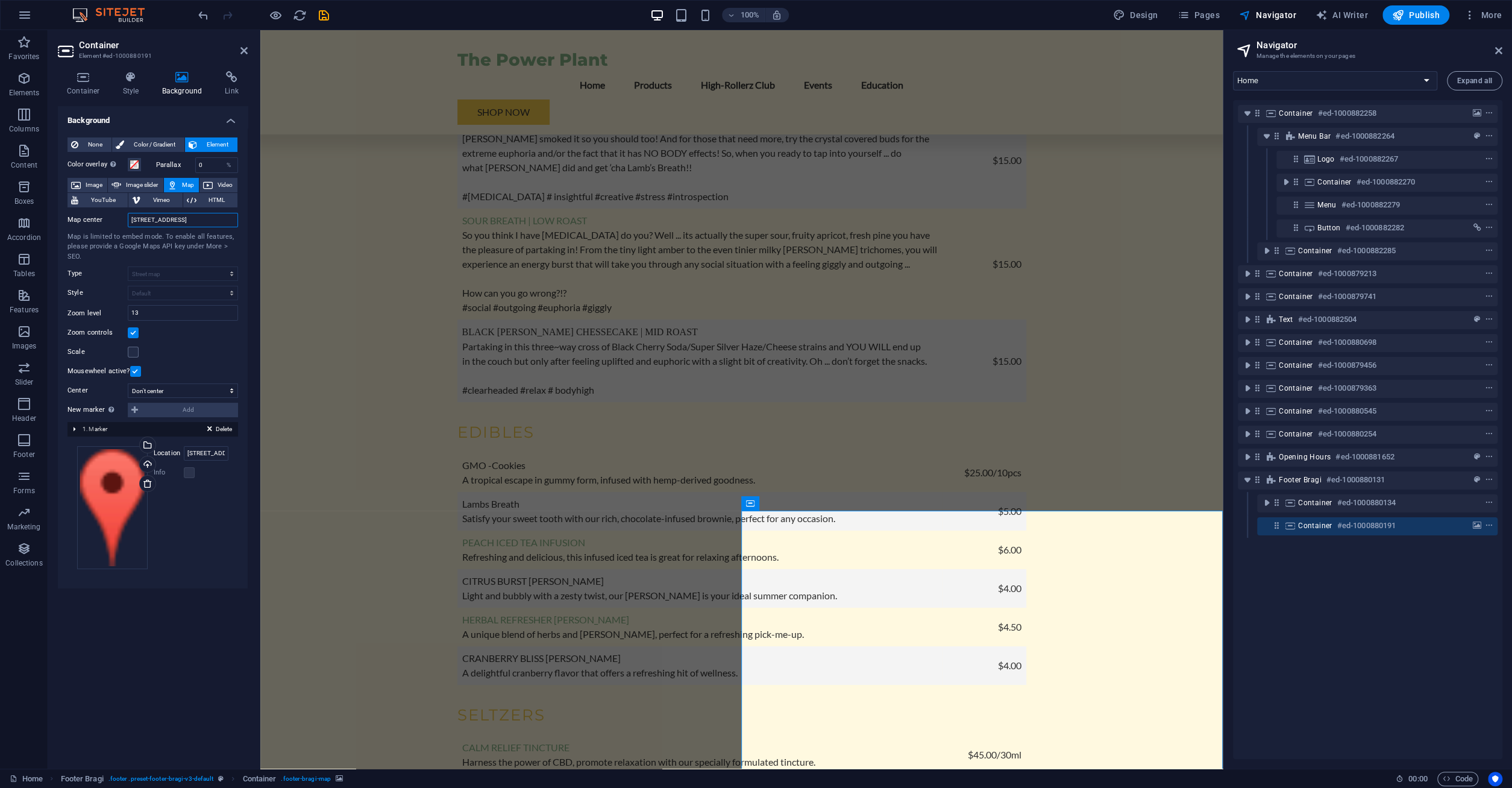
click at [199, 222] on input "[STREET_ADDRESS]" at bounding box center [183, 220] width 111 height 14
type input "2 N Sycamore Street, Petersburg VA"
click at [215, 341] on div "Map center 2 N Sycamore Street, Petersburg VA Map is limited to embed mode. To …" at bounding box center [152, 293] width 170 height 171
click at [192, 316] on input "13" at bounding box center [183, 312] width 109 height 14
type input "18"
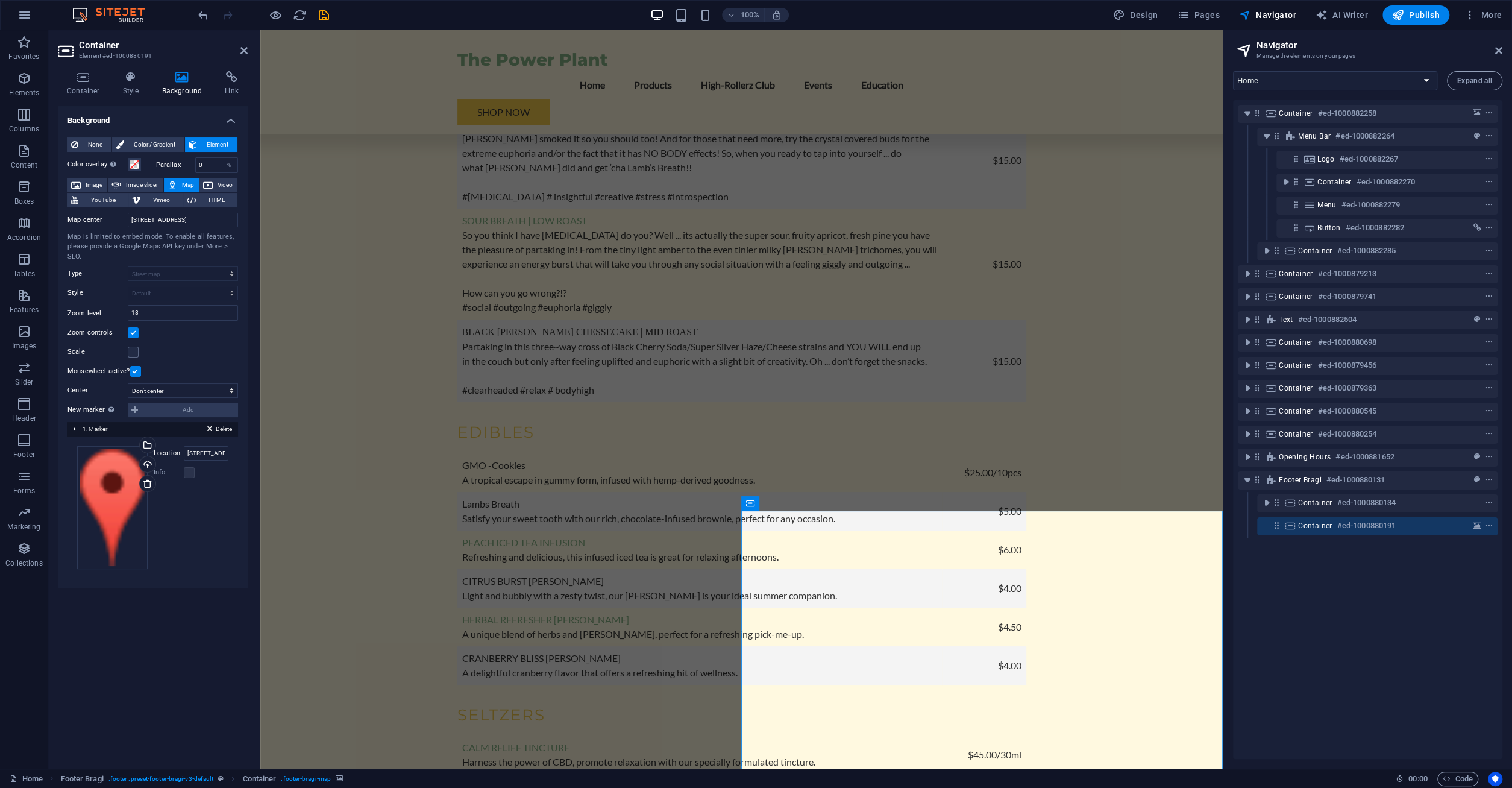
click at [179, 645] on div "Background None Color / Gradient Element Stretch background to full-width Color…" at bounding box center [153, 432] width 190 height 653
click at [226, 448] on input "[STREET_ADDRESS]" at bounding box center [206, 453] width 45 height 14
click at [225, 451] on input "[STREET_ADDRESS]" at bounding box center [206, 453] width 45 height 14
drag, startPoint x: 131, startPoint y: 221, endPoint x: 229, endPoint y: 214, distance: 98.2
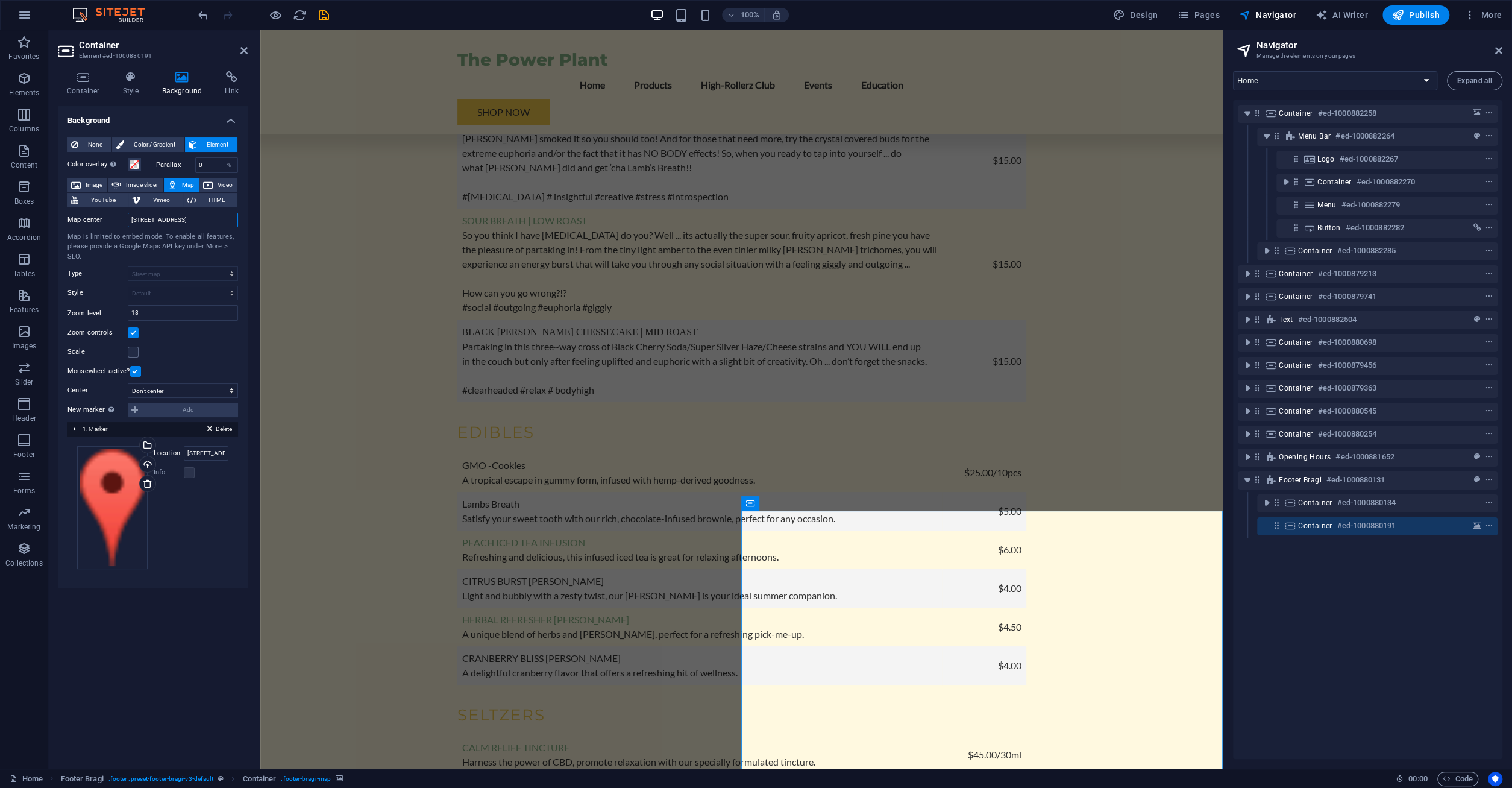
click at [229, 214] on input "2 N Sycamore Street, Petersburg VA" at bounding box center [183, 220] width 111 height 14
type input "2 N Sycamore Street, Petersburg VA 23803"
click at [209, 451] on input "[STREET_ADDRESS]" at bounding box center [206, 453] width 45 height 14
paste input "2 N Sycamore Street, Petersburg VA 23803"
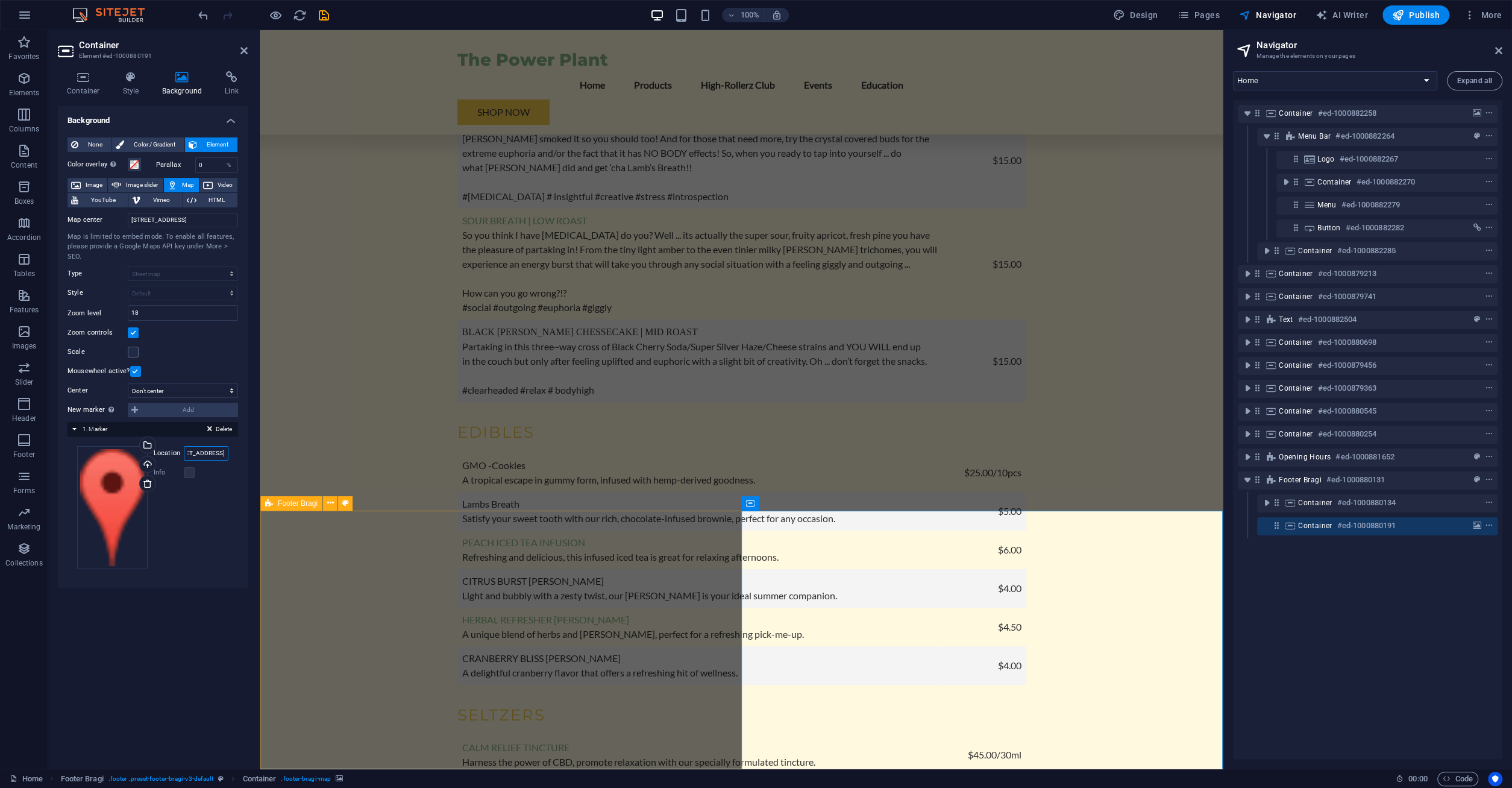
scroll to position [0, 54]
drag, startPoint x: 209, startPoint y: 451, endPoint x: 188, endPoint y: 452, distance: 21.0
click at [188, 452] on input "2 N Sycamore Street, Suite P, Petersburg VA 23803" at bounding box center [206, 453] width 45 height 14
type input "2 N Sycamore Street, Petersburg VA 23803"
click at [192, 471] on label at bounding box center [189, 472] width 11 height 11
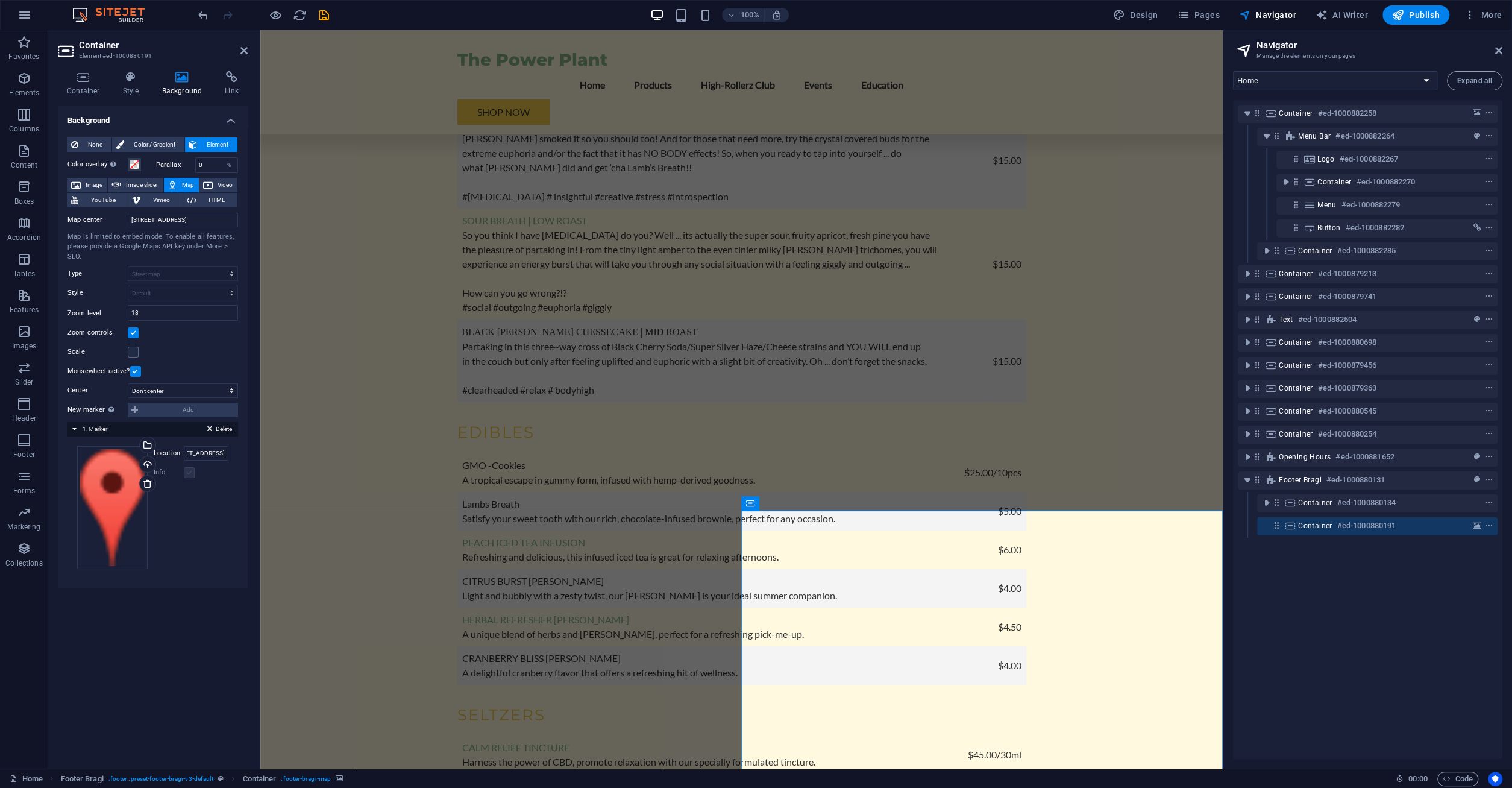
click at [188, 471] on label at bounding box center [189, 472] width 11 height 11
click at [157, 653] on div "Background None Color / Gradient Element Stretch background to full-width Color…" at bounding box center [153, 432] width 190 height 653
drag, startPoint x: 986, startPoint y: 628, endPoint x: 959, endPoint y: 624, distance: 27.3
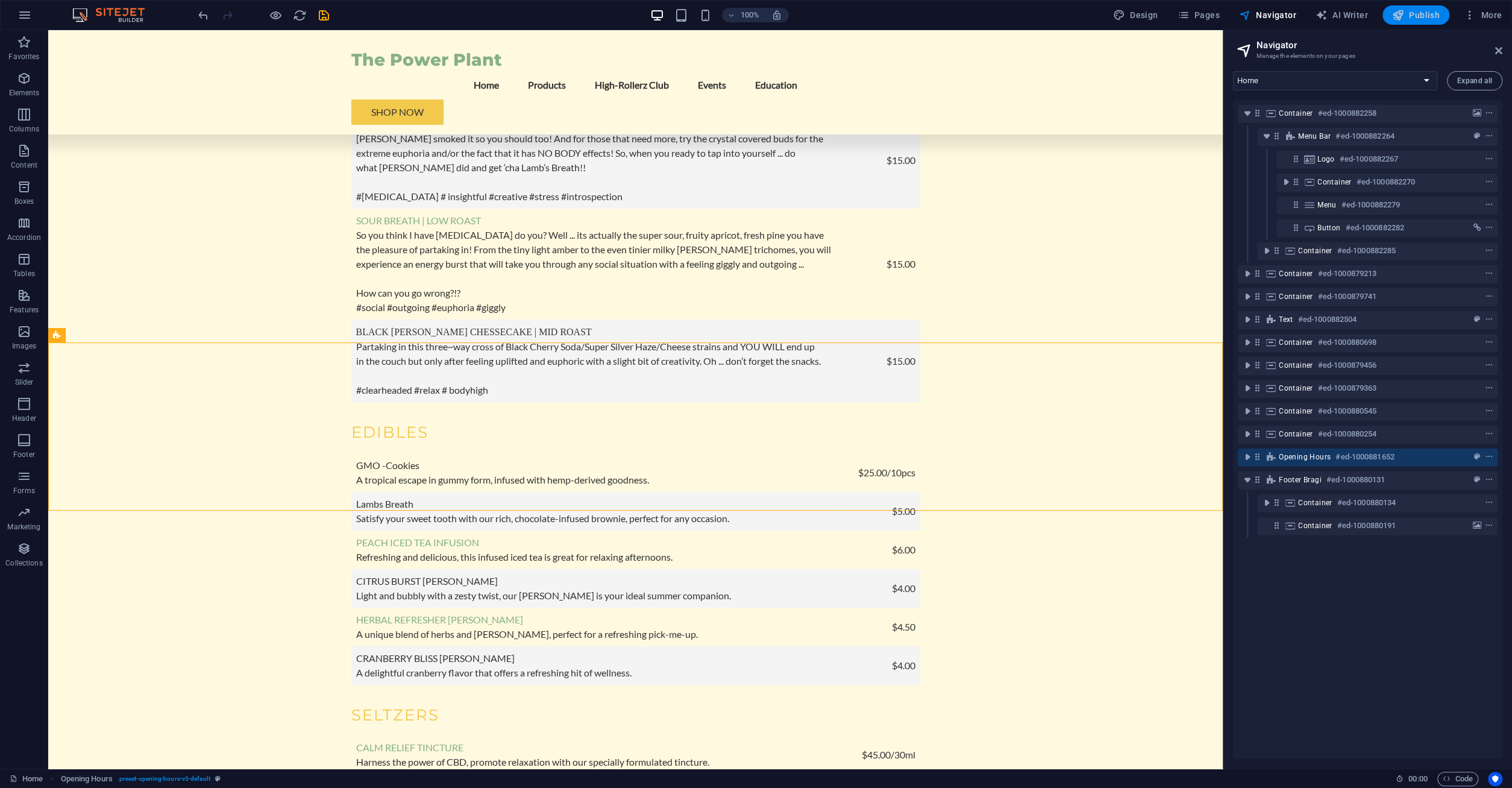
click at [1408, 11] on span "Publish" at bounding box center [1416, 14] width 48 height 12
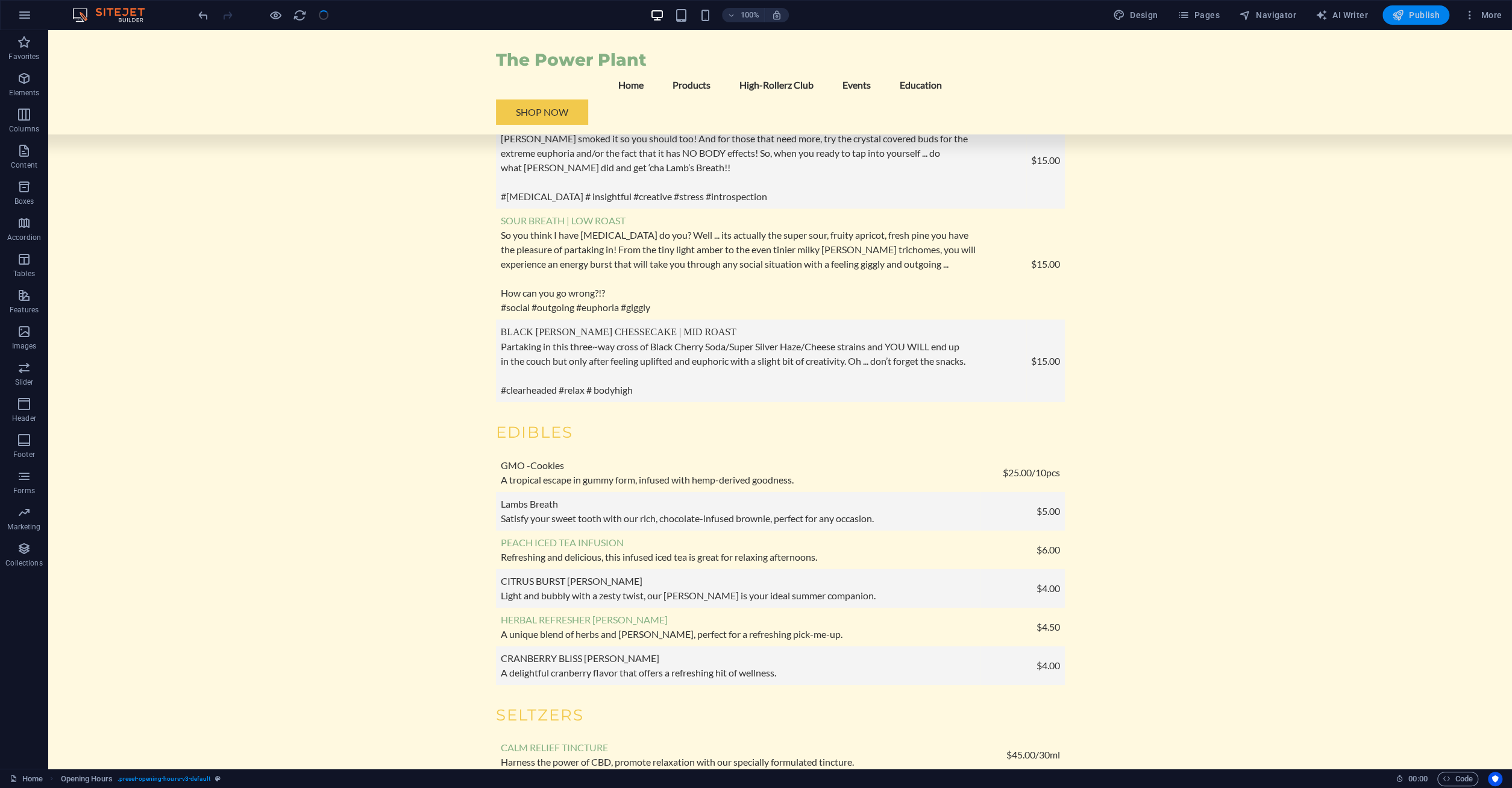
checkbox input "false"
click at [1407, 18] on span "Publish" at bounding box center [1416, 14] width 48 height 12
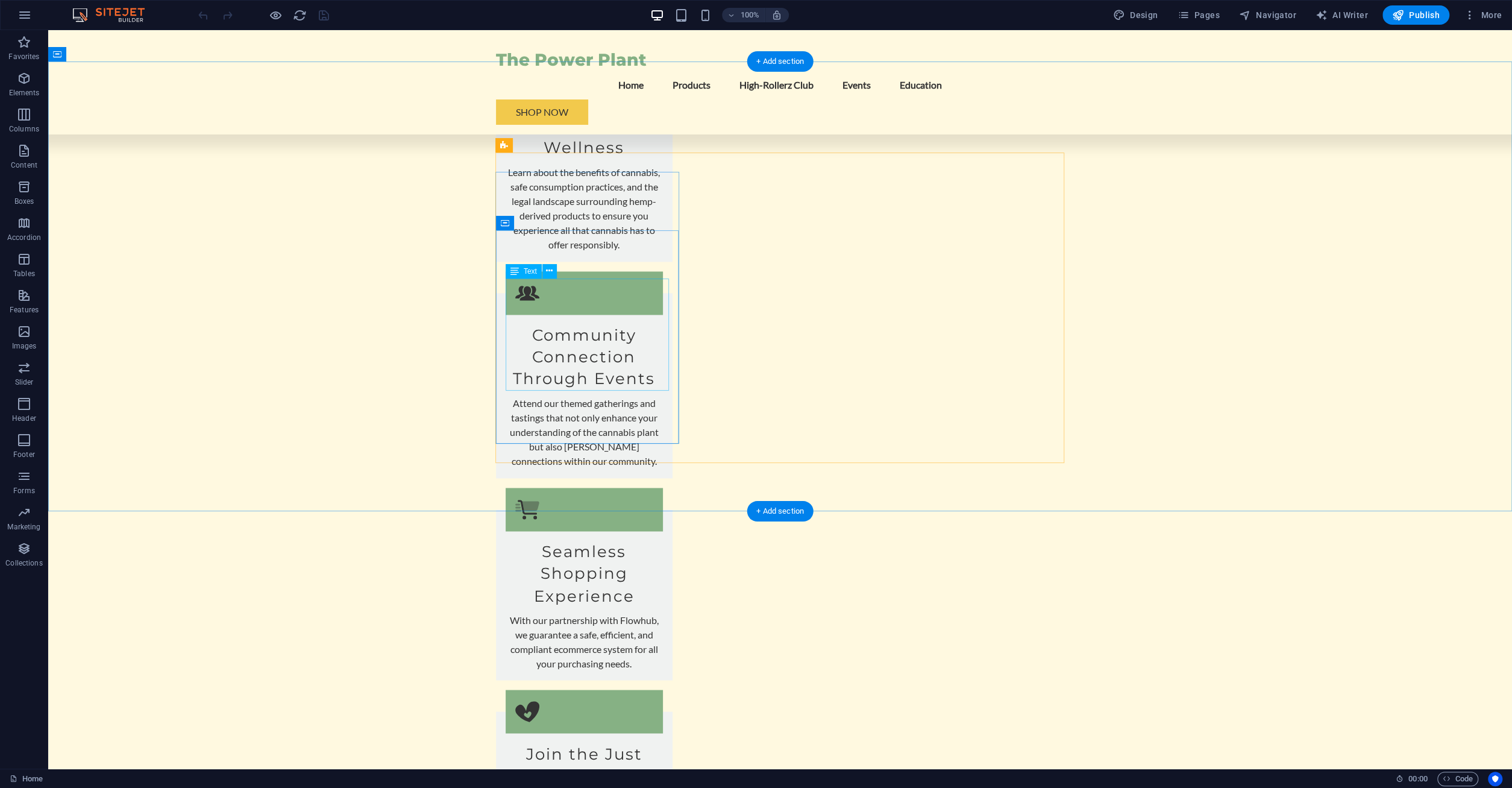
scroll to position [1470, 0]
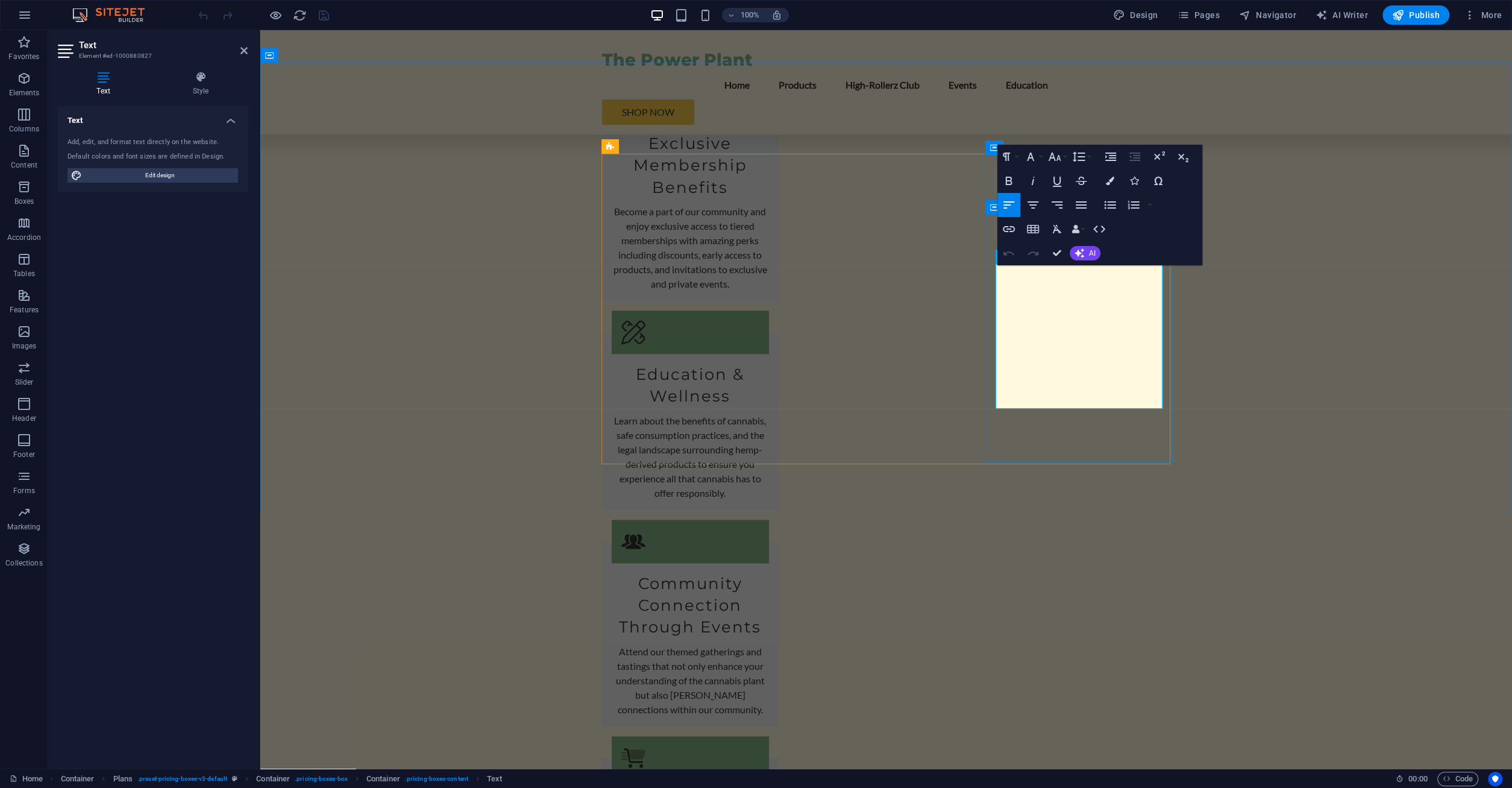
drag, startPoint x: 1015, startPoint y: 278, endPoint x: 1054, endPoint y: 276, distance: 39.1
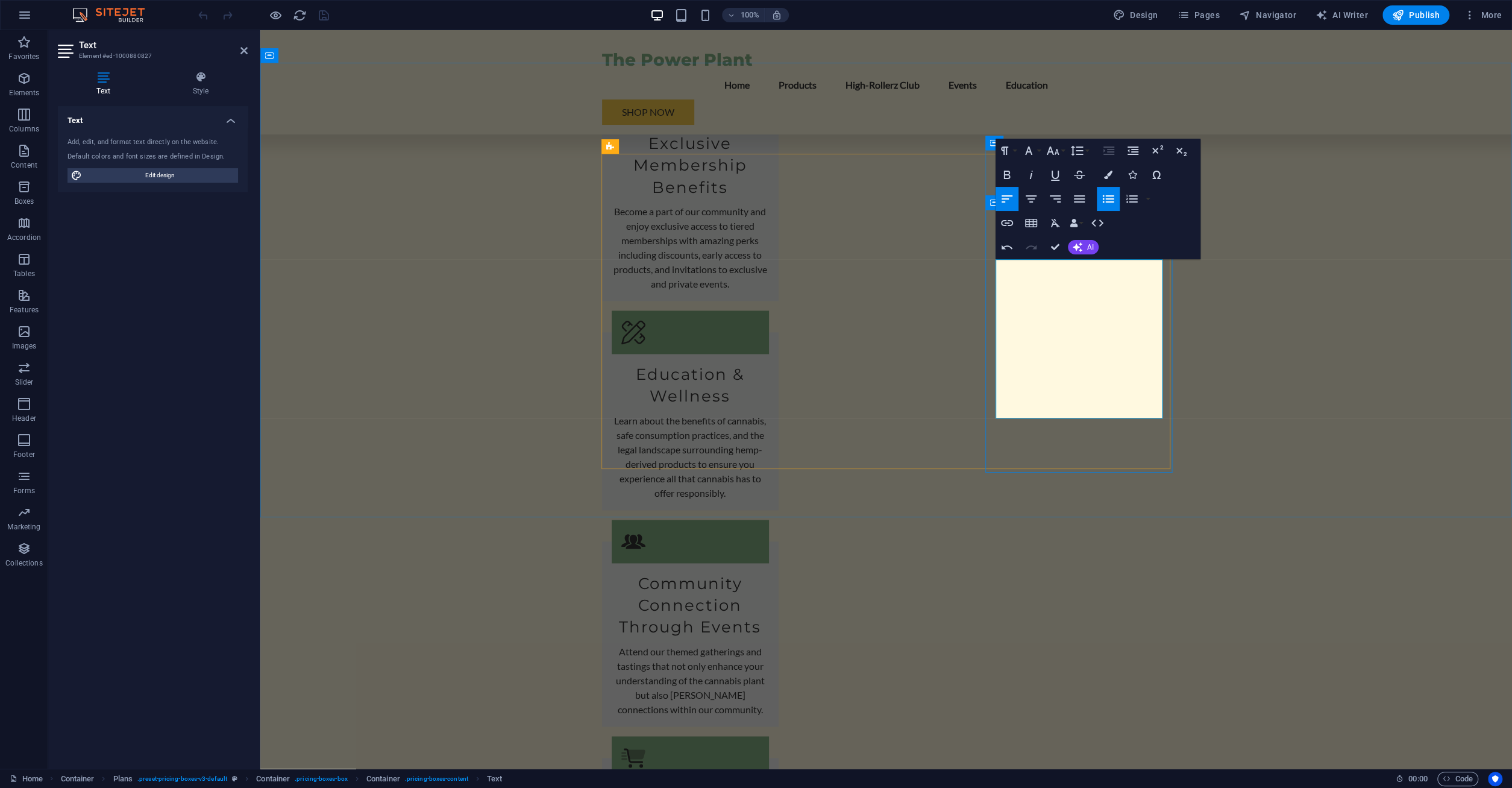
drag, startPoint x: 1041, startPoint y: 289, endPoint x: 987, endPoint y: 265, distance: 59.1
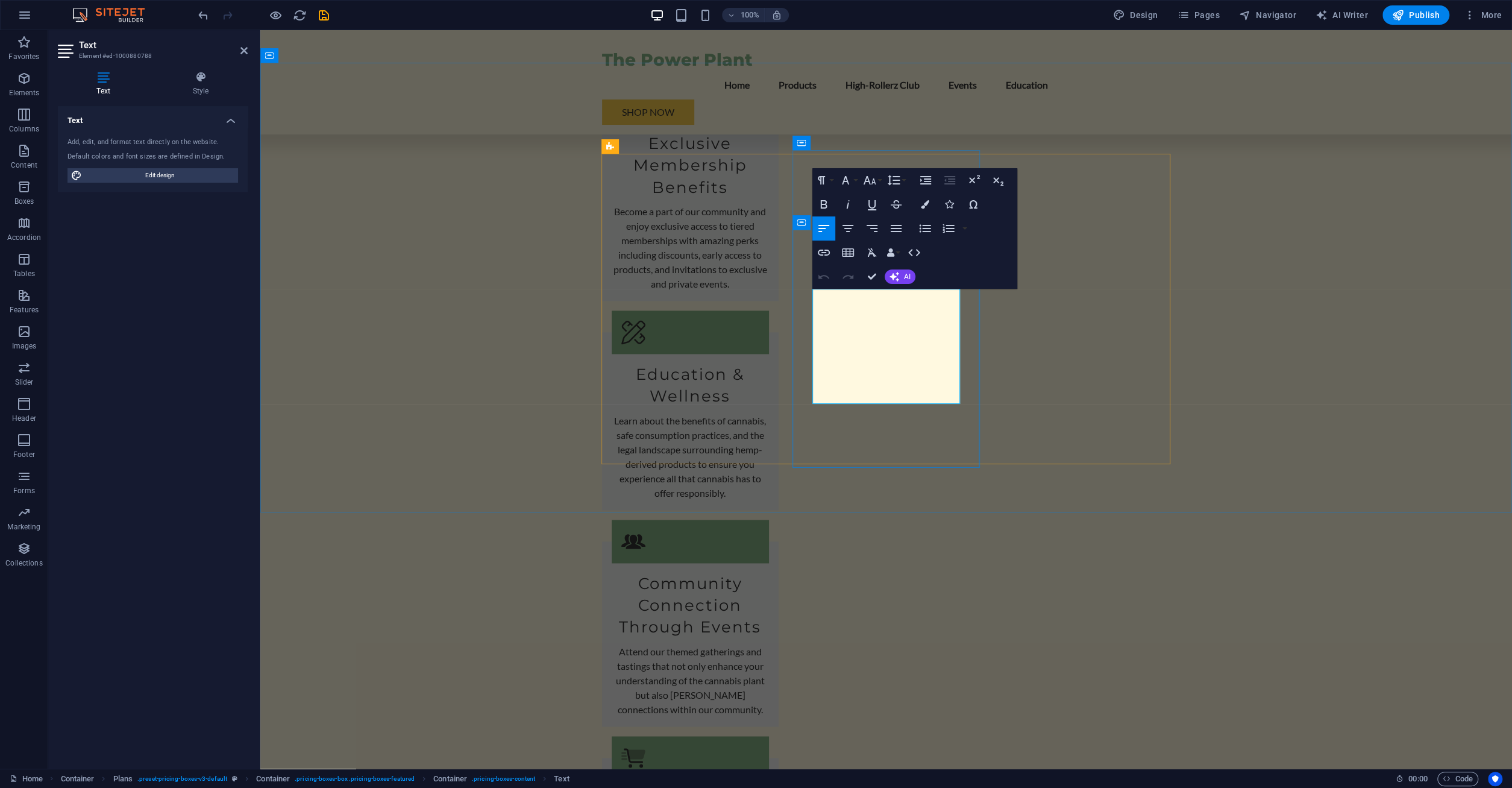
drag, startPoint x: 834, startPoint y: 298, endPoint x: 859, endPoint y: 300, distance: 25.1
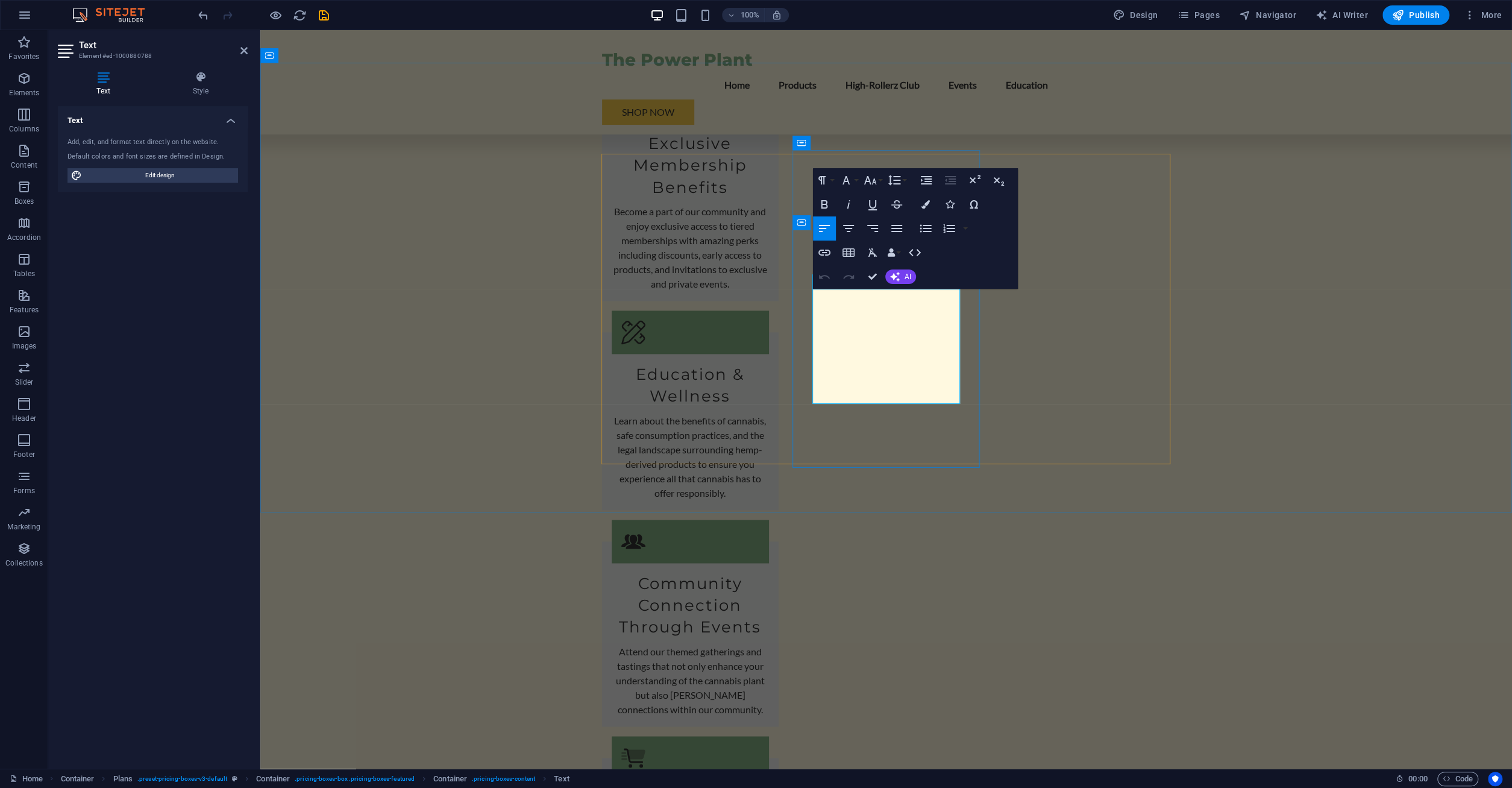
drag, startPoint x: 896, startPoint y: 328, endPoint x: 905, endPoint y: 327, distance: 9.1
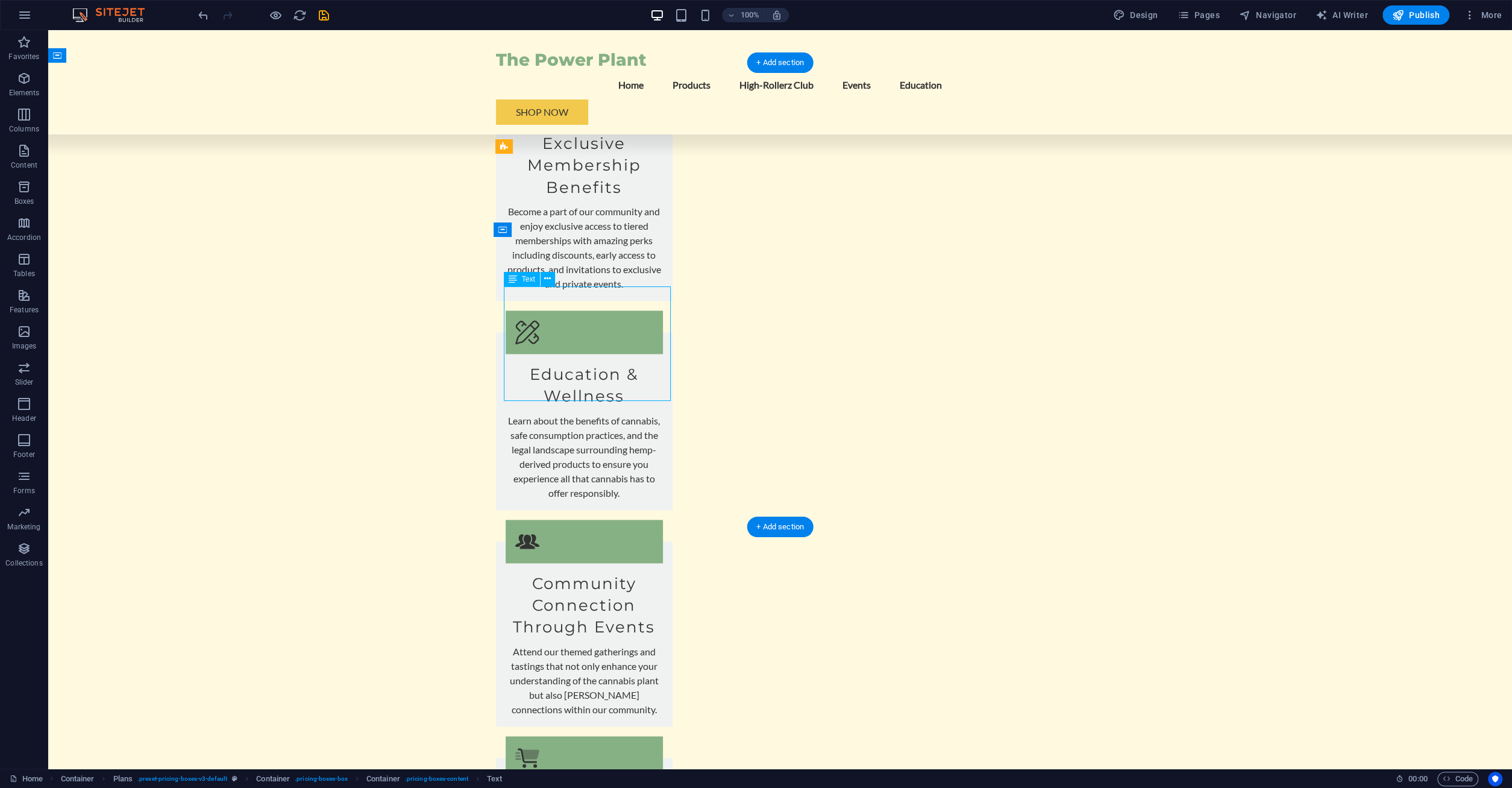
click at [520, 238] on div "Container" at bounding box center [507, 230] width 26 height 15
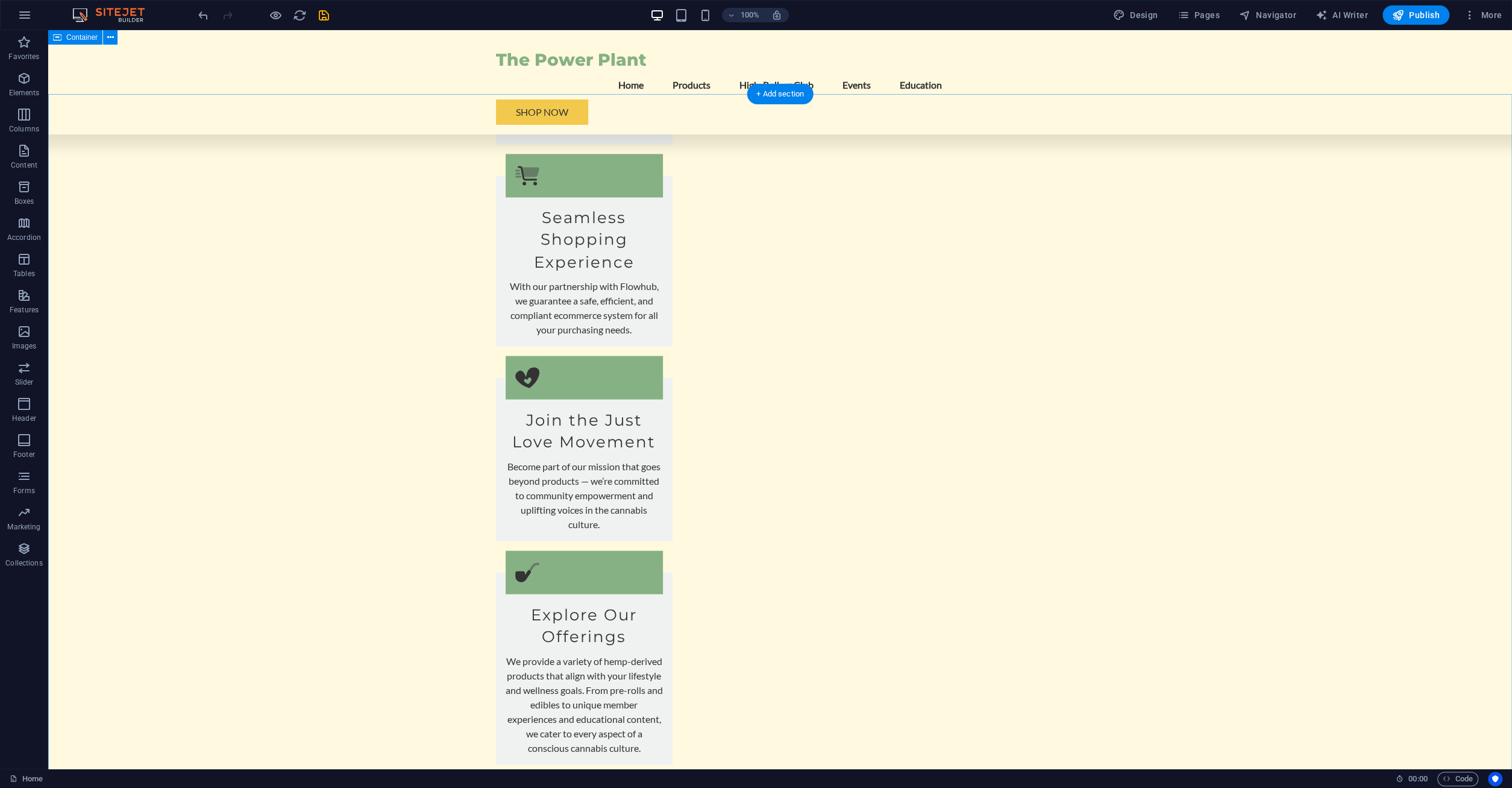
scroll to position [1863, 0]
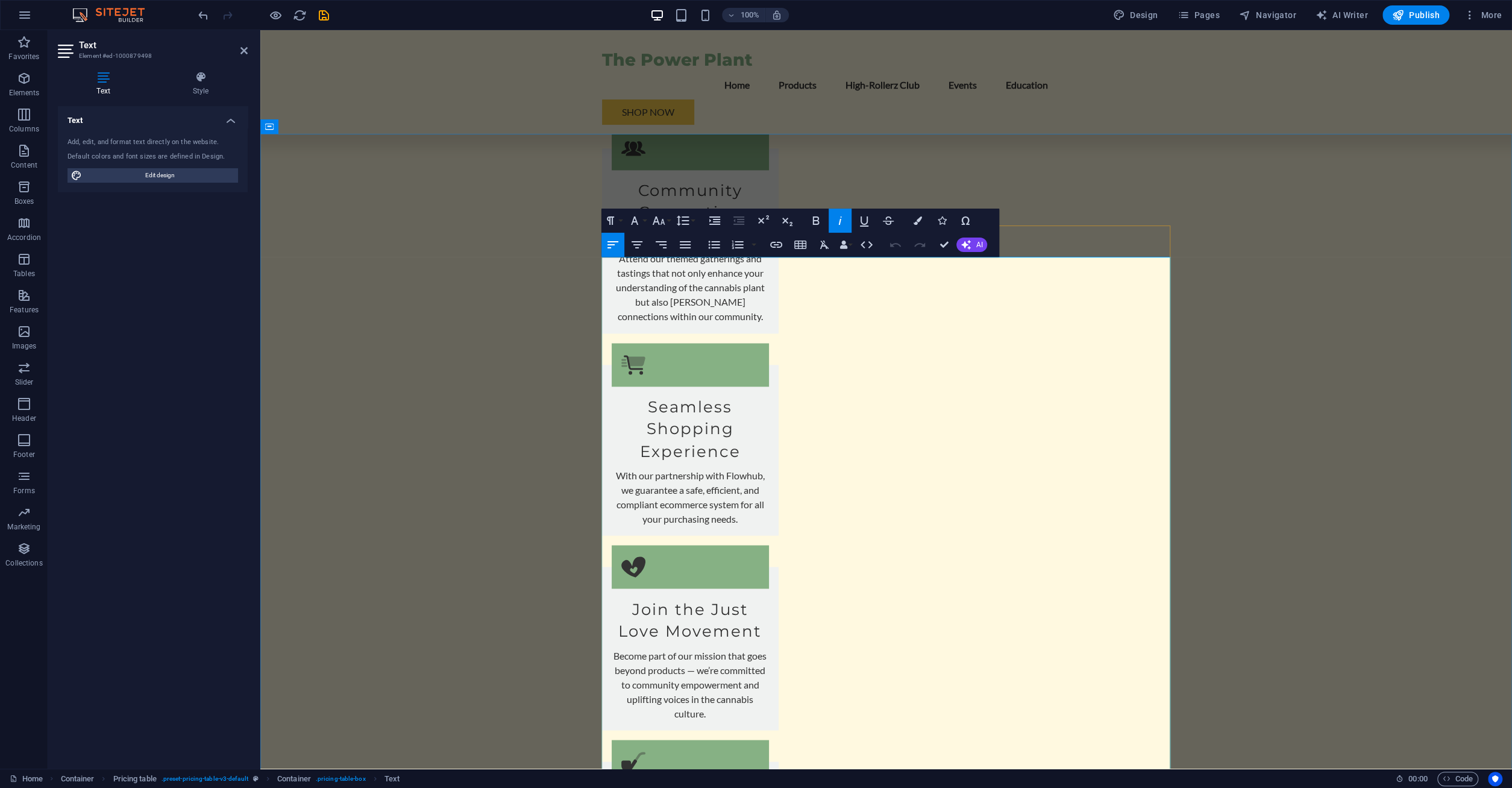
drag, startPoint x: 734, startPoint y: 285, endPoint x: 1031, endPoint y: 251, distance: 298.9
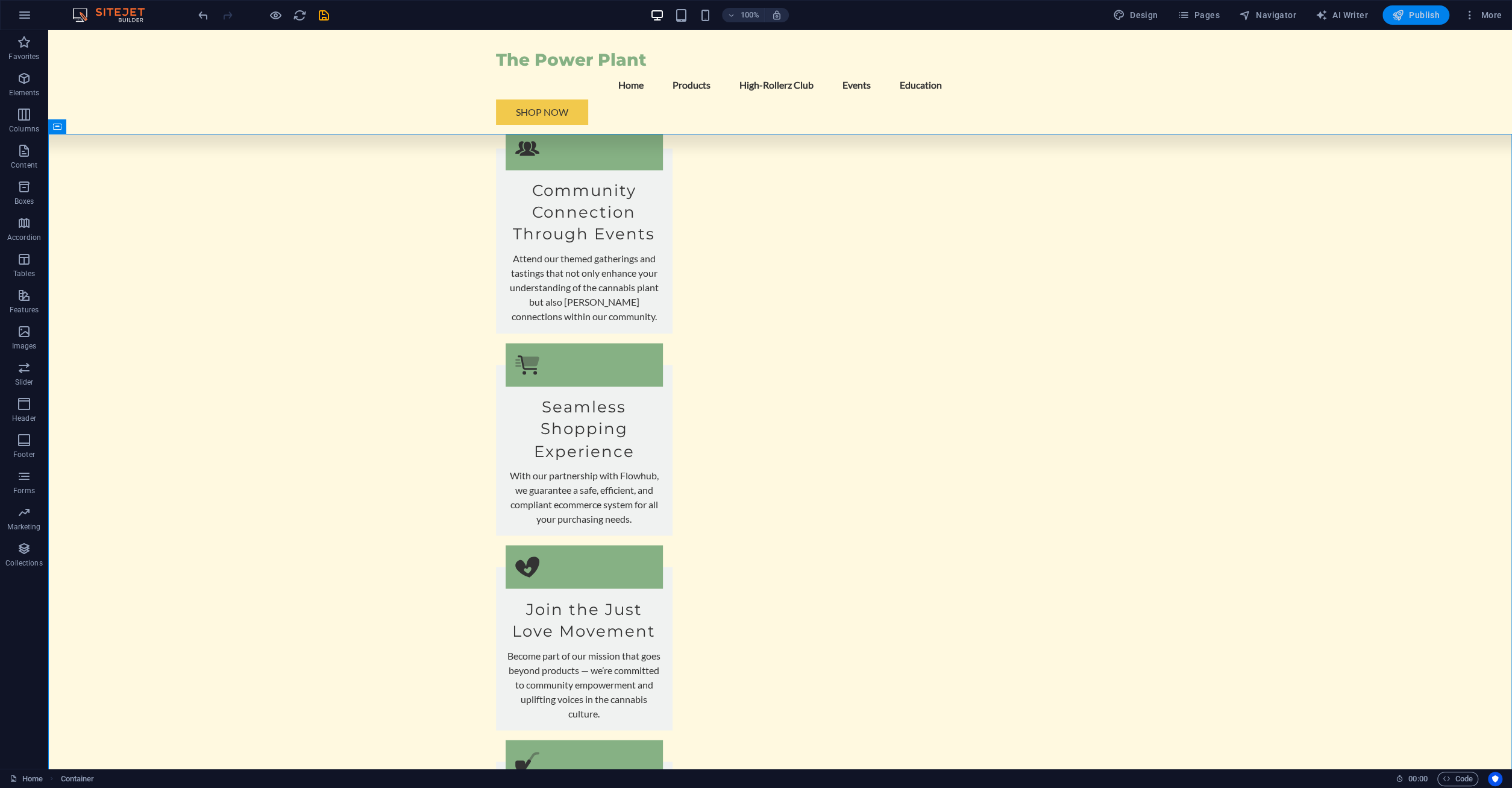
click at [1411, 19] on span "Publish" at bounding box center [1416, 14] width 48 height 12
checkbox input "false"
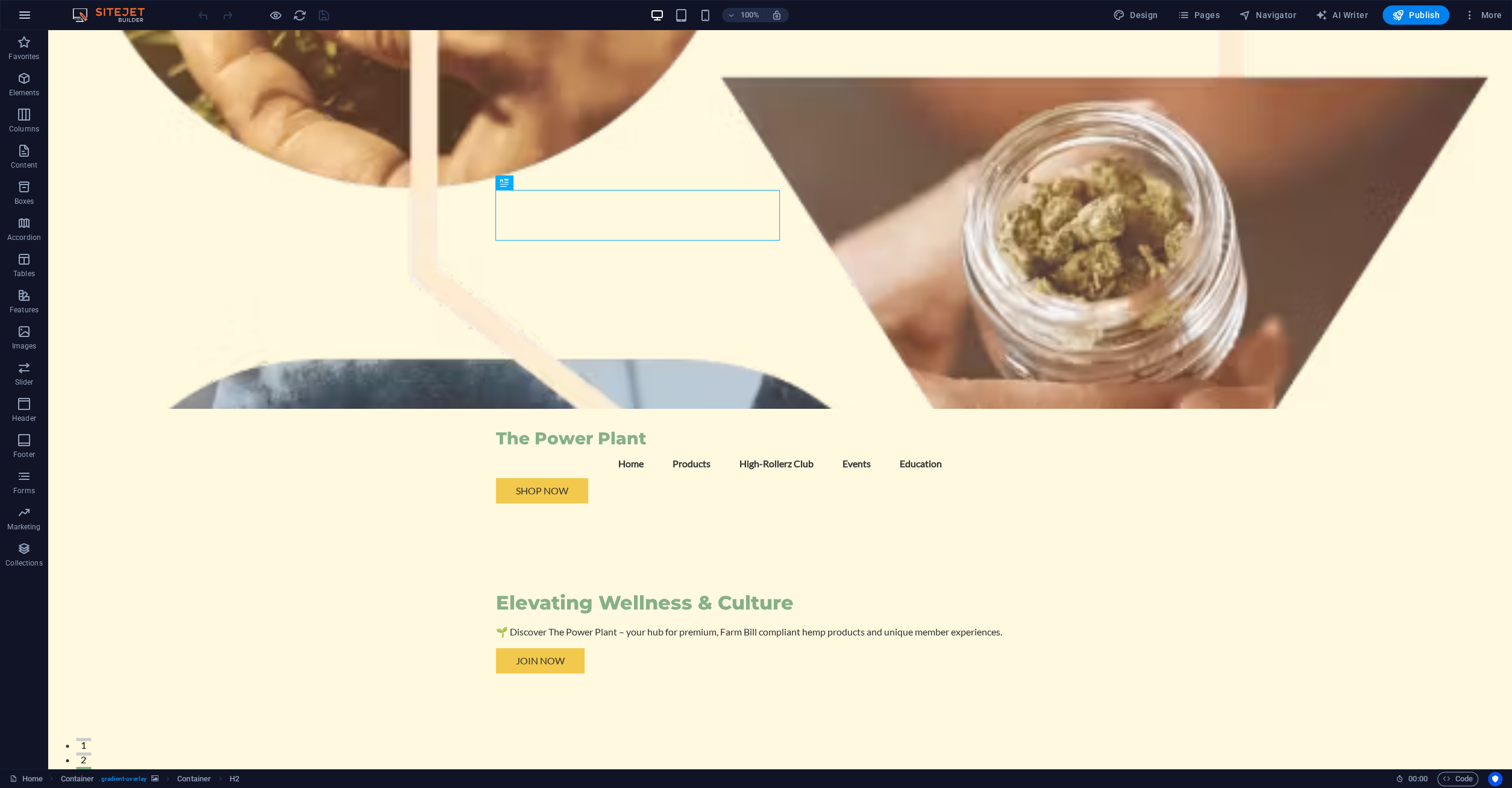
click at [27, 15] on icon "button" at bounding box center [24, 14] width 14 height 14
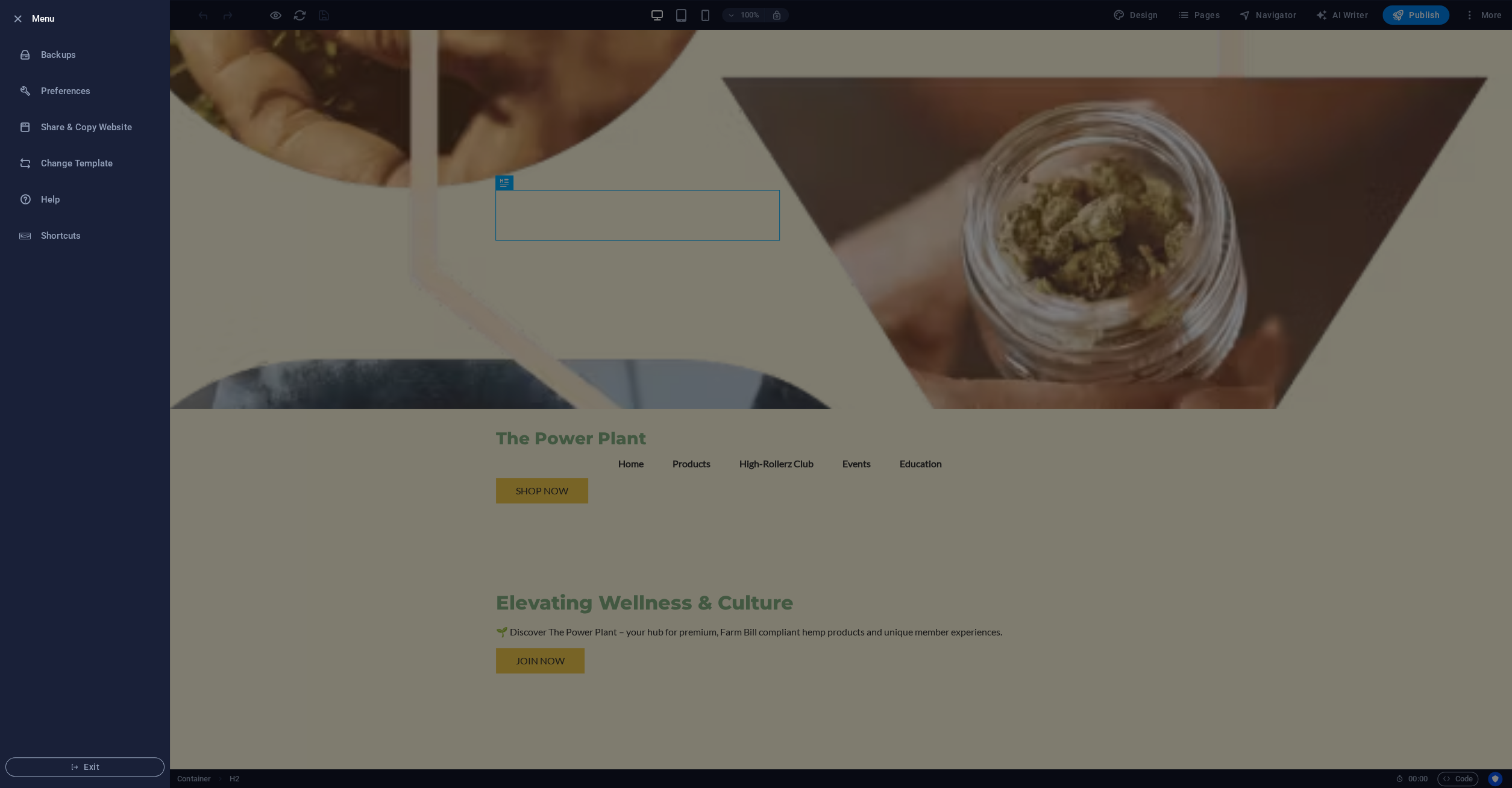
click at [1492, 6] on div at bounding box center [756, 394] width 1512 height 788
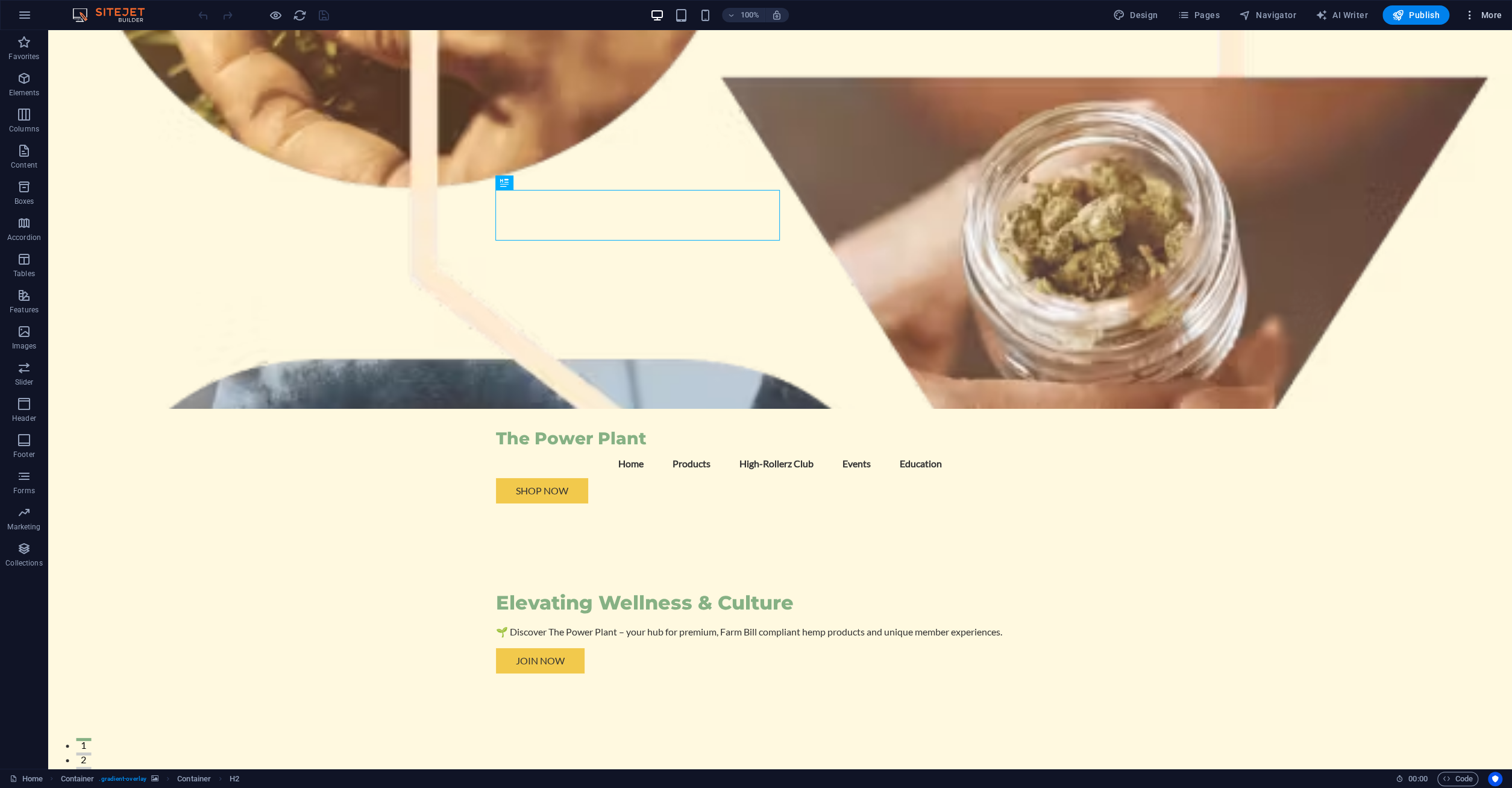
click at [1491, 12] on span "More" at bounding box center [1482, 14] width 38 height 12
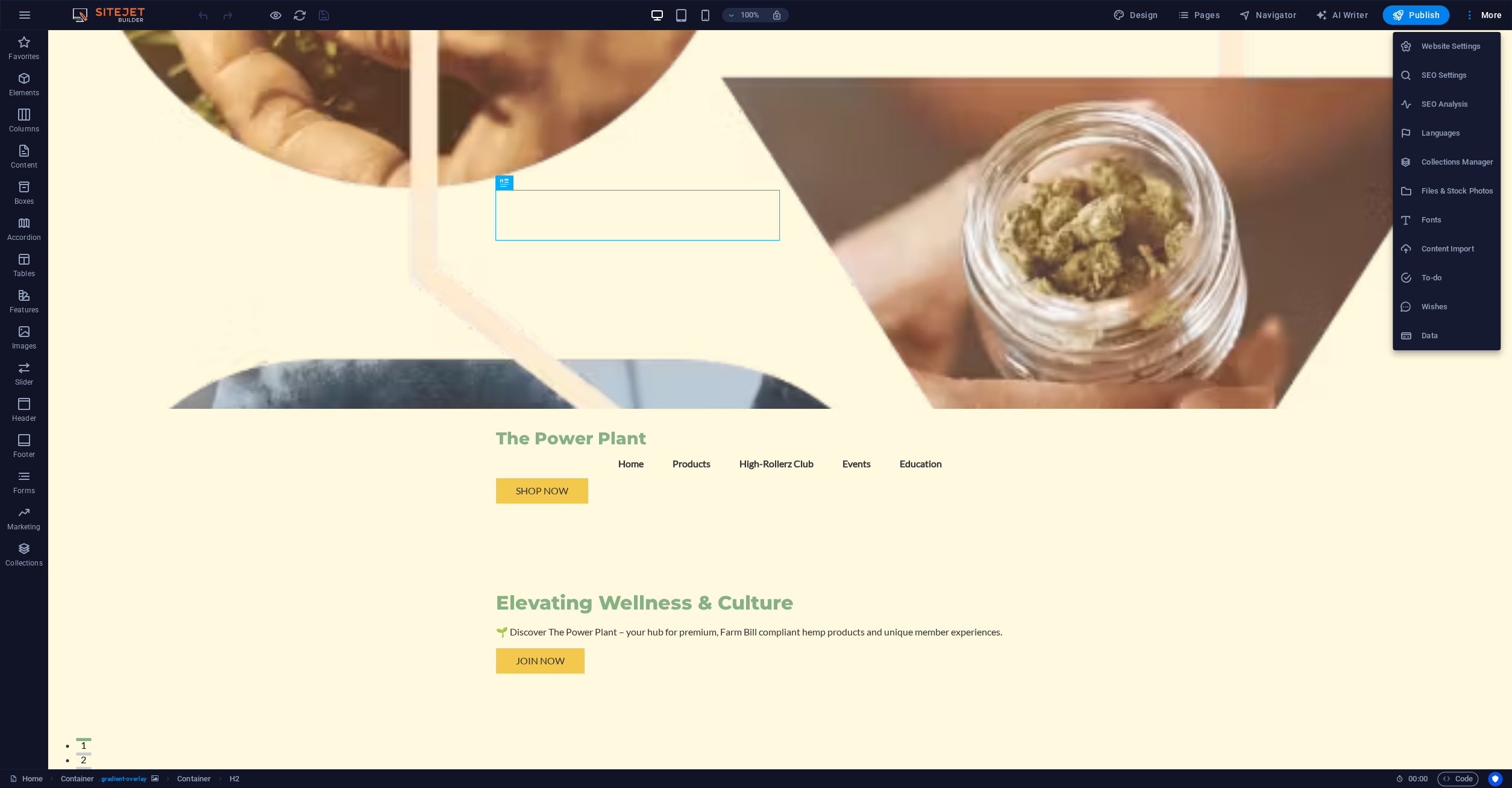
click at [1487, 47] on h6 "Website Settings" at bounding box center [1457, 46] width 72 height 14
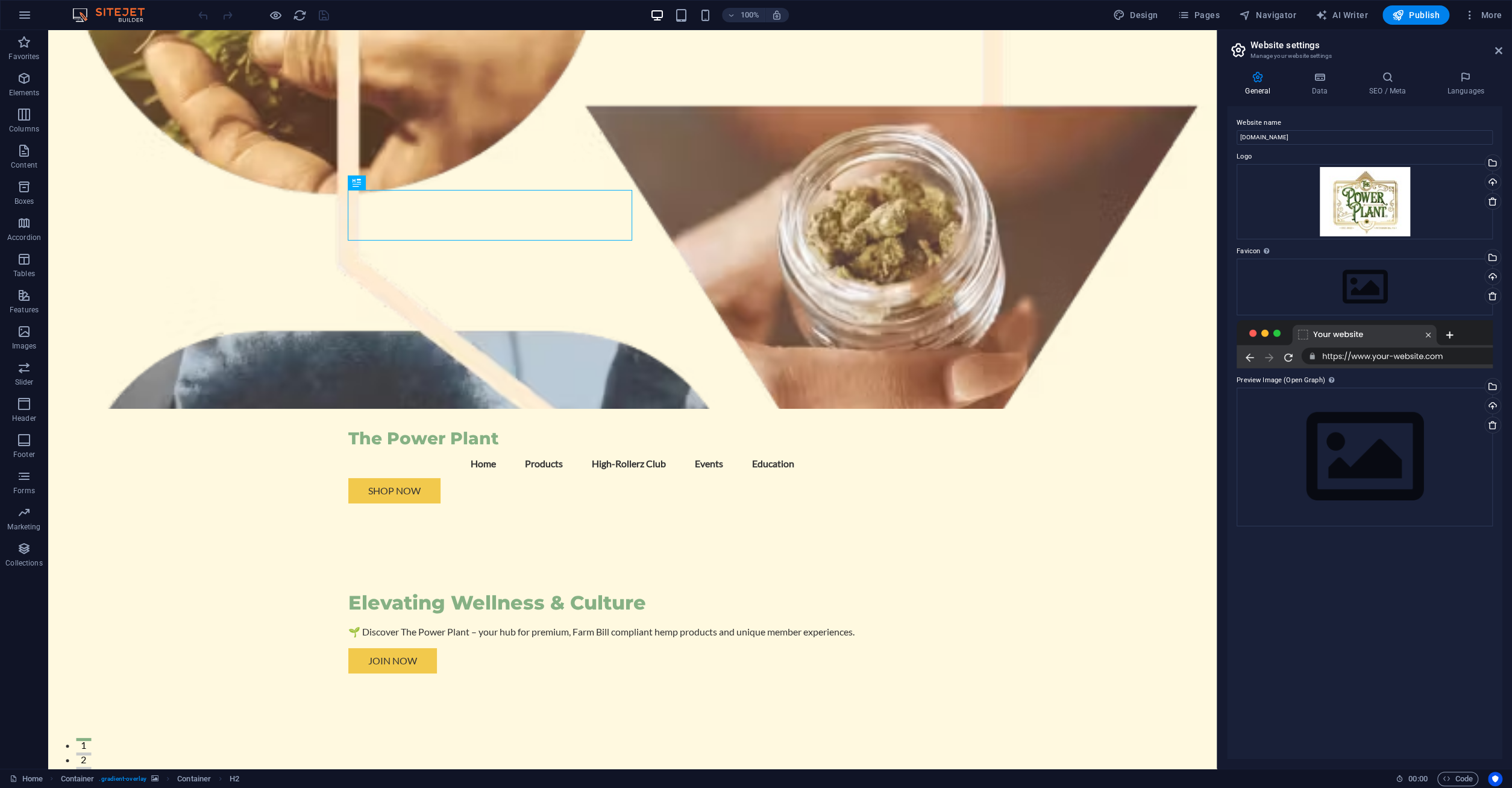
click at [1326, 331] on div at bounding box center [1365, 344] width 256 height 48
click at [1357, 302] on div "Drag files here, click to choose files or select files from Files or our free s…" at bounding box center [1365, 287] width 256 height 57
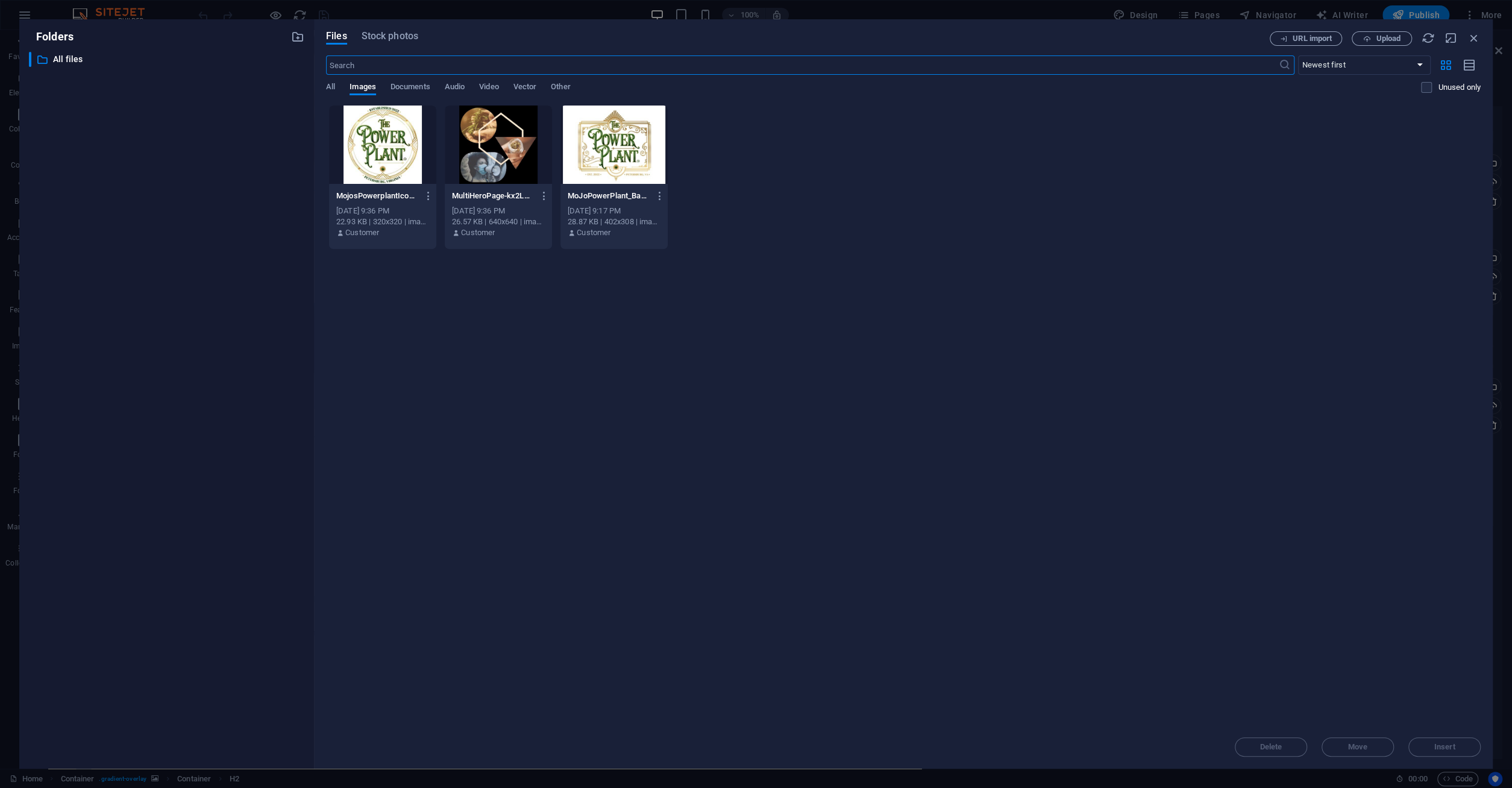
click at [359, 154] on div at bounding box center [383, 145] width 107 height 79
click at [359, 154] on div "1" at bounding box center [383, 145] width 107 height 79
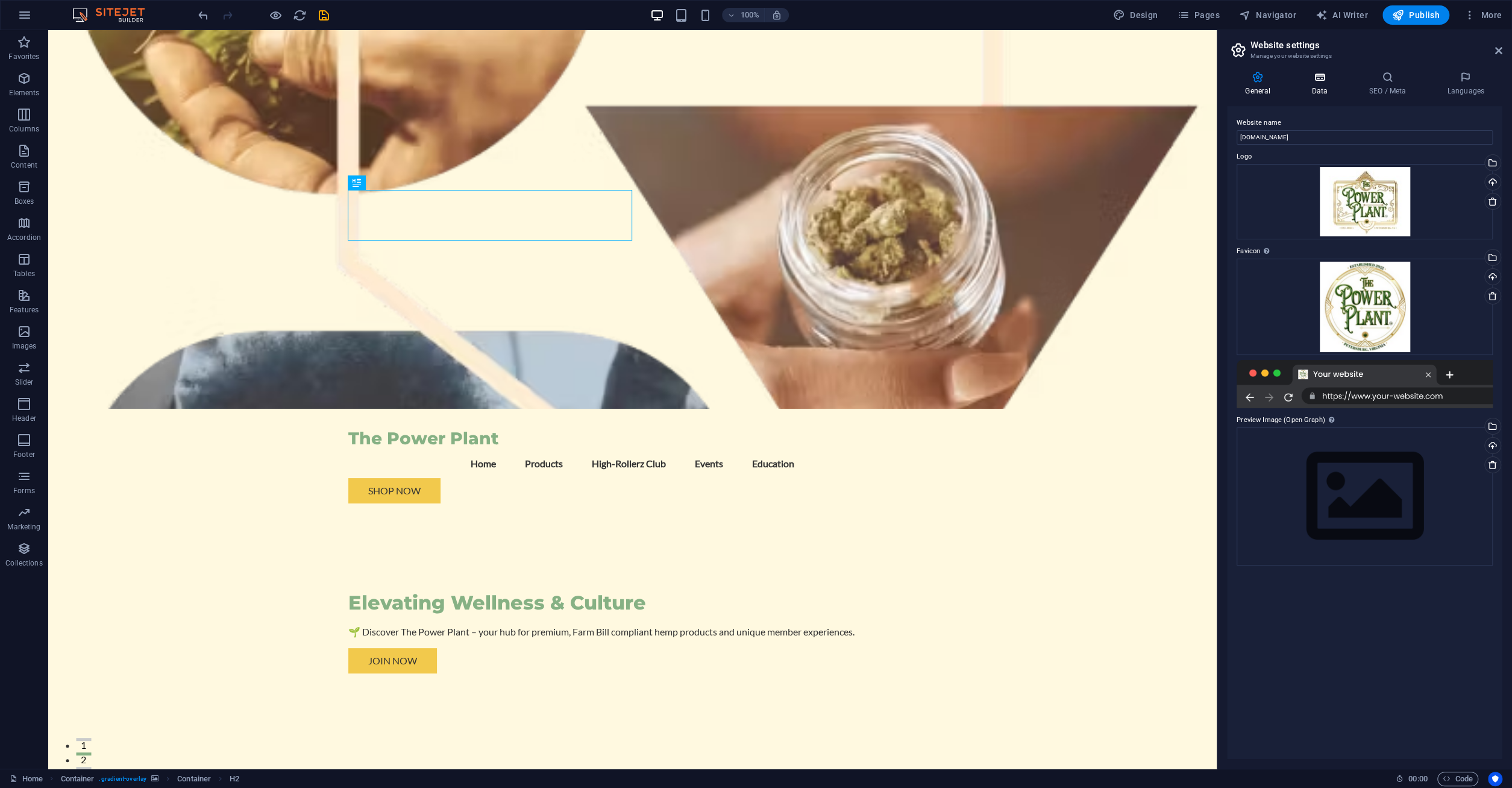
click at [1325, 85] on h4 "Data" at bounding box center [1322, 84] width 57 height 25
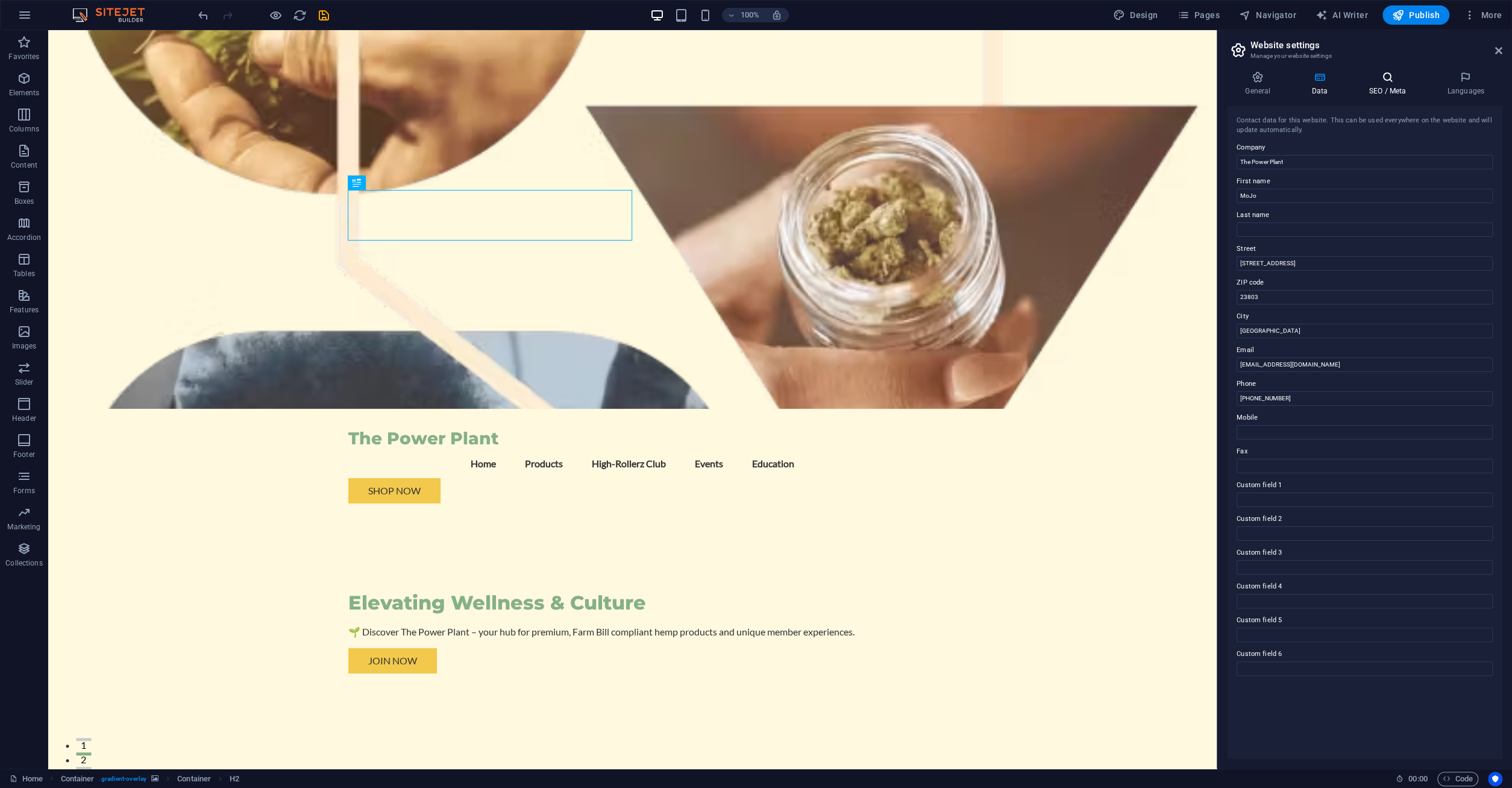
click at [1403, 87] on h4 "SEO / Meta" at bounding box center [1390, 84] width 79 height 25
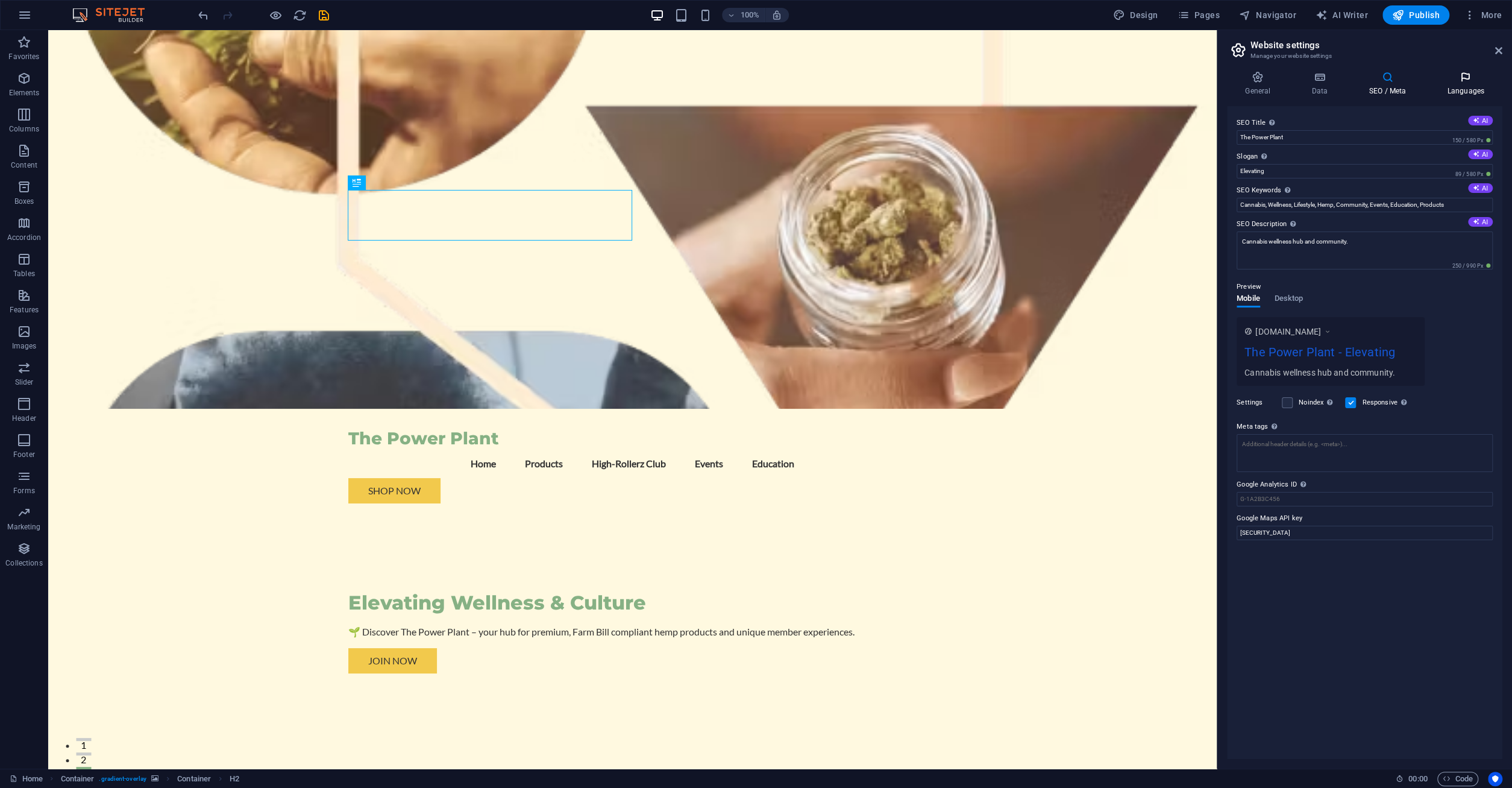
click at [1445, 78] on icon at bounding box center [1466, 77] width 73 height 12
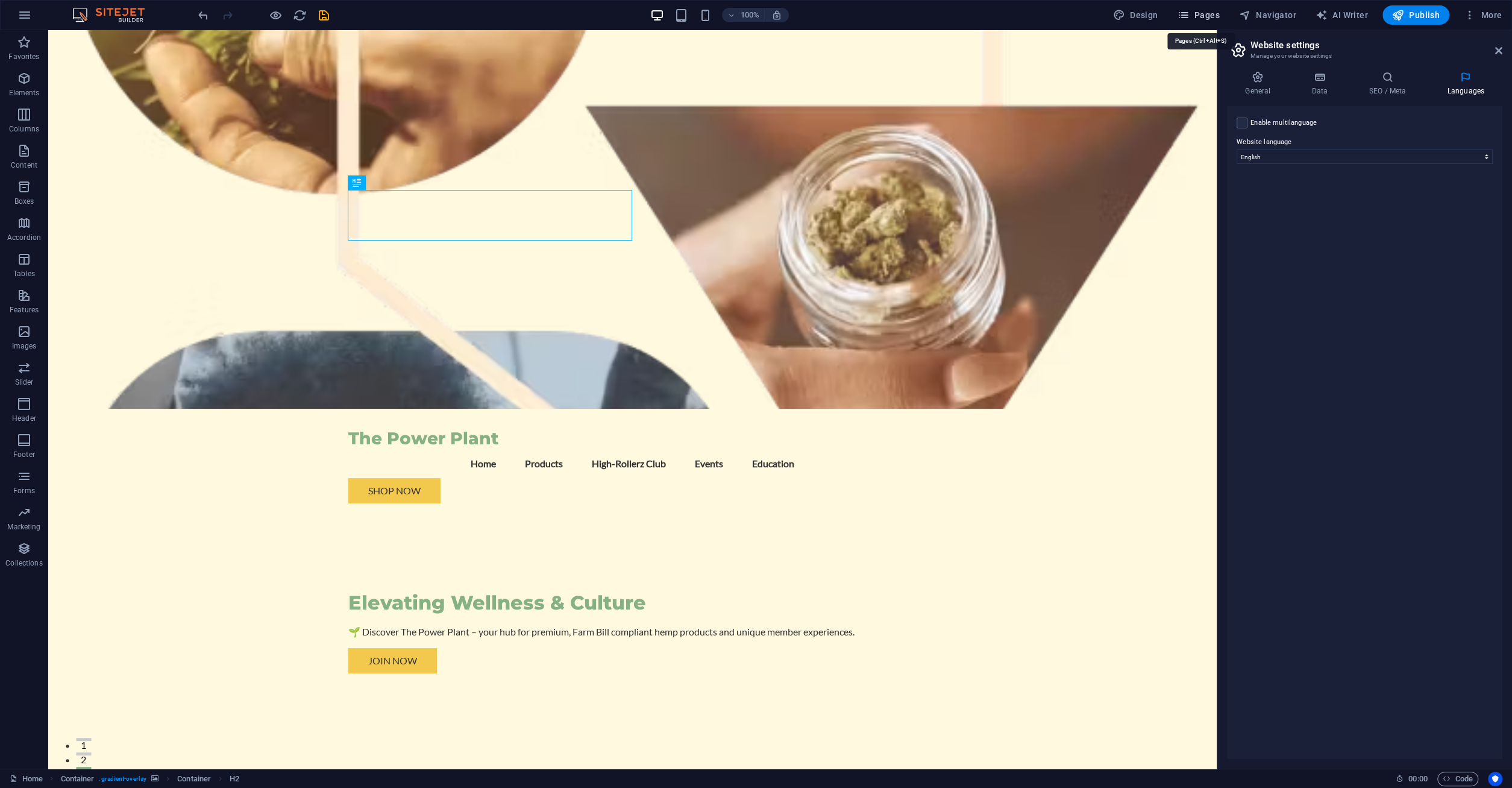
click at [1189, 14] on icon "button" at bounding box center [1183, 14] width 12 height 12
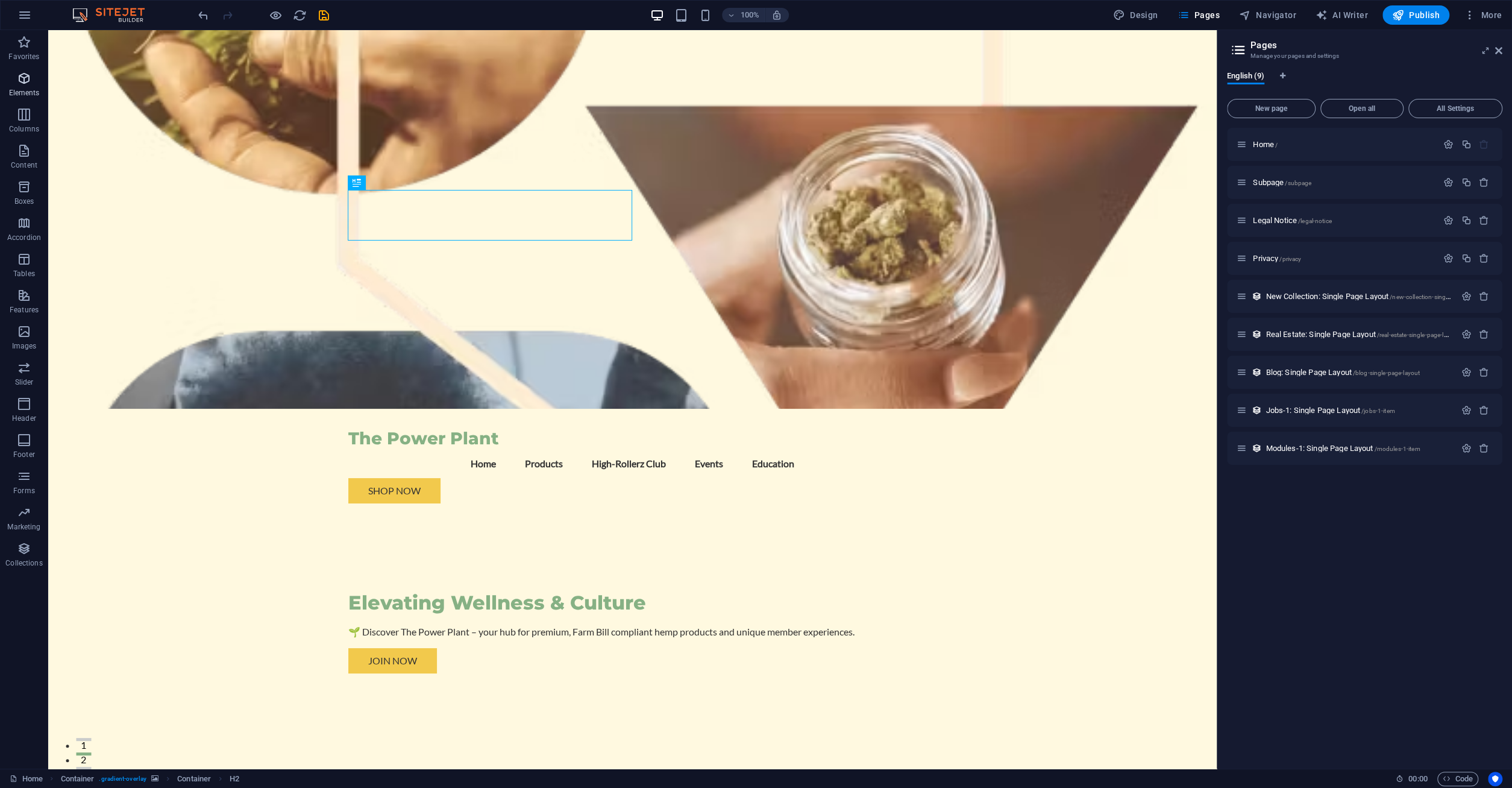
click at [22, 80] on icon "button" at bounding box center [24, 78] width 14 height 14
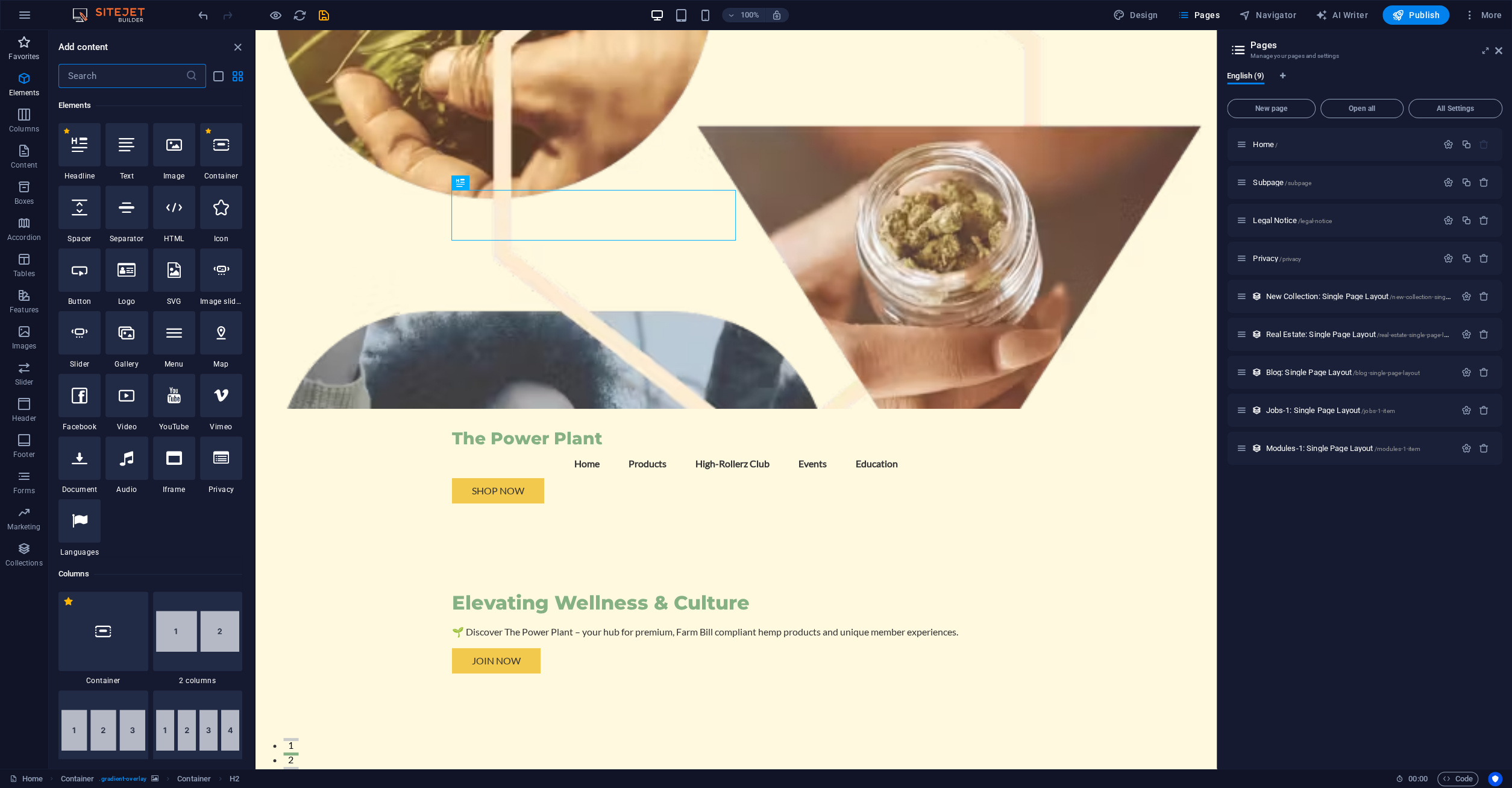
scroll to position [128, 0]
click at [27, 42] on icon "button" at bounding box center [24, 42] width 14 height 14
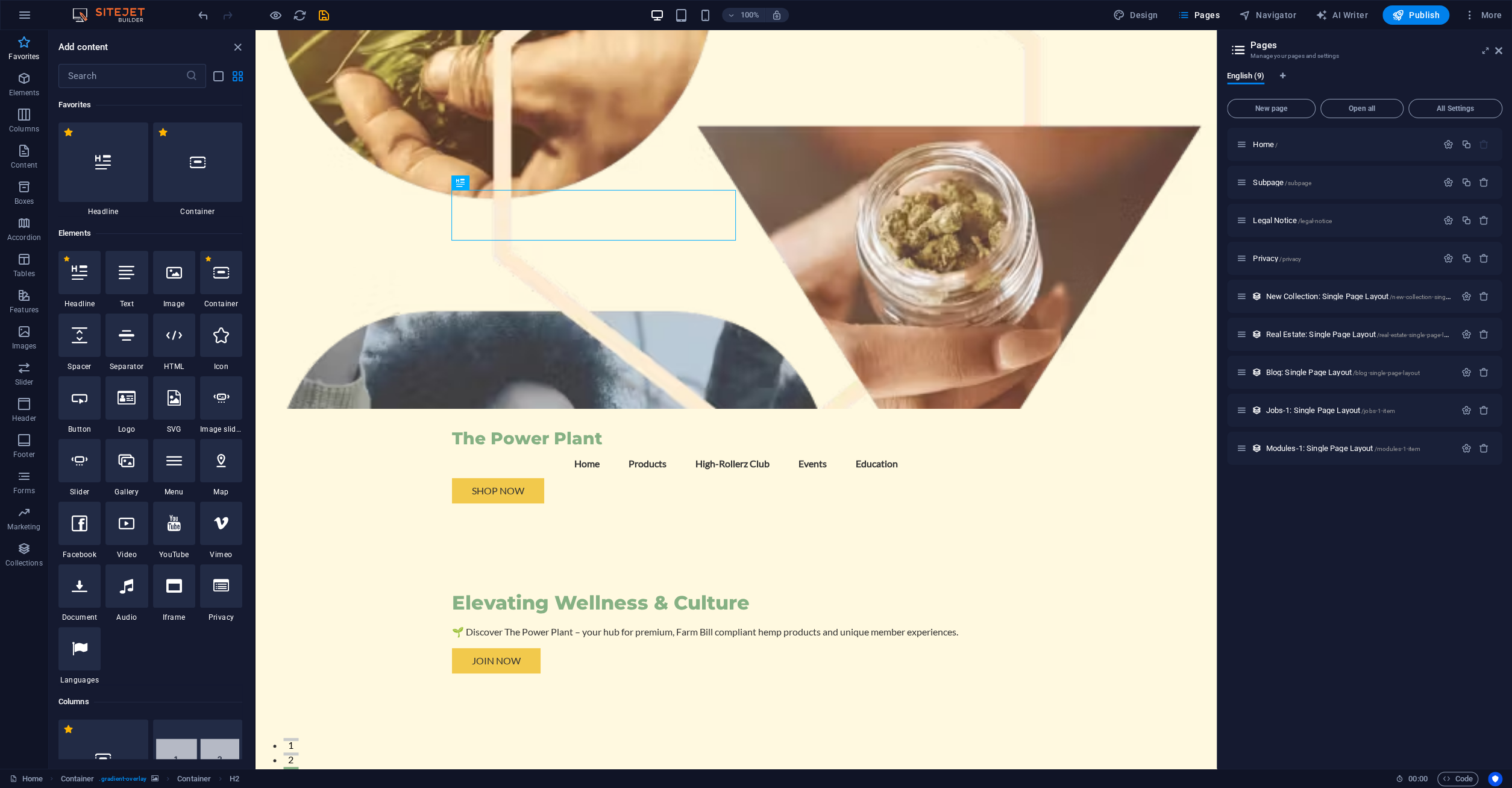
scroll to position [0, 0]
click at [1498, 46] on icon at bounding box center [1499, 50] width 8 height 9
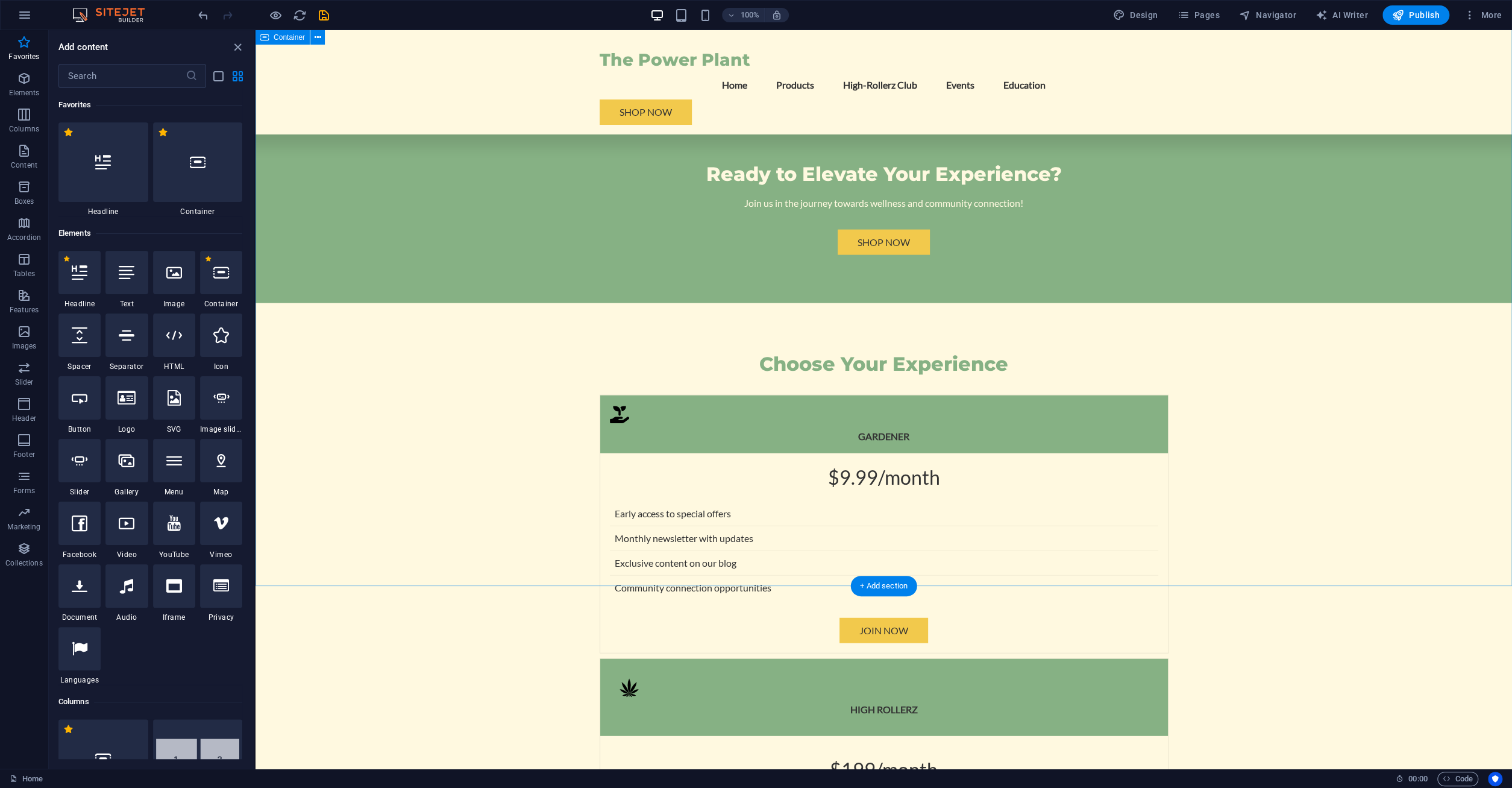
scroll to position [2765, 0]
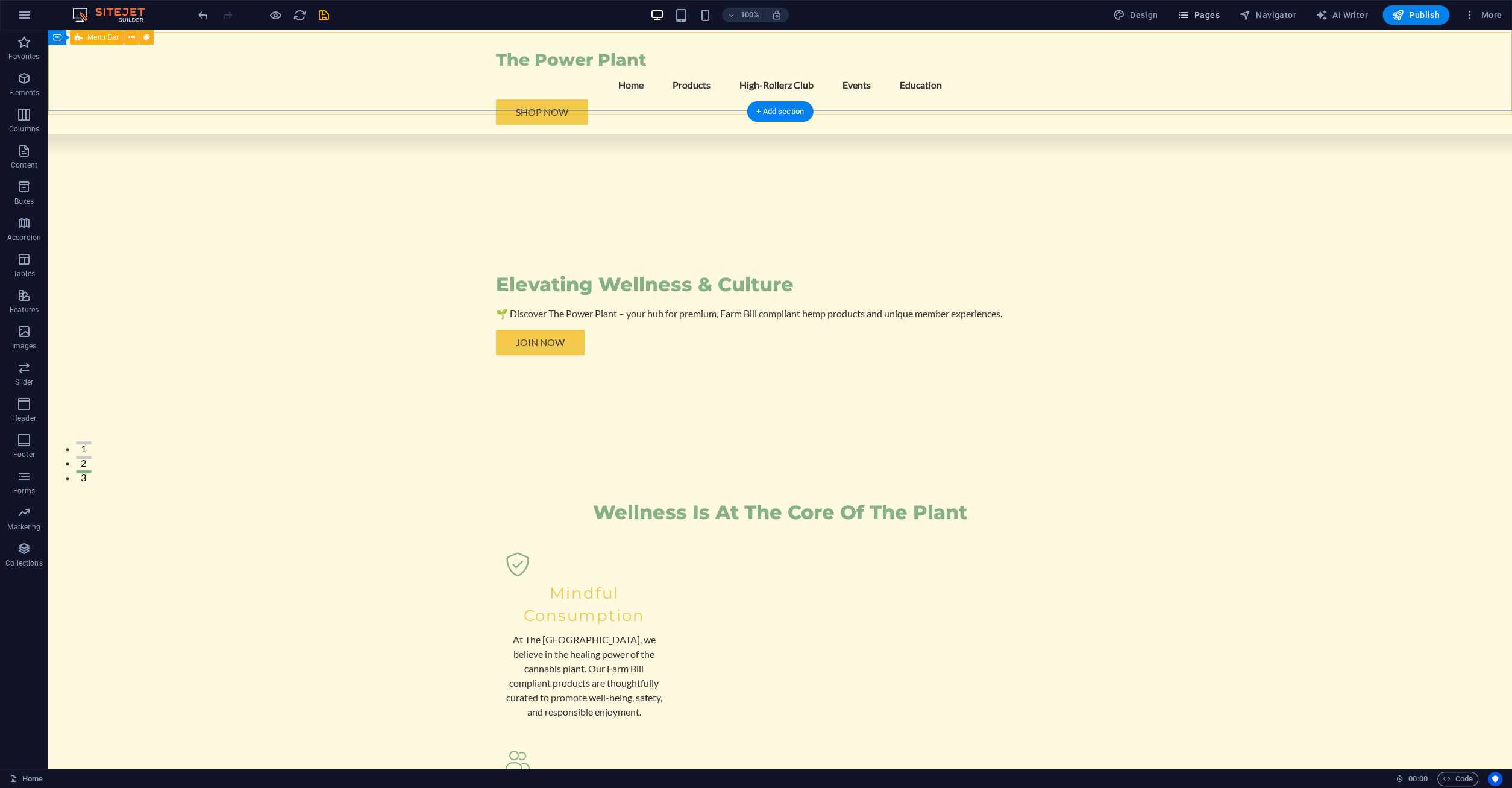
scroll to position [296, 0]
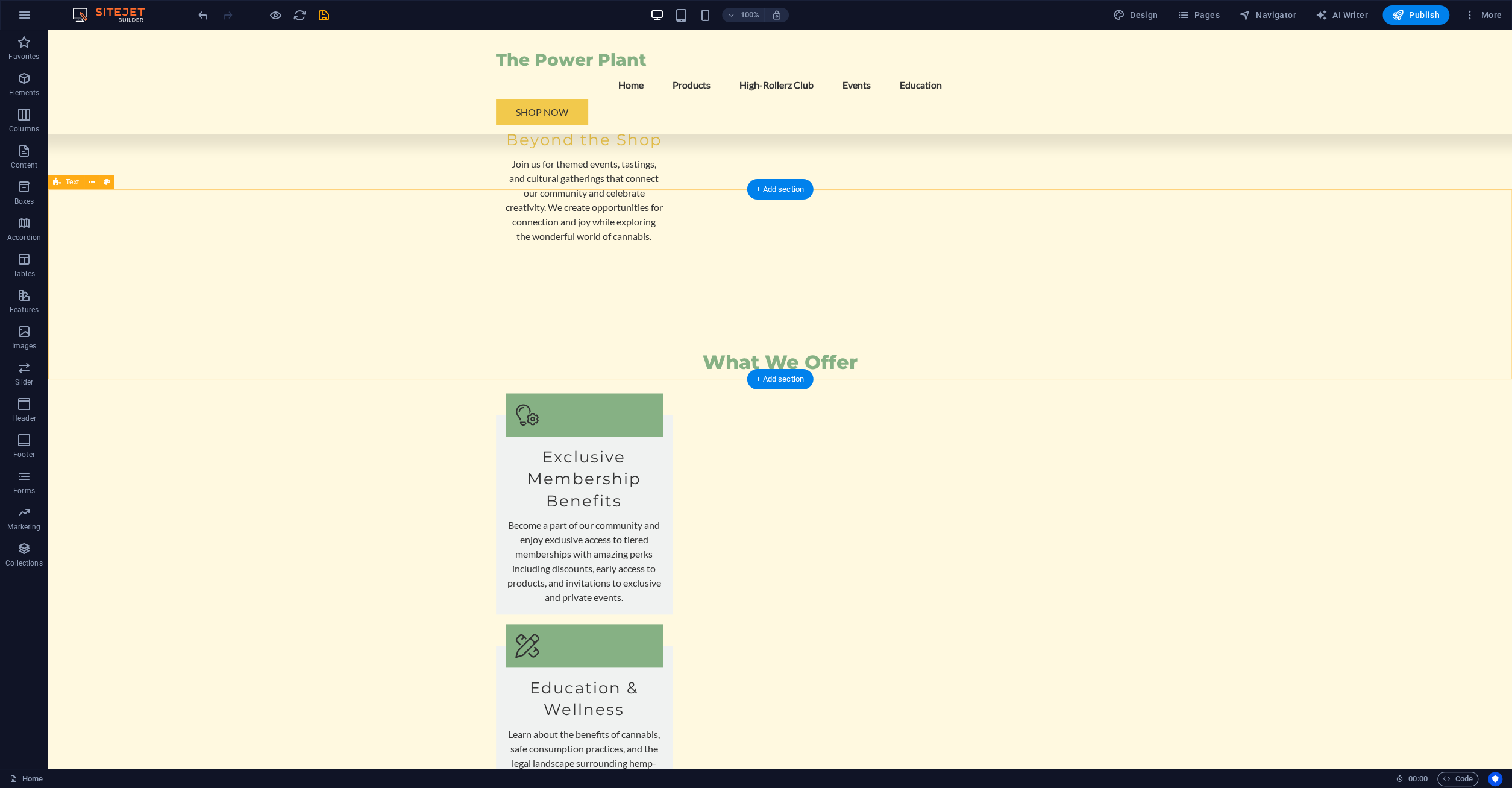
scroll to position [1150, 0]
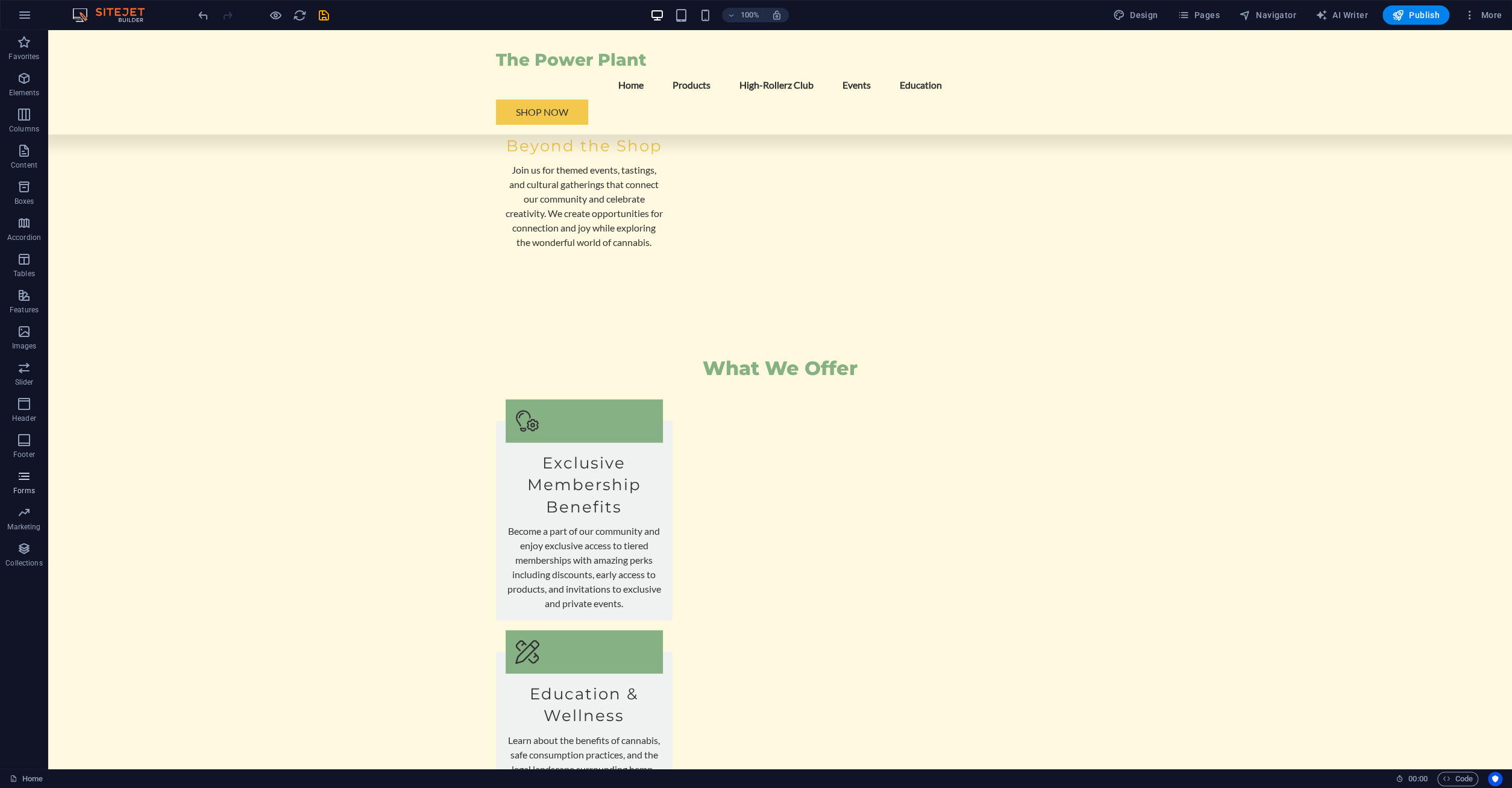
click at [27, 486] on span "Forms" at bounding box center [24, 483] width 48 height 29
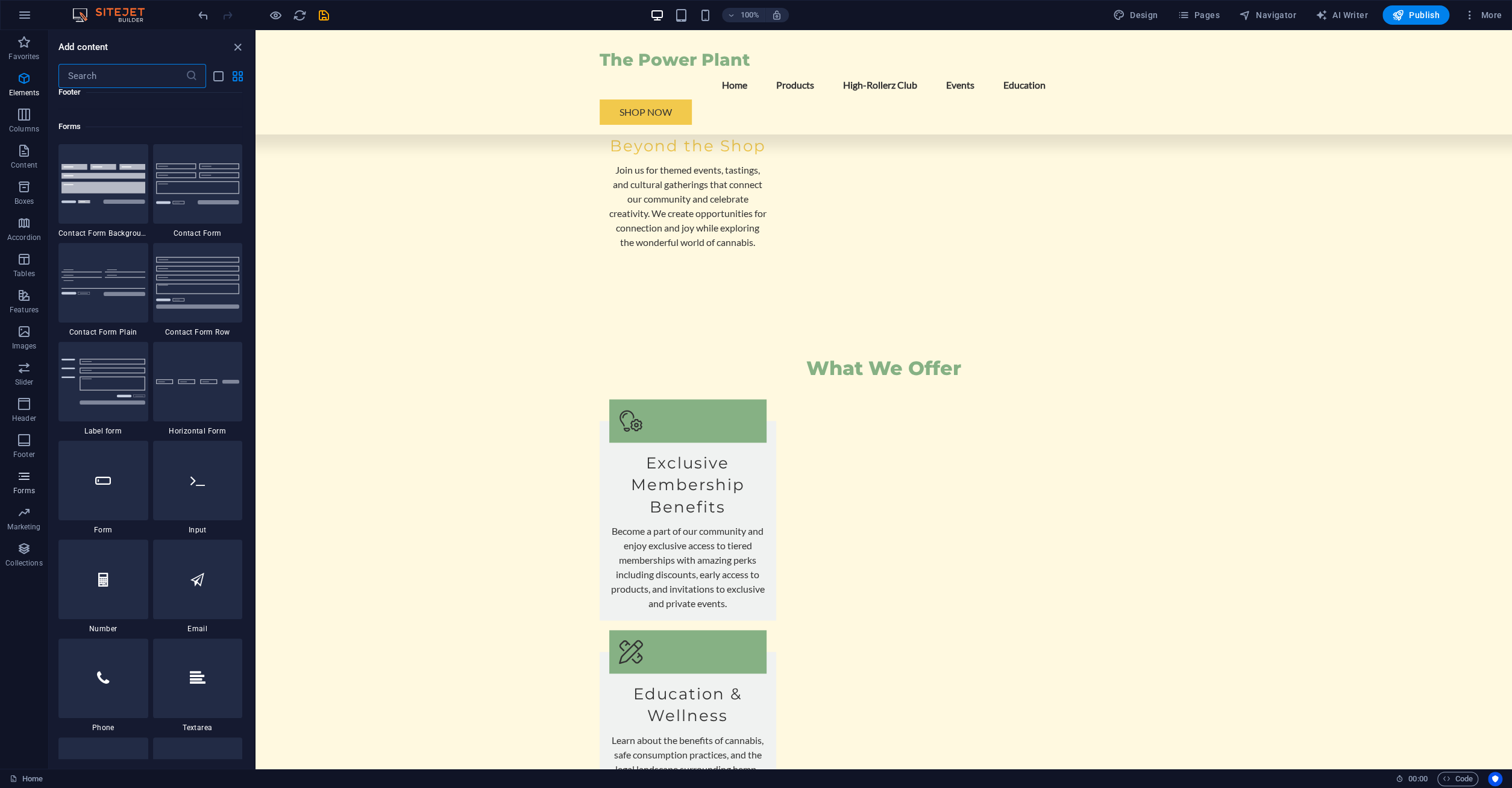
scroll to position [8801, 0]
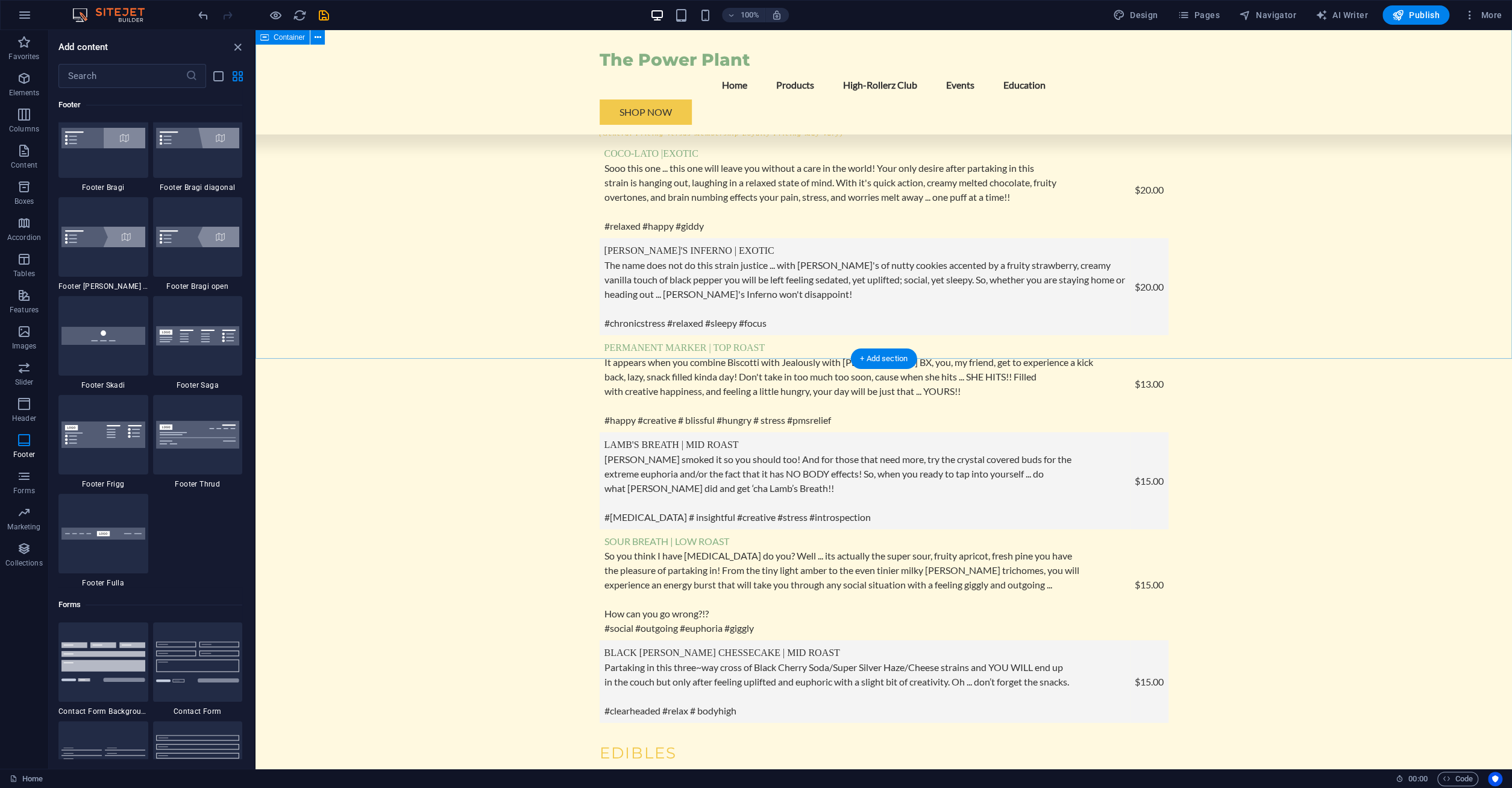
scroll to position [4036, 0]
click at [1426, 19] on span "Publish" at bounding box center [1416, 14] width 48 height 12
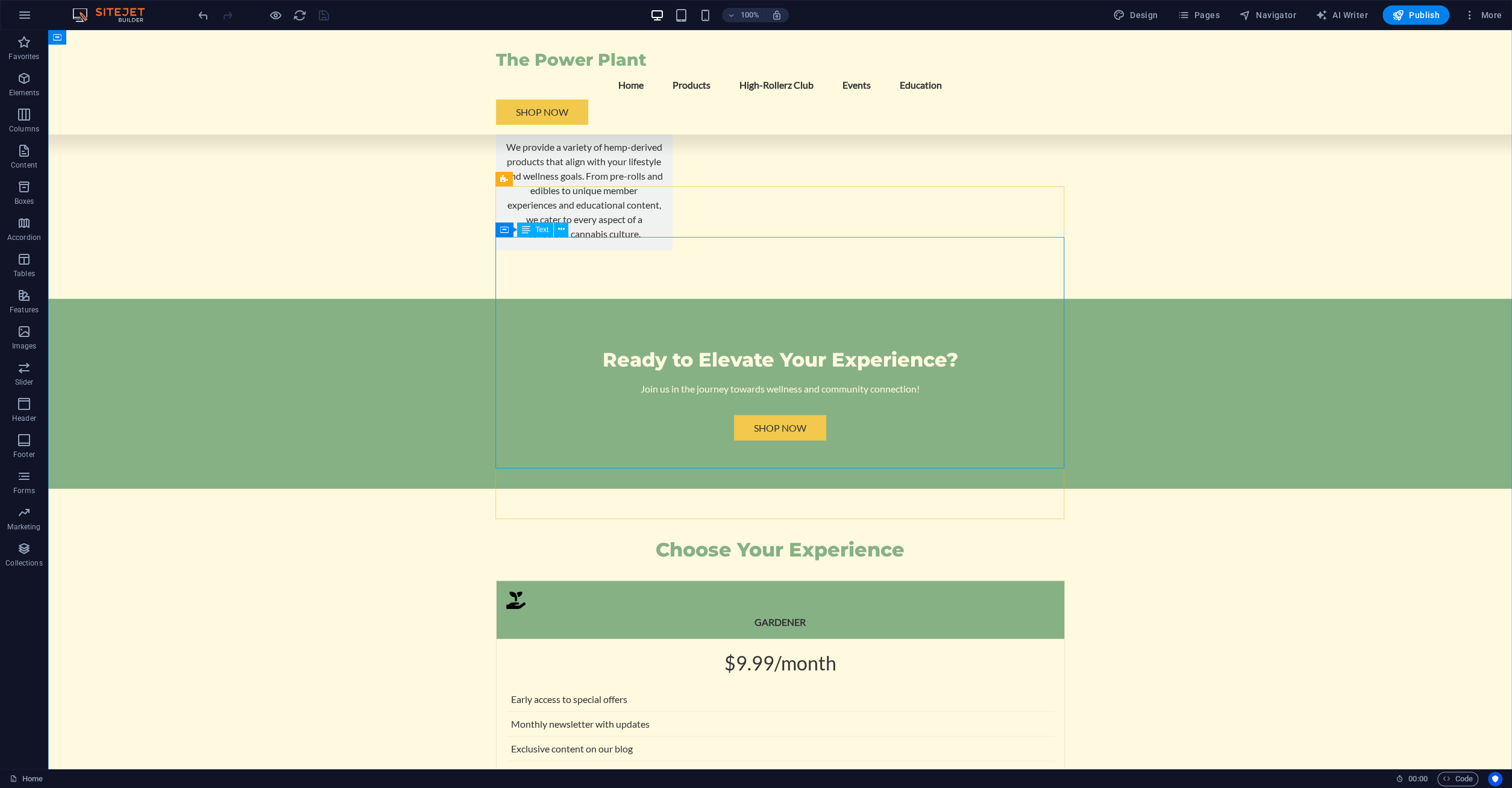
scroll to position [2511, 0]
